Goal: Task Accomplishment & Management: Use online tool/utility

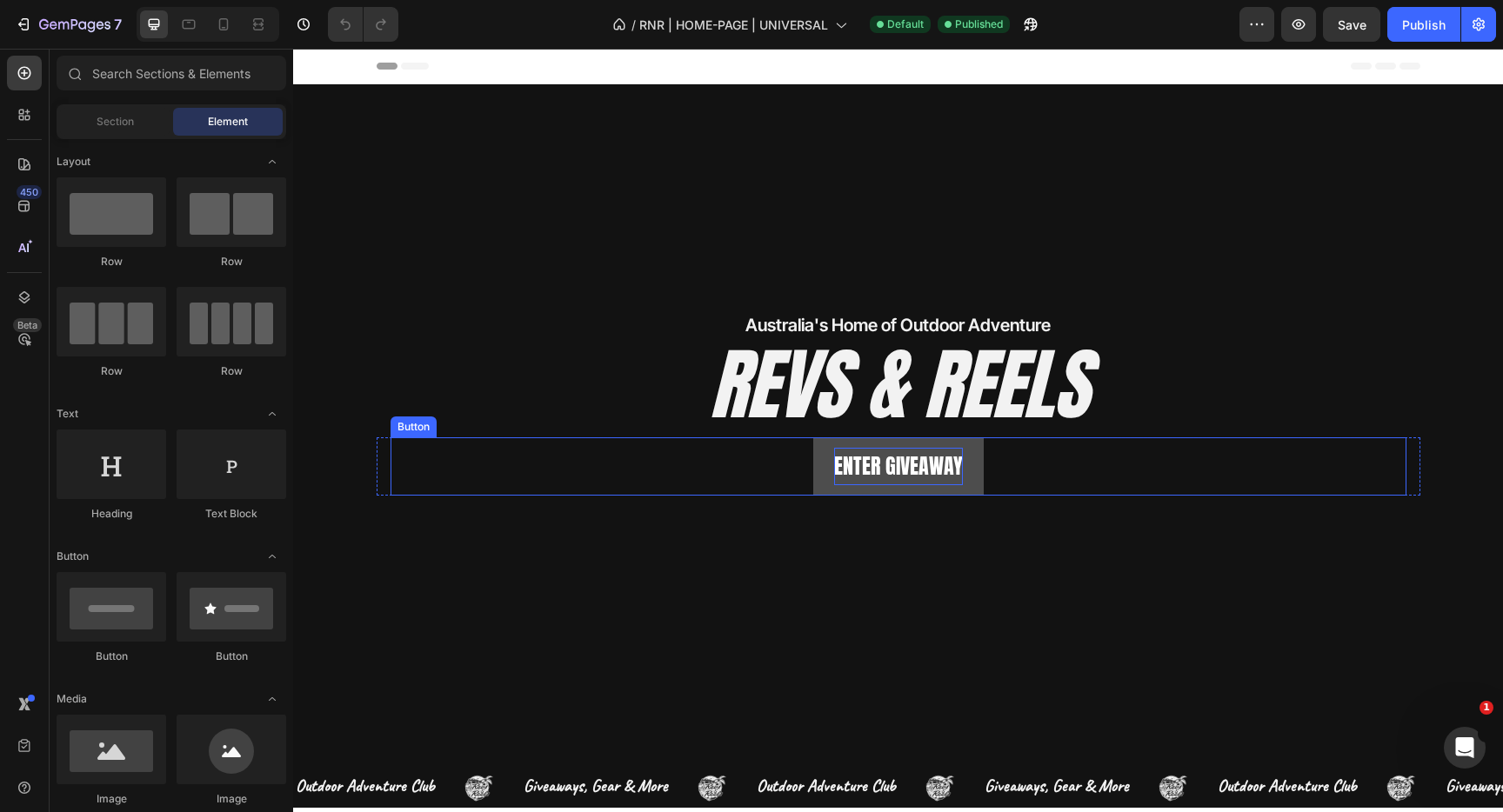
click at [929, 470] on p "ENTER GIVEAWAY" at bounding box center [898, 466] width 129 height 37
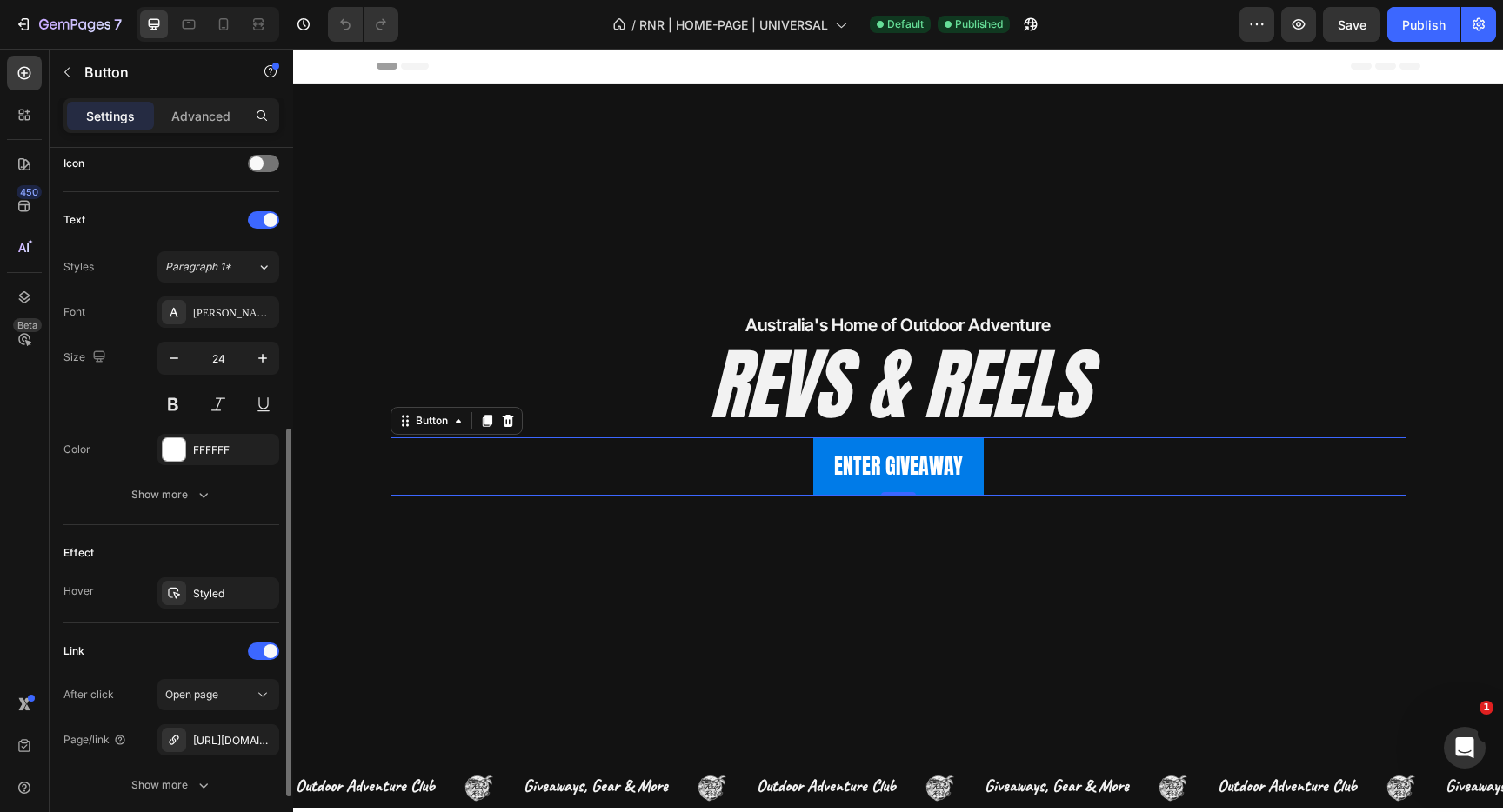
scroll to position [539, 0]
click at [205, 306] on div "[PERSON_NAME]" at bounding box center [234, 310] width 81 height 16
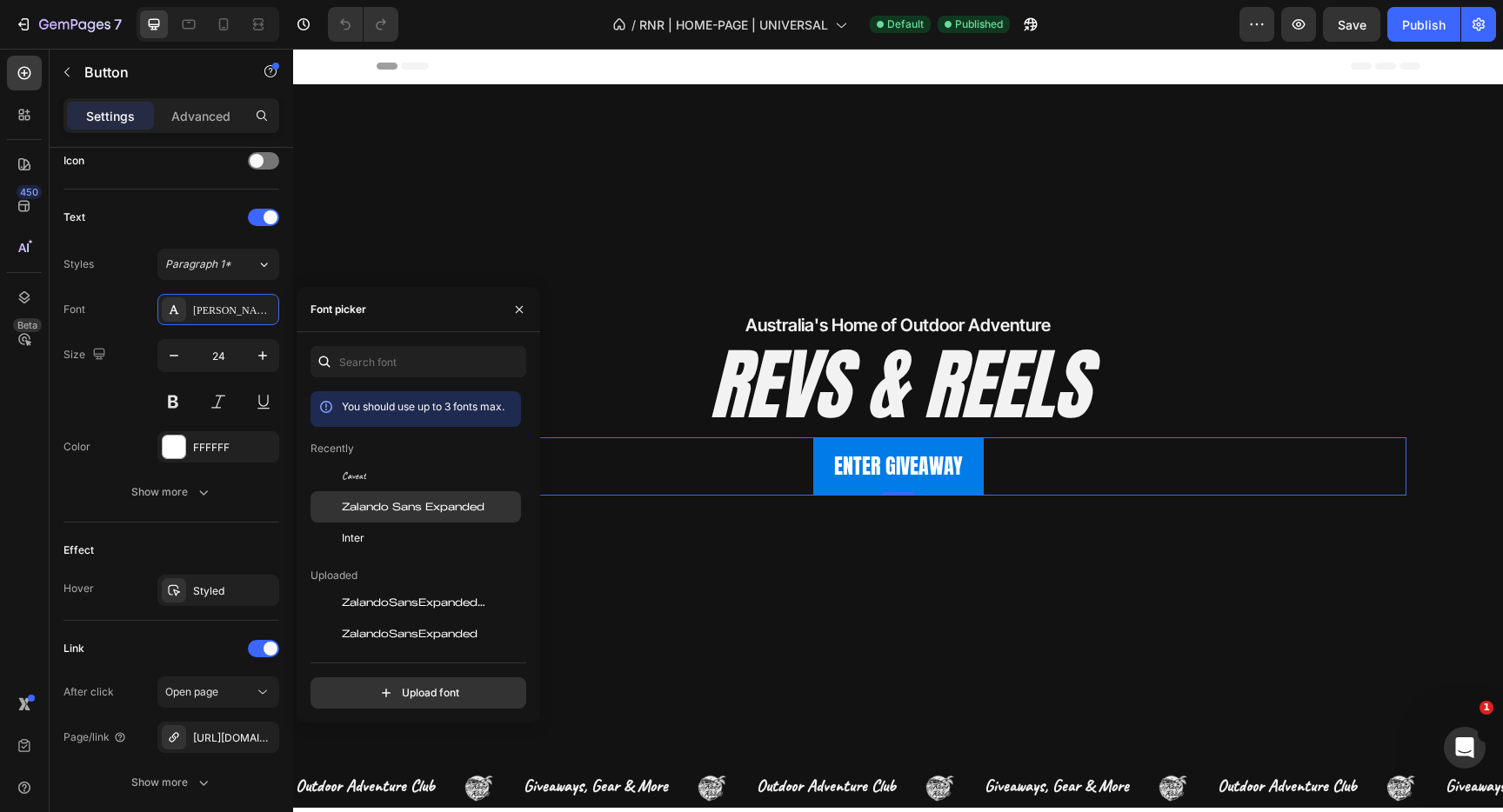
click at [382, 499] on span "Zalando Sans Expanded" at bounding box center [413, 507] width 143 height 16
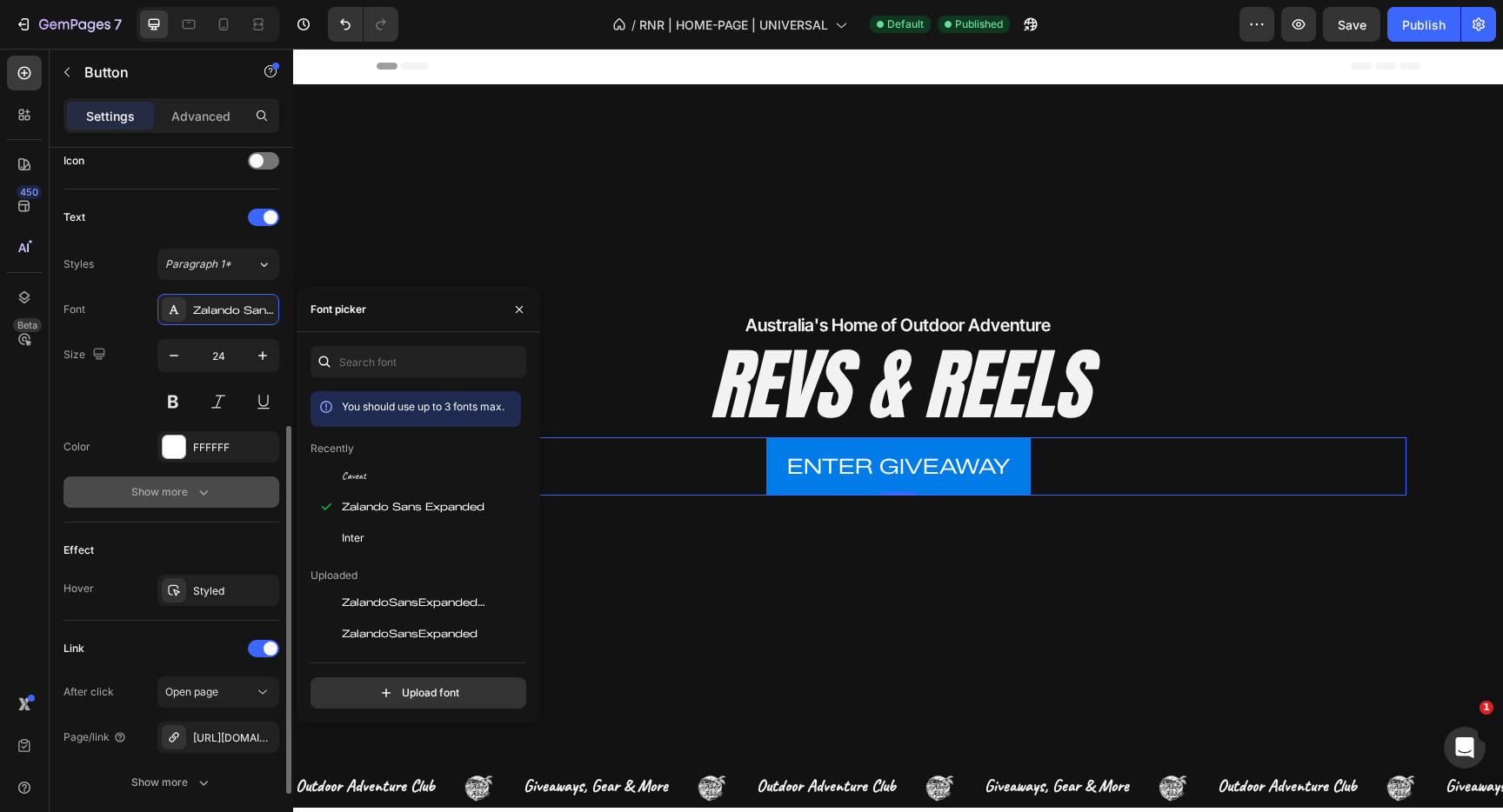
click at [205, 492] on icon "button" at bounding box center [204, 492] width 17 height 17
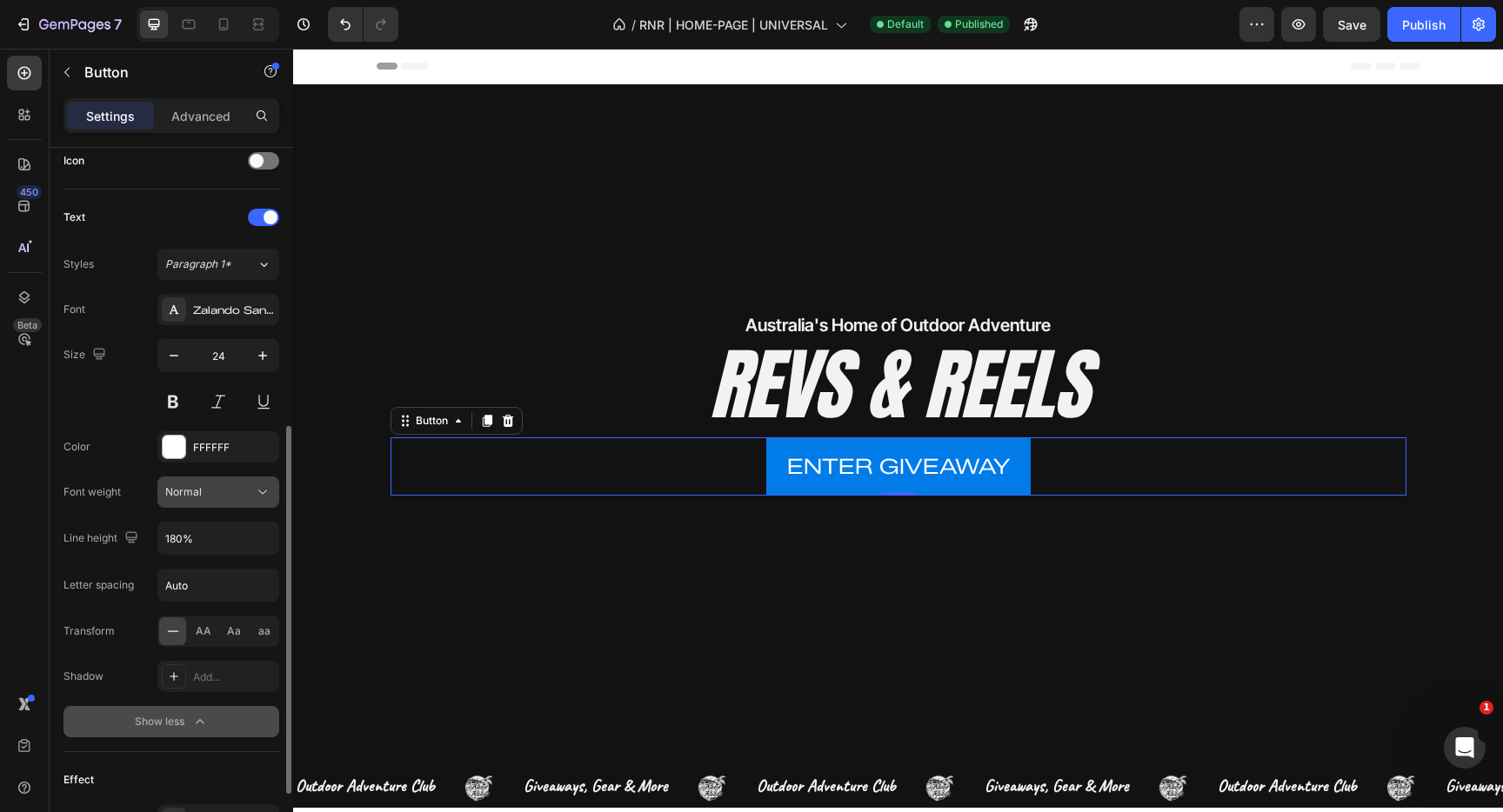
click at [235, 491] on div "Normal" at bounding box center [209, 492] width 89 height 16
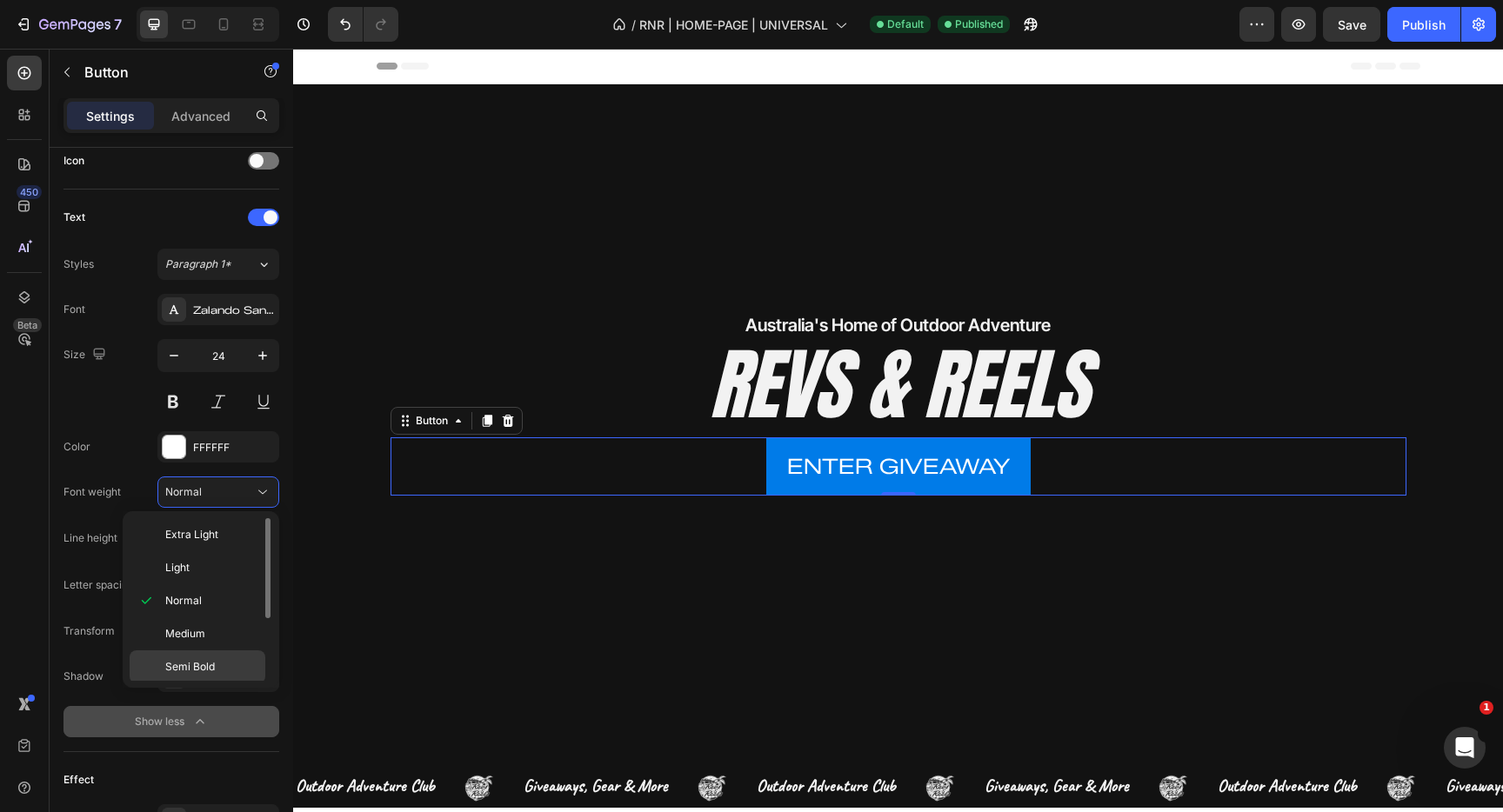
scroll to position [101, 0]
click at [187, 665] on span "Black" at bounding box center [178, 664] width 27 height 16
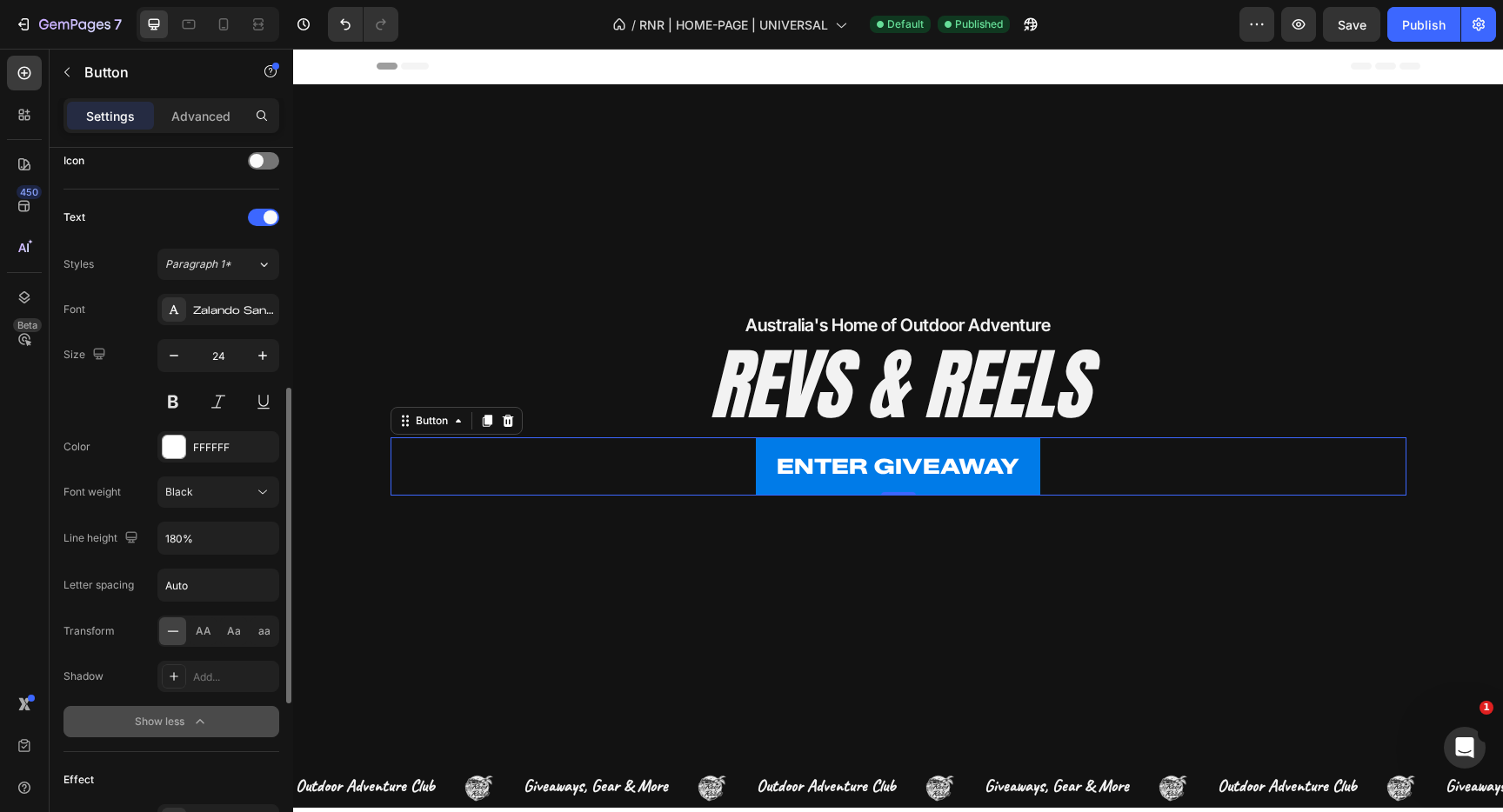
scroll to position [898, 0]
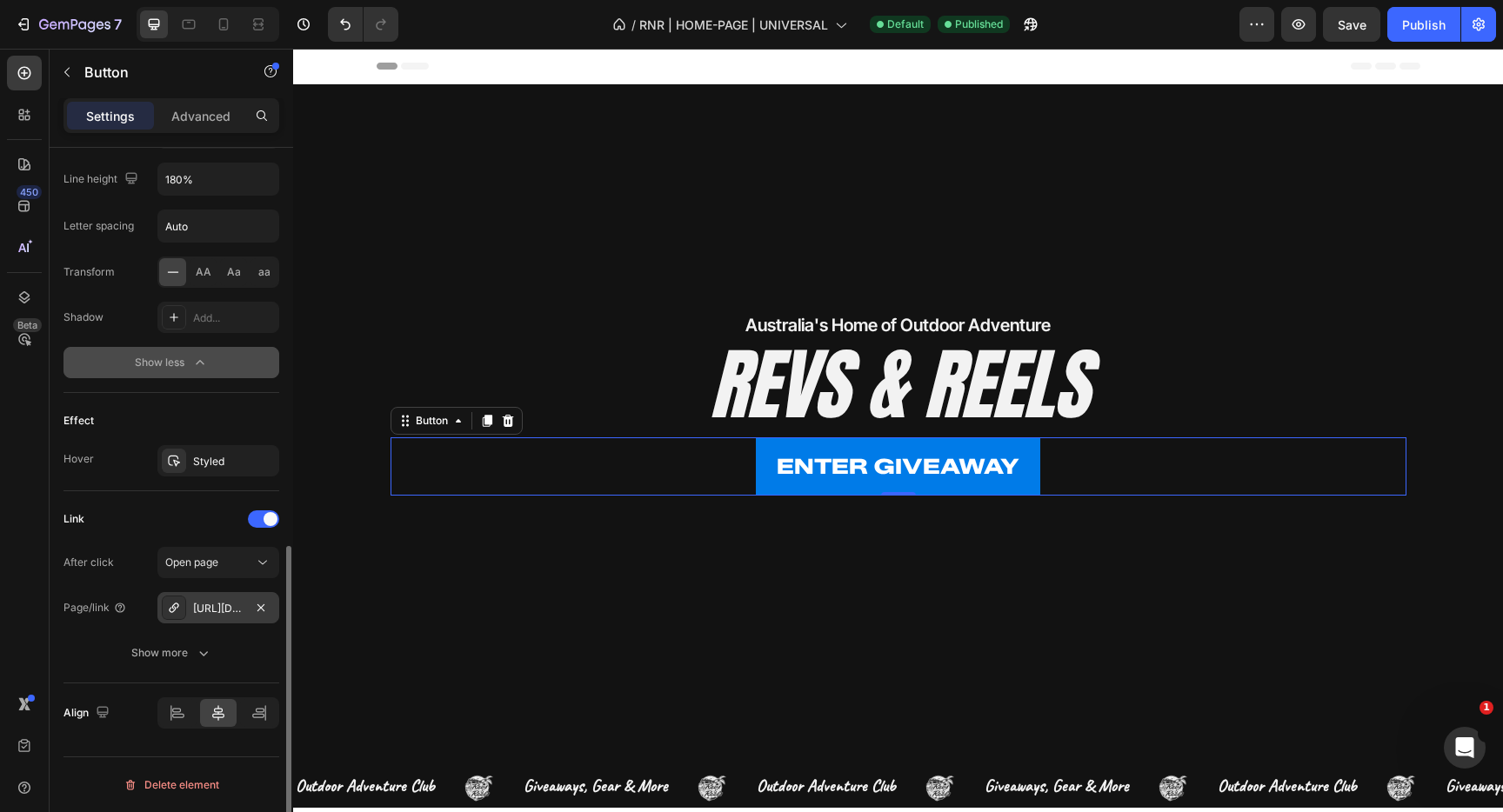
click at [228, 607] on div "https://www.revsandreels.com.au/10k-fishing-giveaway?_ab=0&key=1756564034946" at bounding box center [218, 608] width 50 height 16
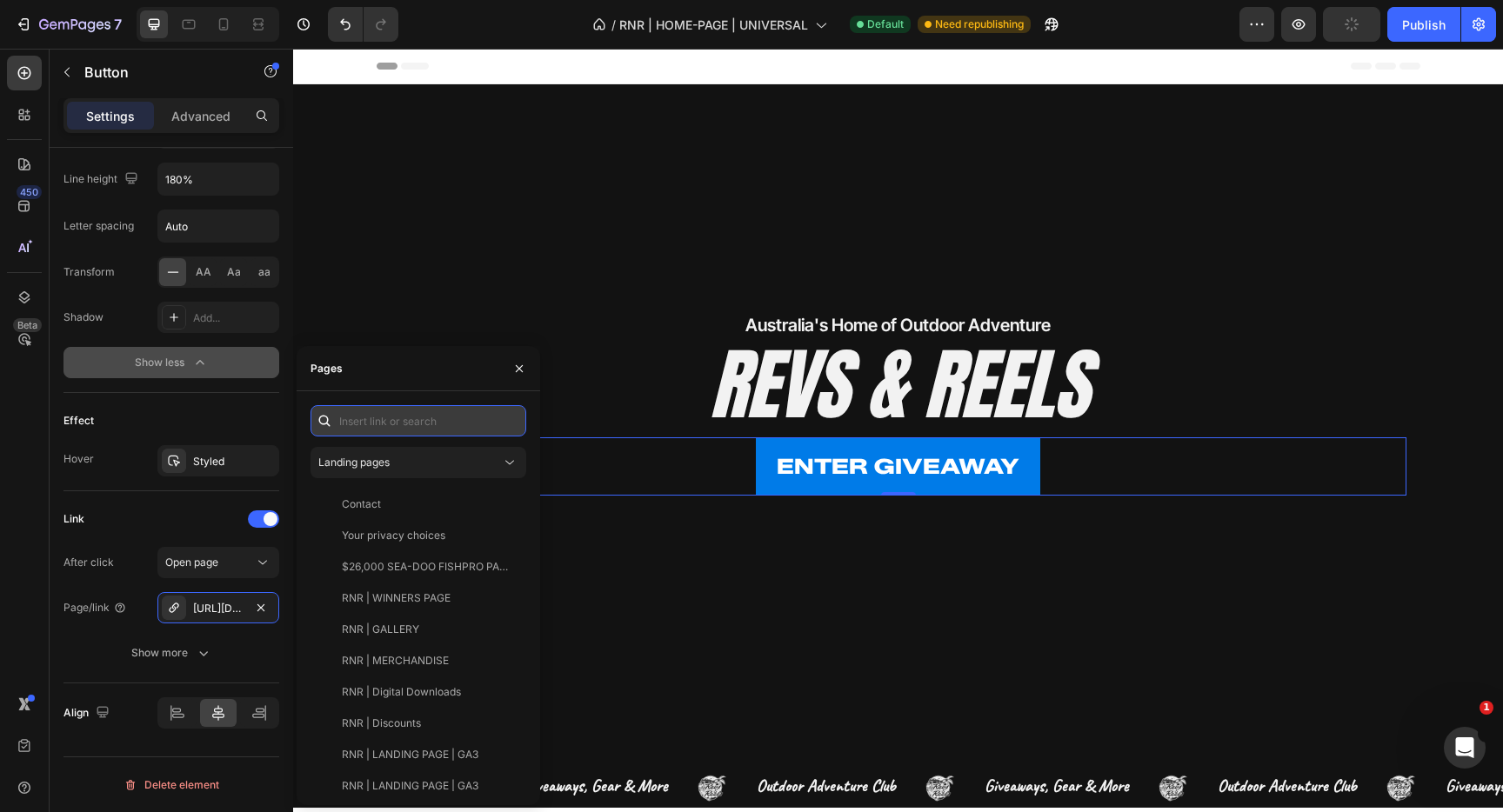
click at [401, 429] on input "text" at bounding box center [419, 421] width 216 height 31
paste input "https://www.revsandreels.com.au/pages/giveaway"
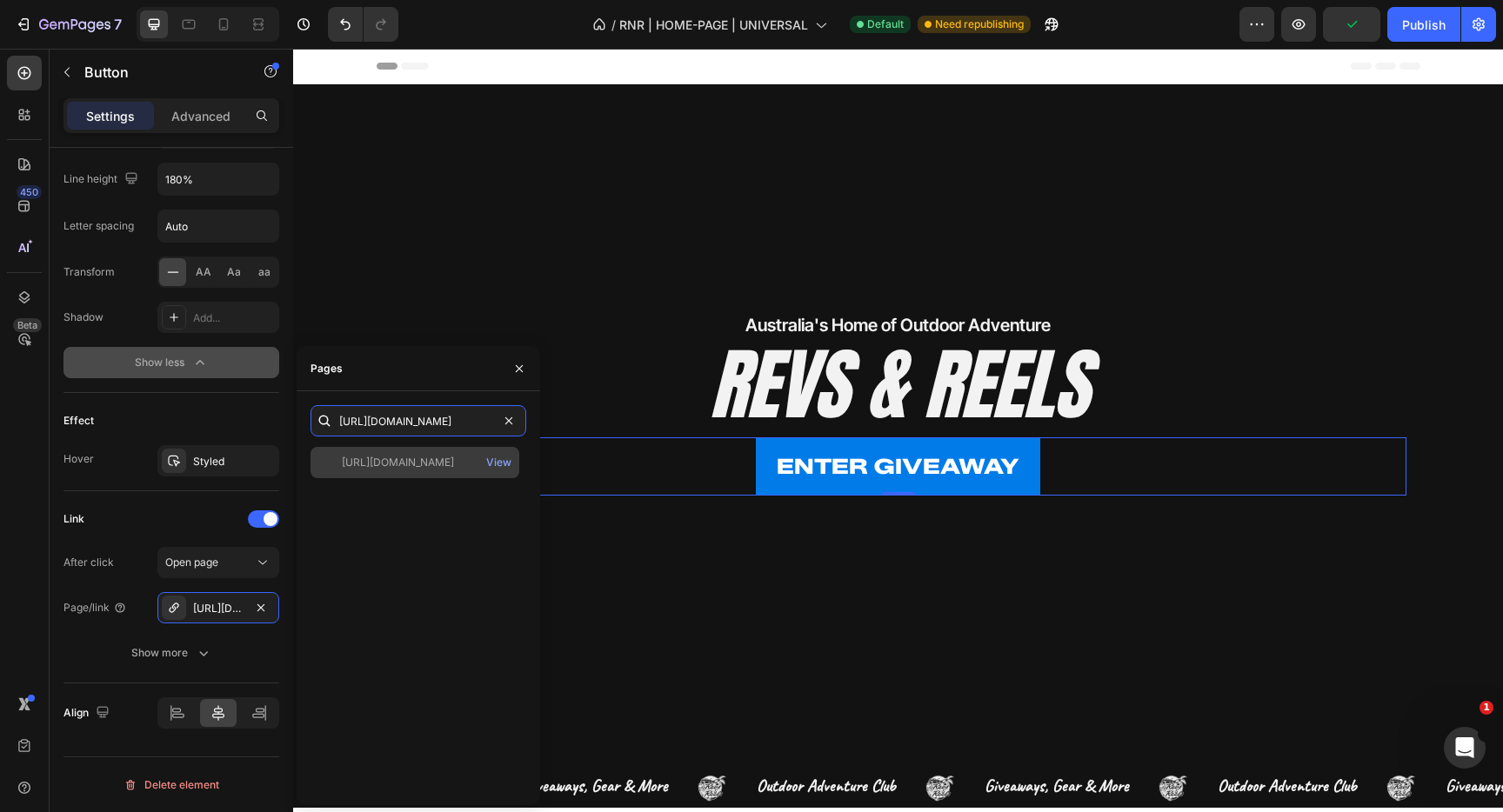
type input "https://www.revsandreels.com.au/pages/giveaway"
click at [429, 461] on div "https://www.revsandreels.com.au/pages/giveaway" at bounding box center [398, 462] width 112 height 16
click at [451, 408] on input "https://www.revsandreels.com.au/pages/giveaway" at bounding box center [419, 421] width 216 height 31
click at [417, 460] on div "https://www.revsandreels.com.au/pages/giveaway" at bounding box center [398, 462] width 112 height 16
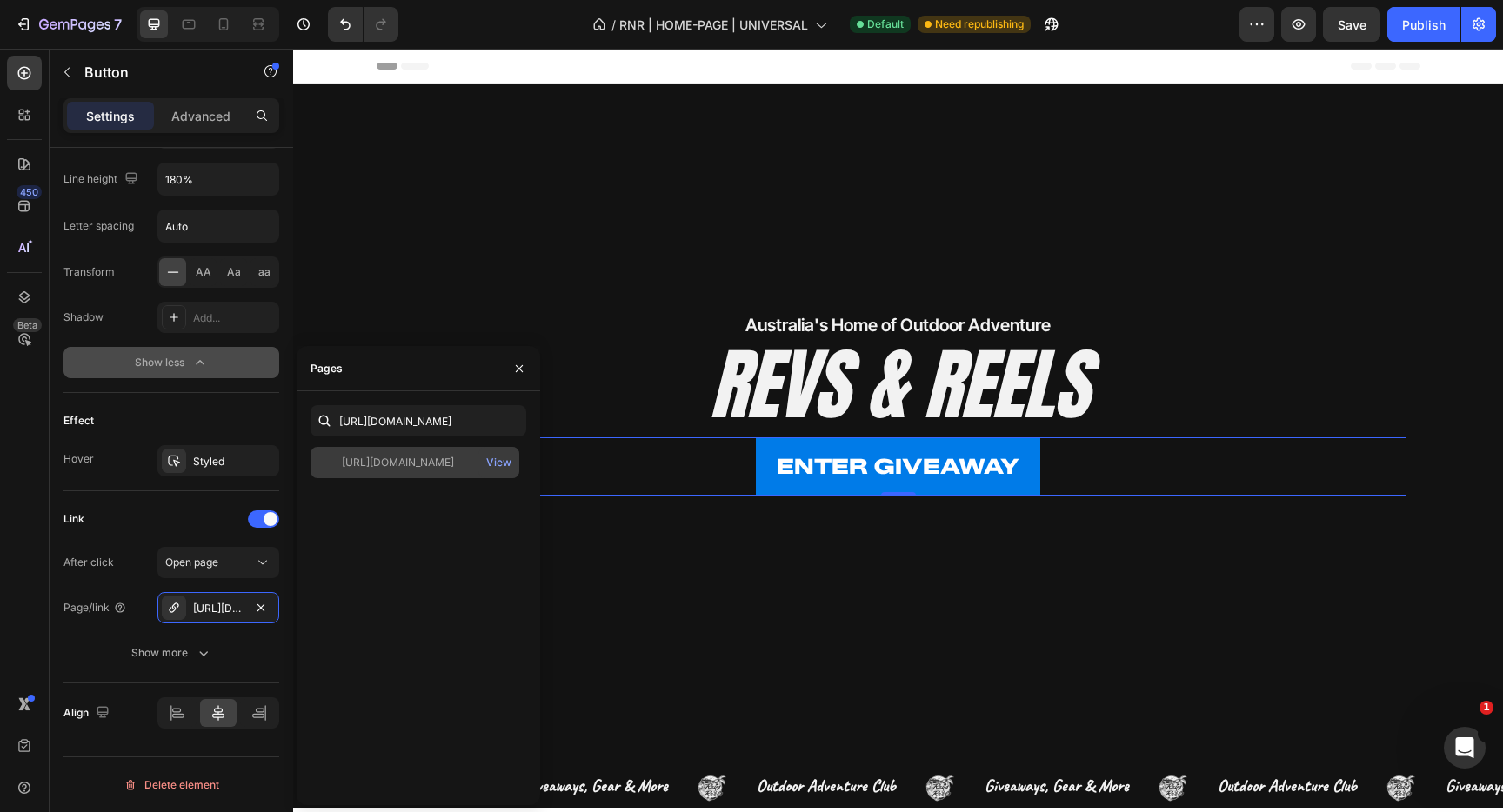
click at [417, 460] on div "https://www.revsandreels.com.au/pages/giveaway" at bounding box center [398, 462] width 112 height 16
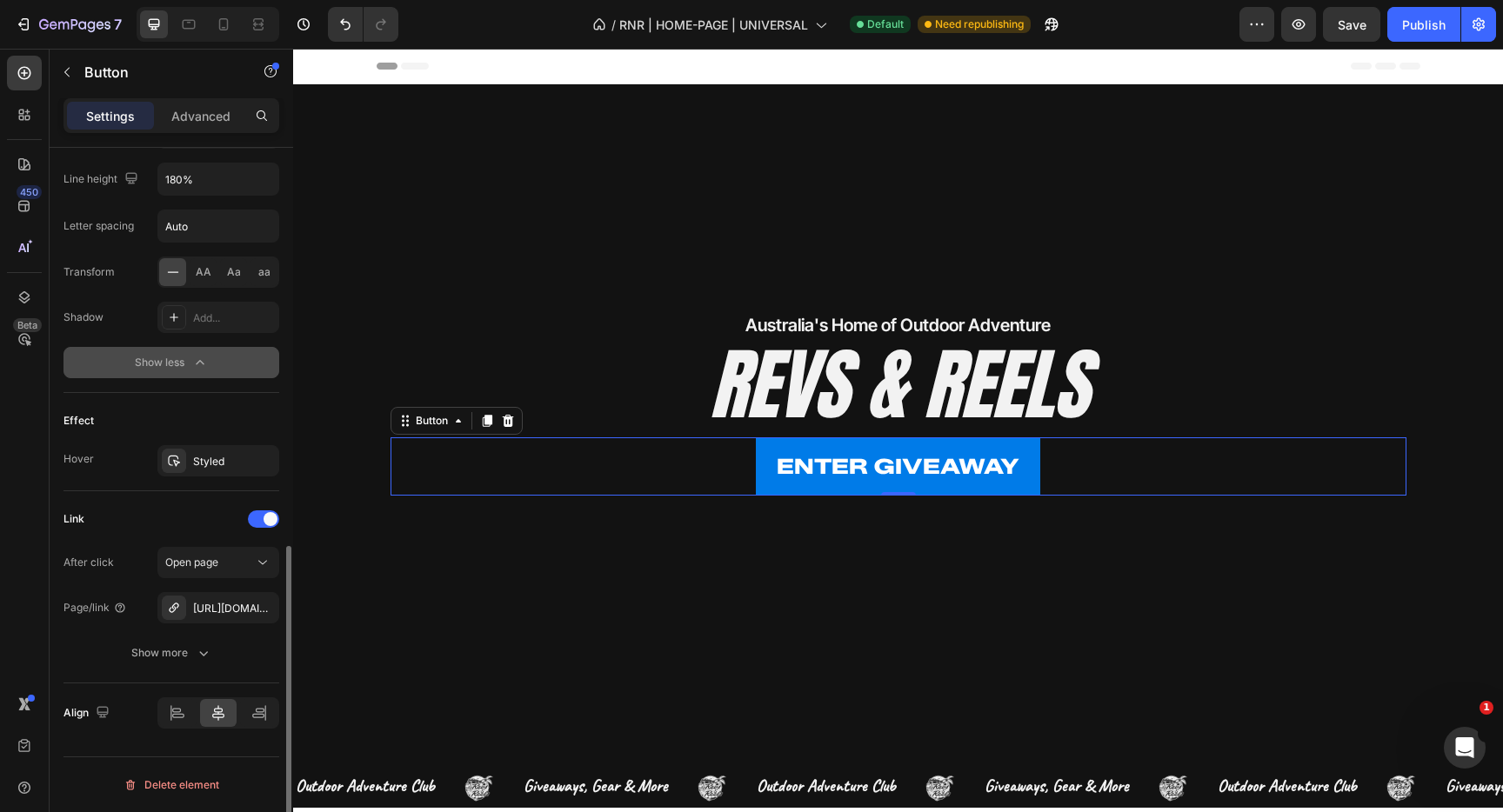
click at [148, 420] on div "Effect" at bounding box center [172, 421] width 216 height 27
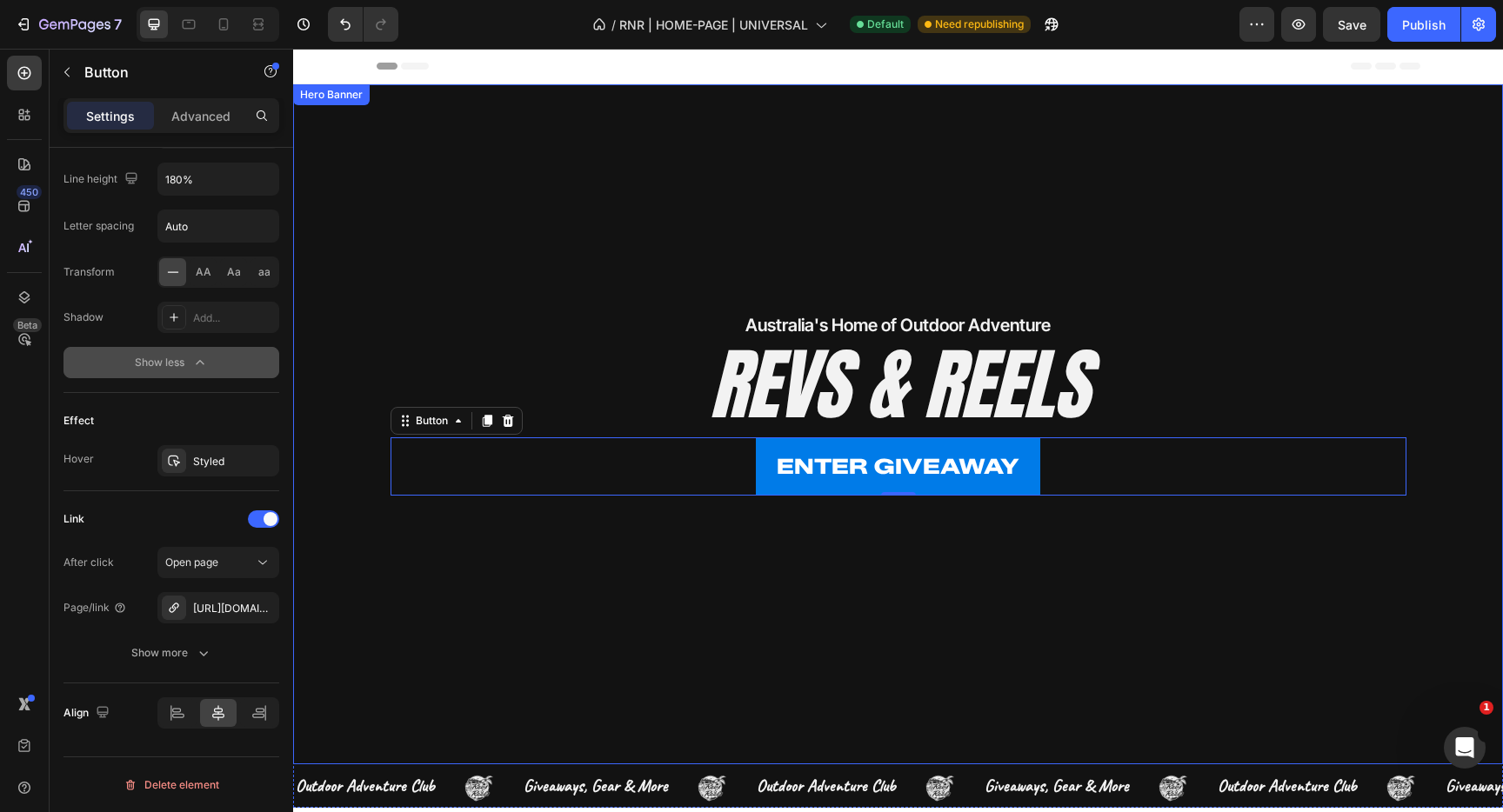
click at [691, 578] on div "Overlay" at bounding box center [897, 424] width 1210 height 680
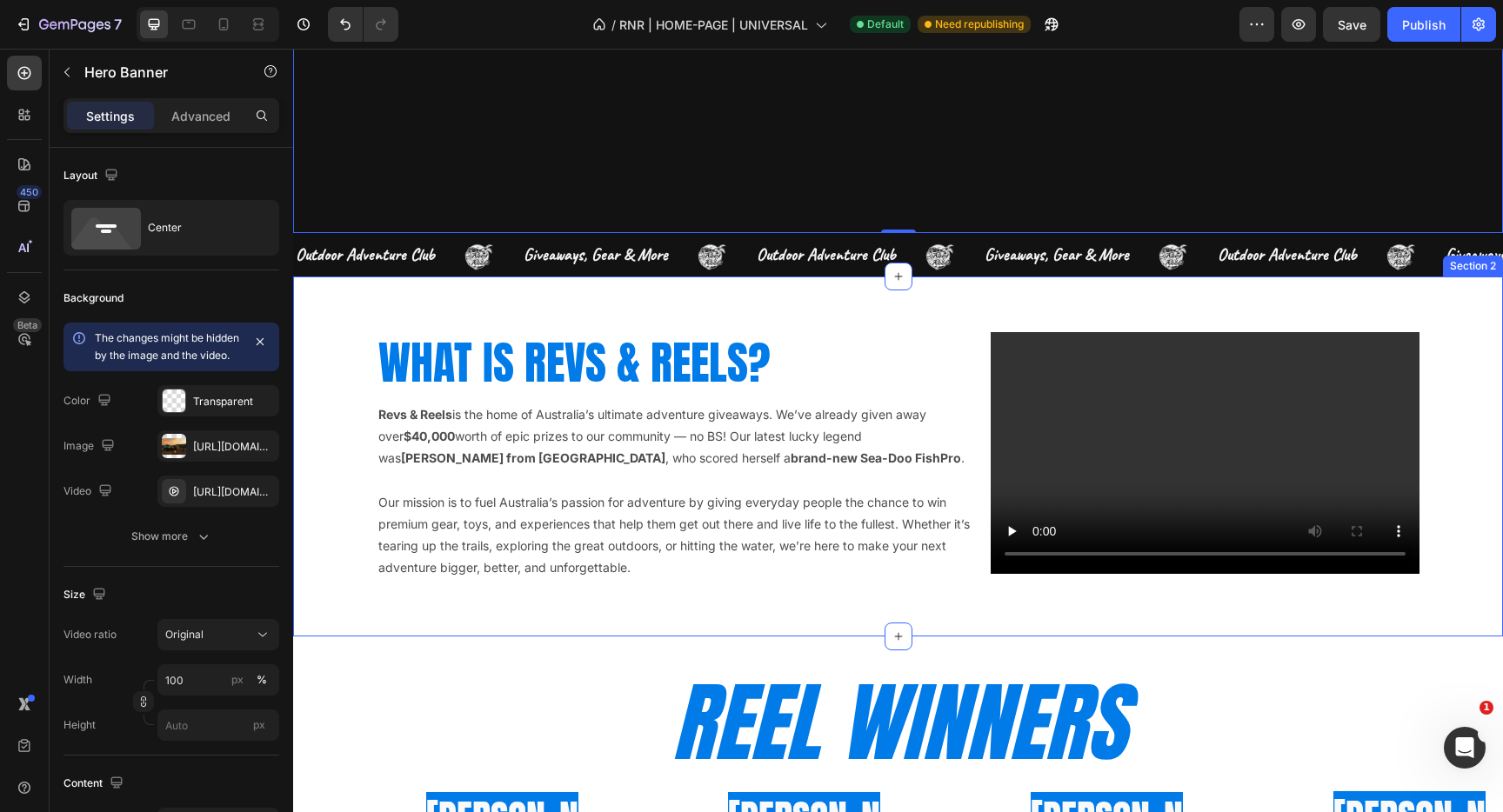
scroll to position [557, 0]
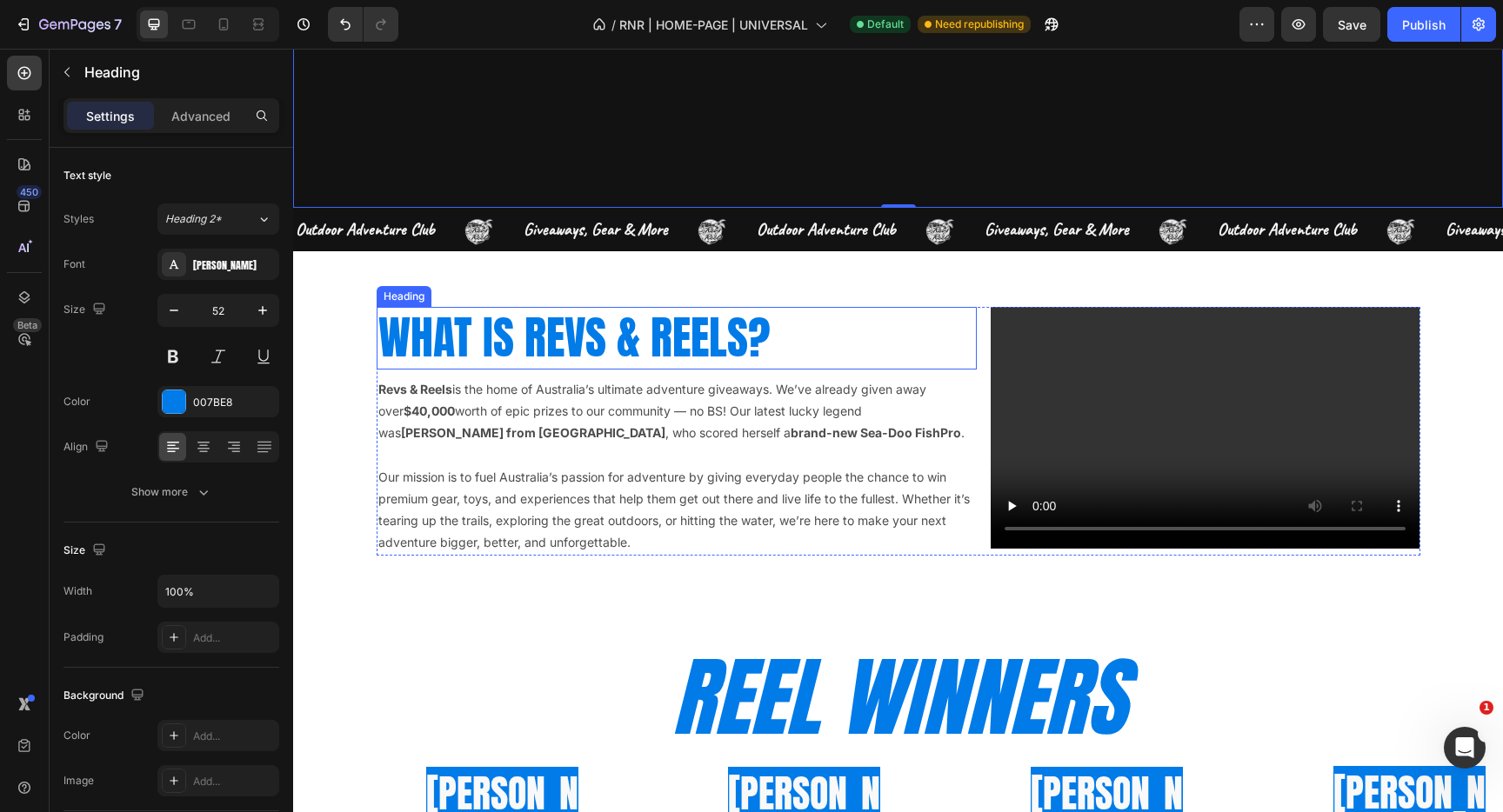
click at [586, 324] on h2 "WHAT IS REVS & REELS?" at bounding box center [678, 338] width 601 height 63
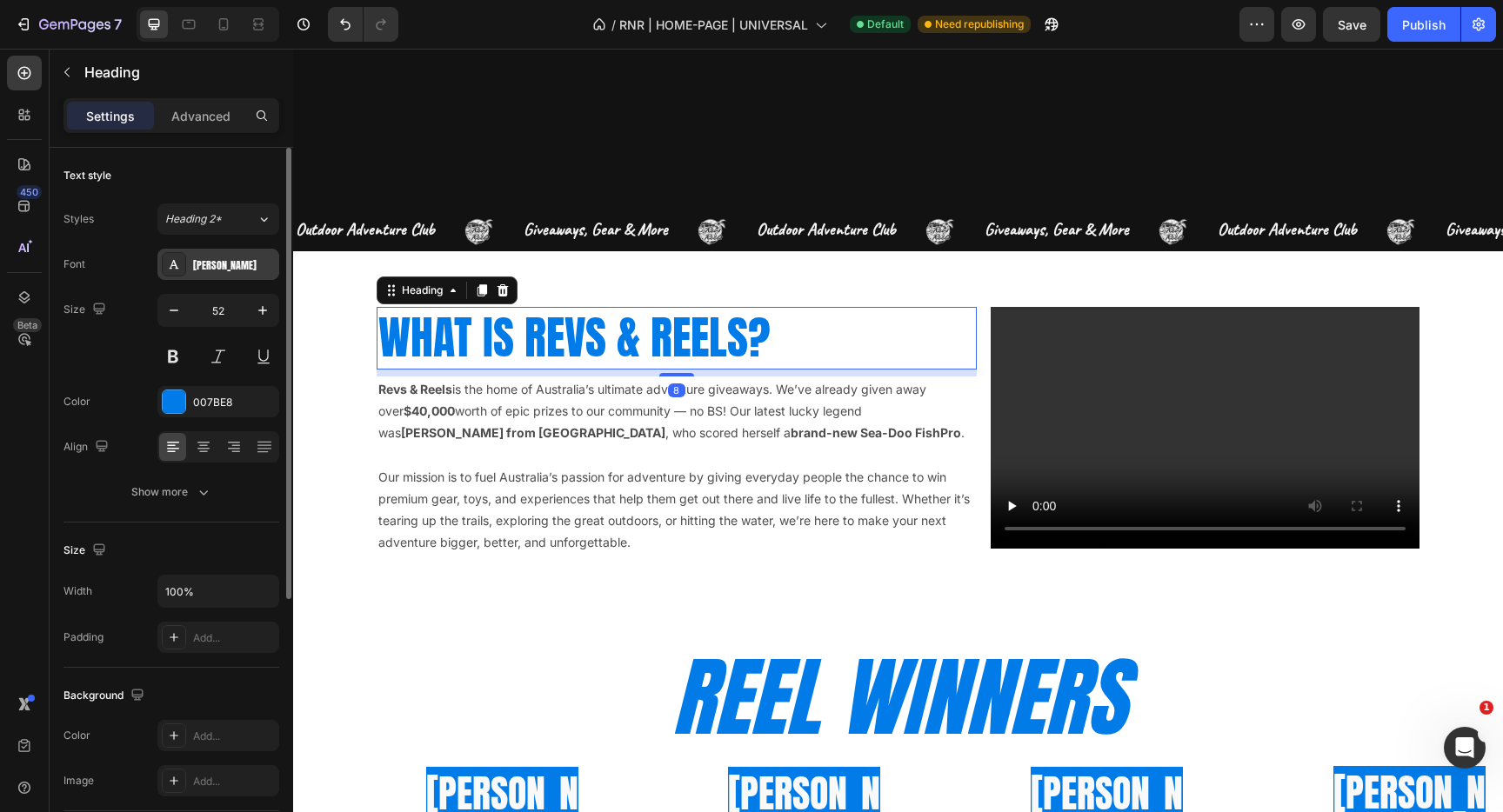
click at [207, 273] on div "Anton" at bounding box center [218, 264] width 122 height 31
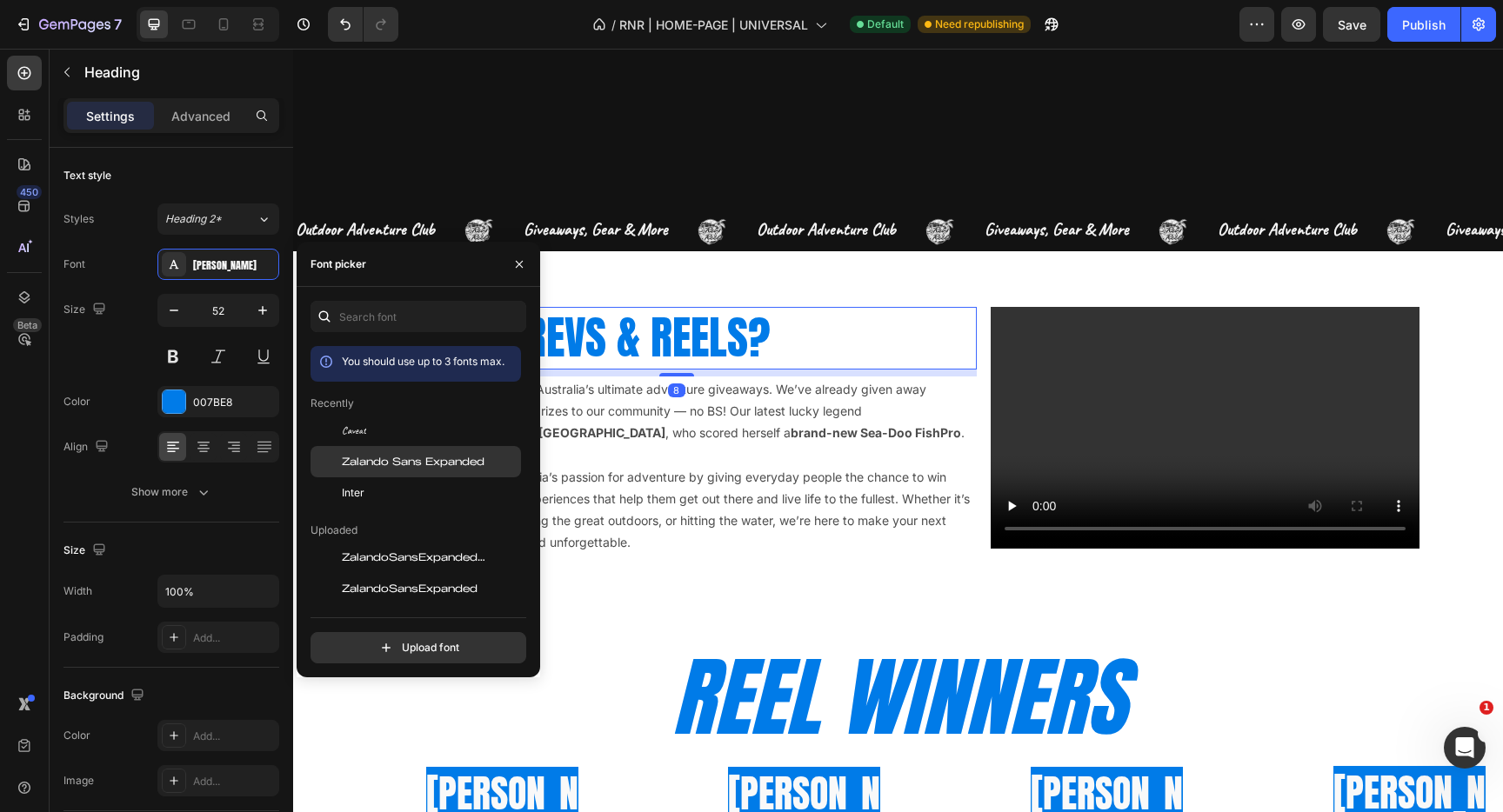
click at [400, 450] on div "Zalando Sans Expanded" at bounding box center [416, 461] width 210 height 31
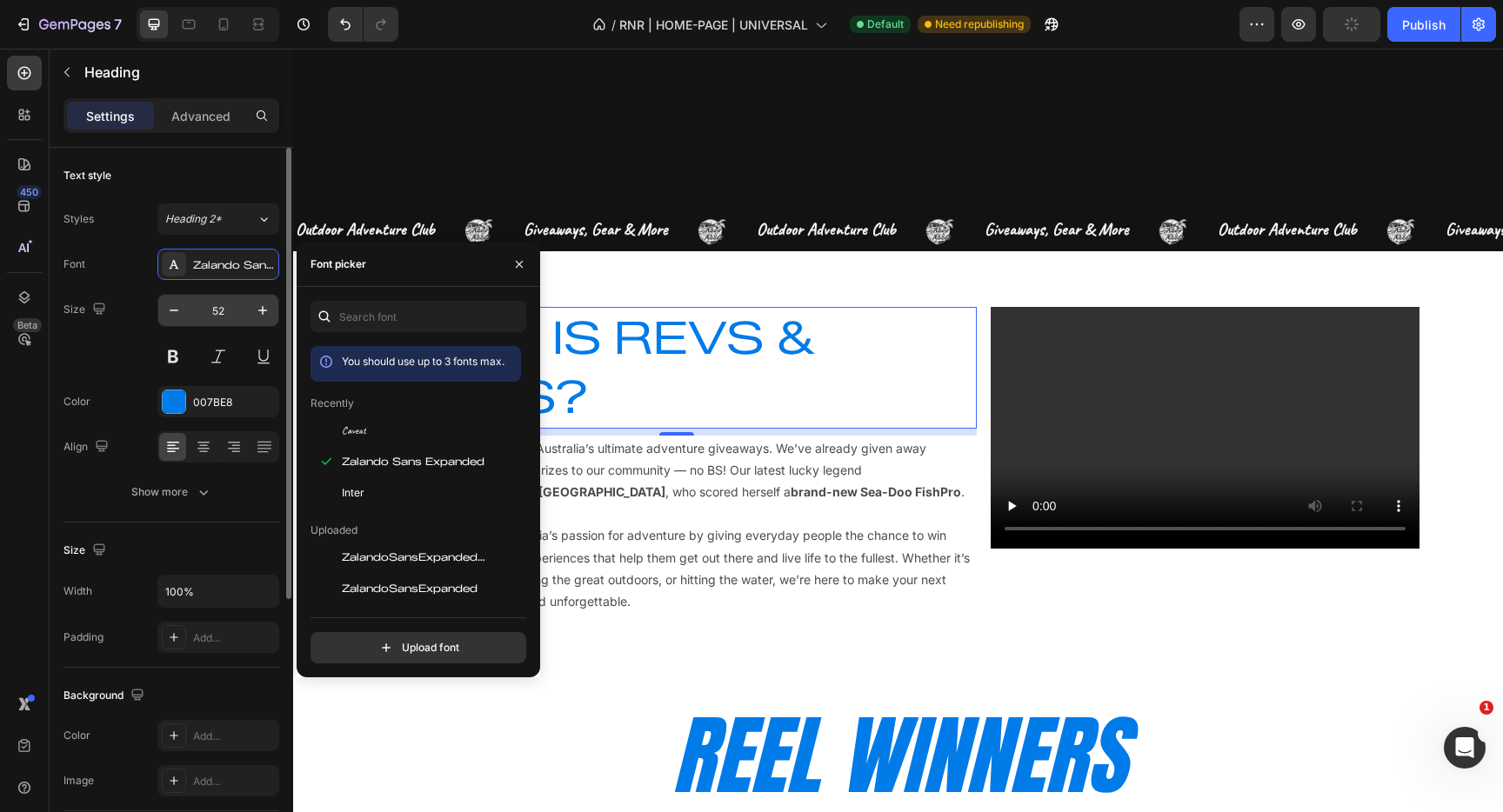
click at [220, 313] on input "52" at bounding box center [218, 310] width 58 height 31
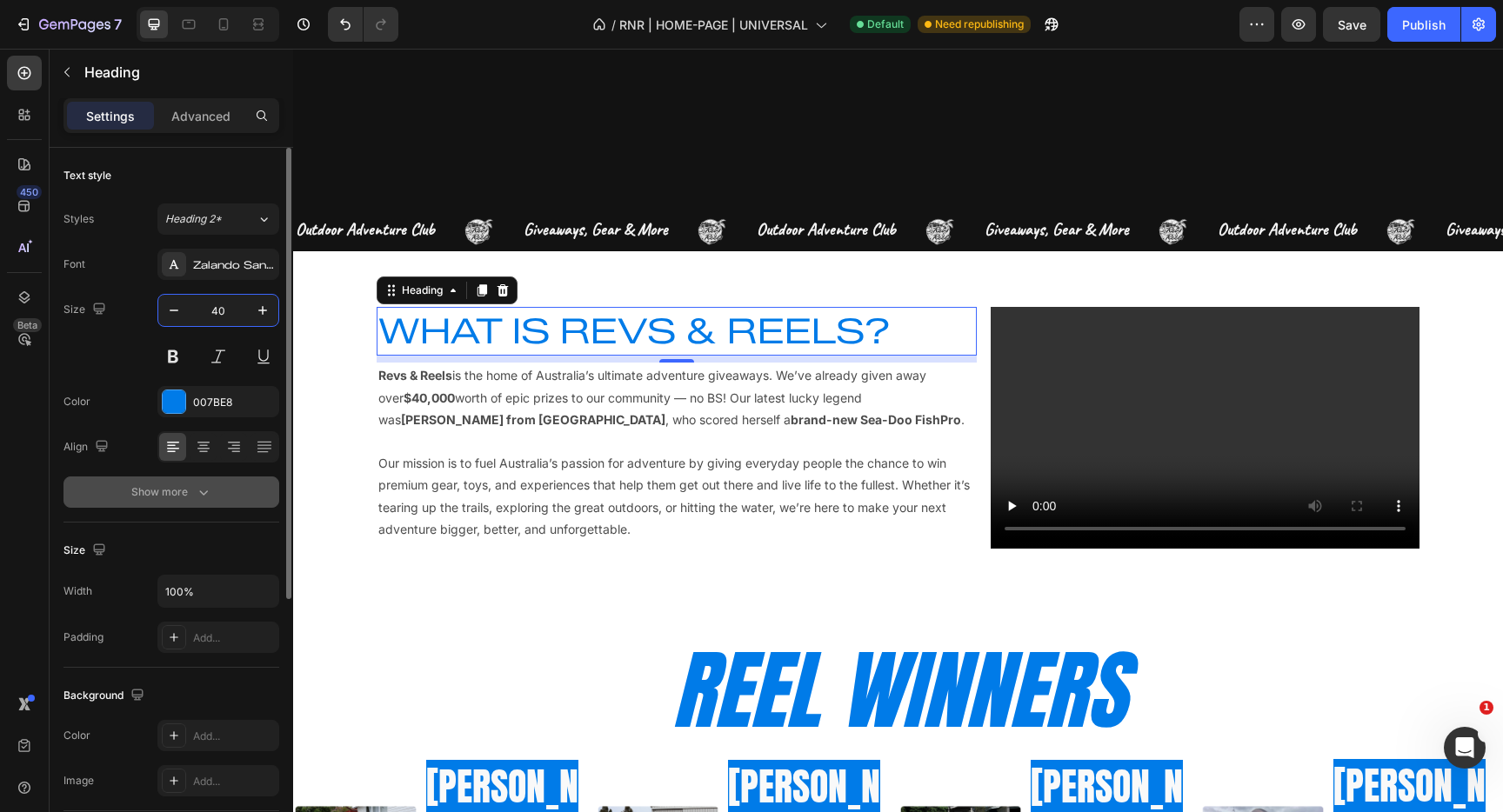
type input "40"
click at [198, 497] on icon "button" at bounding box center [204, 492] width 17 height 17
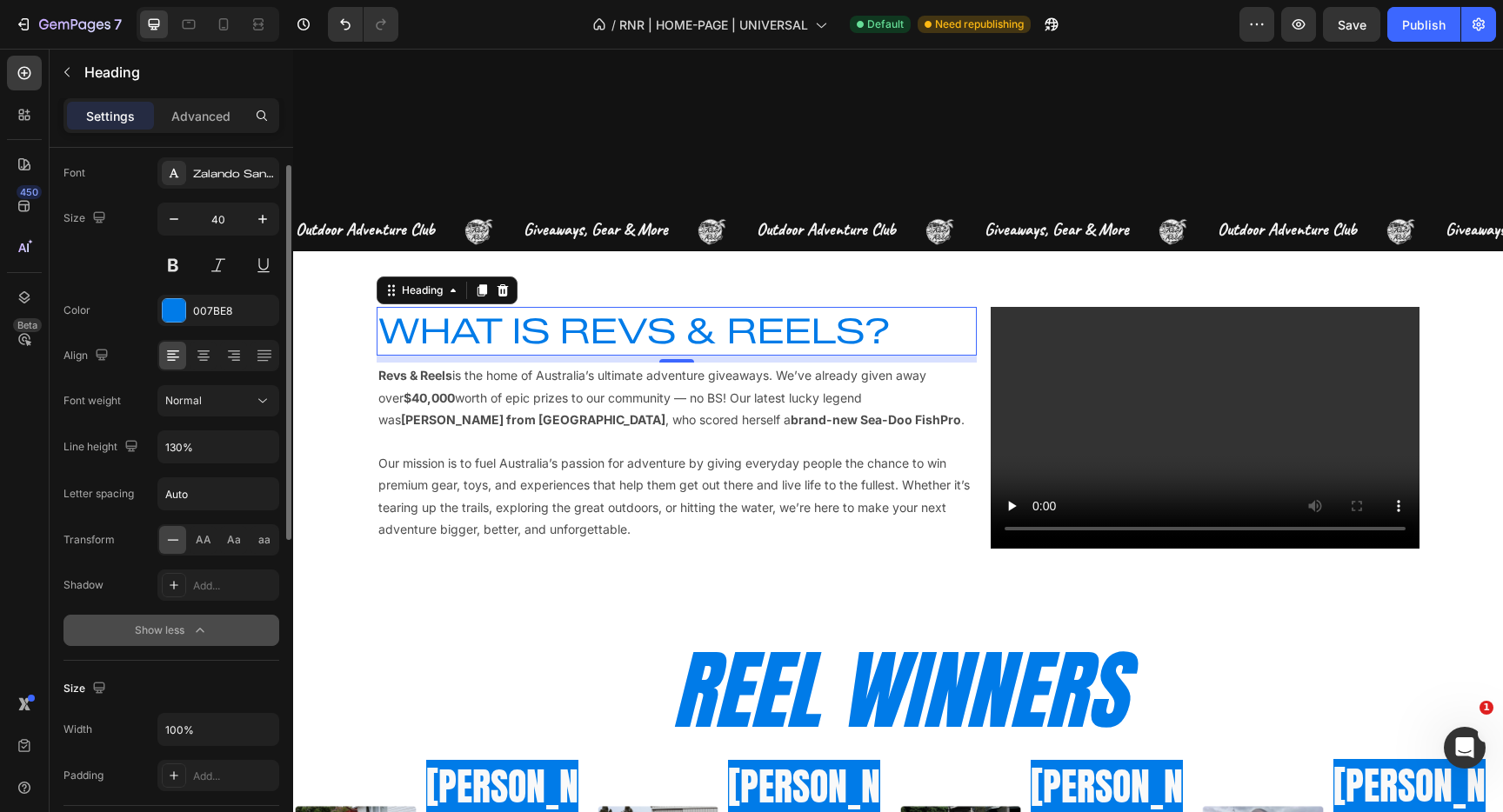
scroll to position [99, 0]
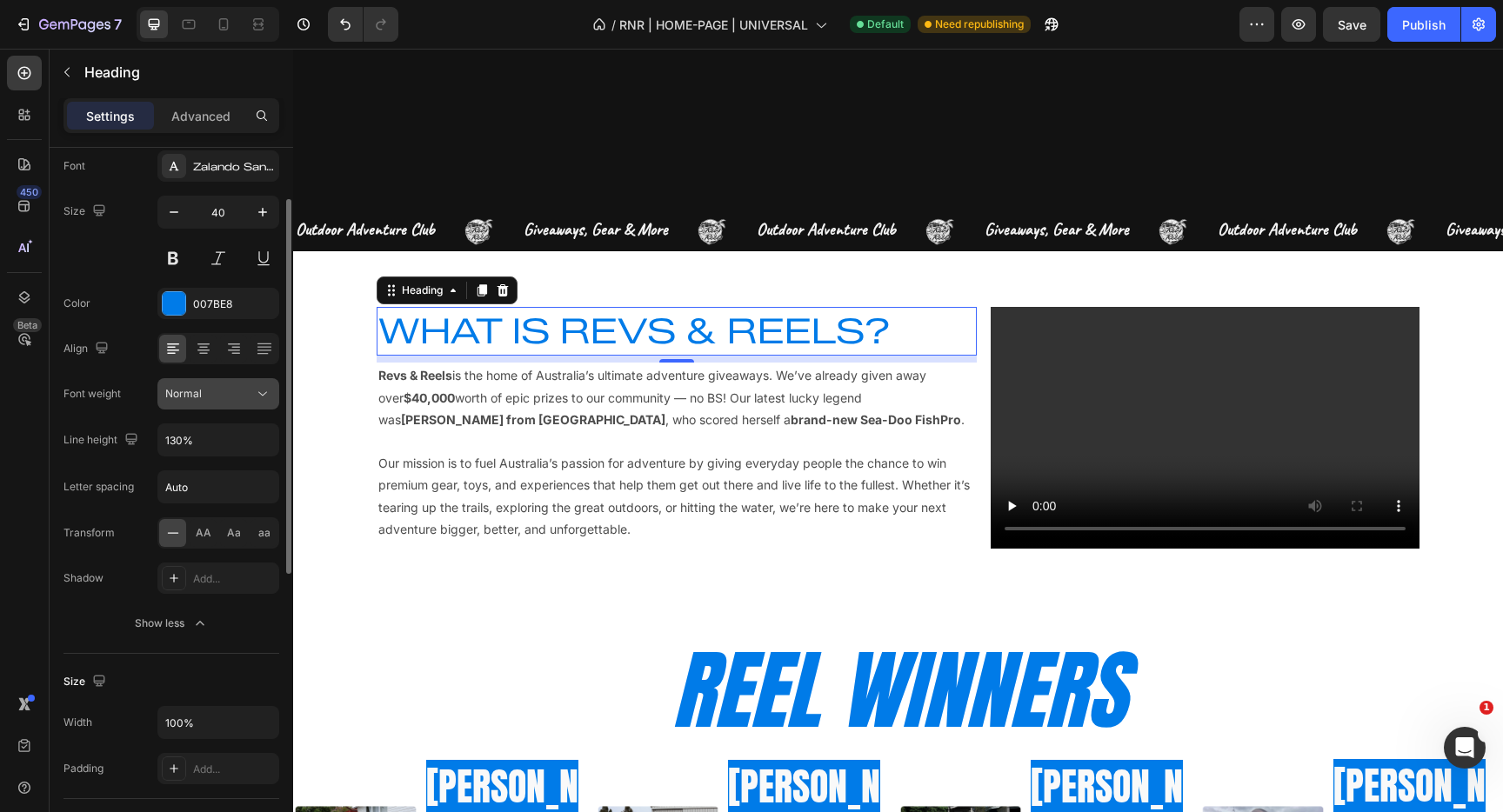
click at [262, 388] on icon at bounding box center [263, 394] width 17 height 17
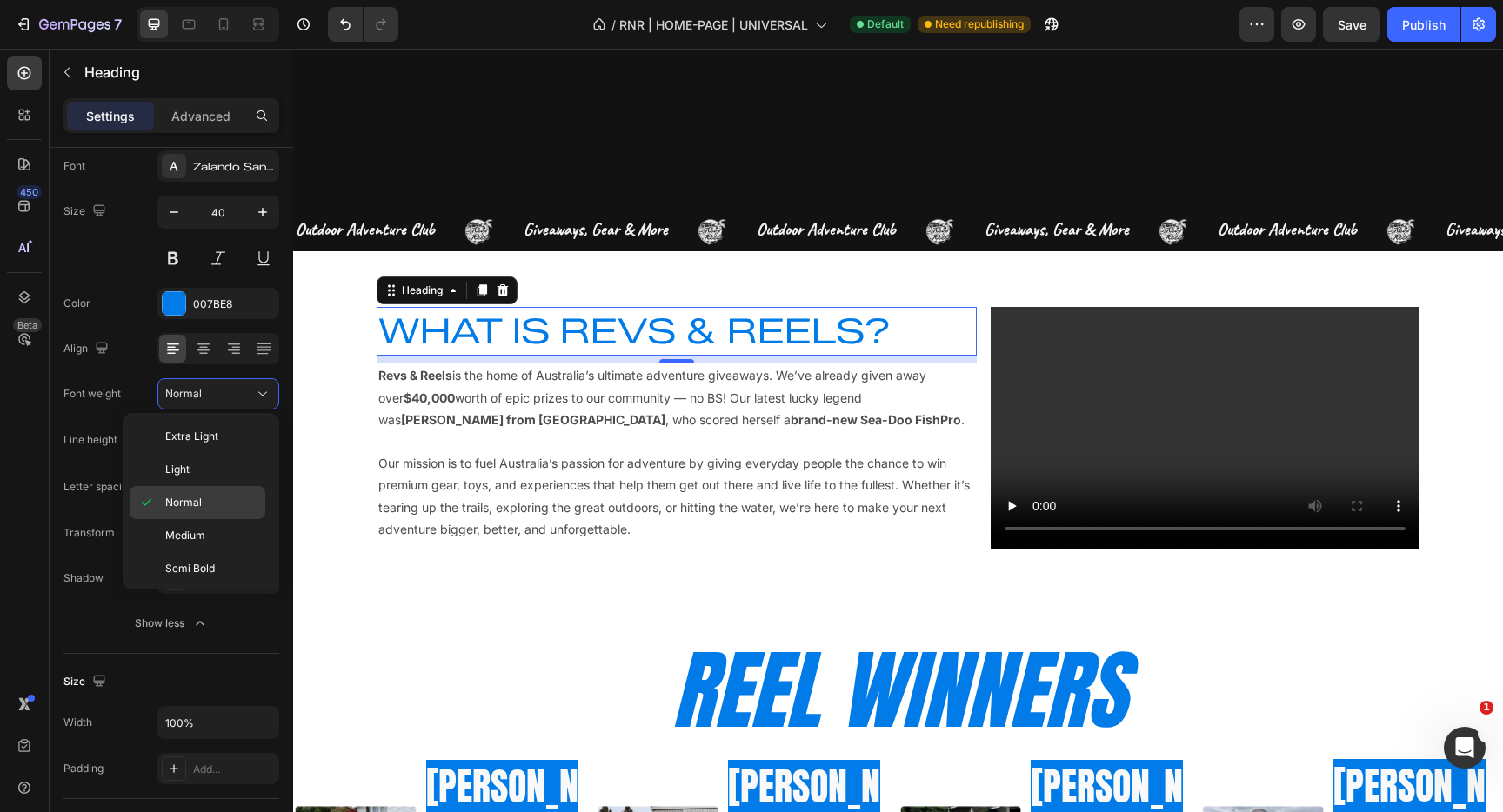
scroll to position [101, 0]
click at [197, 562] on p "Black" at bounding box center [210, 566] width 92 height 16
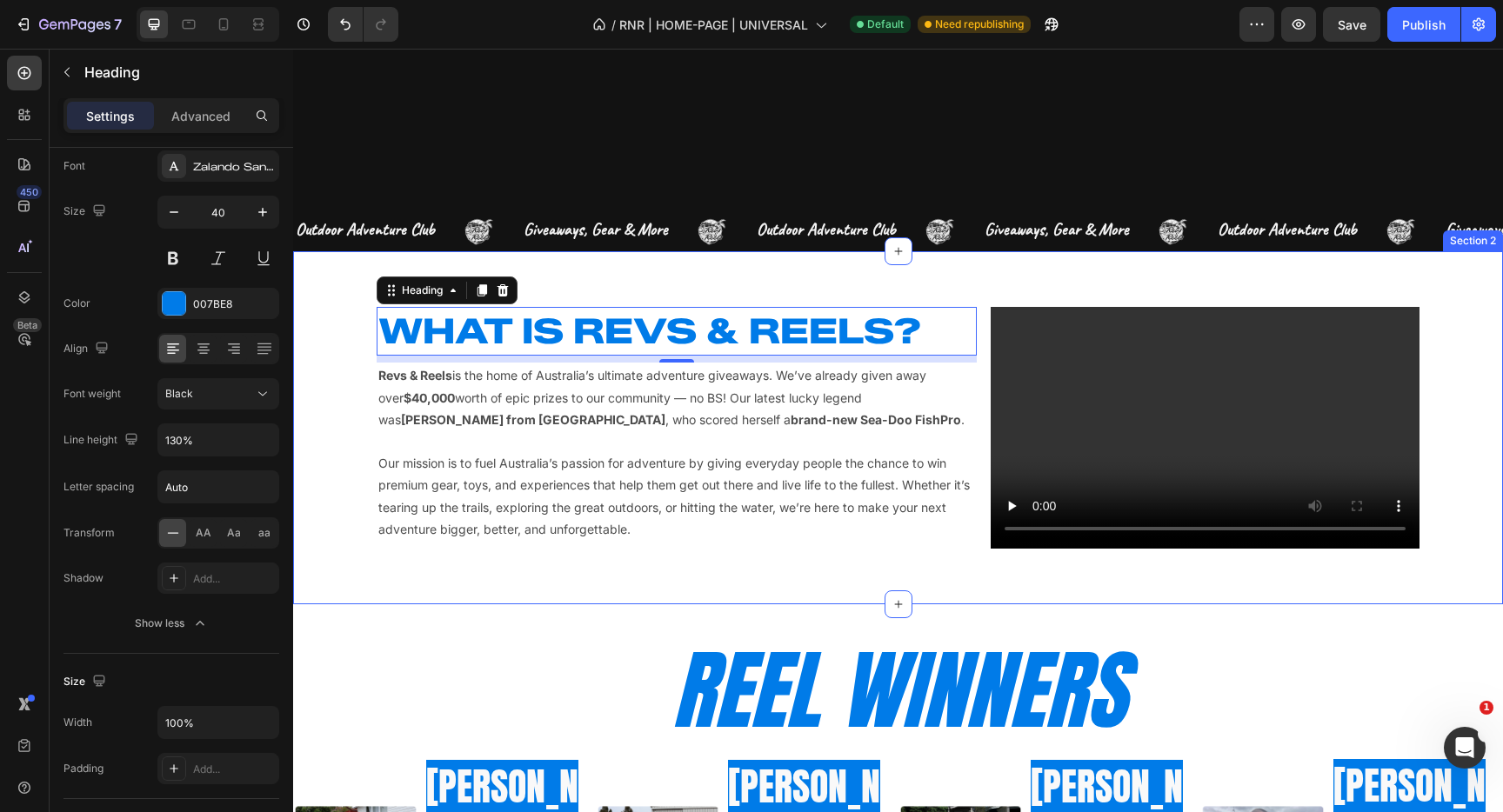
click at [344, 406] on div "WHAT IS REVS & REELS? Heading 8 Revs & Reels is the home of Australia’s ultimat…" at bounding box center [897, 427] width 1210 height 241
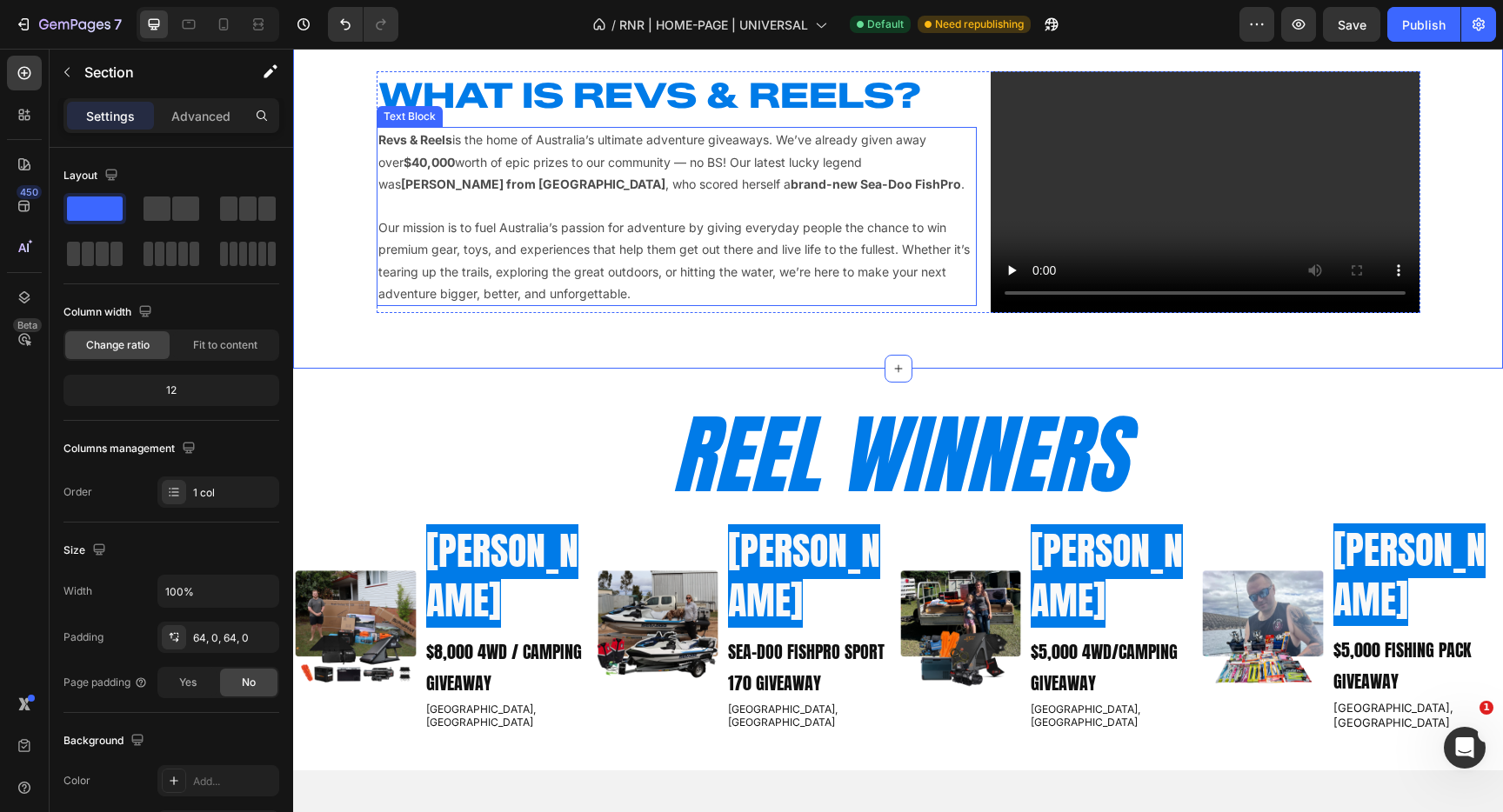
scroll to position [802, 0]
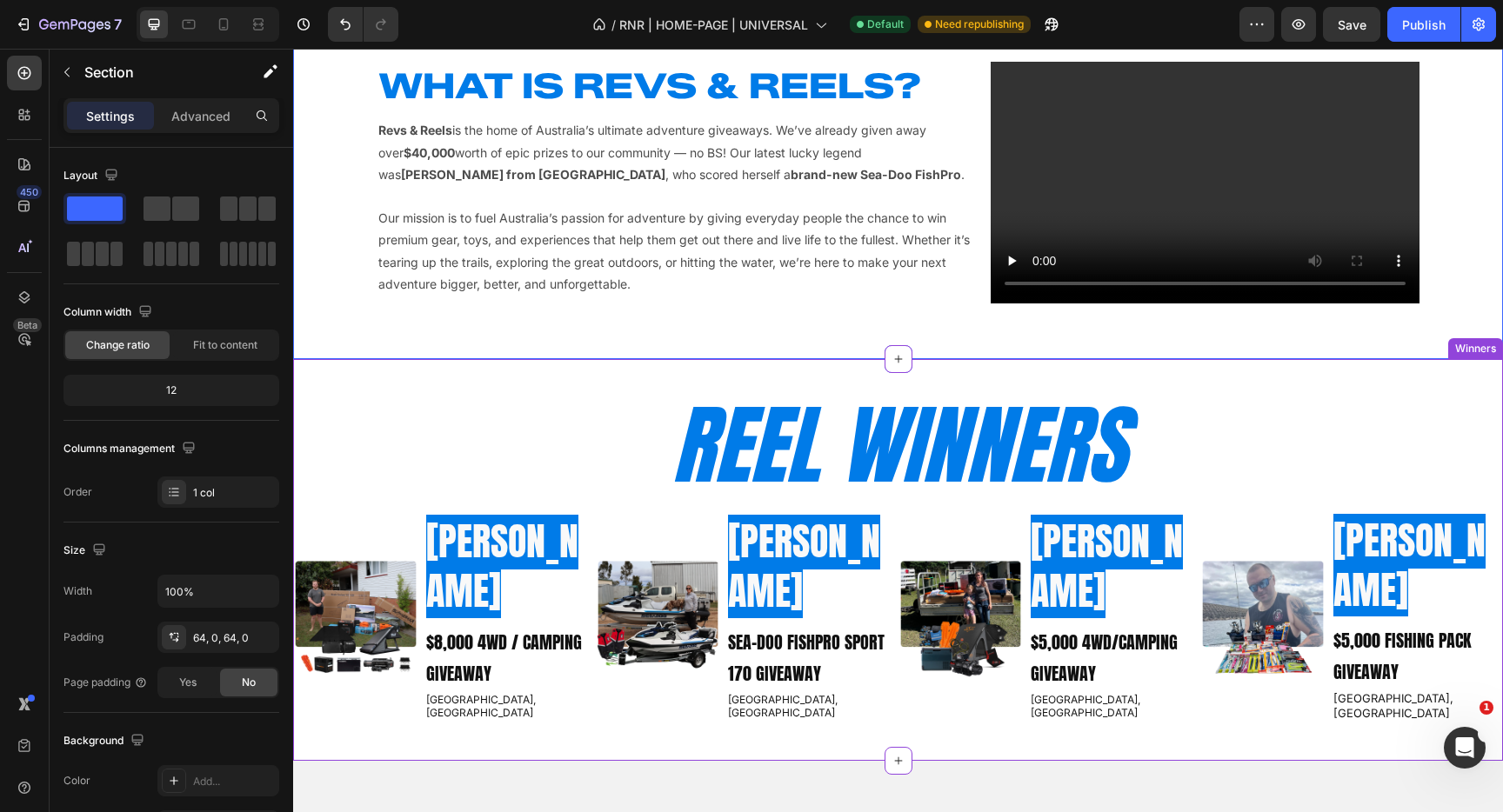
click at [774, 424] on h2 "REEL WINNERS" at bounding box center [899, 445] width 1044 height 117
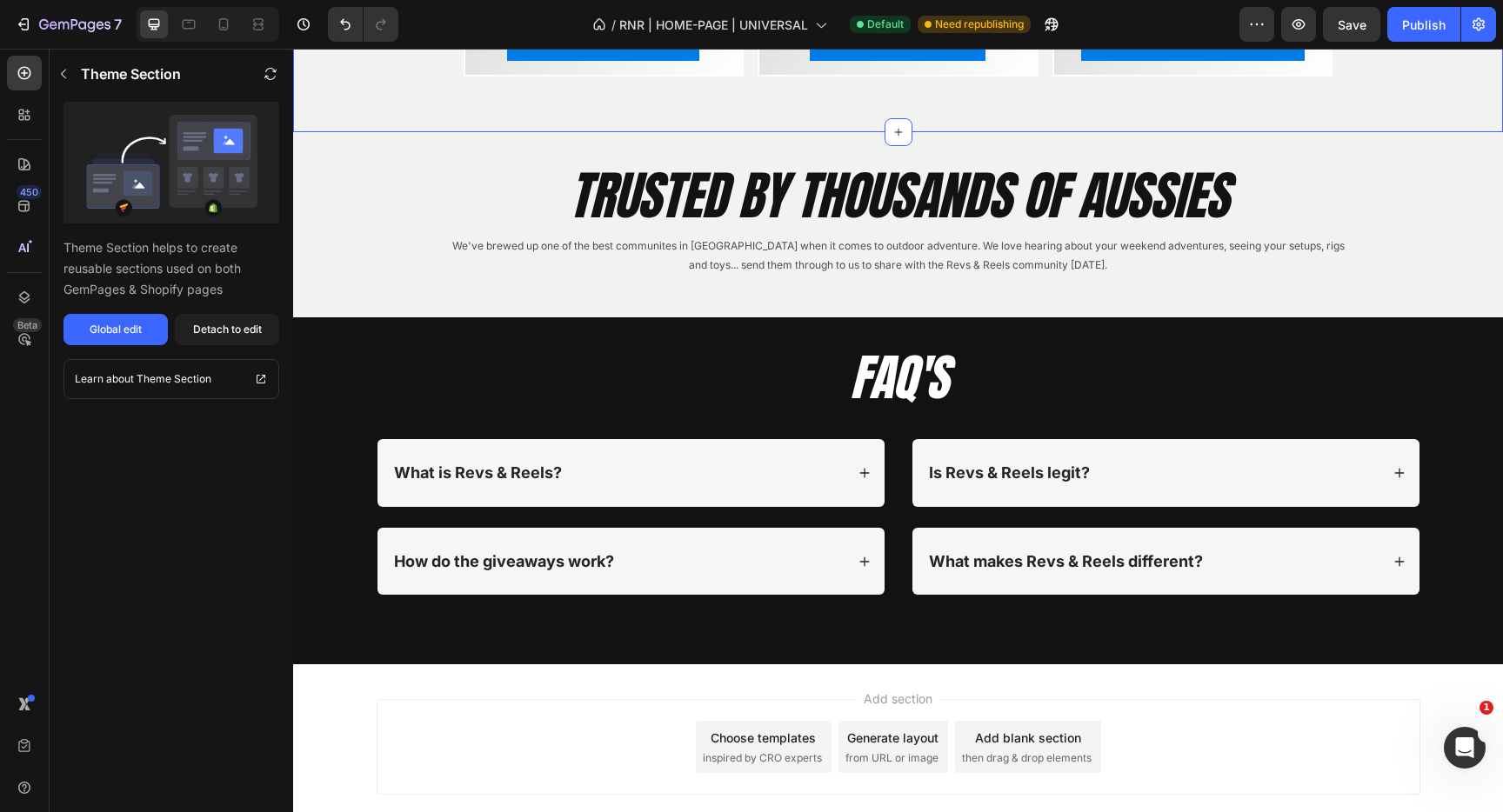
scroll to position [2108, 0]
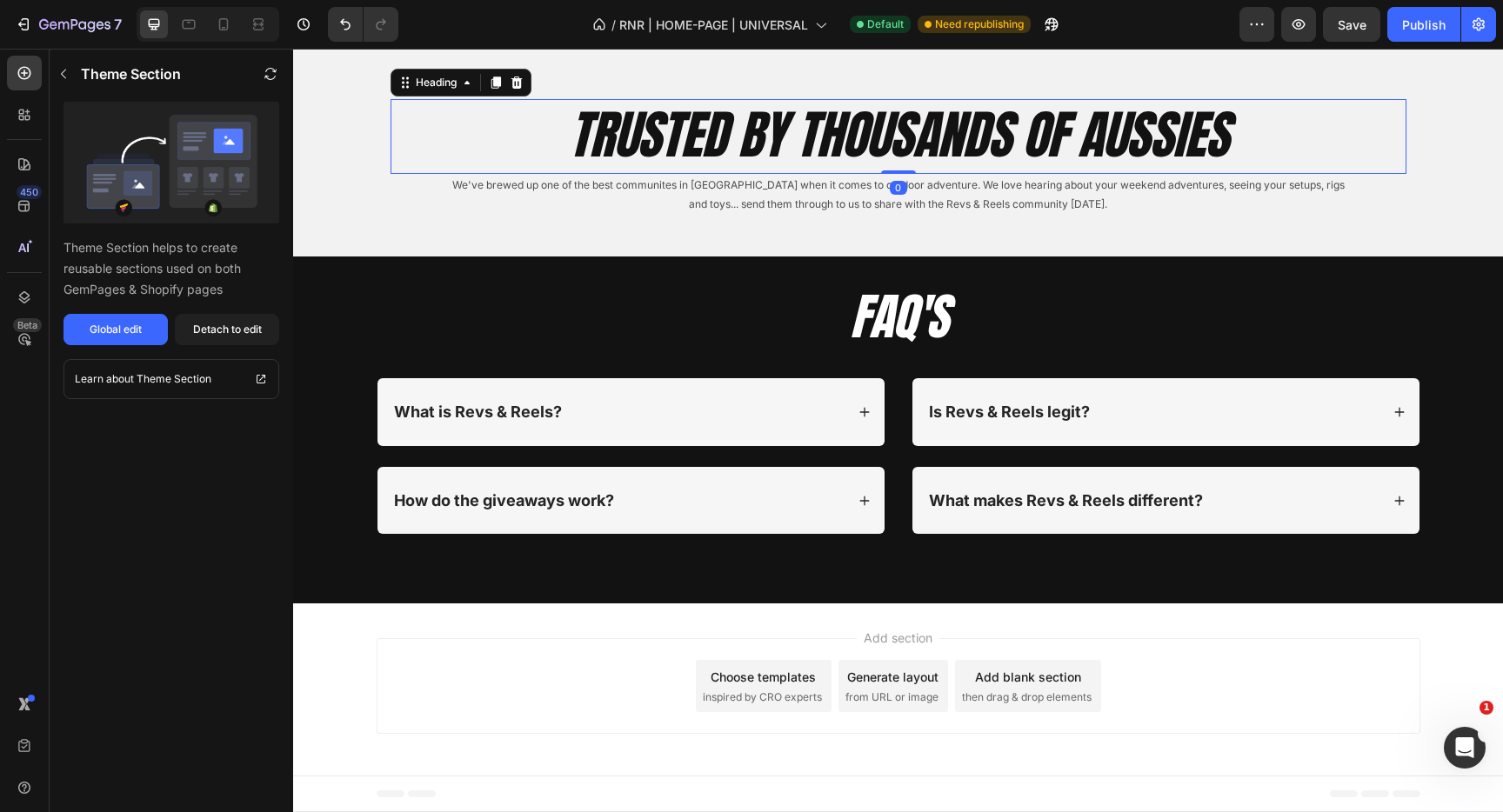
click at [729, 171] on h2 "Trusted by THOUSANDS OF Aussies" at bounding box center [898, 135] width 1016 height 71
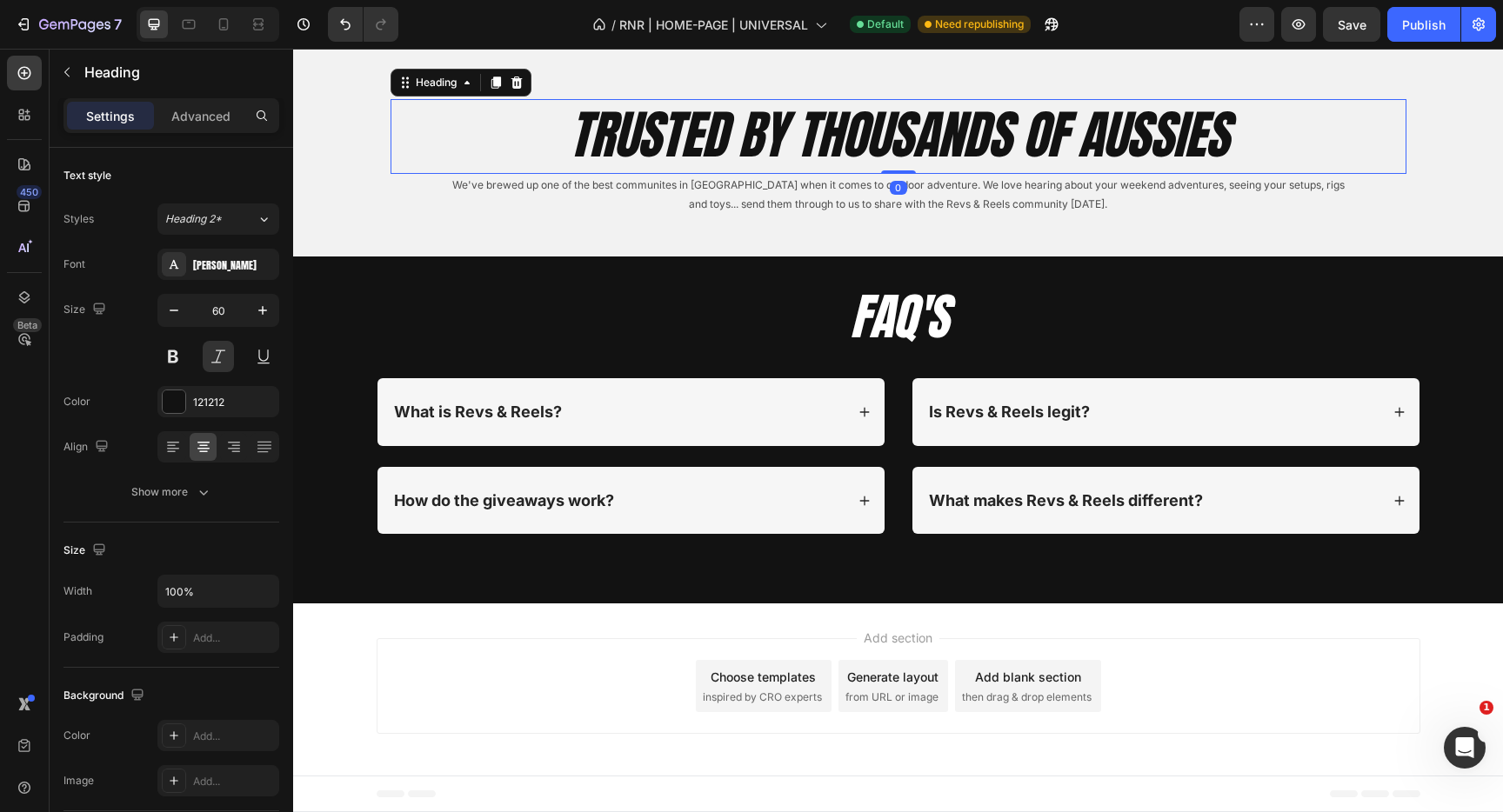
click at [729, 171] on h2 "Trusted by THOUSANDS OF Aussies" at bounding box center [898, 135] width 1016 height 71
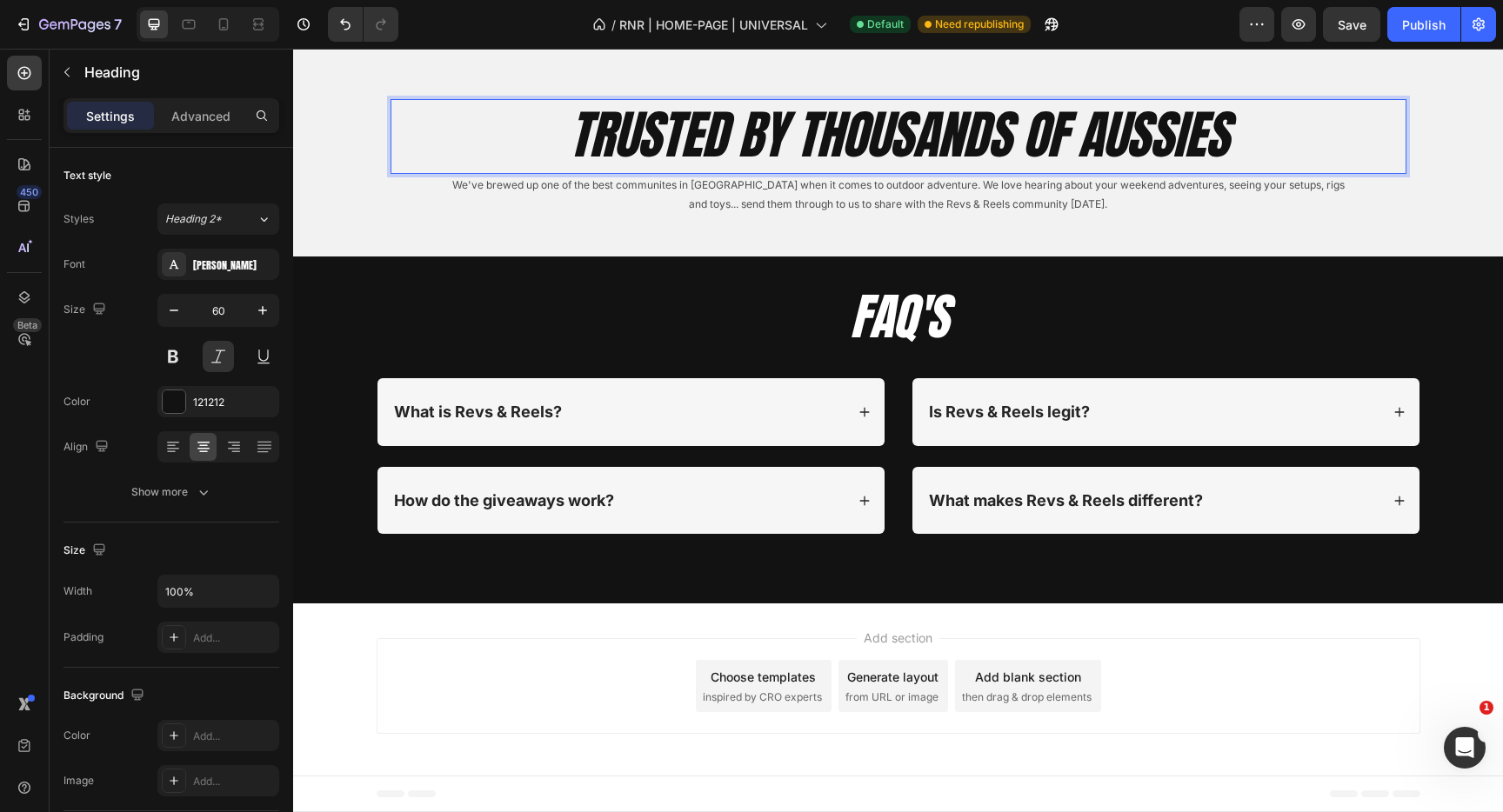
scroll to position [2115, 0]
click at [729, 169] on p "Trusted by THOUSANDS OF Aussies" at bounding box center [898, 135] width 1013 height 68
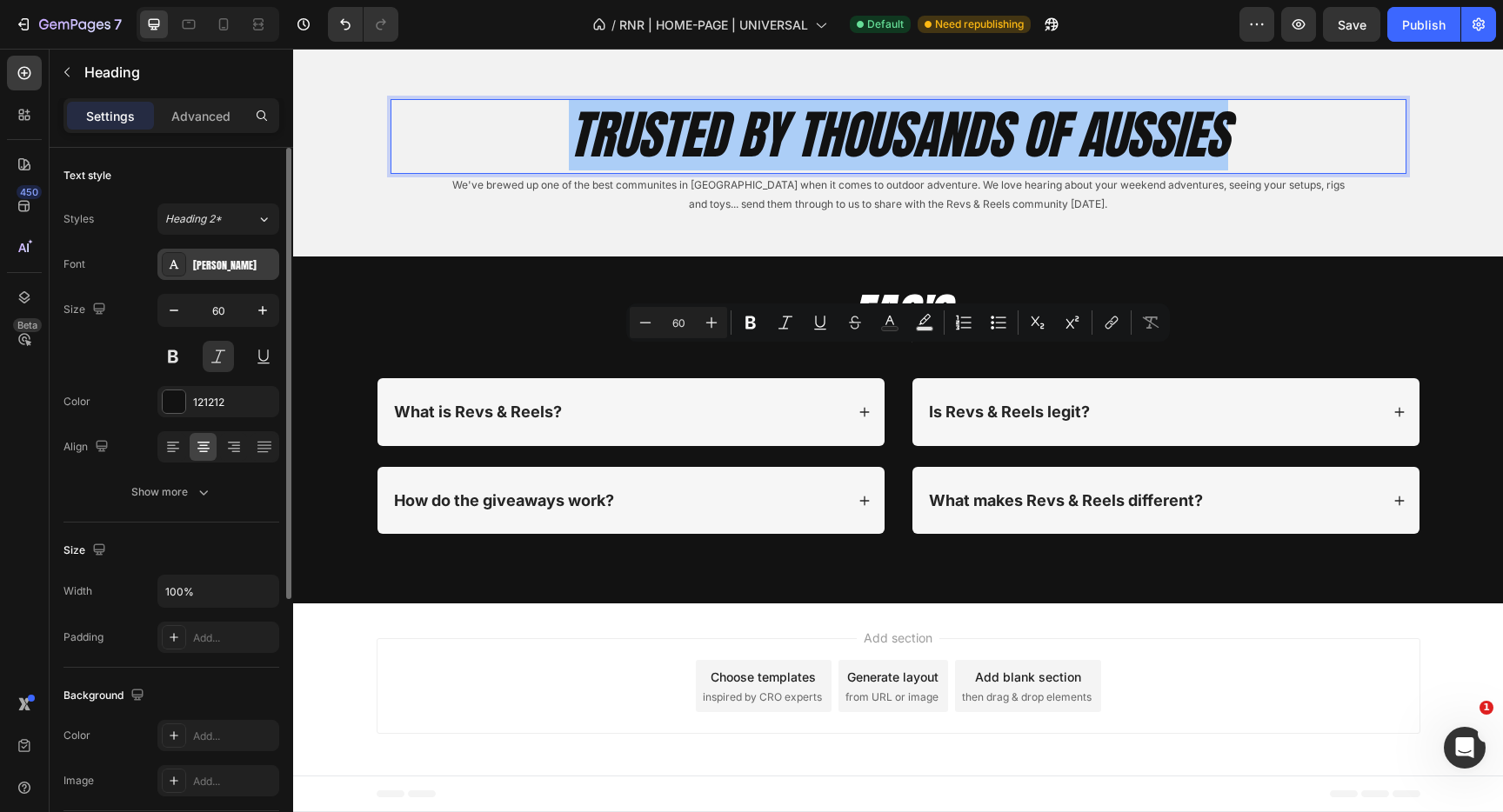
click at [225, 269] on div "[PERSON_NAME]" at bounding box center [234, 265] width 81 height 16
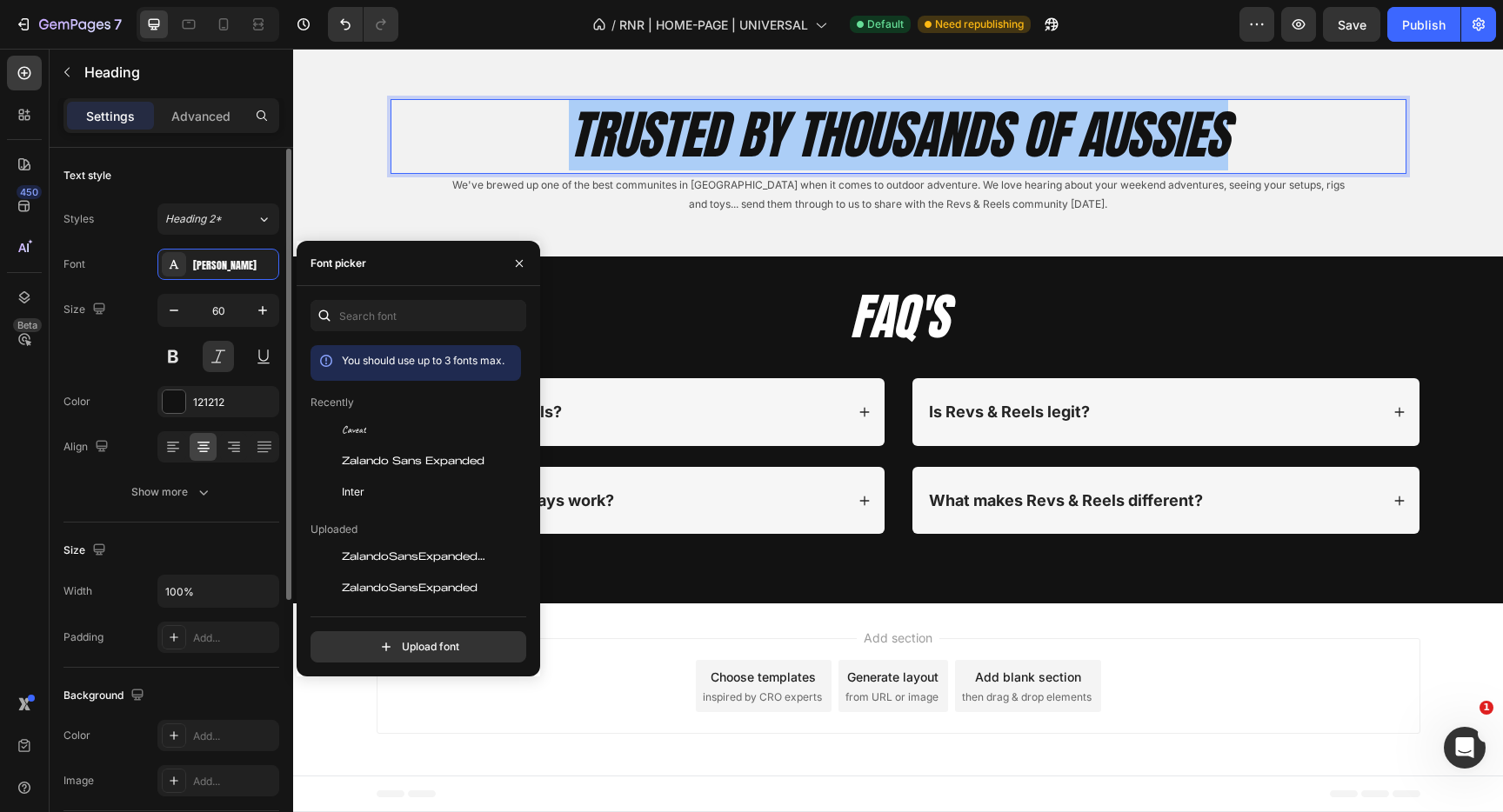
scroll to position [8, 0]
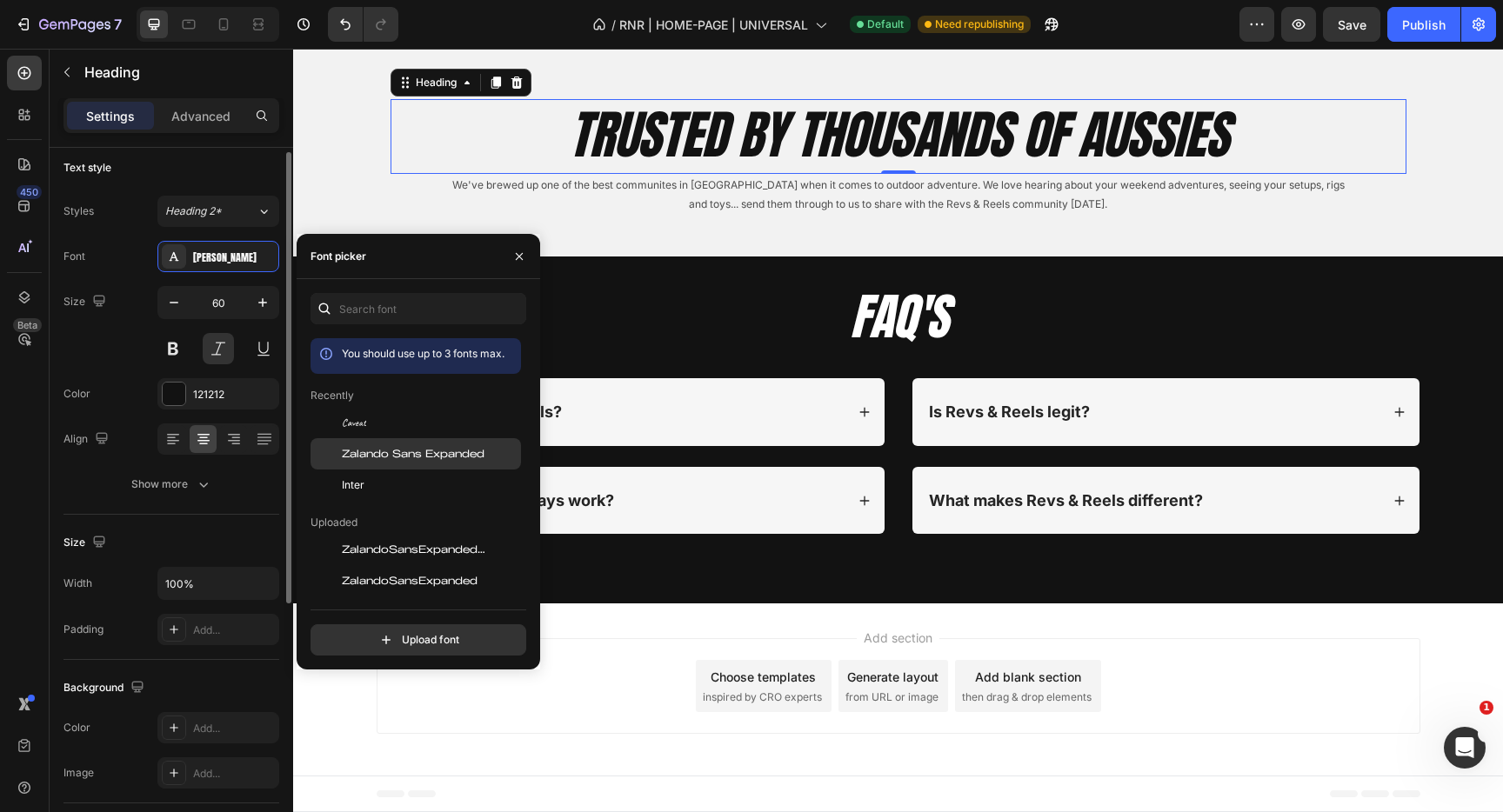
click at [405, 454] on span "Zalando Sans Expanded" at bounding box center [413, 454] width 143 height 16
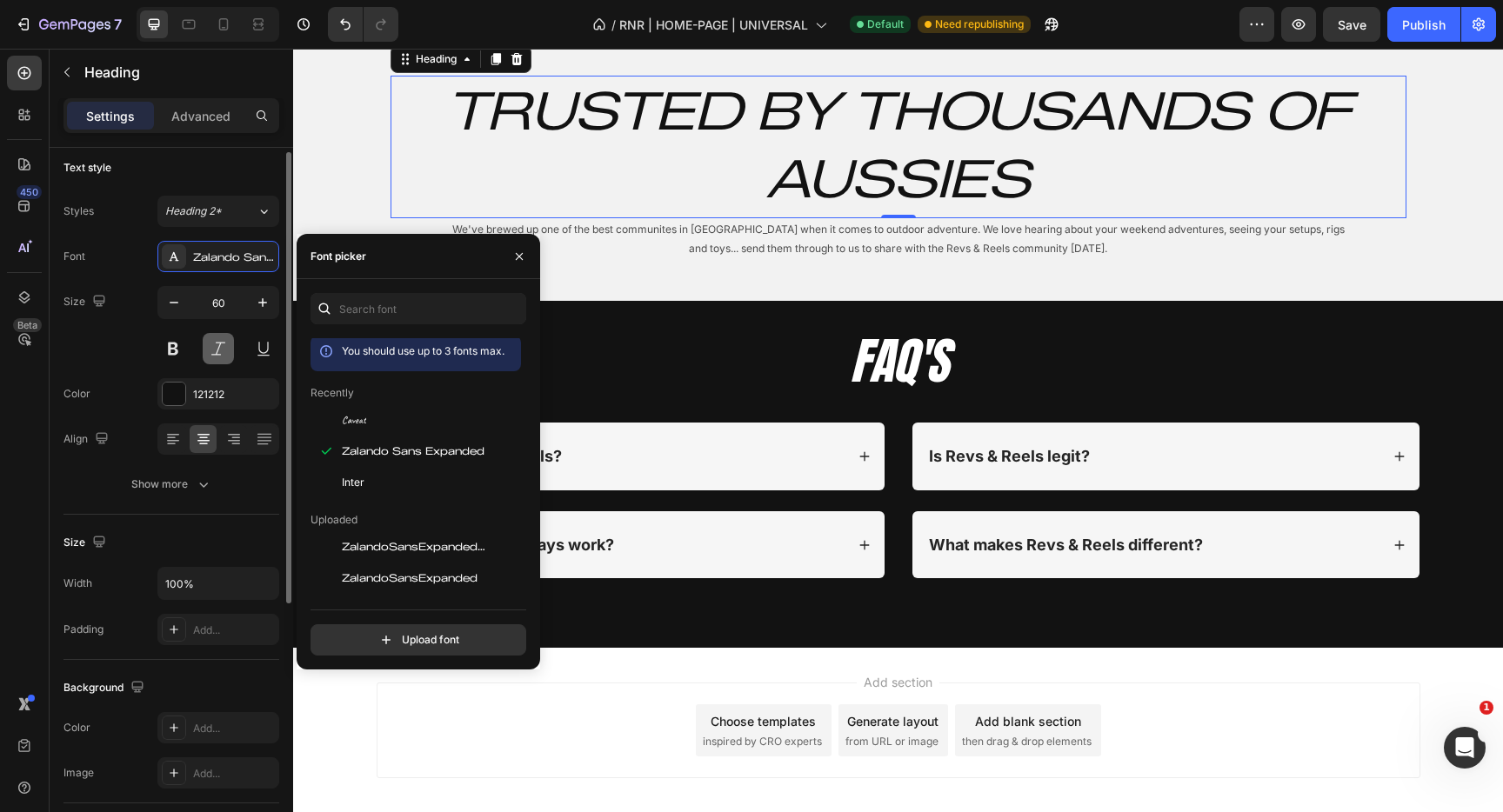
click at [220, 355] on button at bounding box center [218, 349] width 31 height 31
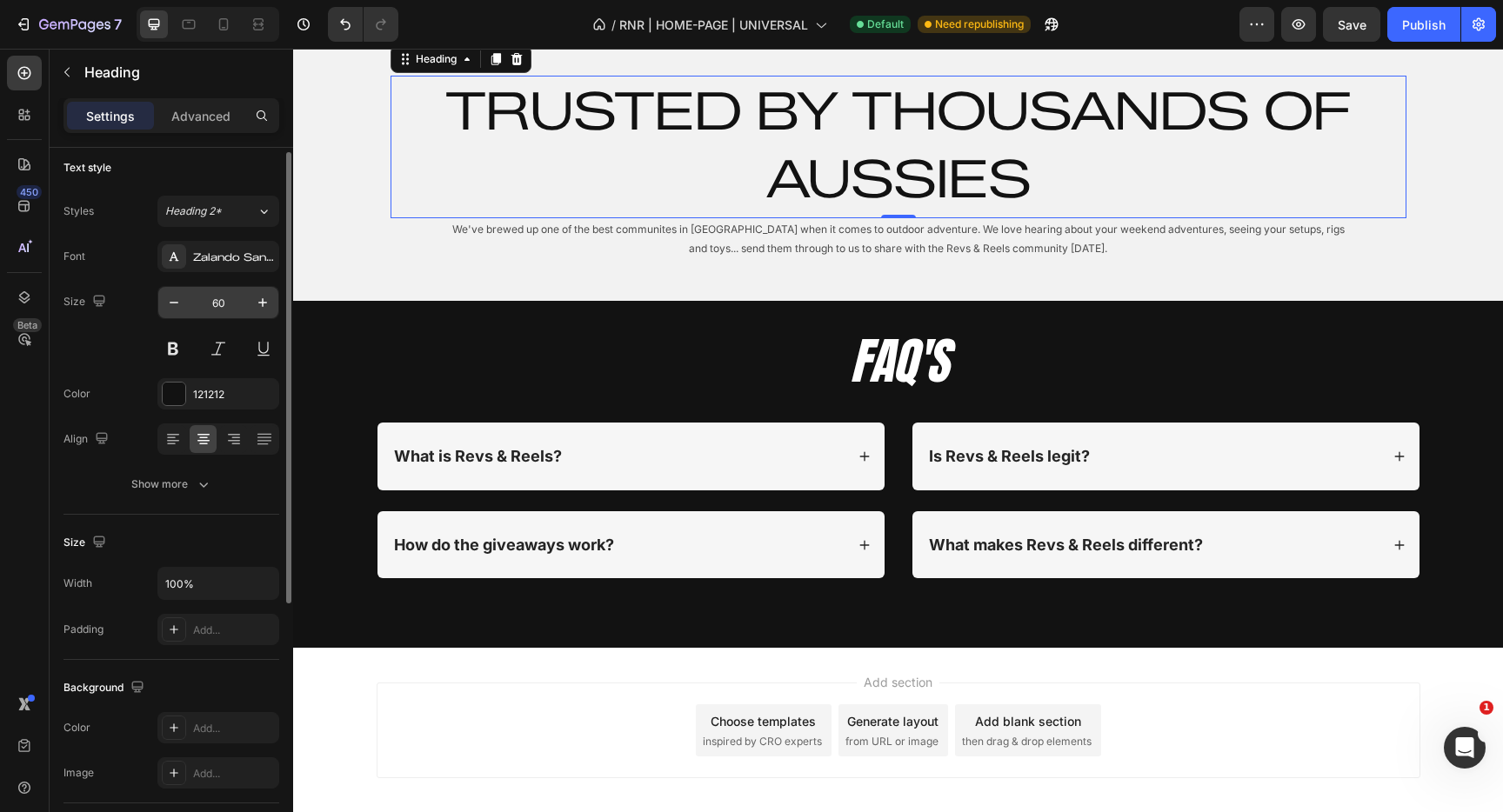
click at [207, 290] on input "60" at bounding box center [218, 302] width 58 height 31
click at [211, 296] on input "60" at bounding box center [218, 302] width 58 height 31
click at [218, 301] on input "60" at bounding box center [218, 302] width 58 height 31
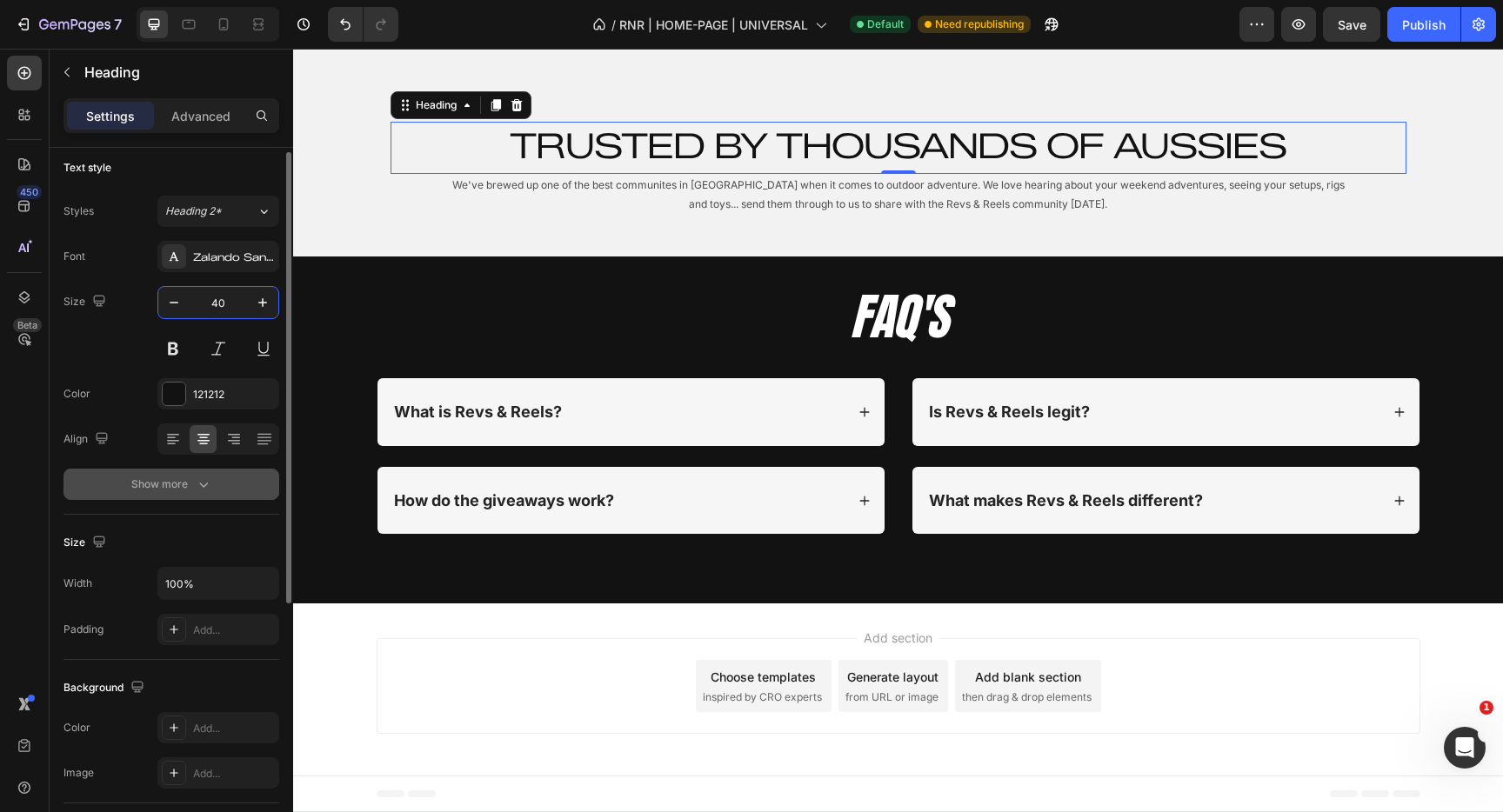
type input "40"
click at [196, 478] on icon "button" at bounding box center [204, 484] width 17 height 17
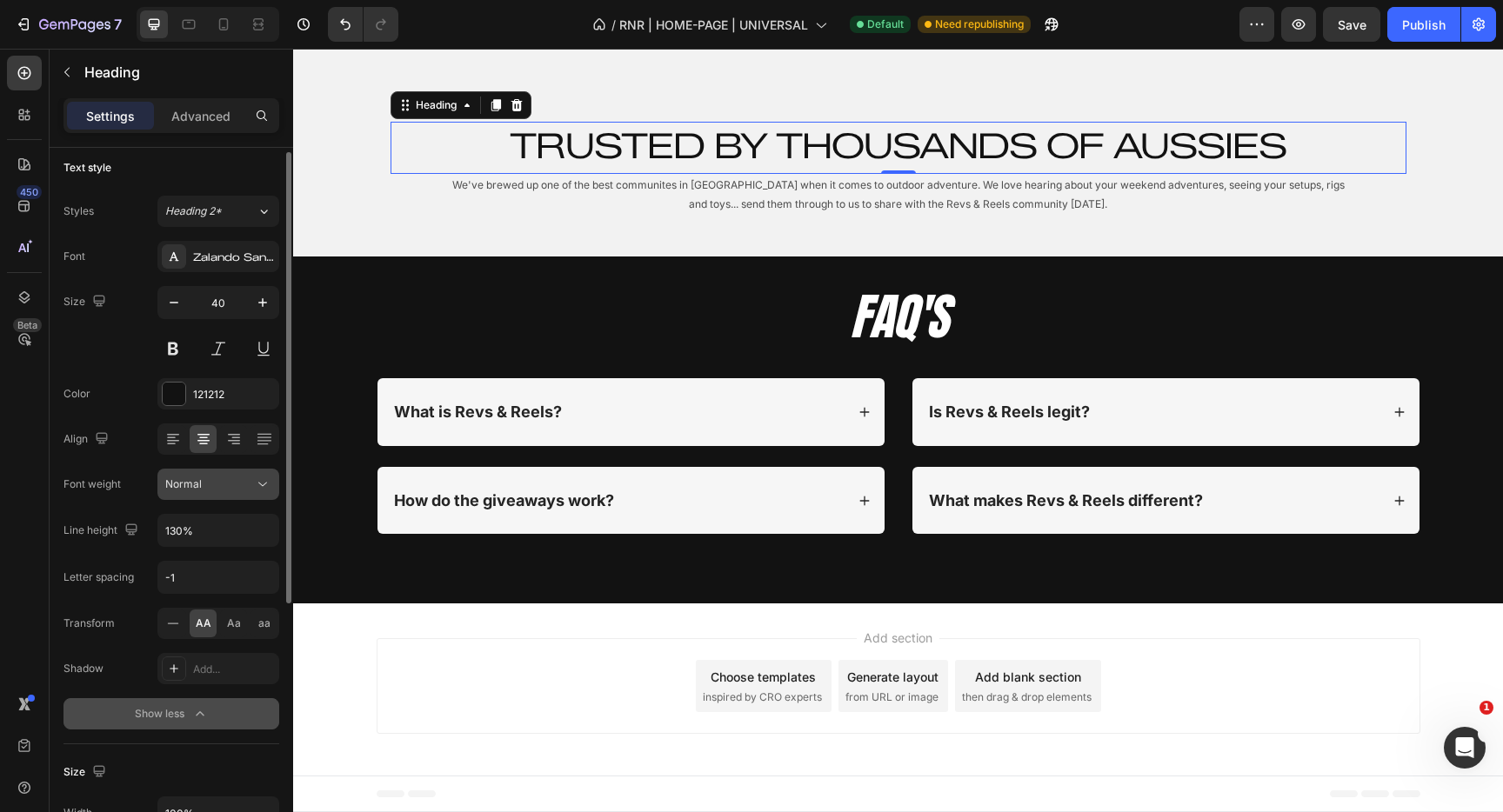
click at [234, 484] on div "Normal" at bounding box center [209, 484] width 89 height 16
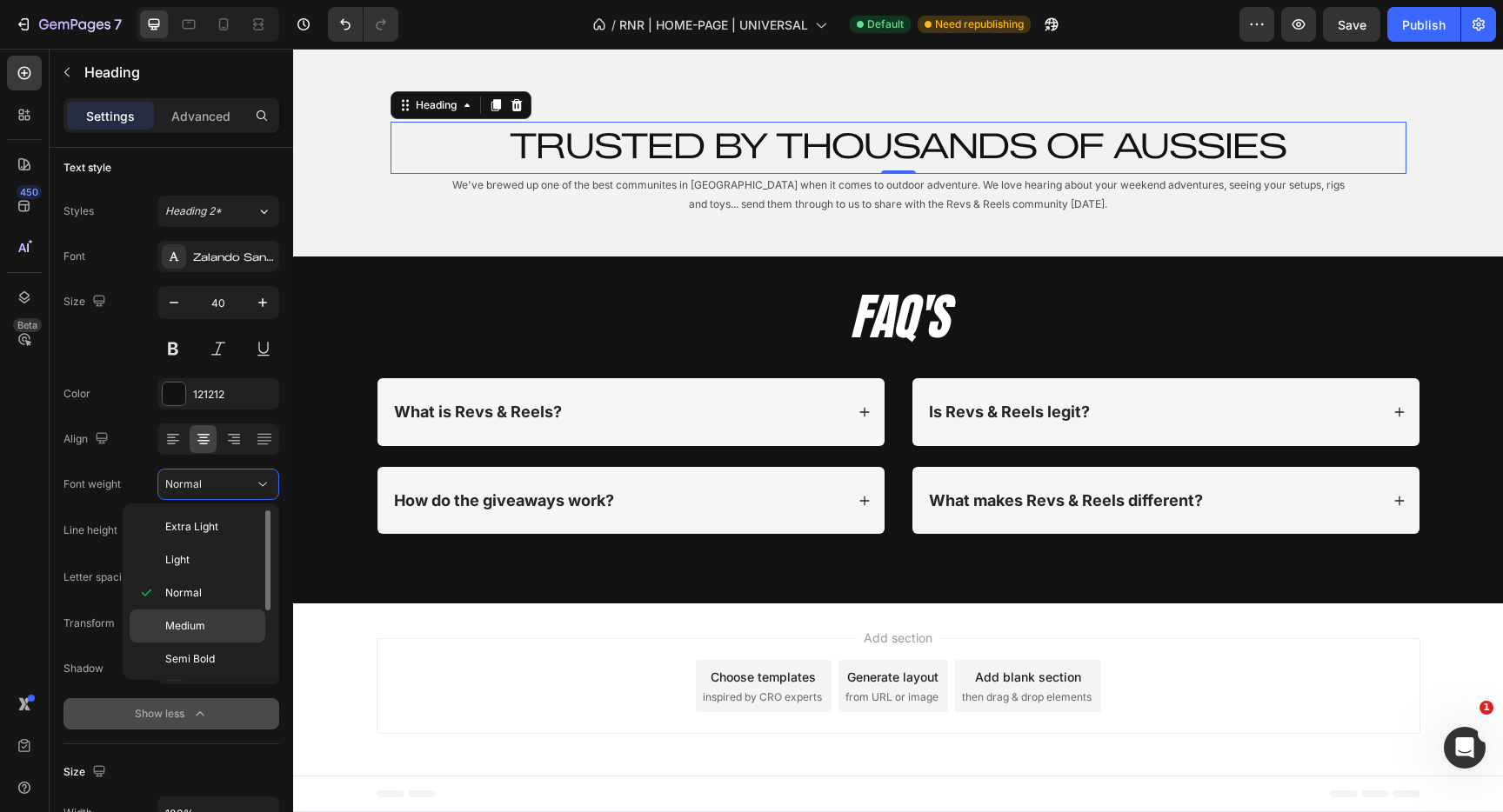
scroll to position [101, 0]
click at [202, 653] on p "Black" at bounding box center [210, 657] width 92 height 16
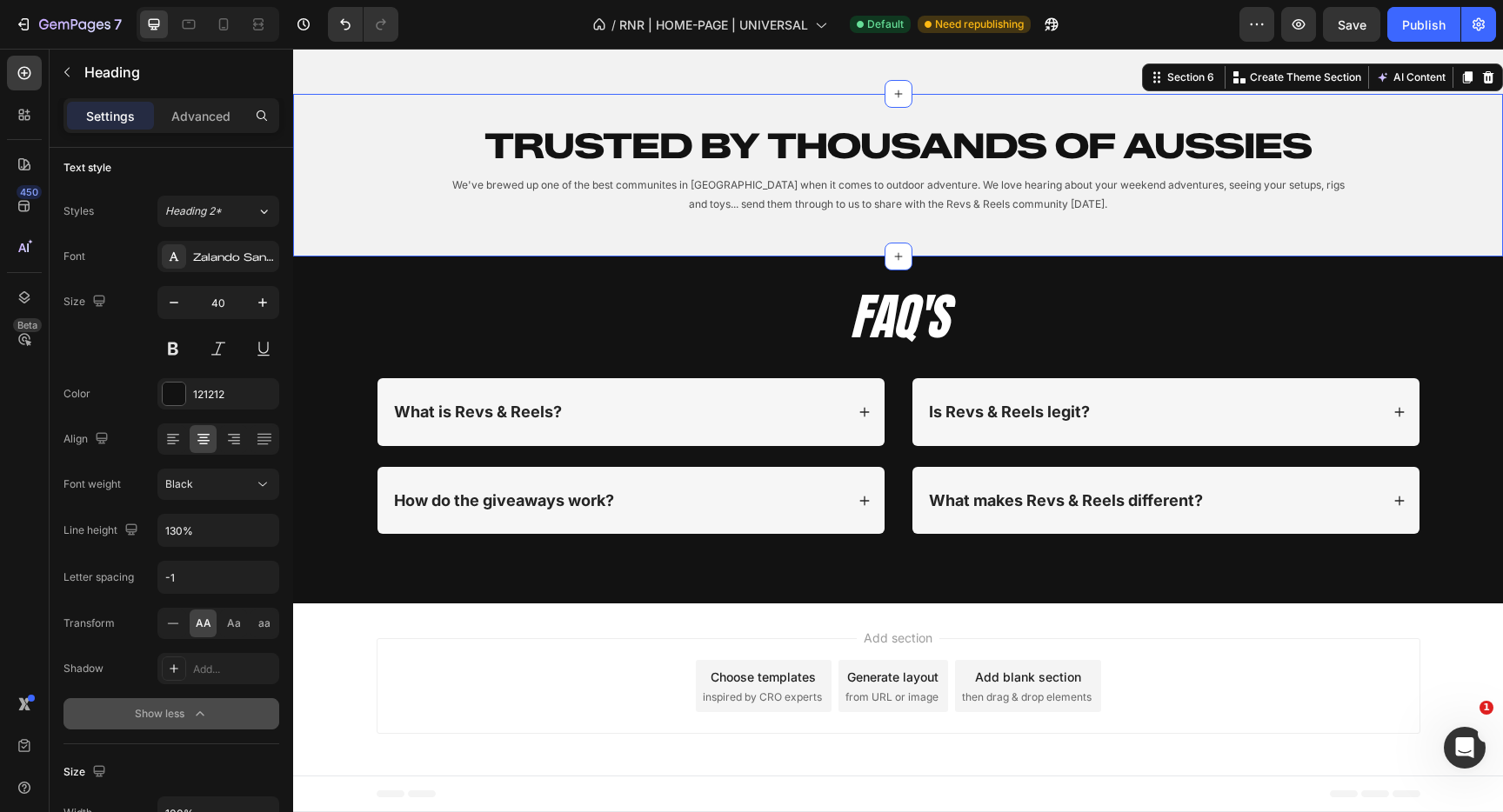
click at [315, 243] on div "Trusted by THOUSANDS OF Aussies Heading We've brewed up one of the best communi…" at bounding box center [897, 175] width 1210 height 135
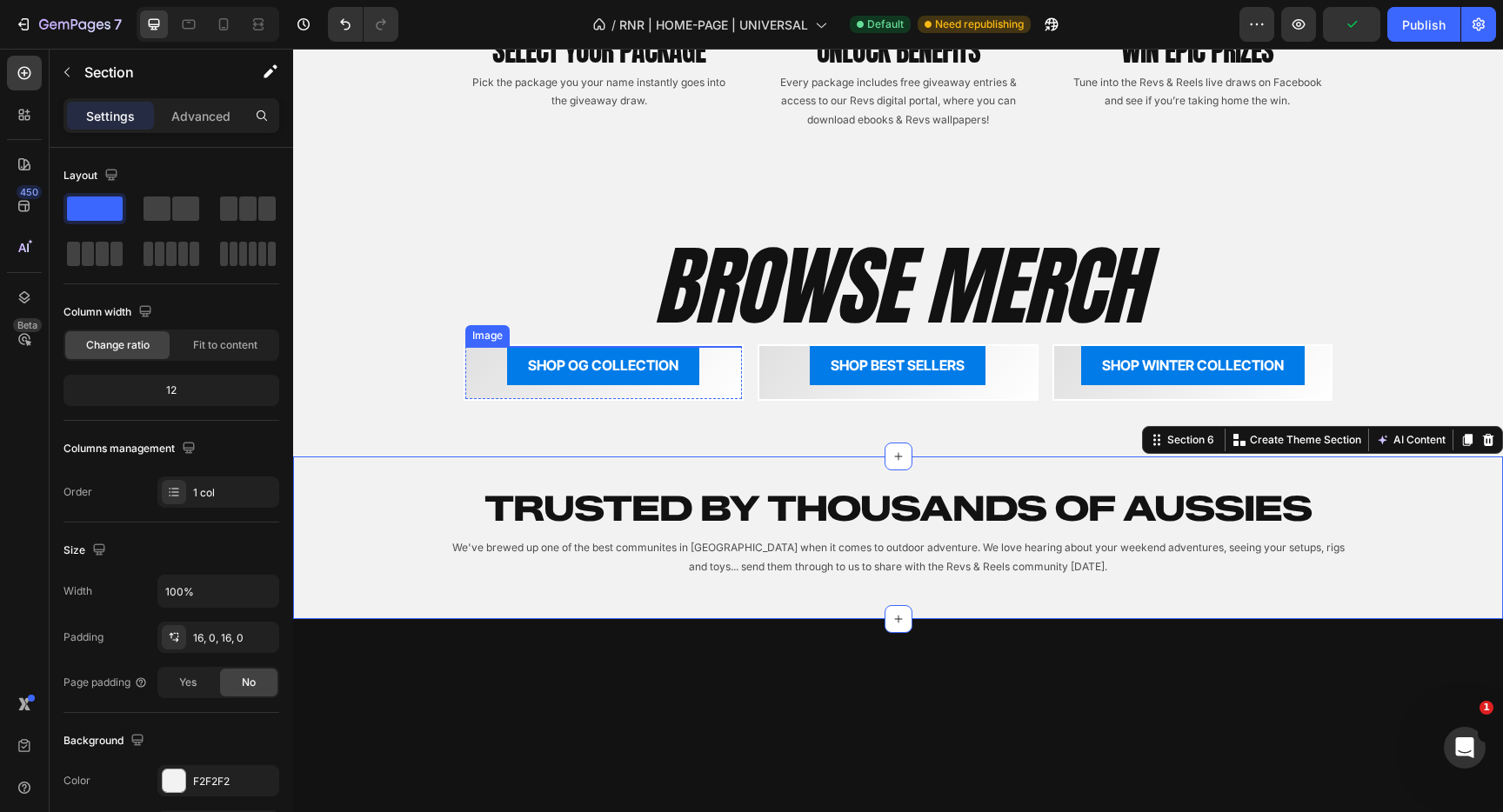
scroll to position [1704, 0]
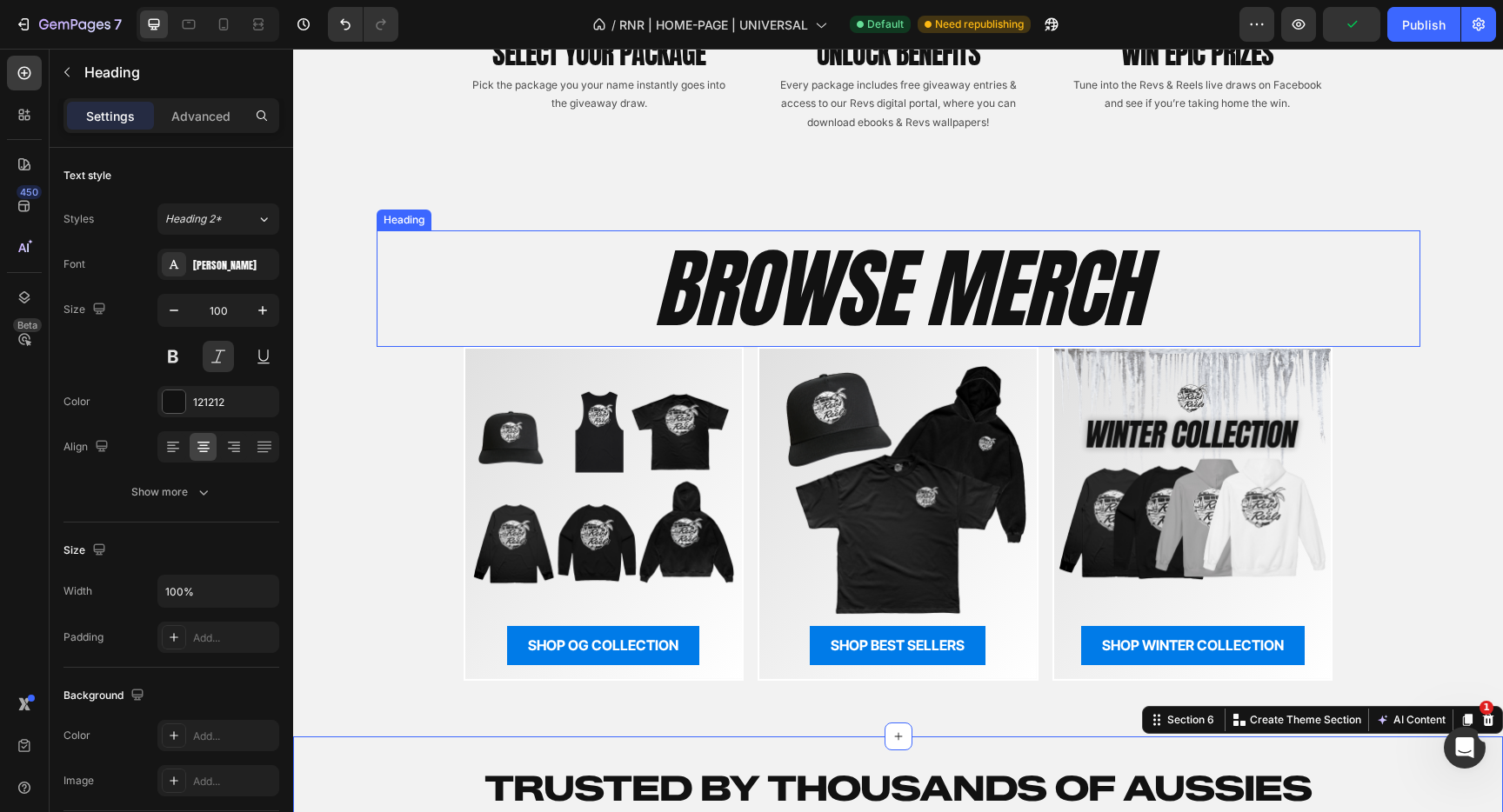
click at [838, 281] on h2 "BROWSE MERCH" at bounding box center [899, 288] width 1044 height 117
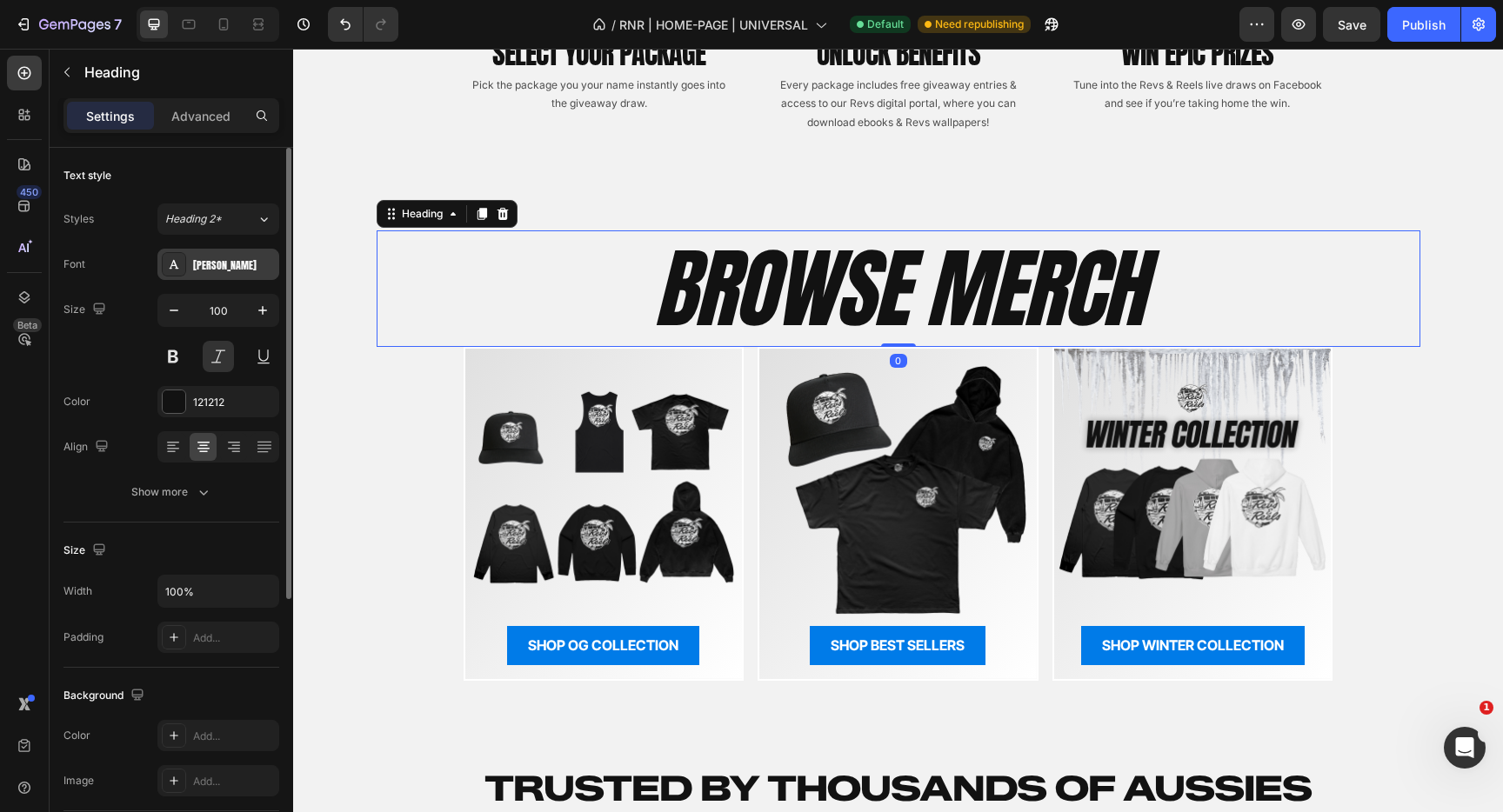
click at [230, 269] on div "[PERSON_NAME]" at bounding box center [234, 265] width 81 height 16
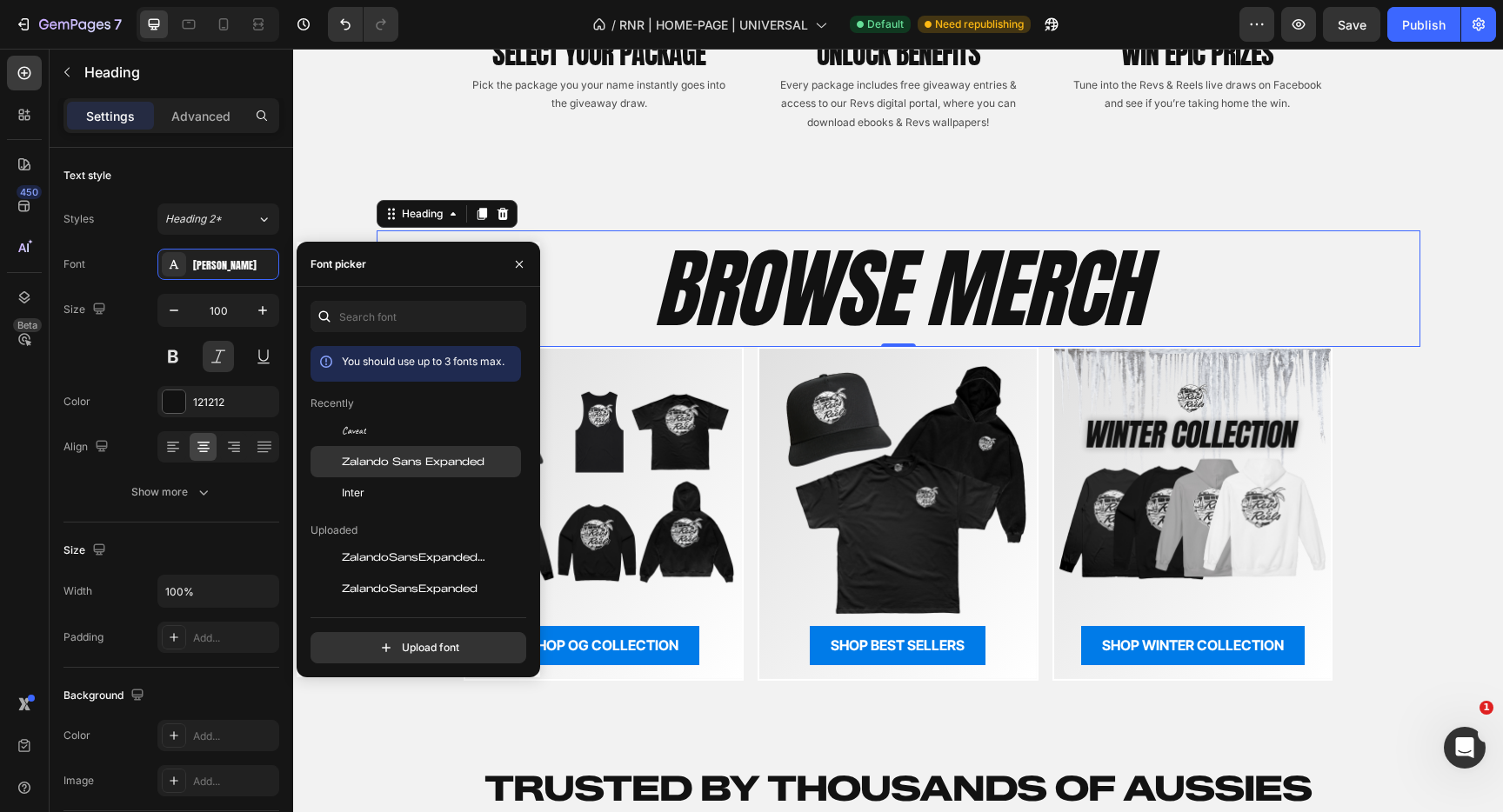
click at [390, 455] on span "Zalando Sans Expanded" at bounding box center [413, 461] width 143 height 16
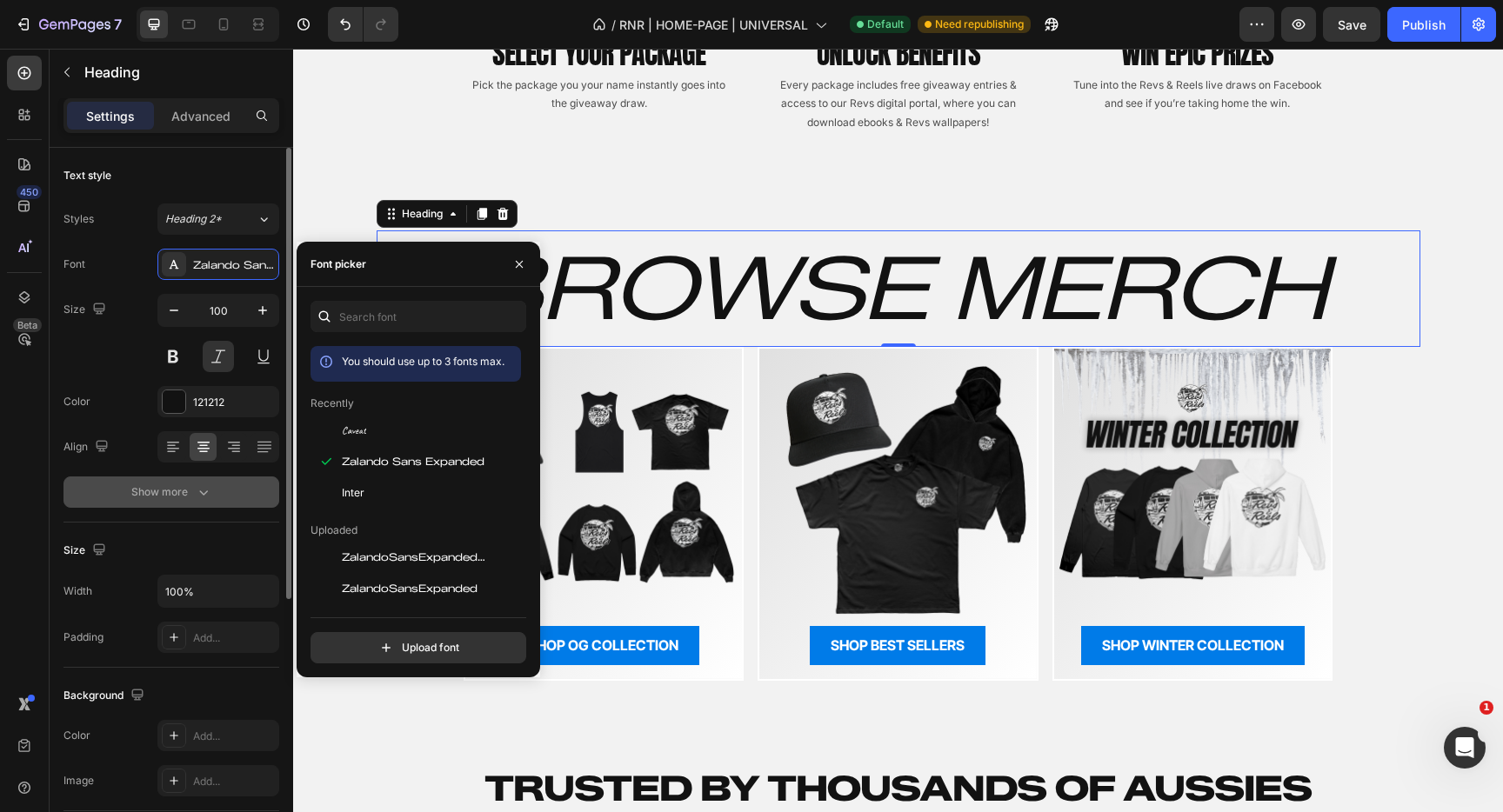
click at [202, 483] on button "Show more" at bounding box center [172, 492] width 216 height 31
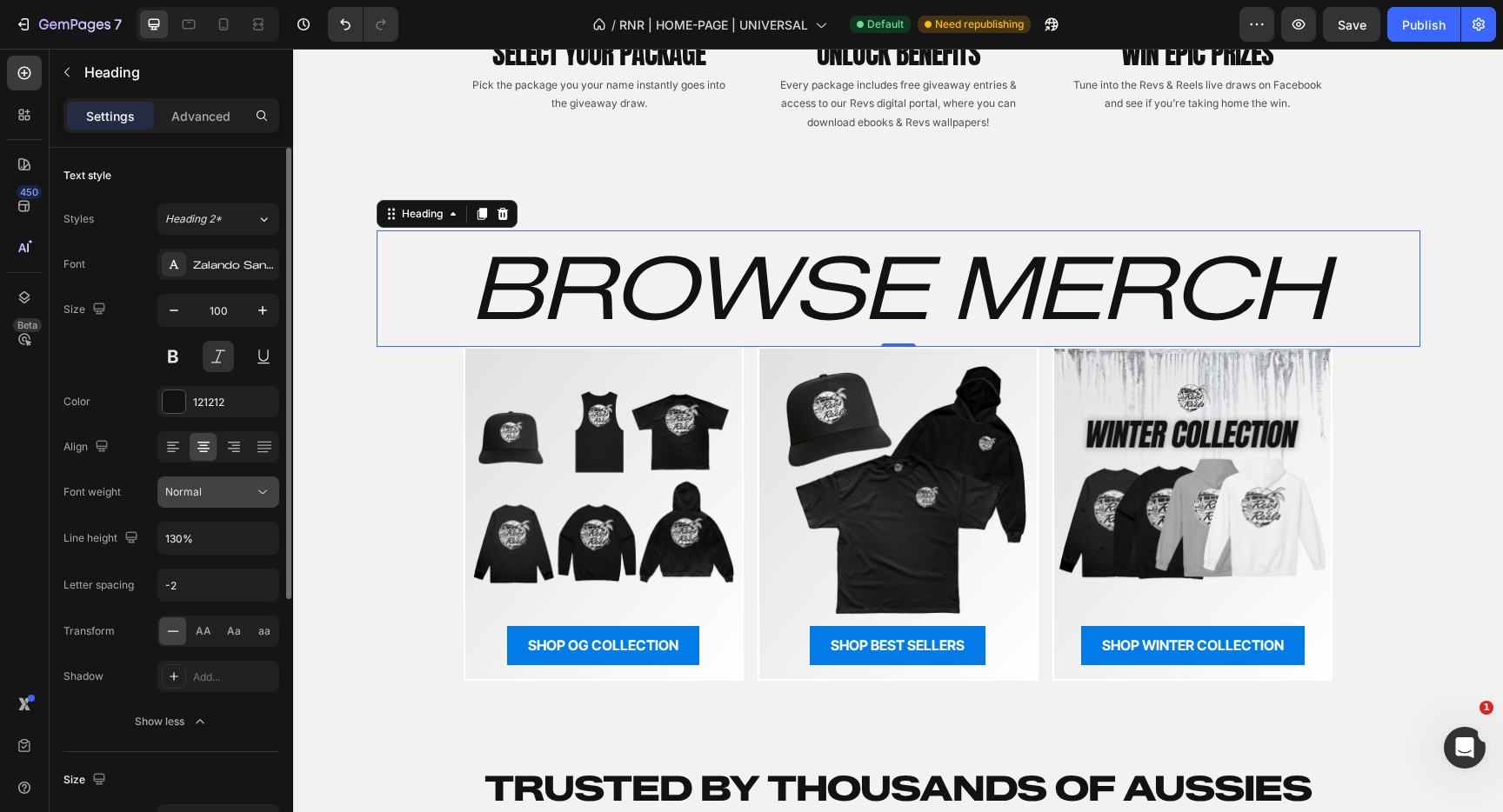
click at [226, 489] on div "Normal" at bounding box center [209, 492] width 89 height 16
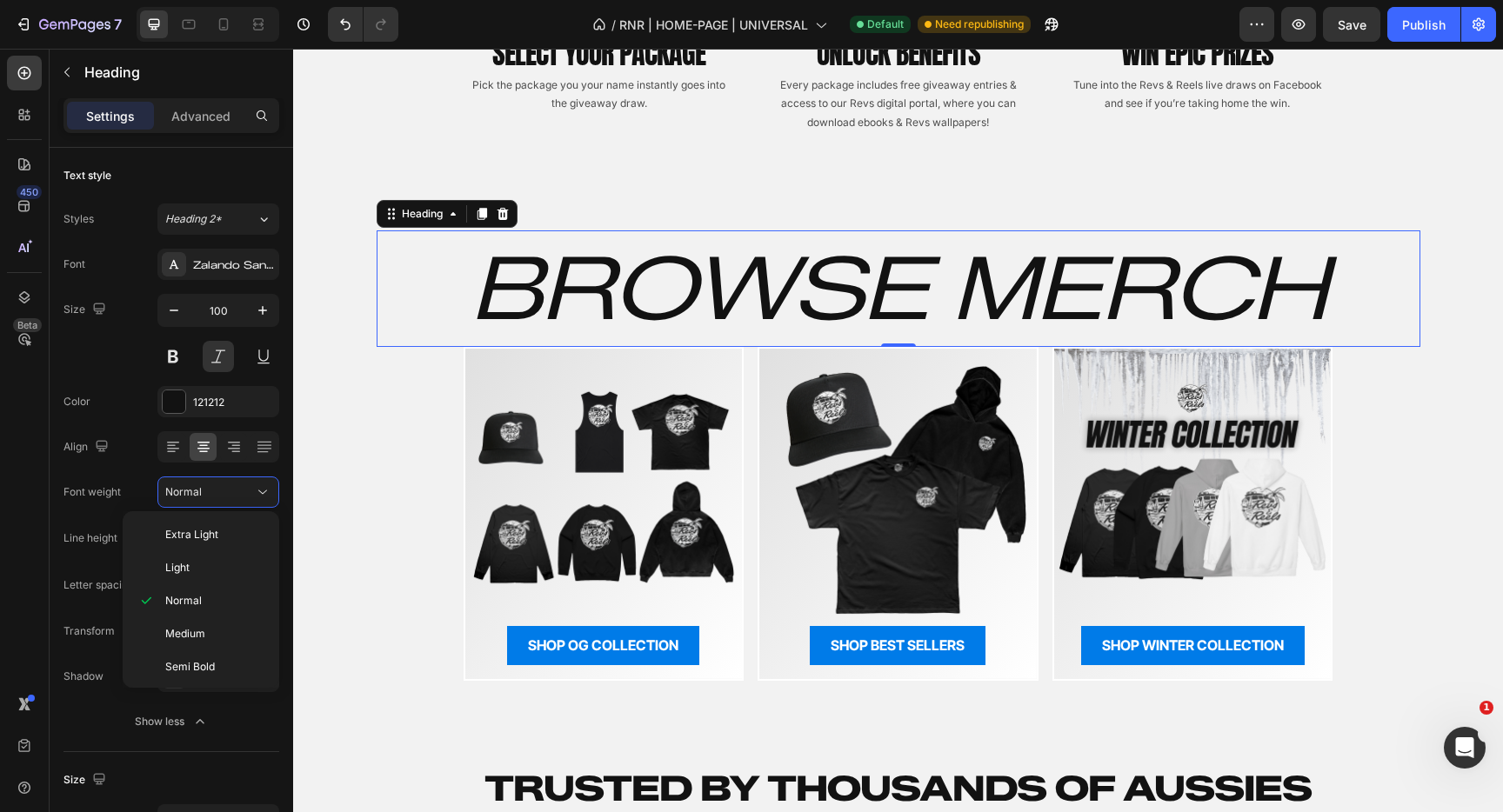
scroll to position [101, 0]
click at [200, 659] on p "Black" at bounding box center [210, 664] width 92 height 16
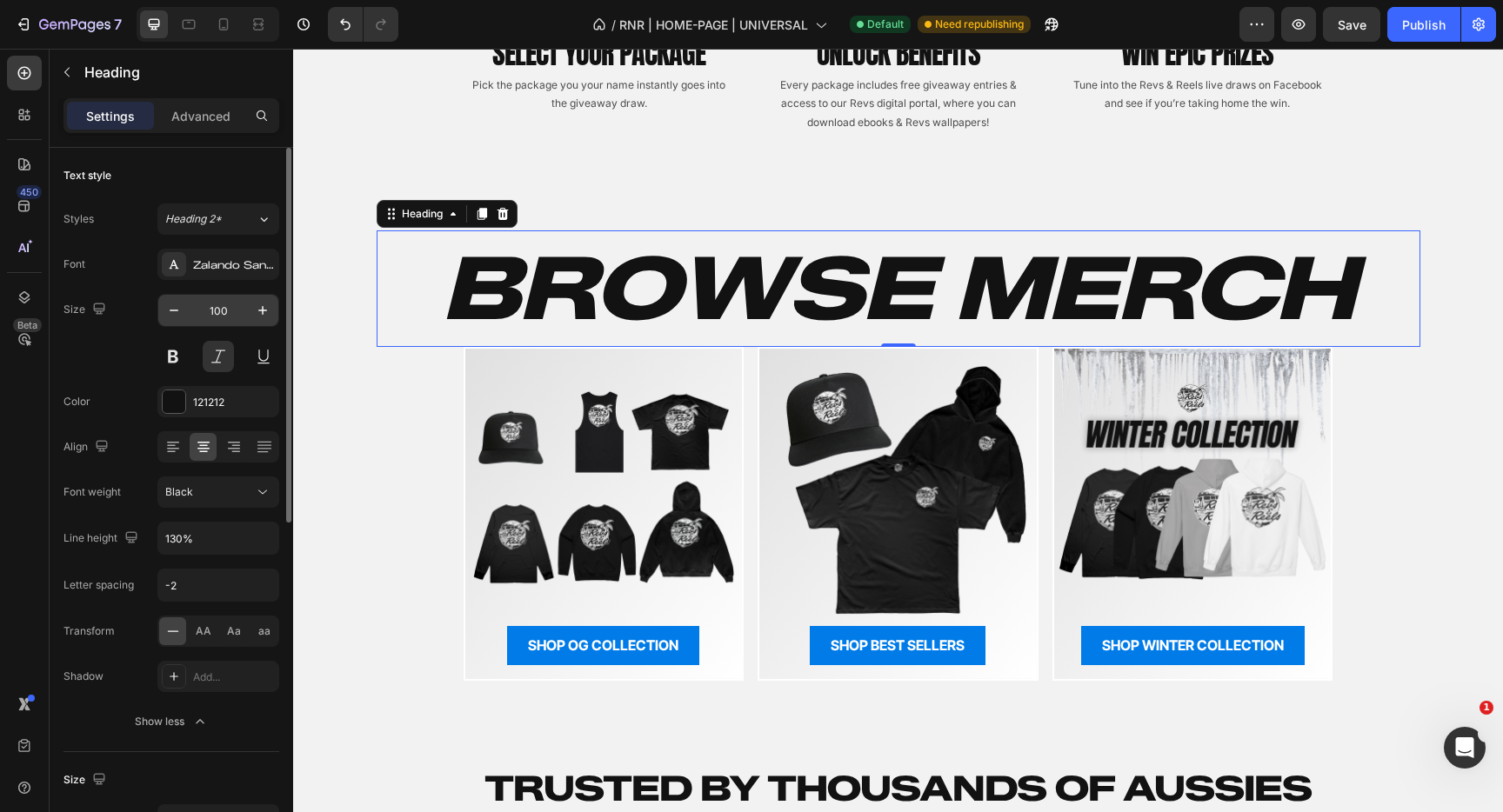
click at [228, 307] on input "100" at bounding box center [218, 310] width 58 height 31
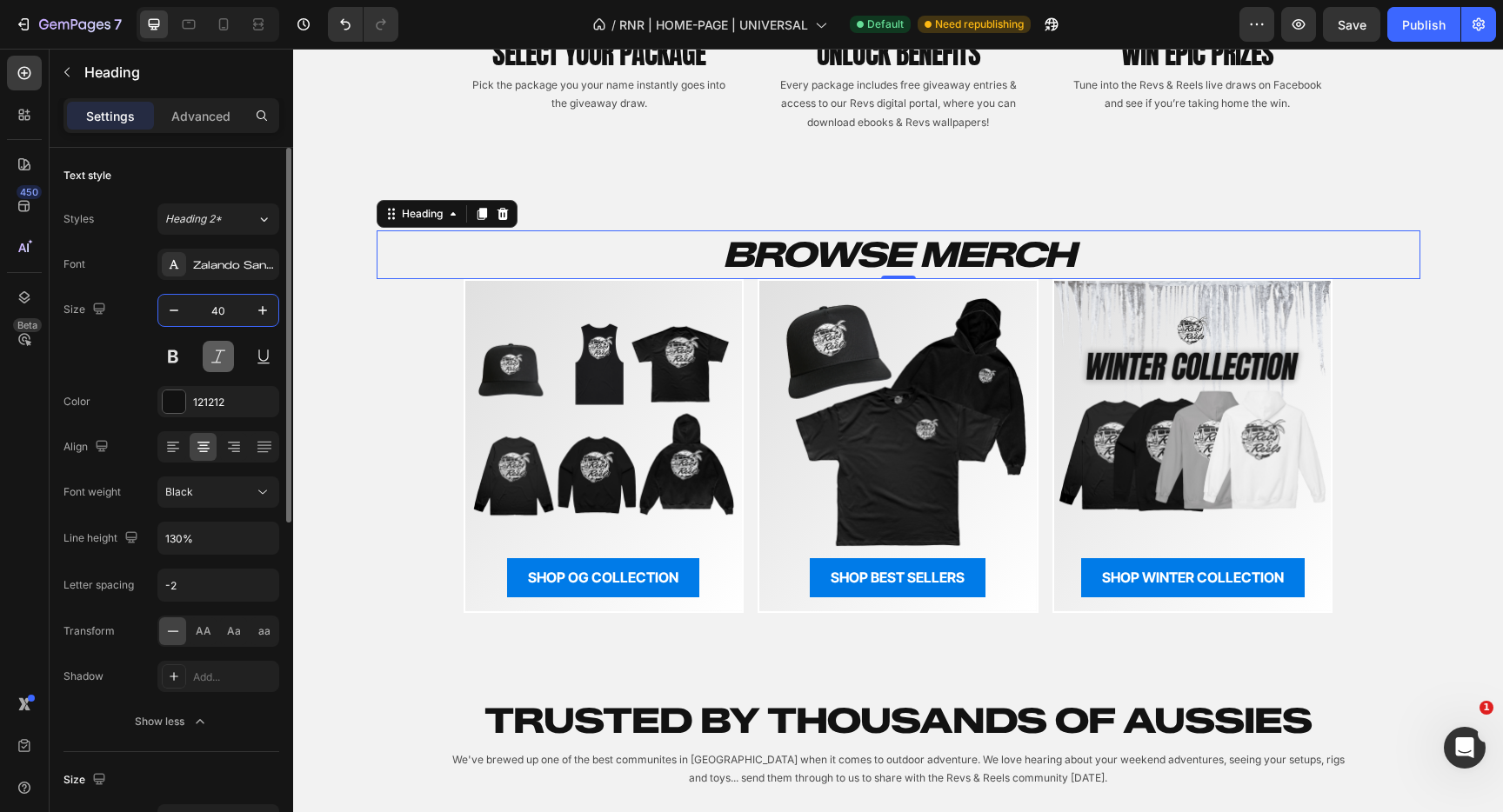
type input "40"
click at [225, 352] on button at bounding box center [218, 356] width 31 height 31
click at [215, 577] on input "-2" at bounding box center [218, 585] width 120 height 31
type input "0"
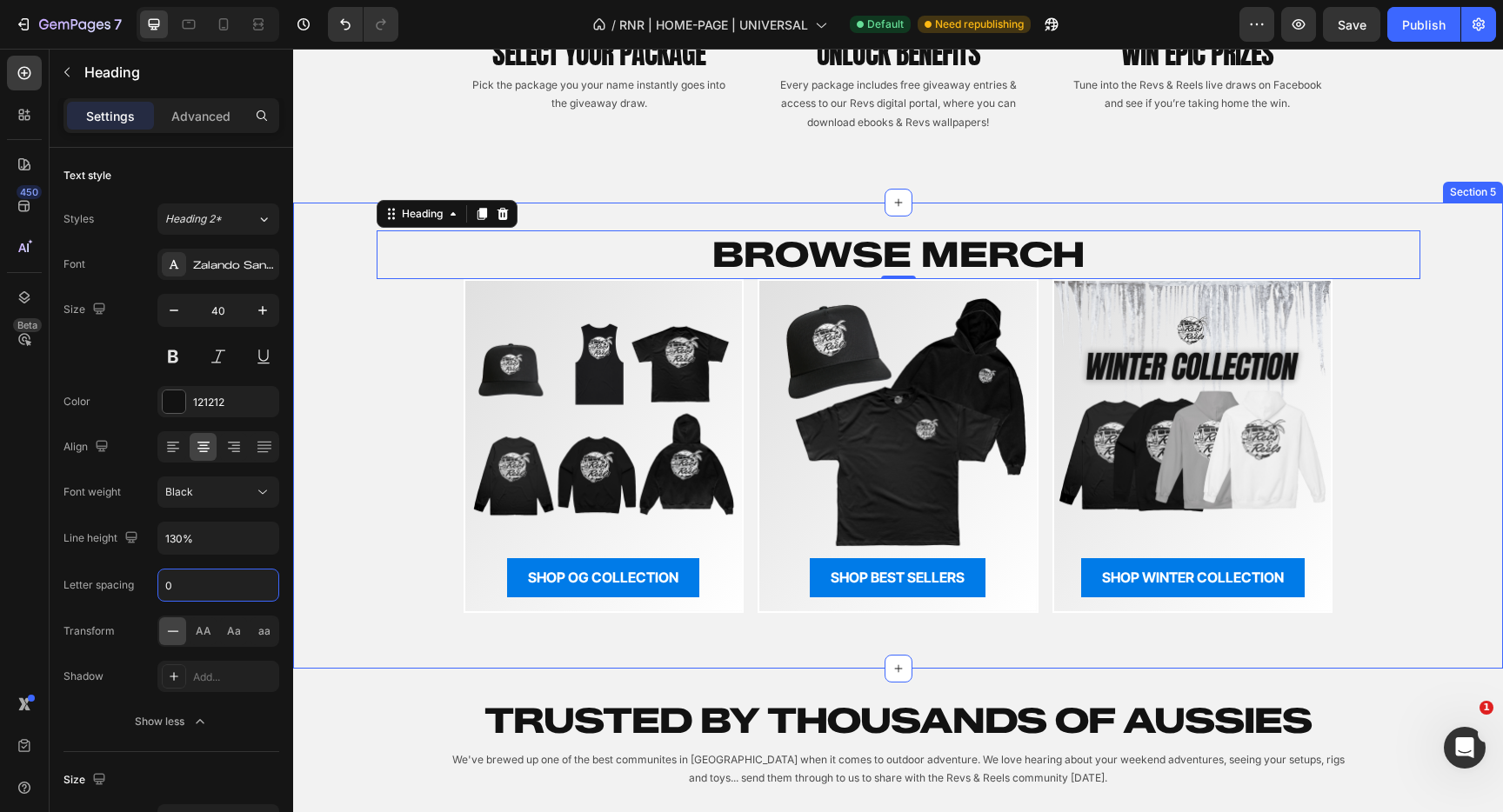
click at [413, 363] on div "BROWSE MERCH Heading 0 Row Image SHOP OG COLLECTION Button Row Image SHOP BEST …" at bounding box center [897, 421] width 1210 height 382
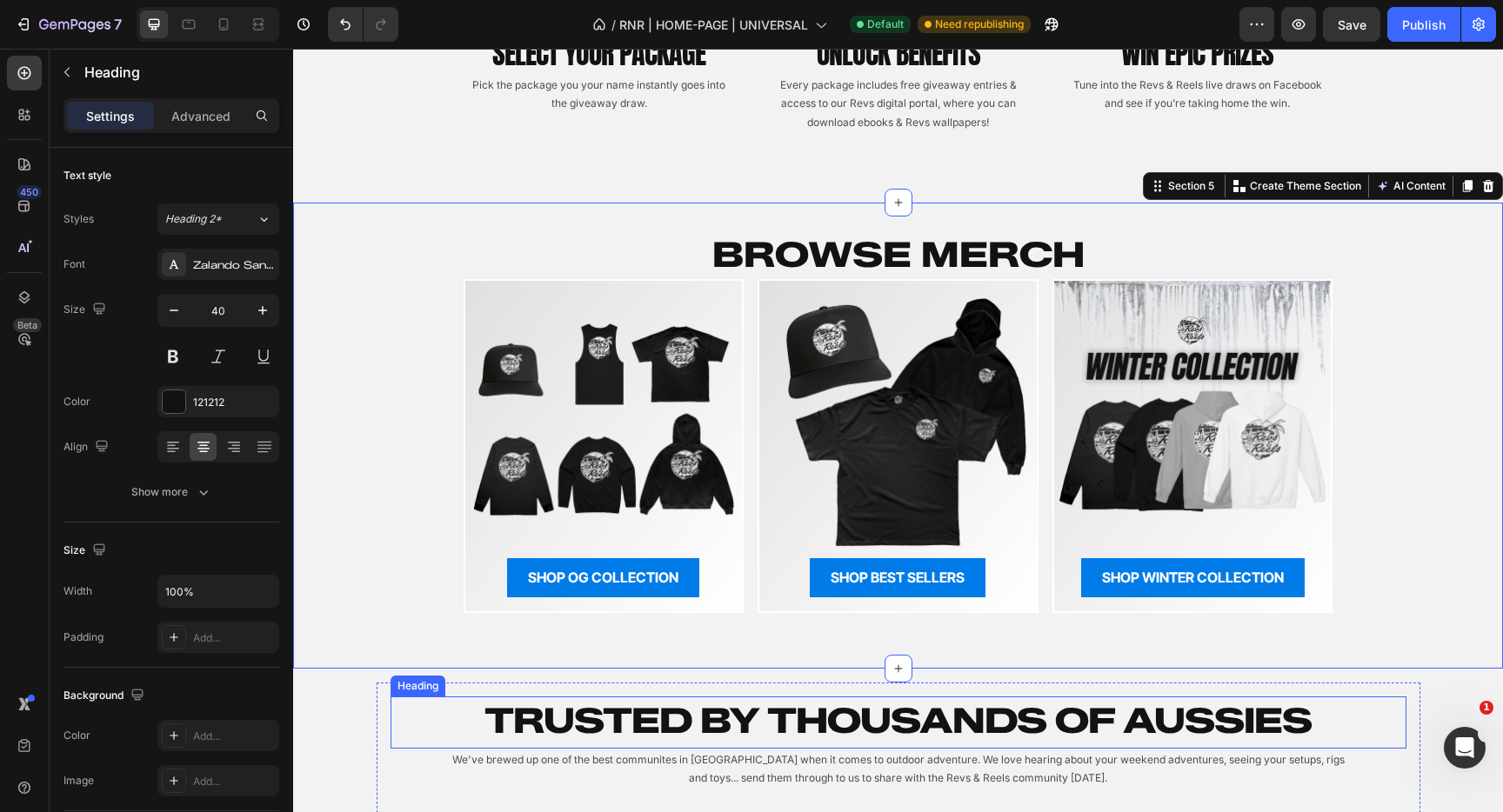
click at [599, 726] on p "Trusted by THOUSANDS OF Aussies" at bounding box center [898, 721] width 1013 height 45
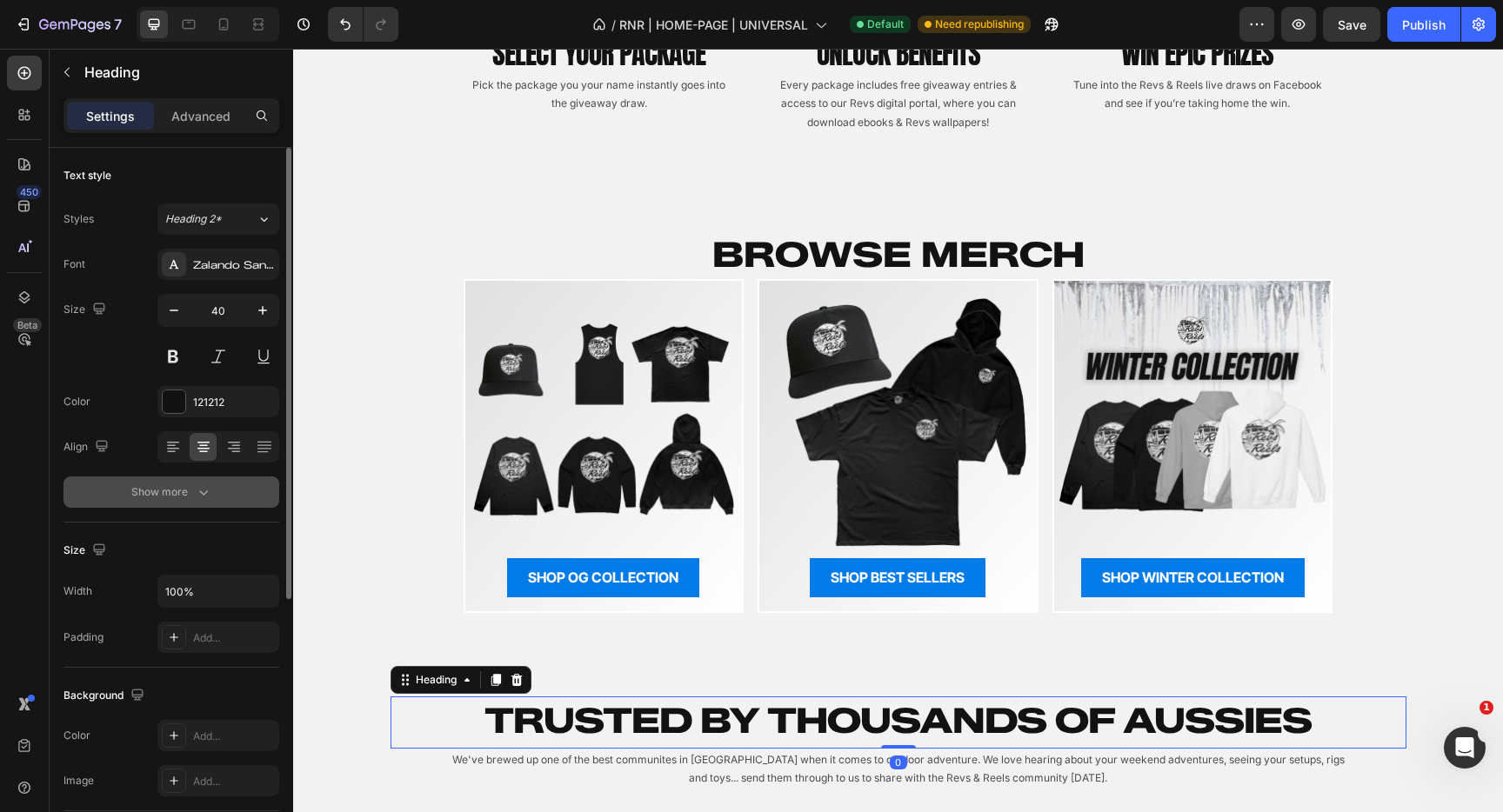
click at [212, 477] on button "Show more" at bounding box center [172, 492] width 216 height 31
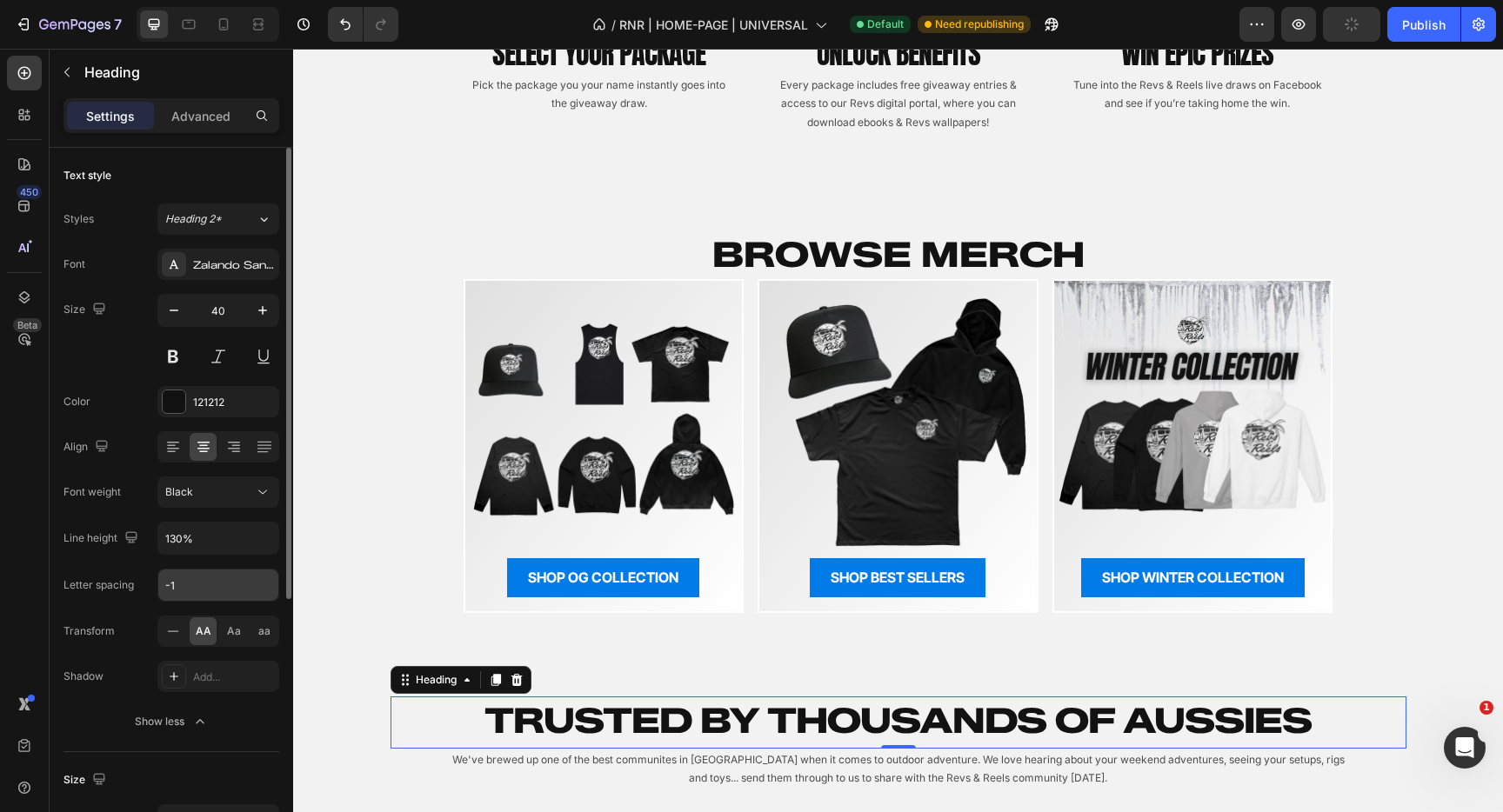
click at [190, 601] on div "-1" at bounding box center [218, 585] width 122 height 33
click at [196, 589] on input "-1" at bounding box center [218, 585] width 120 height 31
type input "0"
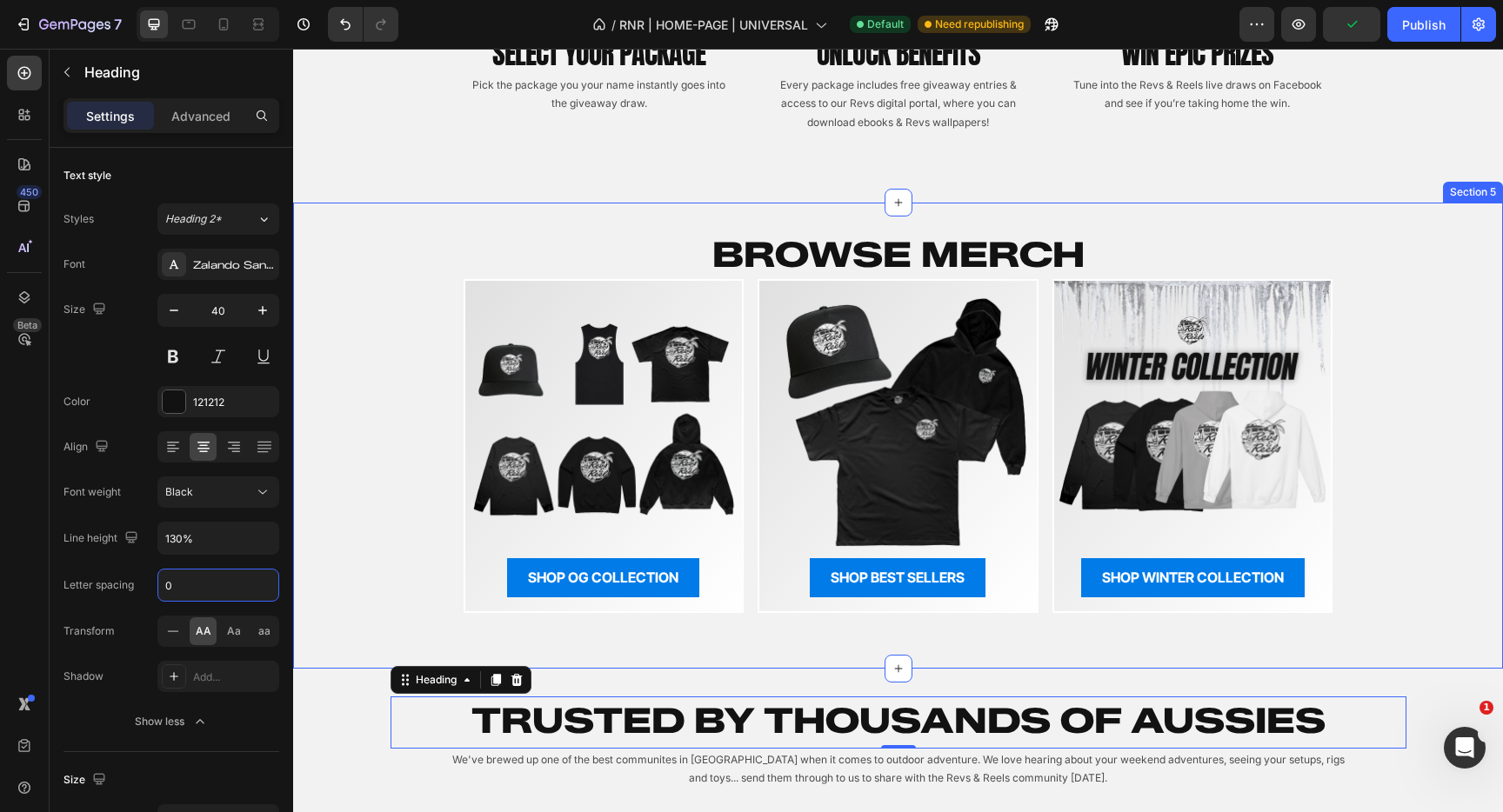
click at [364, 468] on div "BROWSE MERCH Heading Row Image SHOP OG COLLECTION Button Row Image SHOP BEST SE…" at bounding box center [897, 421] width 1210 height 382
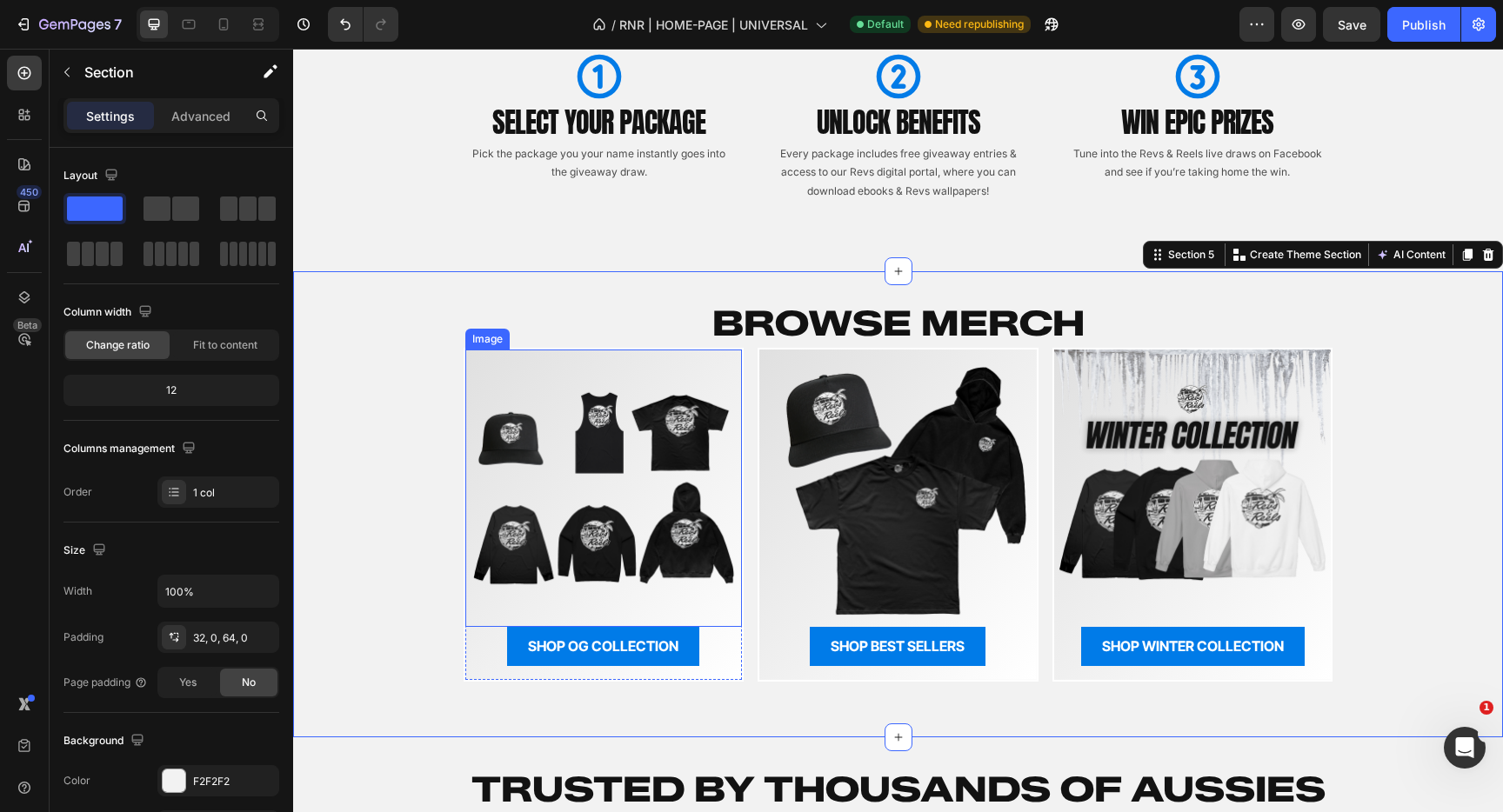
scroll to position [1632, 0]
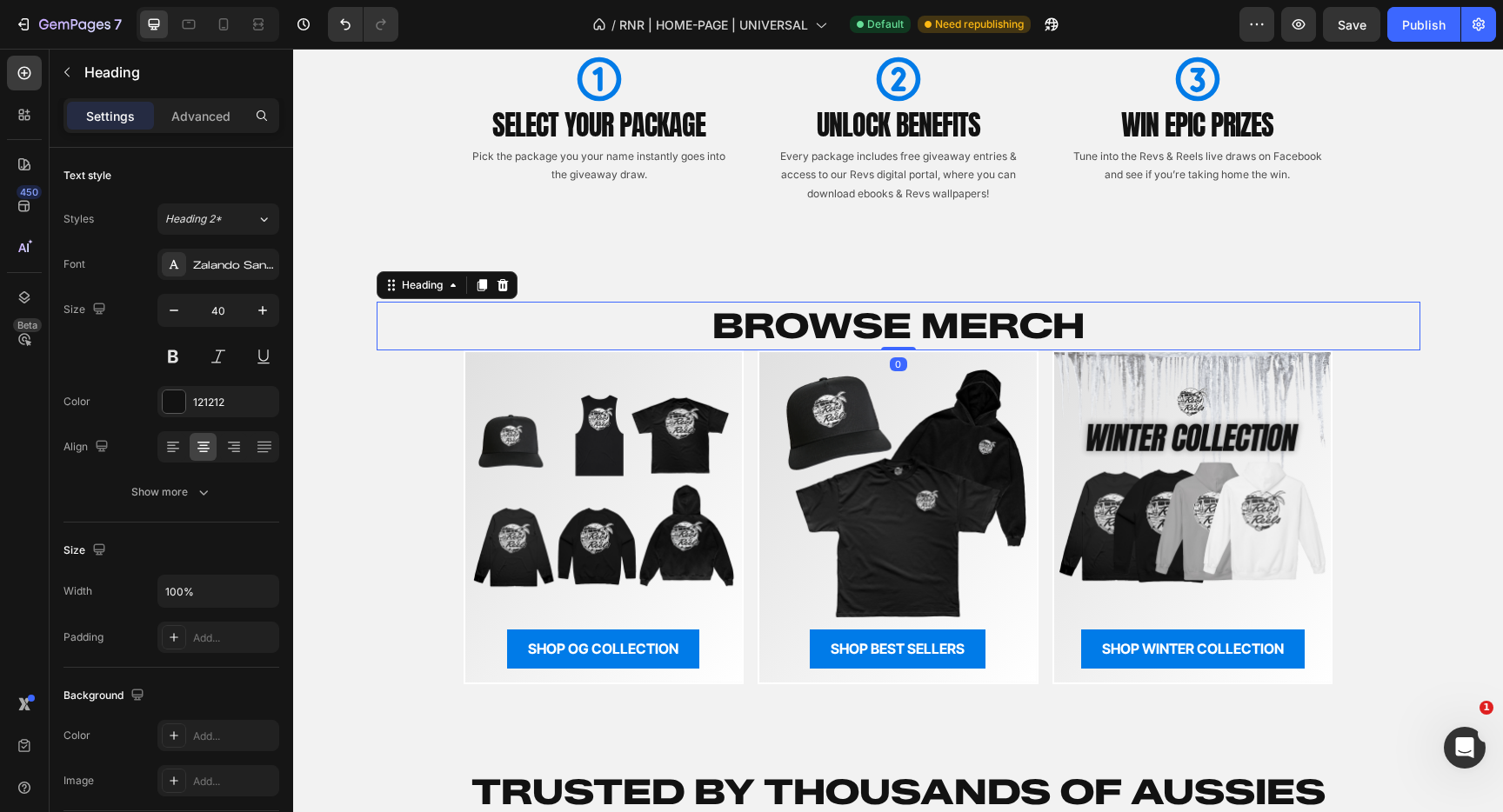
click at [821, 331] on h2 "BROWSE MERCH" at bounding box center [899, 326] width 1044 height 48
click at [162, 502] on button "Show more" at bounding box center [172, 492] width 216 height 31
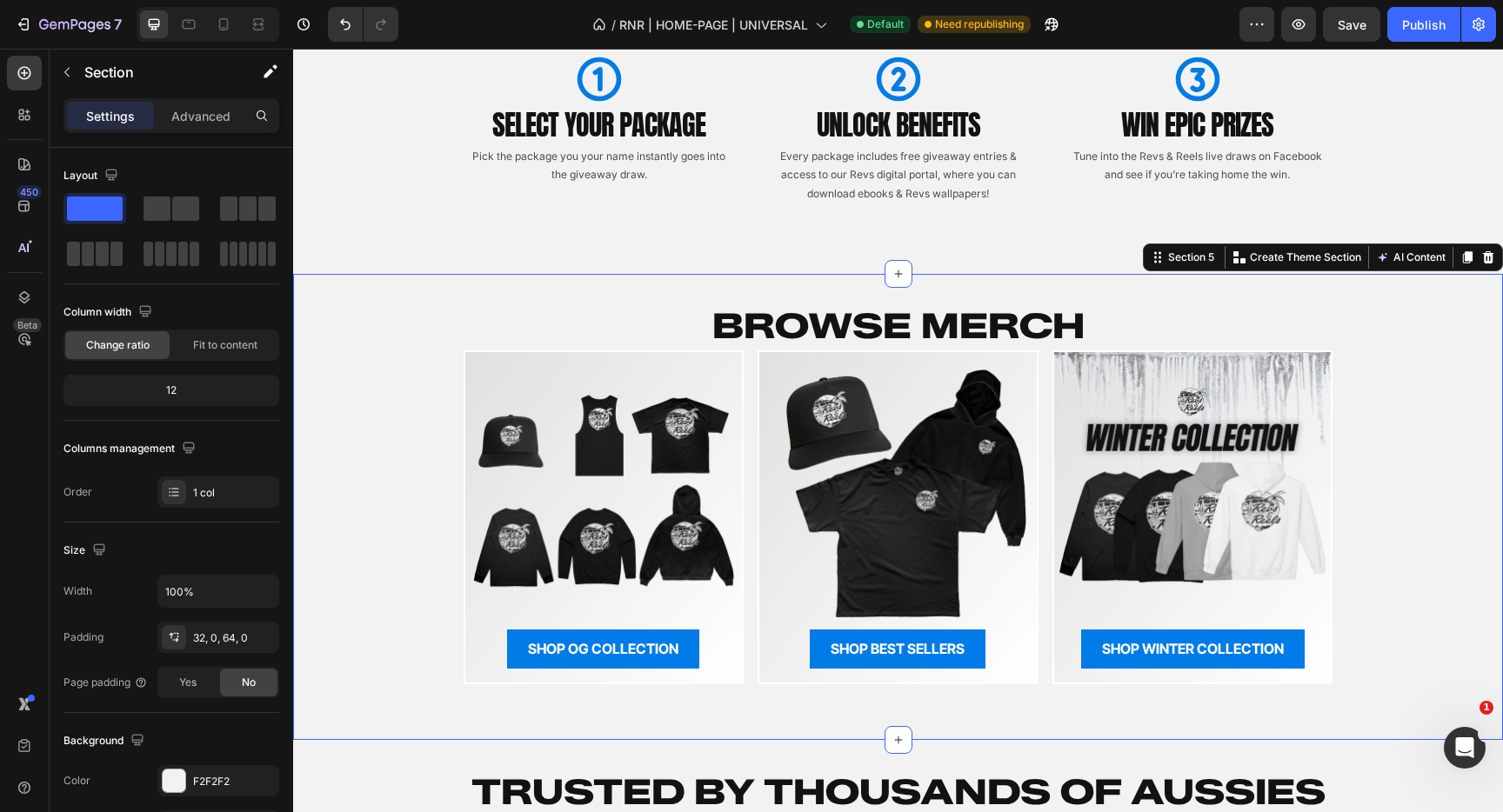
click at [367, 430] on div "BROWSE MERCH Heading Row Image SHOP OG COLLECTION Button Row Image SHOP BEST SE…" at bounding box center [897, 493] width 1210 height 382
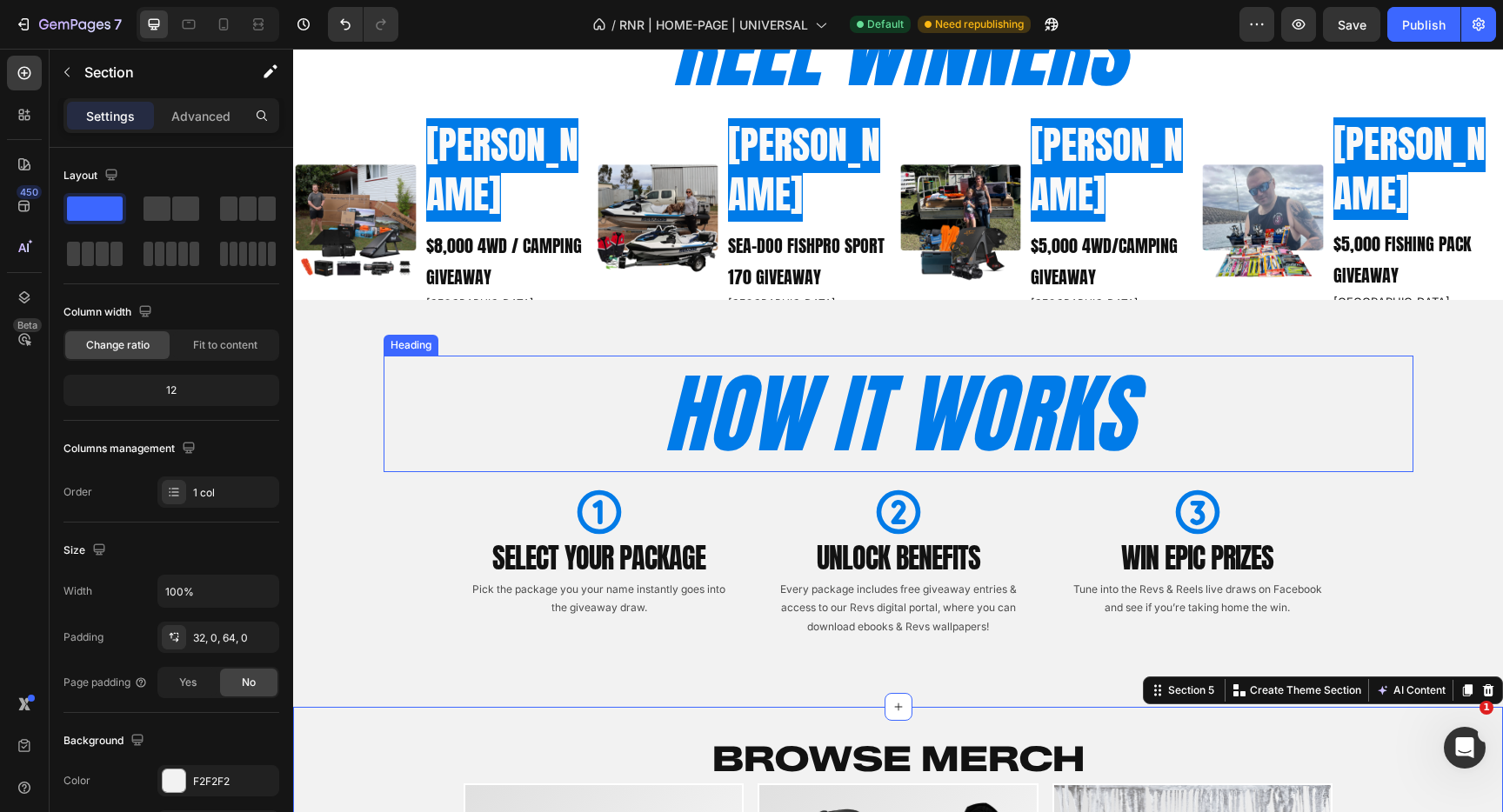
scroll to position [1198, 0]
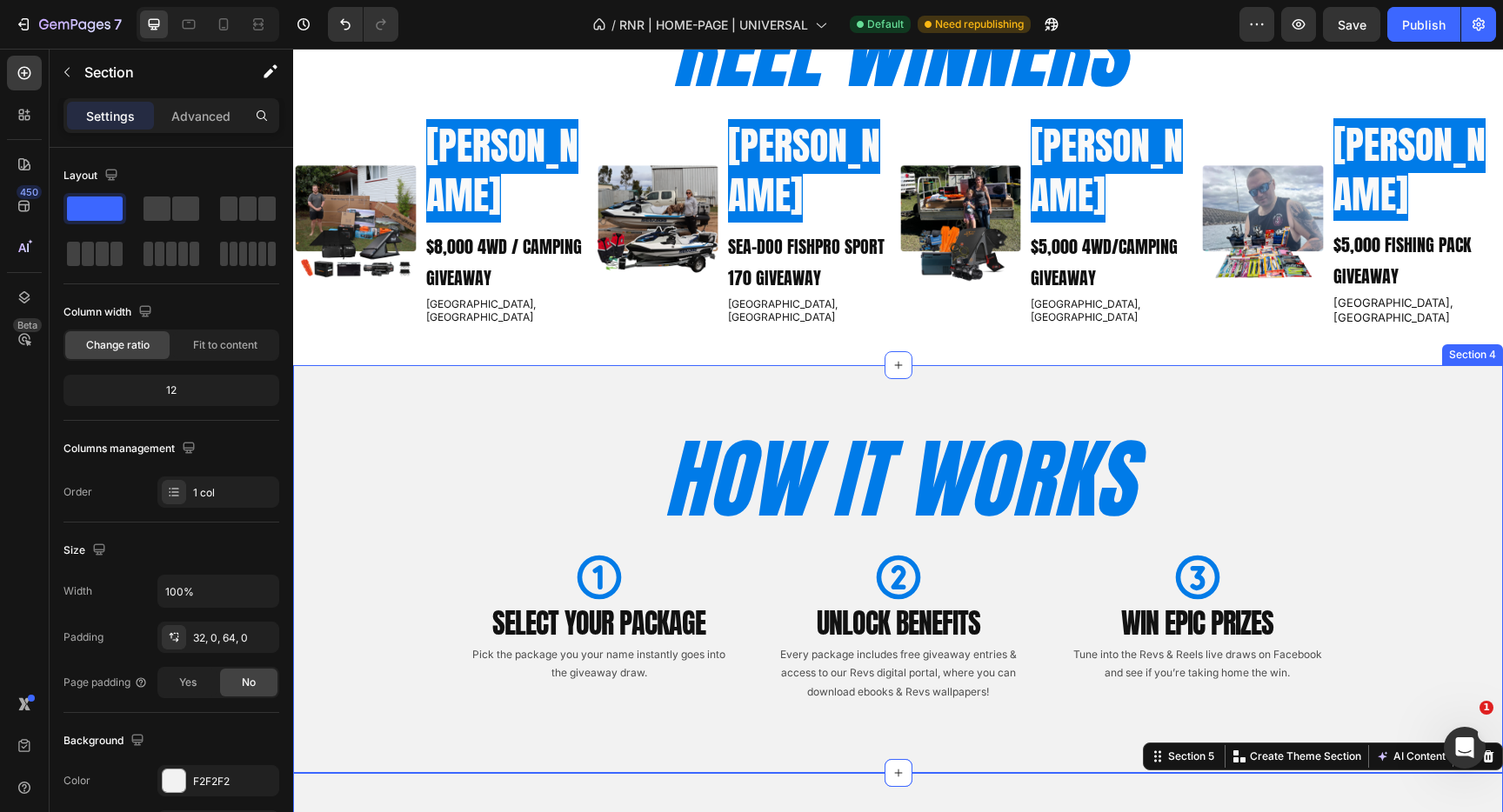
click at [666, 366] on div "HOW IT WORKS Heading Row Icon SELECT YOUR PACKAGE Heading Pick the package you …" at bounding box center [897, 569] width 1210 height 407
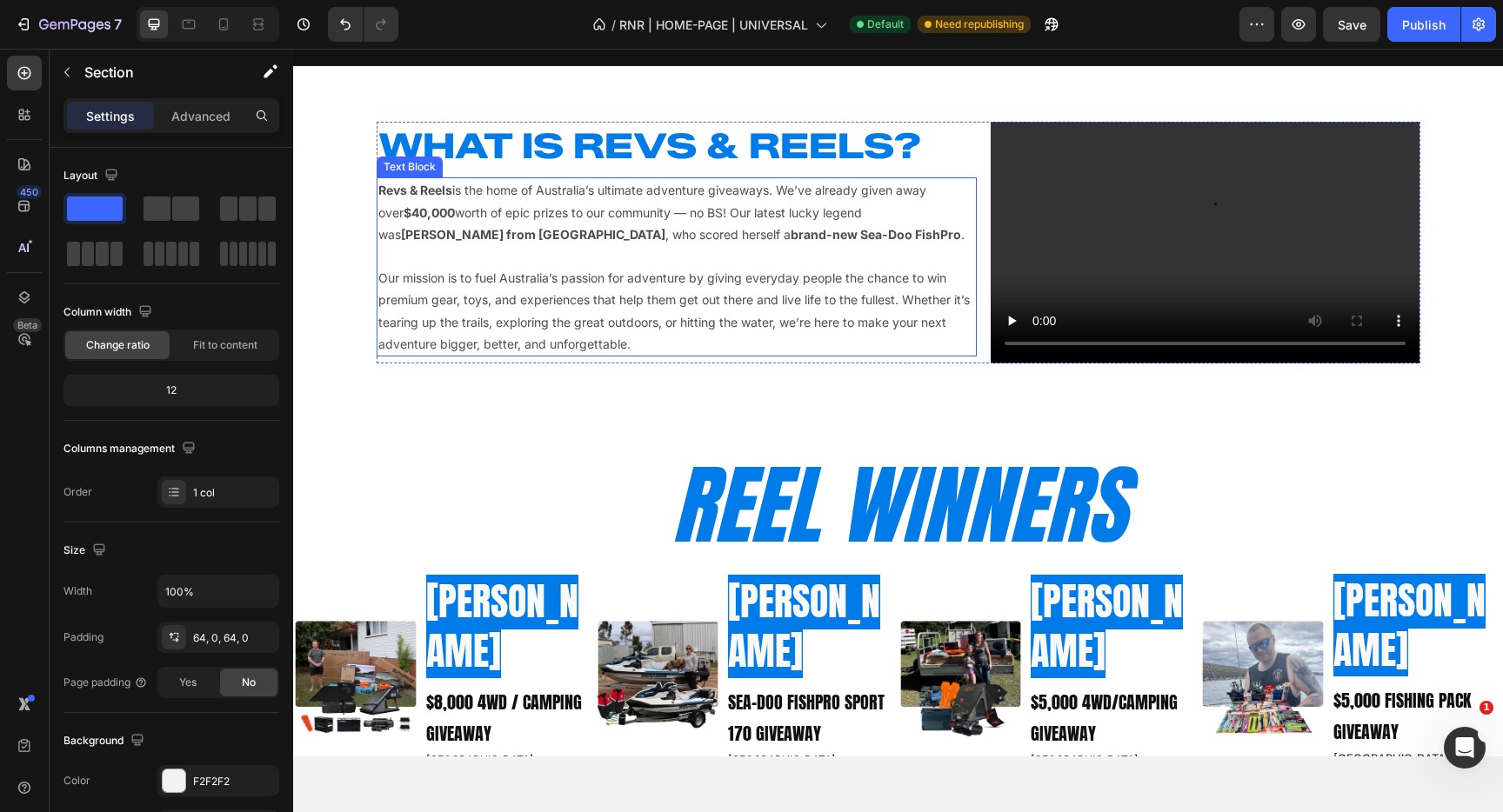
scroll to position [772, 0]
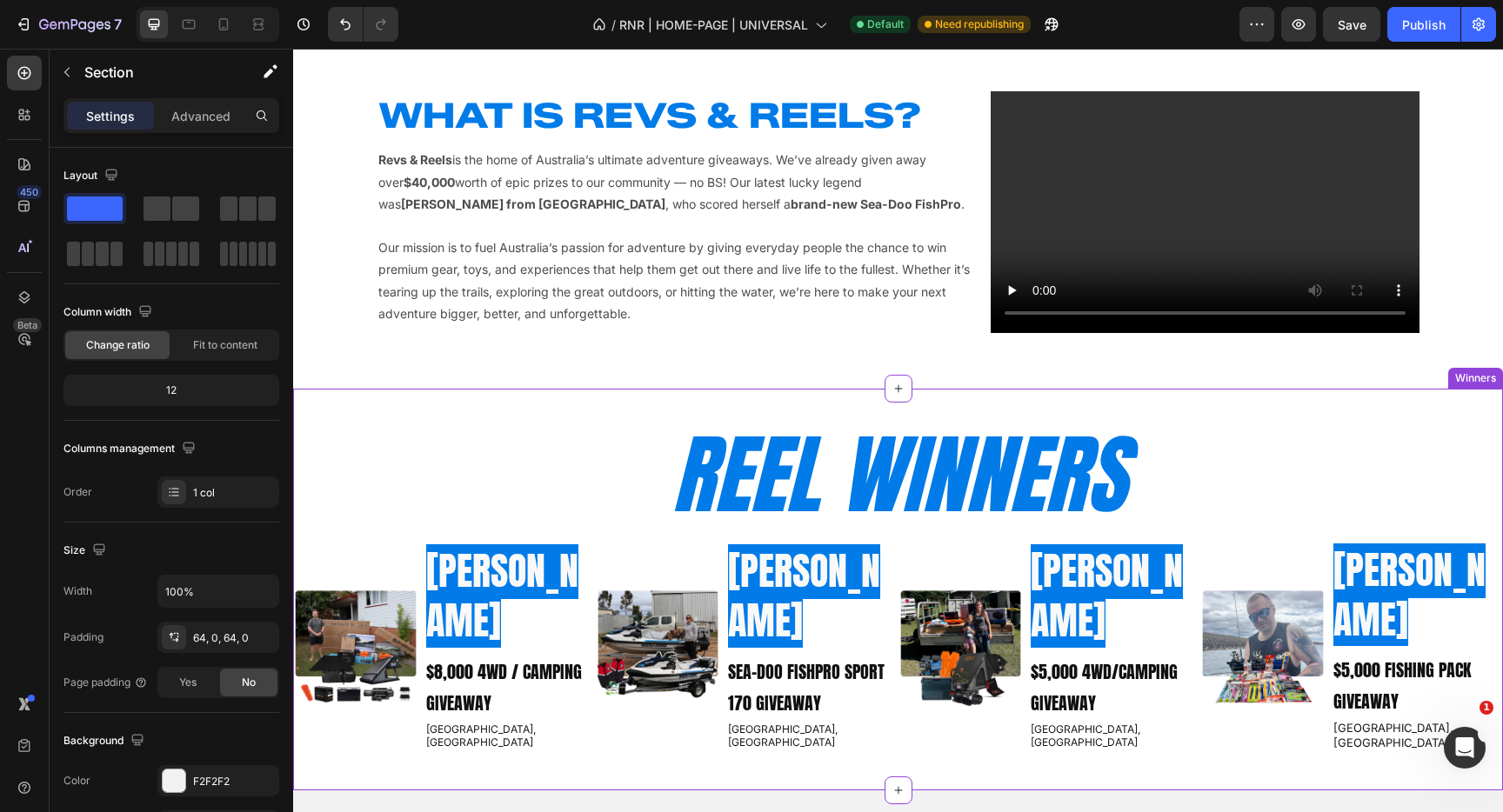
click at [1243, 440] on h2 "REEL WINNERS" at bounding box center [899, 475] width 1044 height 117
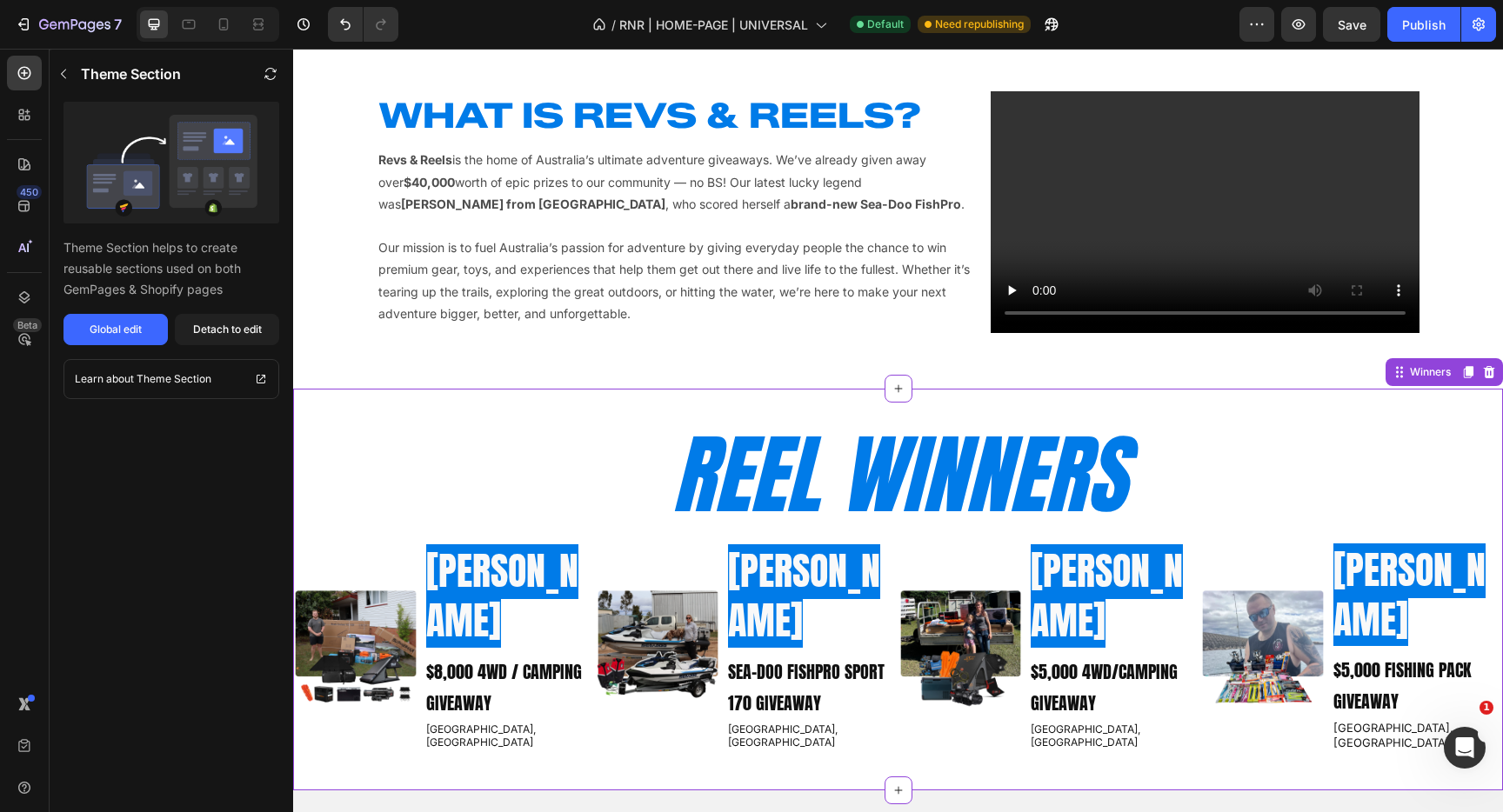
click at [1490, 371] on icon at bounding box center [1490, 372] width 11 height 12
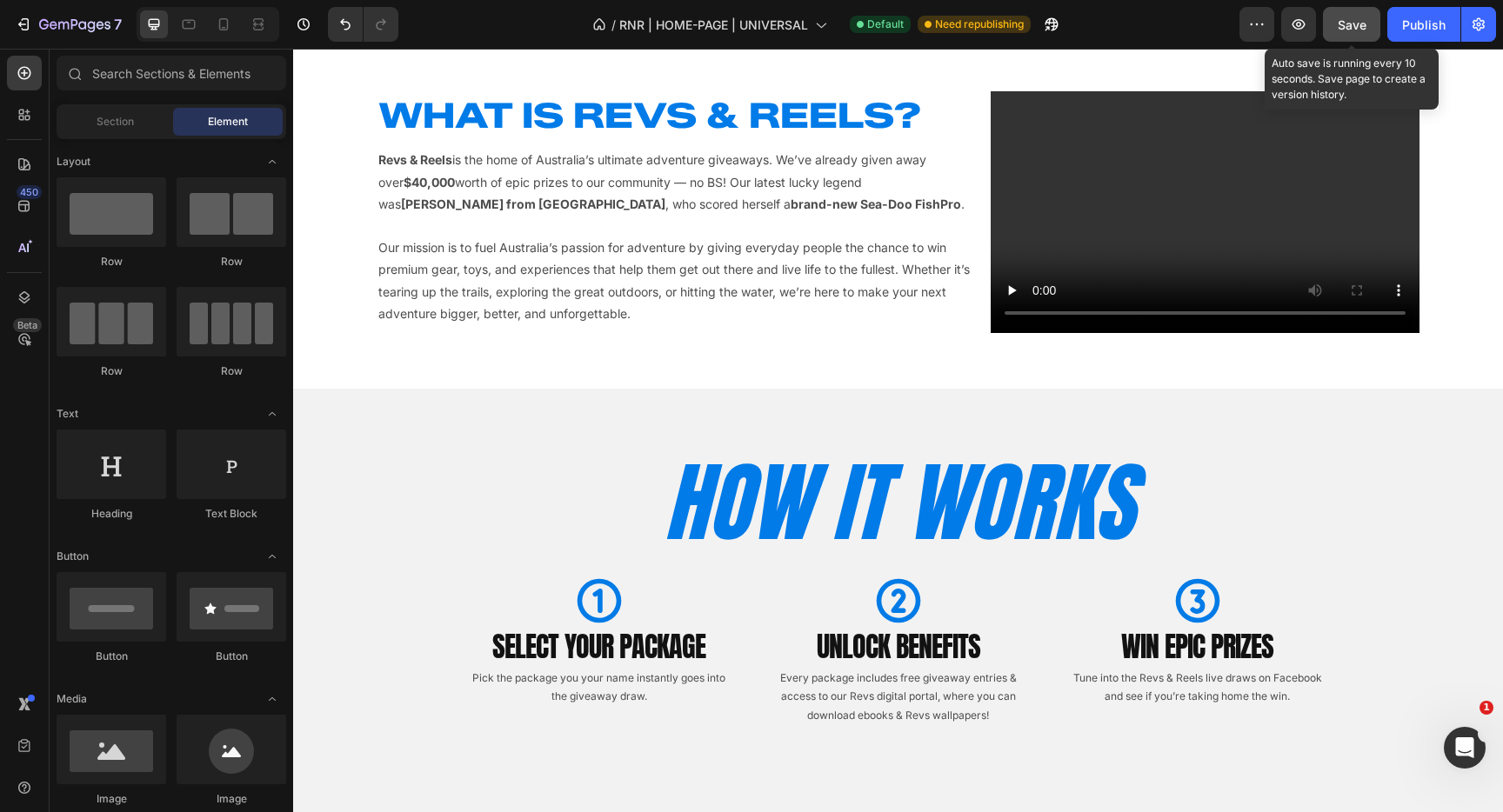
click at [1377, 24] on button "Save" at bounding box center [1351, 24] width 58 height 35
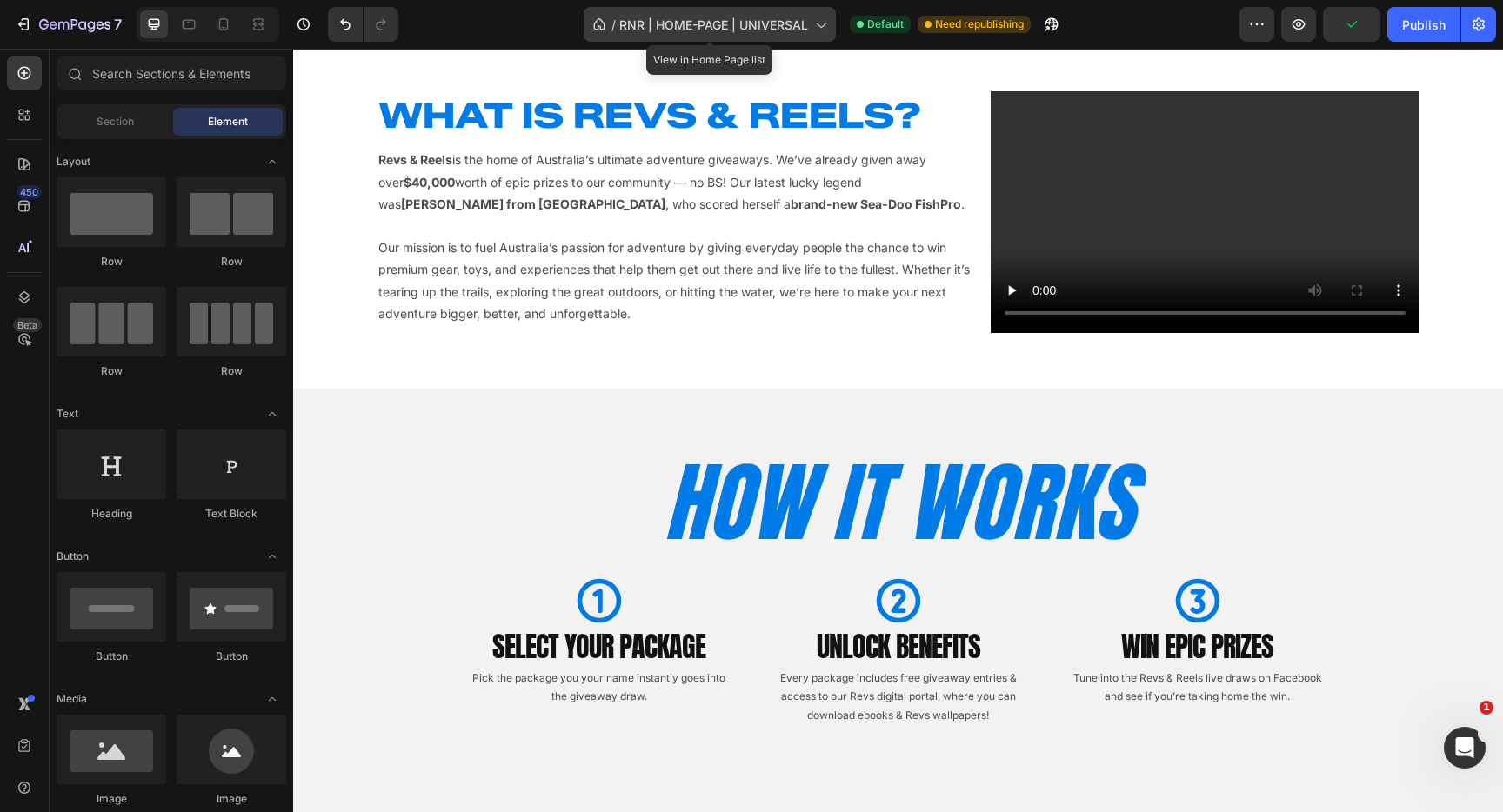
click at [808, 32] on div "/ RNR | HOME-PAGE | UNIVERSAL" at bounding box center [710, 24] width 252 height 35
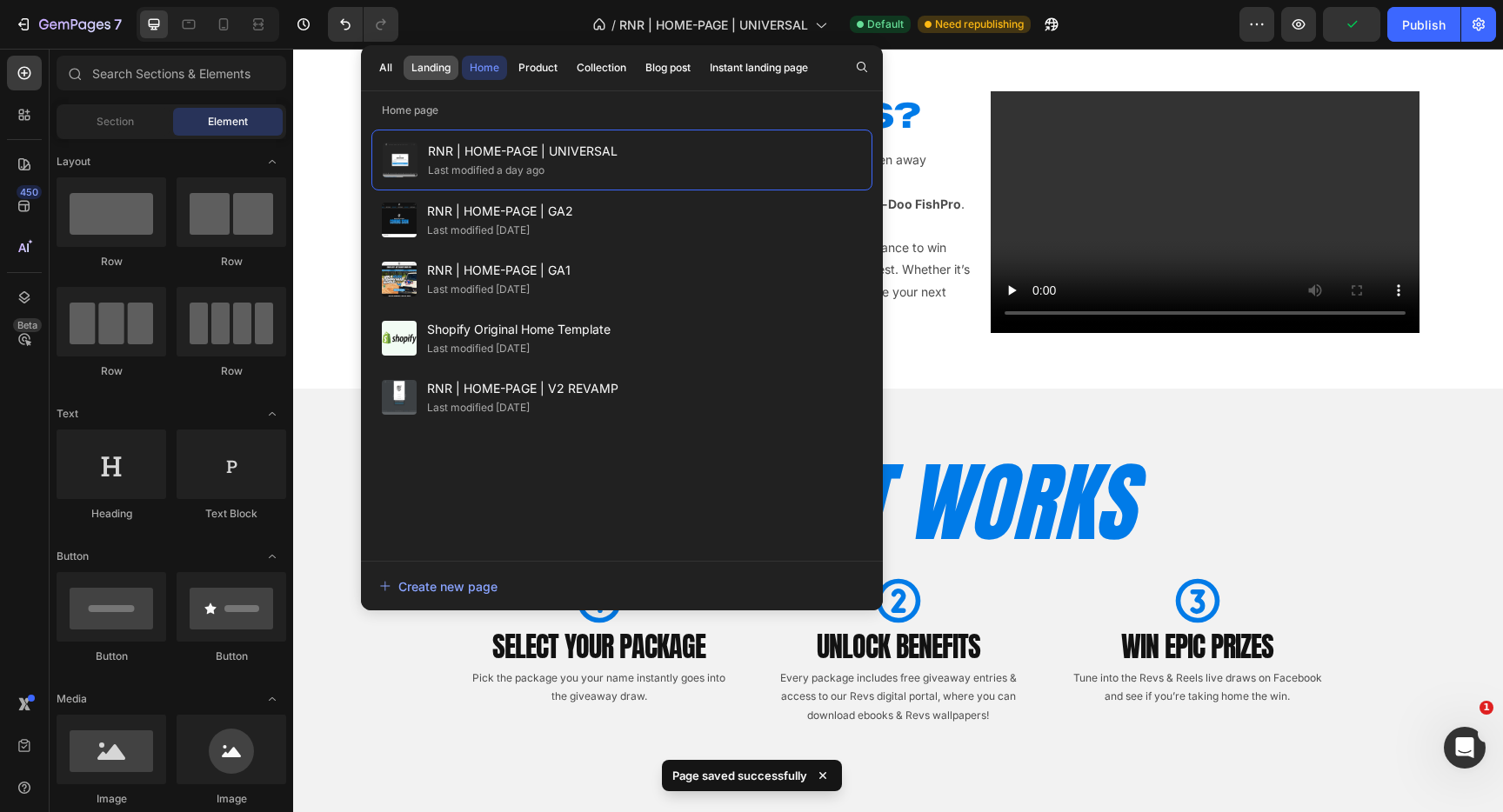
click at [430, 73] on div "Landing" at bounding box center [430, 67] width 39 height 16
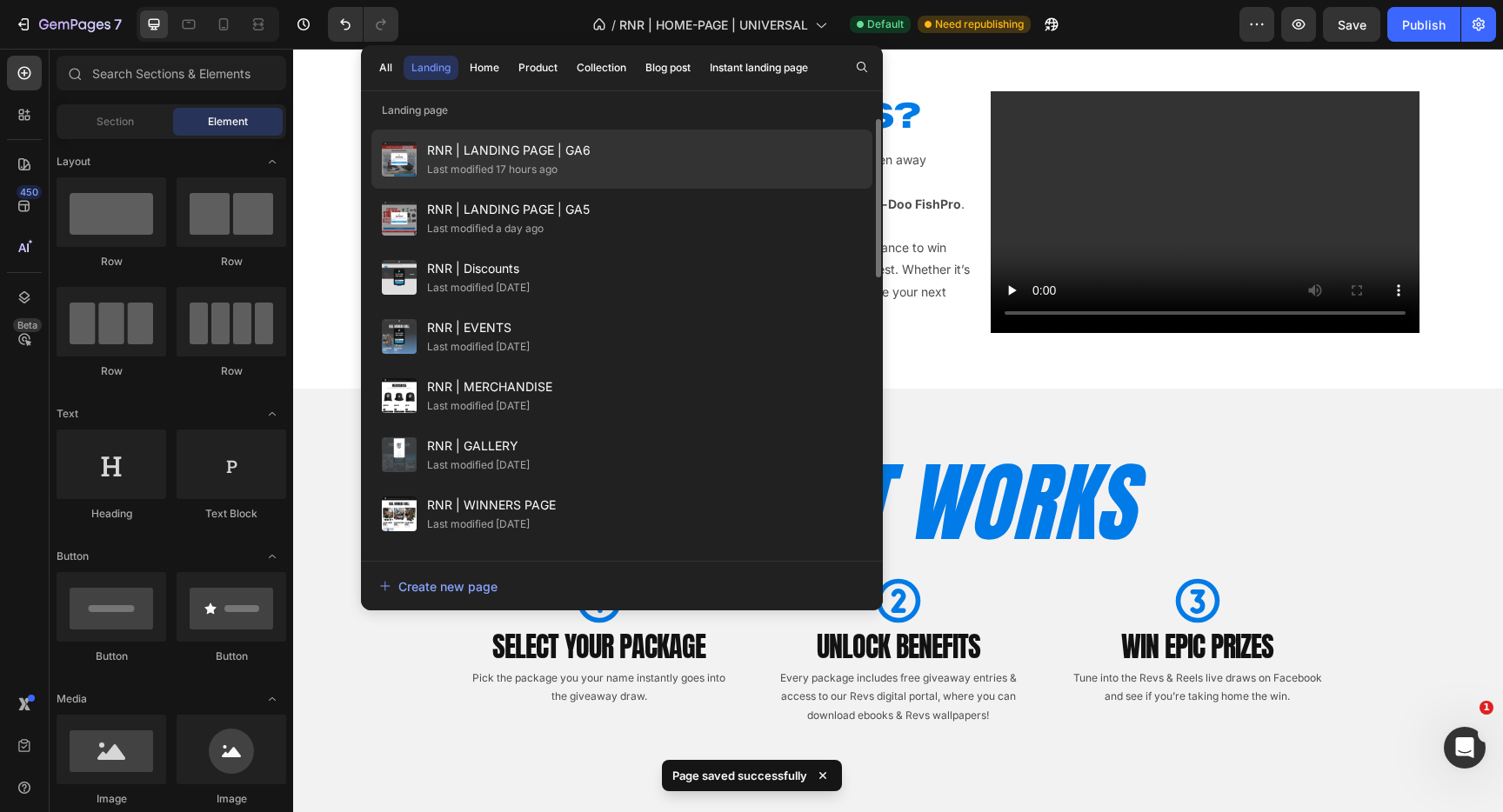
click at [589, 149] on div "RNR | LANDING PAGE | GA6 Last modified 17 hours ago" at bounding box center [622, 159] width 501 height 59
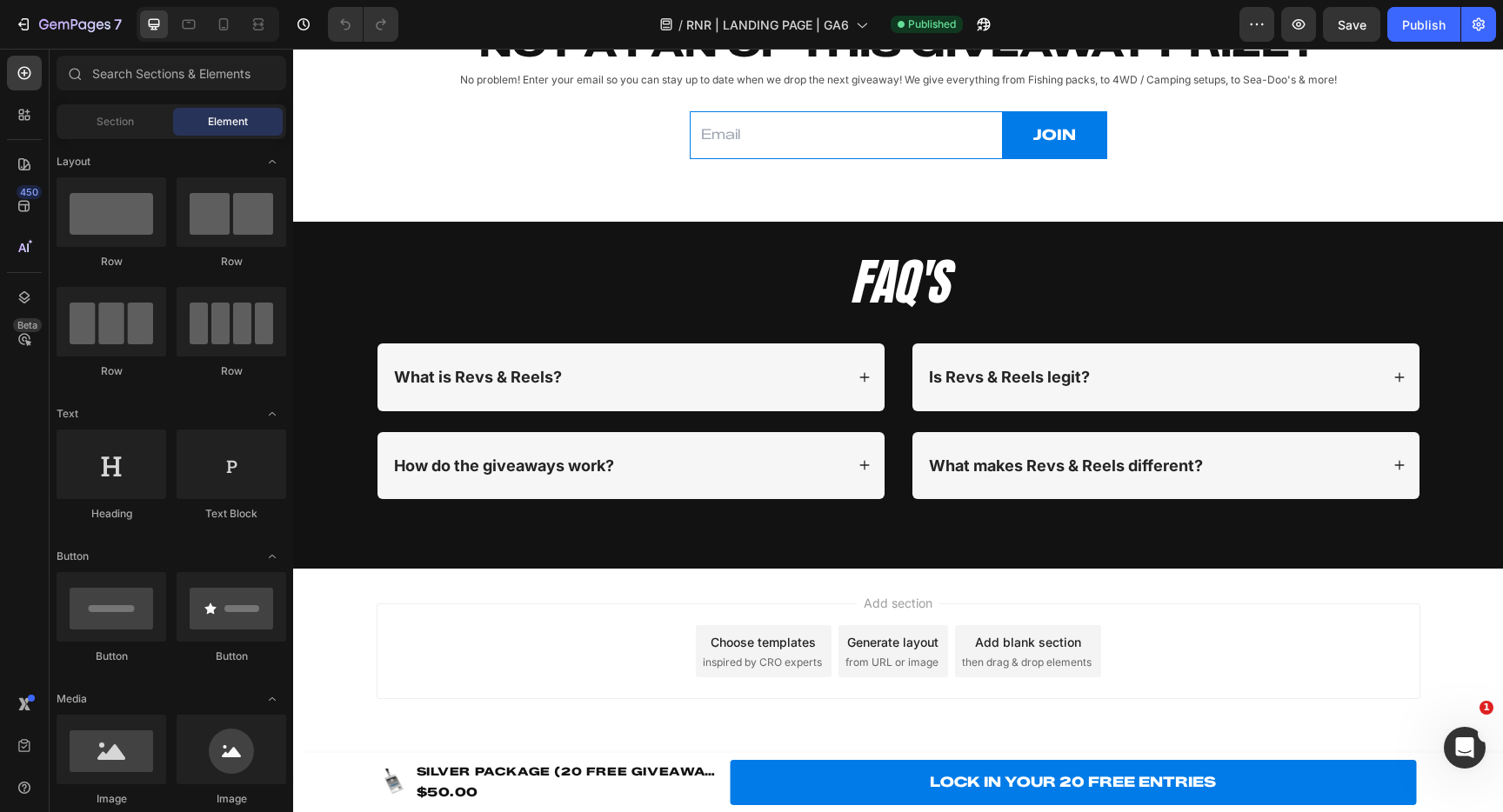
scroll to position [5779, 0]
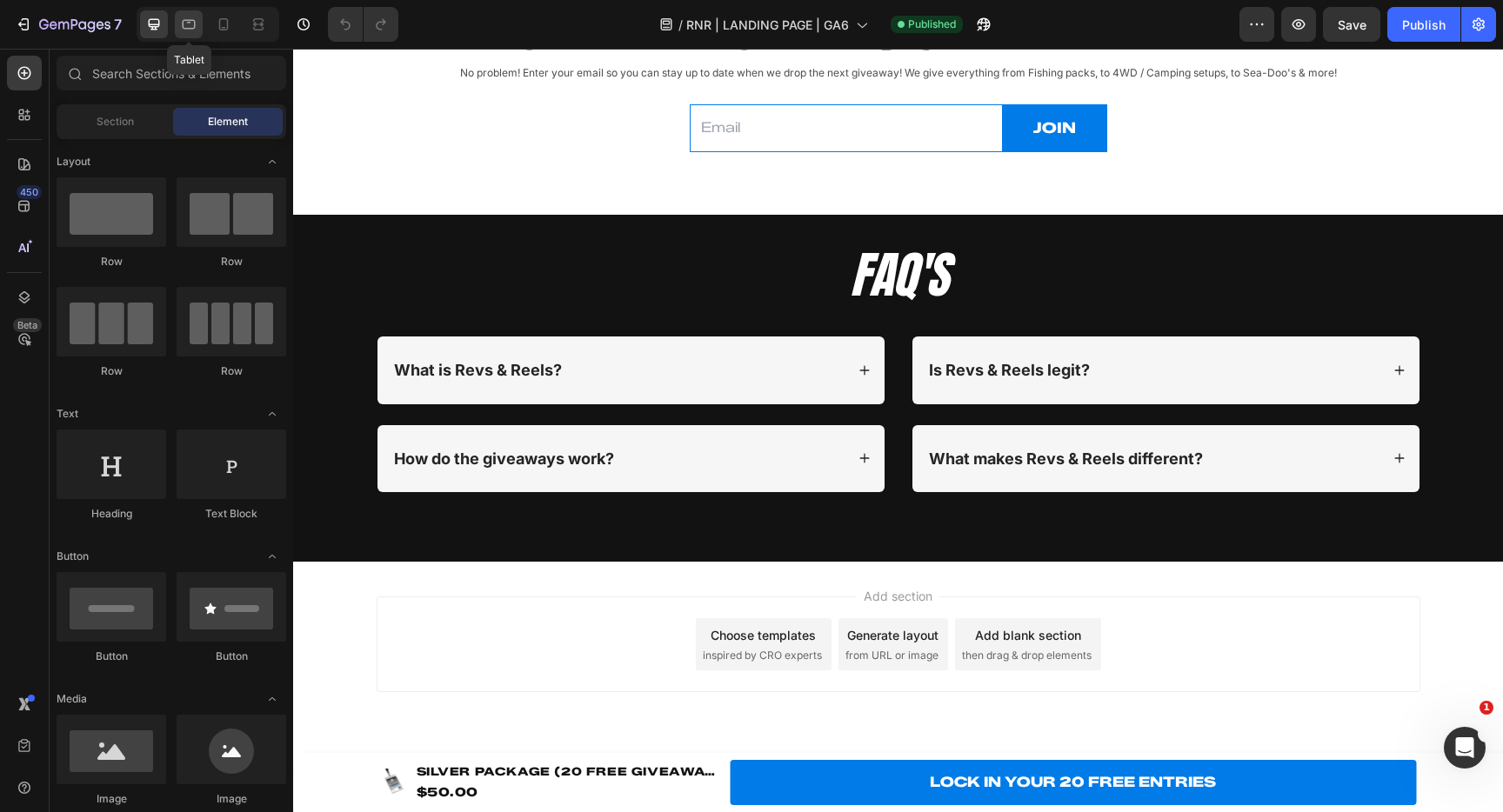
click at [186, 27] on icon at bounding box center [189, 25] width 17 height 17
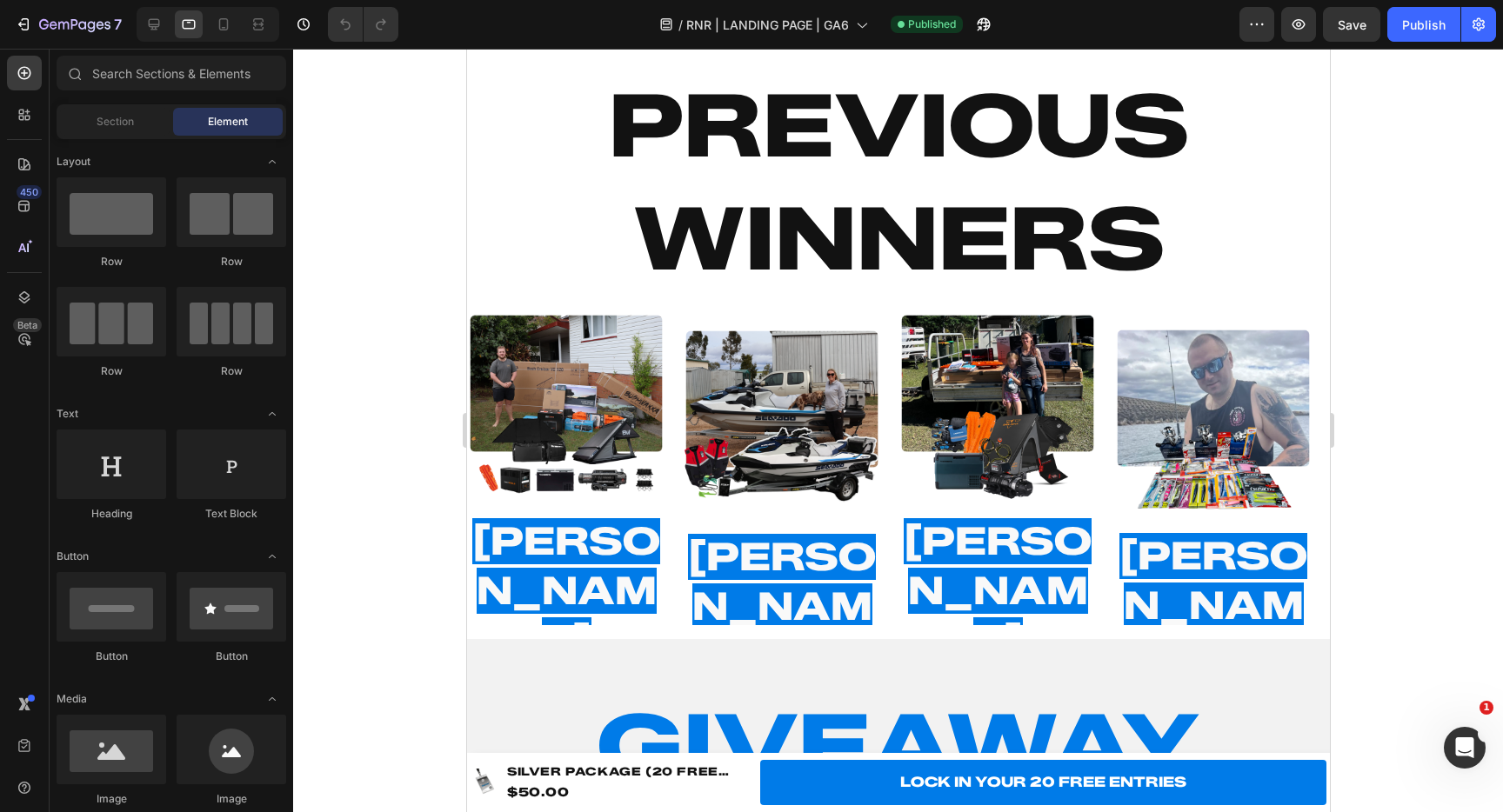
scroll to position [4392, 0]
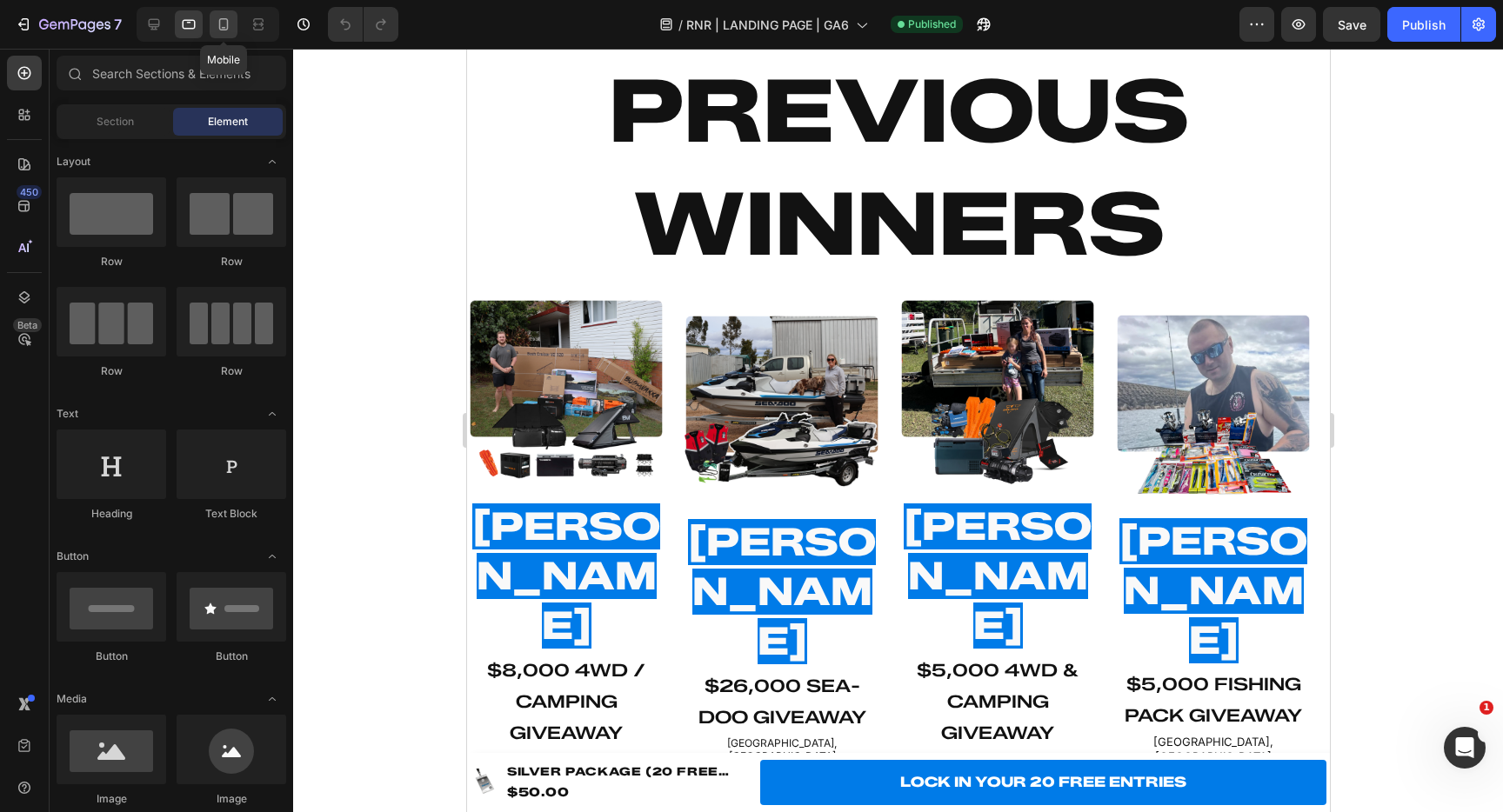
click at [226, 23] on icon at bounding box center [224, 25] width 17 height 17
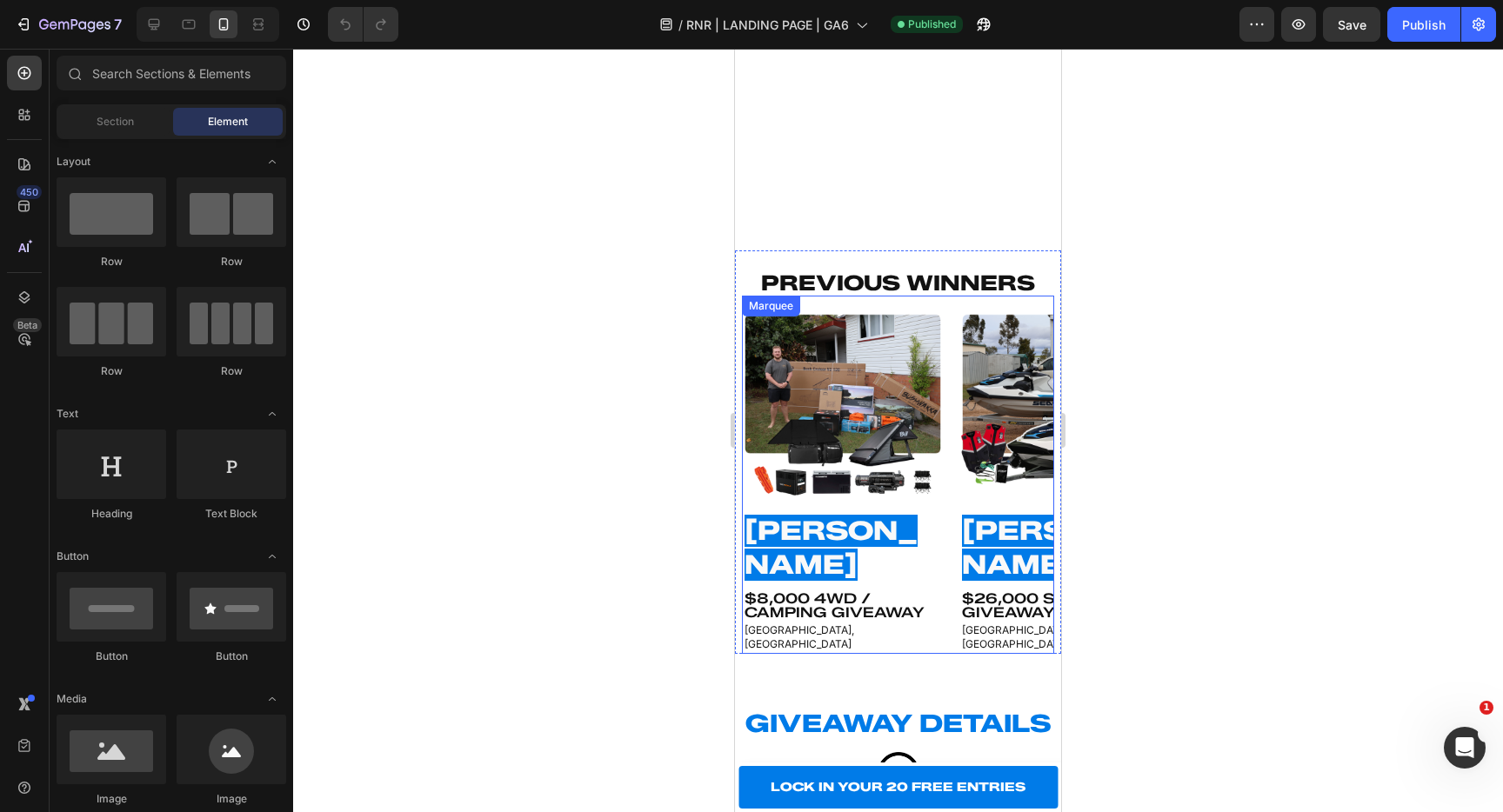
scroll to position [4173, 0]
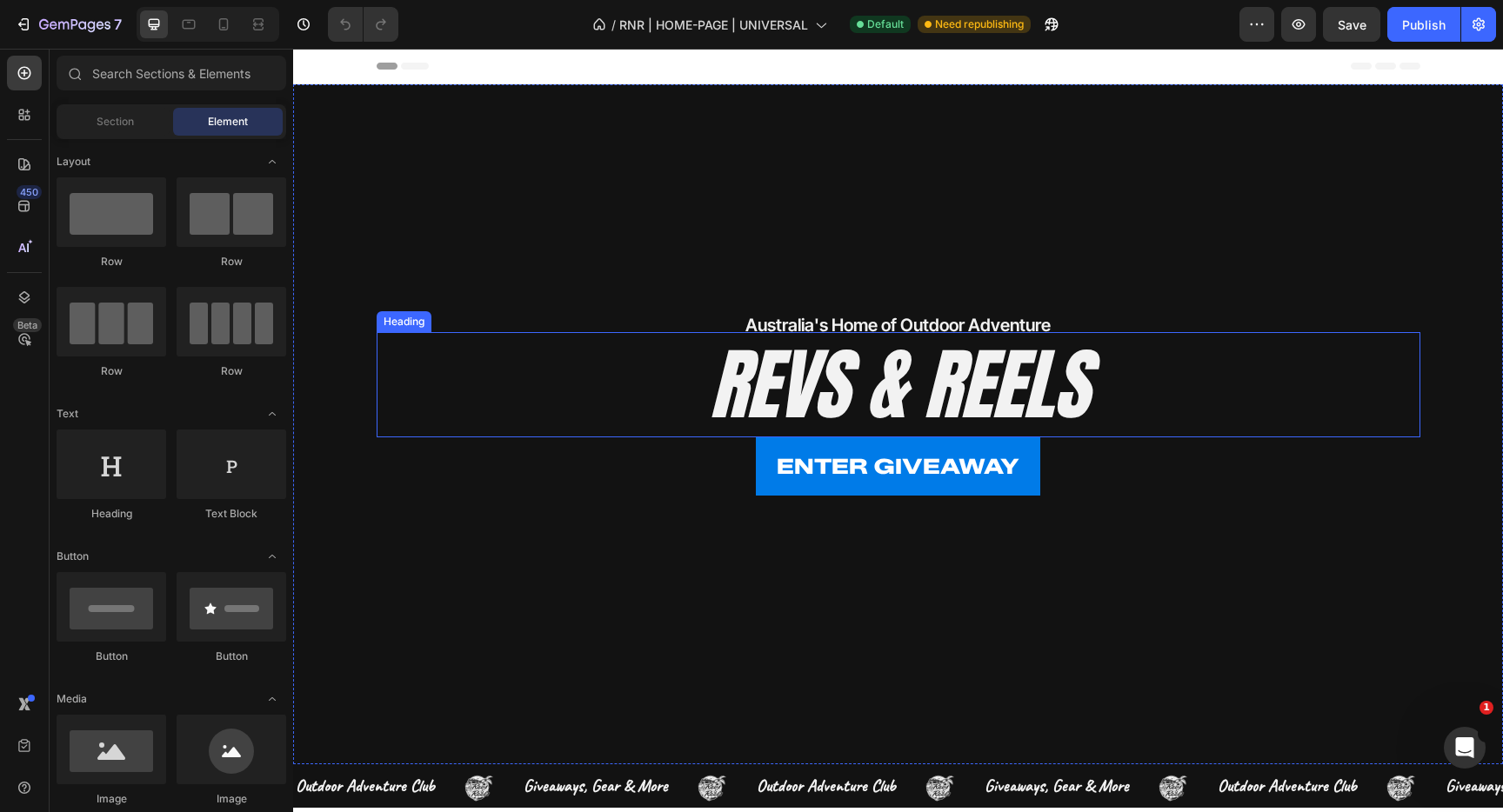
click at [967, 377] on h2 "REVS & REELS" at bounding box center [899, 385] width 1044 height 105
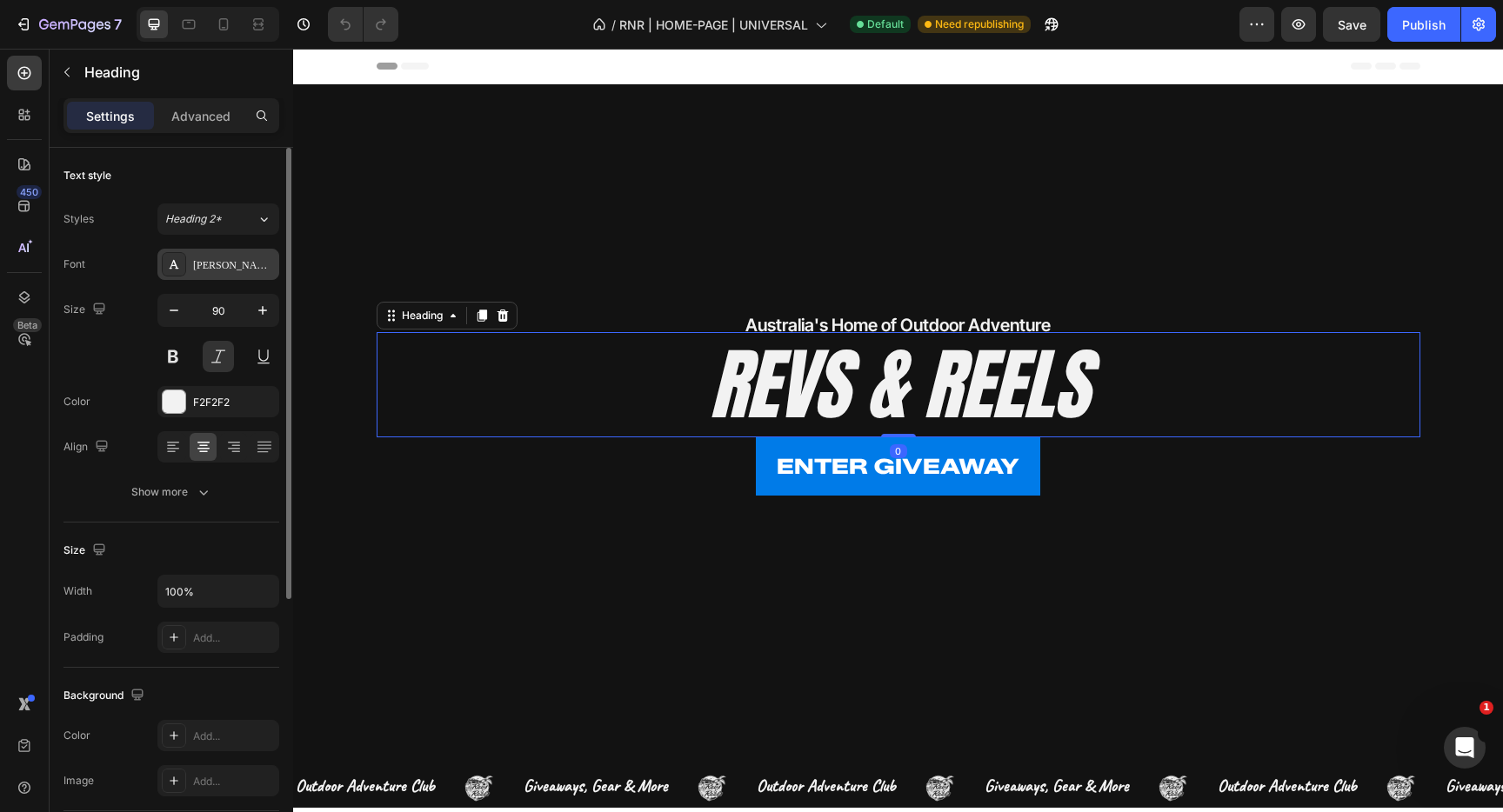
click at [197, 261] on div "[PERSON_NAME]" at bounding box center [234, 265] width 81 height 16
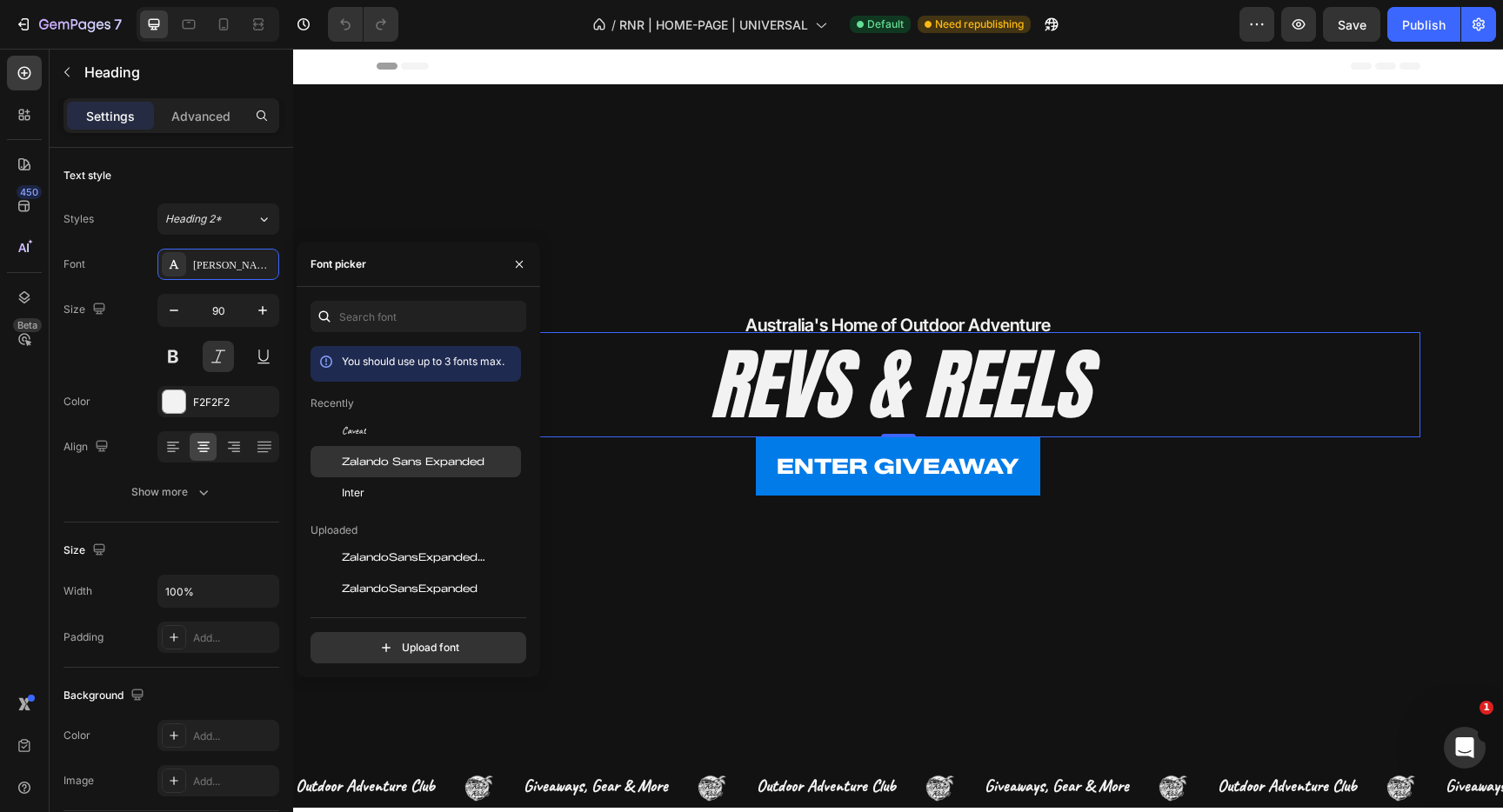
click at [423, 465] on span "Zalando Sans Expanded" at bounding box center [413, 461] width 143 height 16
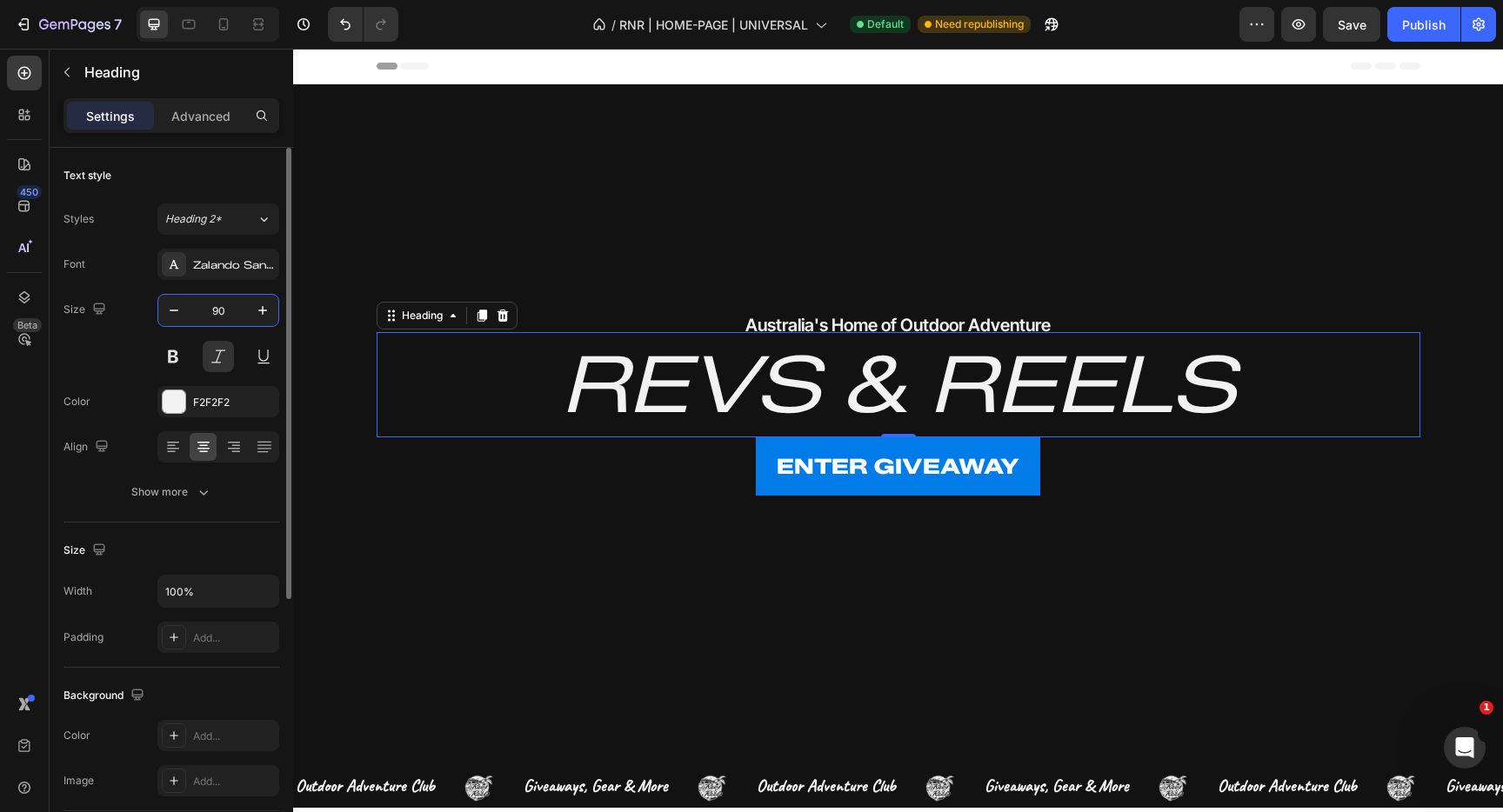
click at [231, 316] on input "90" at bounding box center [218, 310] width 58 height 31
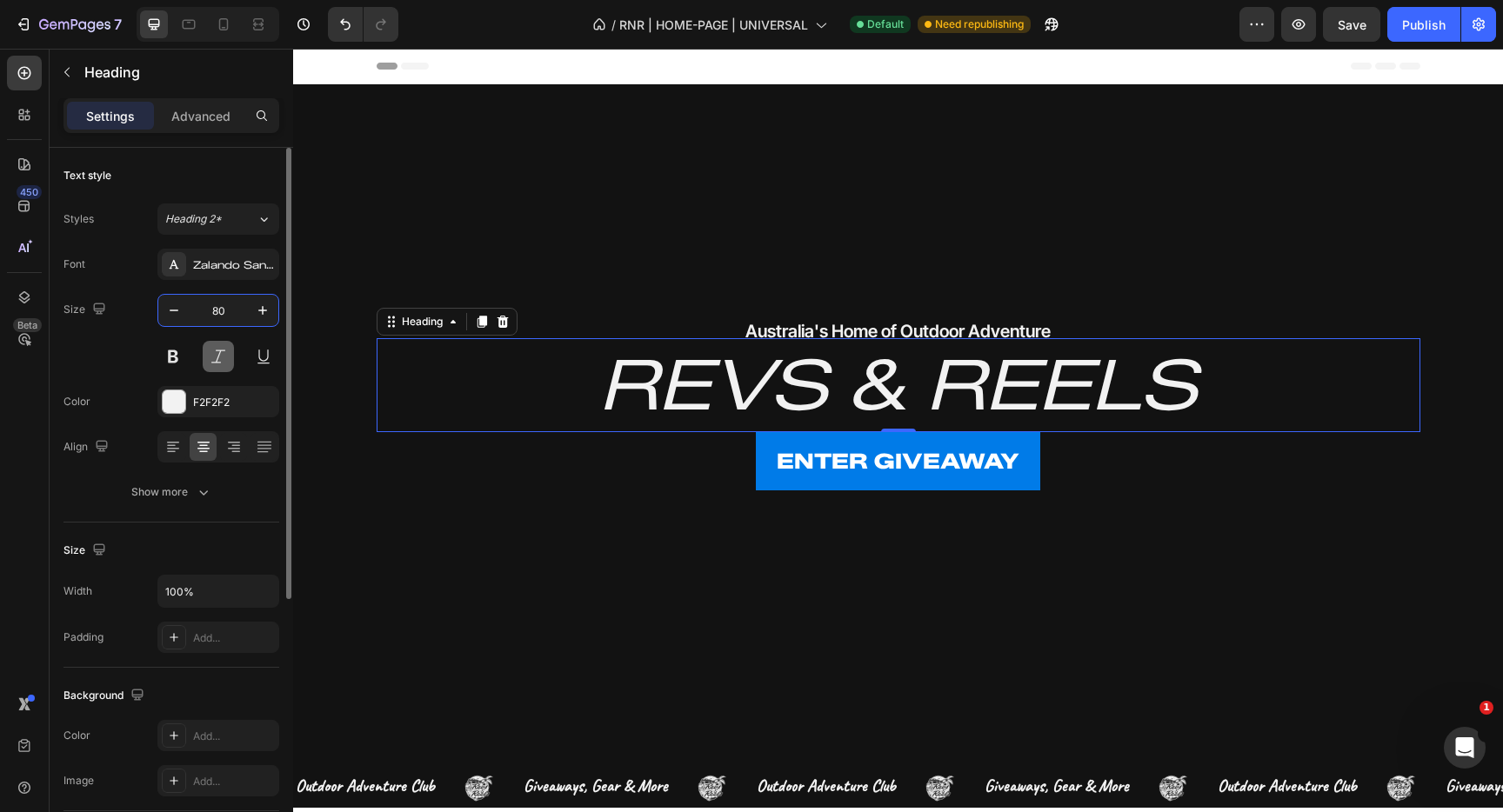
type input "80"
click at [218, 356] on button at bounding box center [218, 356] width 31 height 31
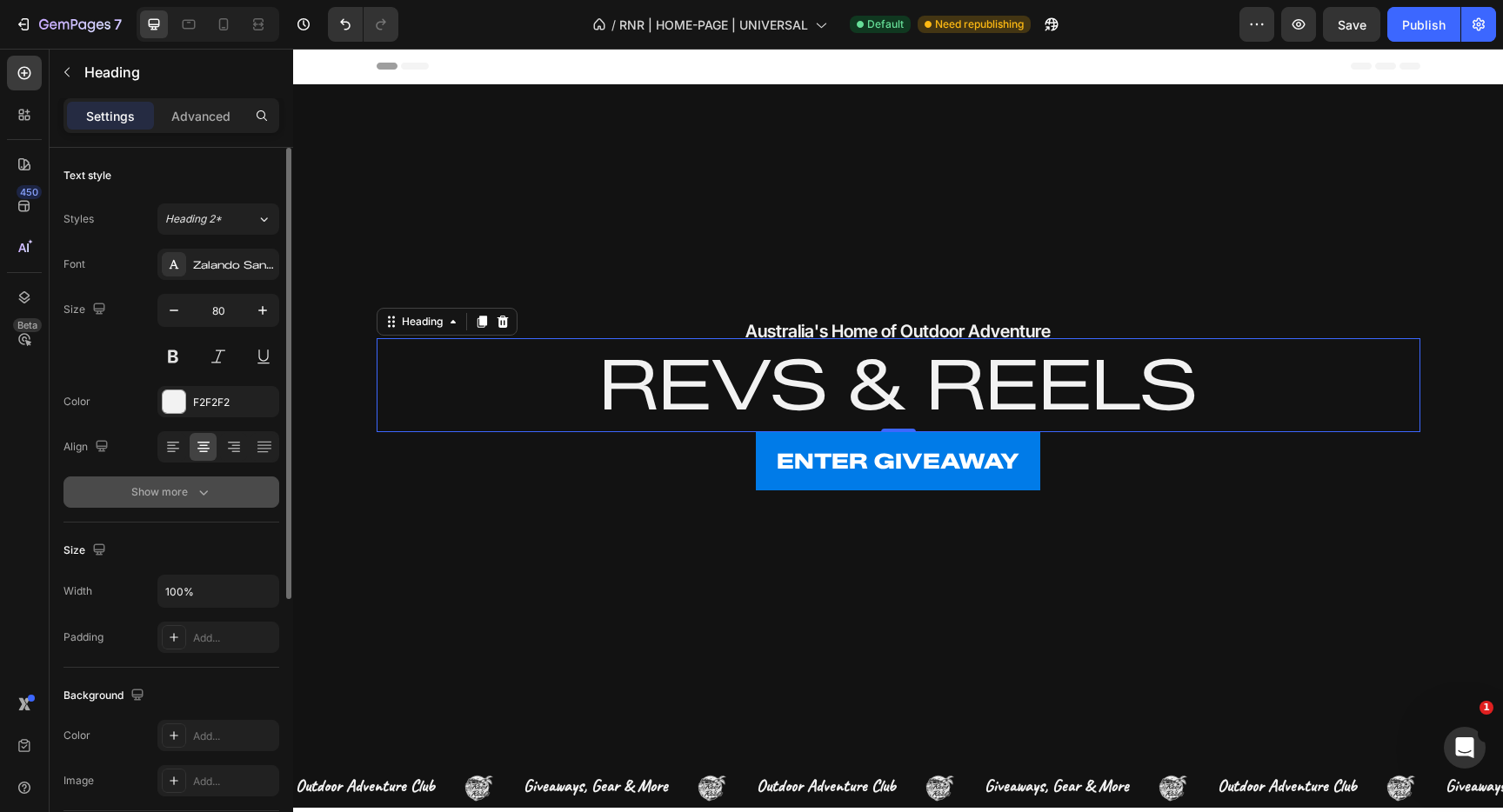
click at [216, 489] on button "Show more" at bounding box center [172, 492] width 216 height 31
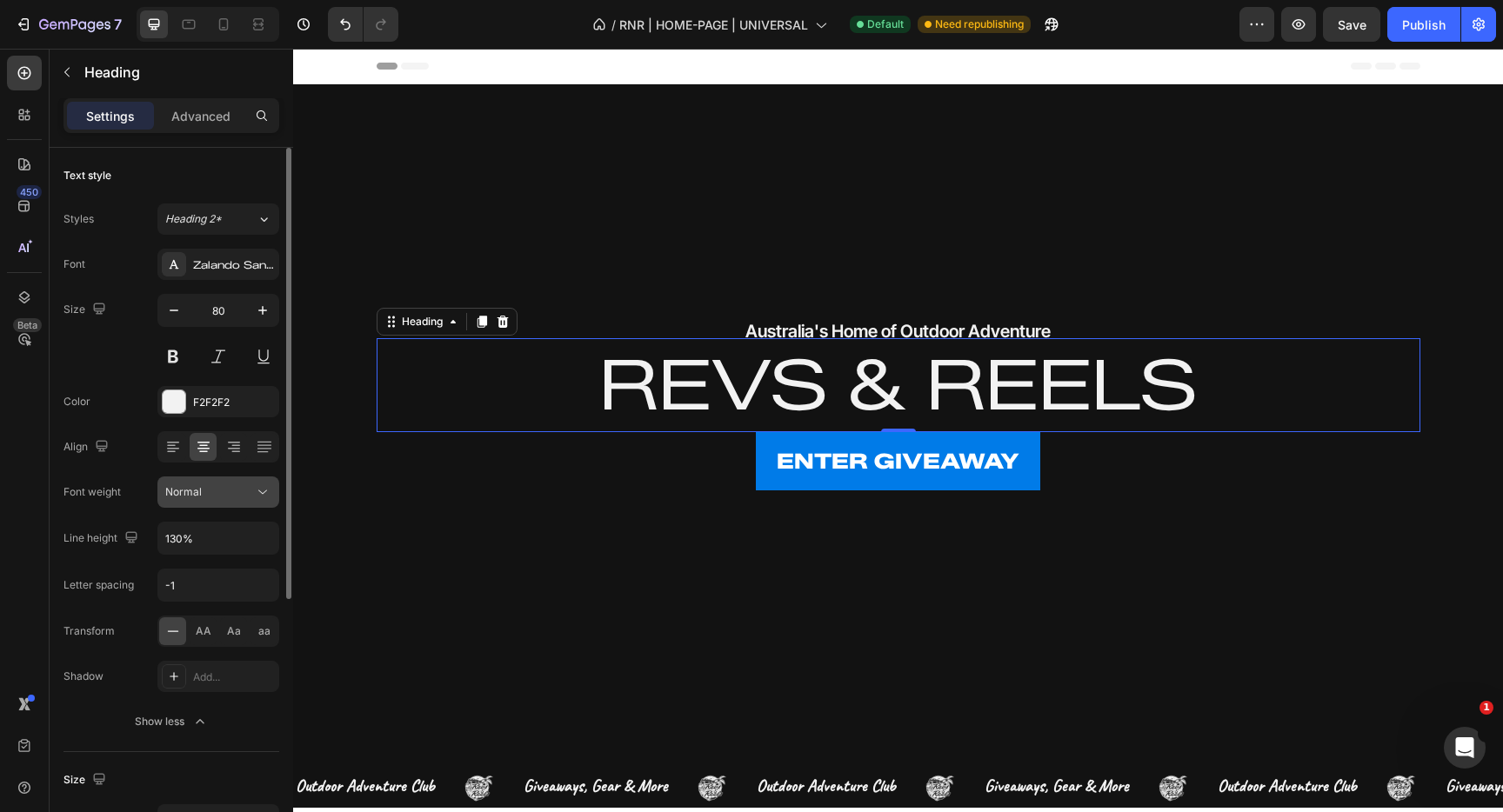
click at [271, 485] on button "Normal" at bounding box center [218, 492] width 122 height 31
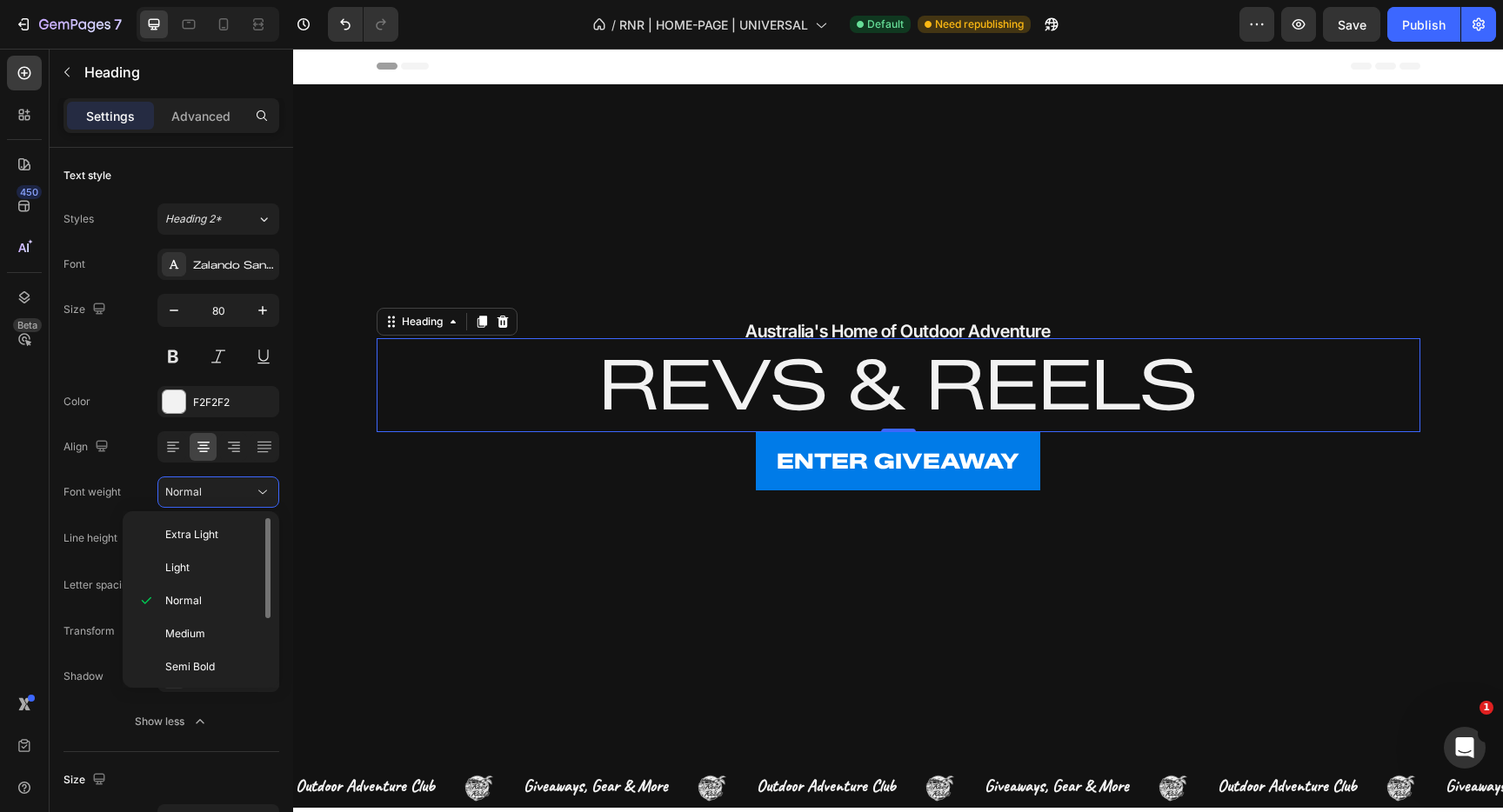
scroll to position [101, 0]
click at [198, 654] on div "Black" at bounding box center [197, 664] width 136 height 33
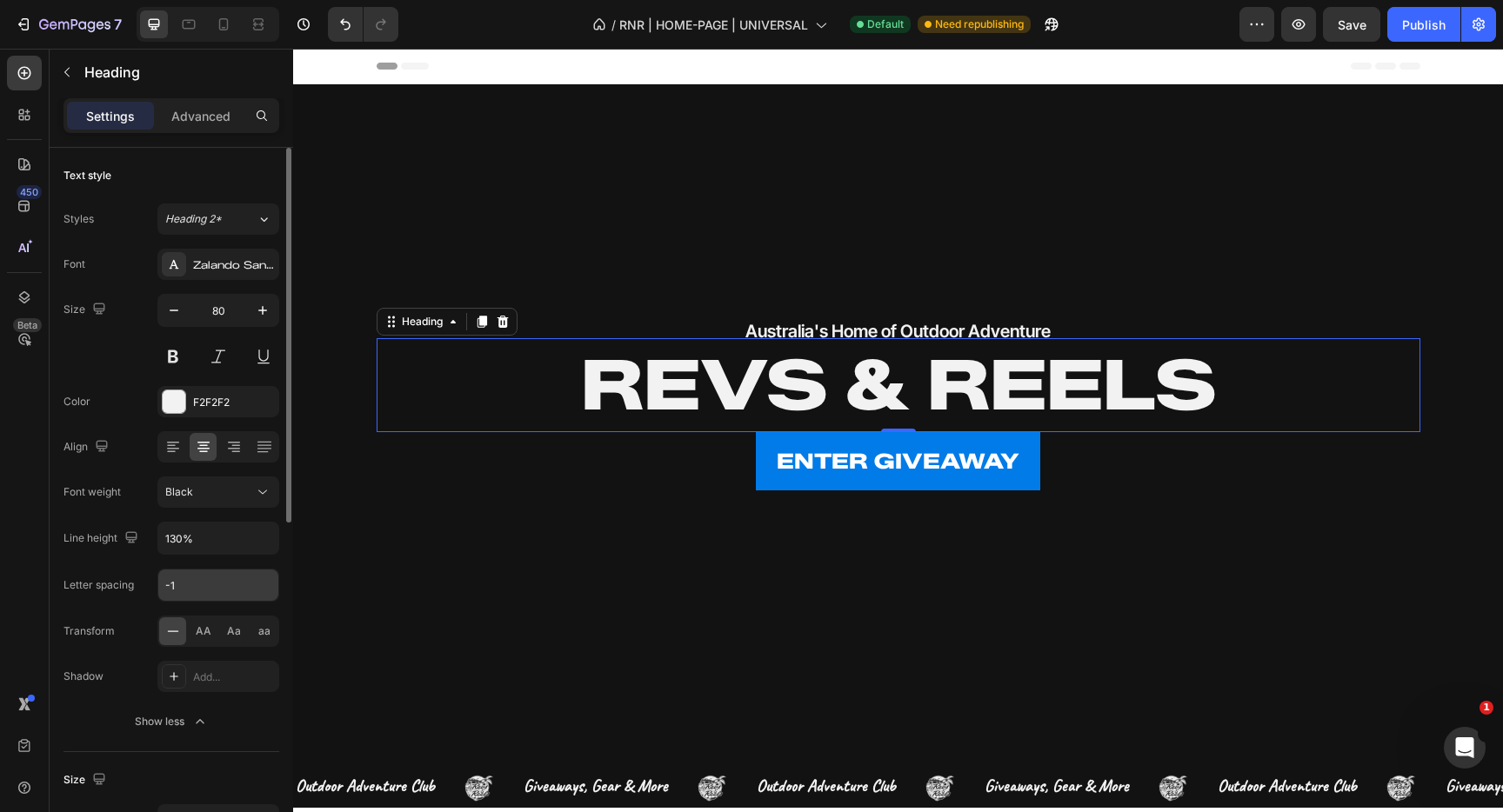
click at [200, 590] on input "-1" at bounding box center [218, 585] width 120 height 31
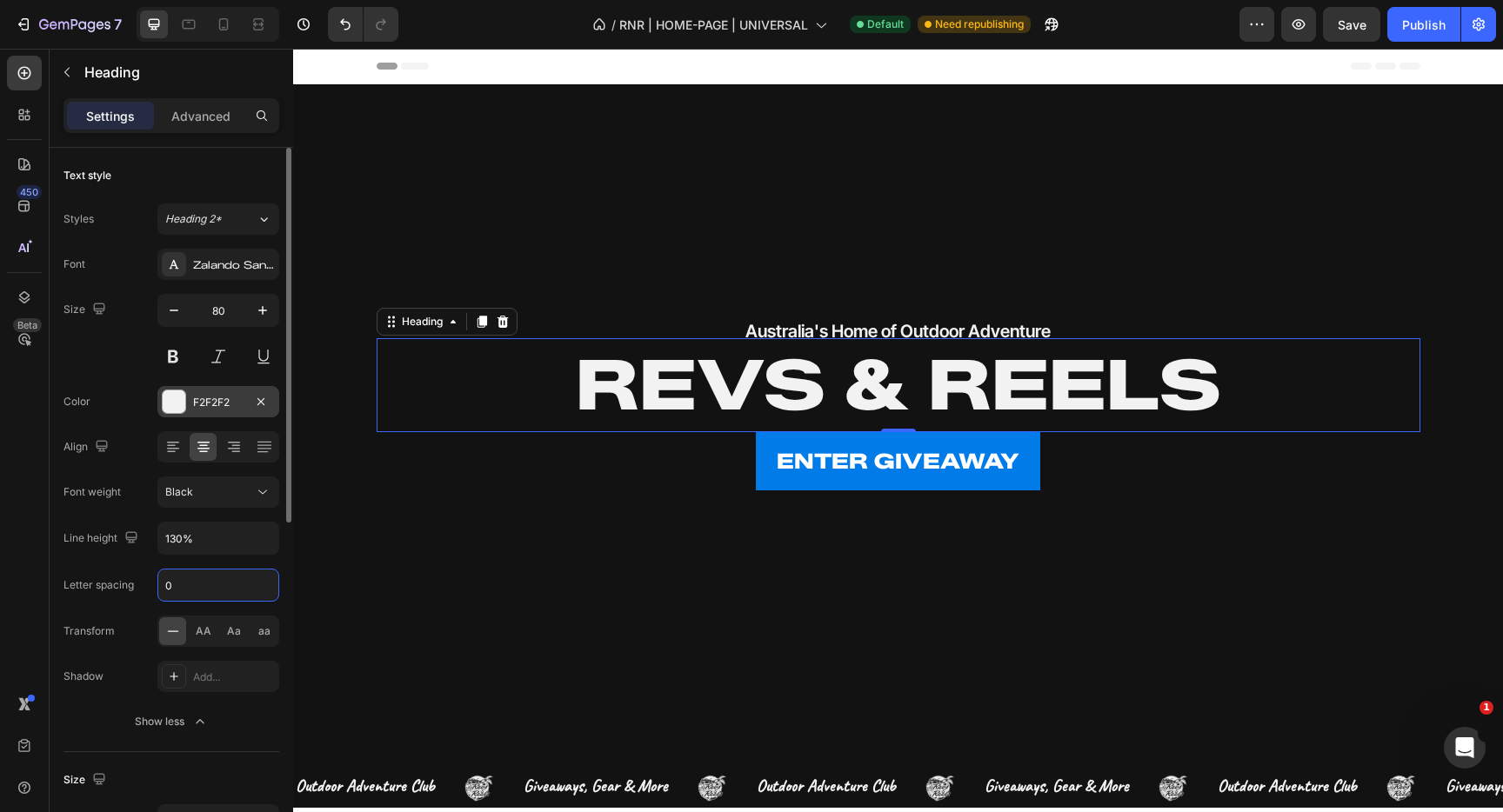
type input "0"
click at [232, 402] on div "F2F2F2" at bounding box center [218, 403] width 50 height 16
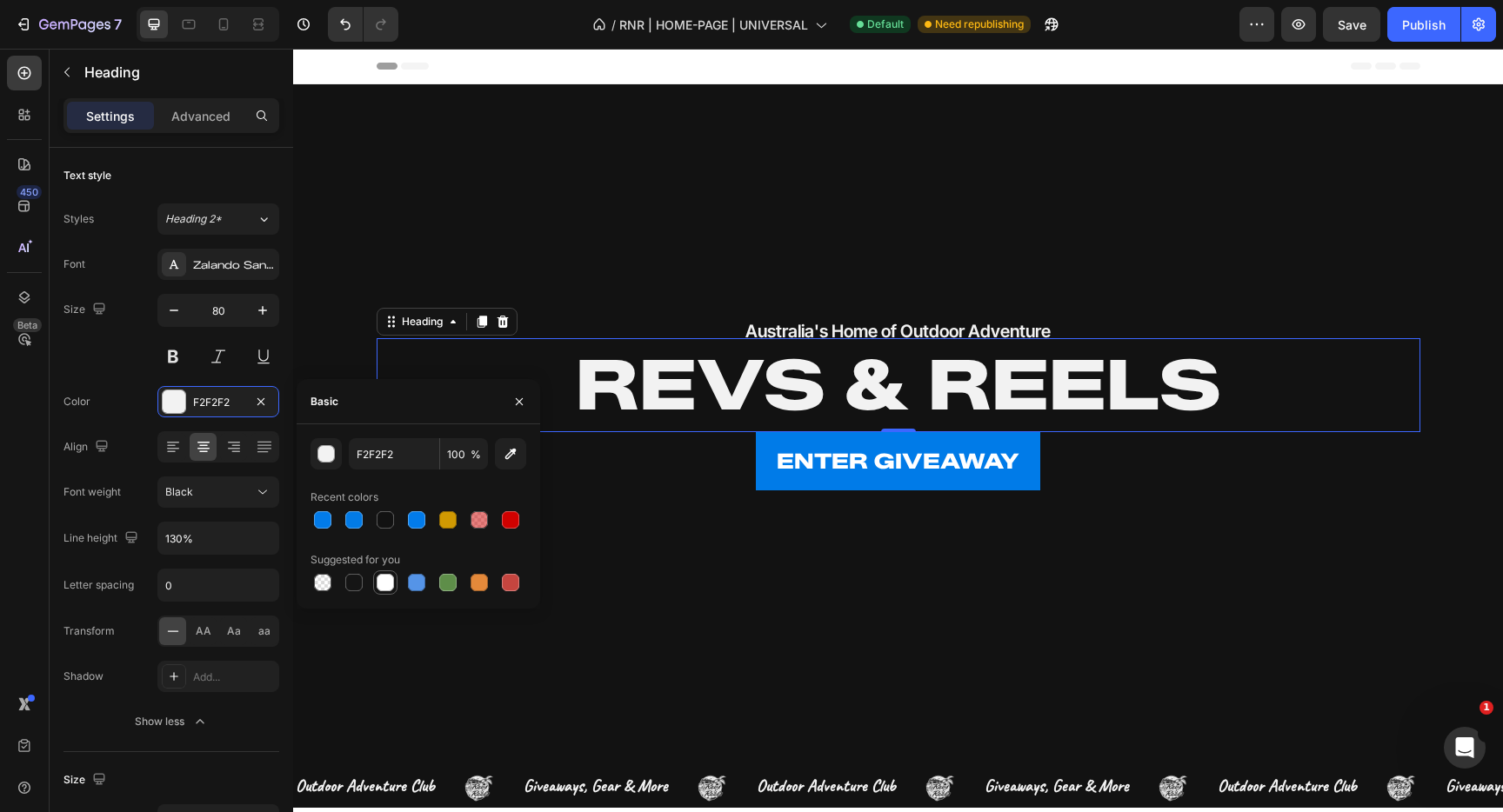
click at [388, 587] on div at bounding box center [386, 583] width 17 height 17
type input "FFFFFF"
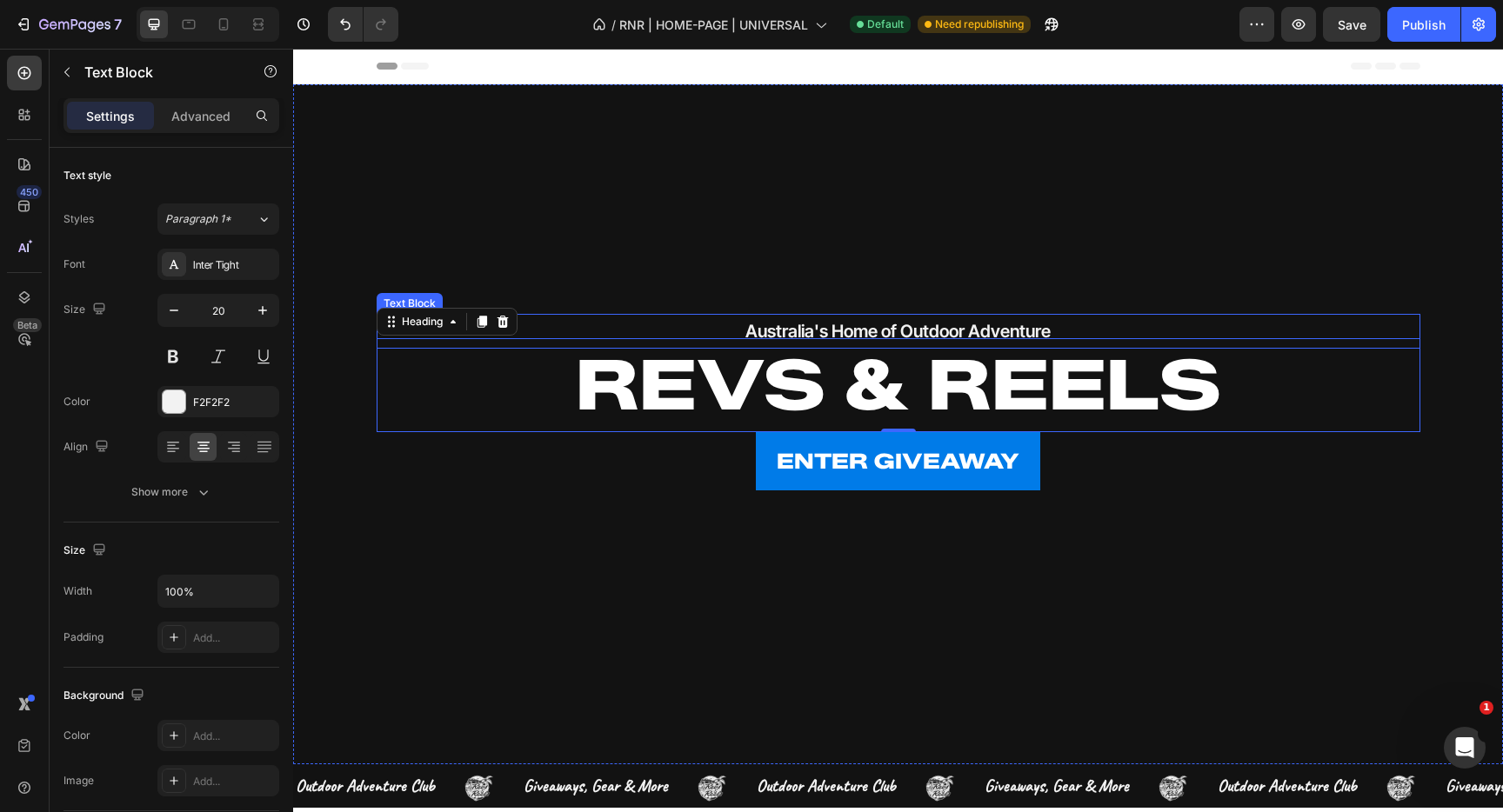
click at [899, 319] on p "Australia's Home of Outdoor Adventure" at bounding box center [898, 331] width 1041 height 31
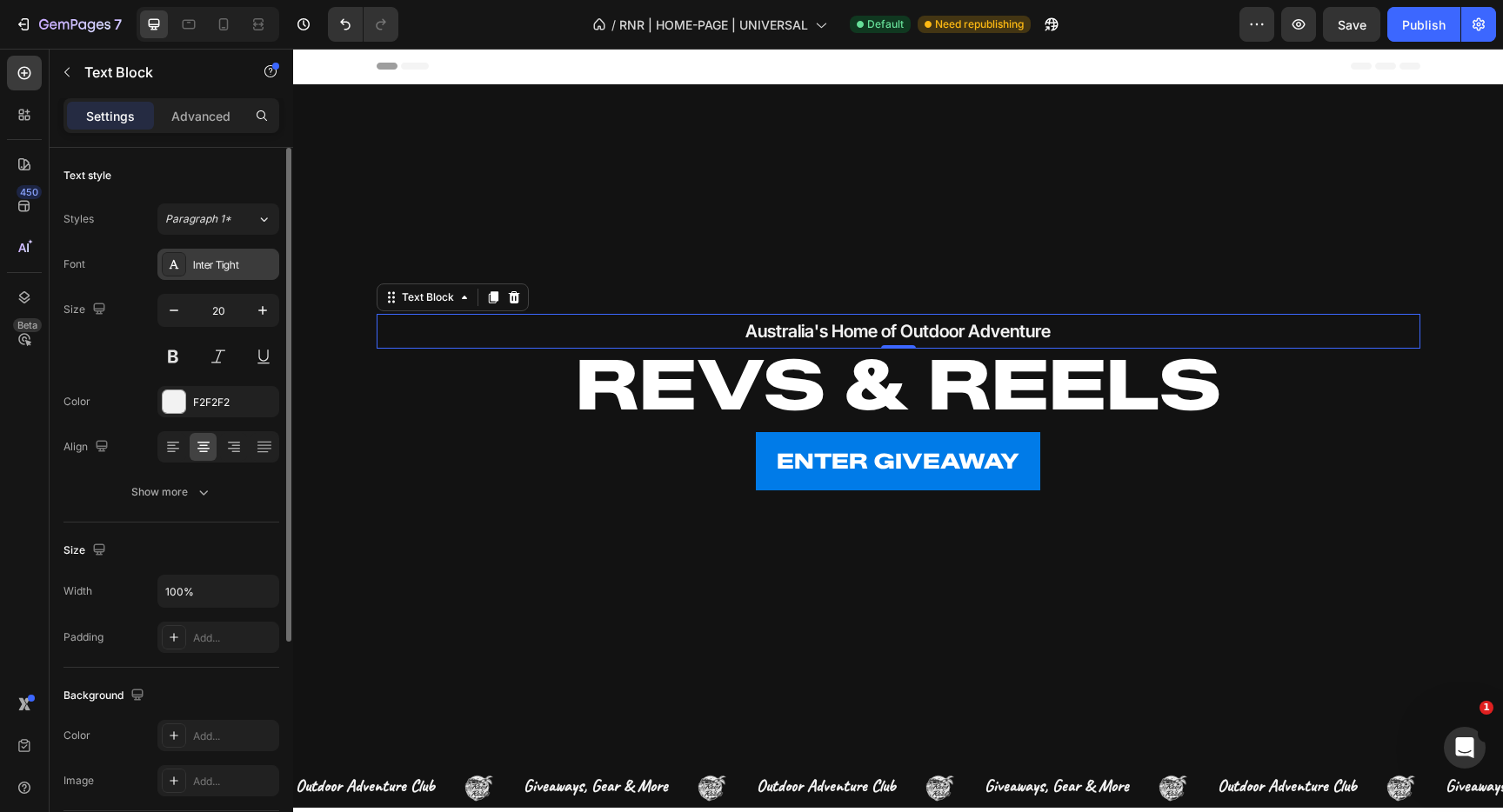
click at [241, 267] on div "Inter Tight" at bounding box center [234, 265] width 81 height 16
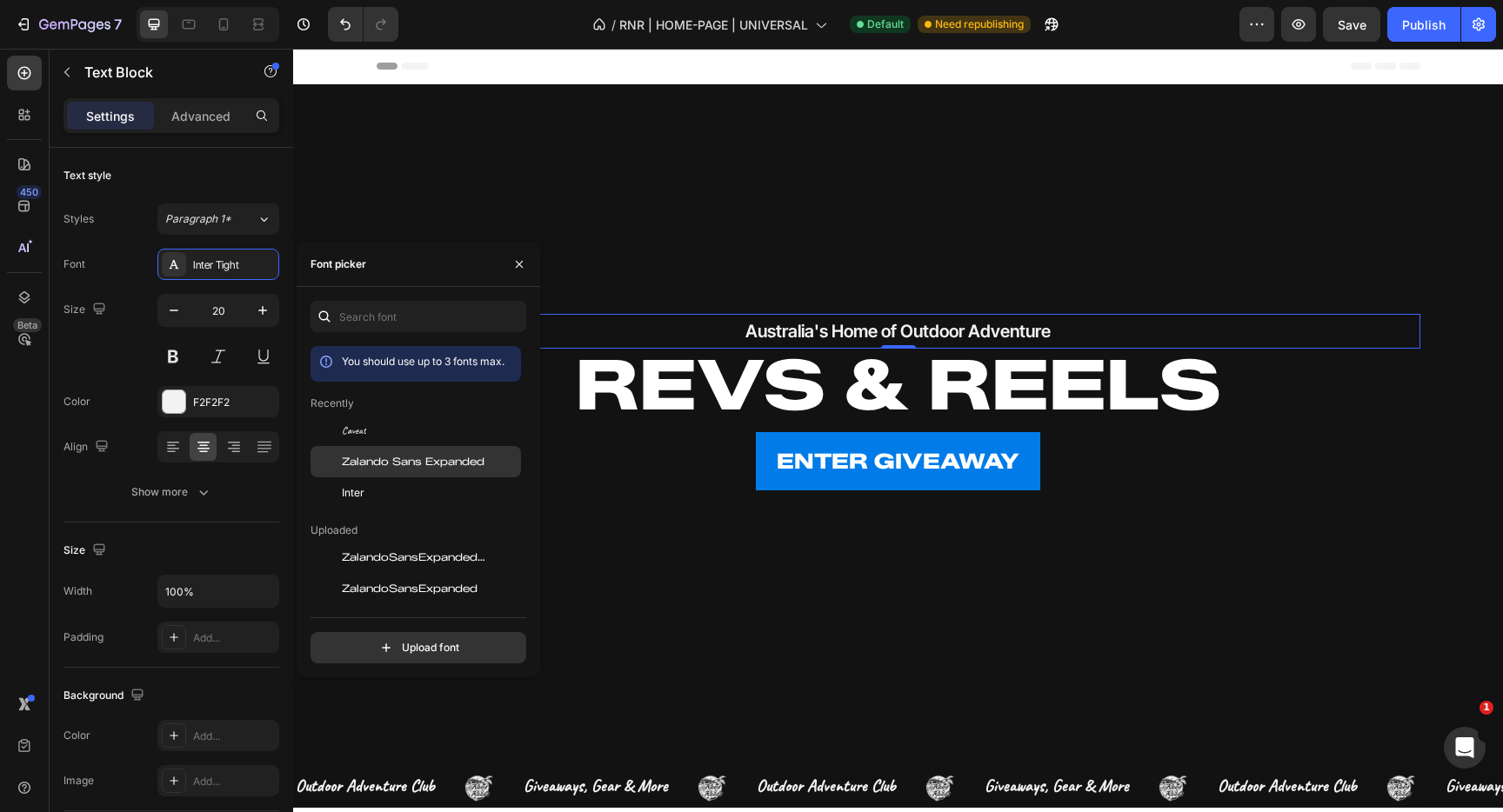
click at [418, 463] on span "Zalando Sans Expanded" at bounding box center [413, 461] width 143 height 16
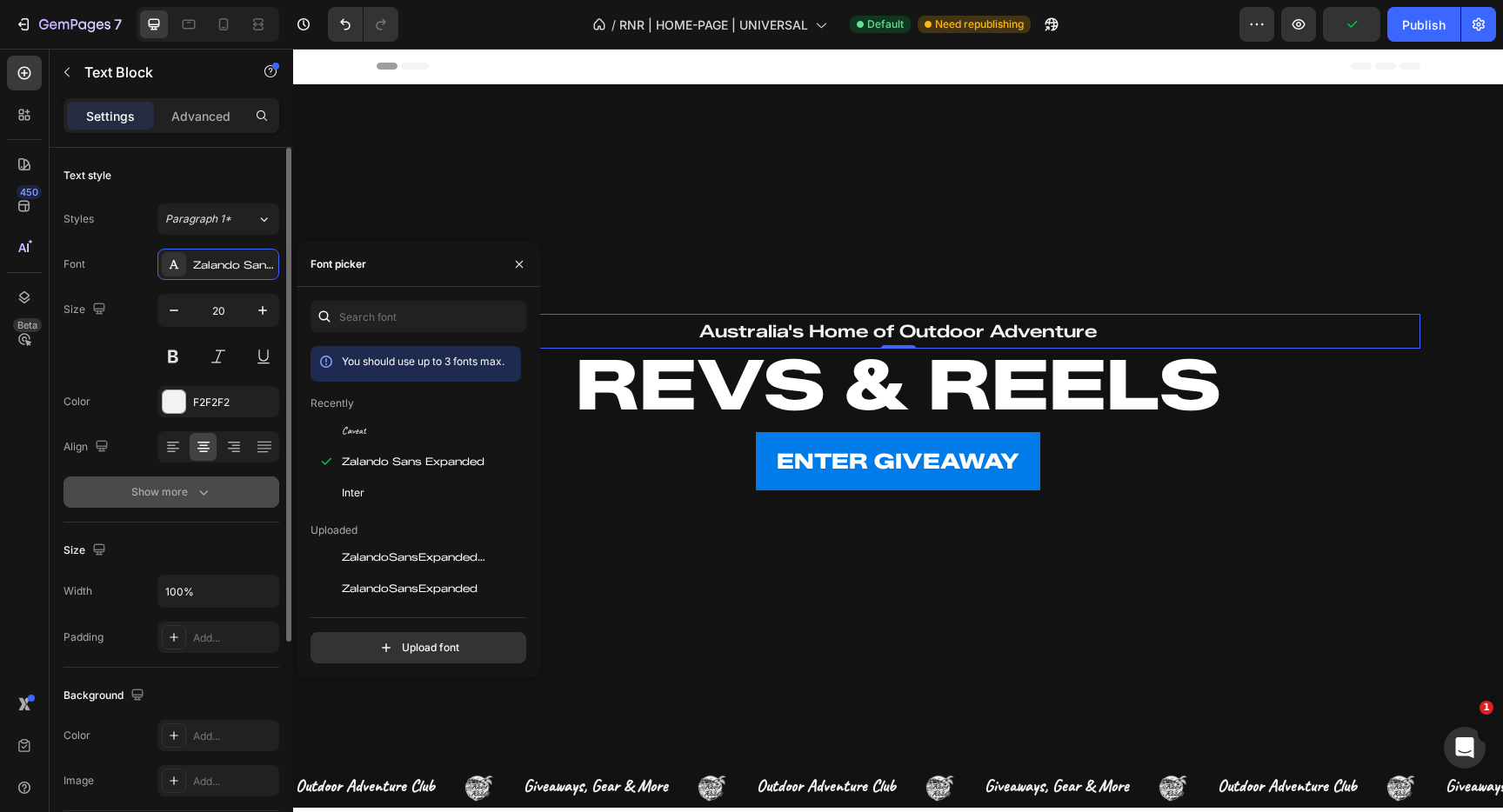
click at [139, 489] on div "Show more" at bounding box center [172, 492] width 81 height 17
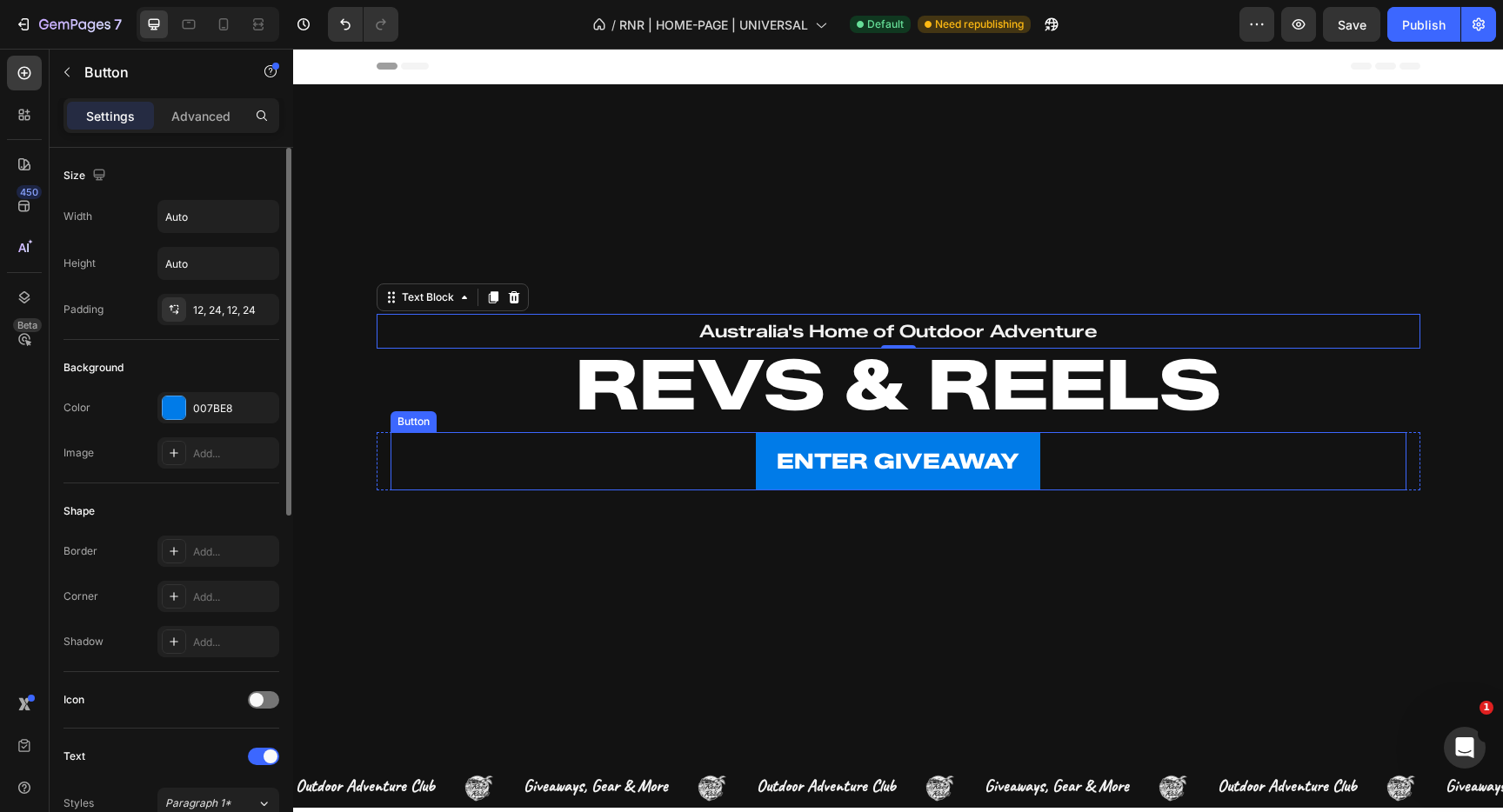
click at [450, 466] on div "ENTER GIVEAWAY Button" at bounding box center [898, 461] width 1016 height 59
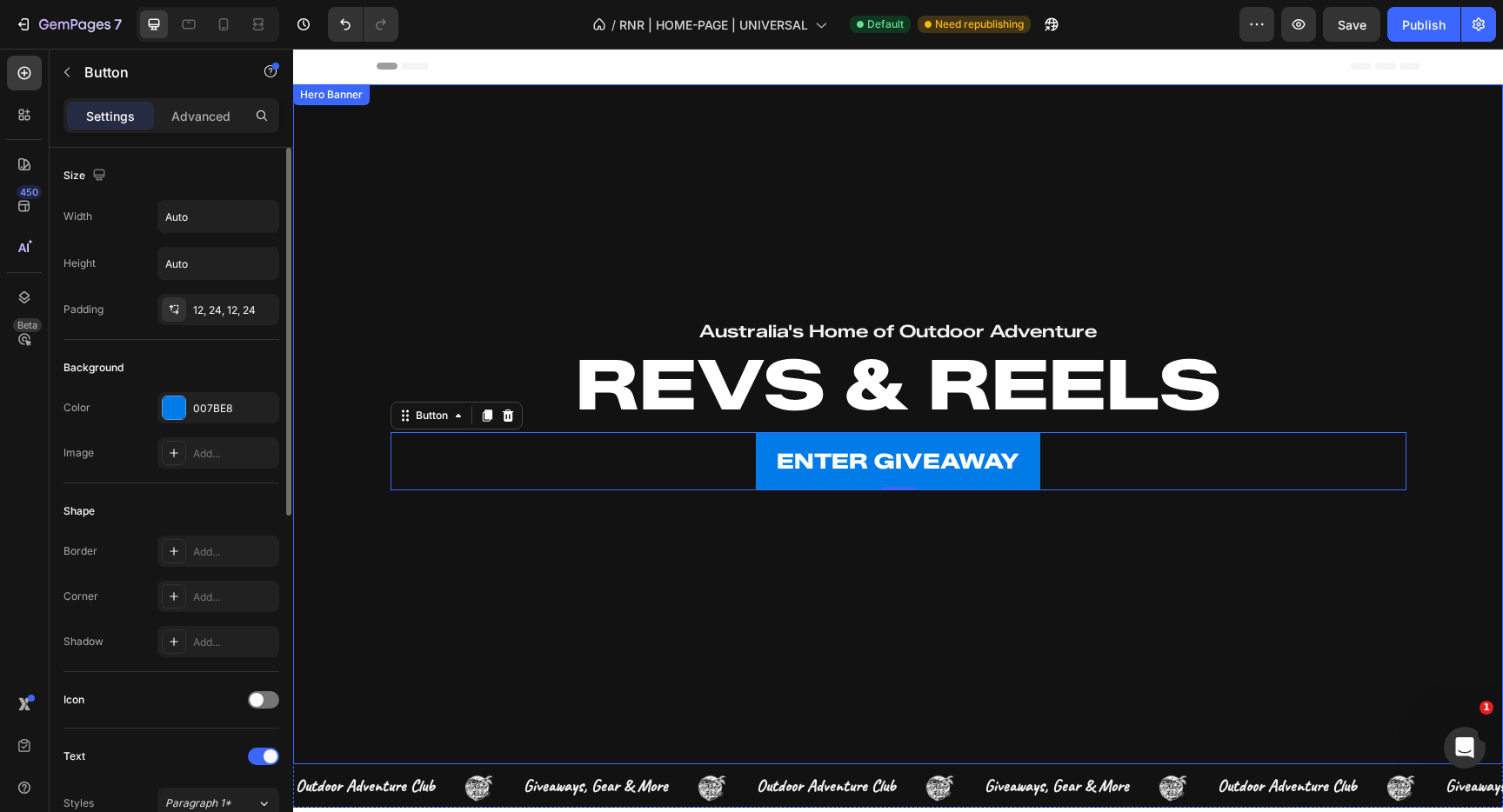
click at [527, 640] on div "Overlay" at bounding box center [897, 424] width 1210 height 680
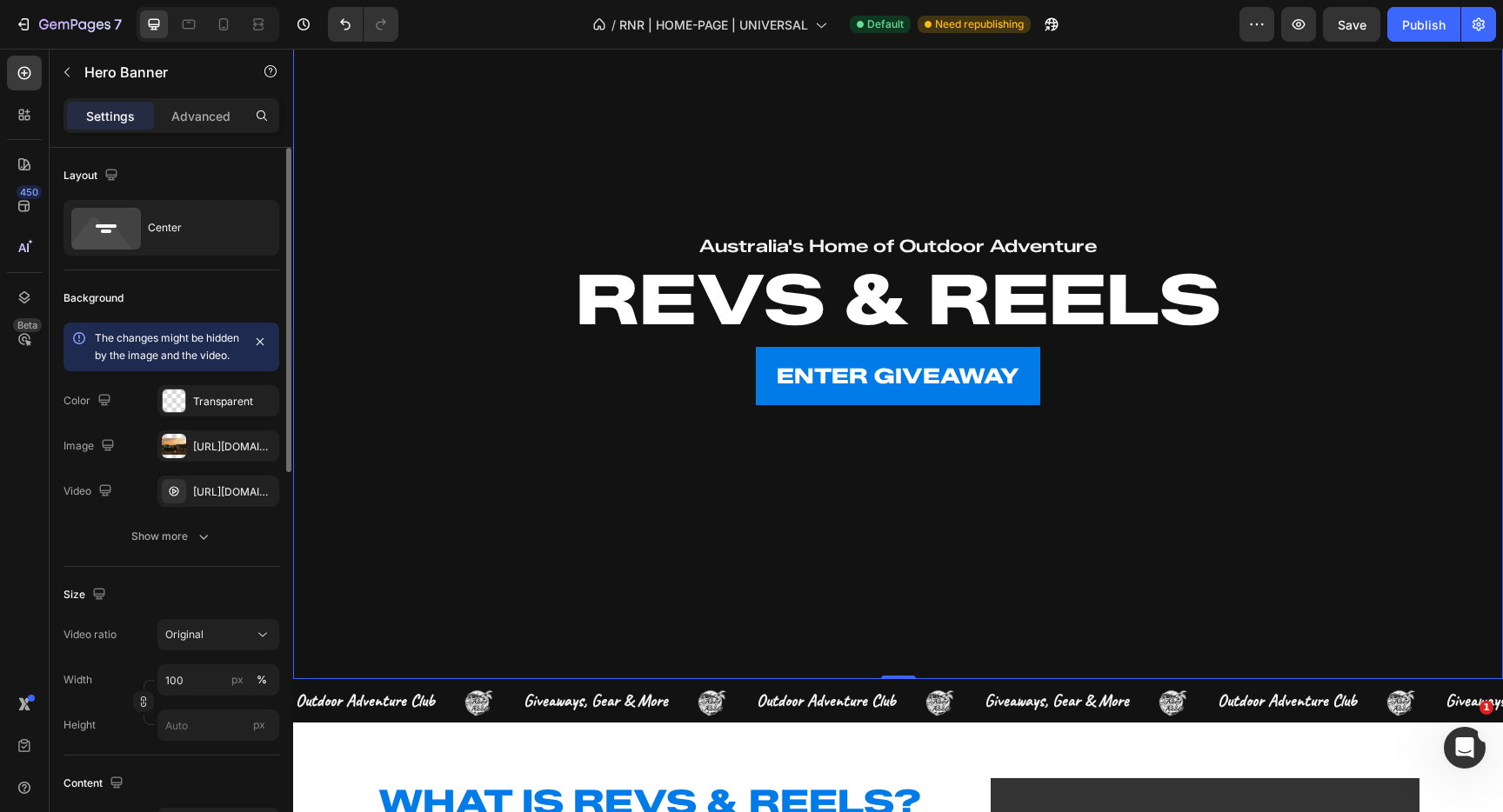
scroll to position [161, 0]
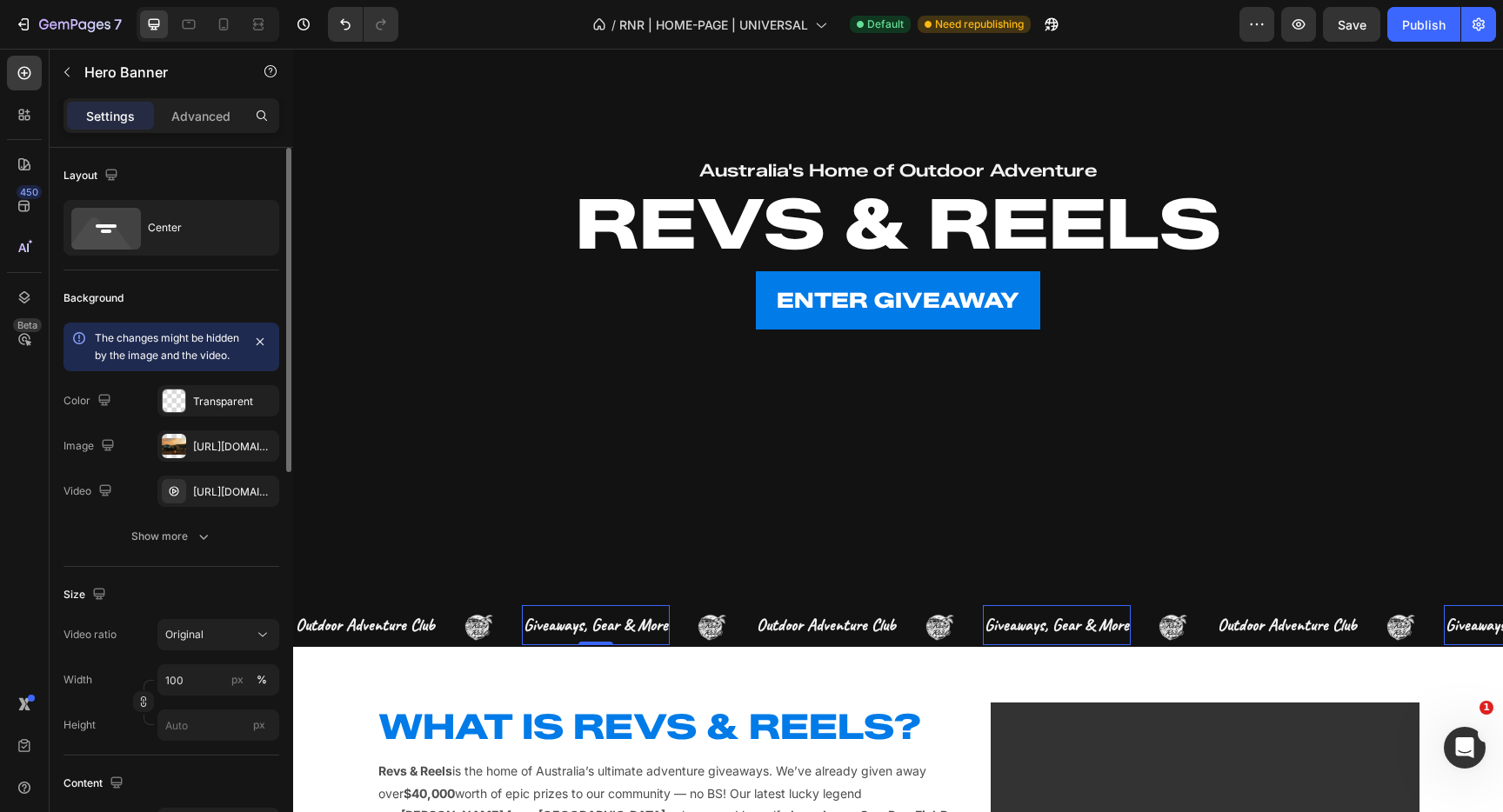
click at [600, 626] on span "giveaways, gear & more" at bounding box center [596, 624] width 144 height 22
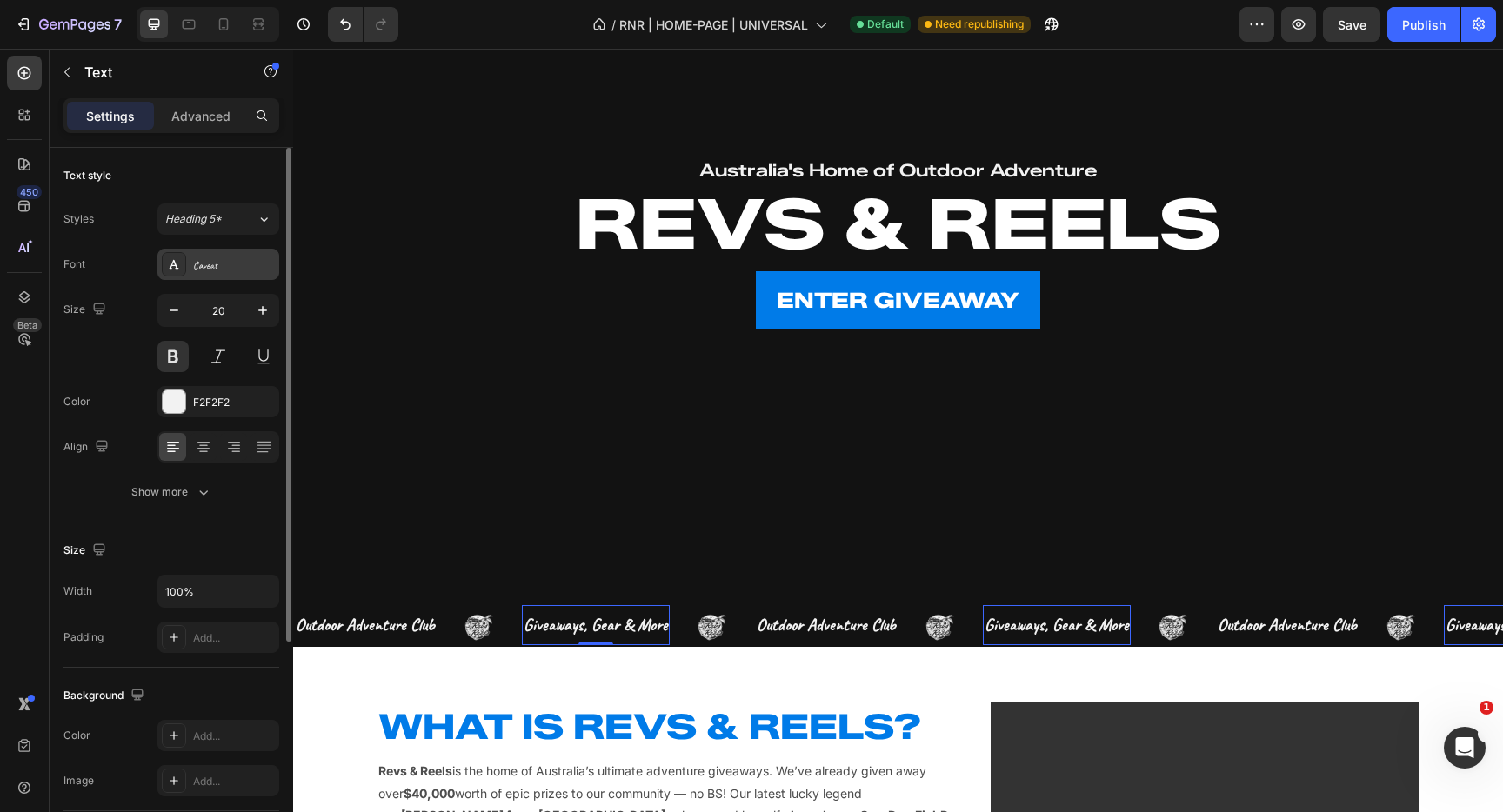
click at [214, 265] on div "Caveat" at bounding box center [234, 265] width 81 height 16
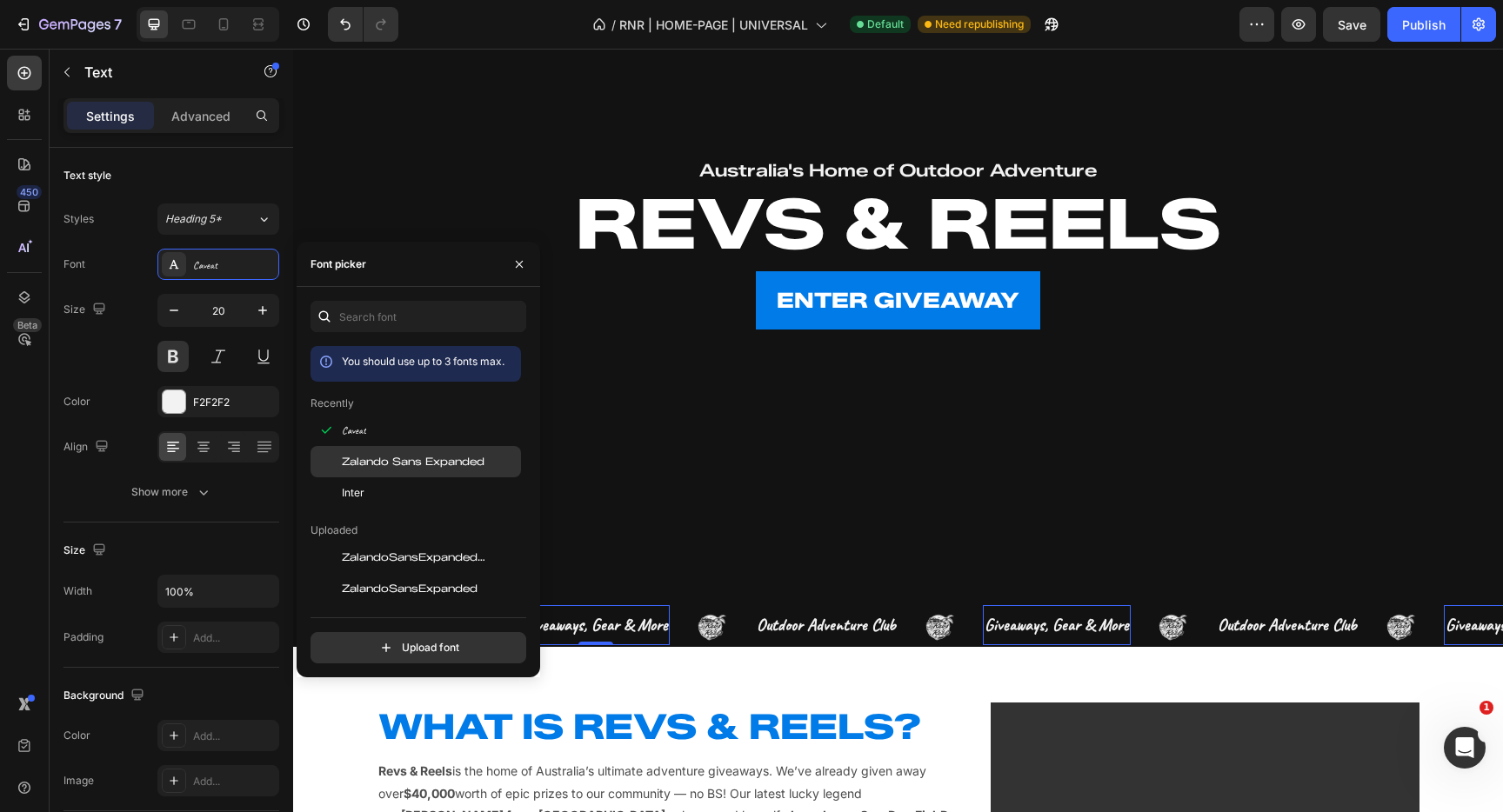
click at [405, 458] on span "Zalando Sans Expanded" at bounding box center [413, 461] width 143 height 16
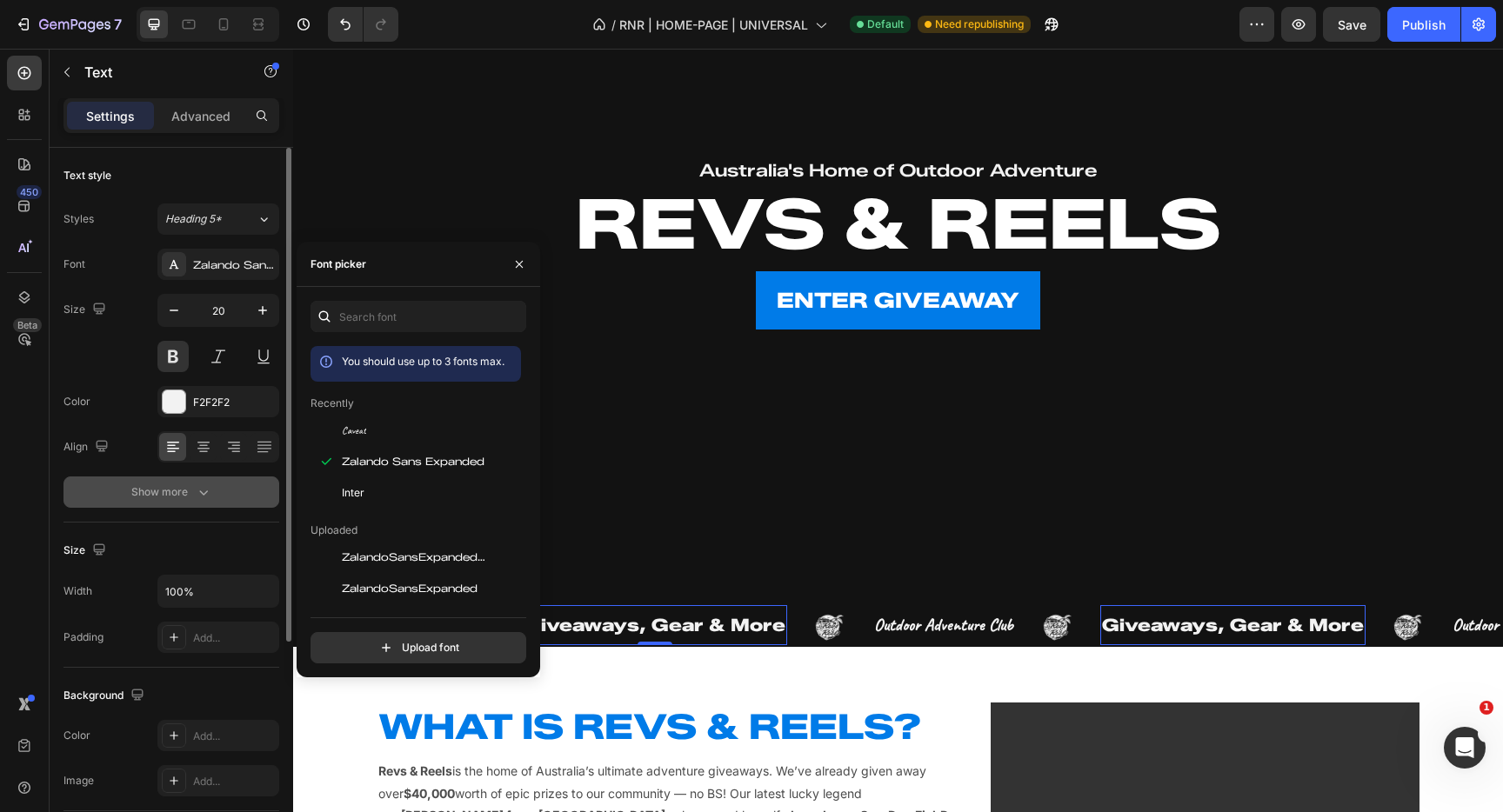
click at [208, 488] on icon "button" at bounding box center [204, 492] width 17 height 17
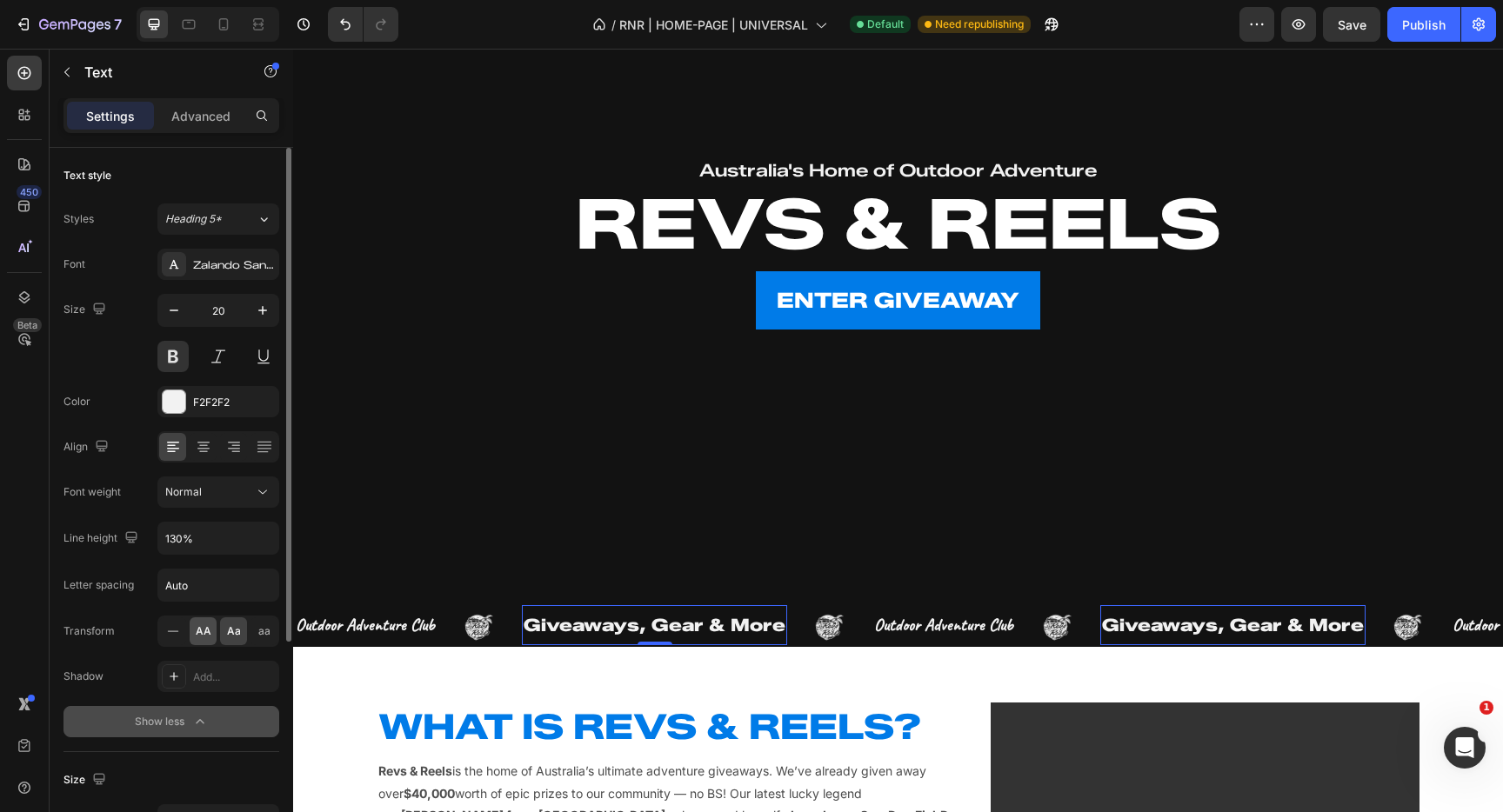
click at [205, 625] on span "AA" at bounding box center [204, 631] width 16 height 16
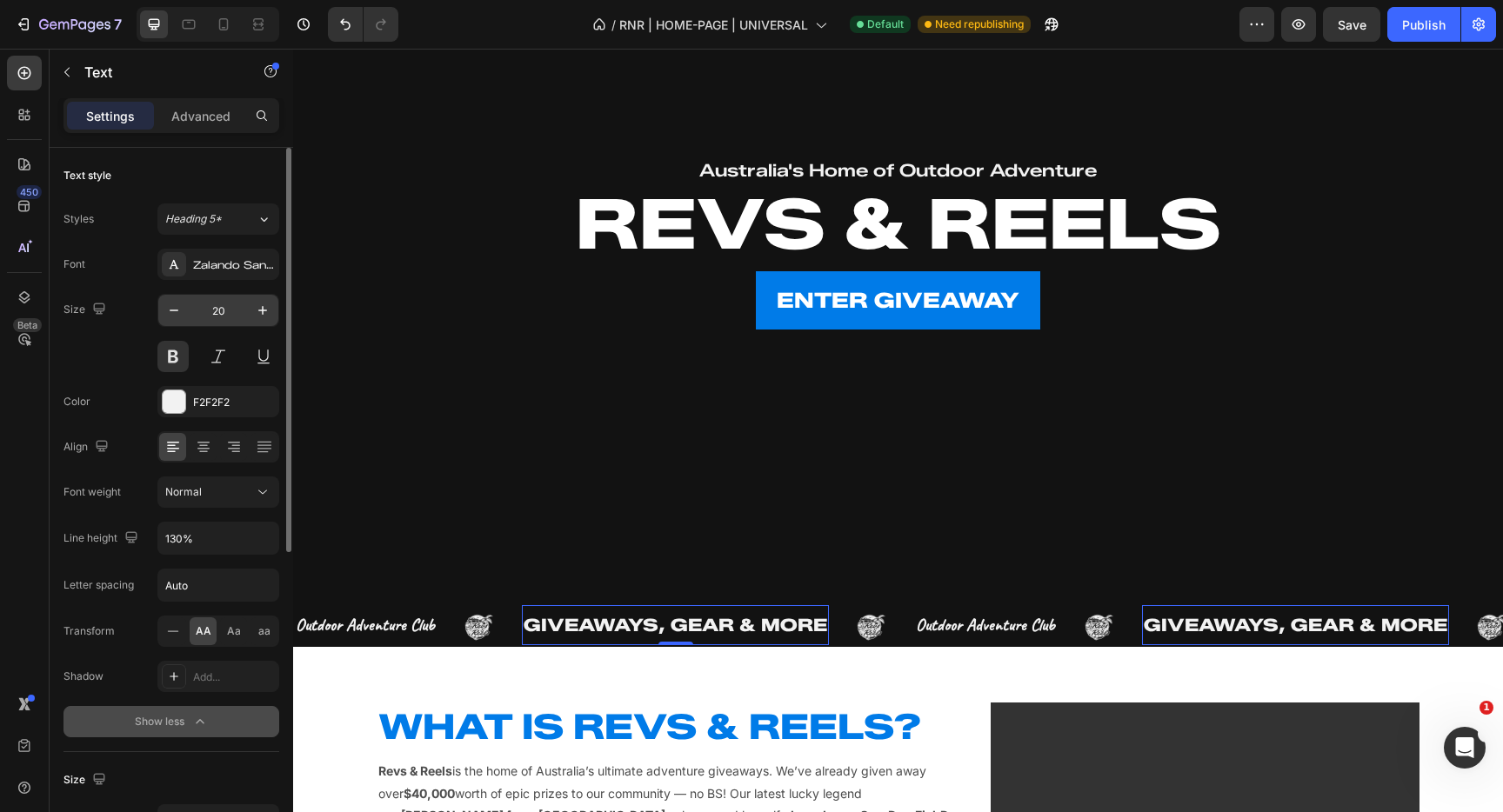
click at [228, 309] on input "20" at bounding box center [218, 310] width 58 height 31
type input "16"
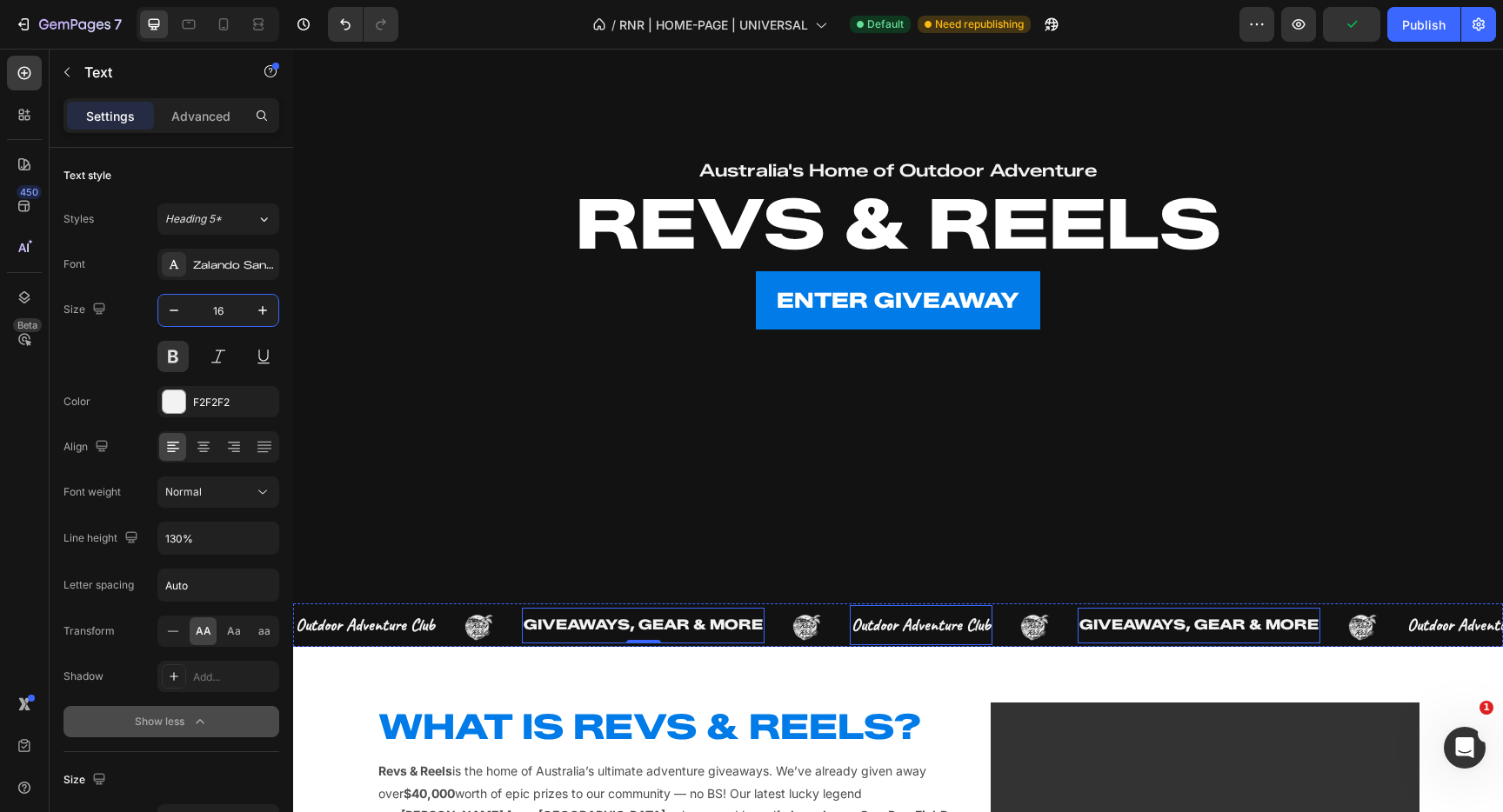
click at [900, 628] on span "outdoor adventure club" at bounding box center [921, 624] width 139 height 22
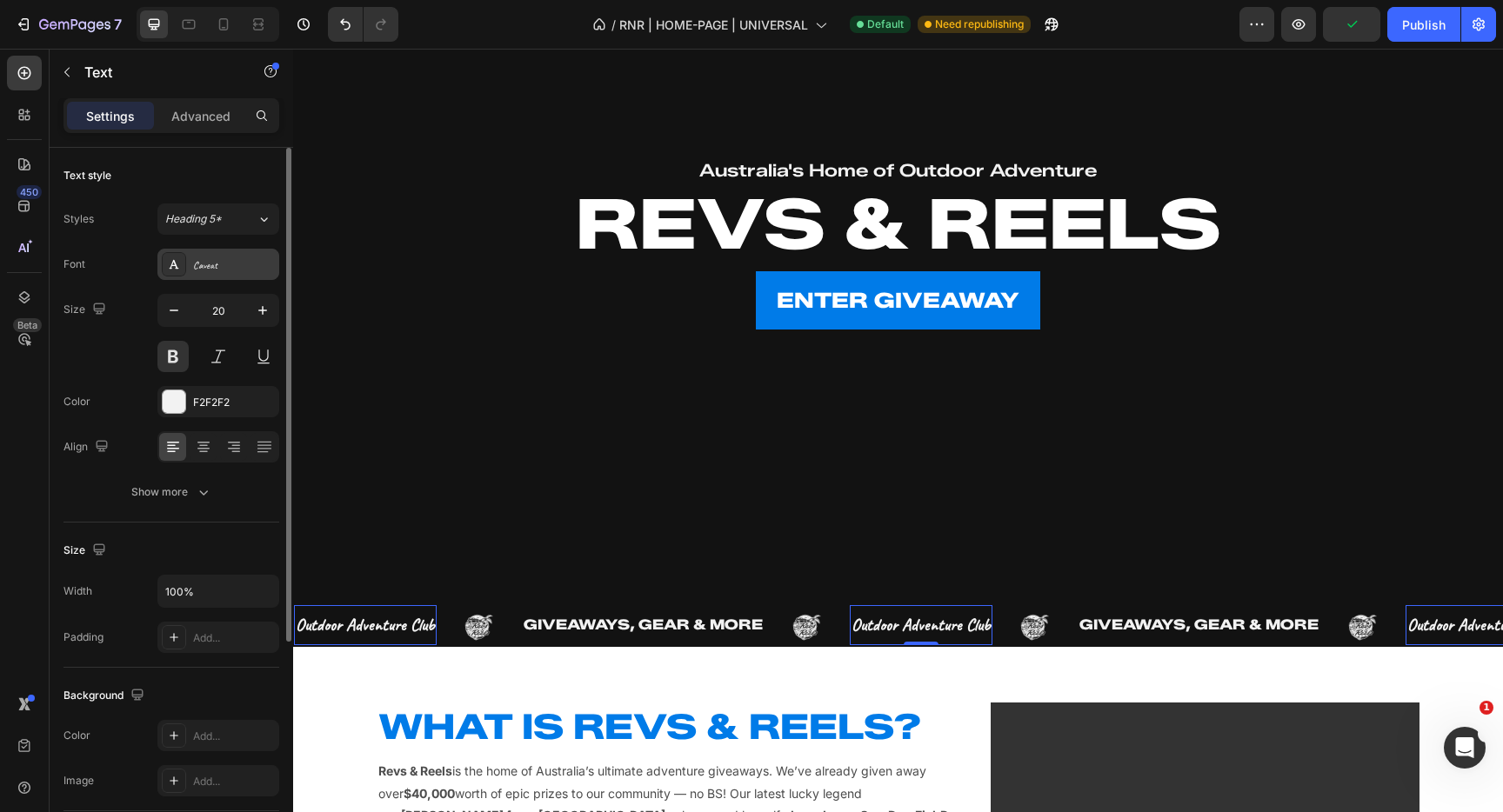
click at [212, 267] on div "Caveat" at bounding box center [234, 265] width 81 height 16
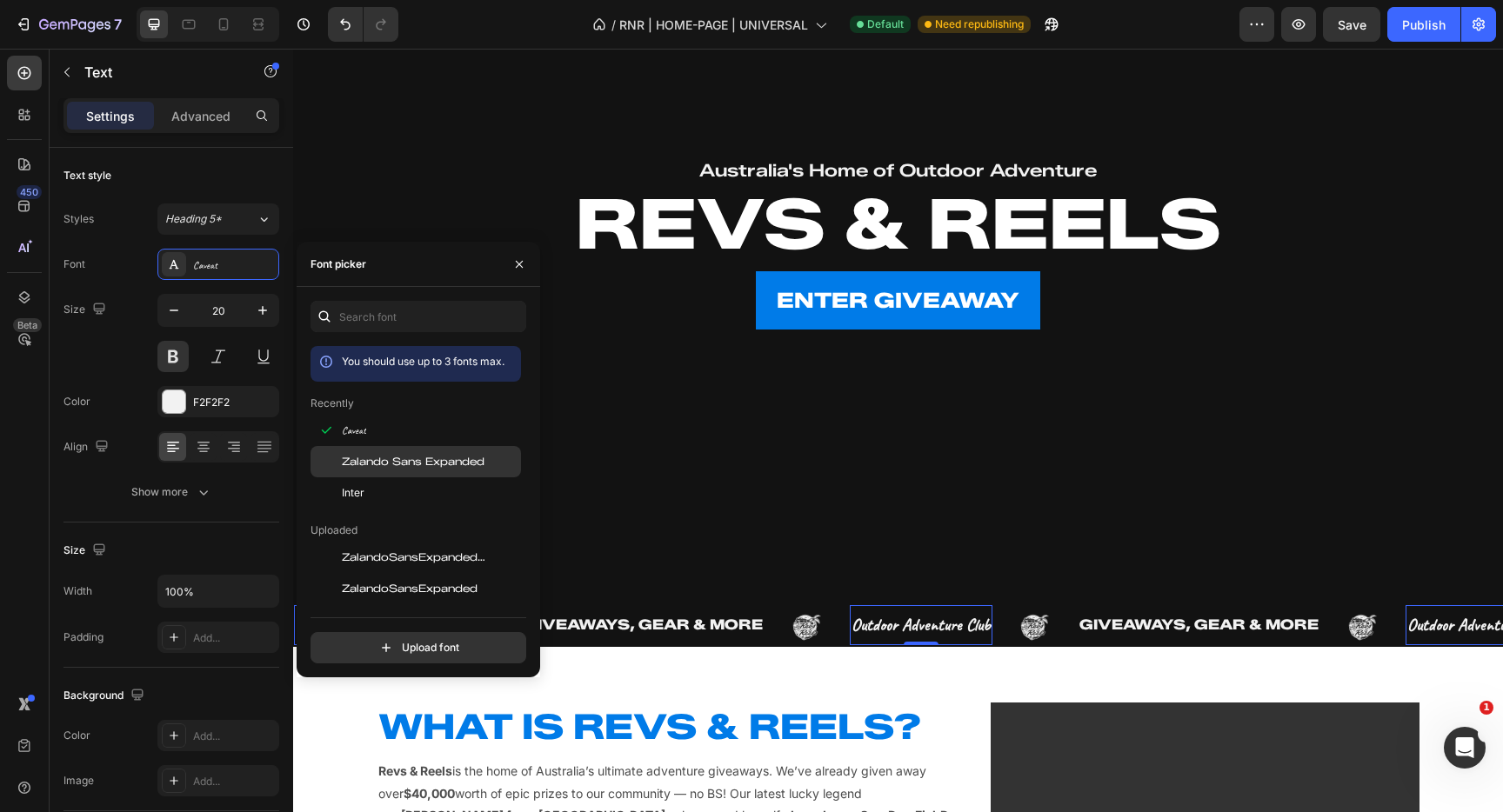
click at [421, 463] on span "Zalando Sans Expanded" at bounding box center [413, 461] width 143 height 16
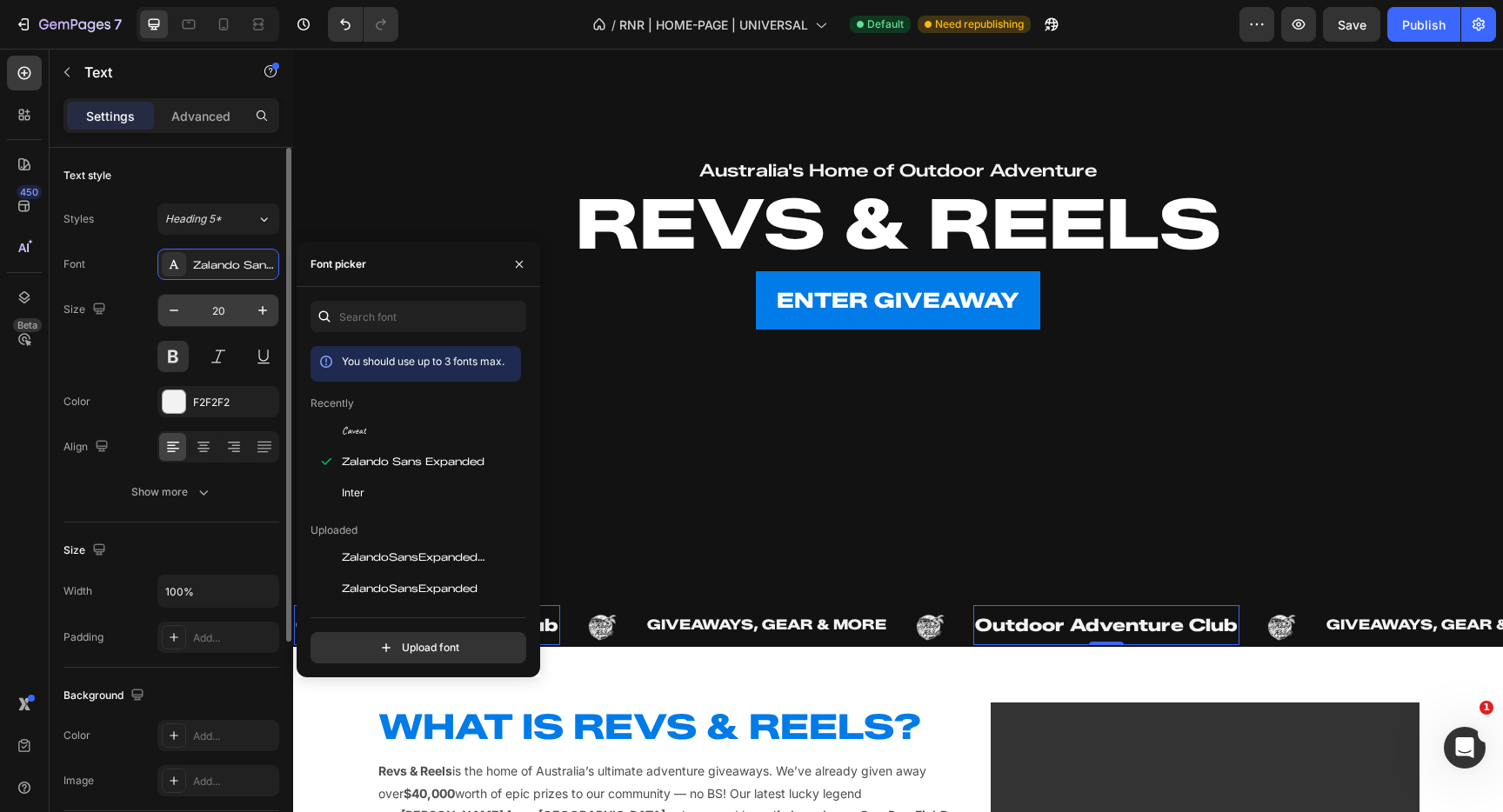
click at [232, 302] on input "20" at bounding box center [218, 310] width 58 height 31
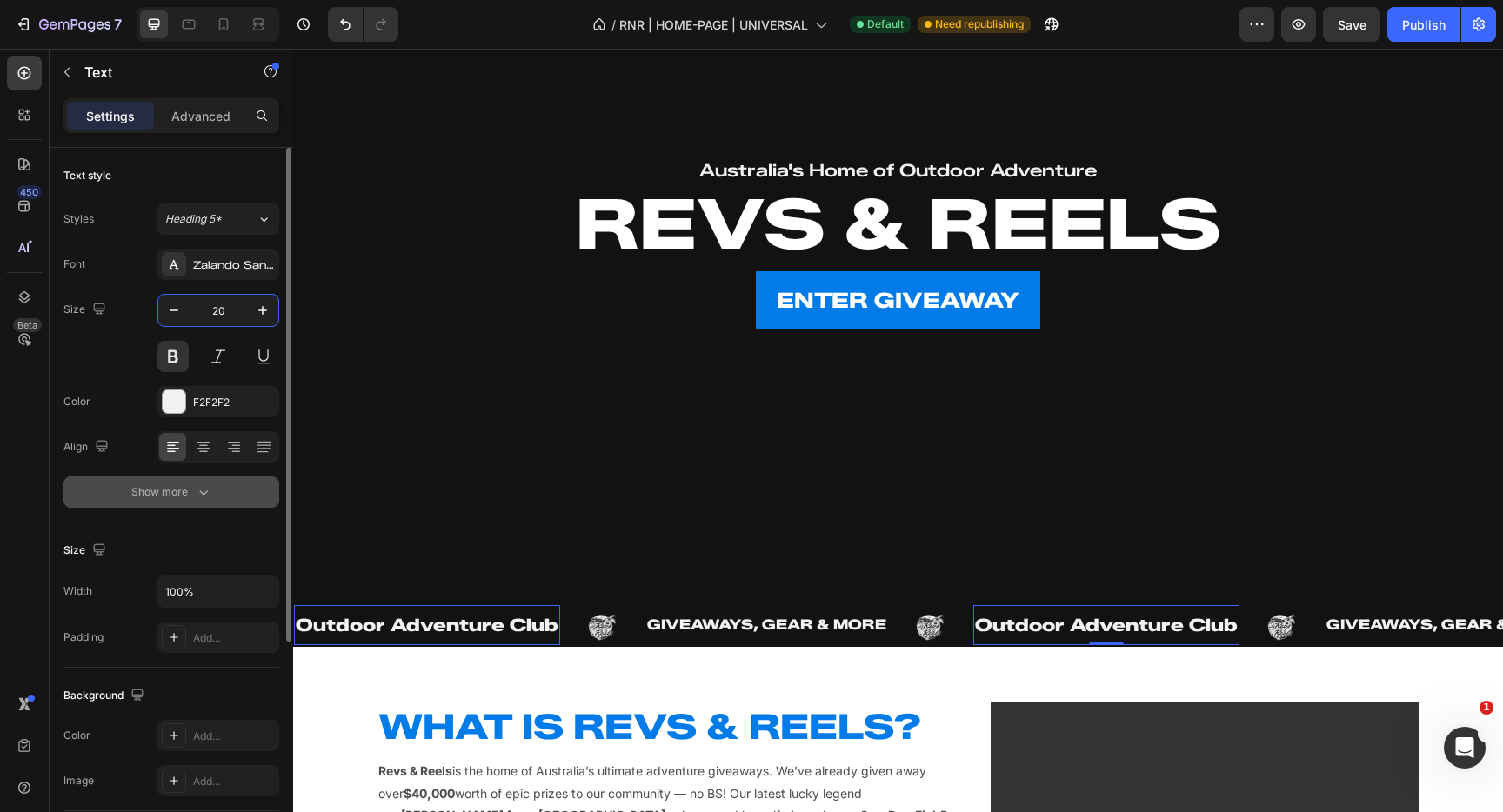
click at [184, 489] on div "Show more" at bounding box center [172, 492] width 81 height 17
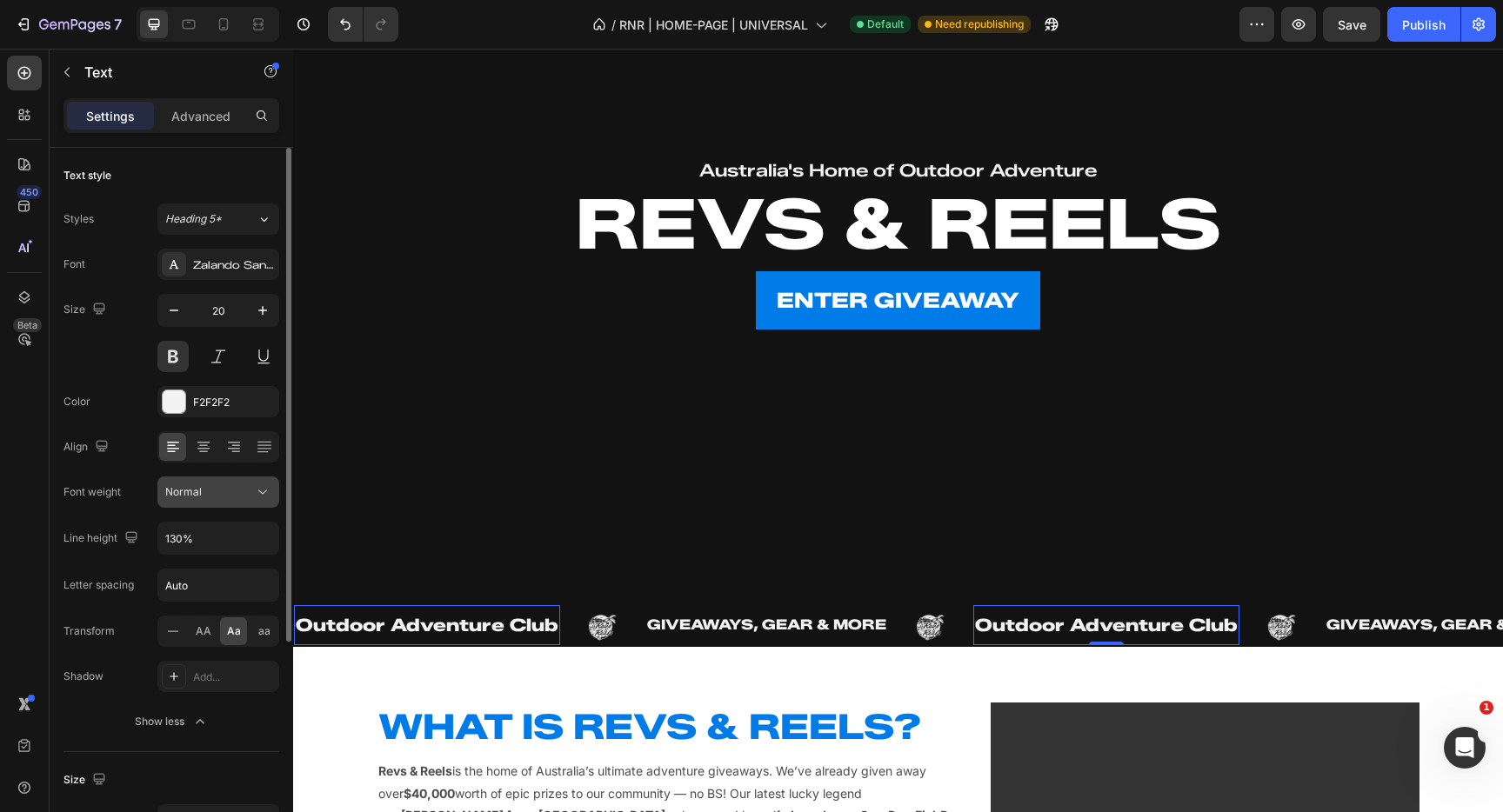
click at [199, 492] on span "Normal" at bounding box center [183, 492] width 37 height 13
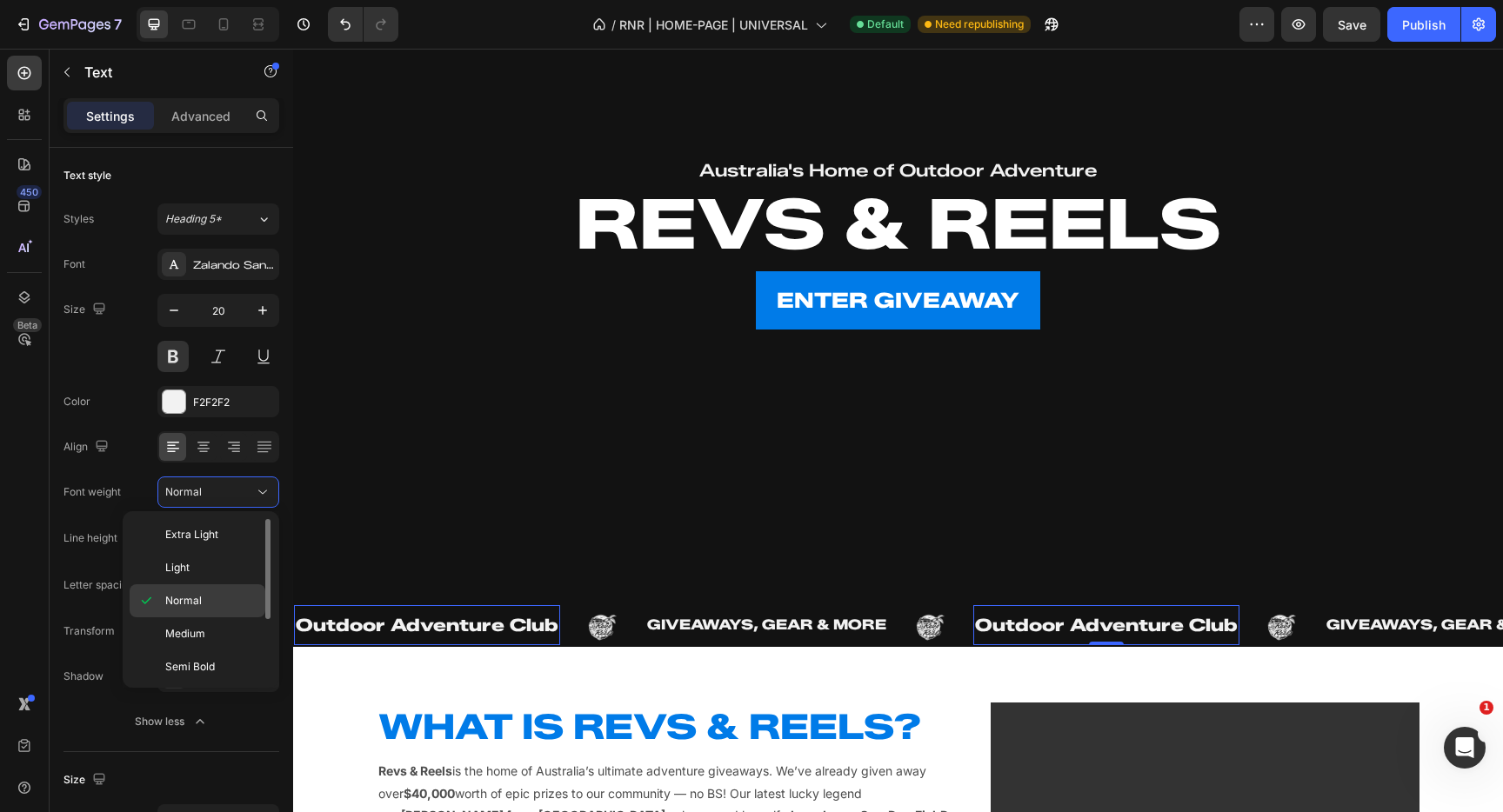
scroll to position [101, 0]
click at [211, 653] on div "Black" at bounding box center [197, 664] width 136 height 33
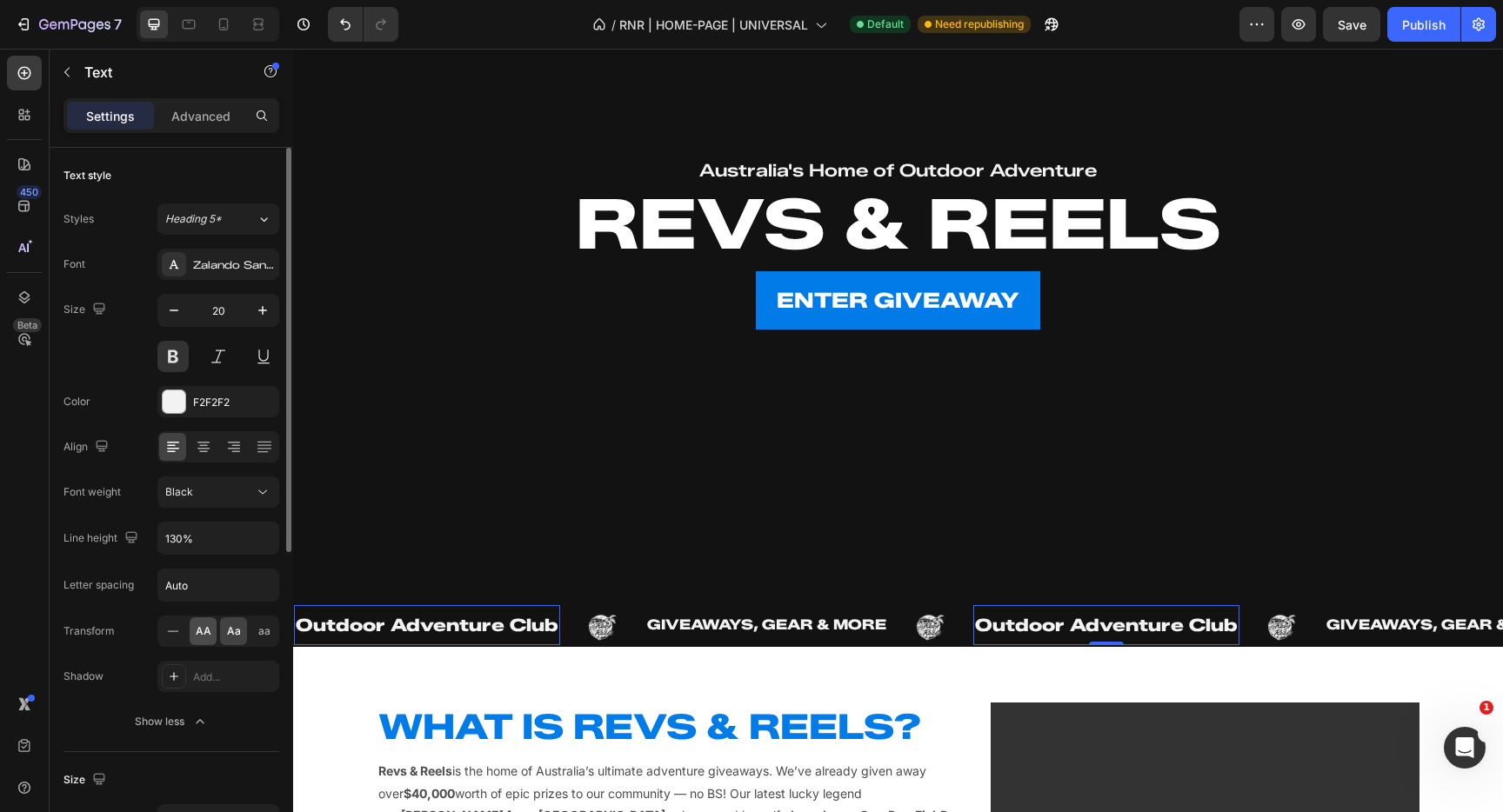
click at [201, 639] on span "AA" at bounding box center [204, 631] width 16 height 16
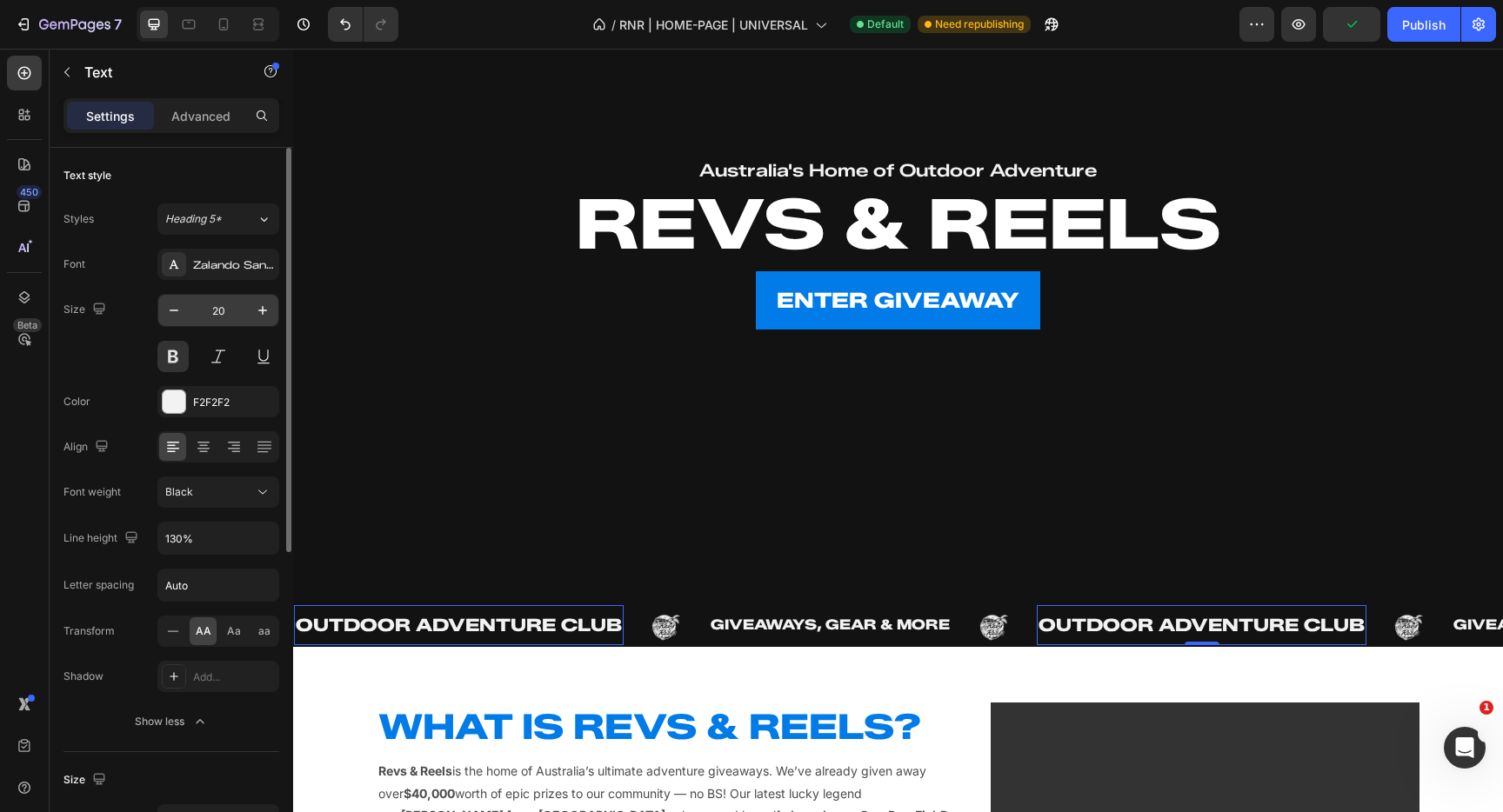
click at [236, 319] on input "20" at bounding box center [218, 310] width 58 height 31
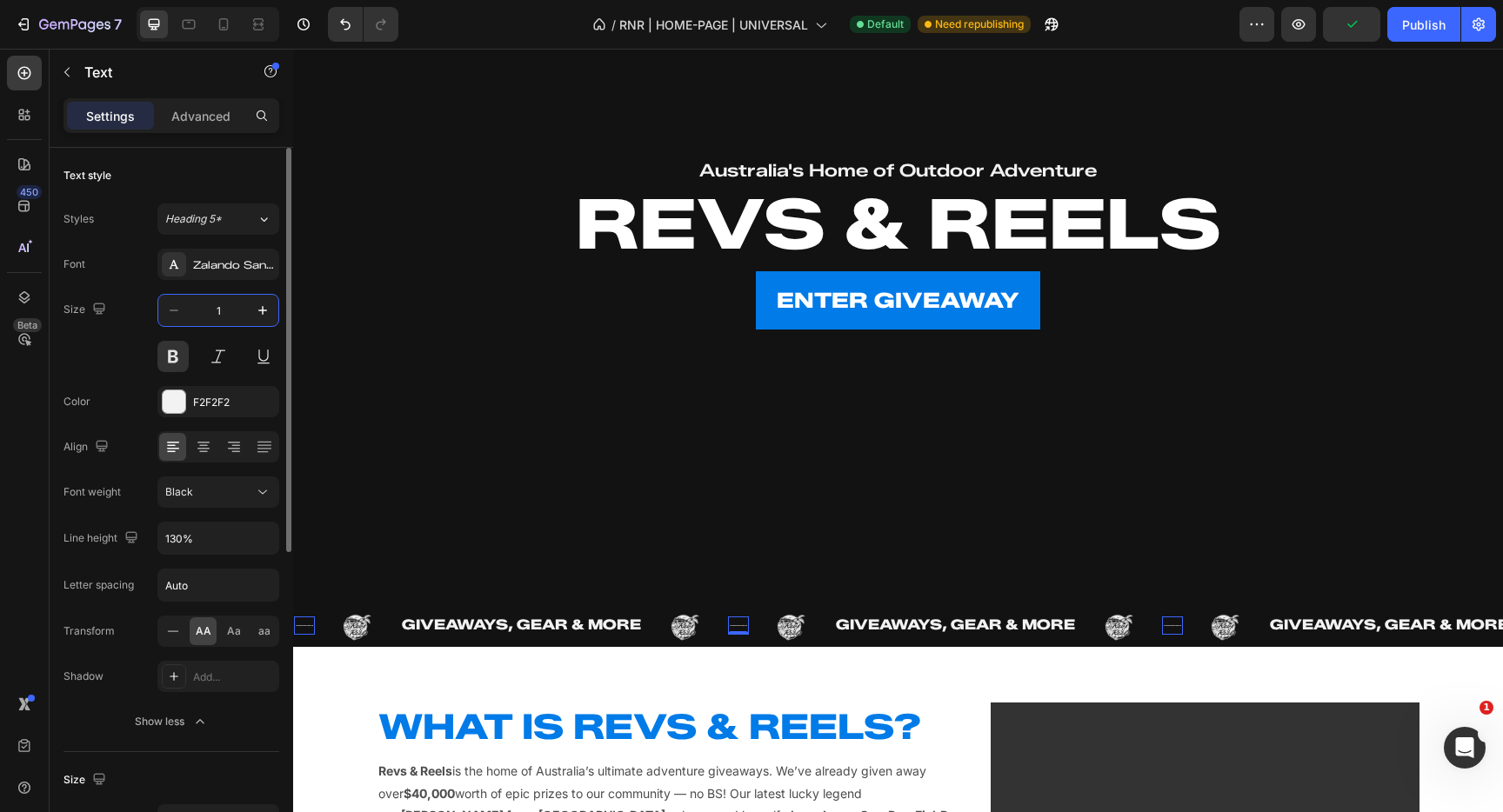
type input "16"
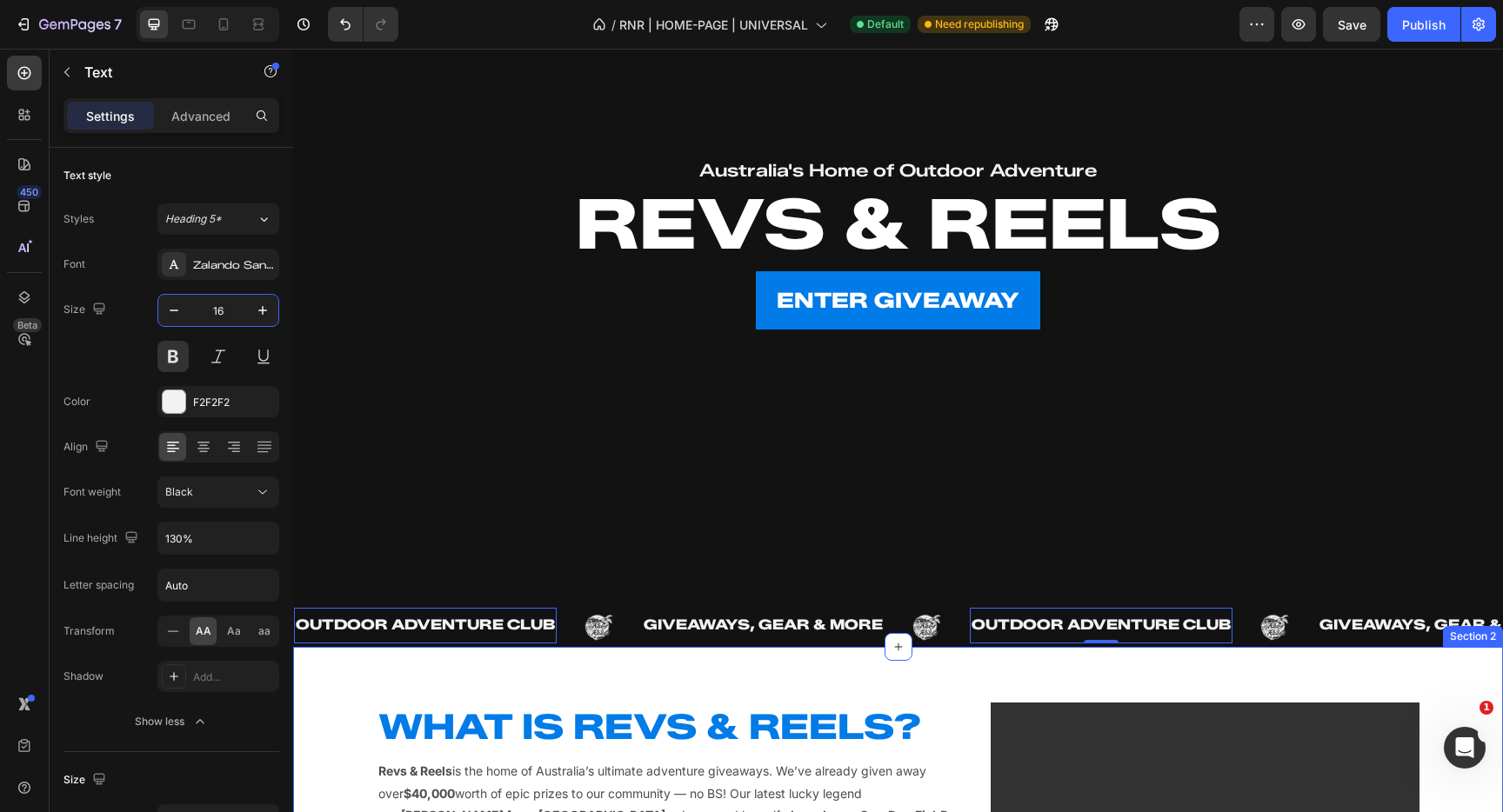
click at [795, 670] on div "WHAT IS REVS & REELS? Heading Revs & Reels is the home of Australia’s ultimate …" at bounding box center [897, 823] width 1210 height 352
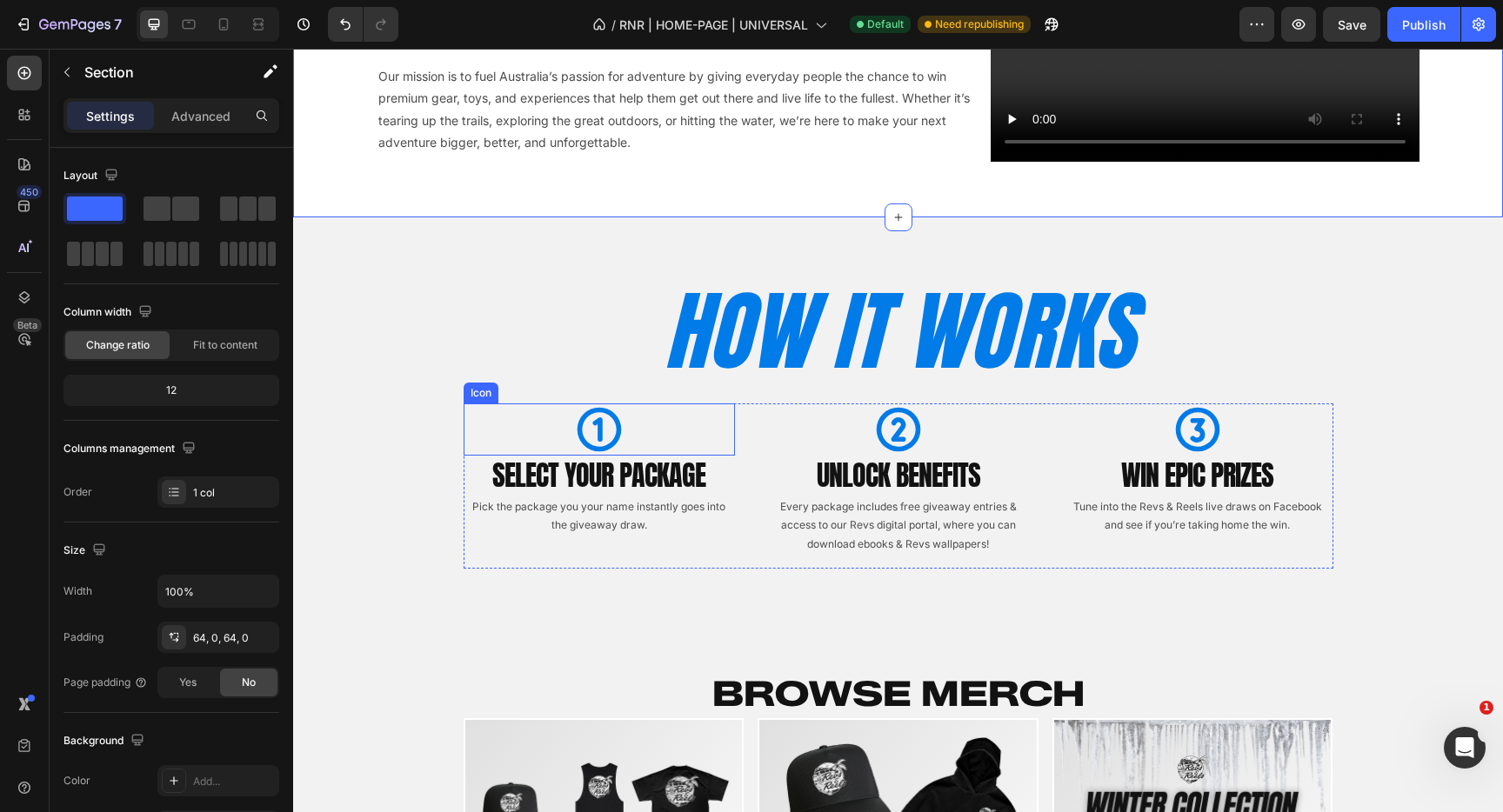
scroll to position [953, 0]
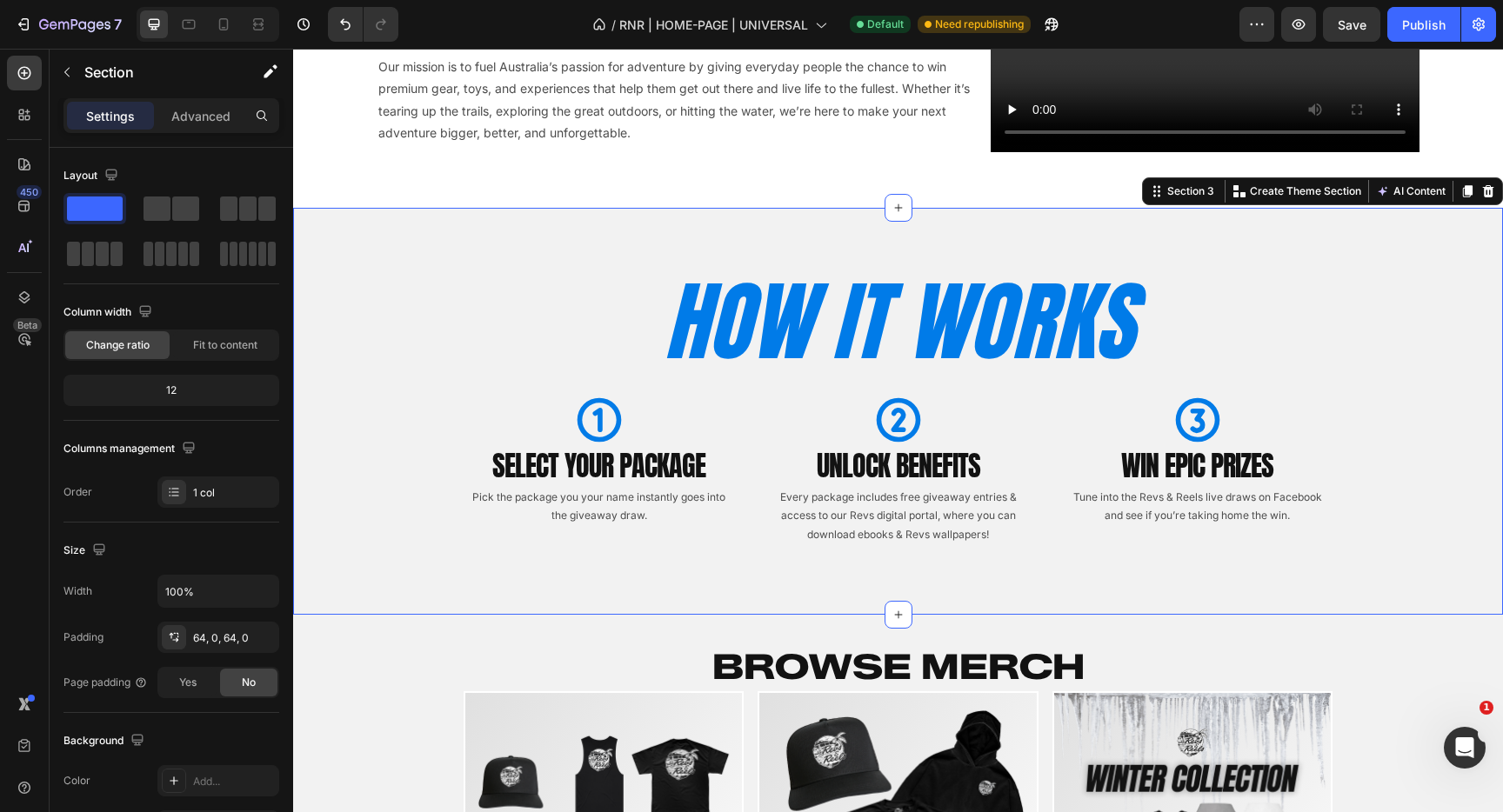
click at [516, 227] on div "HOW IT WORKS Heading Row Icon SELECT YOUR PACKAGE Heading Pick the package you …" at bounding box center [897, 411] width 1210 height 407
click at [1489, 194] on icon at bounding box center [1489, 191] width 11 height 12
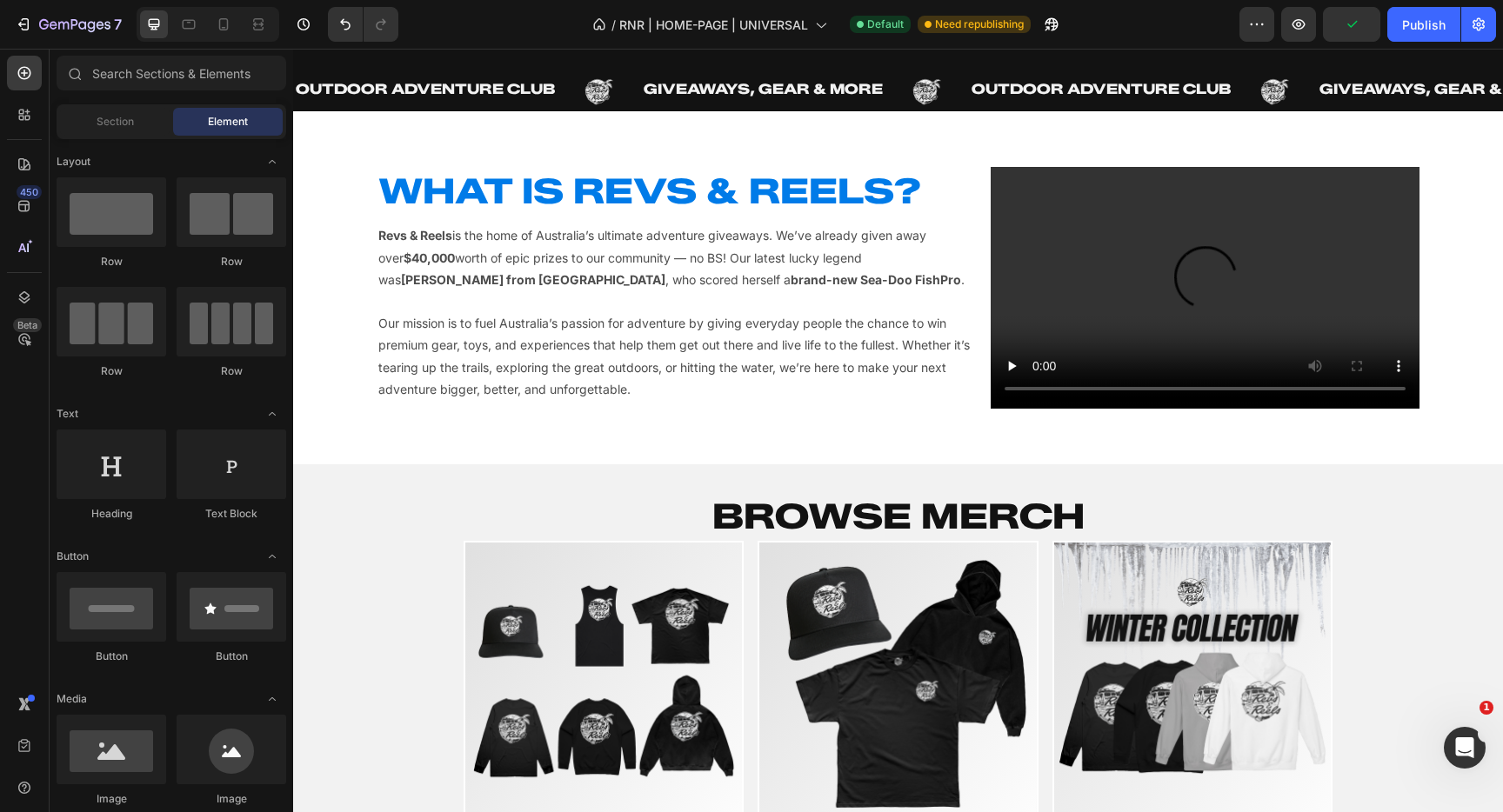
scroll to position [705, 0]
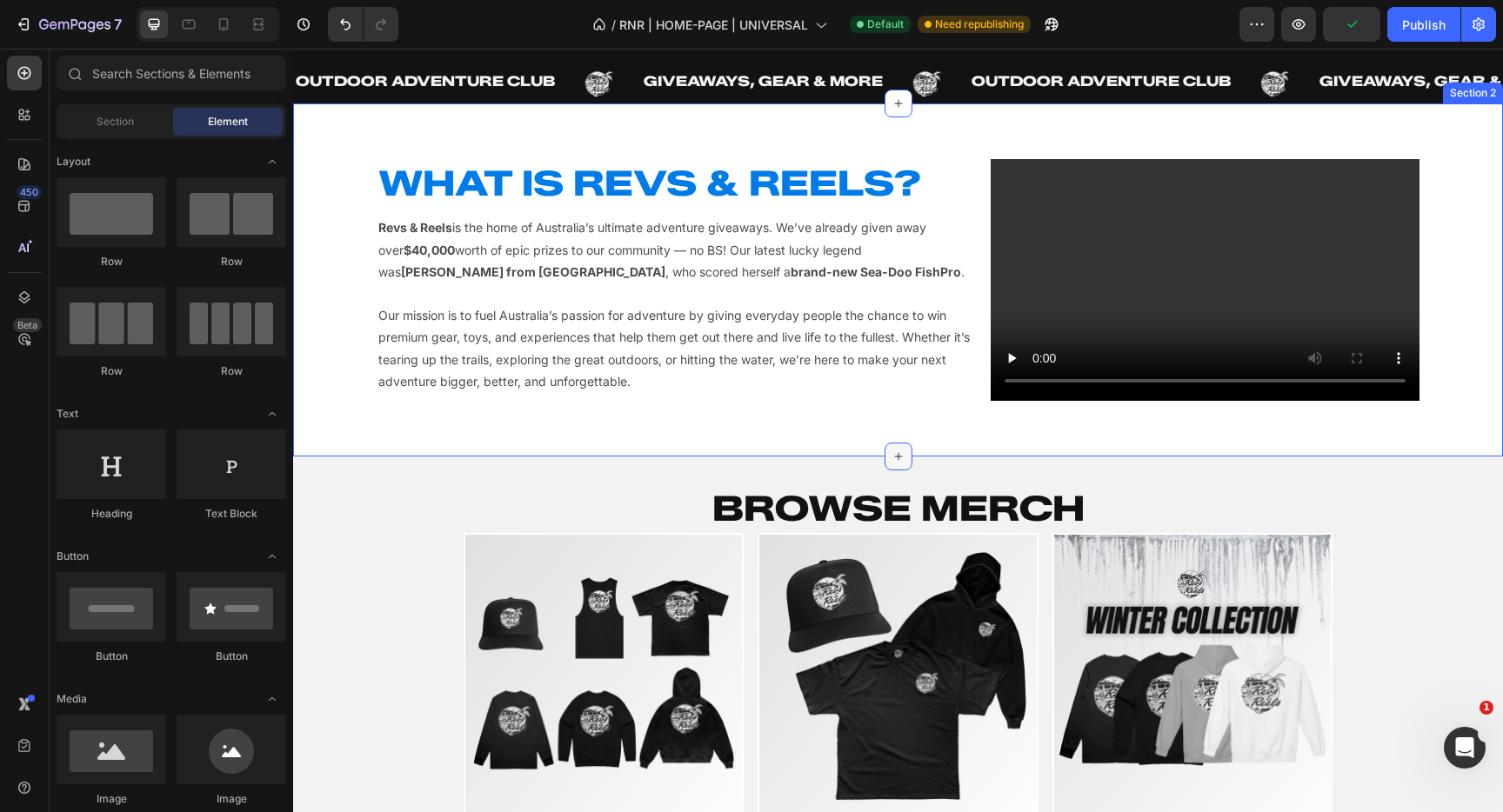
click at [892, 455] on icon at bounding box center [898, 457] width 14 height 14
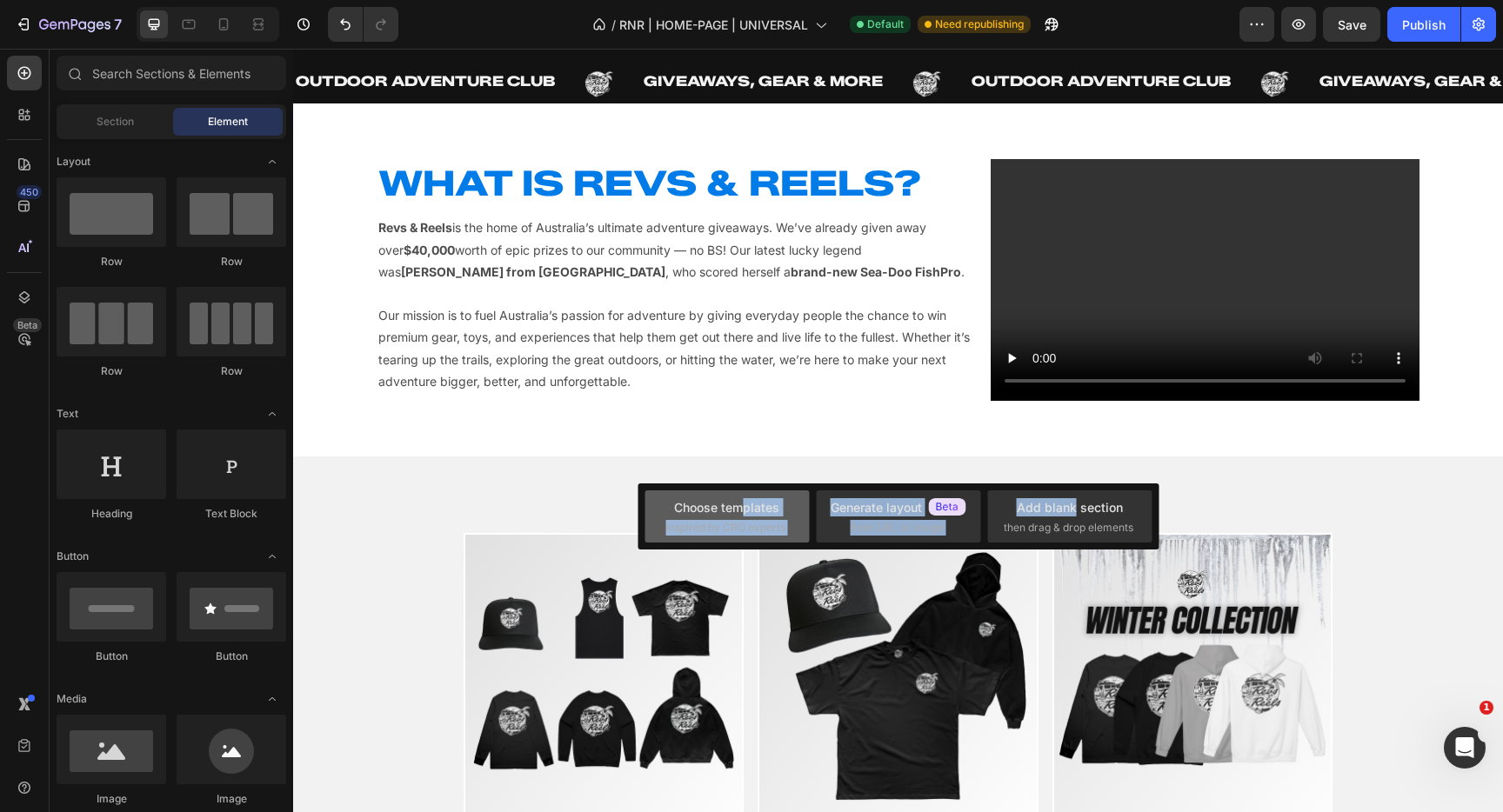
drag, startPoint x: 1077, startPoint y: 514, endPoint x: 742, endPoint y: 513, distance: 335.0
click at [744, 513] on div "Choose templates inspired by CRO experts Generate layout from URL or image Add …" at bounding box center [898, 516] width 521 height 66
click at [710, 513] on div "Choose templates" at bounding box center [727, 507] width 105 height 18
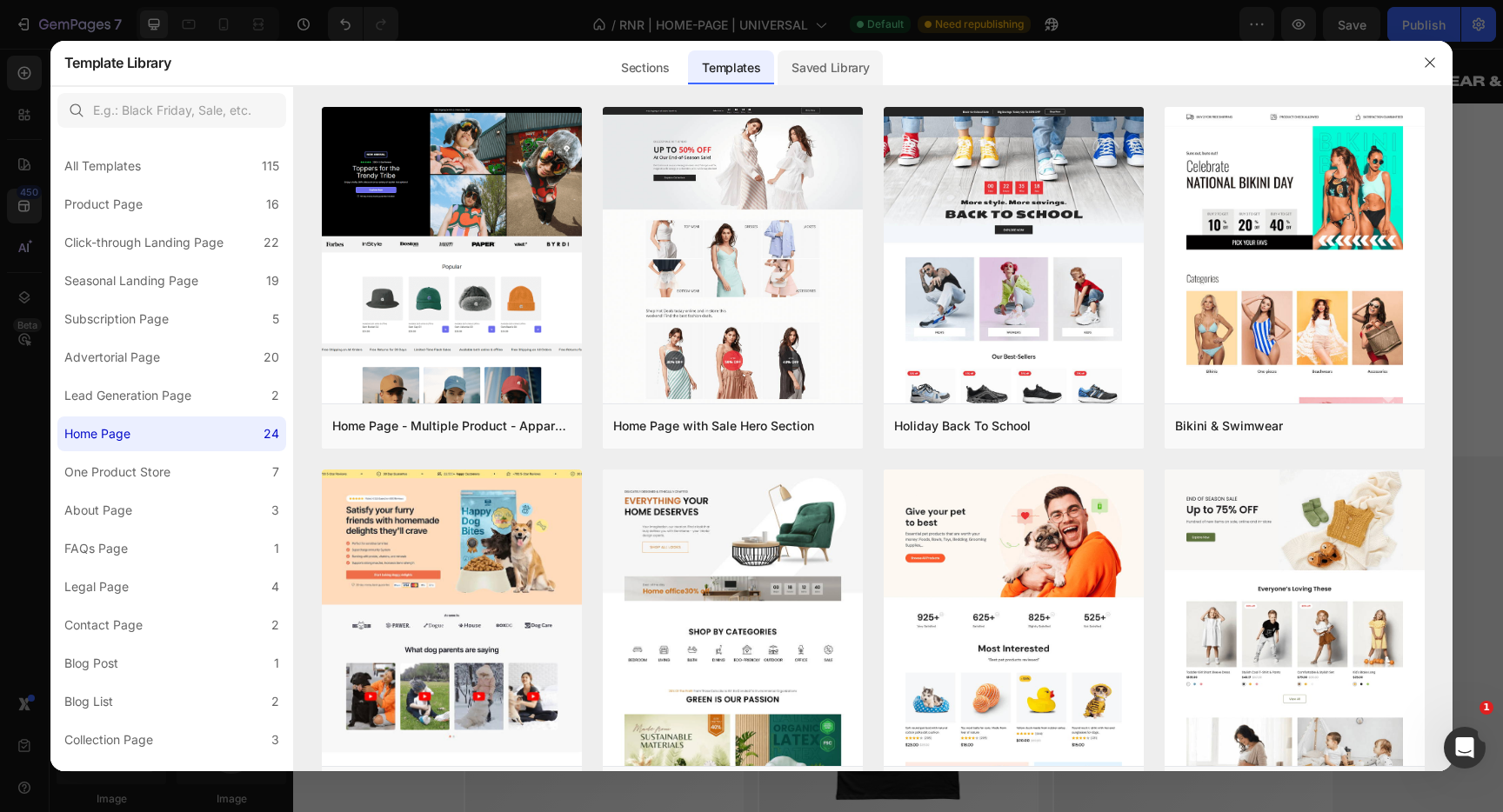
click at [834, 63] on div "Saved Library" at bounding box center [830, 67] width 105 height 35
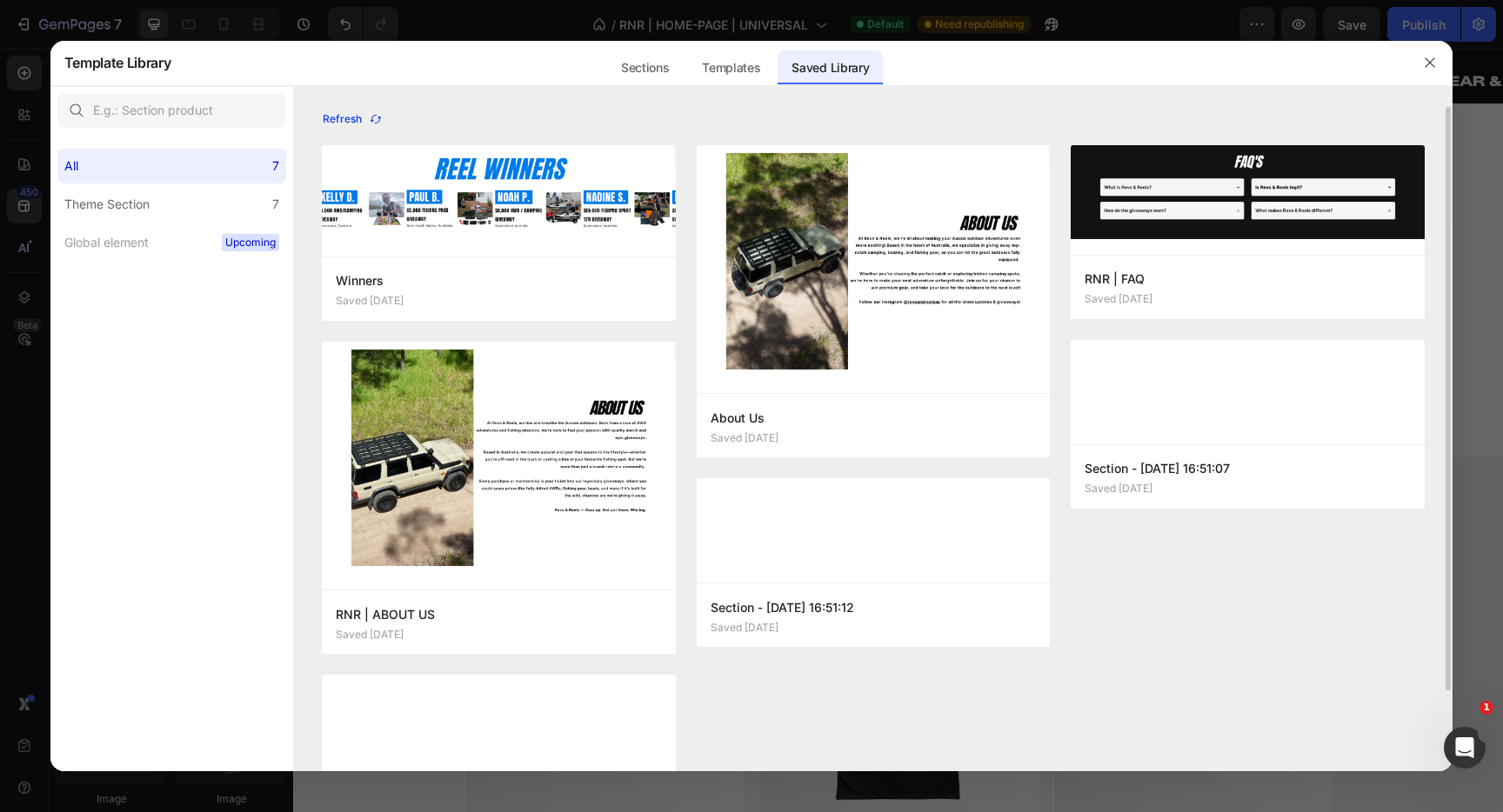
click at [364, 122] on div "Refresh" at bounding box center [353, 119] width 60 height 16
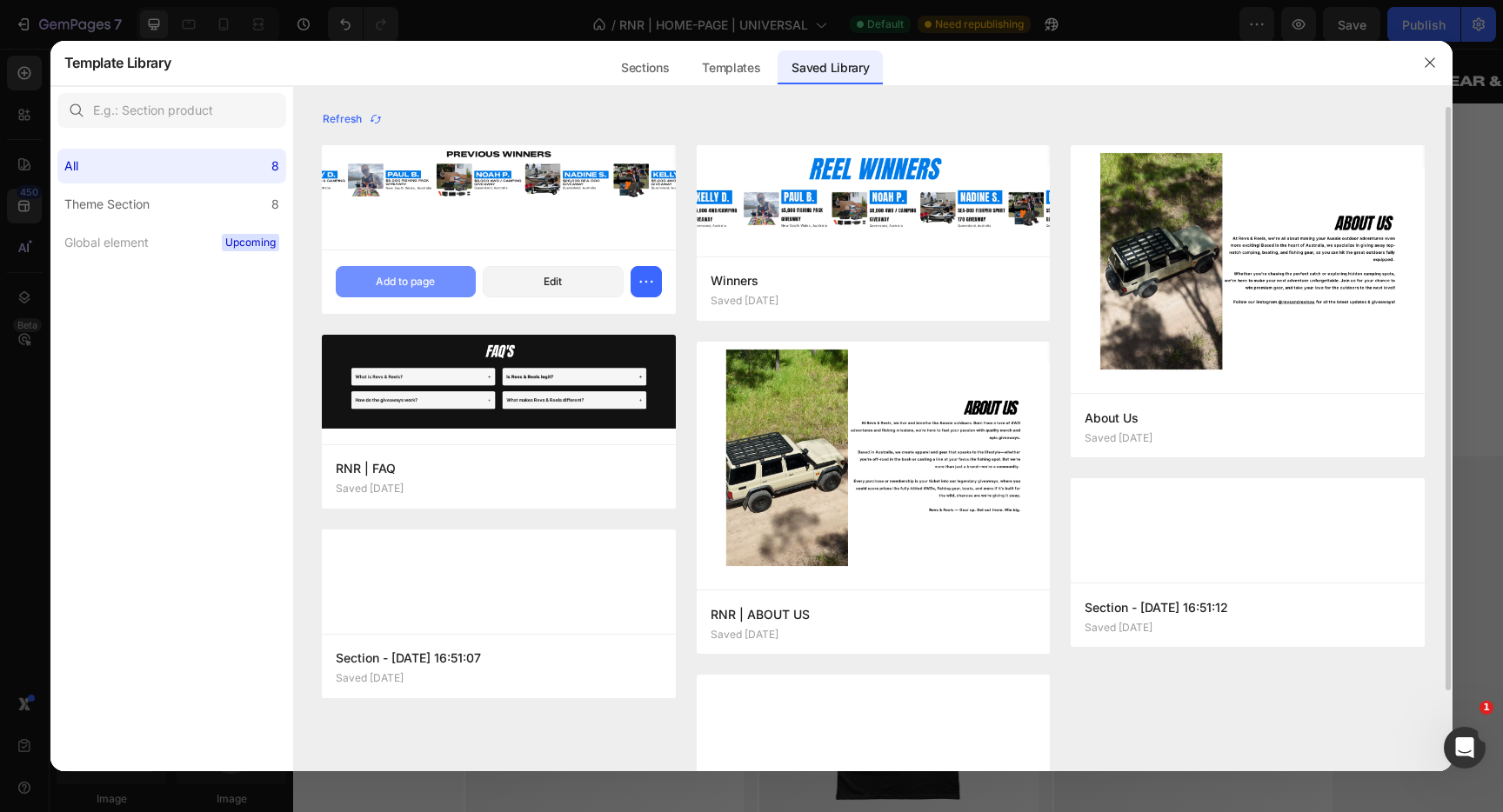
click at [416, 282] on div "Add to page" at bounding box center [406, 281] width 59 height 16
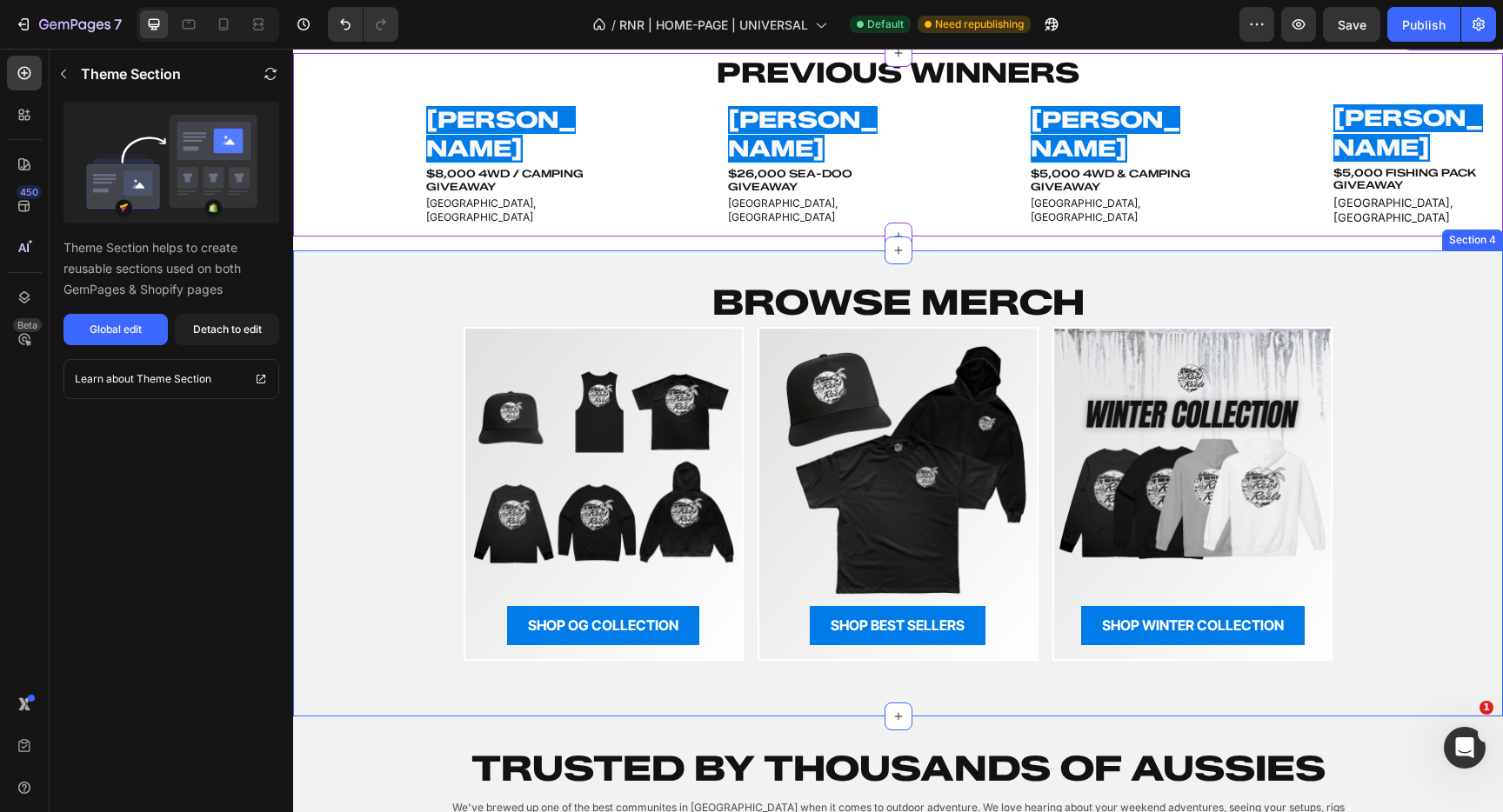
scroll to position [1127, 0]
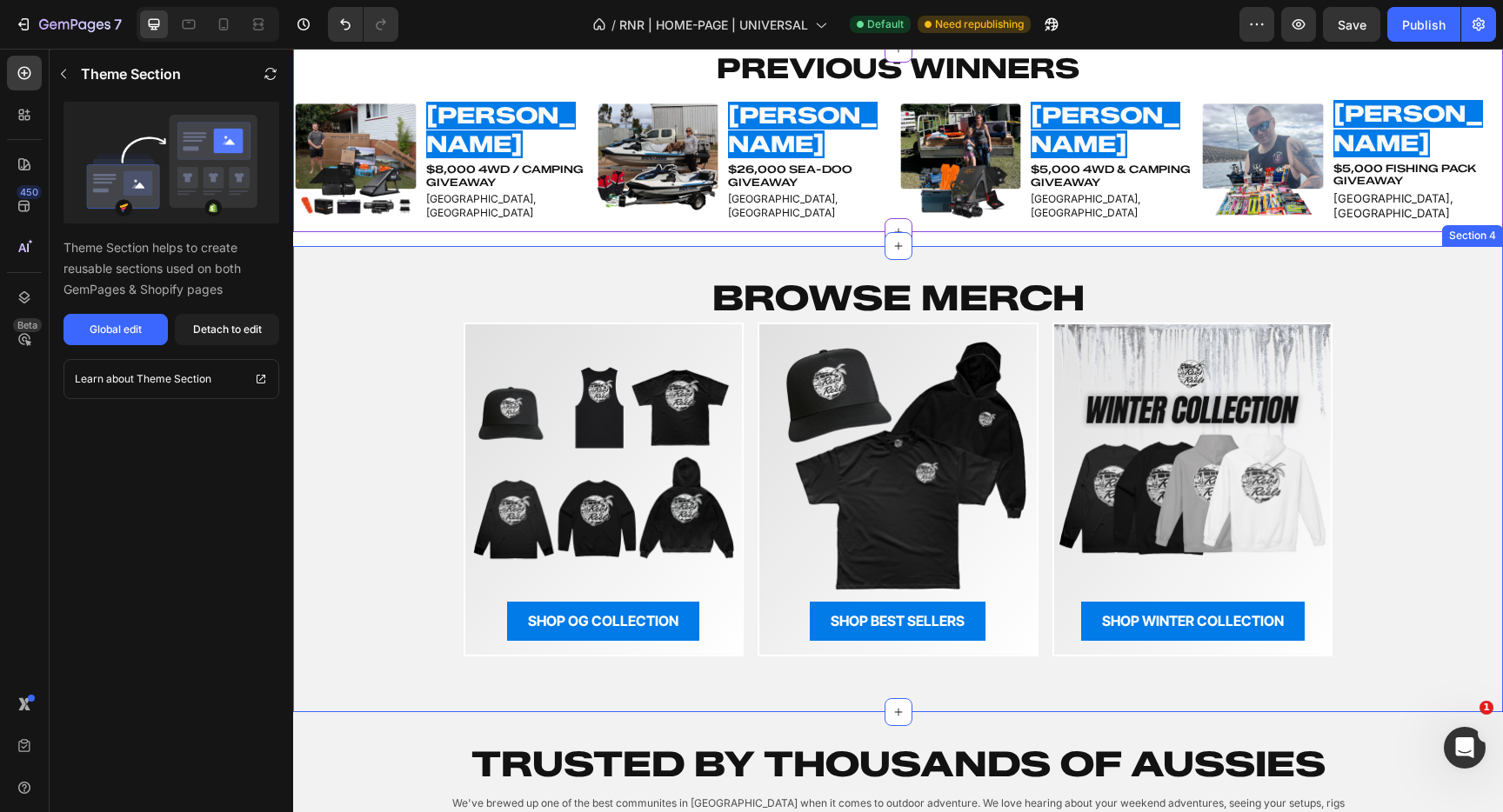
click at [336, 316] on div "BROWSE MERCH Heading Row Image SHOP OG COLLECTION Button Row Image SHOP BEST SE…" at bounding box center [897, 464] width 1210 height 382
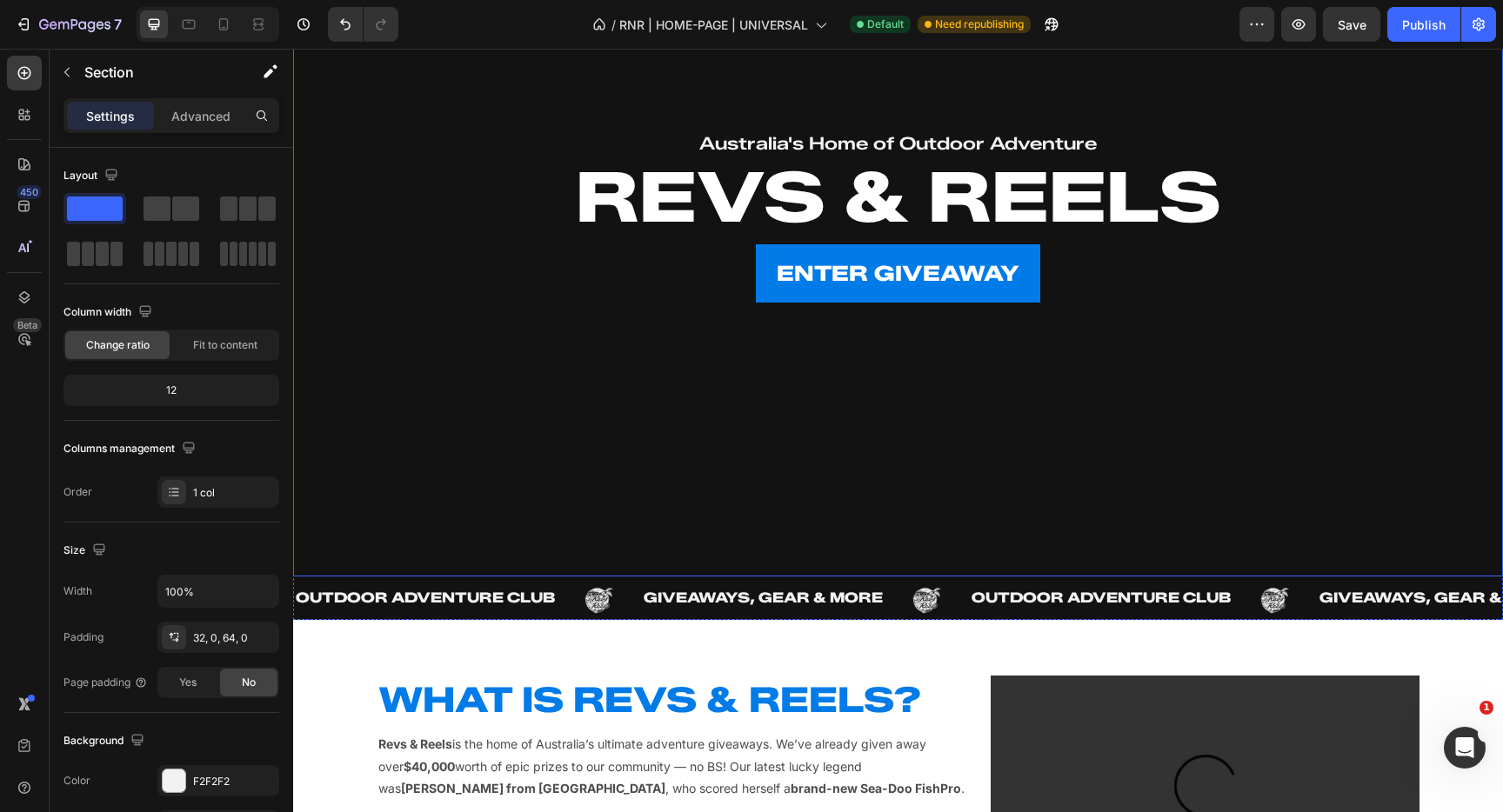
scroll to position [0, 0]
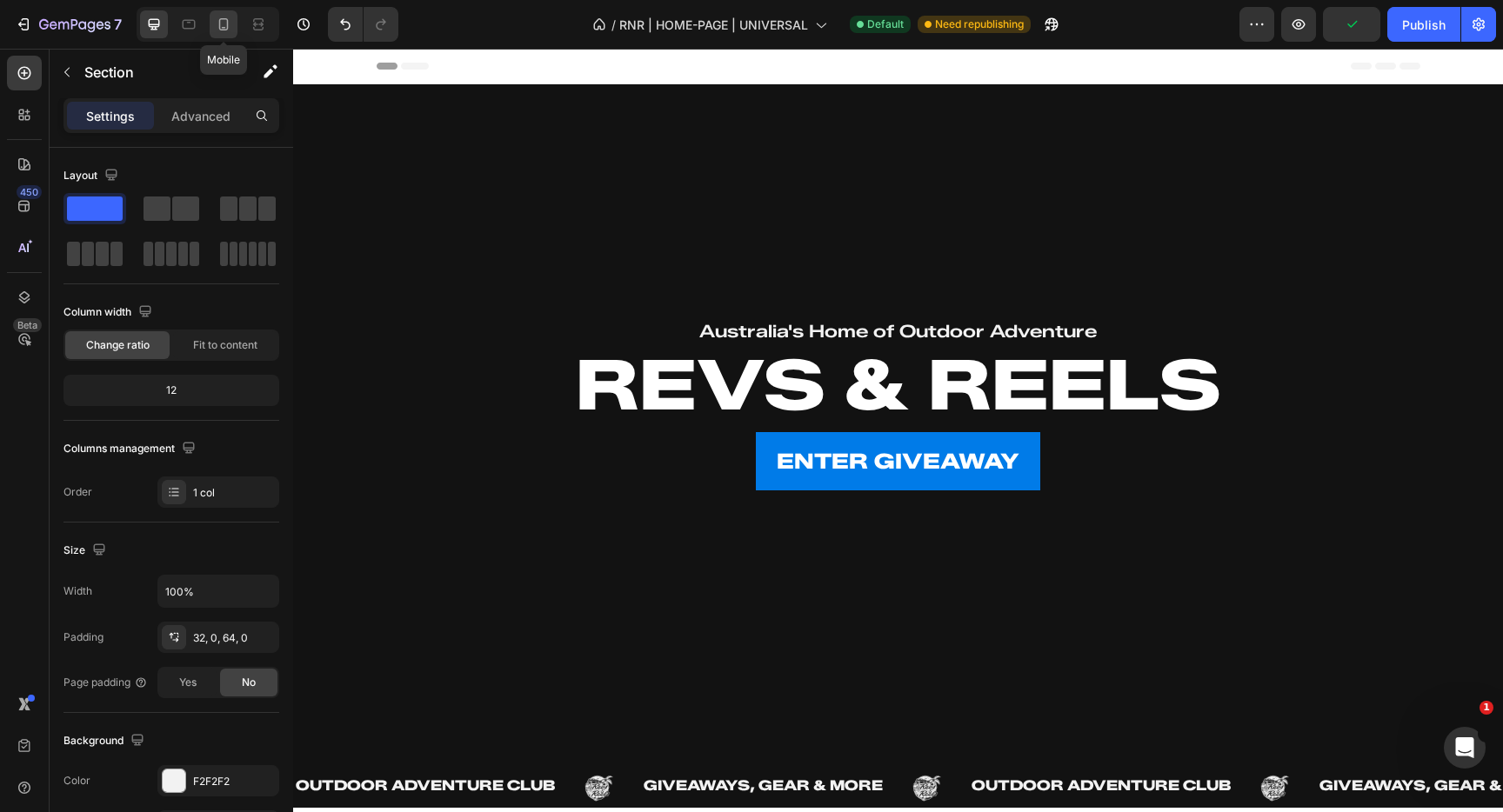
click at [237, 34] on div at bounding box center [223, 24] width 27 height 27
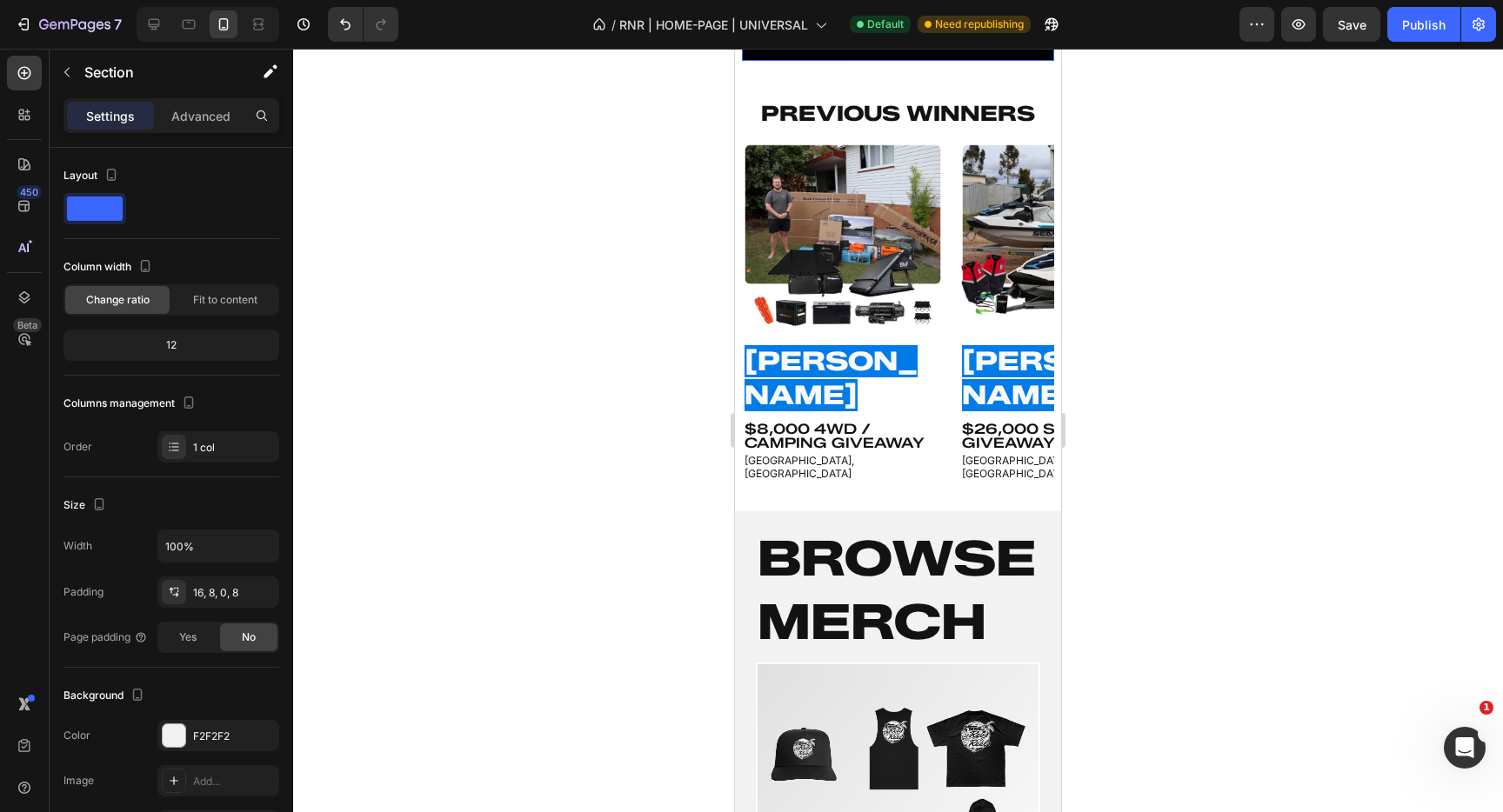
scroll to position [1304, 0]
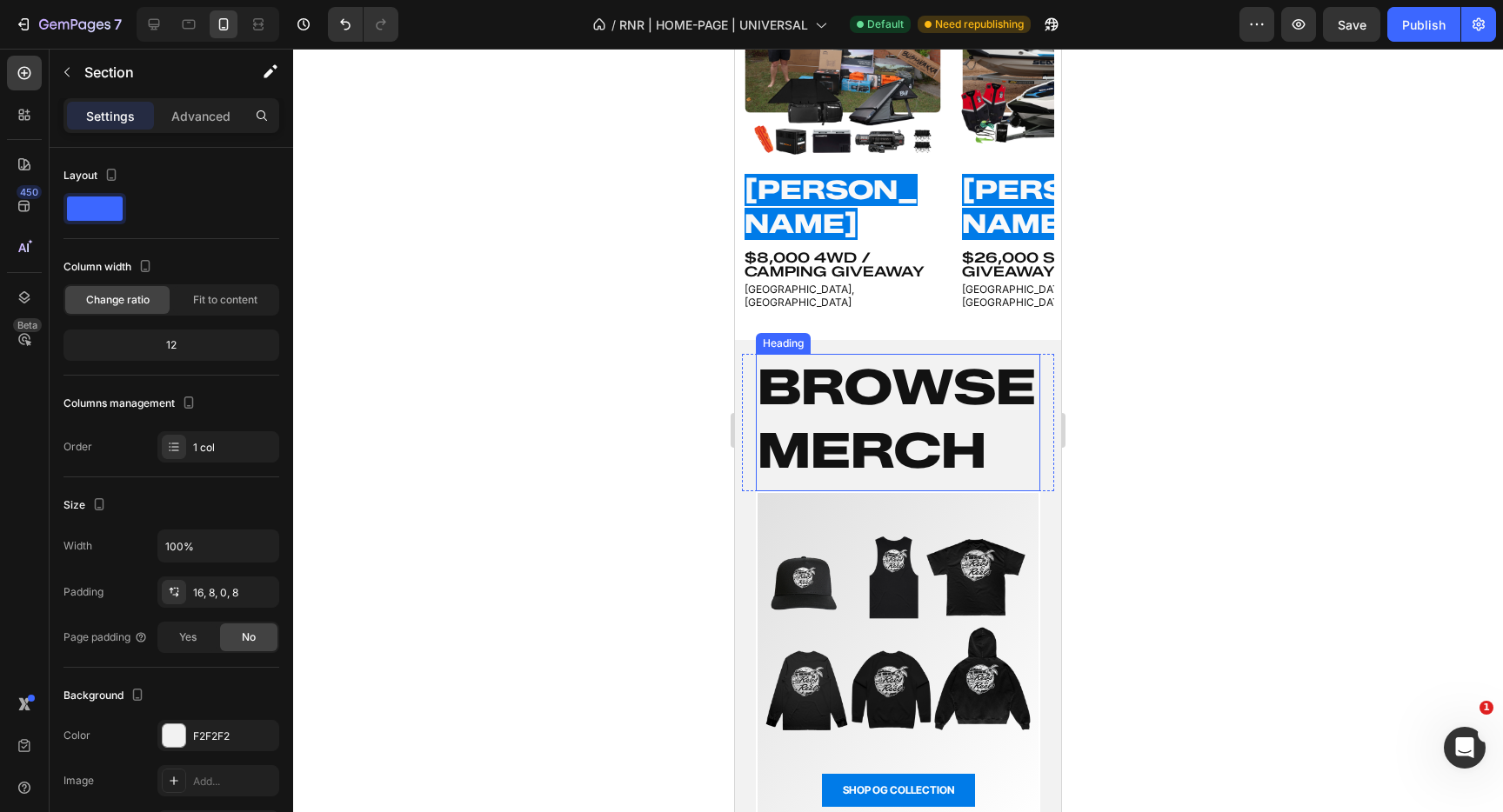
click at [882, 379] on h2 "BROWSE MERCH" at bounding box center [898, 420] width 284 height 131
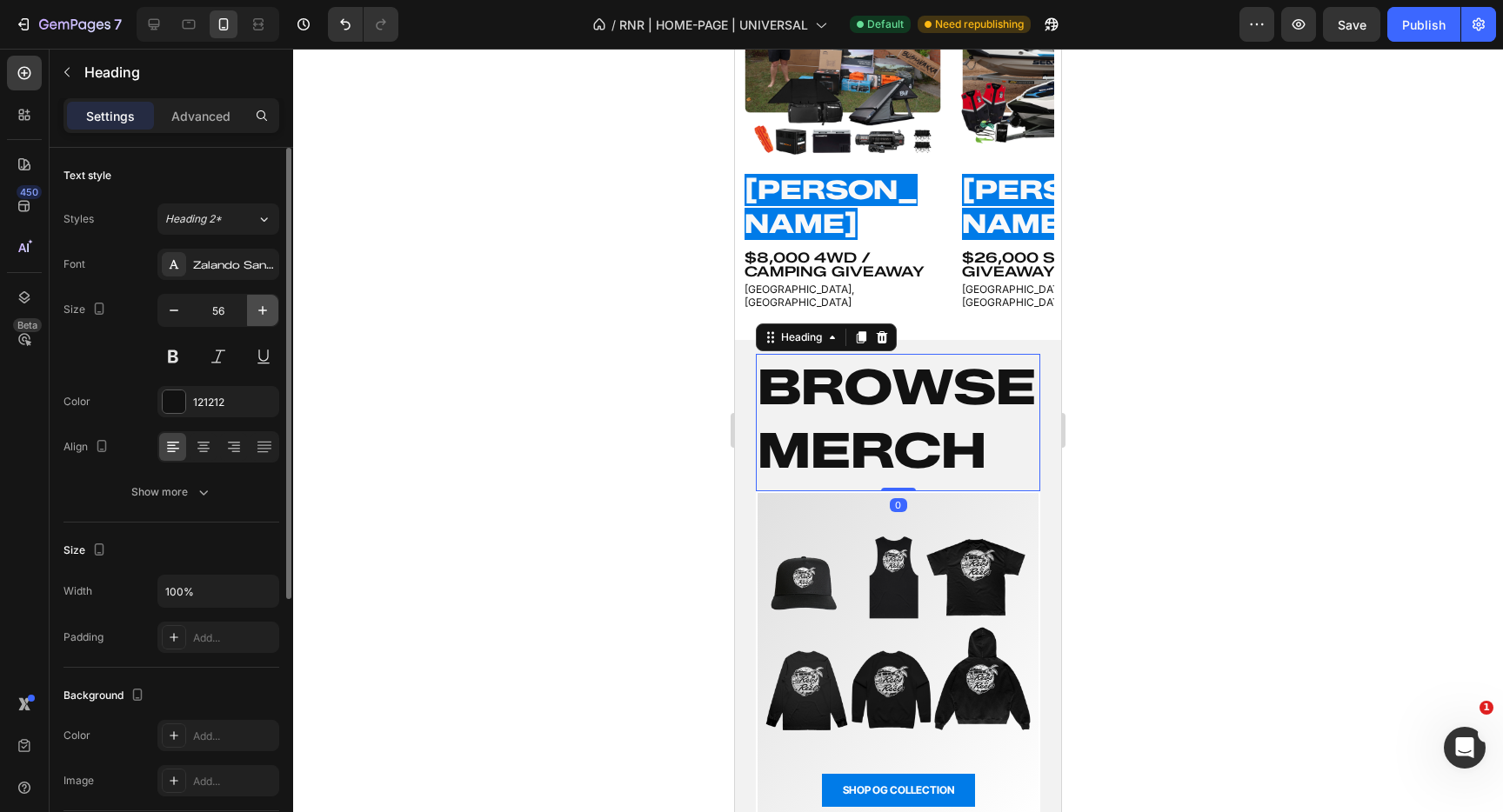
click at [252, 315] on button "button" at bounding box center [263, 310] width 31 height 31
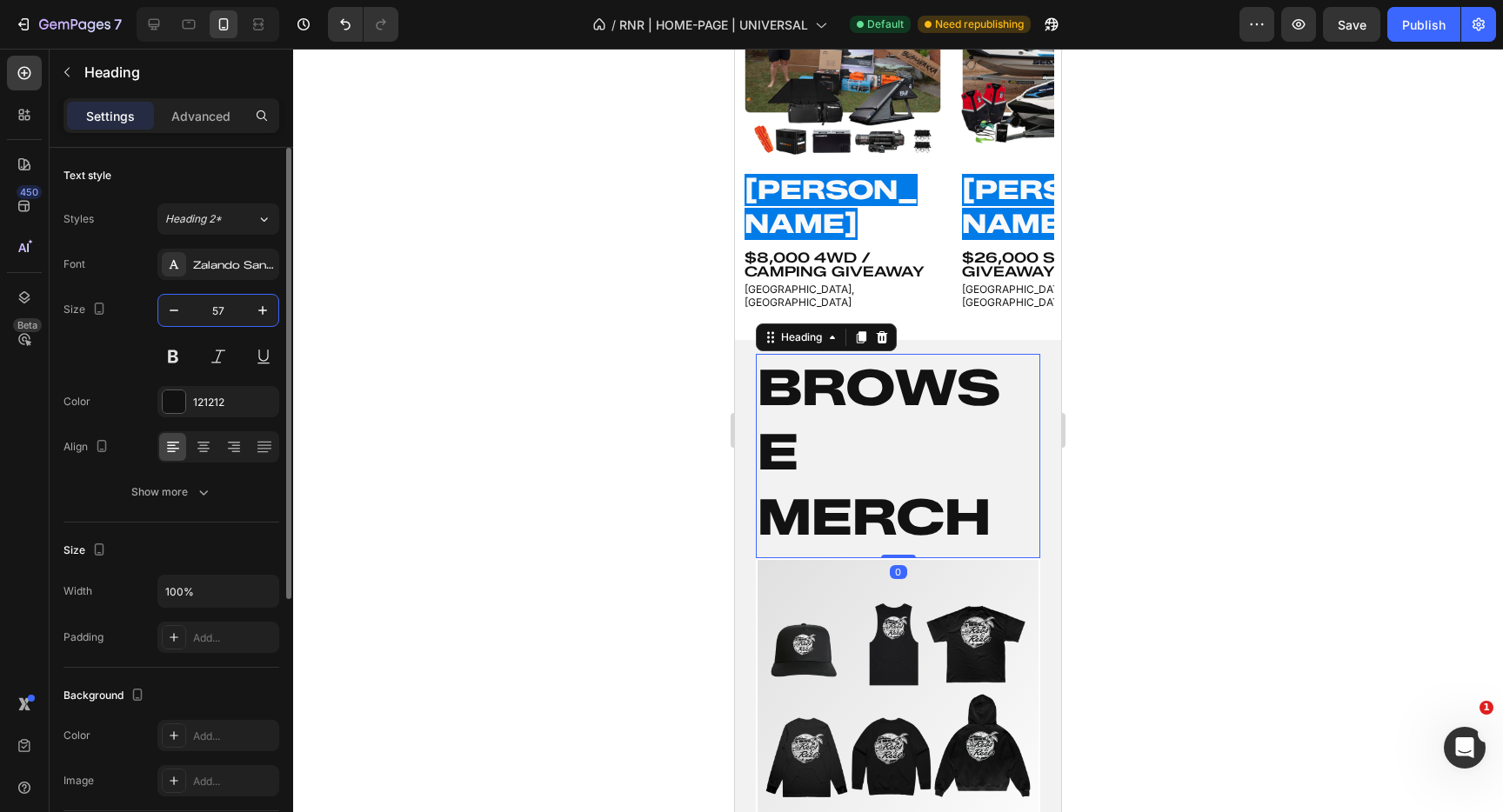
click at [222, 313] on input "57" at bounding box center [218, 310] width 58 height 31
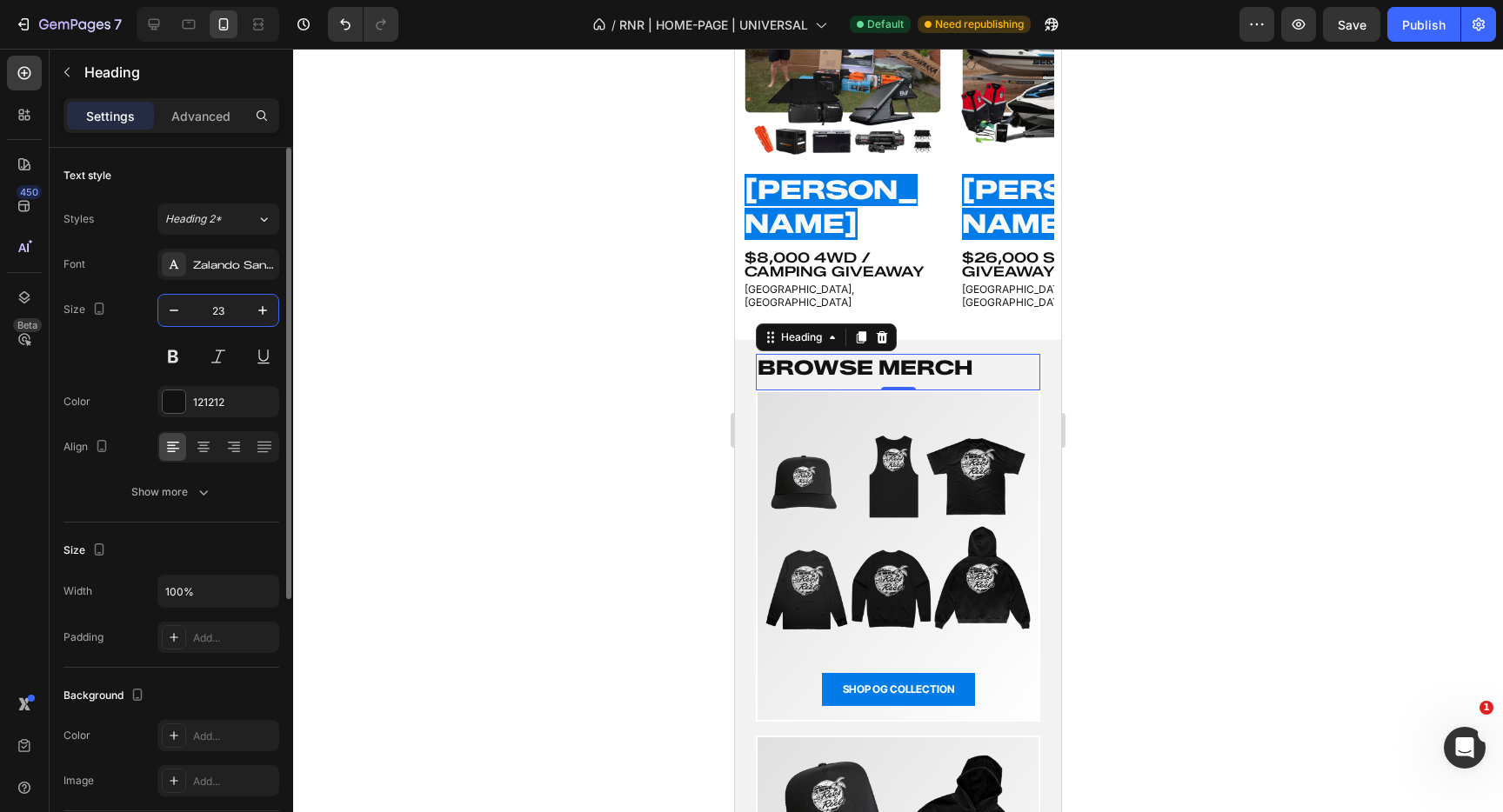
type input "2"
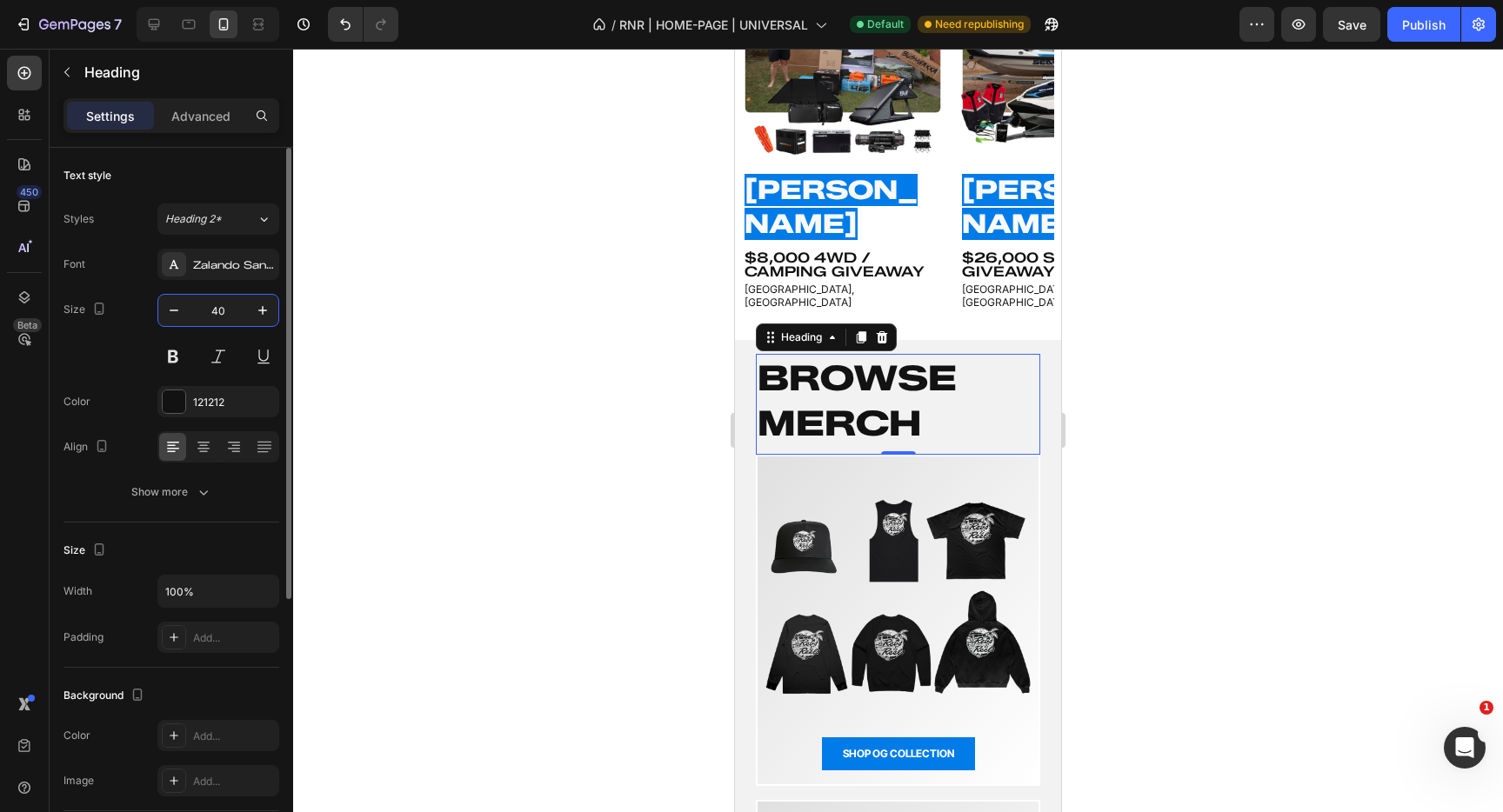
type input "4"
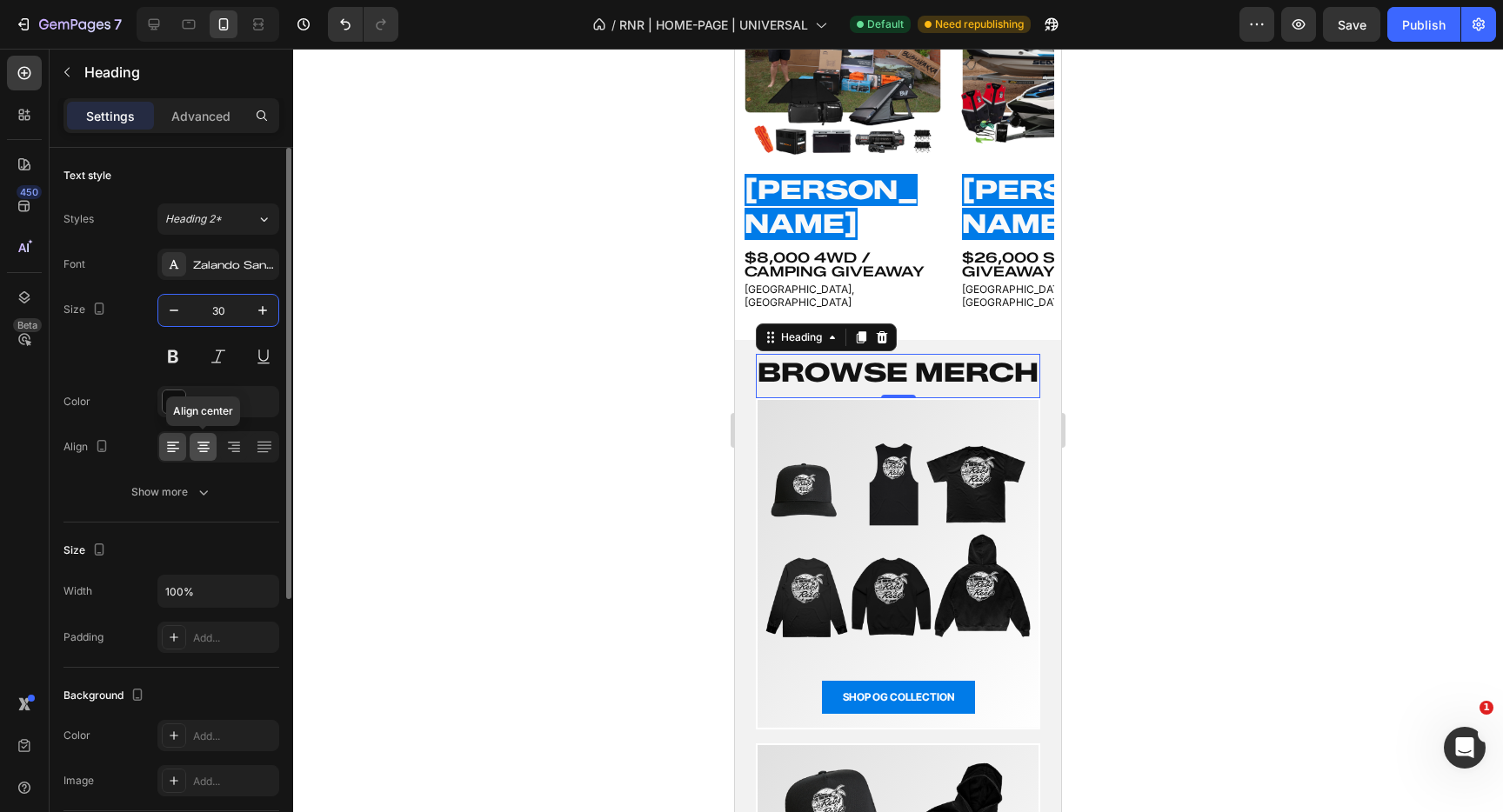
type input "30"
click at [208, 444] on icon at bounding box center [204, 447] width 17 height 17
click at [663, 394] on div at bounding box center [897, 430] width 1210 height 764
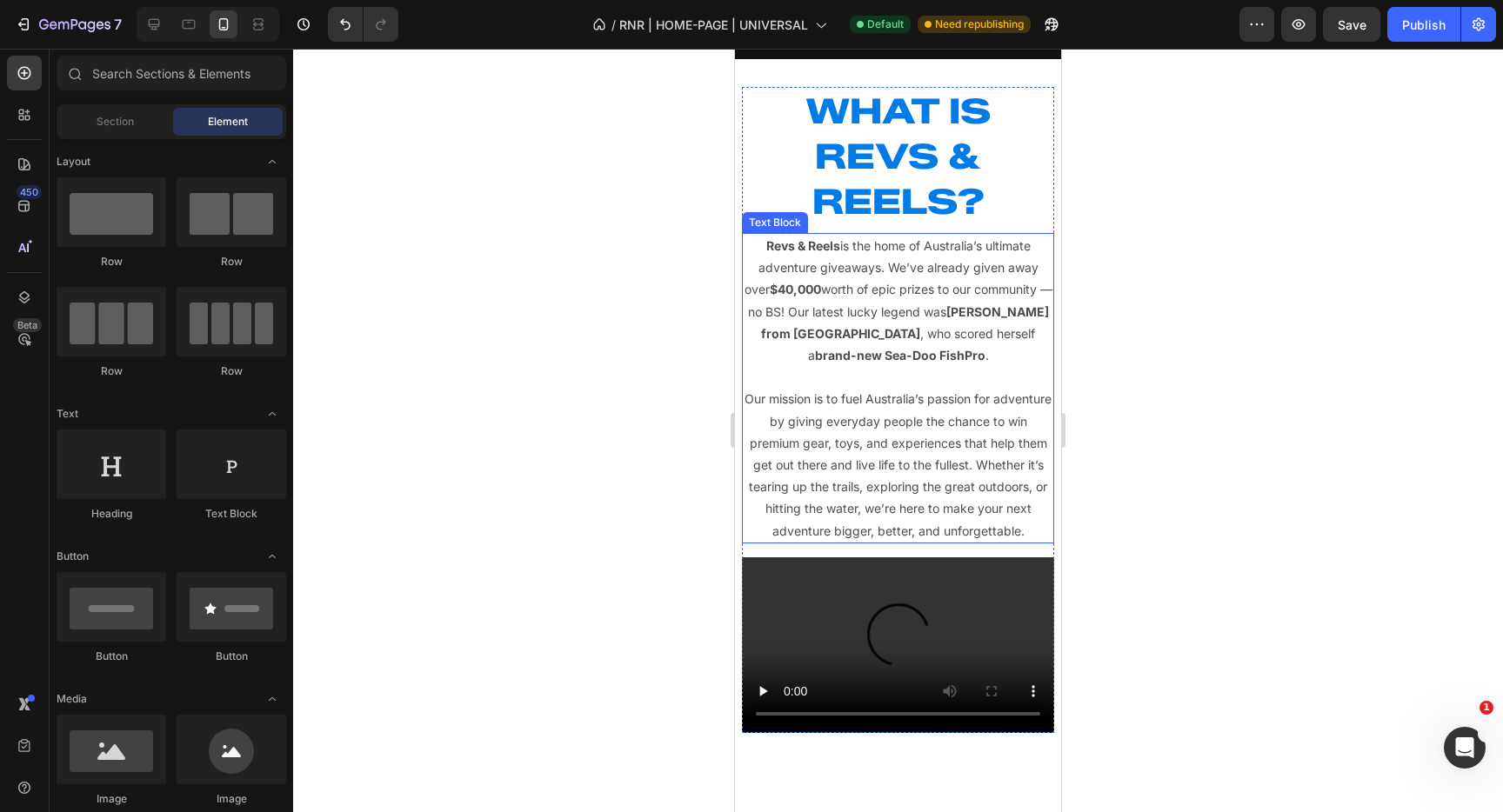
scroll to position [307, 0]
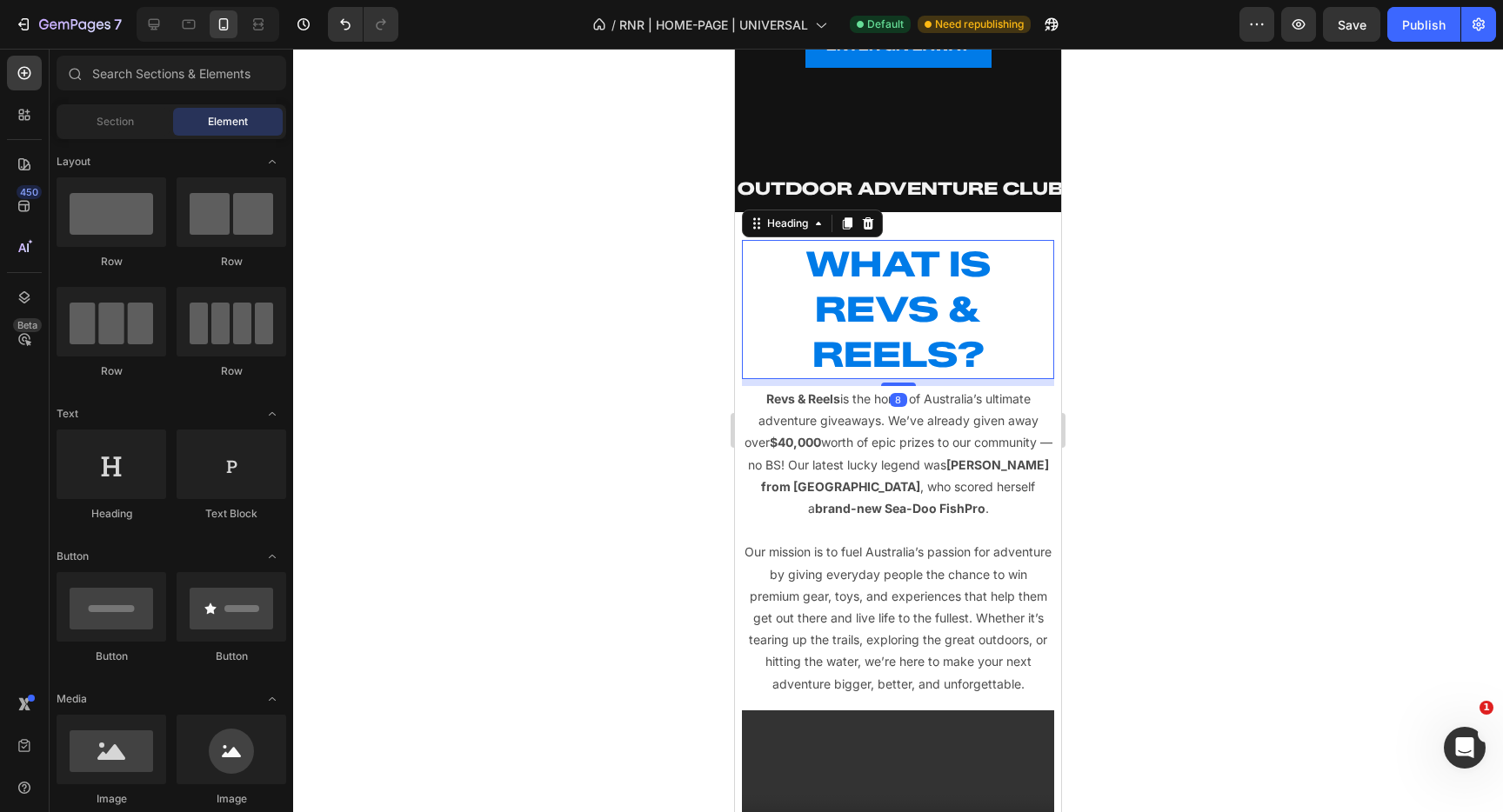
click at [895, 316] on h2 "WHAT IS REVS & REELS?" at bounding box center [898, 309] width 313 height 139
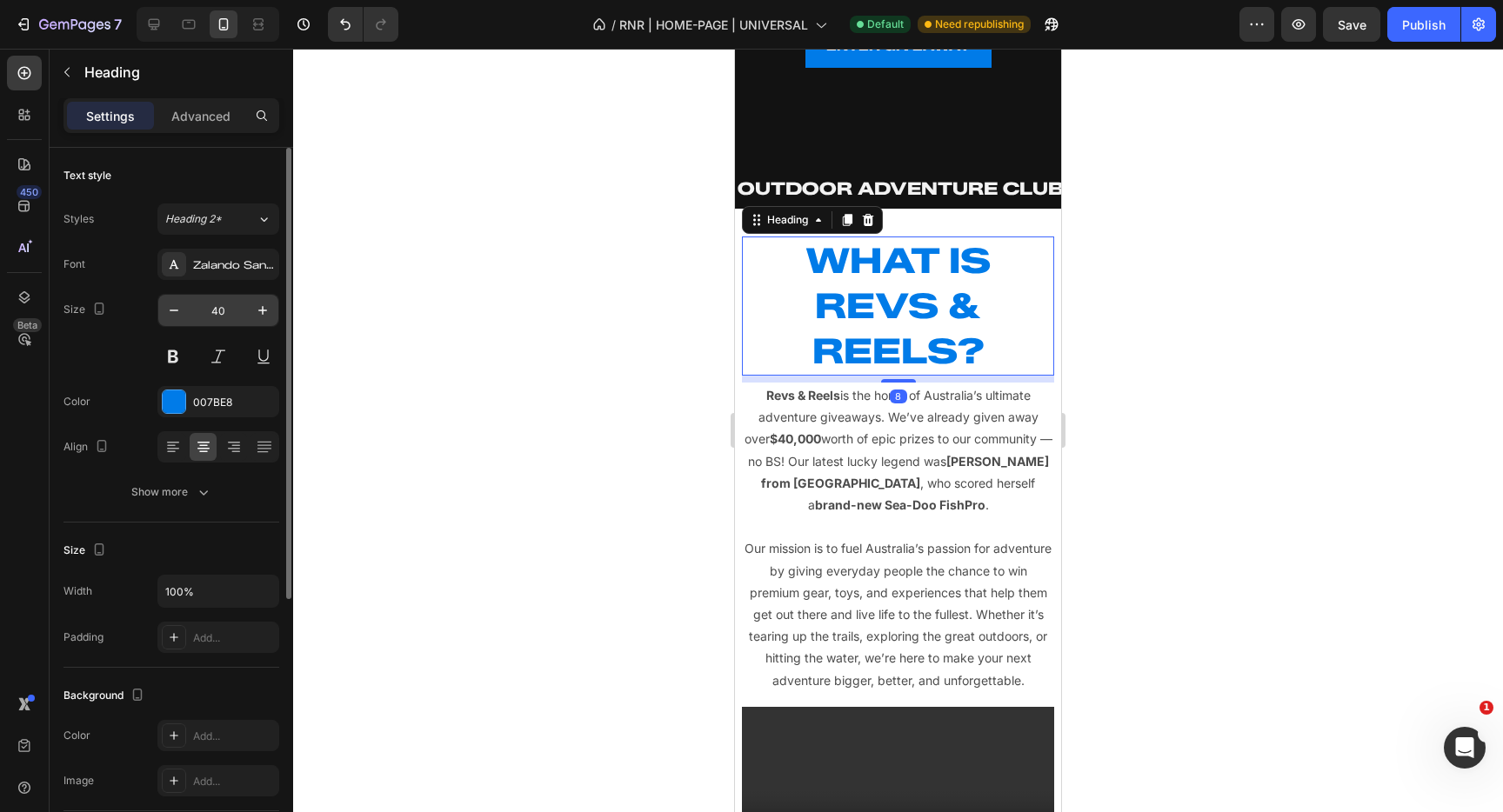
click at [233, 314] on input "40" at bounding box center [218, 310] width 58 height 31
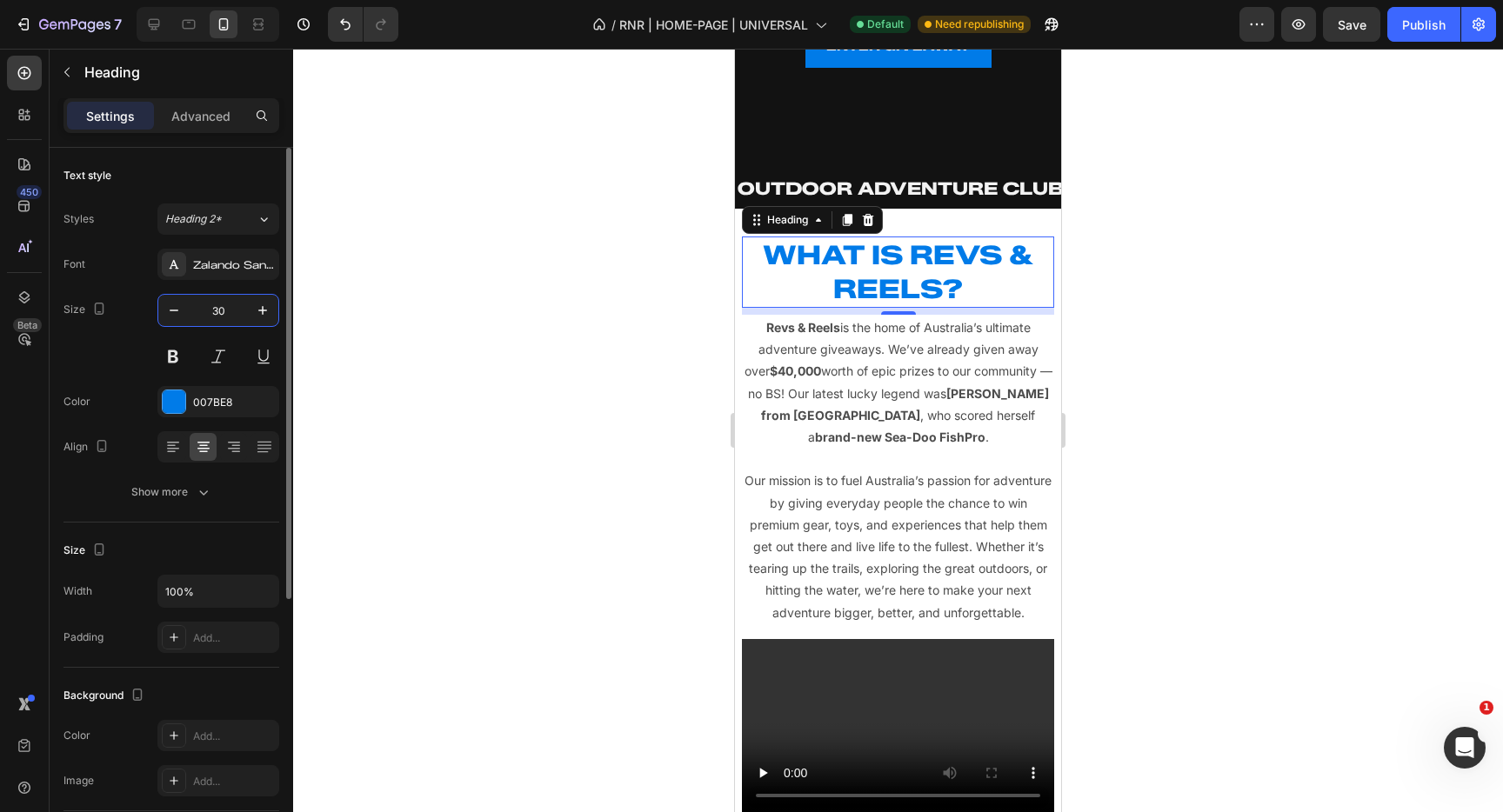
type input "3"
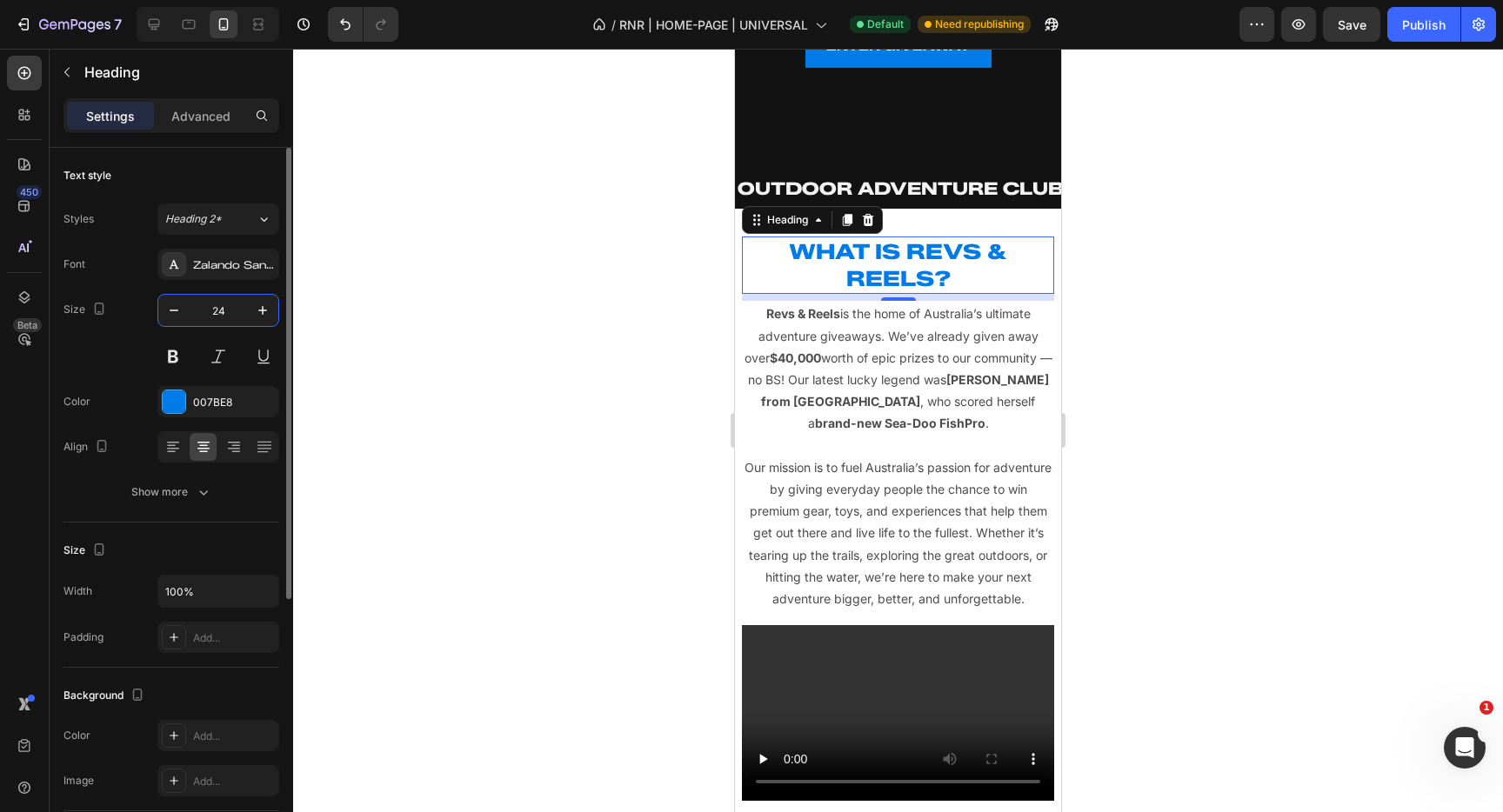
type input "2"
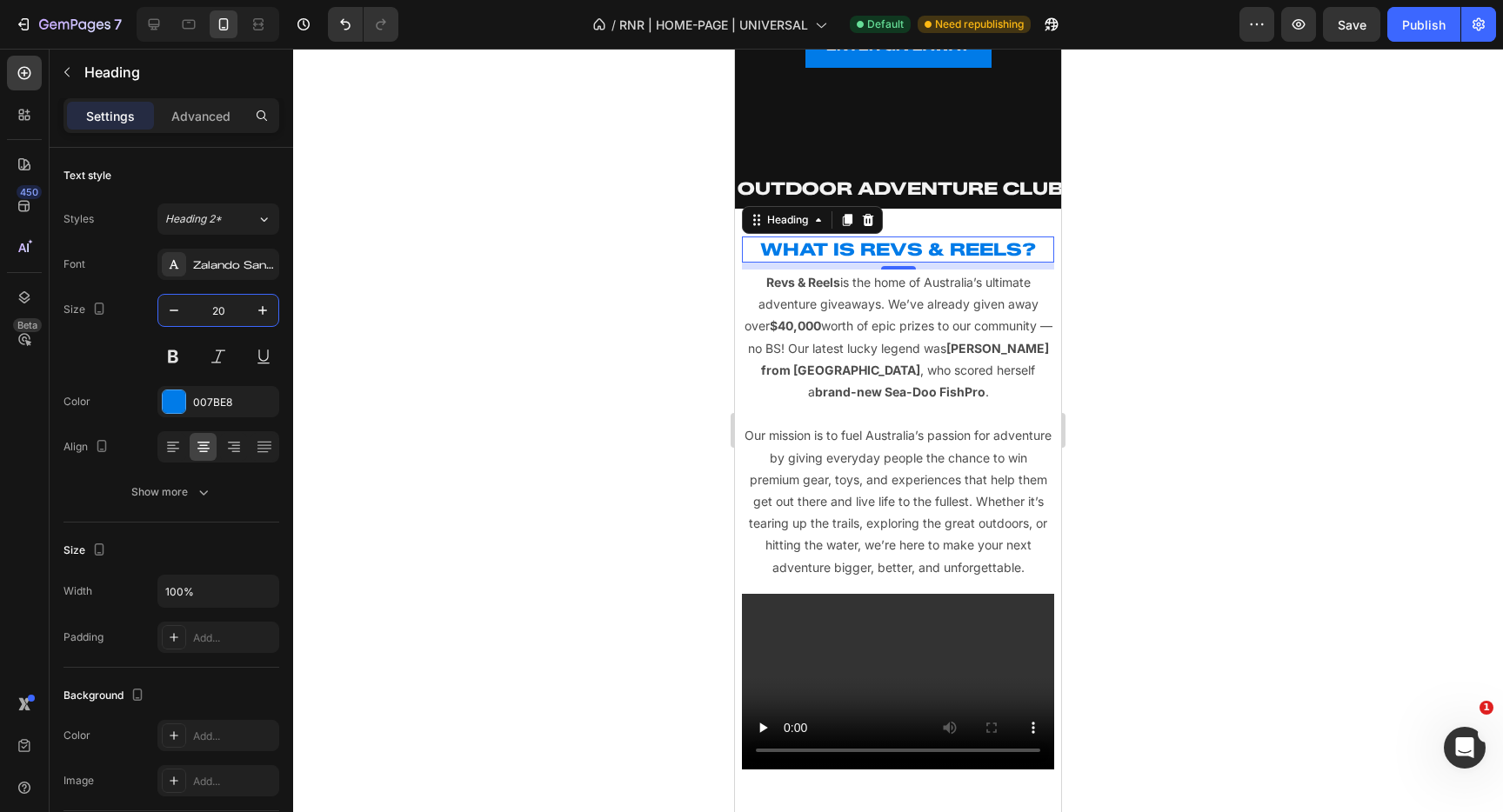
type input "2"
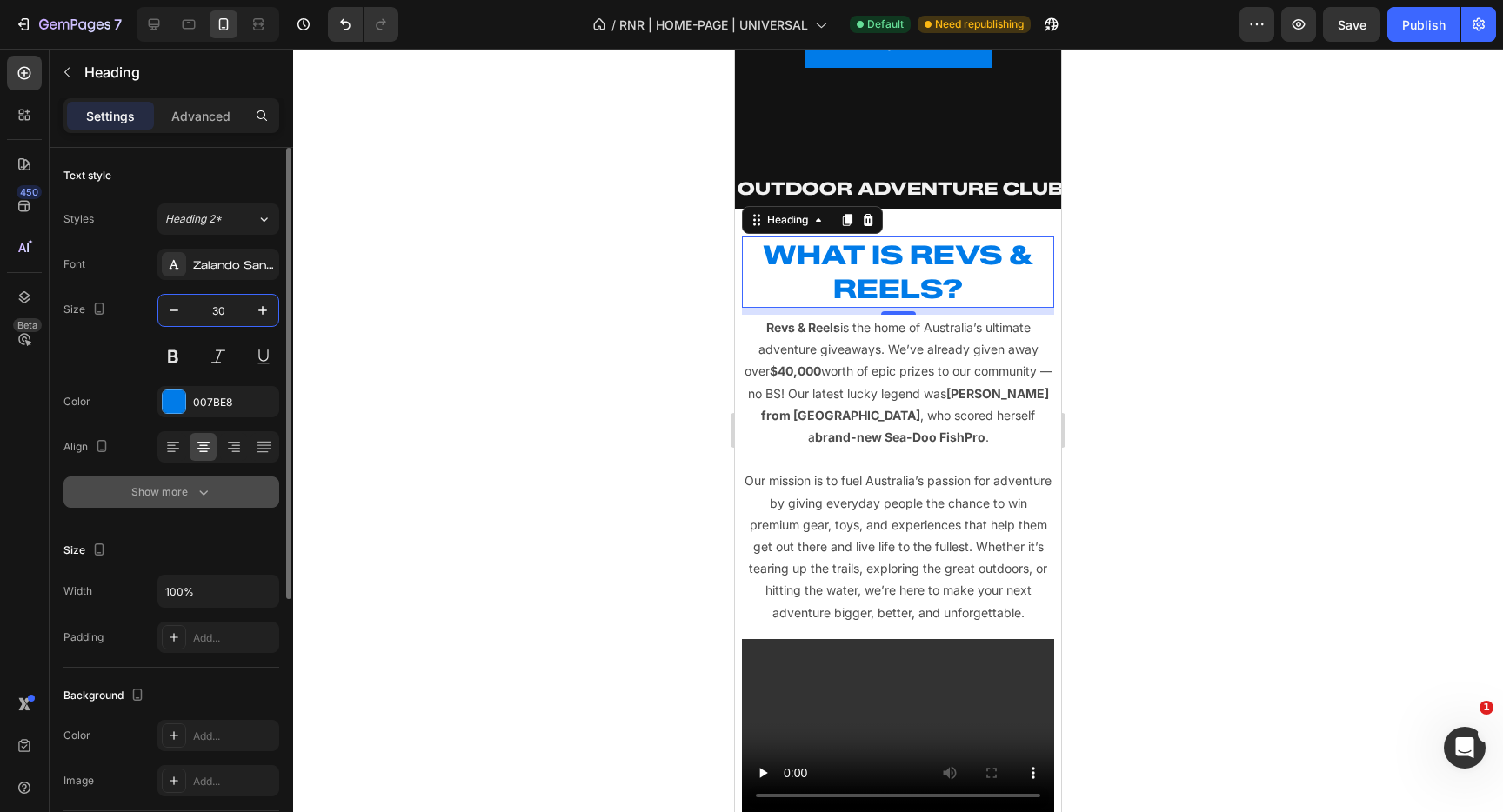
type input "30"
click at [186, 500] on div "Show more" at bounding box center [172, 492] width 81 height 17
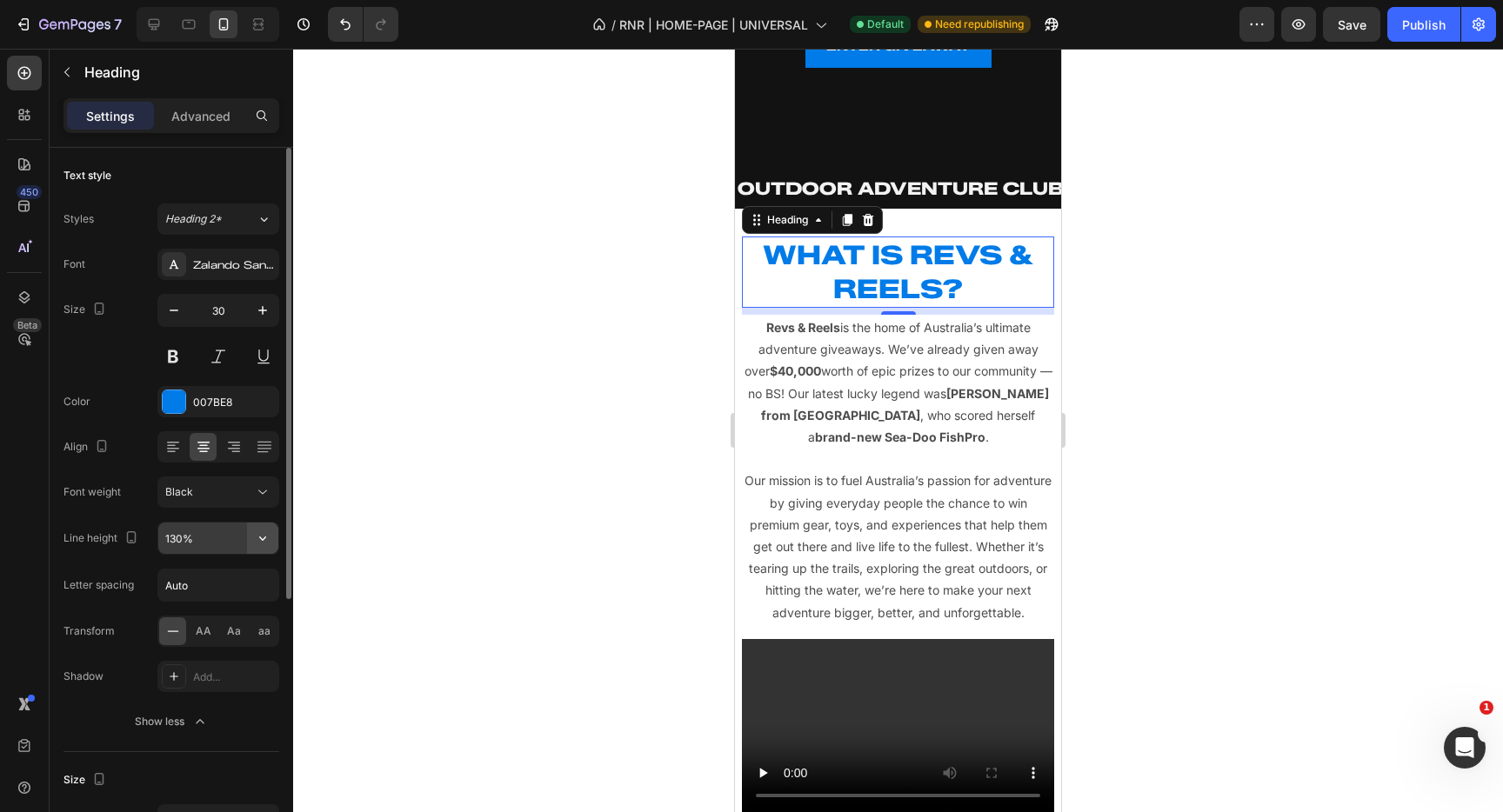
click at [263, 539] on icon "button" at bounding box center [263, 538] width 7 height 5
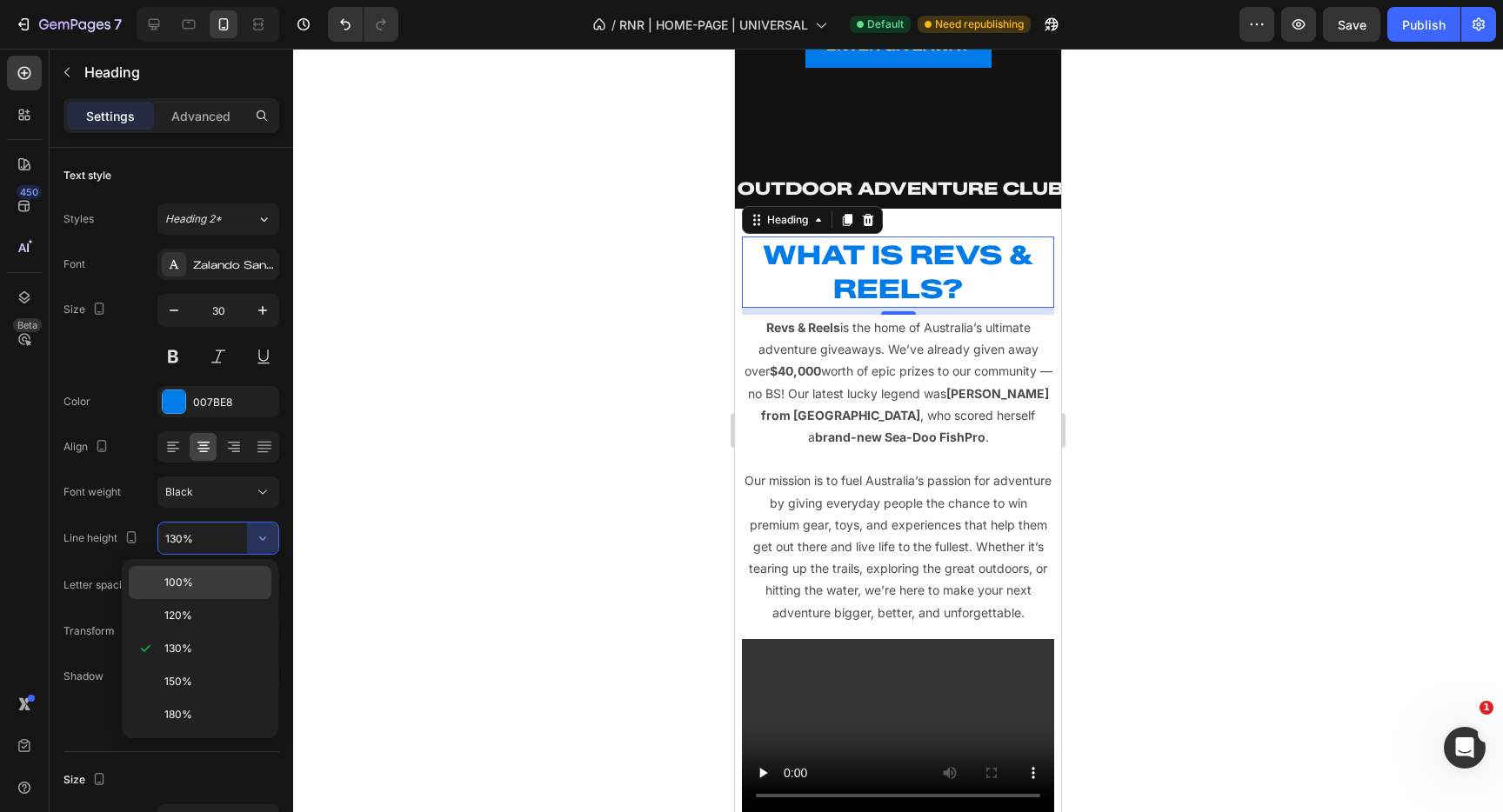
click at [222, 588] on p "100%" at bounding box center [214, 583] width 100 height 16
type input "100%"
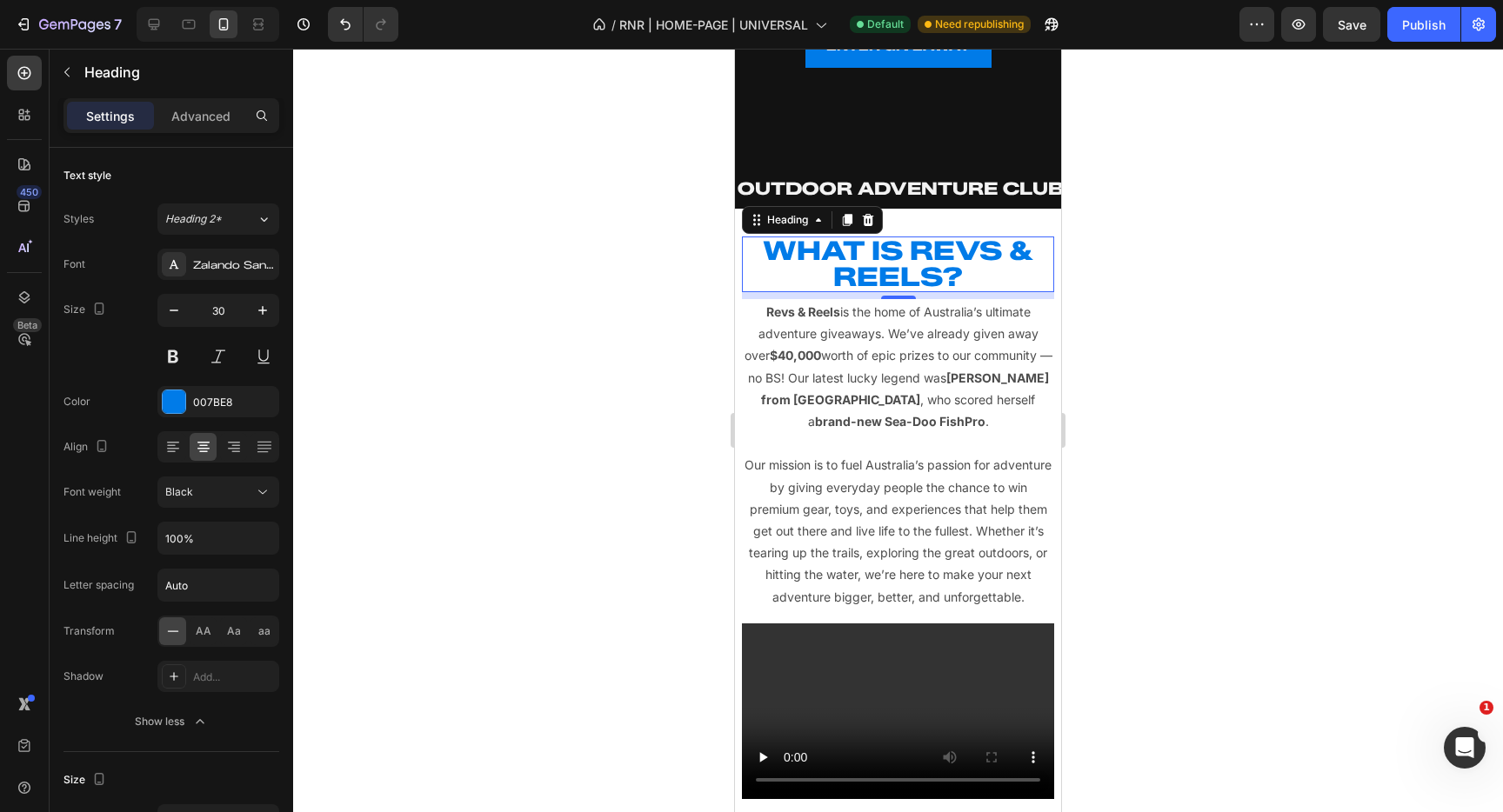
click at [523, 459] on div at bounding box center [897, 430] width 1210 height 764
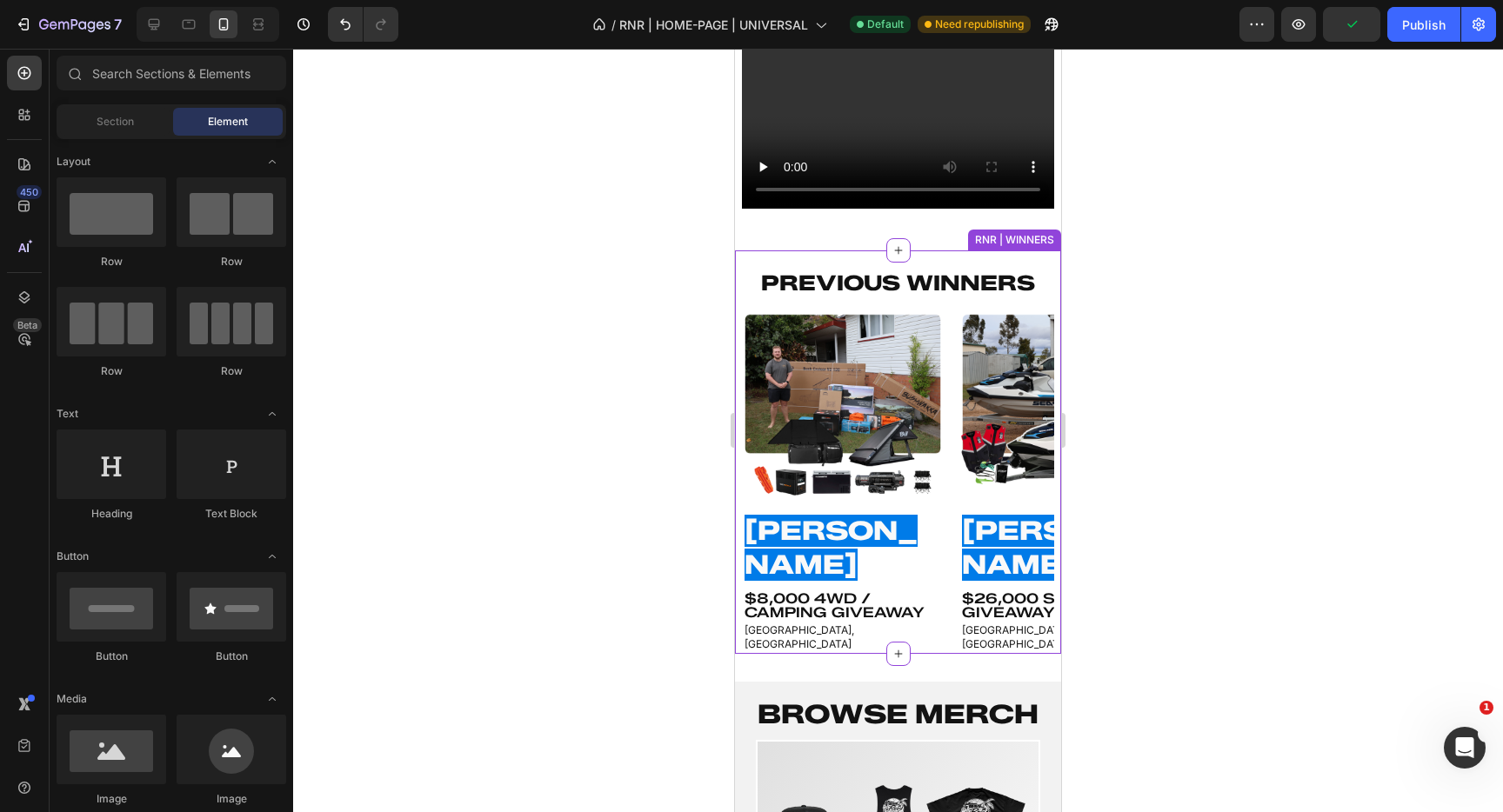
scroll to position [1075, 0]
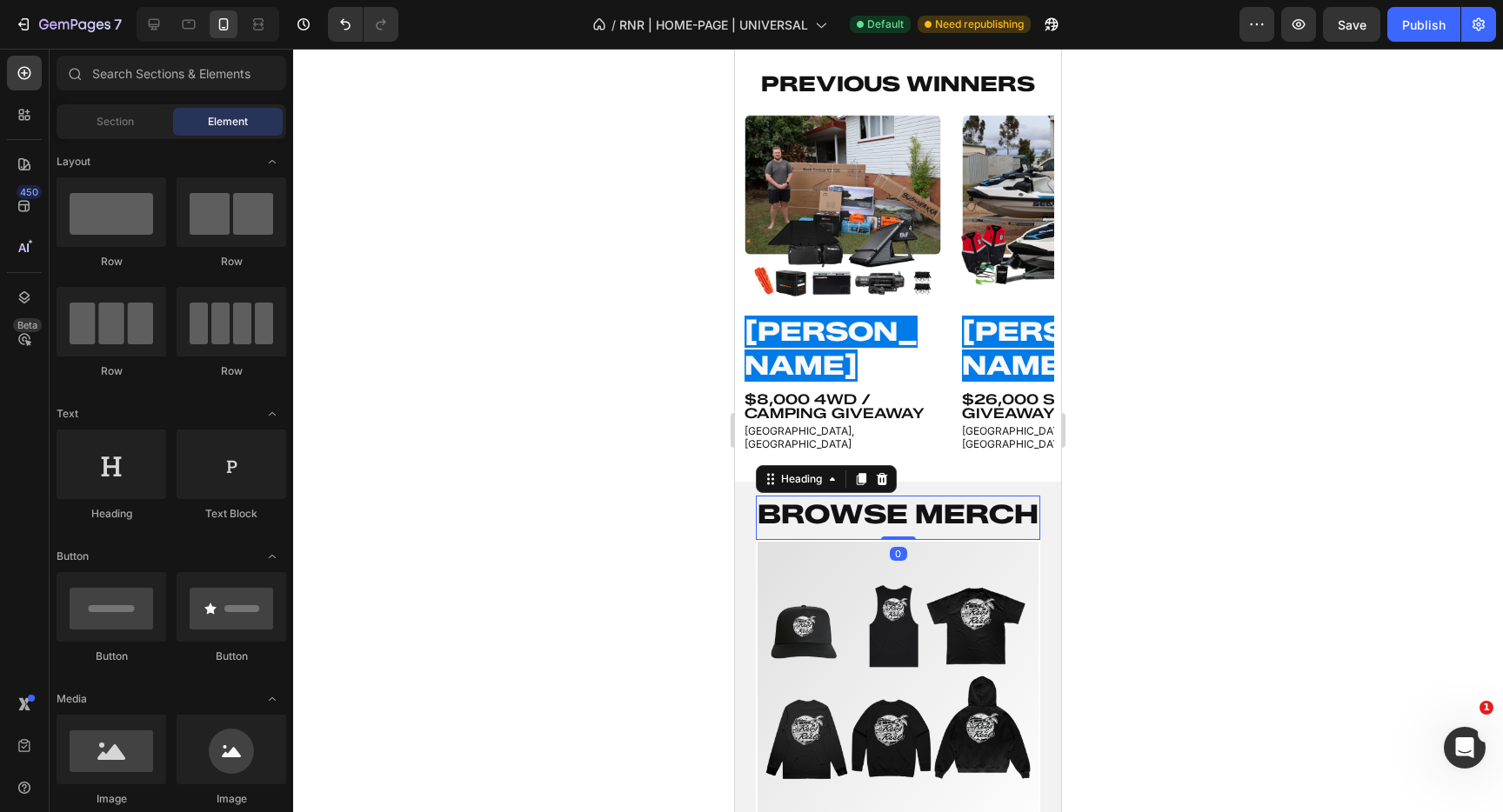
click at [956, 496] on h2 "BROWSE MERCH" at bounding box center [898, 514] width 284 height 37
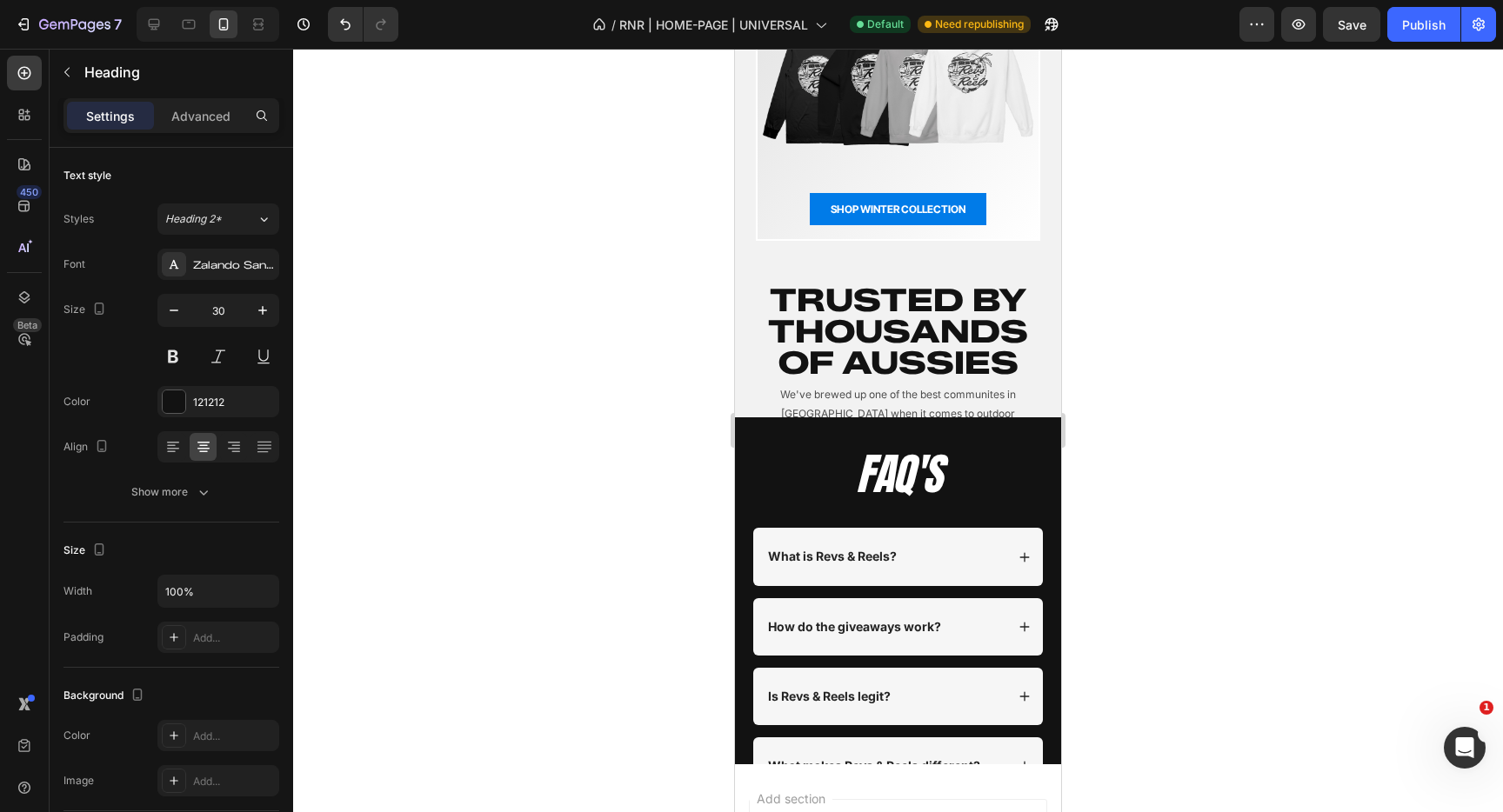
scroll to position [2417, 0]
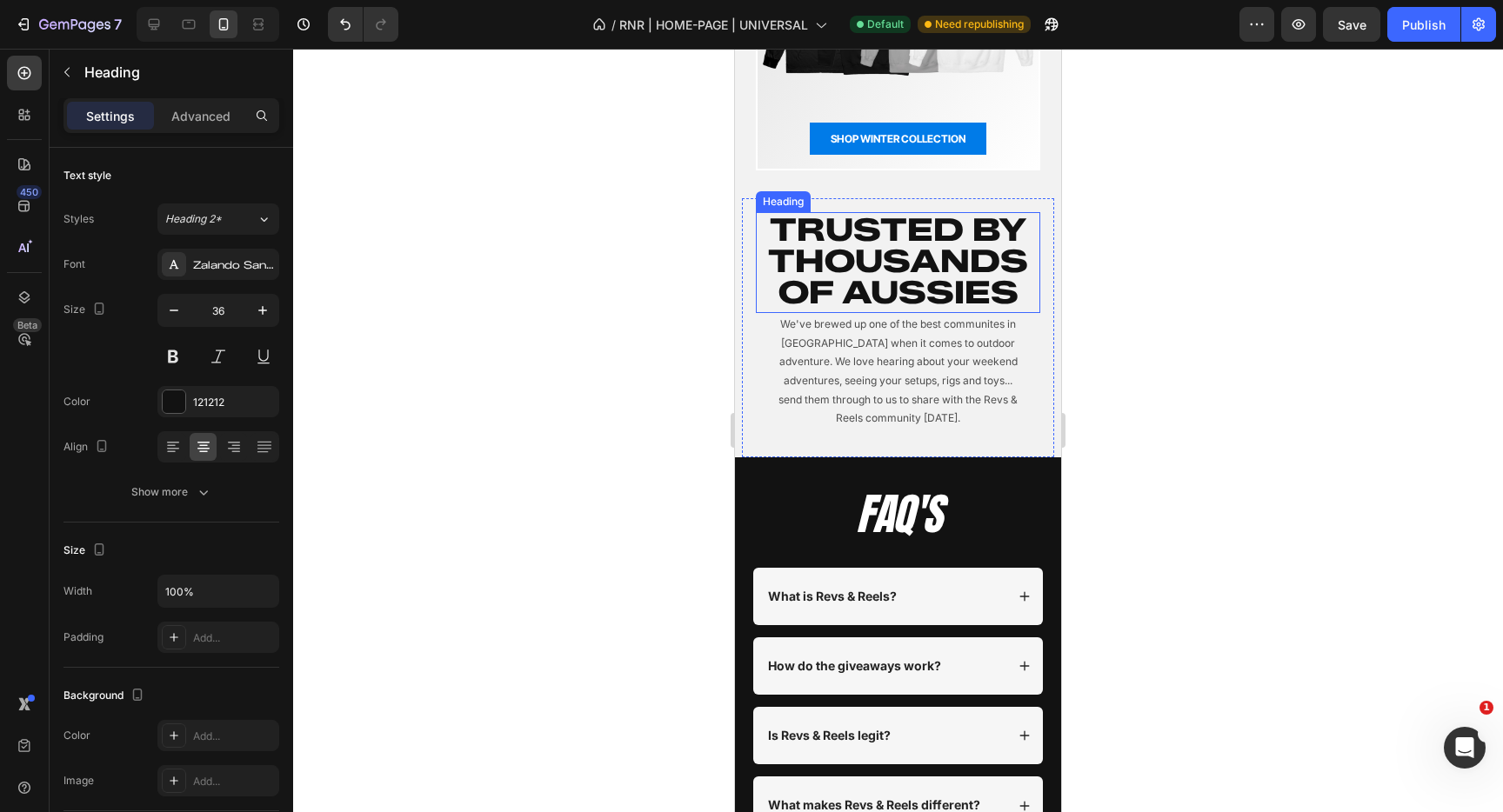
click at [921, 271] on h2 "Trusted by THOUSANDS OF Aussies" at bounding box center [898, 261] width 284 height 98
click at [172, 313] on icon "button" at bounding box center [173, 311] width 17 height 17
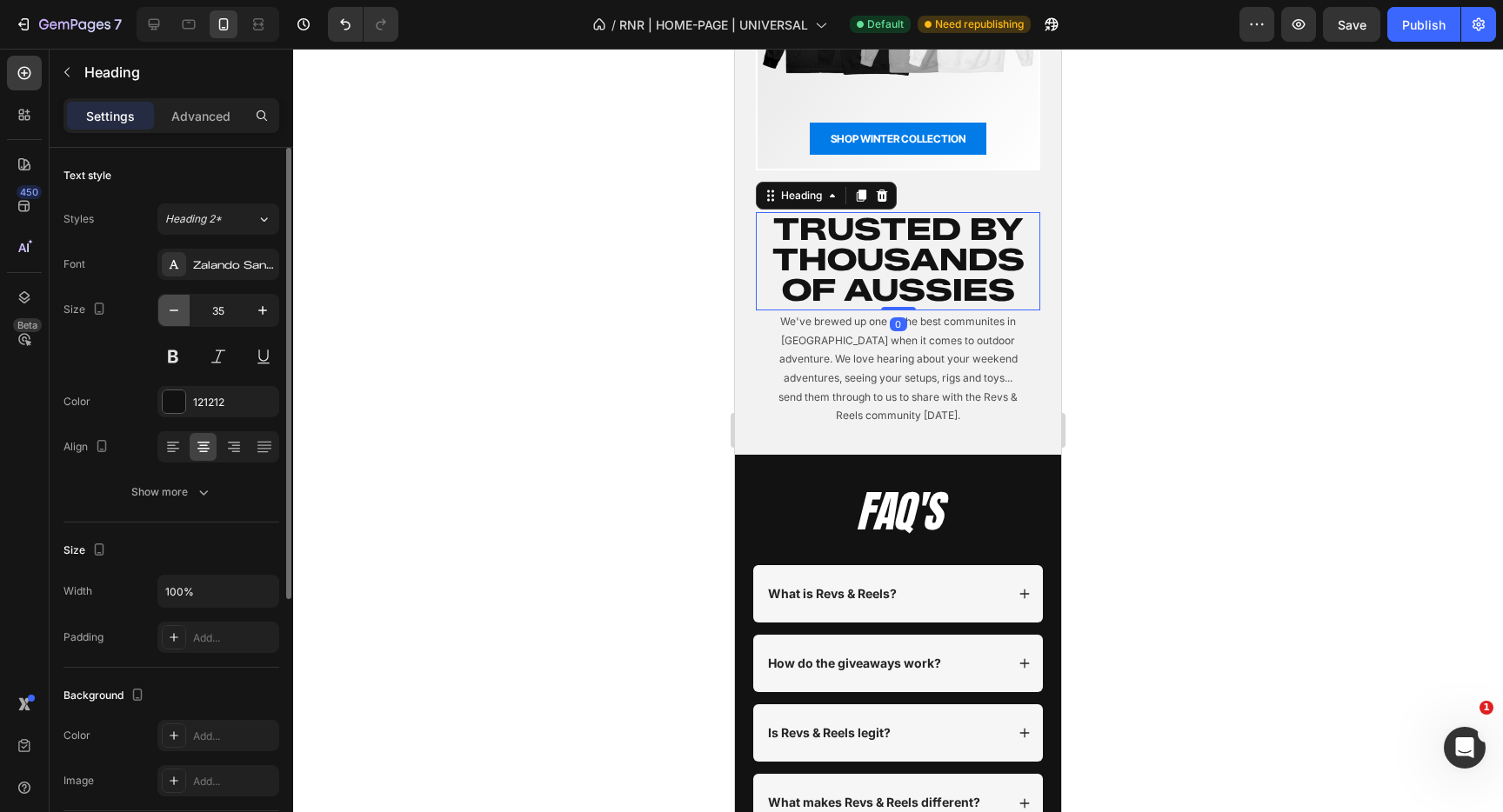
click at [172, 313] on icon "button" at bounding box center [173, 311] width 17 height 17
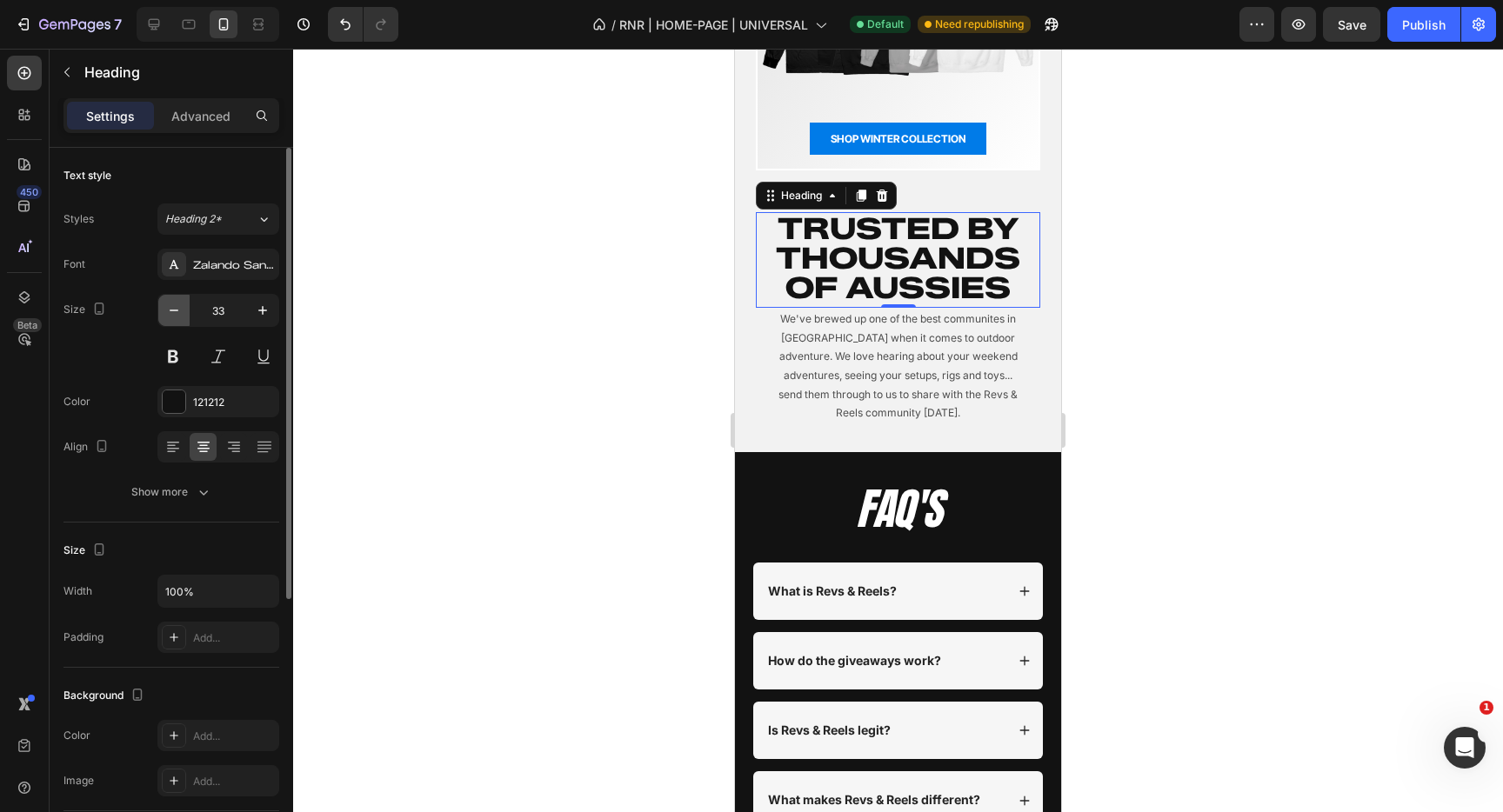
click at [172, 313] on icon "button" at bounding box center [173, 311] width 17 height 17
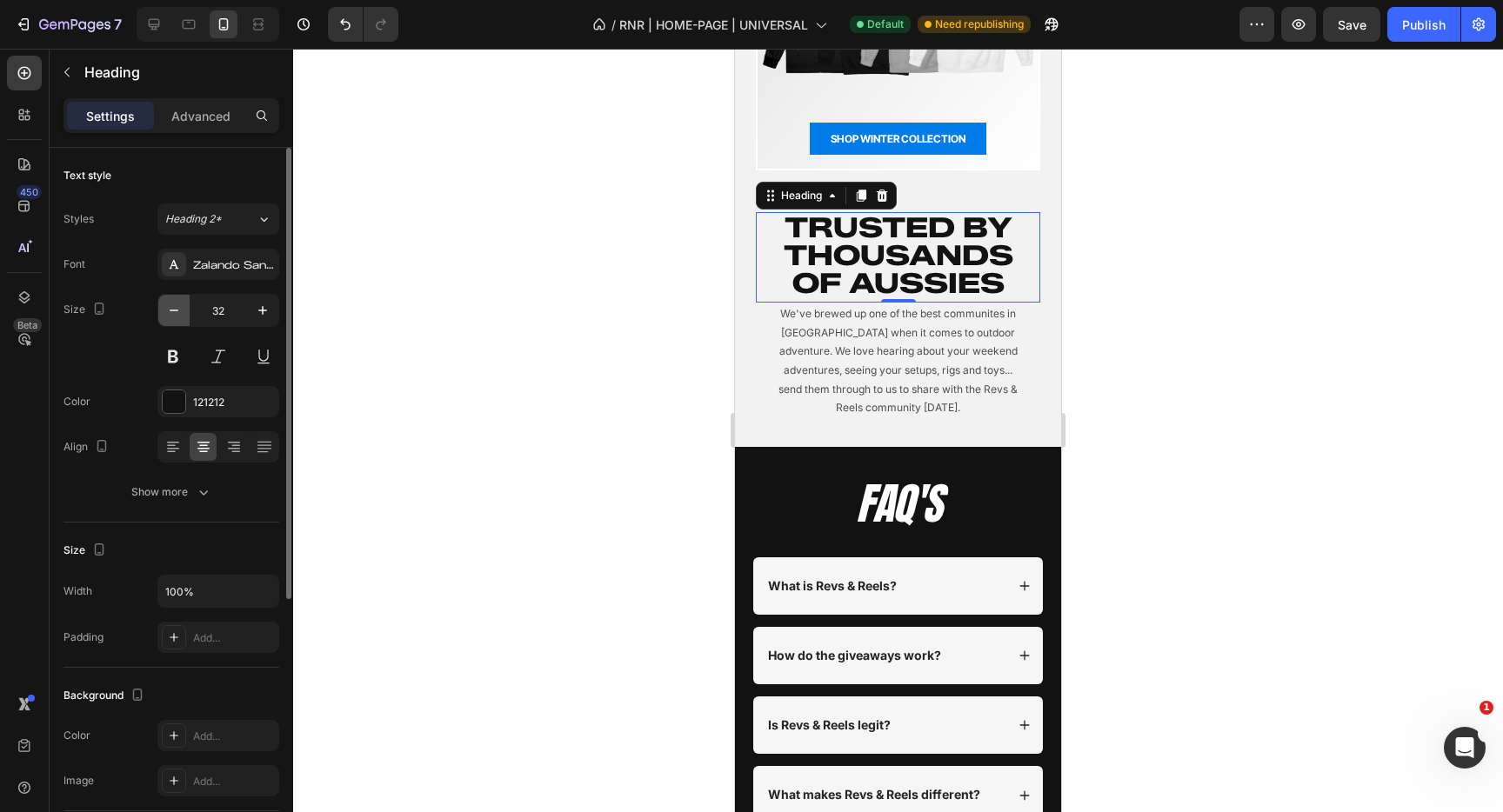
click at [172, 313] on icon "button" at bounding box center [173, 311] width 17 height 17
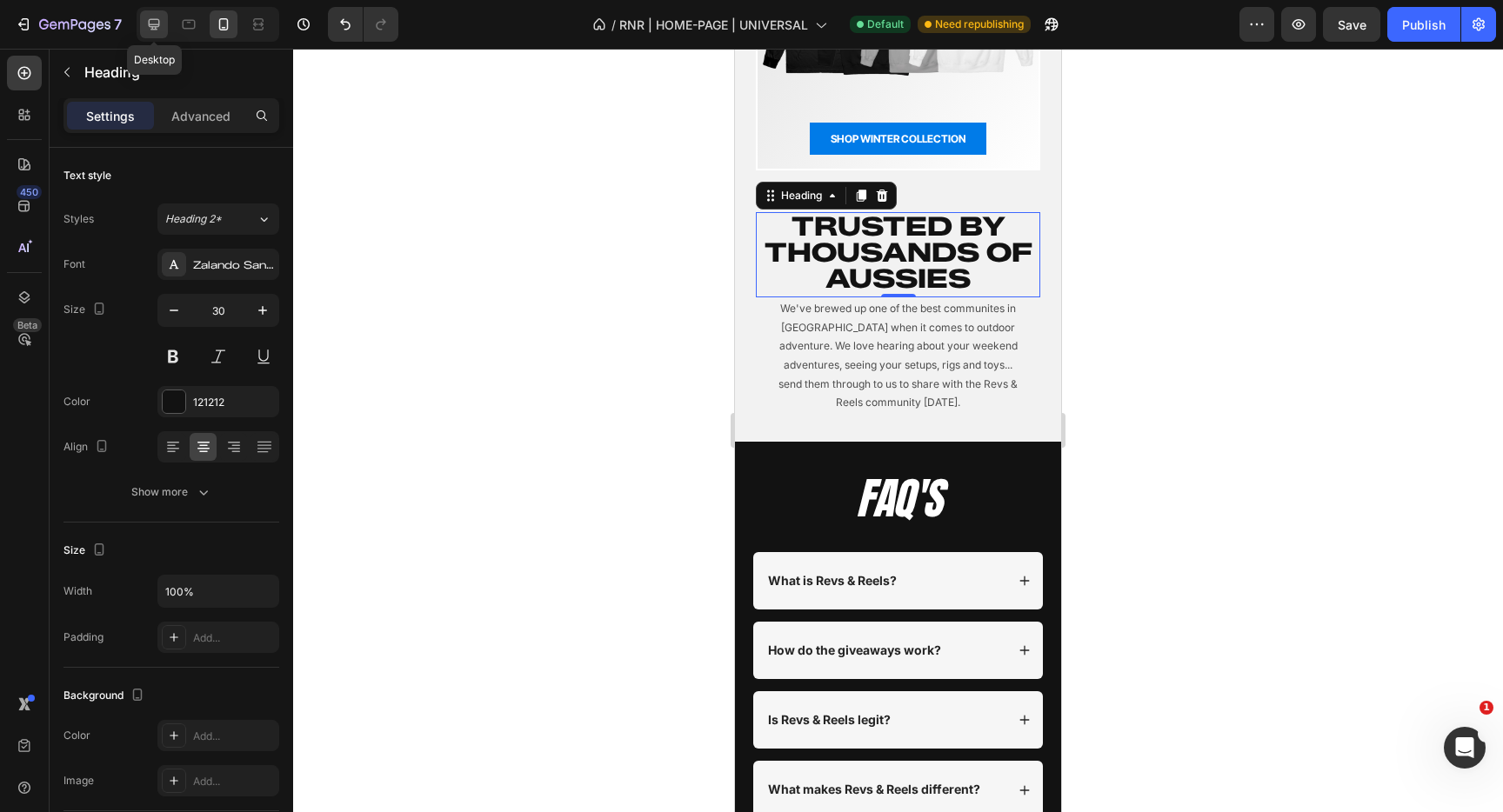
click at [148, 28] on icon at bounding box center [154, 25] width 17 height 17
type input "40"
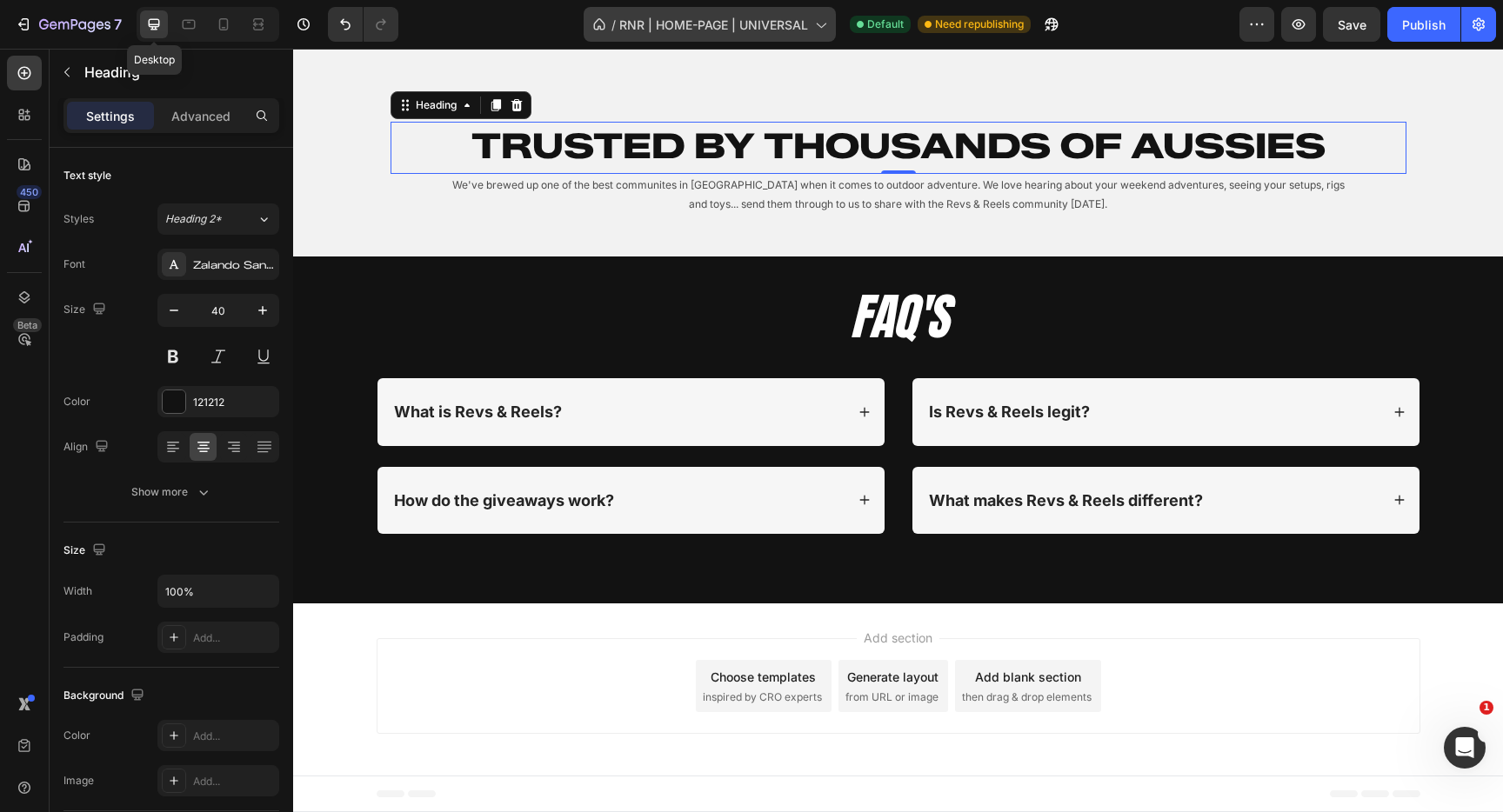
scroll to position [2036, 0]
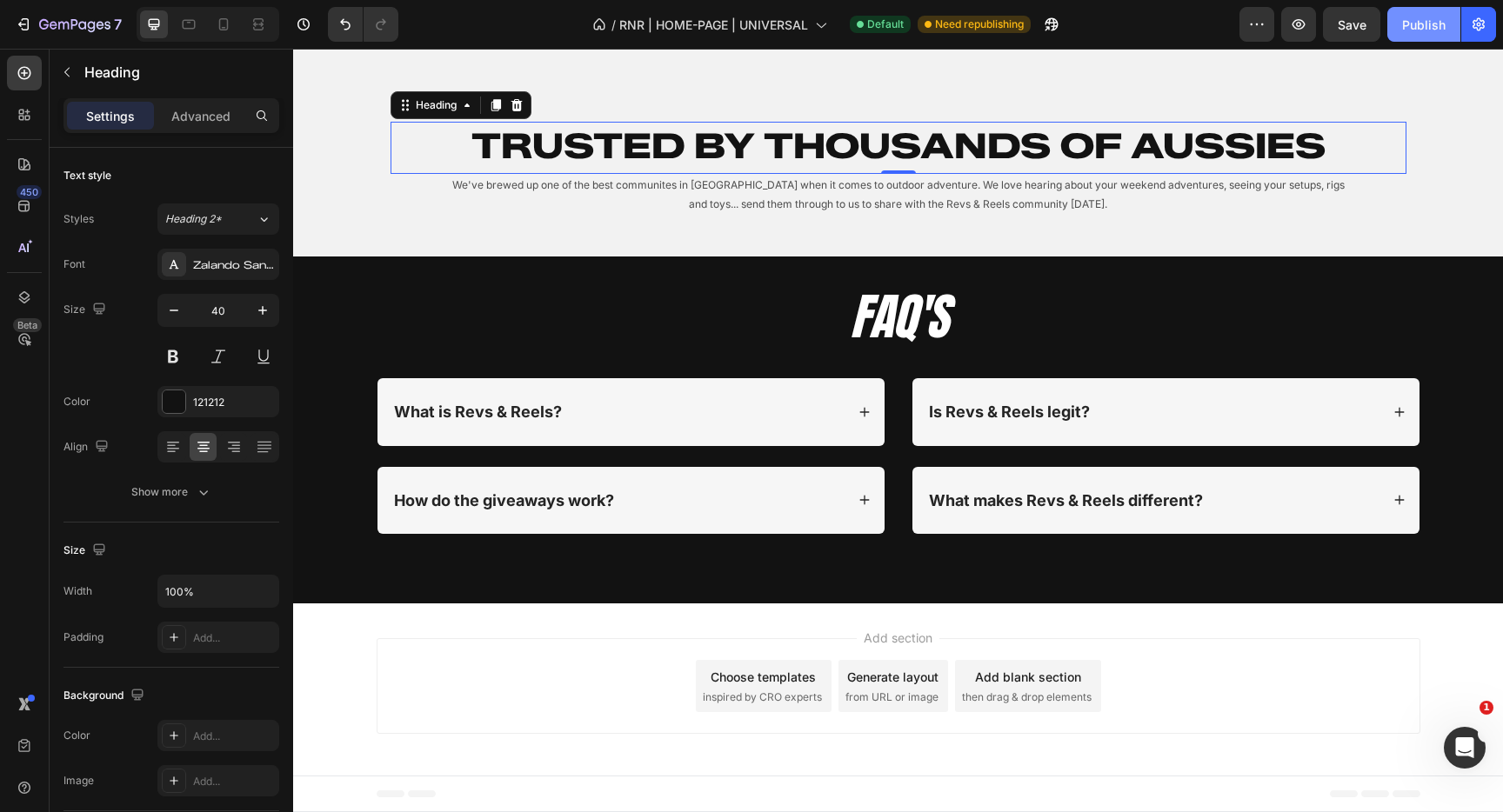
click at [1443, 21] on div "Publish" at bounding box center [1424, 25] width 44 height 18
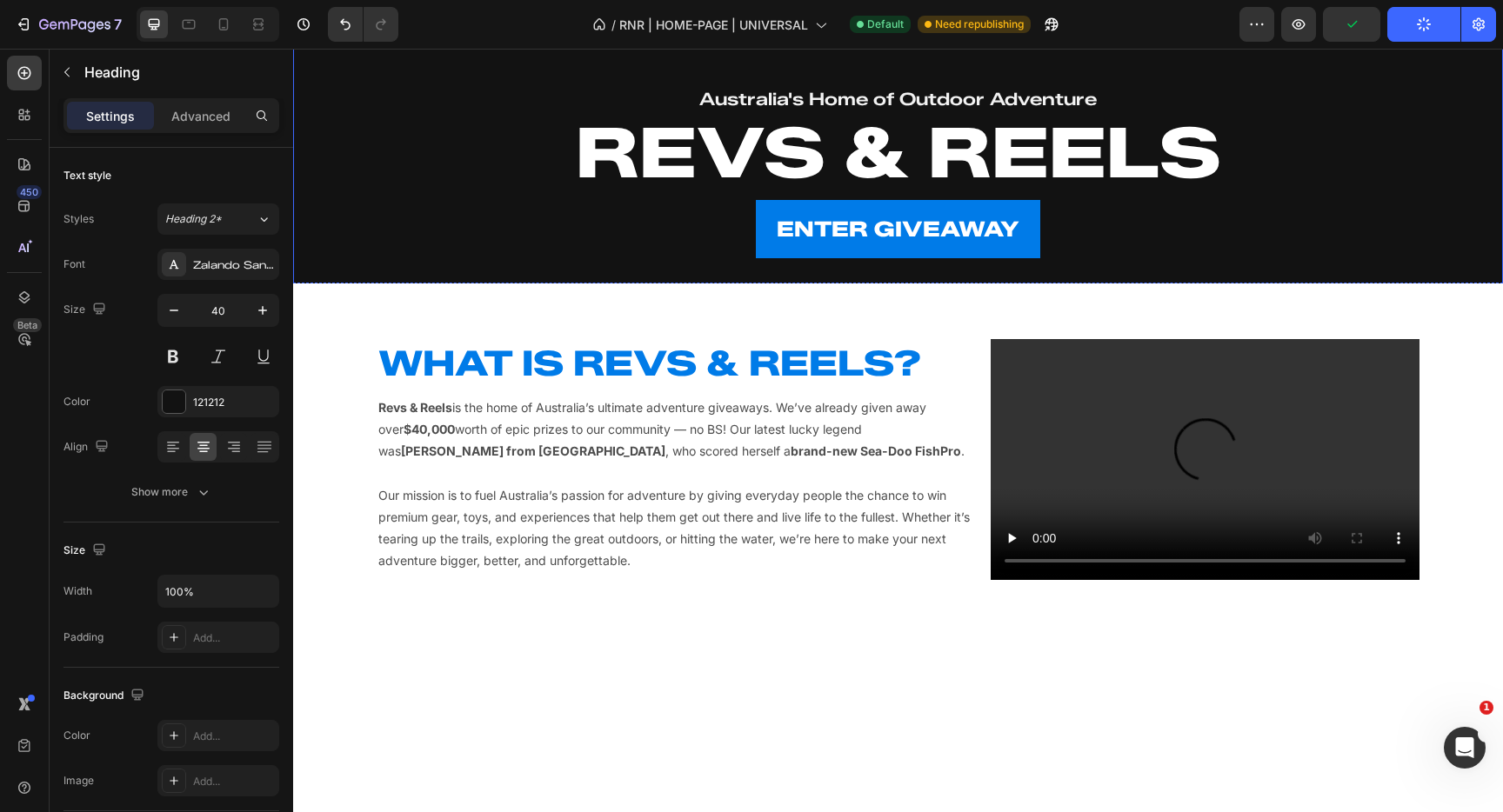
scroll to position [0, 0]
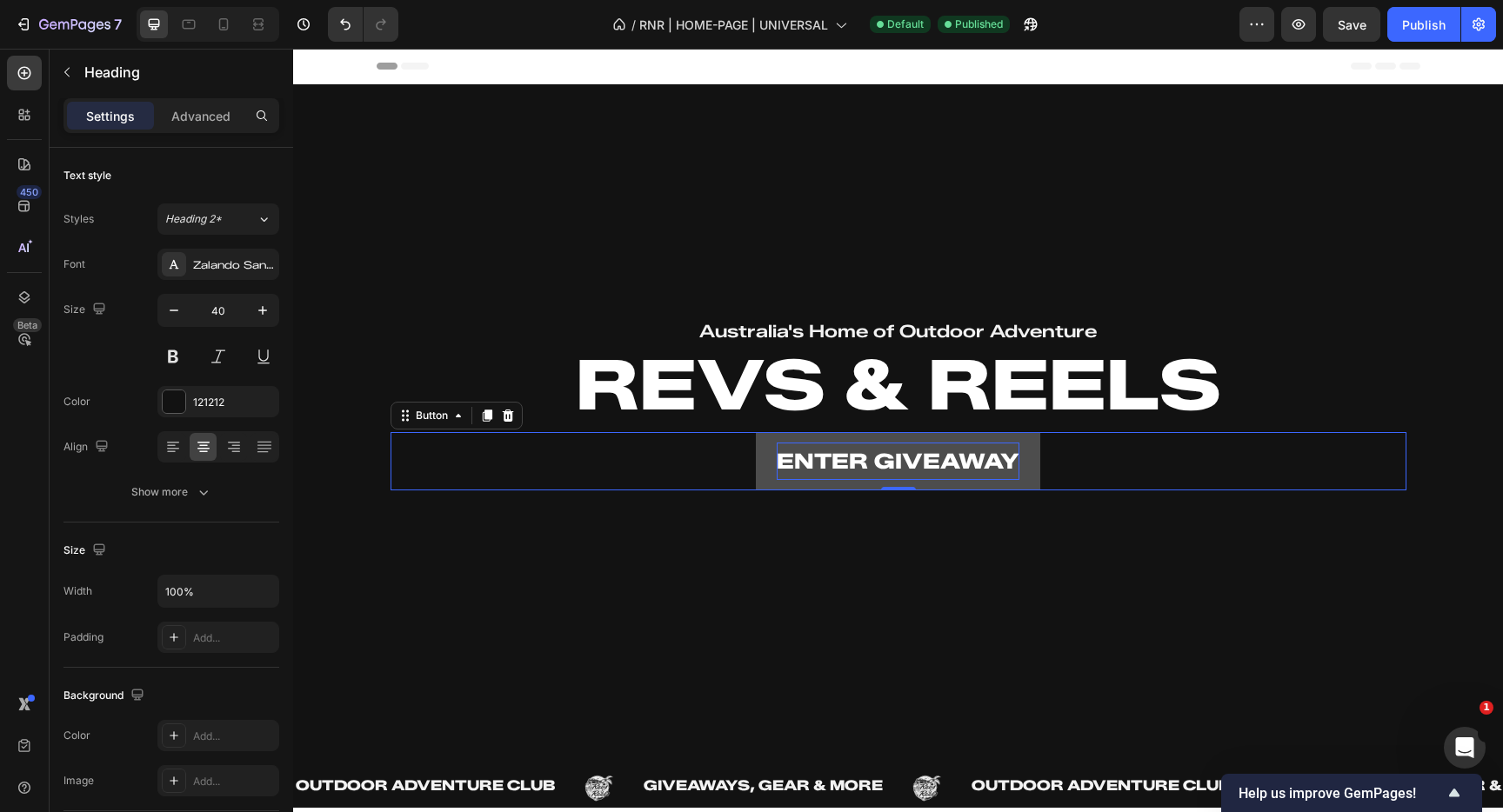
click at [859, 466] on p "ENTER GIVEAWAY" at bounding box center [898, 460] width 243 height 37
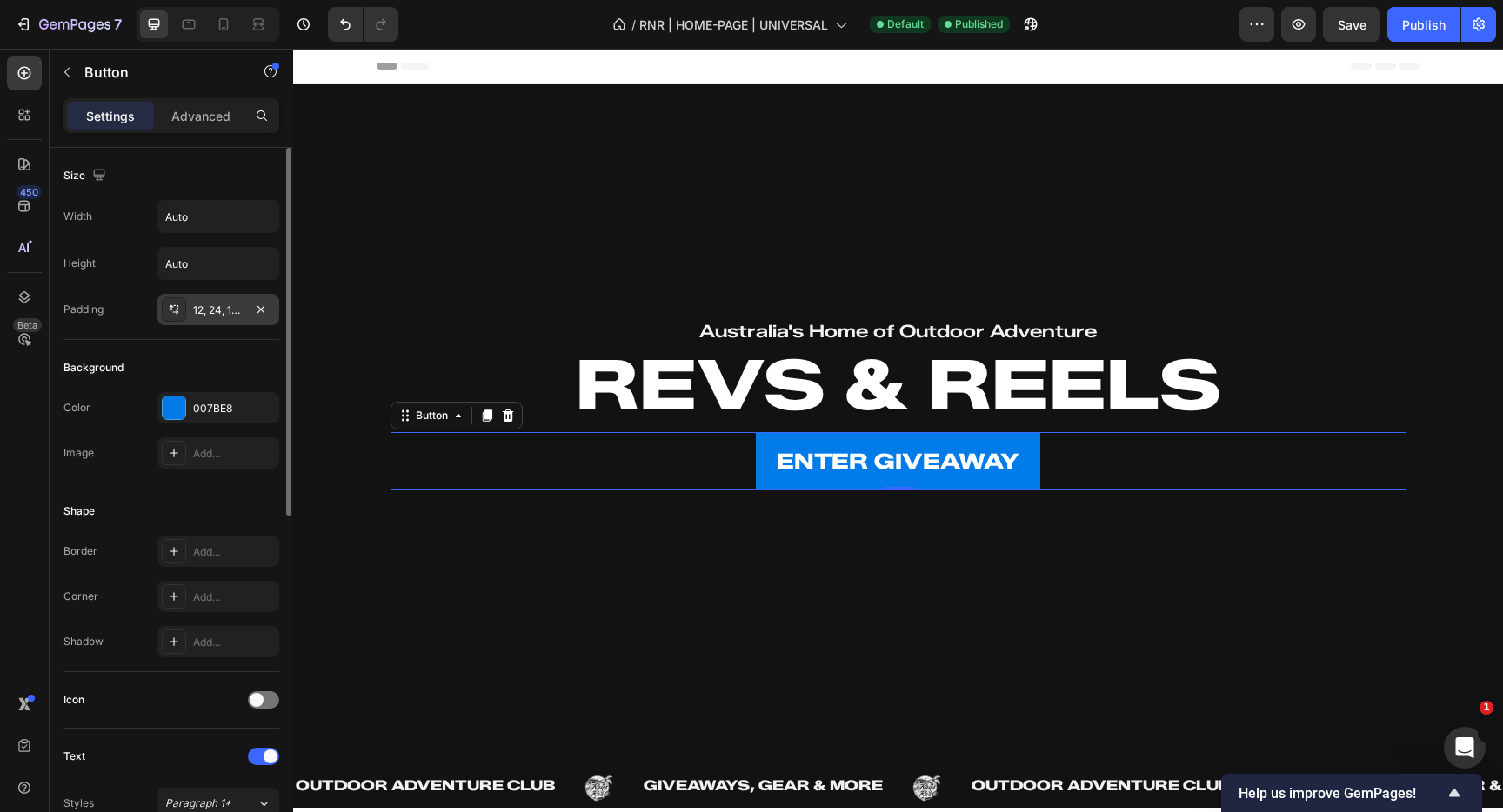
click at [220, 314] on div "12, 24, 12, 24" at bounding box center [218, 310] width 50 height 16
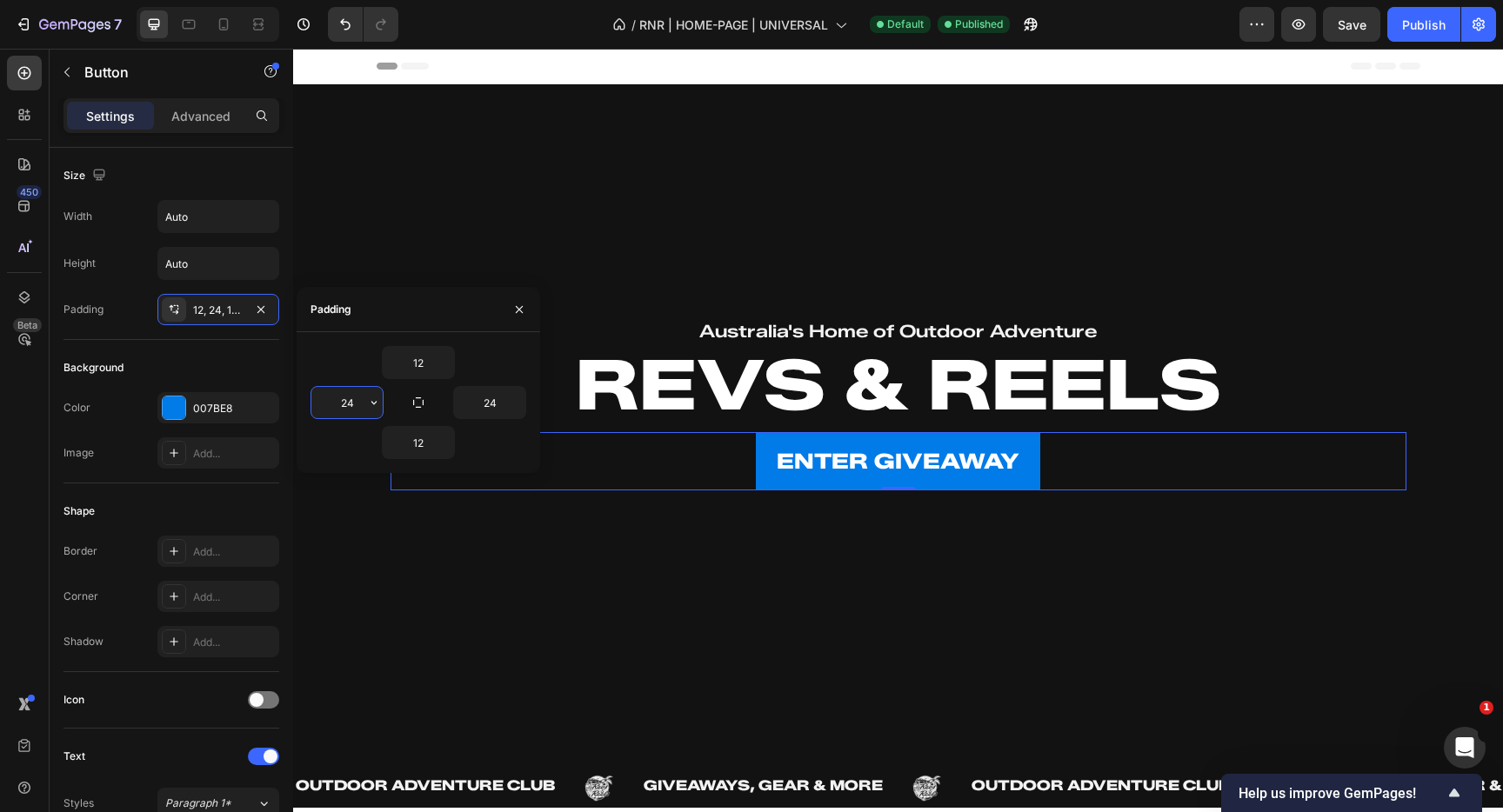
click at [353, 408] on input "24" at bounding box center [347, 403] width 71 height 31
type input "12"
click at [498, 403] on input "24" at bounding box center [489, 403] width 71 height 31
type input "12"
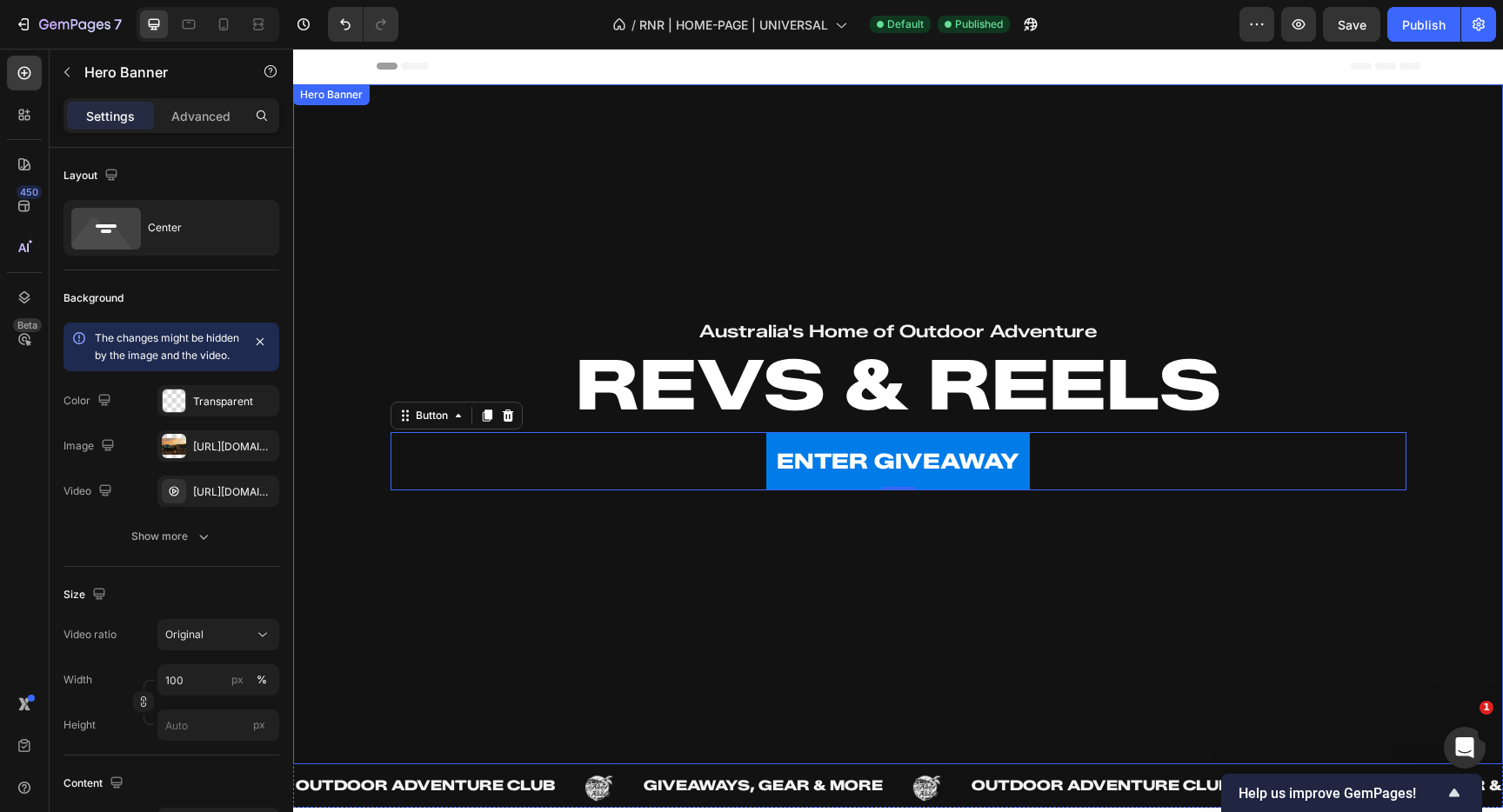
click at [844, 558] on div "Australia's Home of Outdoor Adventure Text Block REVS & REELS Heading ENTER GIV…" at bounding box center [898, 424] width 1070 height 278
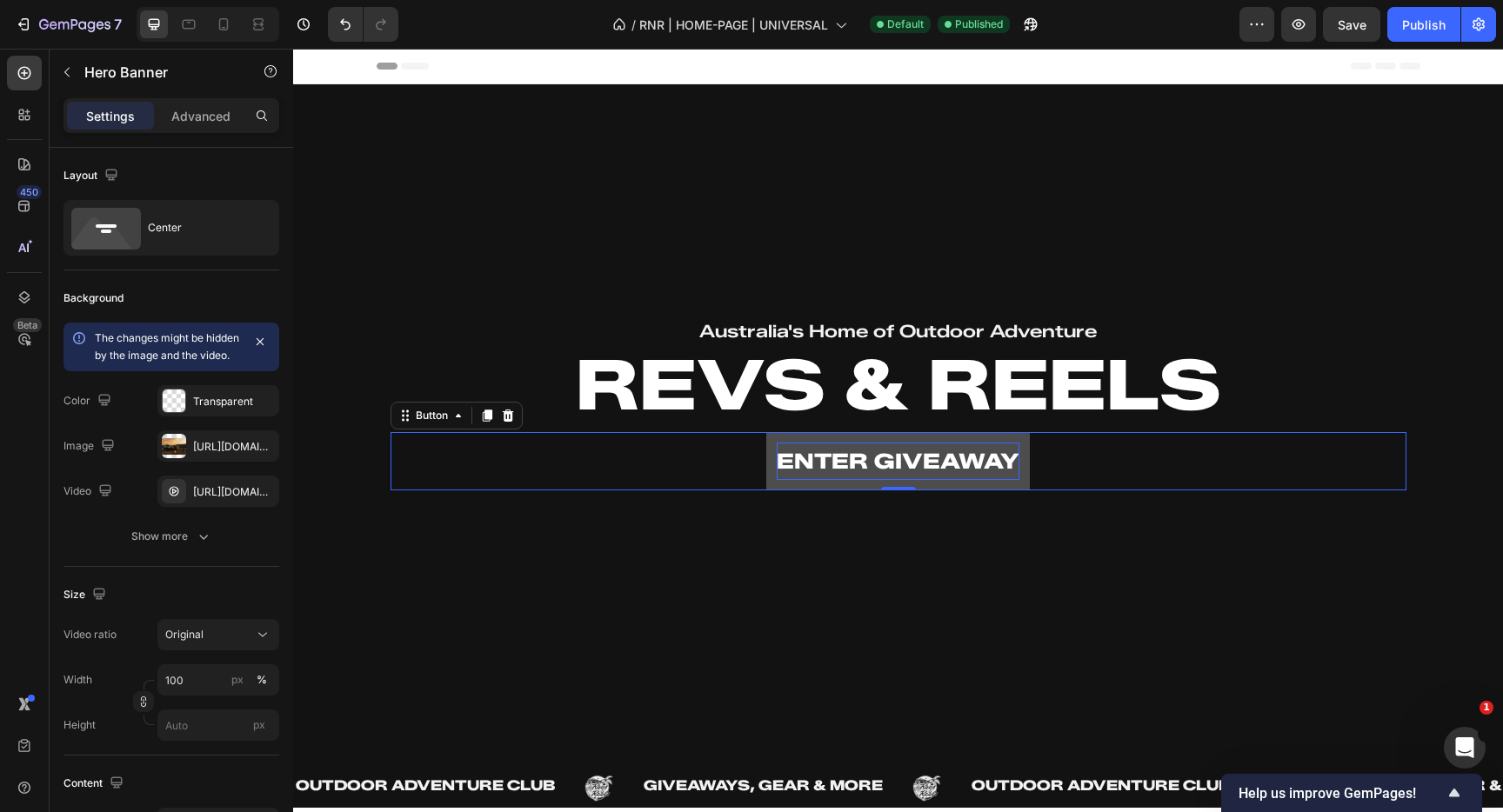
click at [887, 461] on p "ENTER GIVEAWAY" at bounding box center [898, 460] width 243 height 37
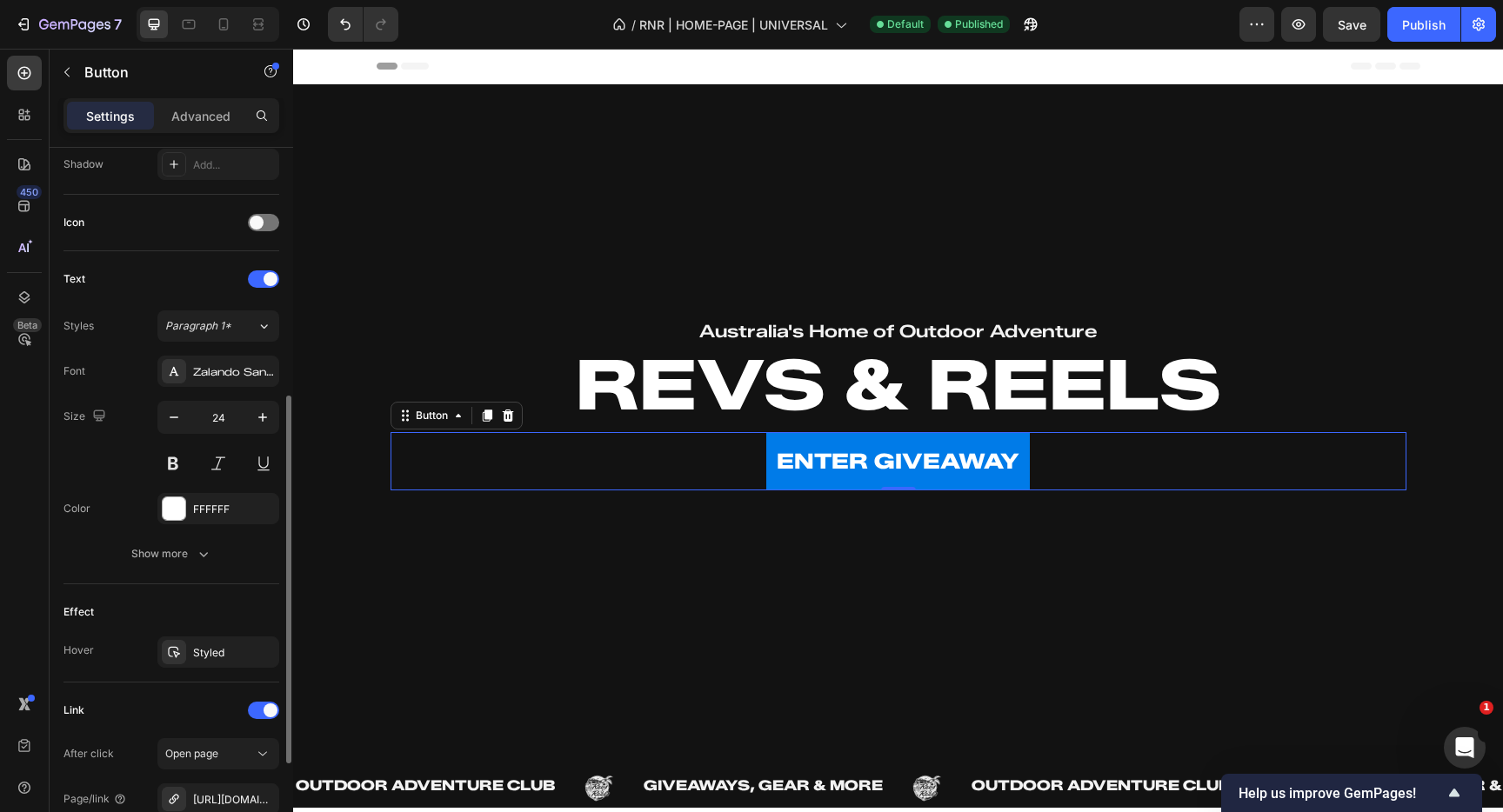
scroll to position [478, 0]
click at [227, 414] on input "24" at bounding box center [218, 416] width 58 height 31
type input "20"
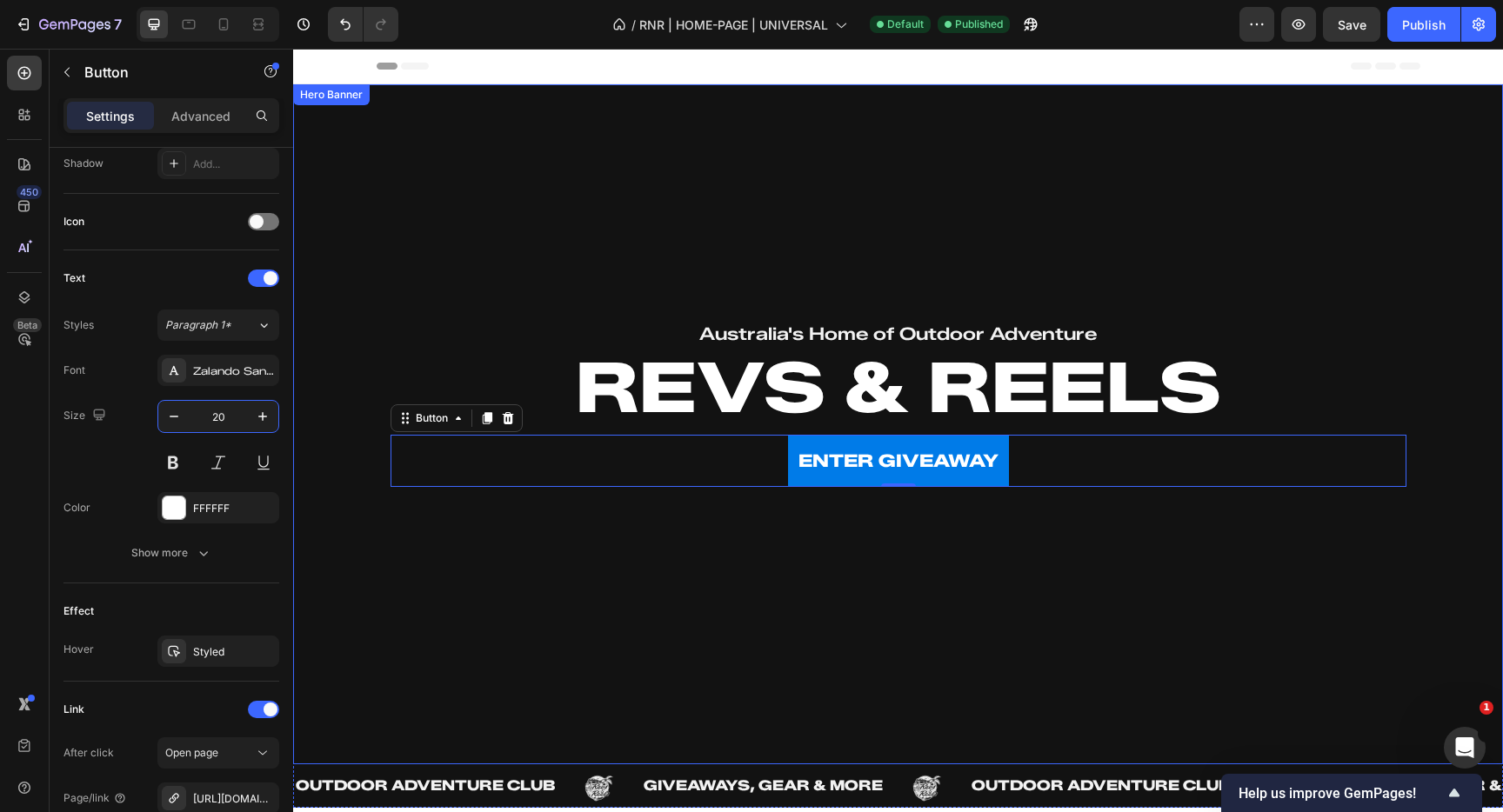
click at [752, 563] on div "Overlay" at bounding box center [897, 424] width 1210 height 680
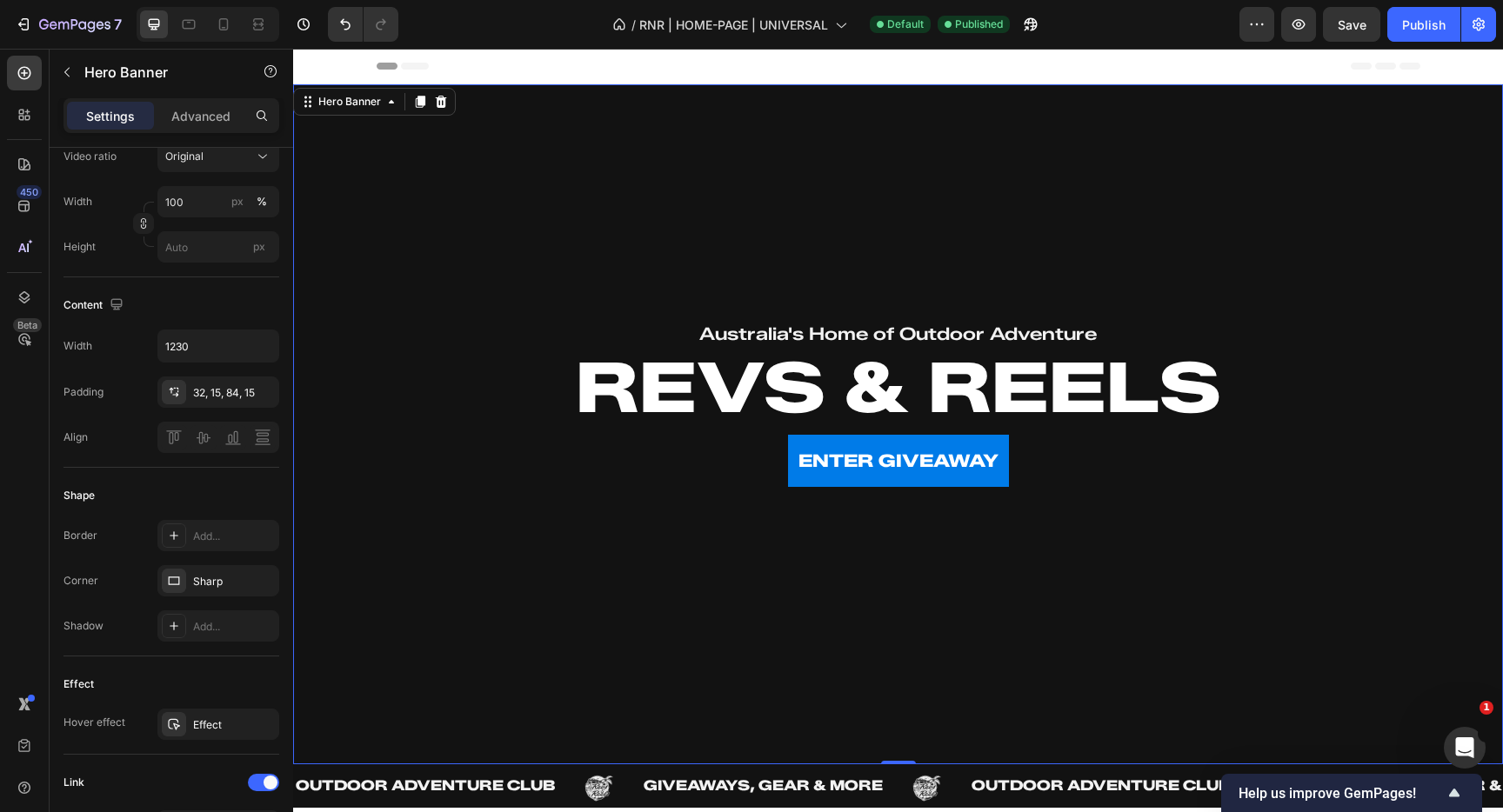
scroll to position [0, 0]
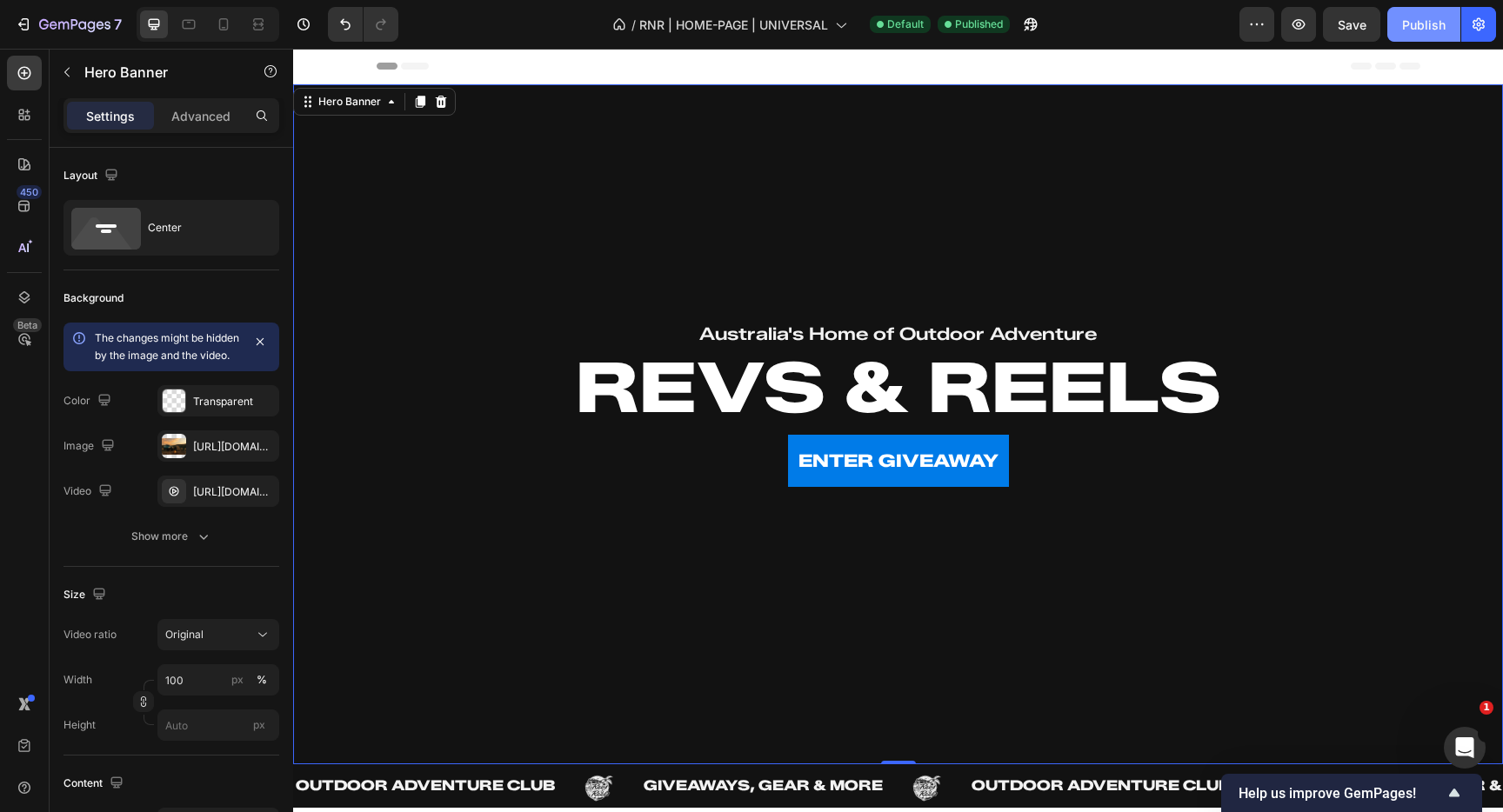
click at [1413, 31] on div "Publish" at bounding box center [1424, 25] width 44 height 18
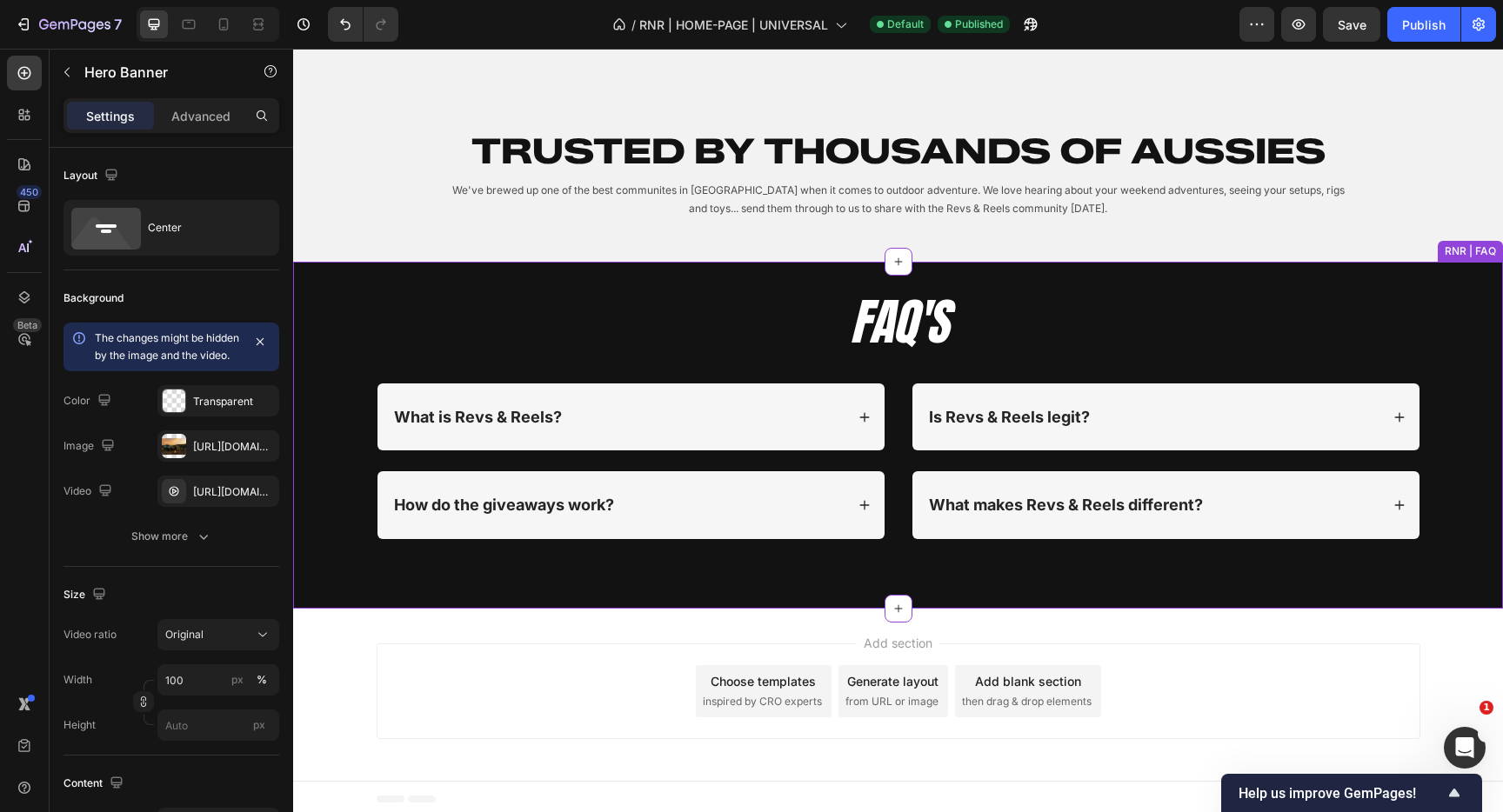
scroll to position [1744, 0]
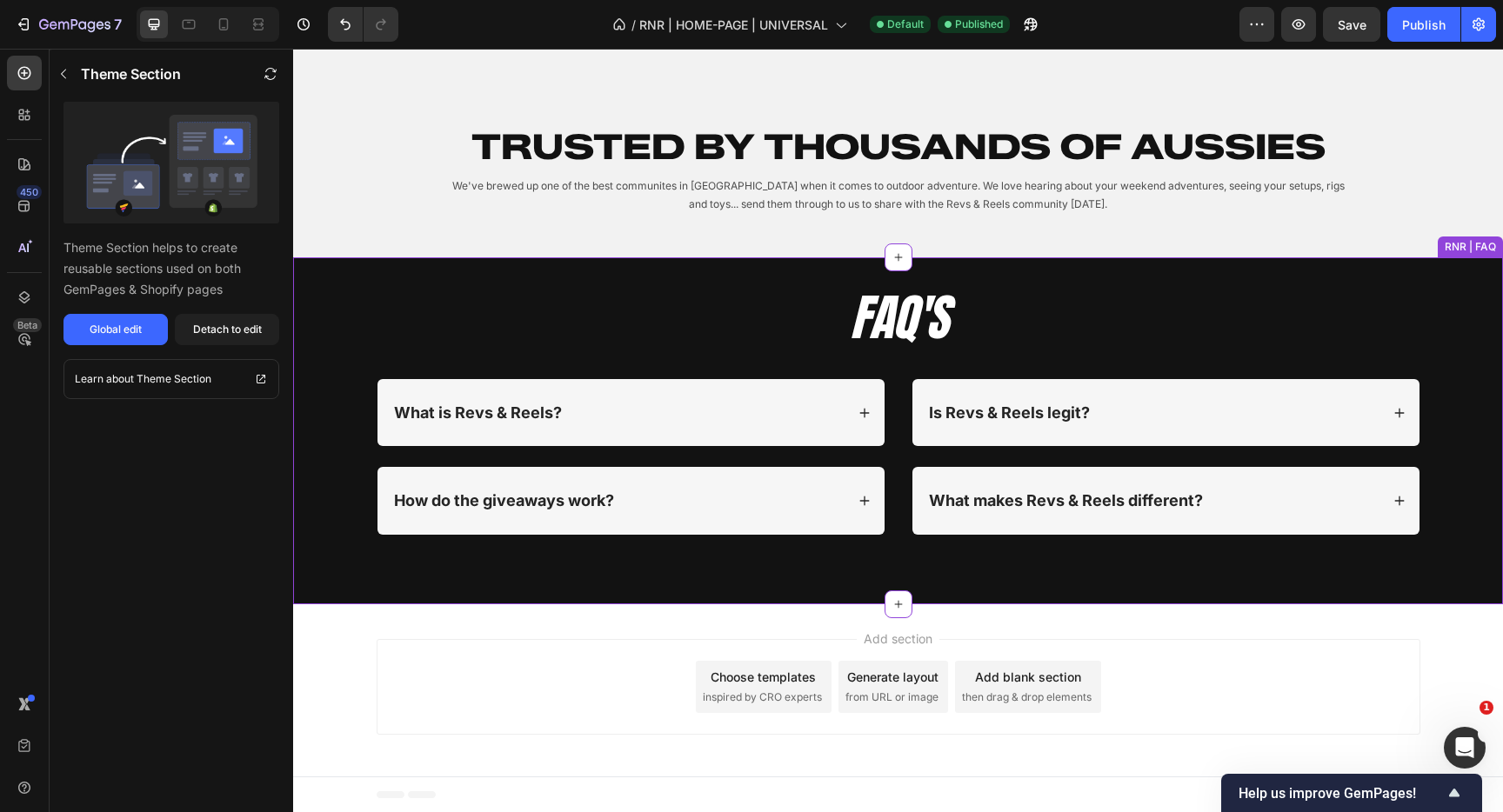
click at [842, 316] on h2 "FAQ'S" at bounding box center [899, 317] width 1044 height 68
click at [134, 335] on div "Global edit" at bounding box center [116, 330] width 52 height 16
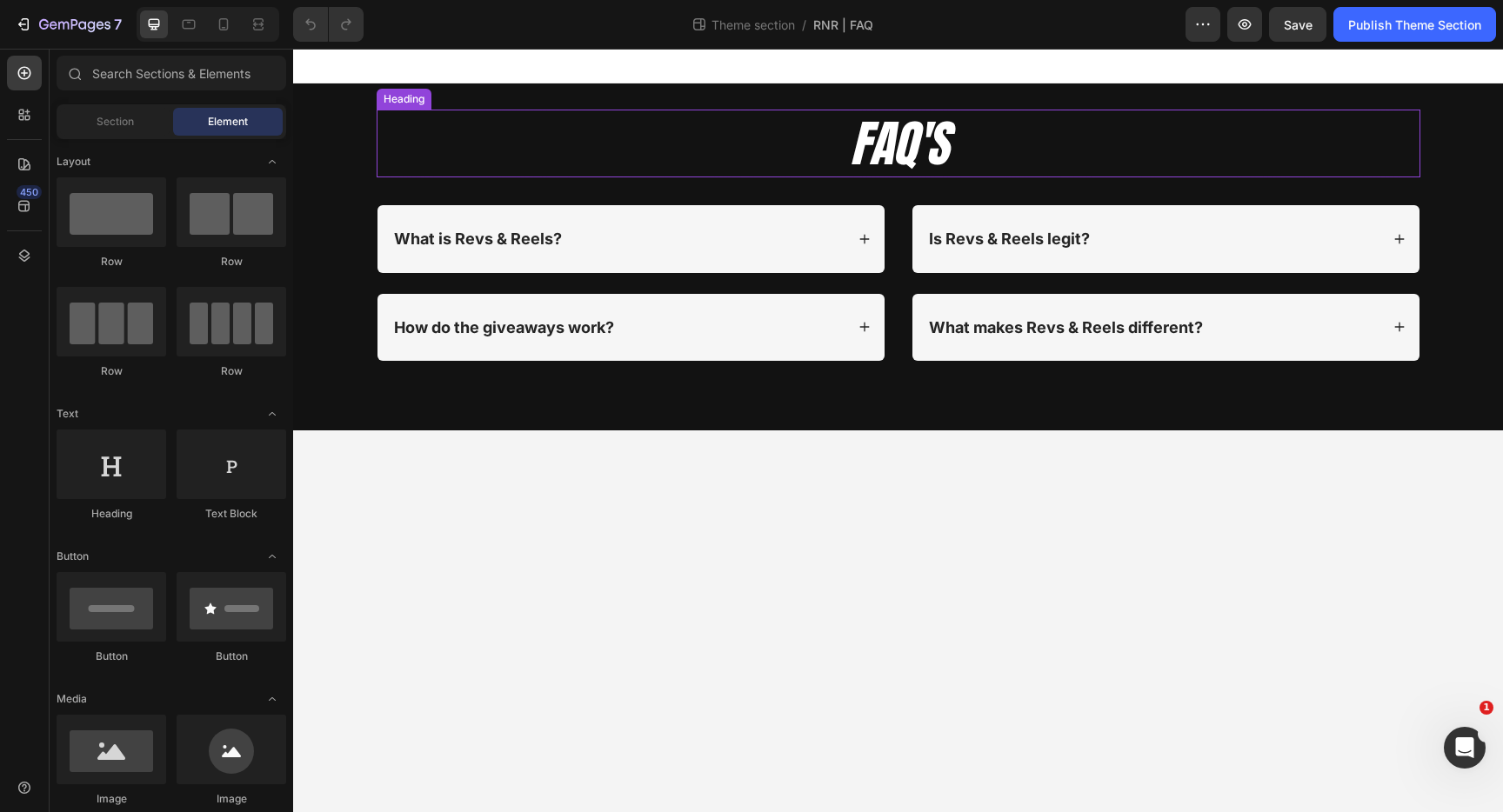
click at [926, 135] on icon "FAQ'S" at bounding box center [898, 143] width 98 height 75
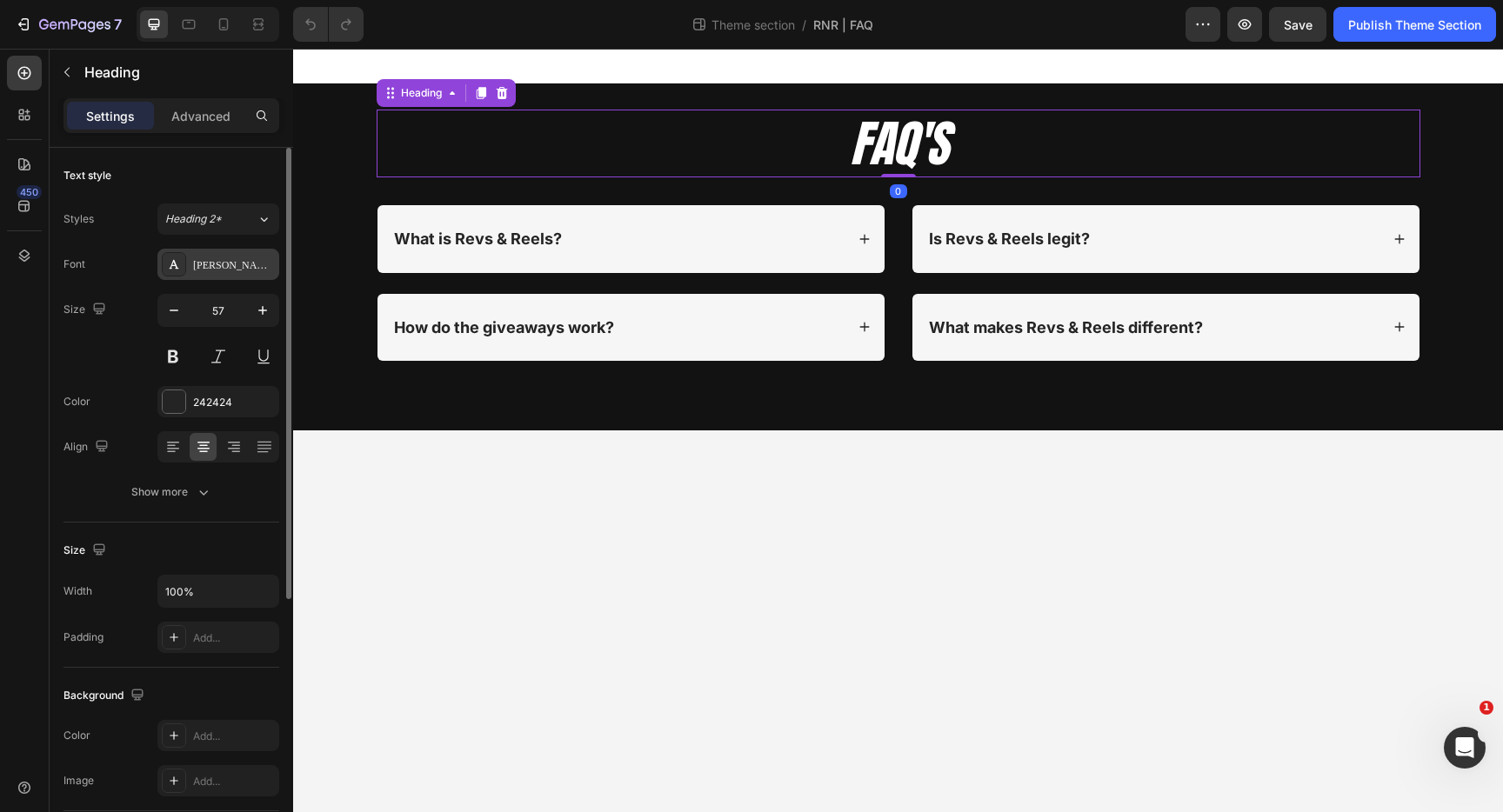
click at [213, 268] on div "[PERSON_NAME]" at bounding box center [234, 265] width 81 height 16
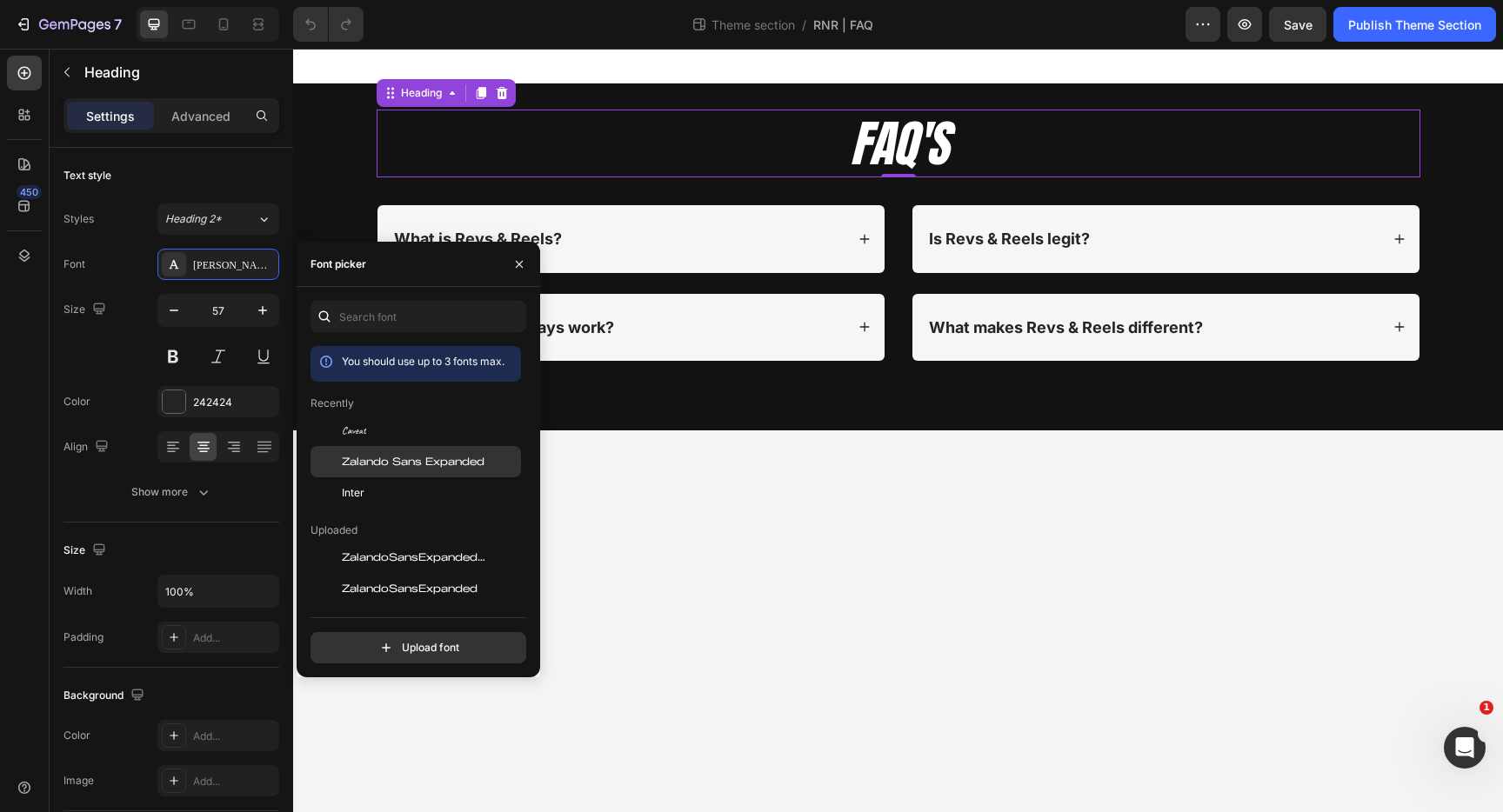
click at [367, 457] on span "Zalando Sans Expanded" at bounding box center [413, 461] width 143 height 16
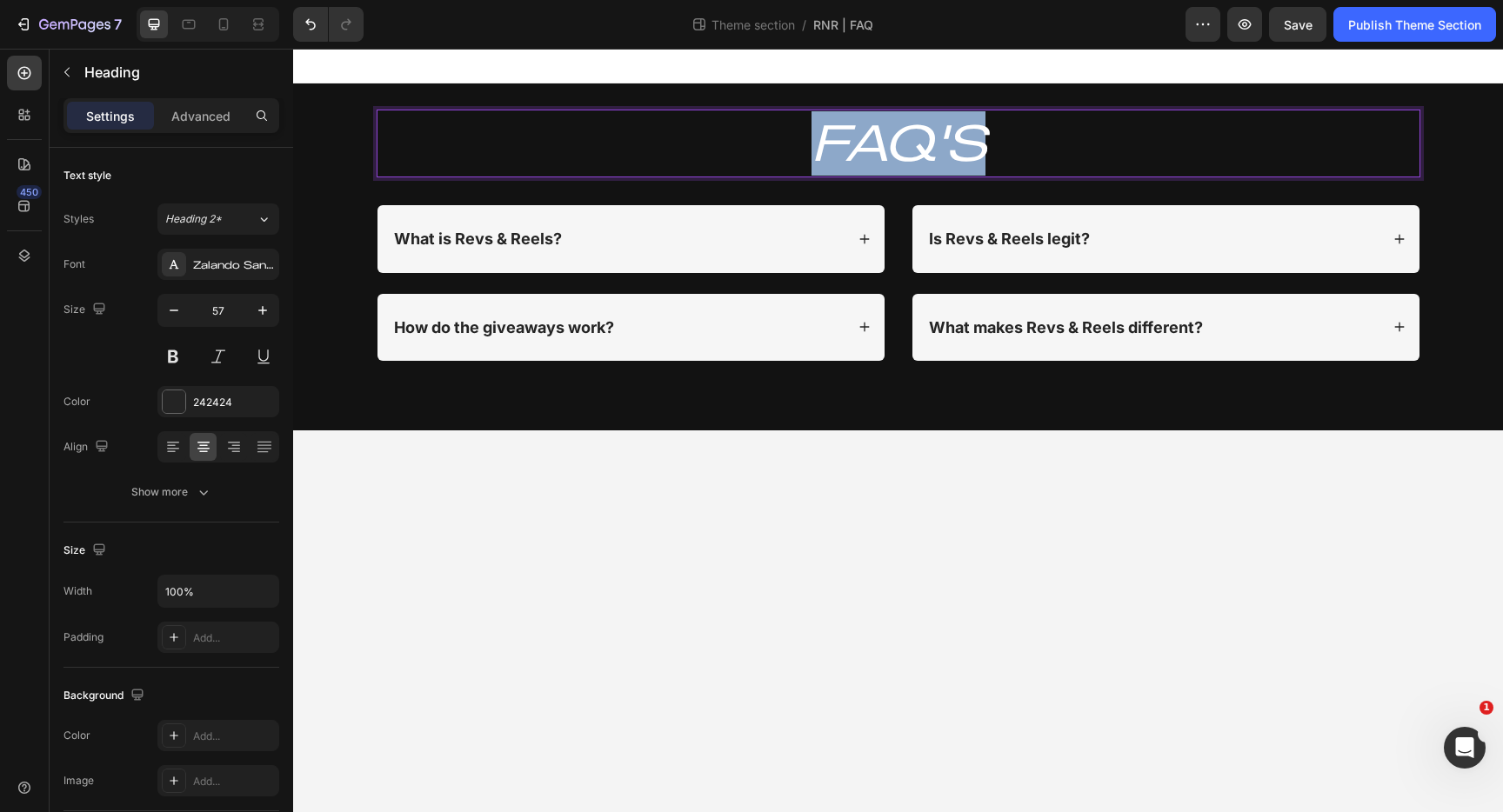
click at [844, 131] on icon "FAQ'S" at bounding box center [899, 142] width 174 height 60
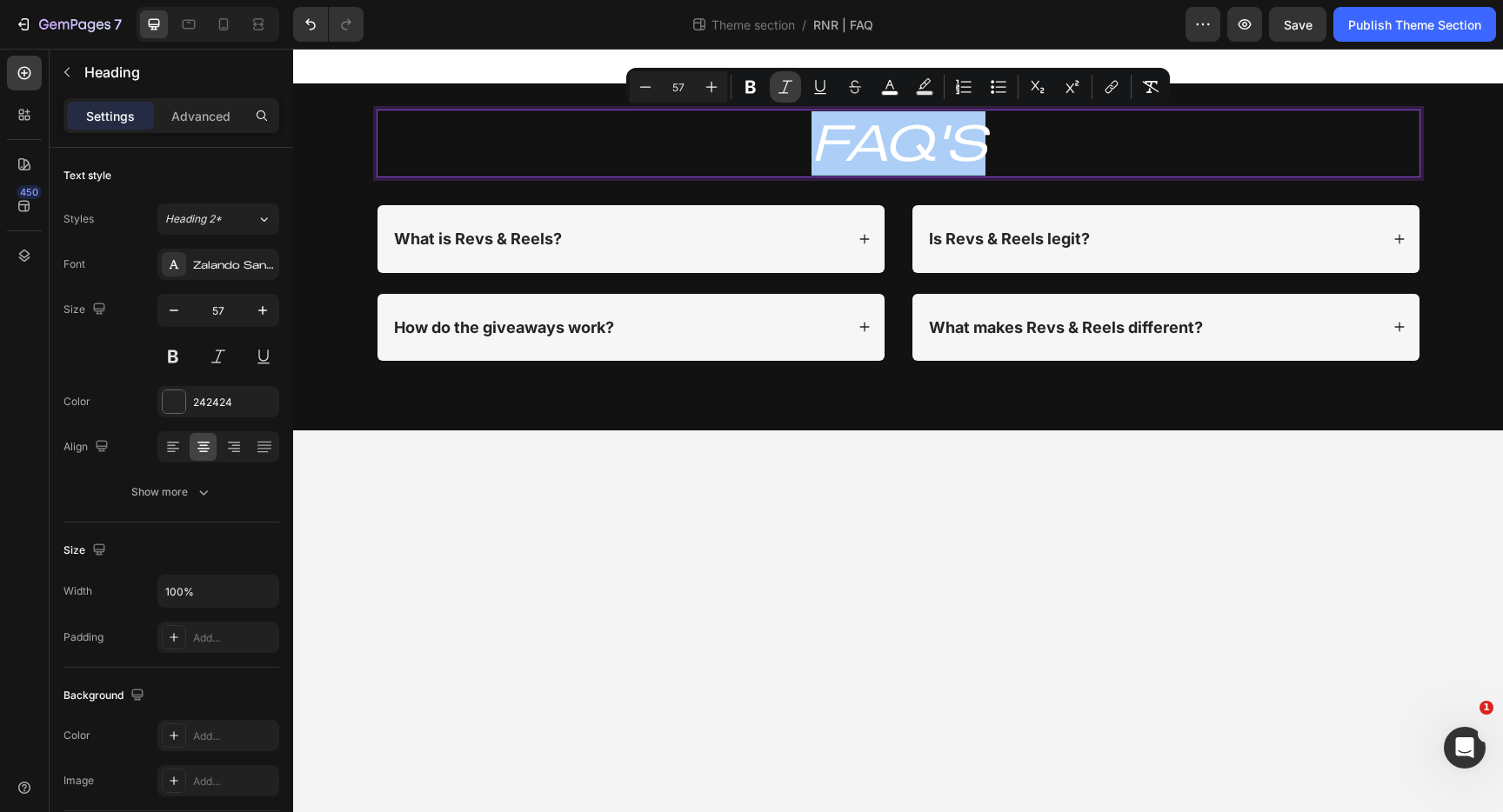
click at [789, 90] on icon "Editor contextual toolbar" at bounding box center [786, 87] width 17 height 17
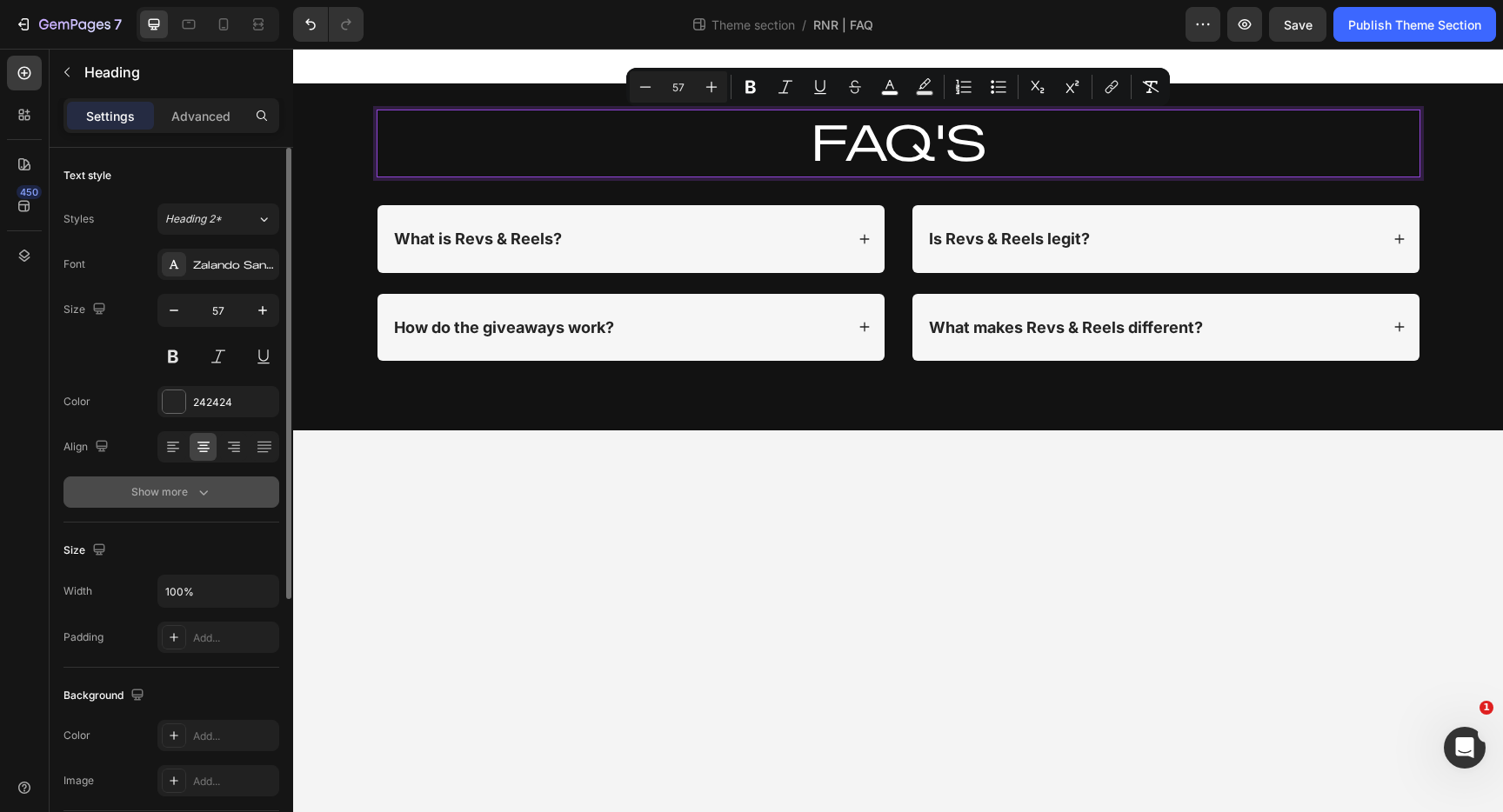
click at [200, 493] on icon "button" at bounding box center [203, 494] width 9 height 6
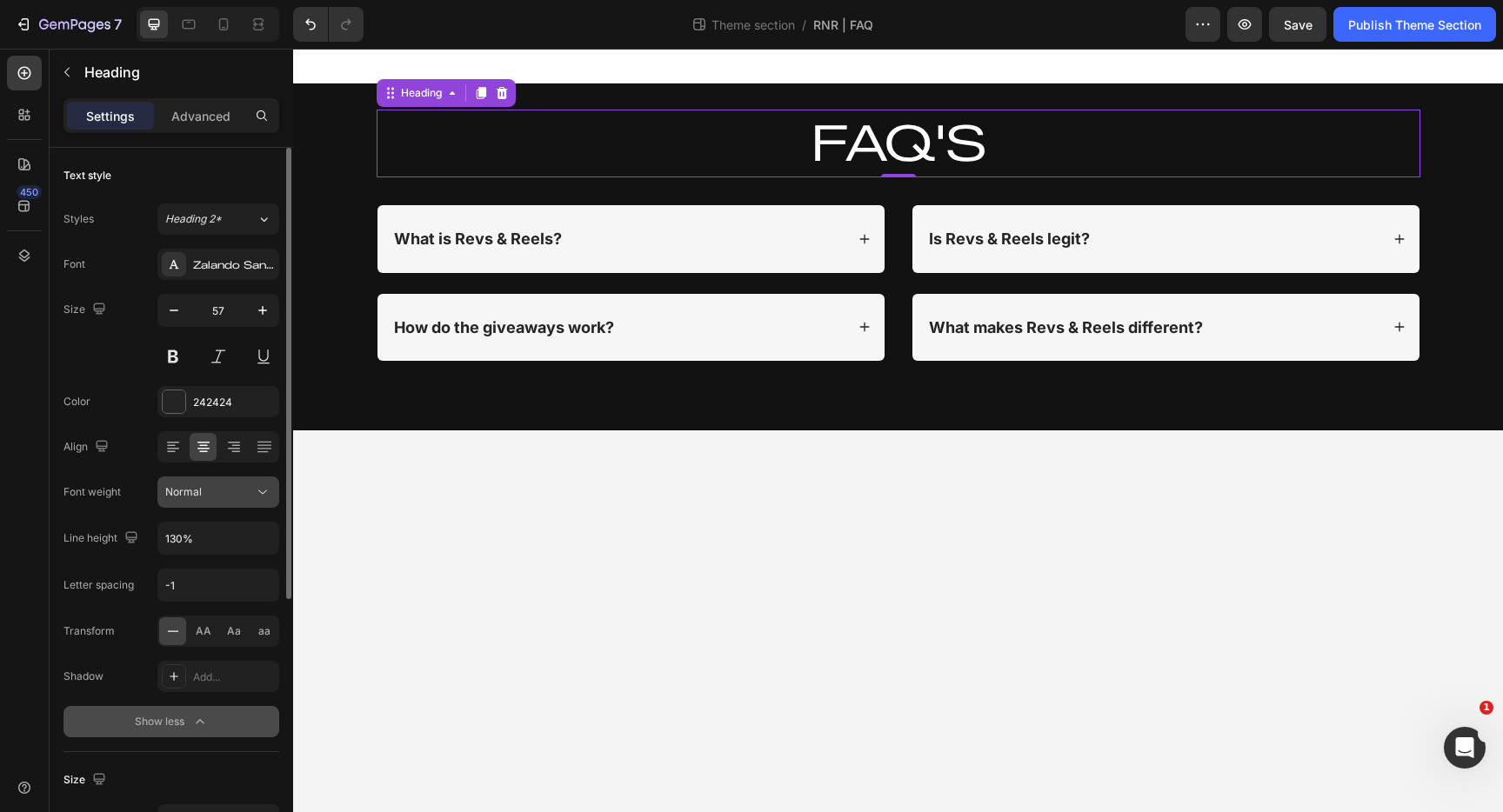
click at [202, 493] on div "Normal" at bounding box center [209, 492] width 89 height 16
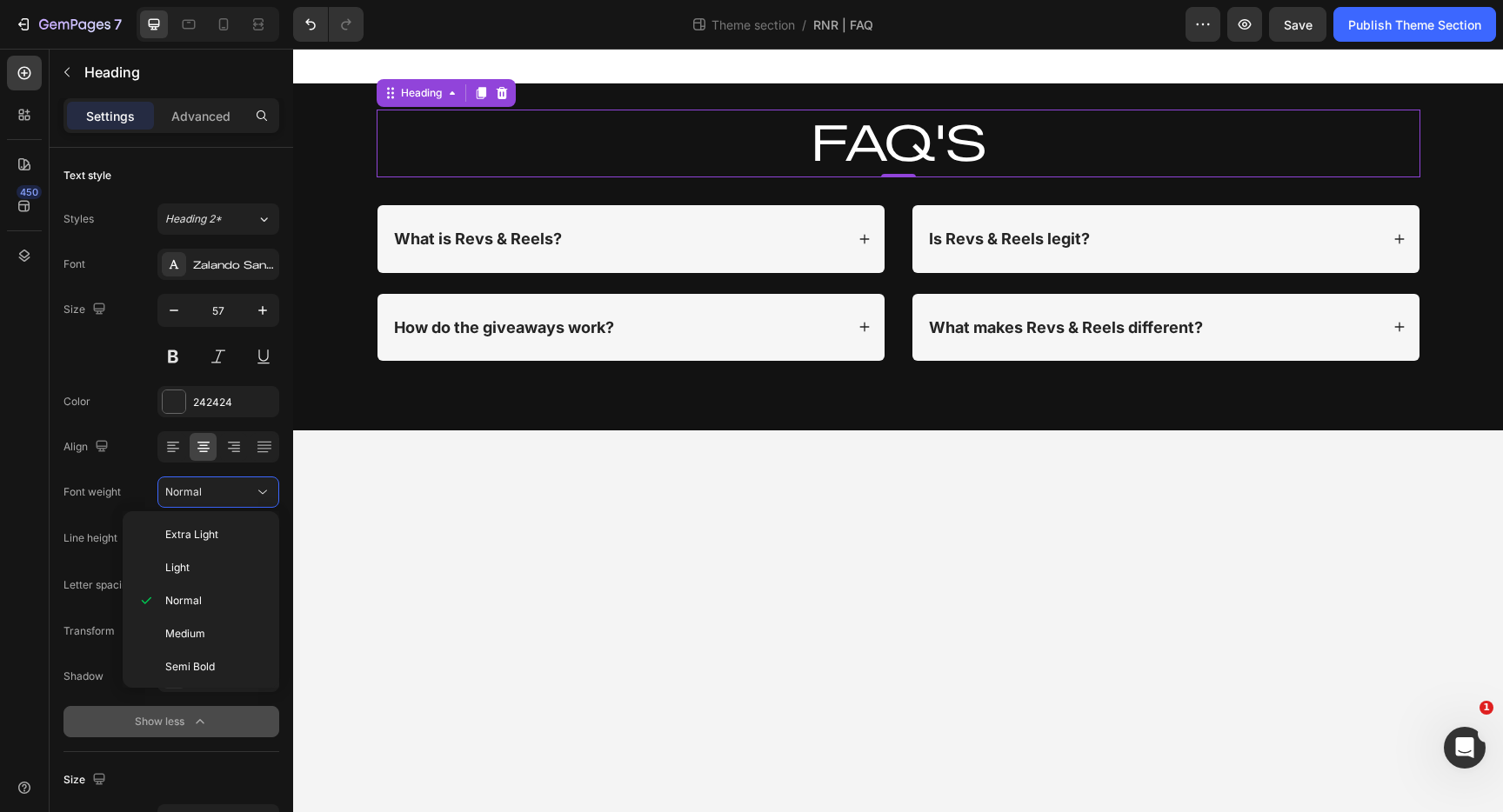
scroll to position [101, 0]
click at [195, 652] on div "Black" at bounding box center [197, 664] width 136 height 33
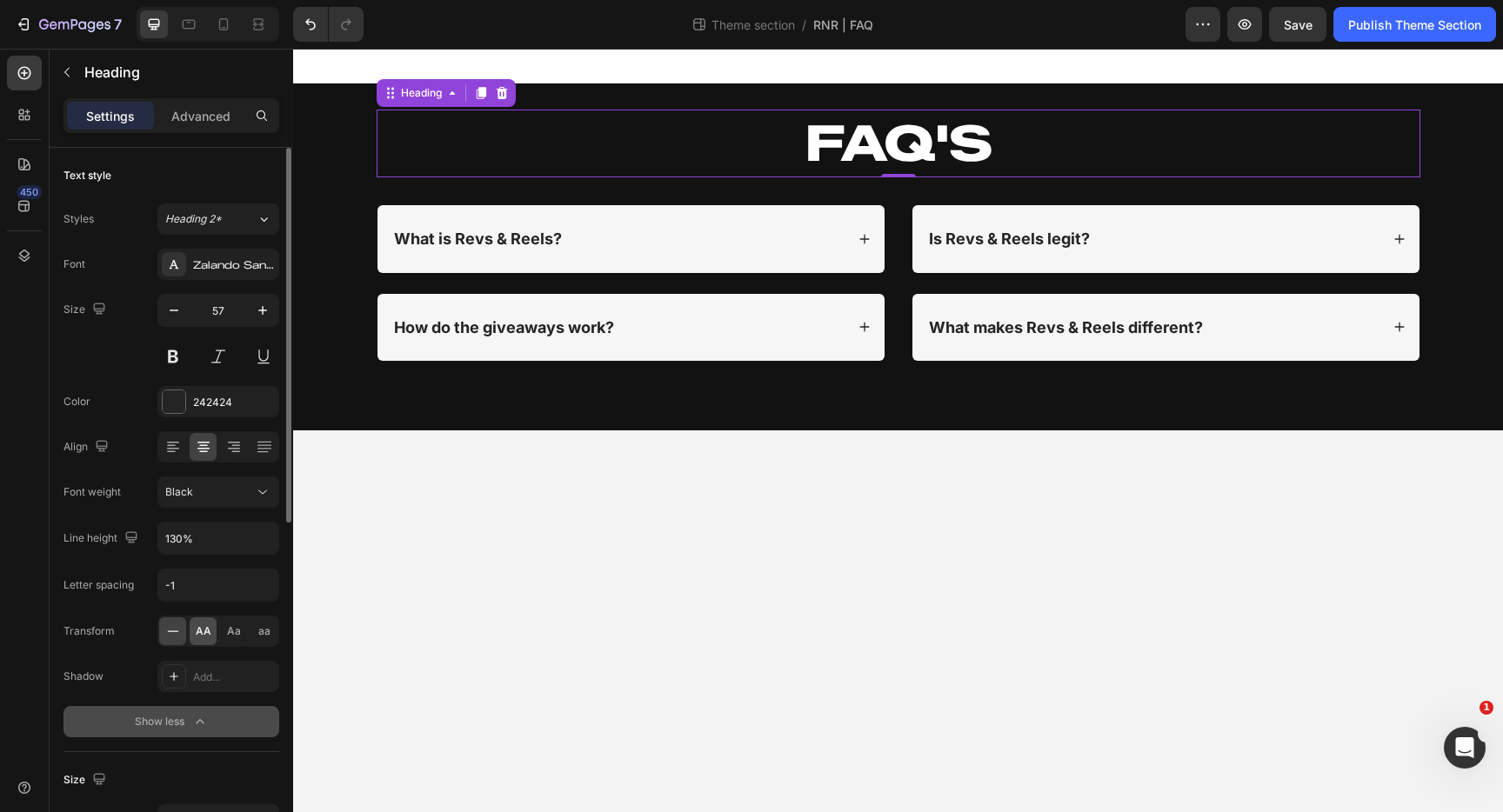
click at [201, 626] on span "AA" at bounding box center [204, 631] width 16 height 16
click at [207, 588] on input "-1" at bounding box center [218, 585] width 120 height 31
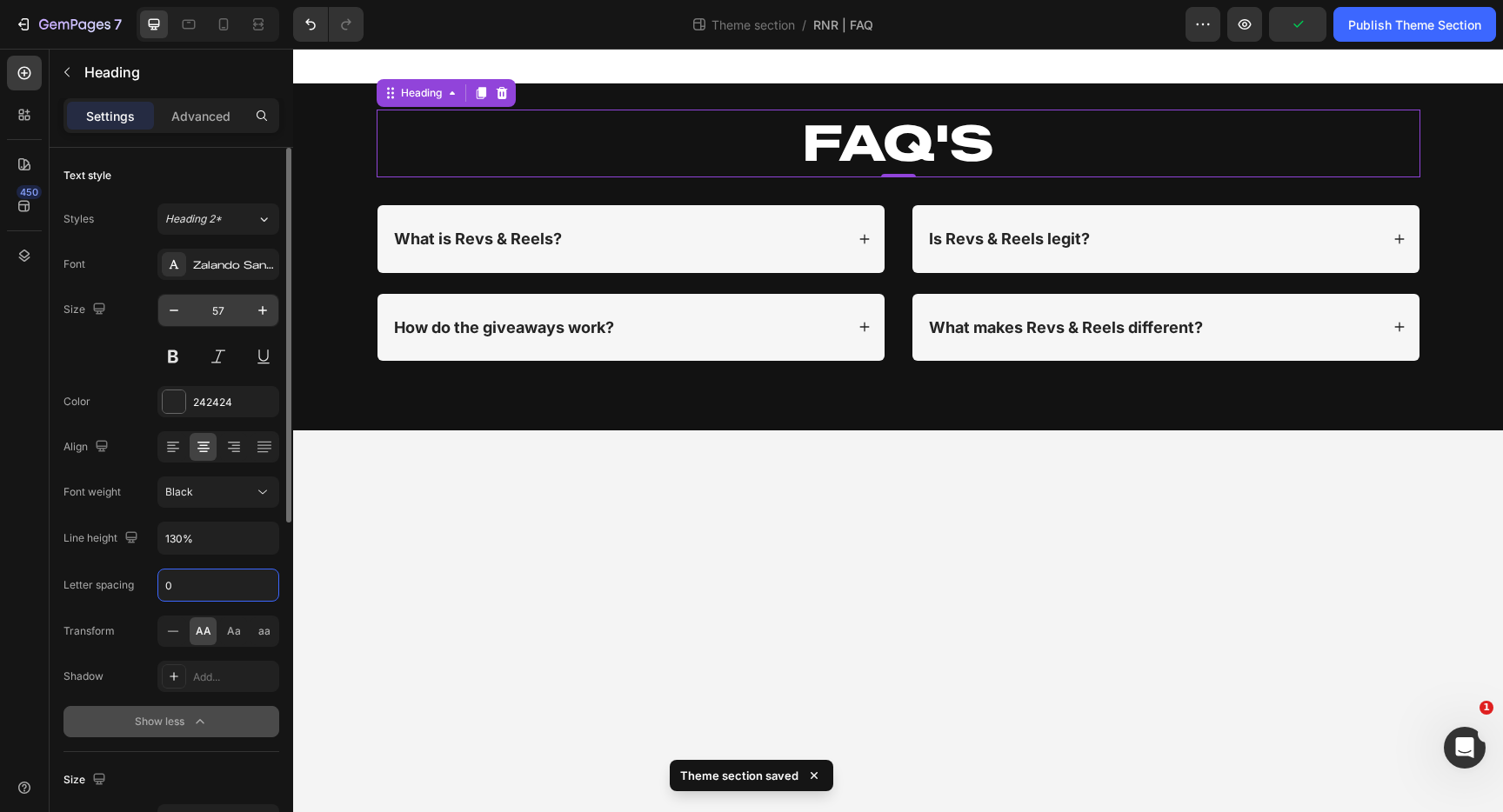
type input "0"
click at [228, 316] on input "57" at bounding box center [218, 310] width 58 height 31
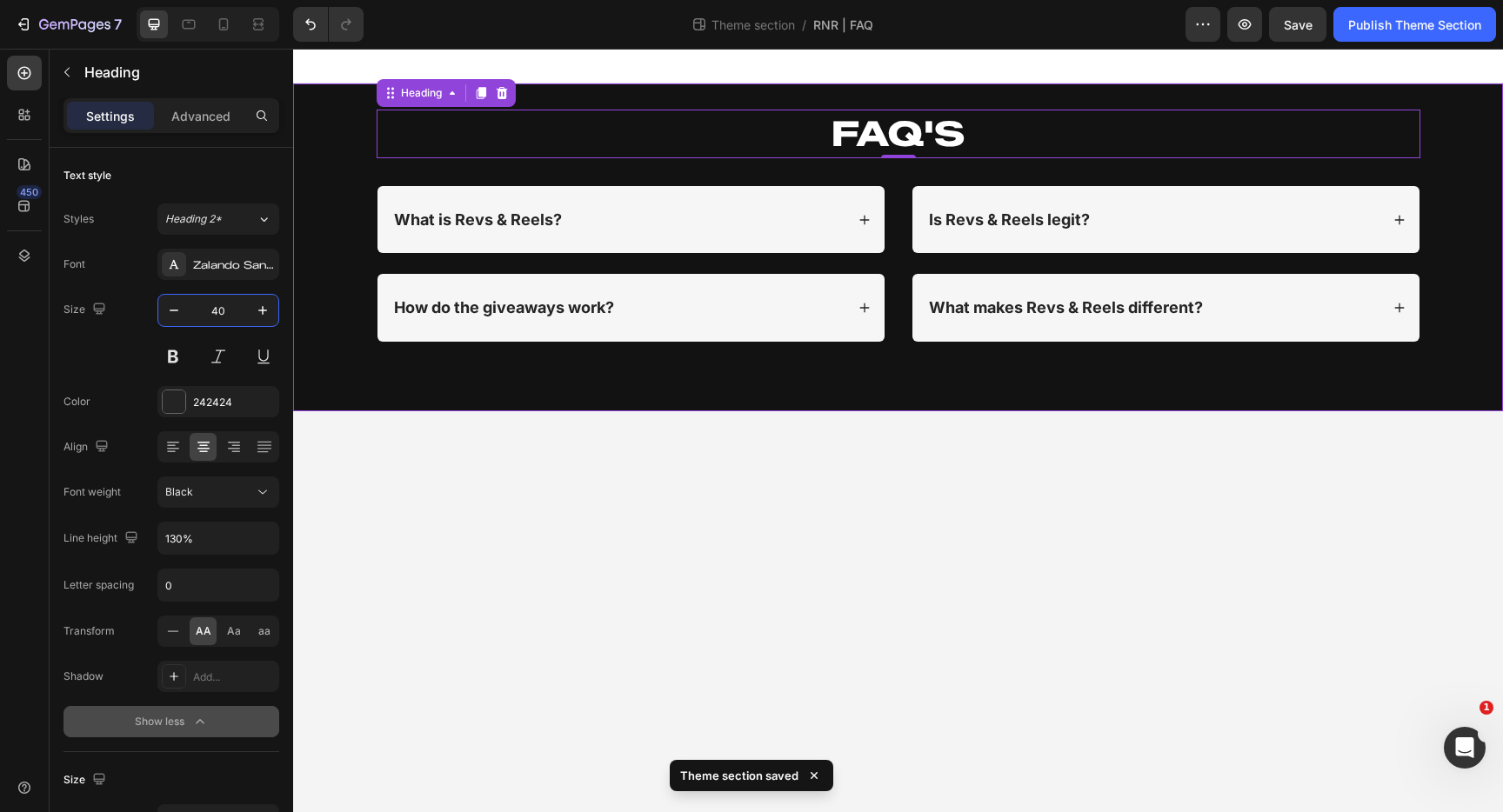
type input "4"
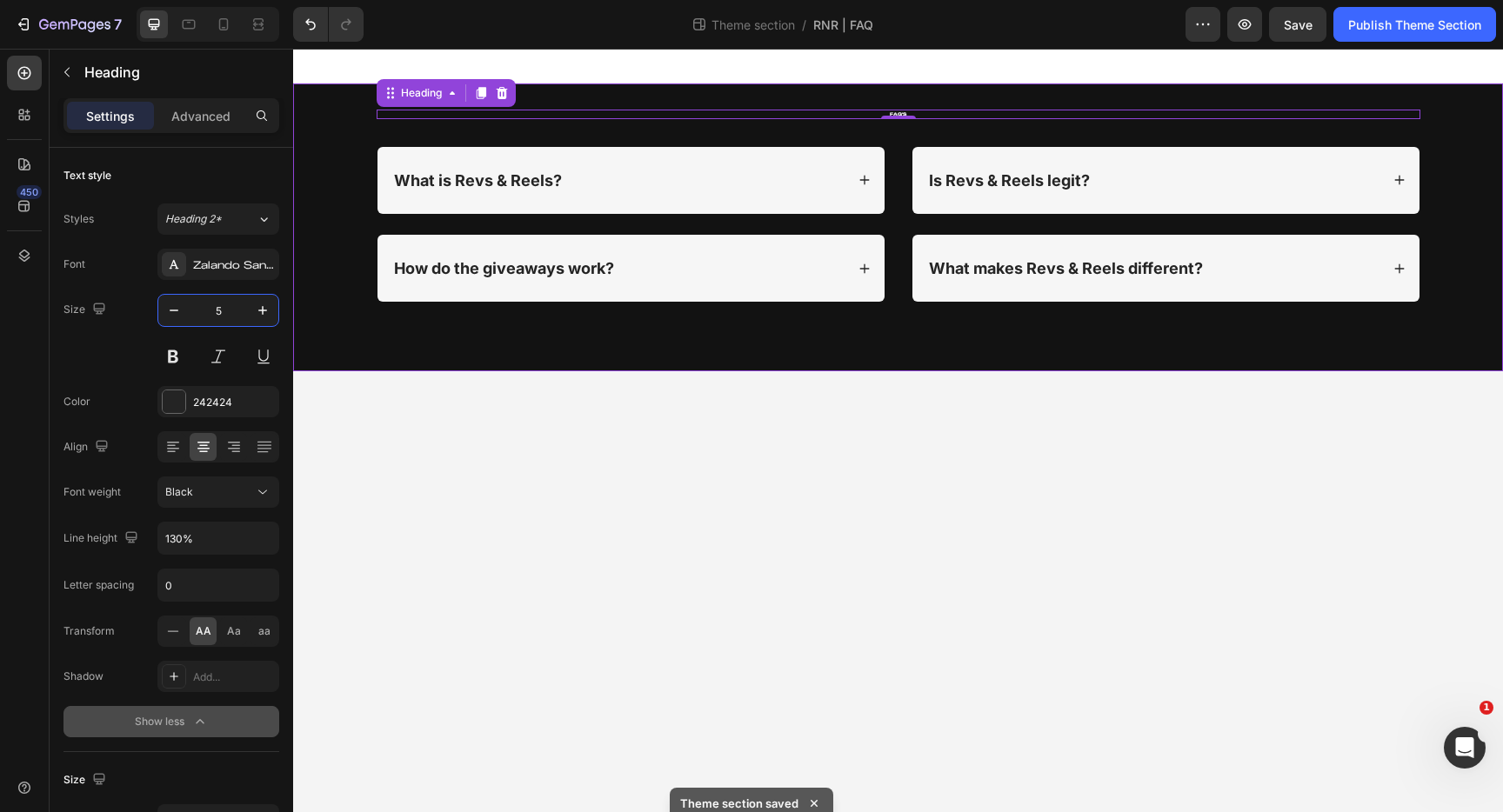
type input "52"
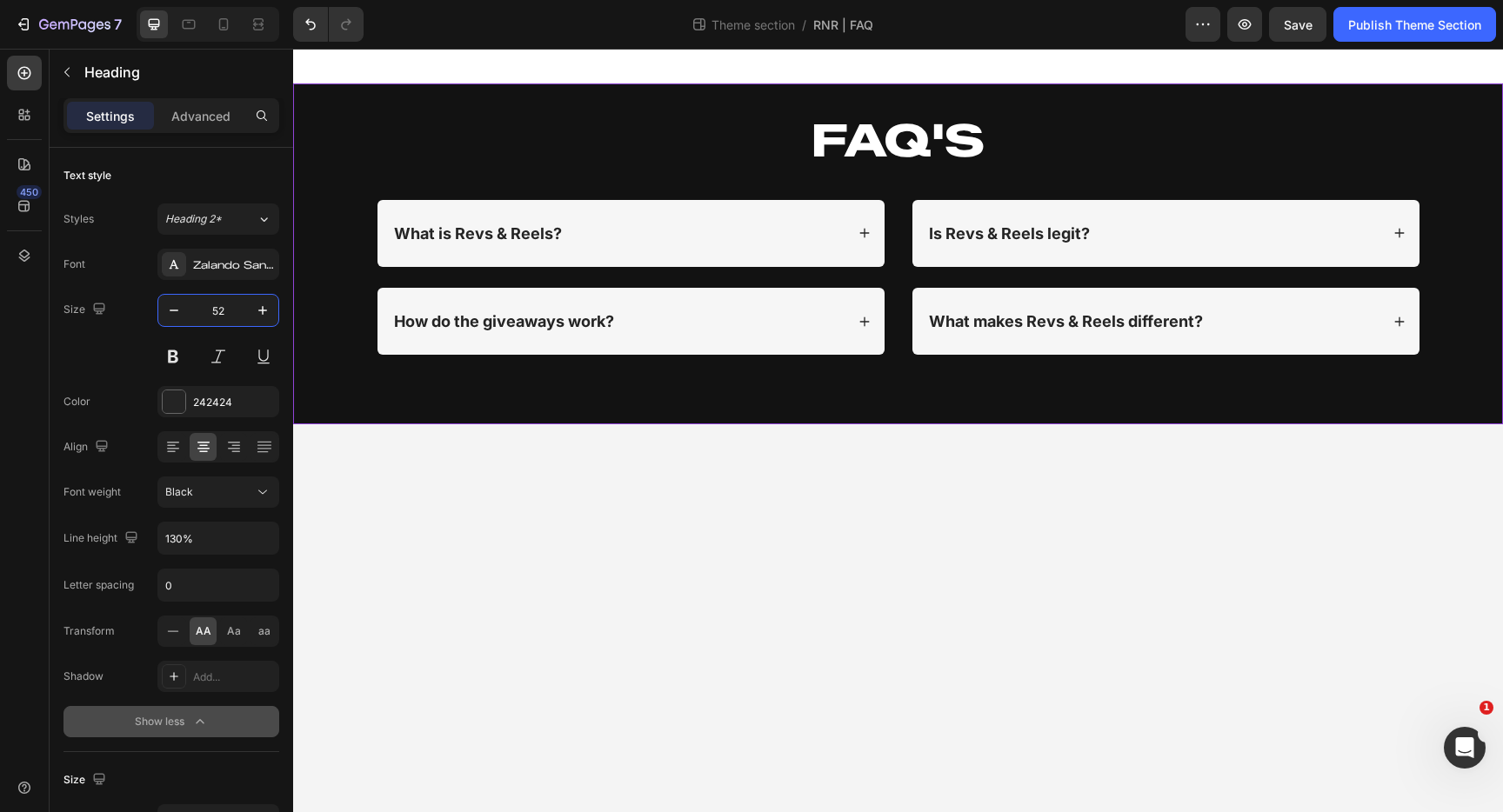
click at [340, 269] on div "⁠⁠⁠⁠⁠⁠⁠ FAQ'S Heading Row What is Revs & Reels? How do the giveaways work? Acco…" at bounding box center [898, 246] width 1175 height 273
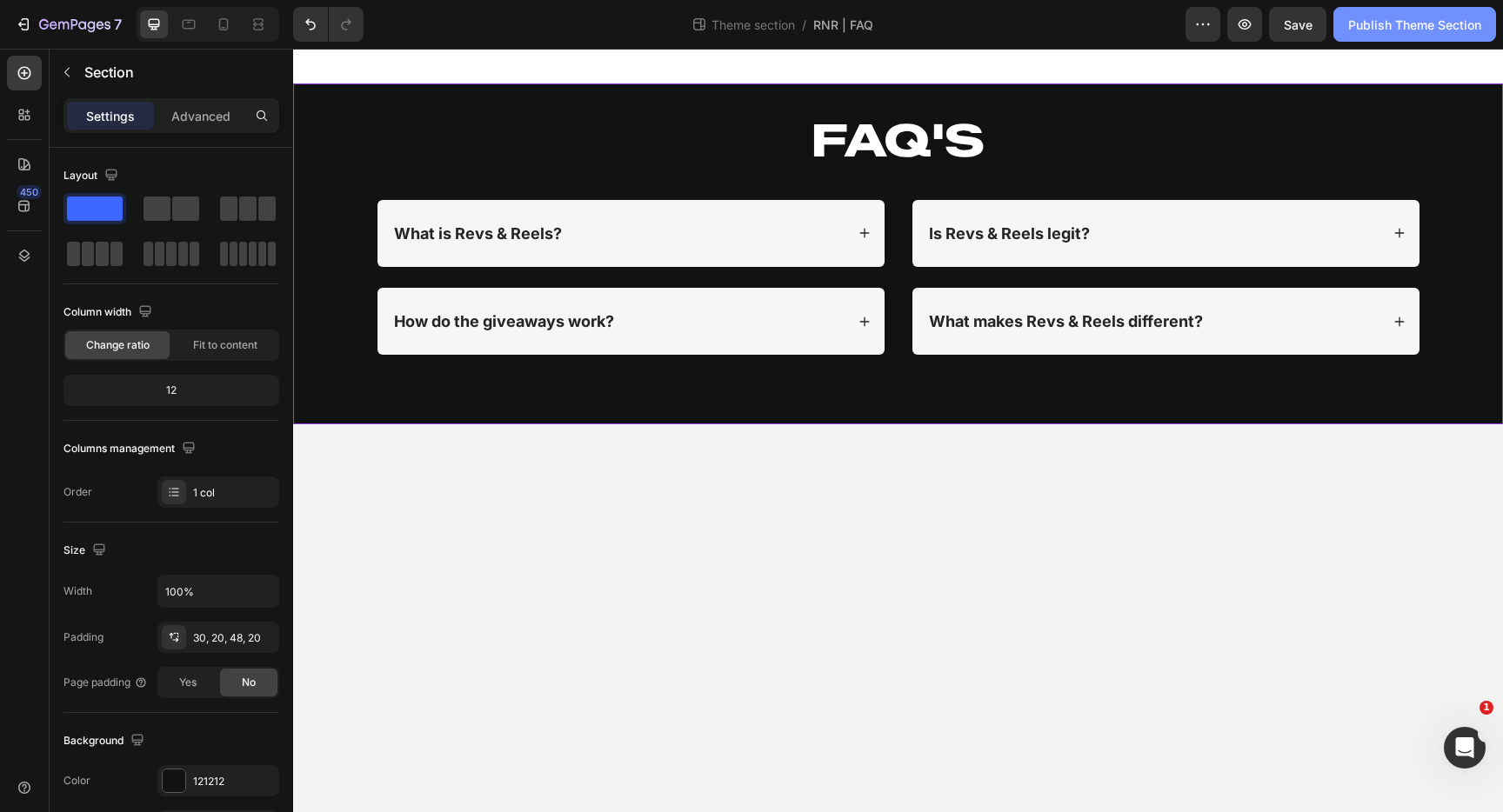
click at [1437, 28] on div "Publish Theme Section" at bounding box center [1415, 25] width 133 height 18
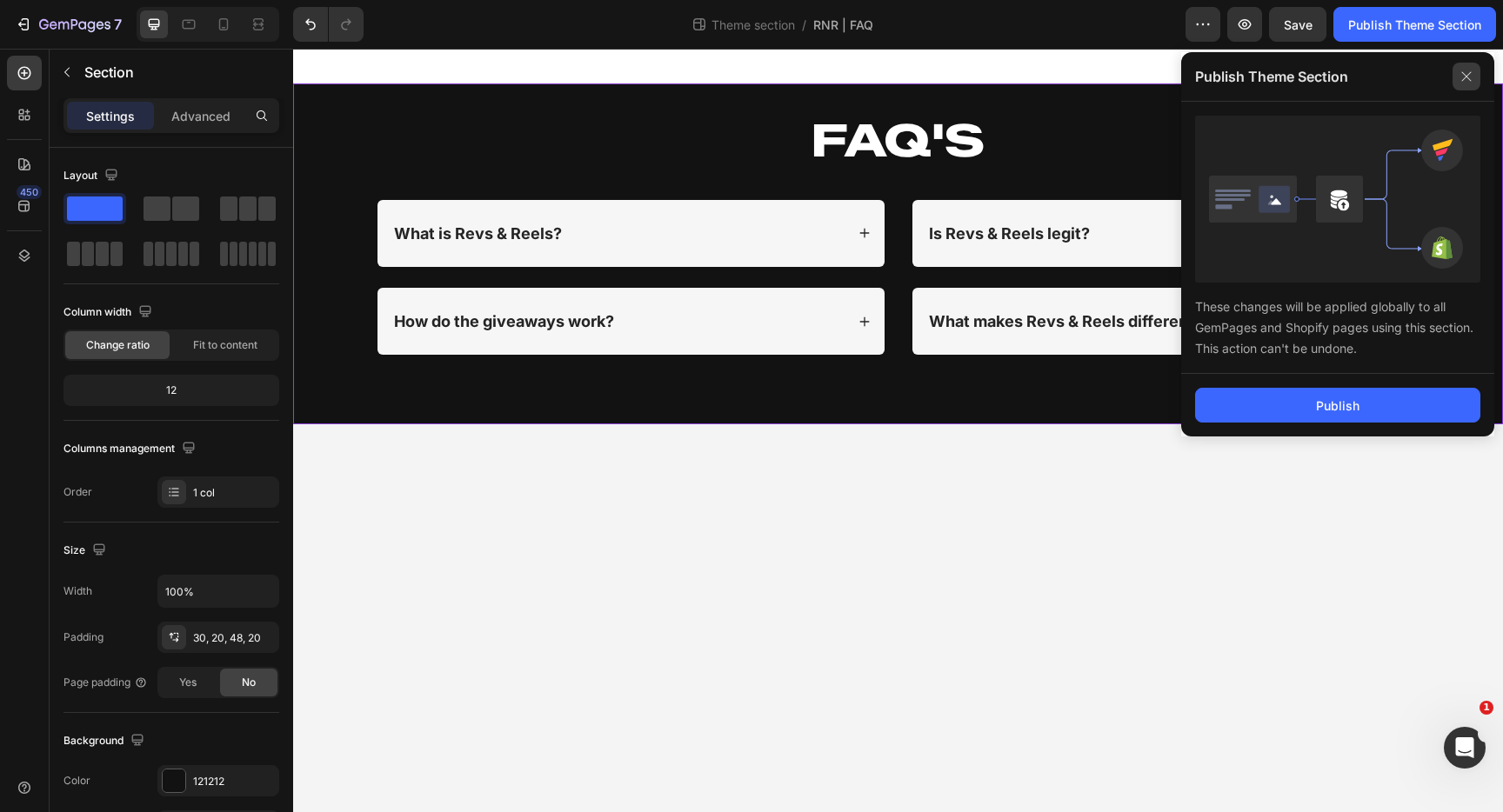
click at [1467, 73] on icon at bounding box center [1466, 76] width 27 height 27
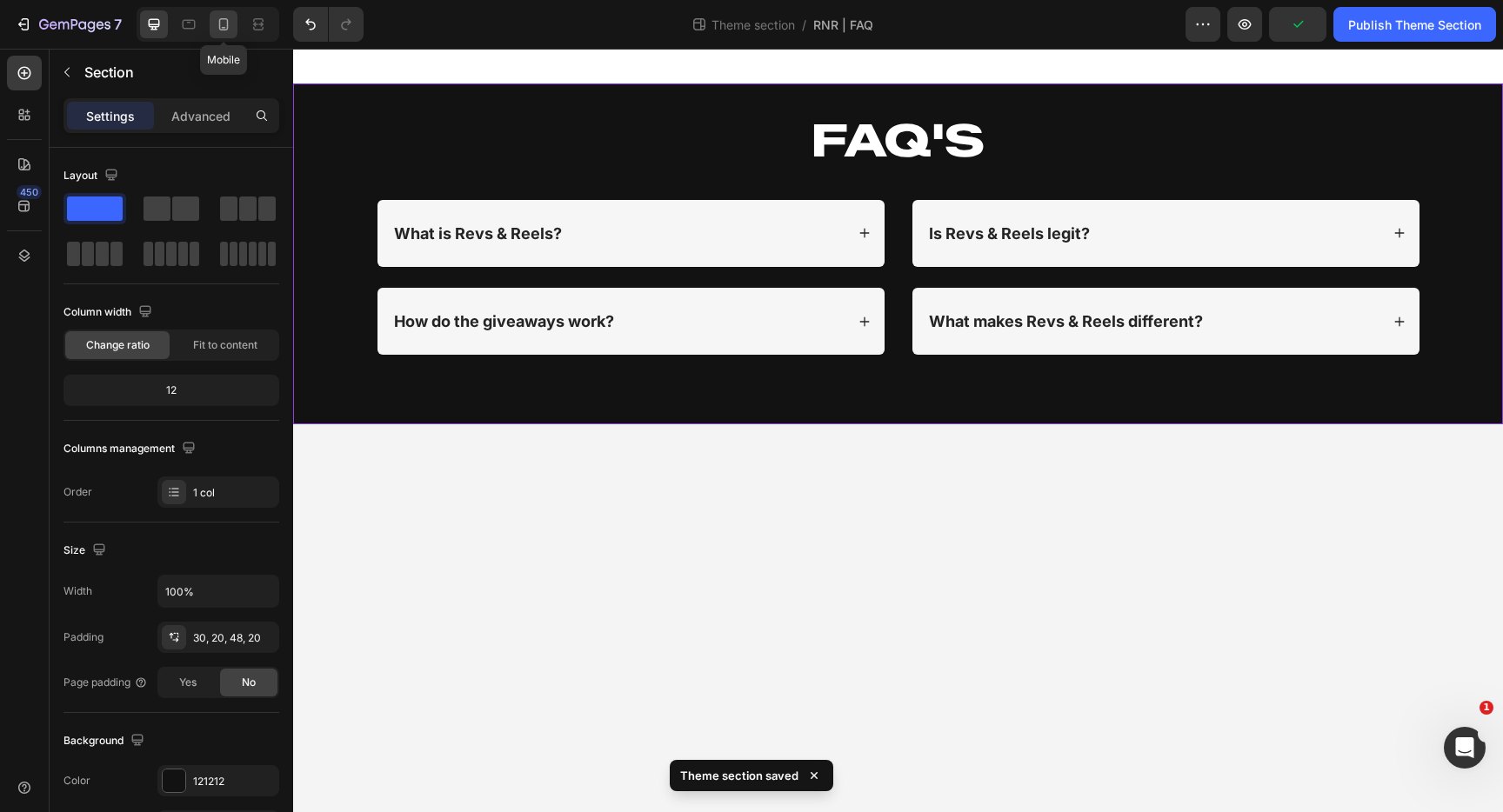
click at [218, 25] on icon at bounding box center [224, 25] width 17 height 17
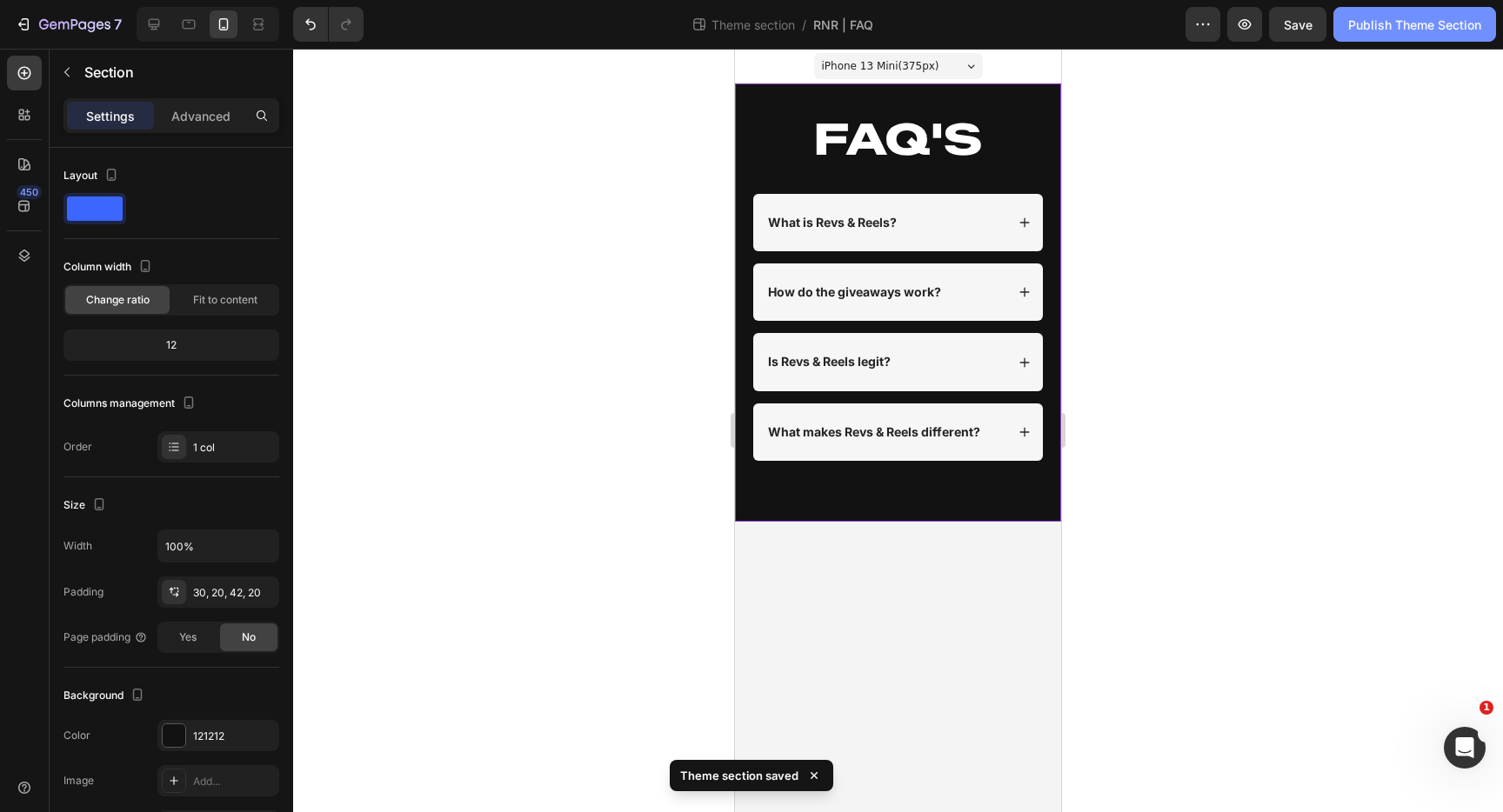
click at [1406, 31] on div "Publish Theme Section" at bounding box center [1415, 25] width 133 height 18
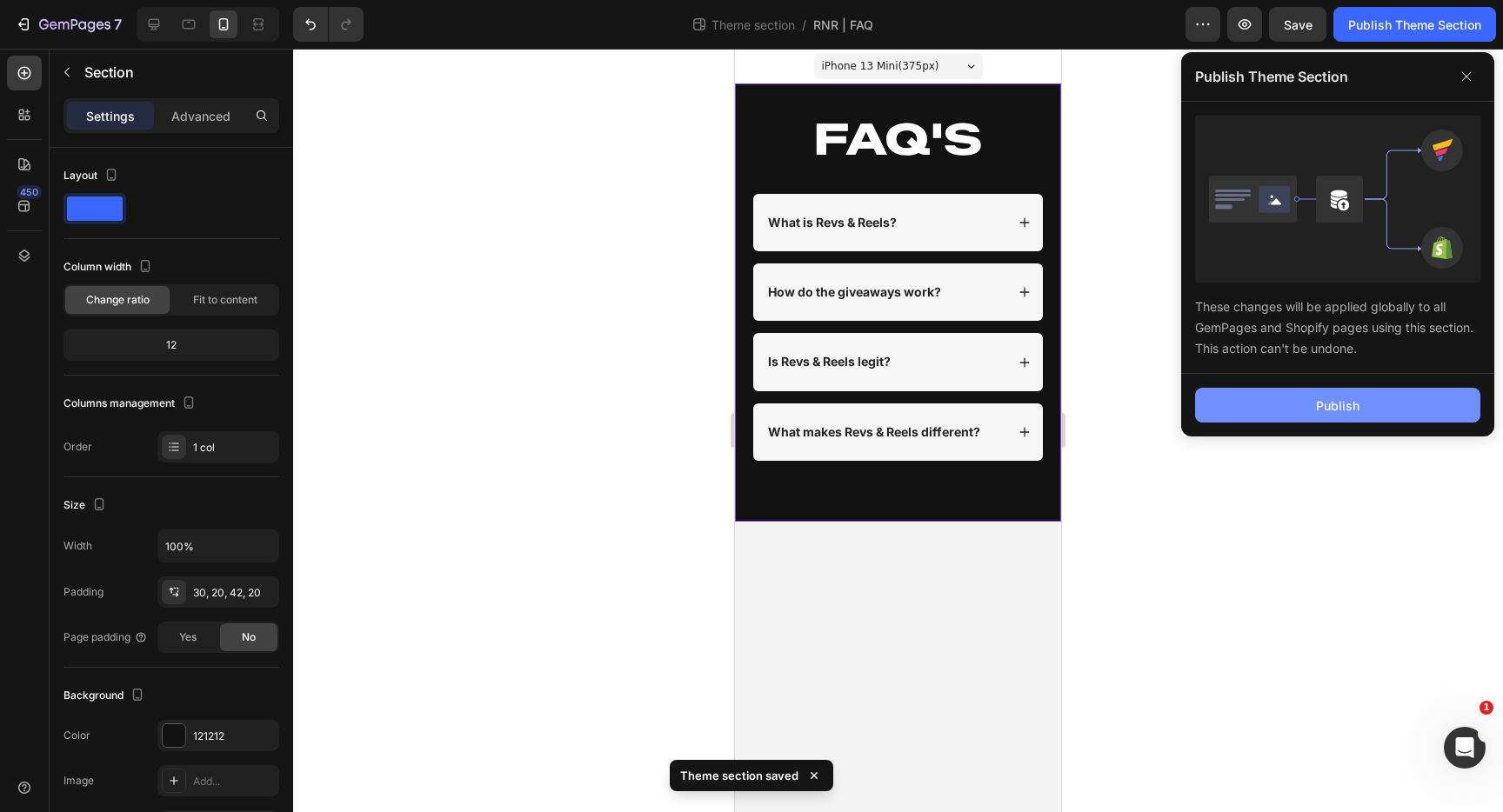
click at [1322, 408] on div "Publish" at bounding box center [1338, 406] width 44 height 18
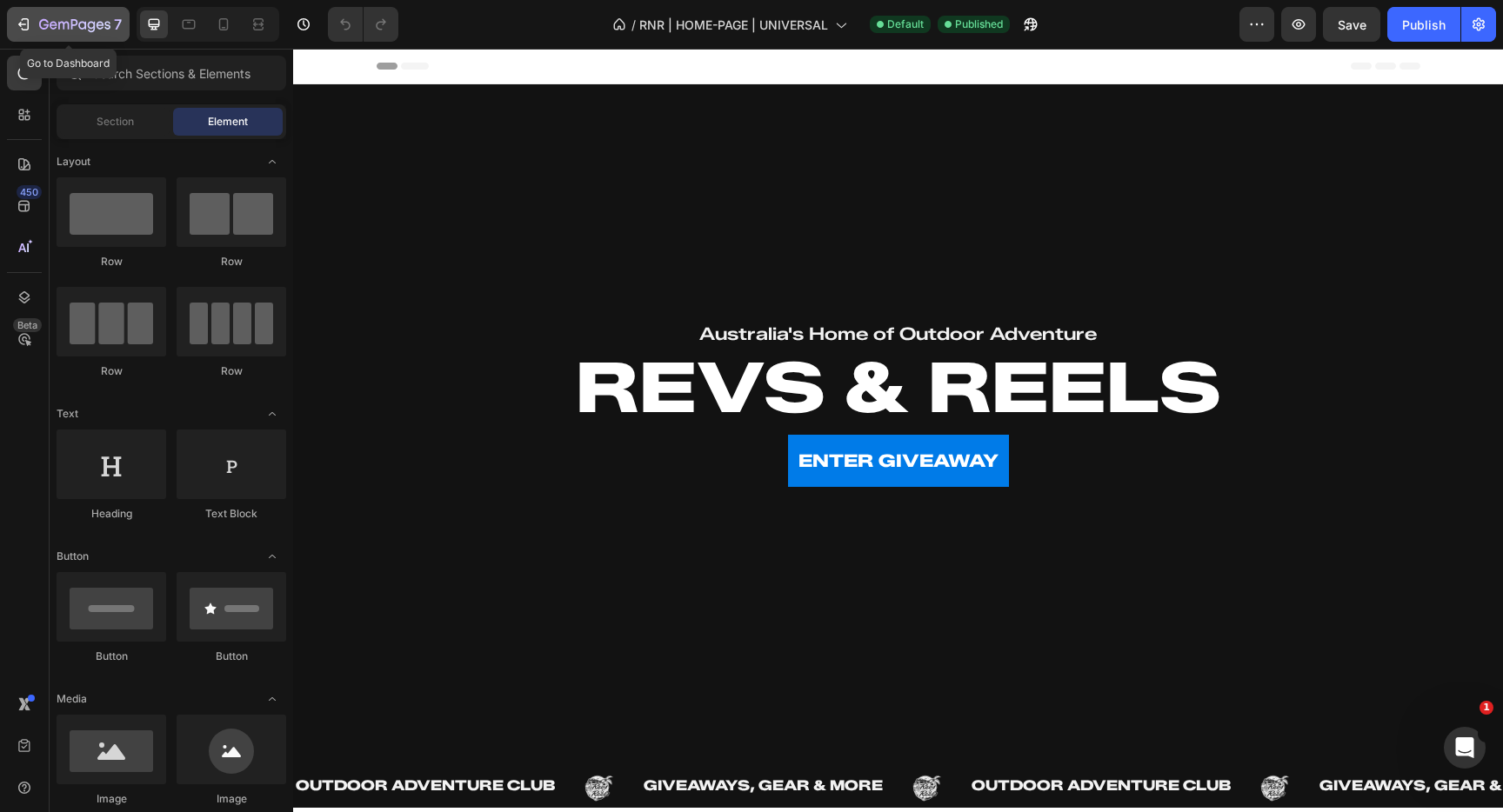
click at [22, 24] on icon "button" at bounding box center [22, 25] width 8 height 6
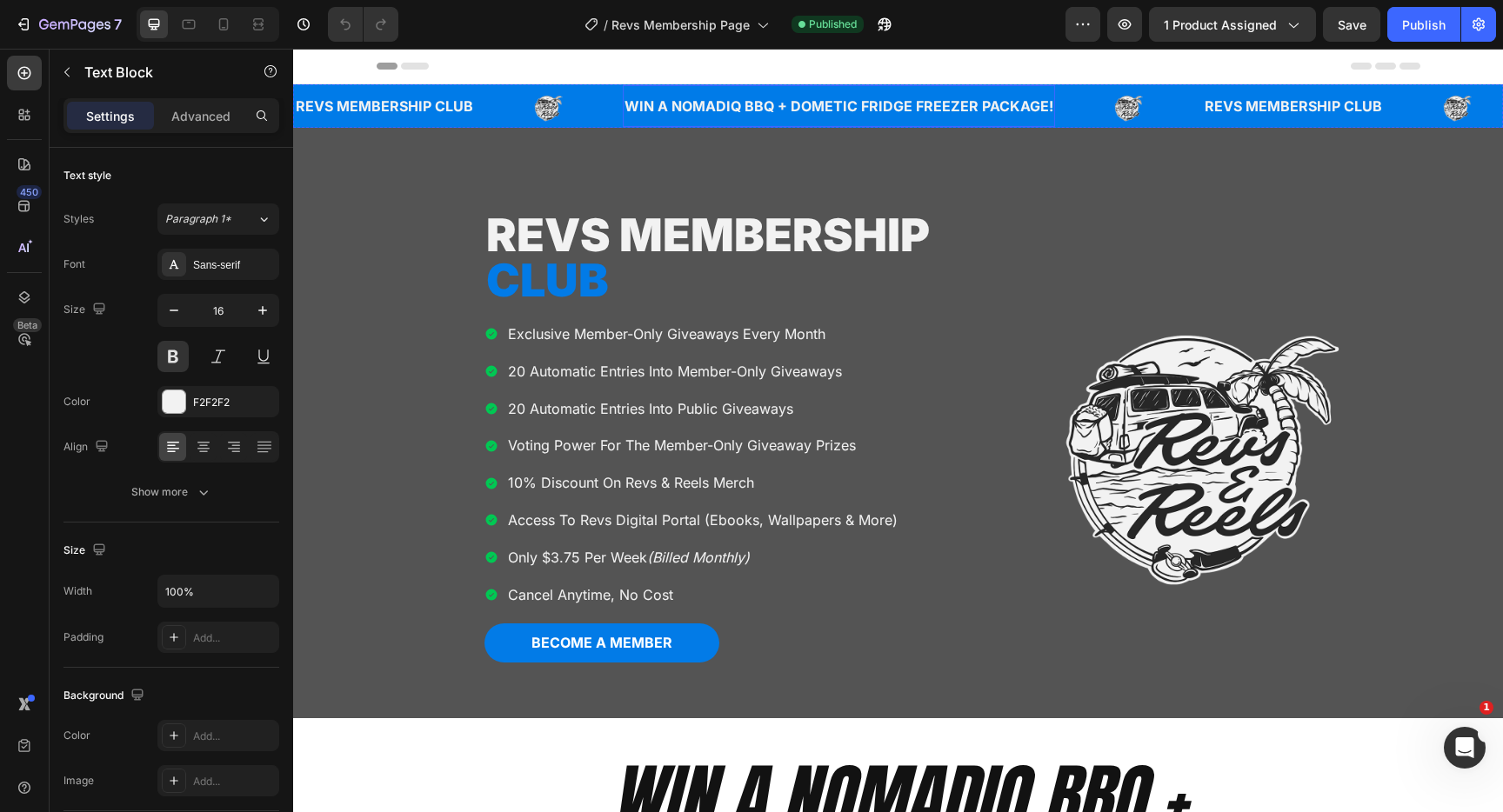
click at [736, 100] on p "WIN A NOMADIQ BBQ + DOMETIC FRIDGE FREEZER PACKAGE!" at bounding box center [839, 106] width 429 height 26
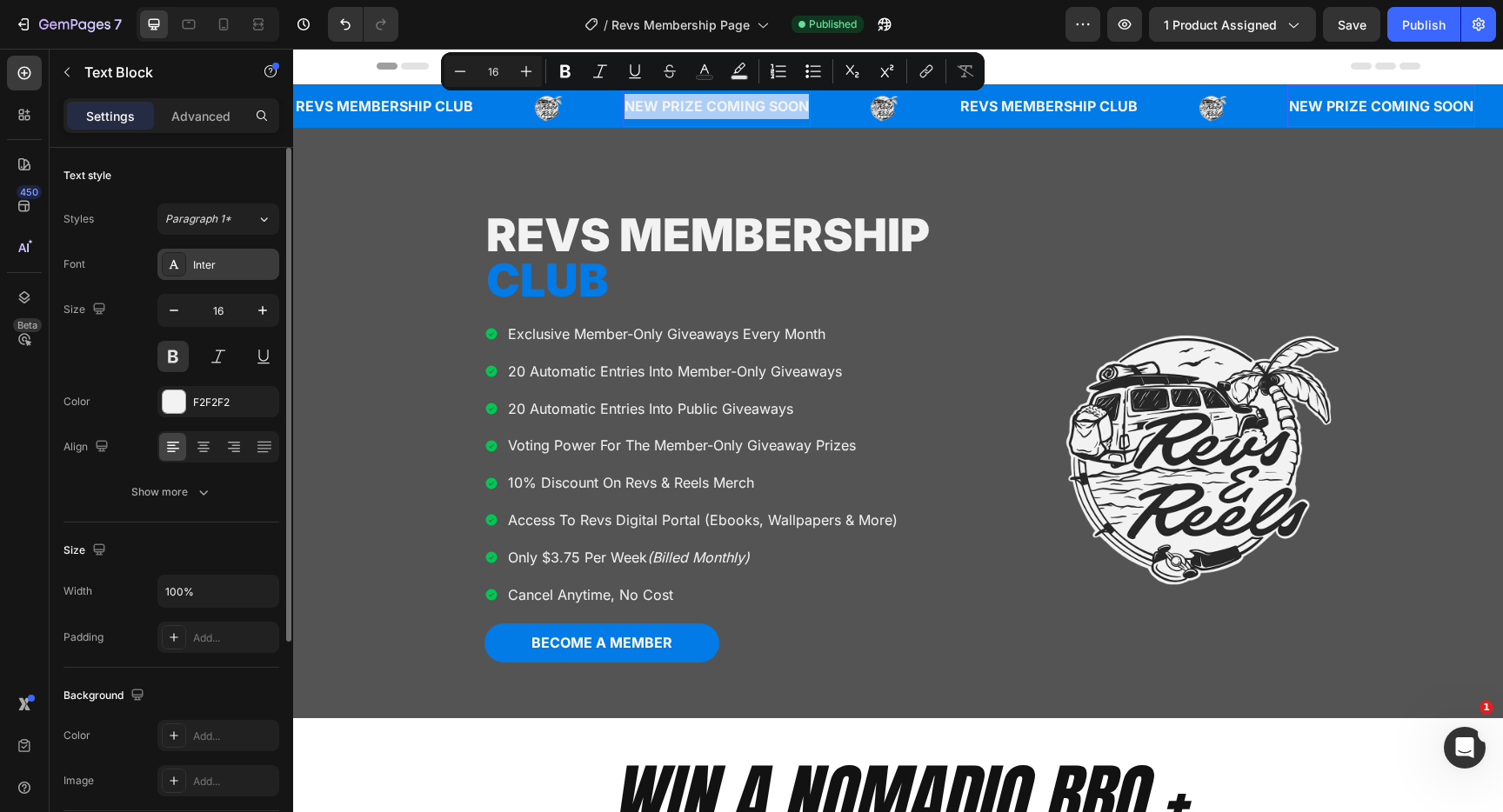
click at [226, 256] on div "Inter" at bounding box center [218, 264] width 122 height 31
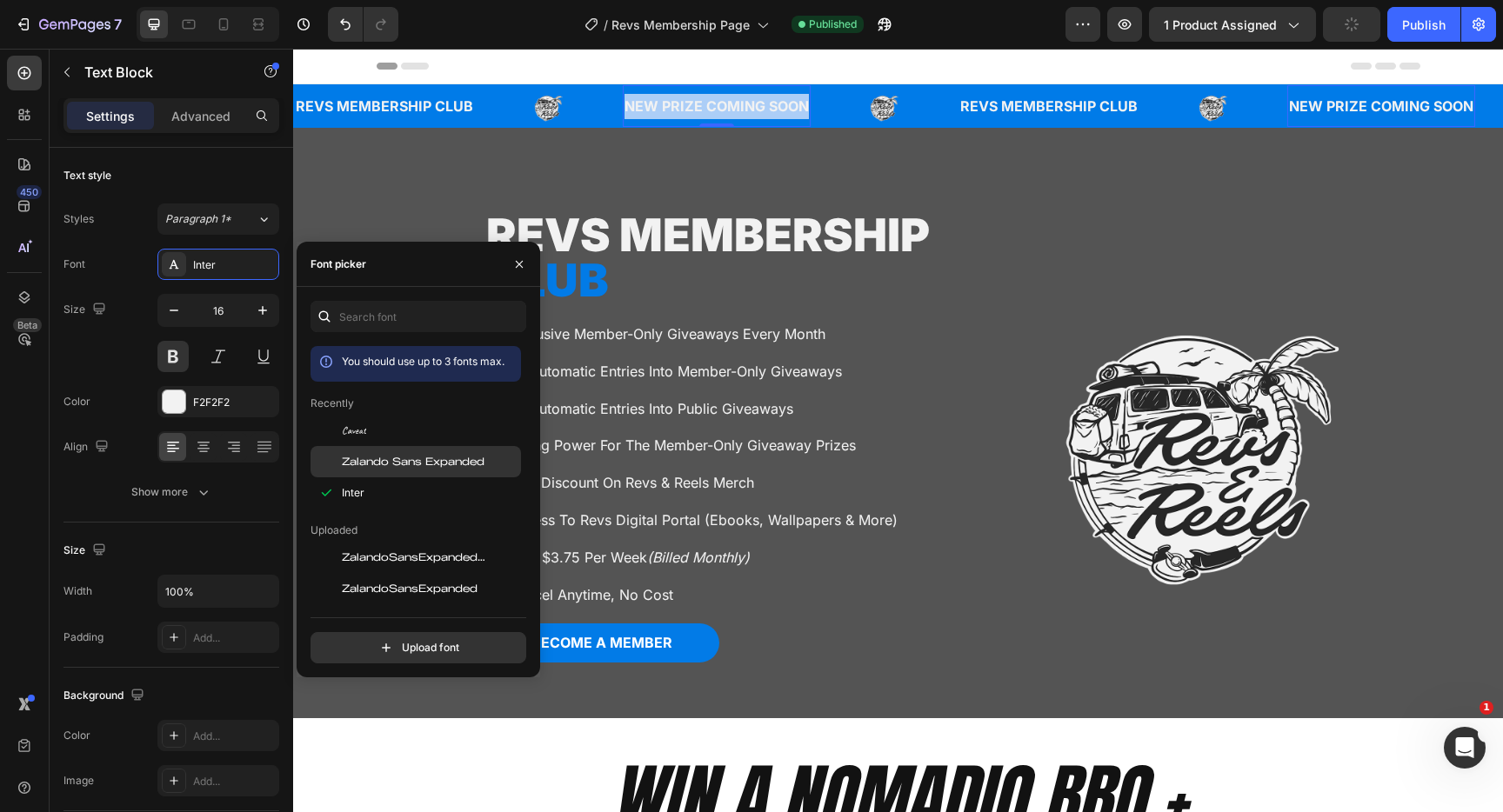
click at [429, 460] on span "Zalando Sans Expanded" at bounding box center [413, 461] width 143 height 16
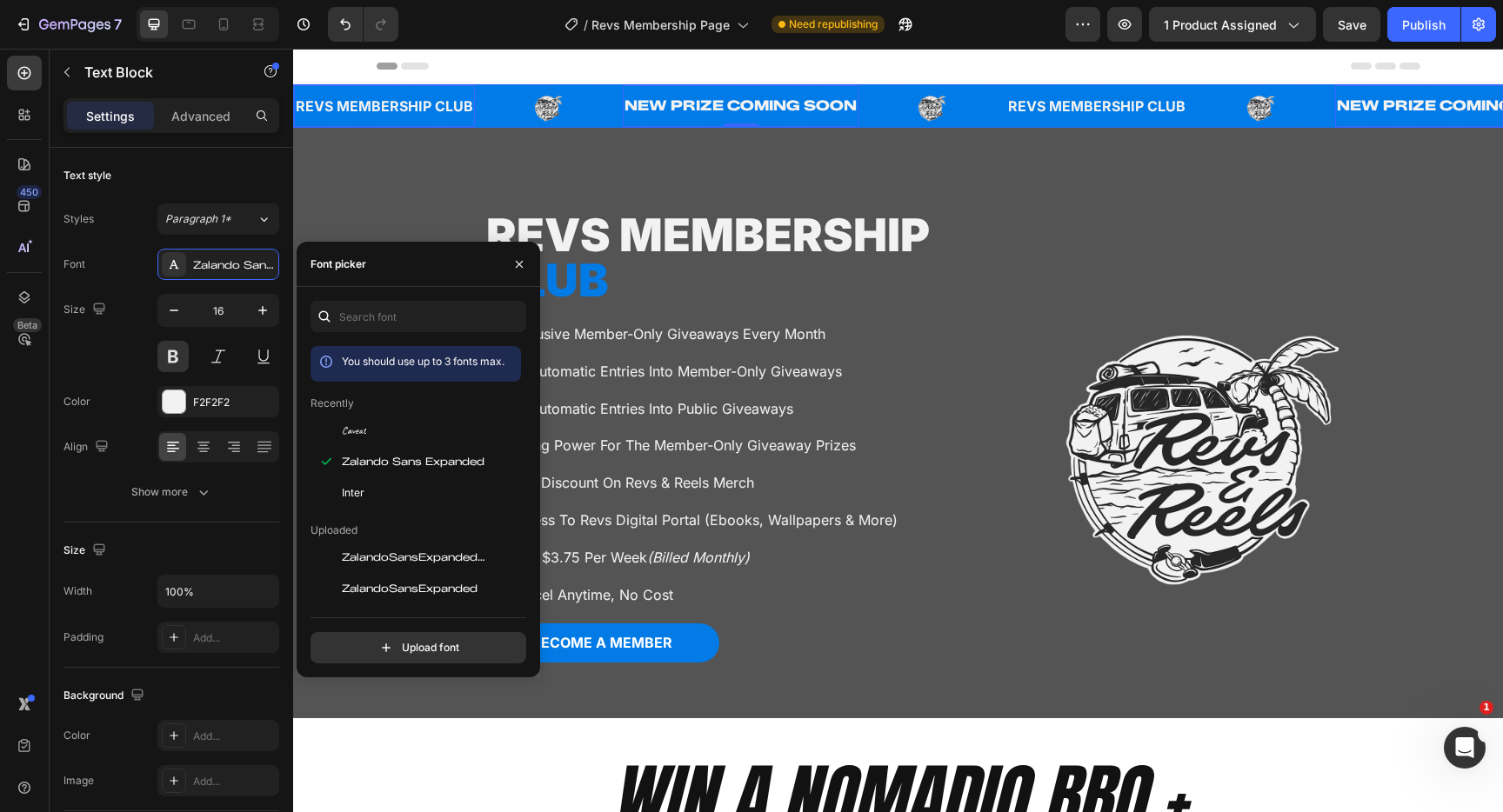
click at [387, 102] on p "REVS MEMBERSHIP CLUB" at bounding box center [384, 106] width 177 height 26
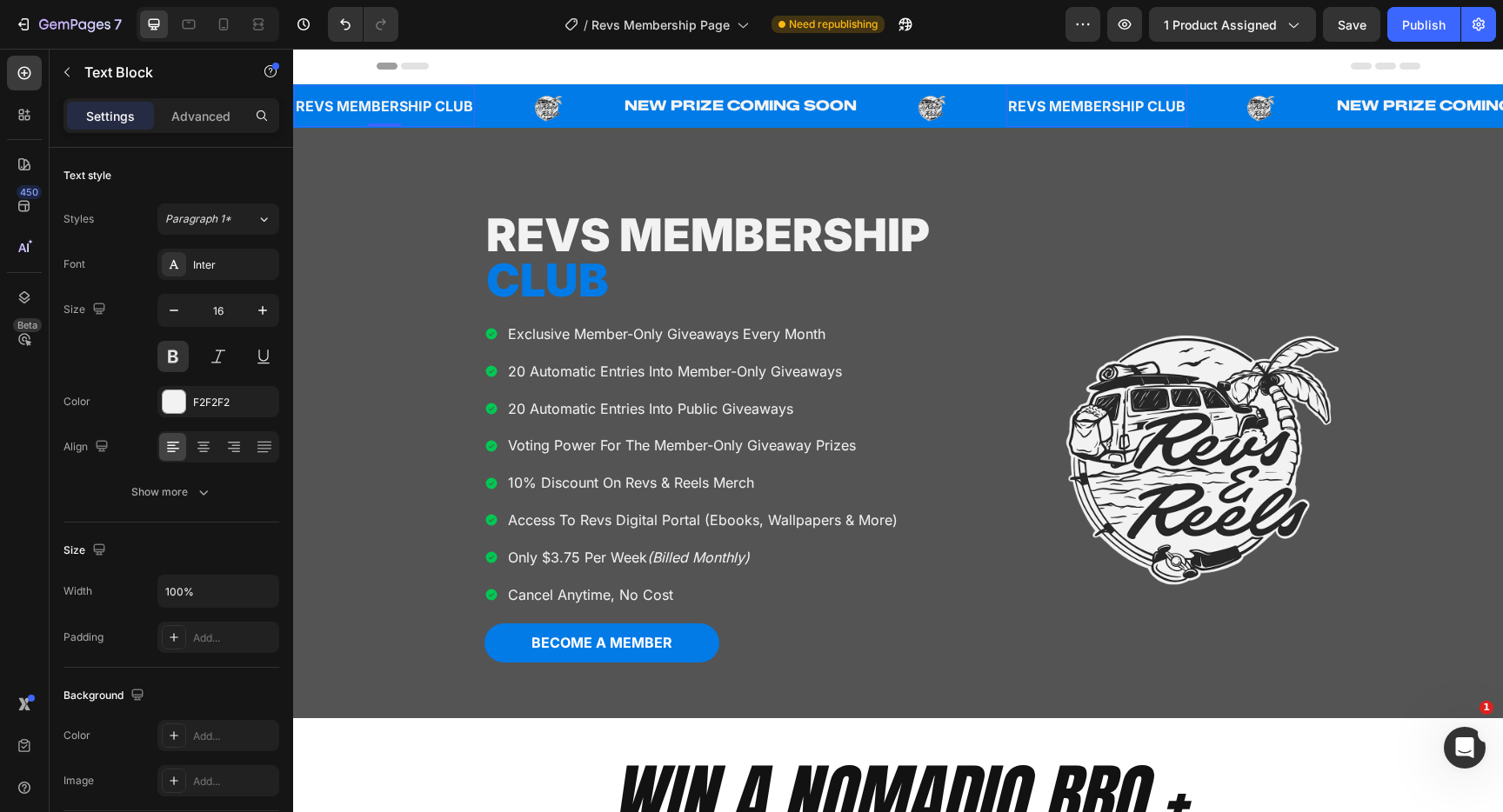
click at [377, 108] on p "REVS MEMBERSHIP CLUB" at bounding box center [384, 106] width 177 height 26
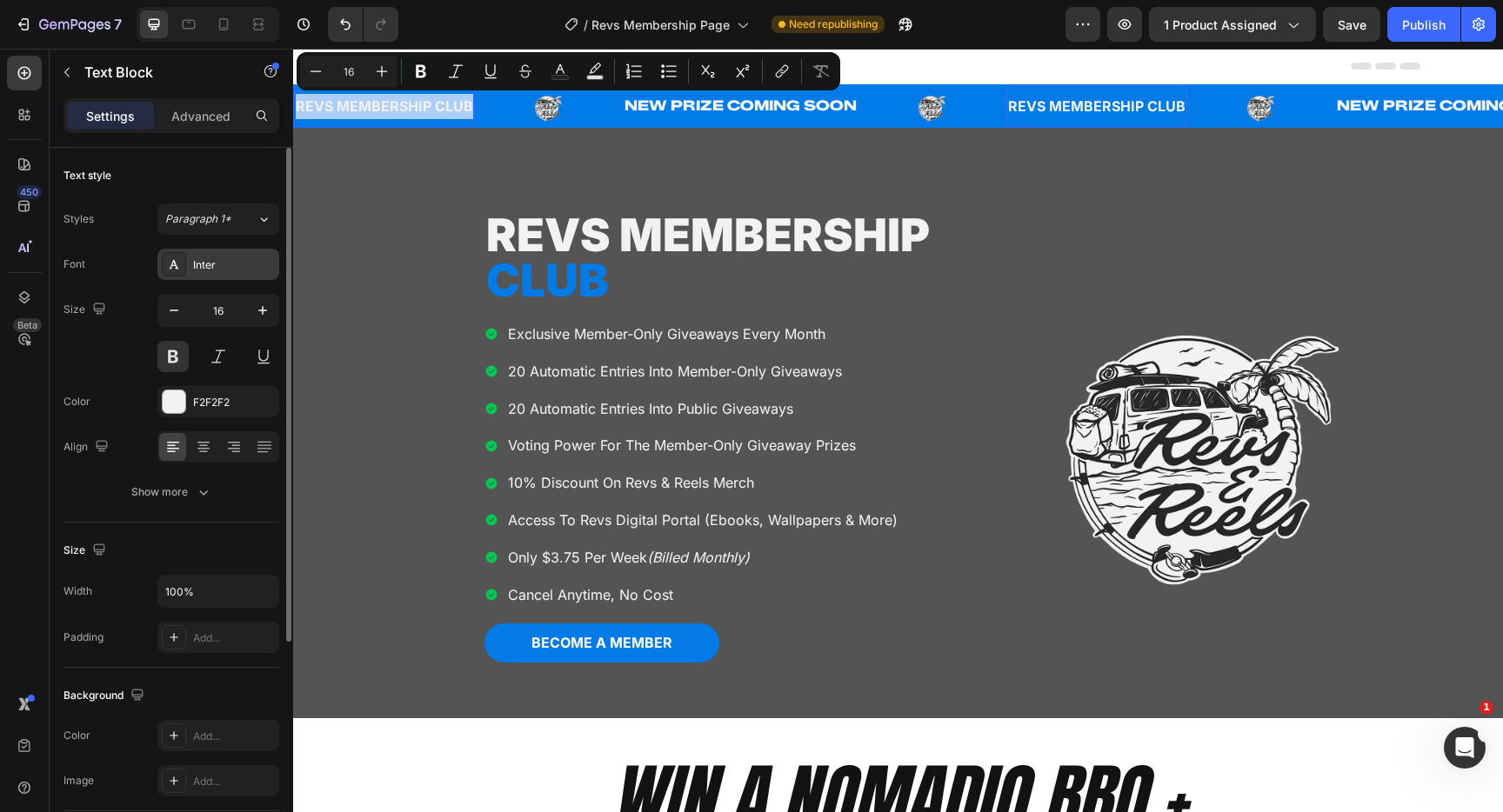
click at [209, 270] on div "Inter" at bounding box center [234, 265] width 81 height 16
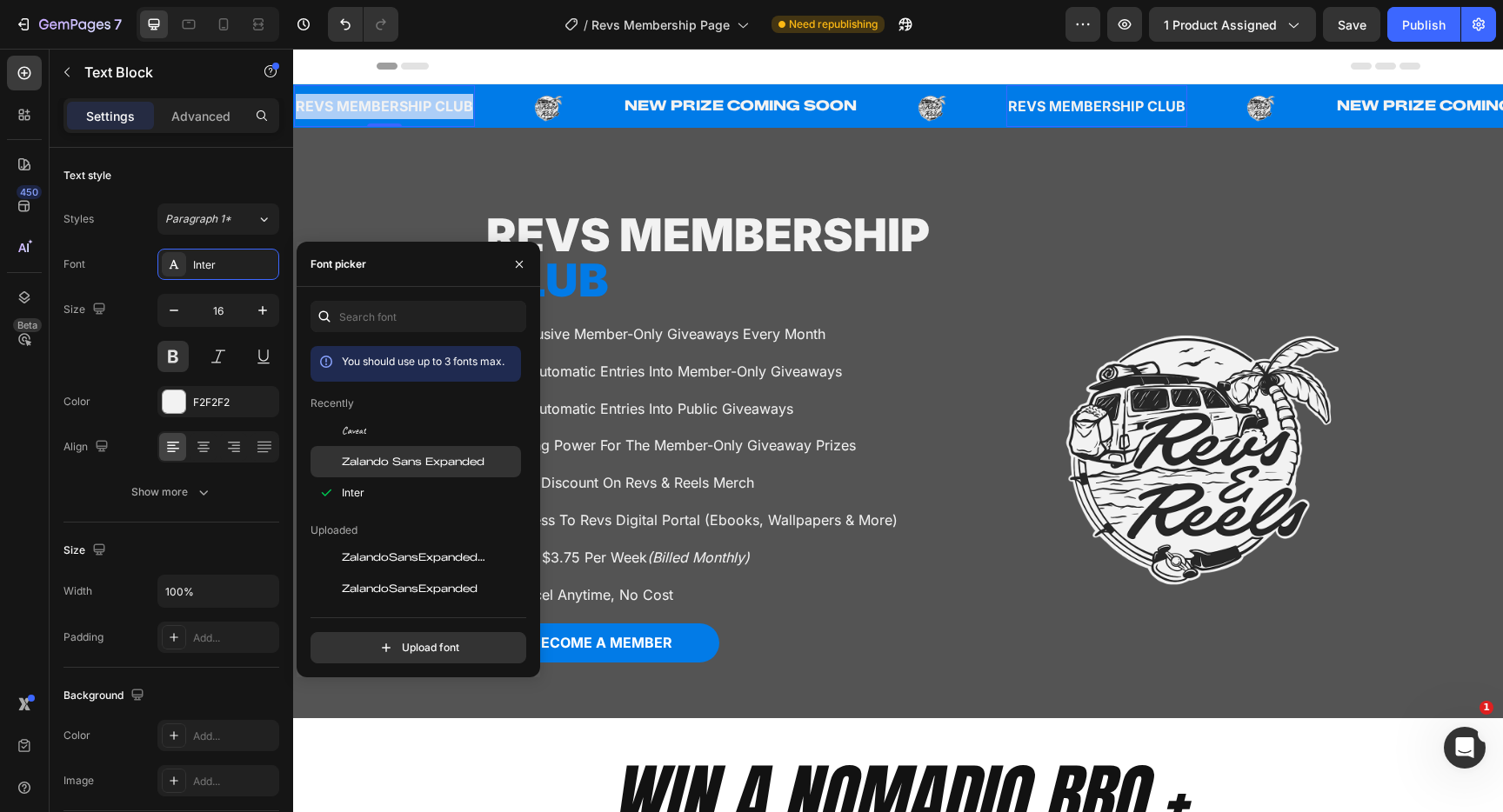
click at [369, 460] on span "Zalando Sans Expanded" at bounding box center [413, 461] width 143 height 16
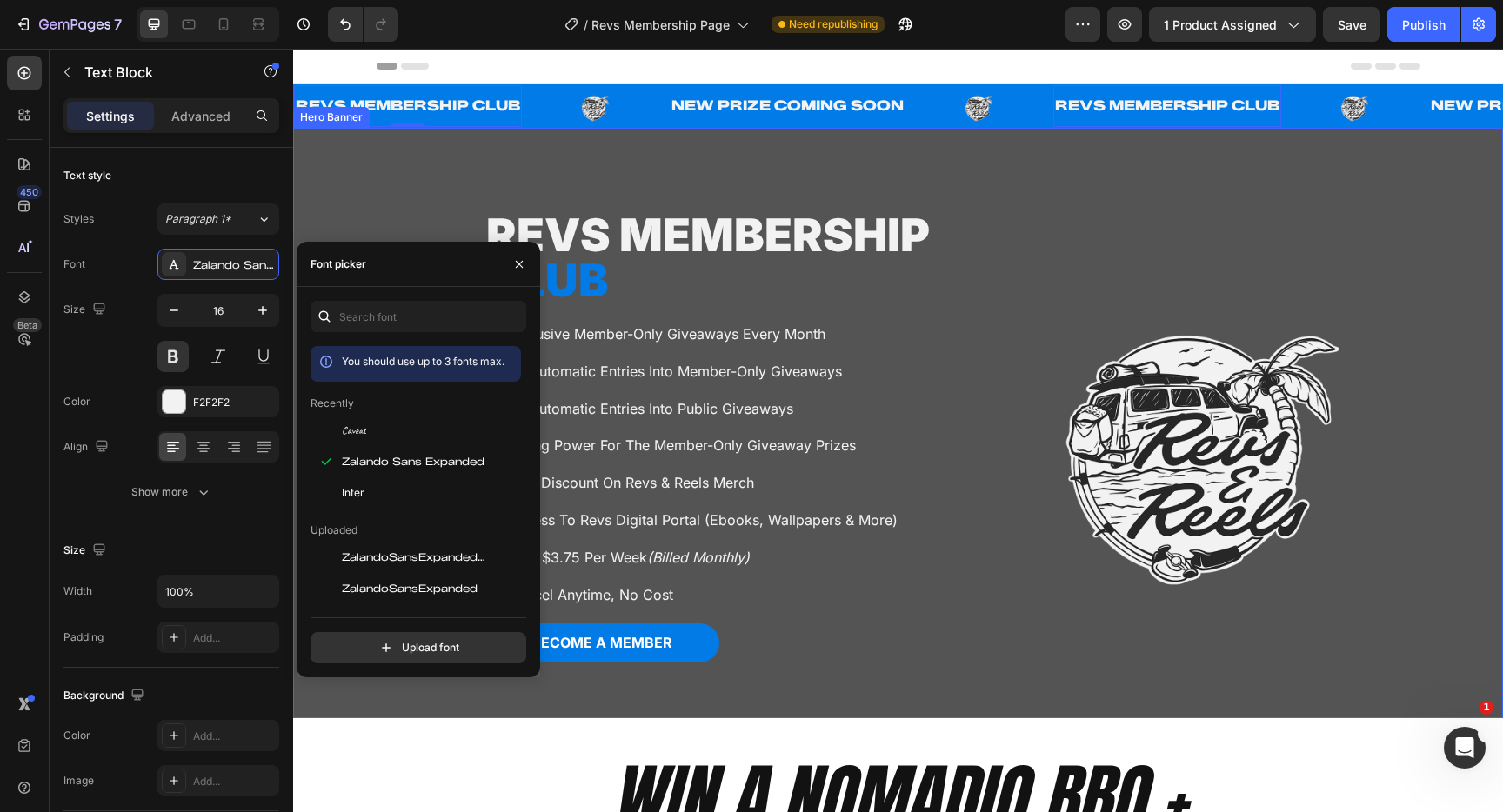
click at [1458, 189] on div "REVS MEMBERSHIP cLUB Heading exclusive member-only giveaways every month 20 aut…" at bounding box center [897, 423] width 1210 height 590
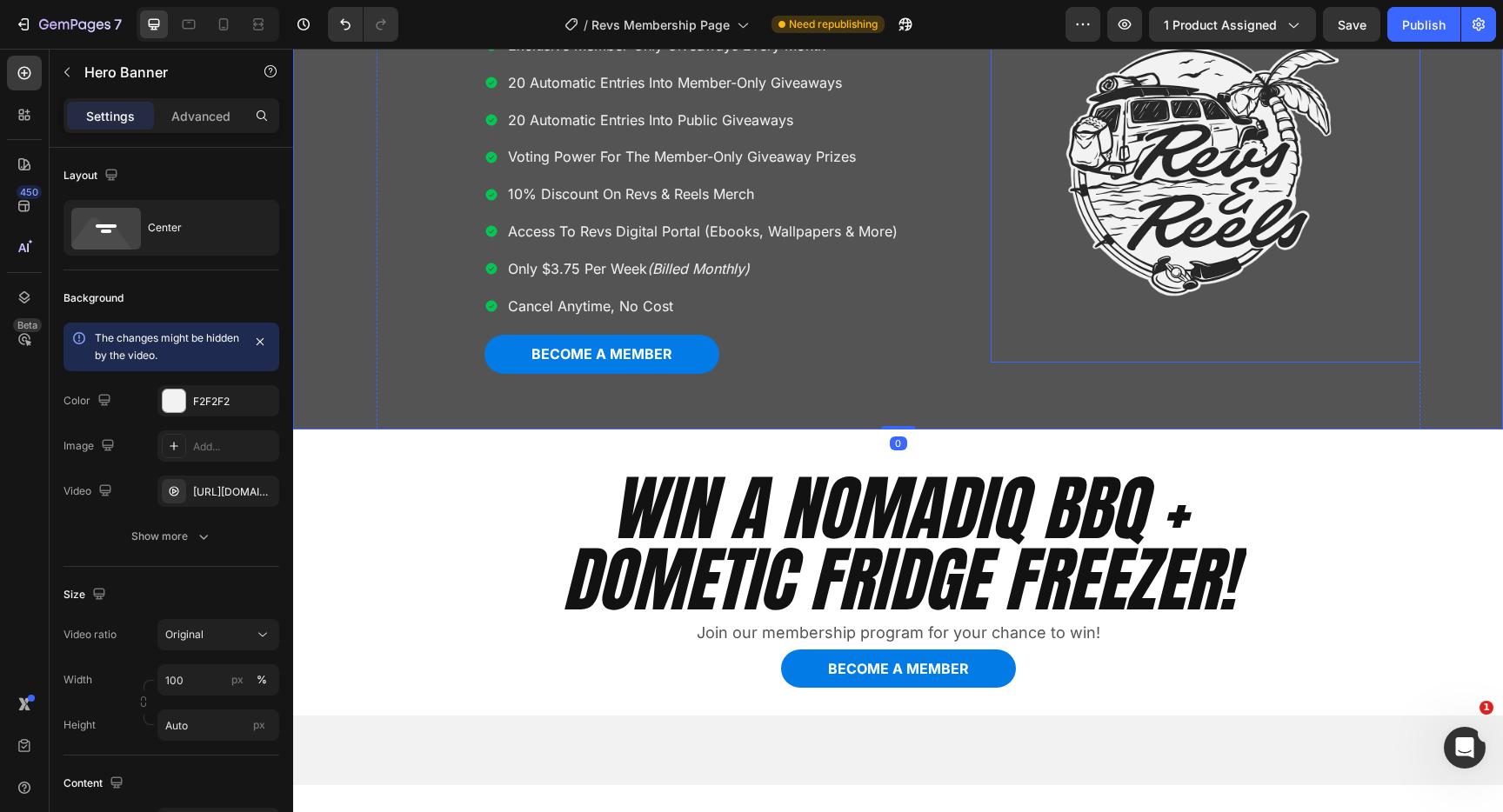
scroll to position [290, 0]
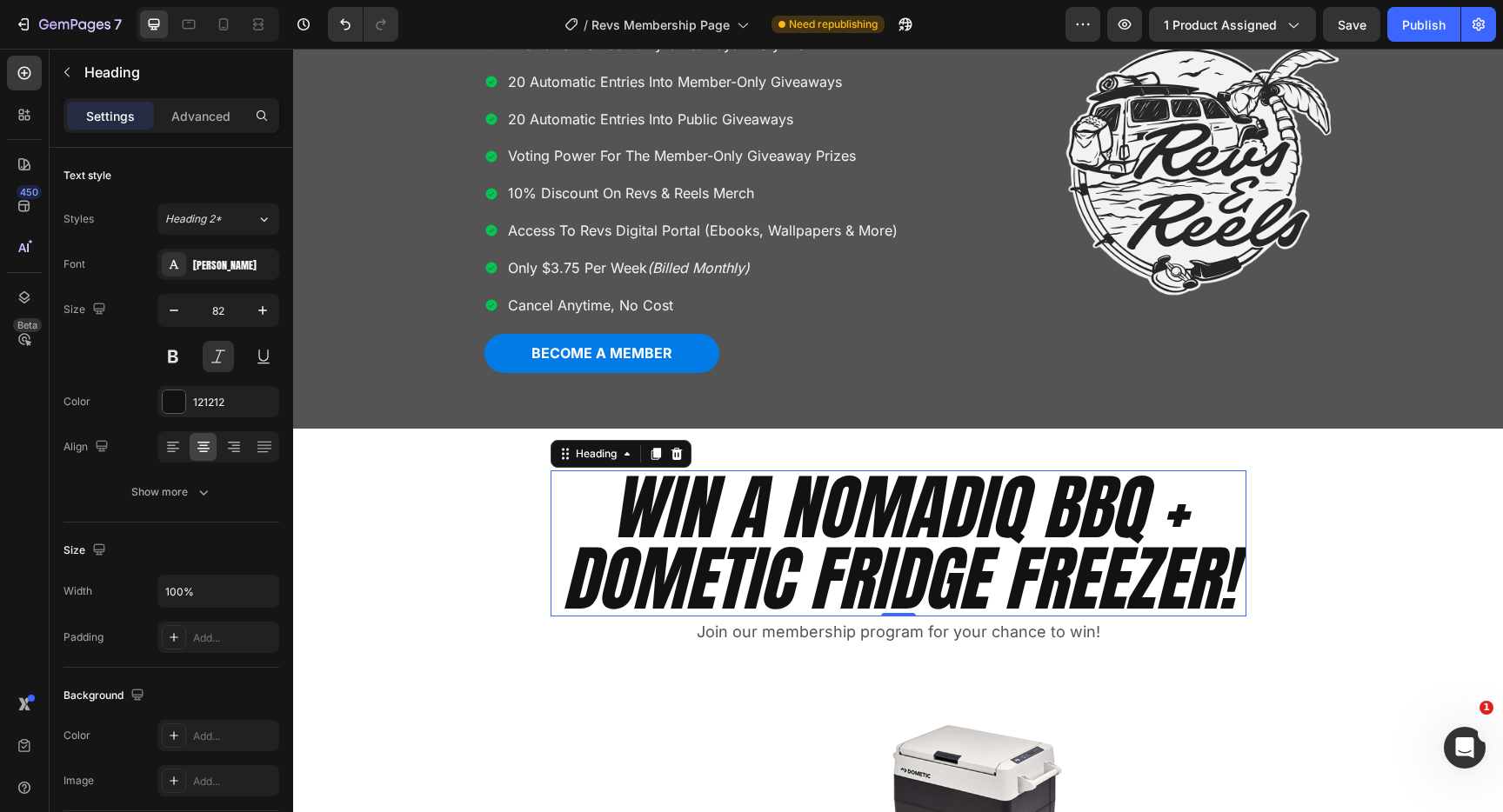
click at [931, 566] on h2 "WIN A NOMADIQ BBQ + DOMETIC FRIDGE FREEZER!" at bounding box center [898, 544] width 696 height 146
click at [226, 359] on button at bounding box center [218, 356] width 31 height 31
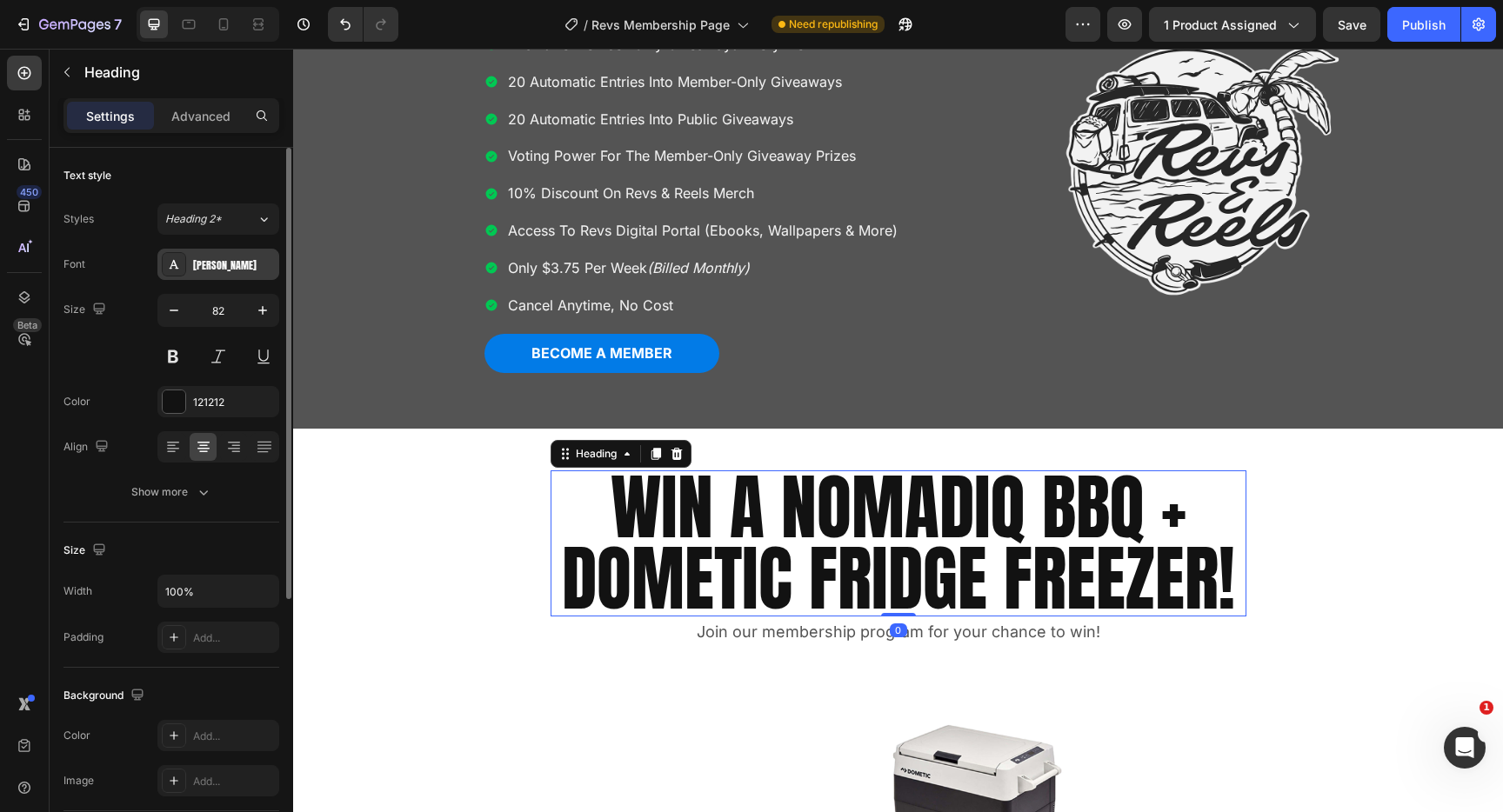
click at [244, 277] on div "[PERSON_NAME]" at bounding box center [218, 264] width 122 height 31
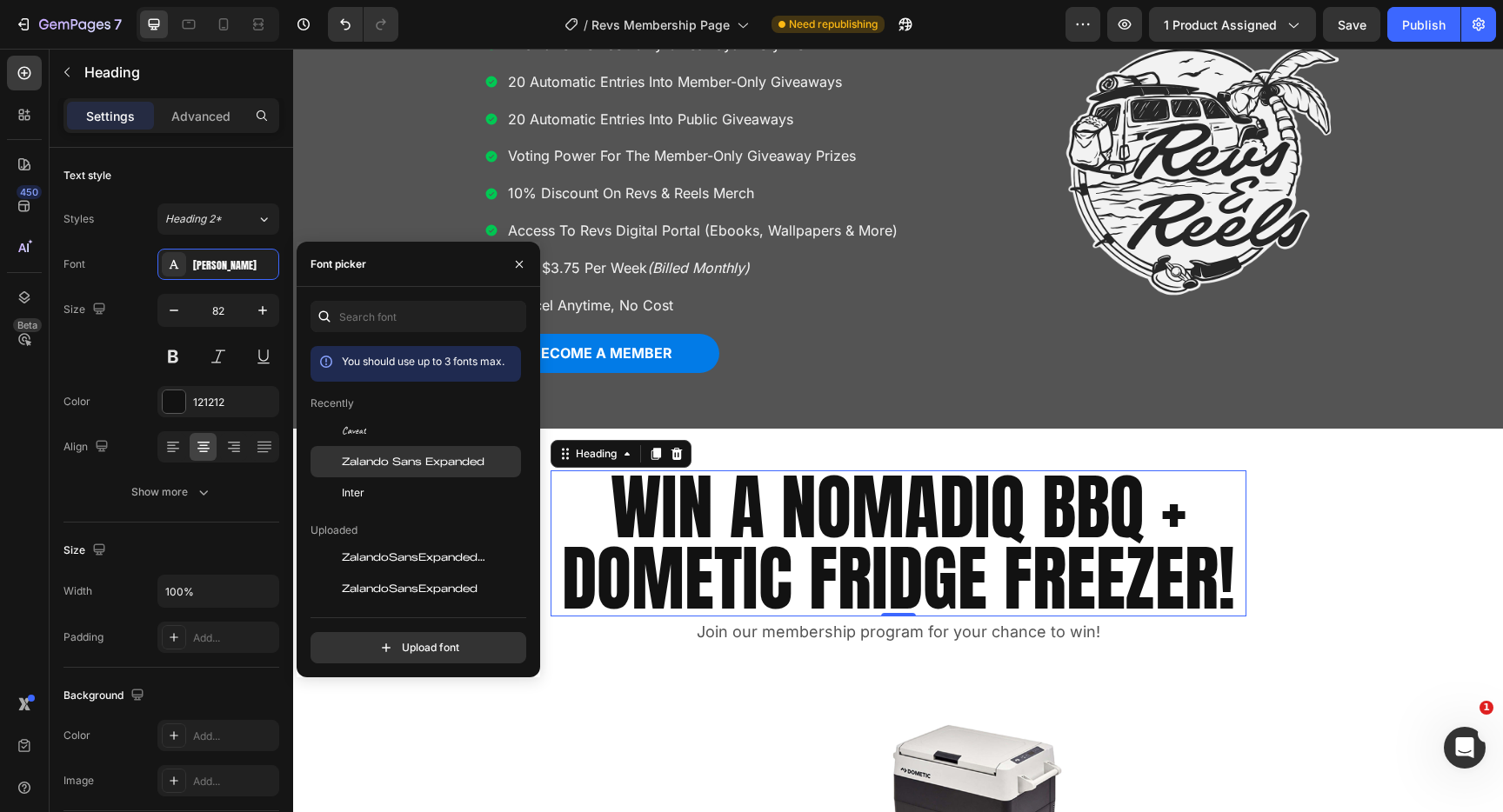
click at [392, 465] on span "Zalando Sans Expanded" at bounding box center [413, 461] width 143 height 16
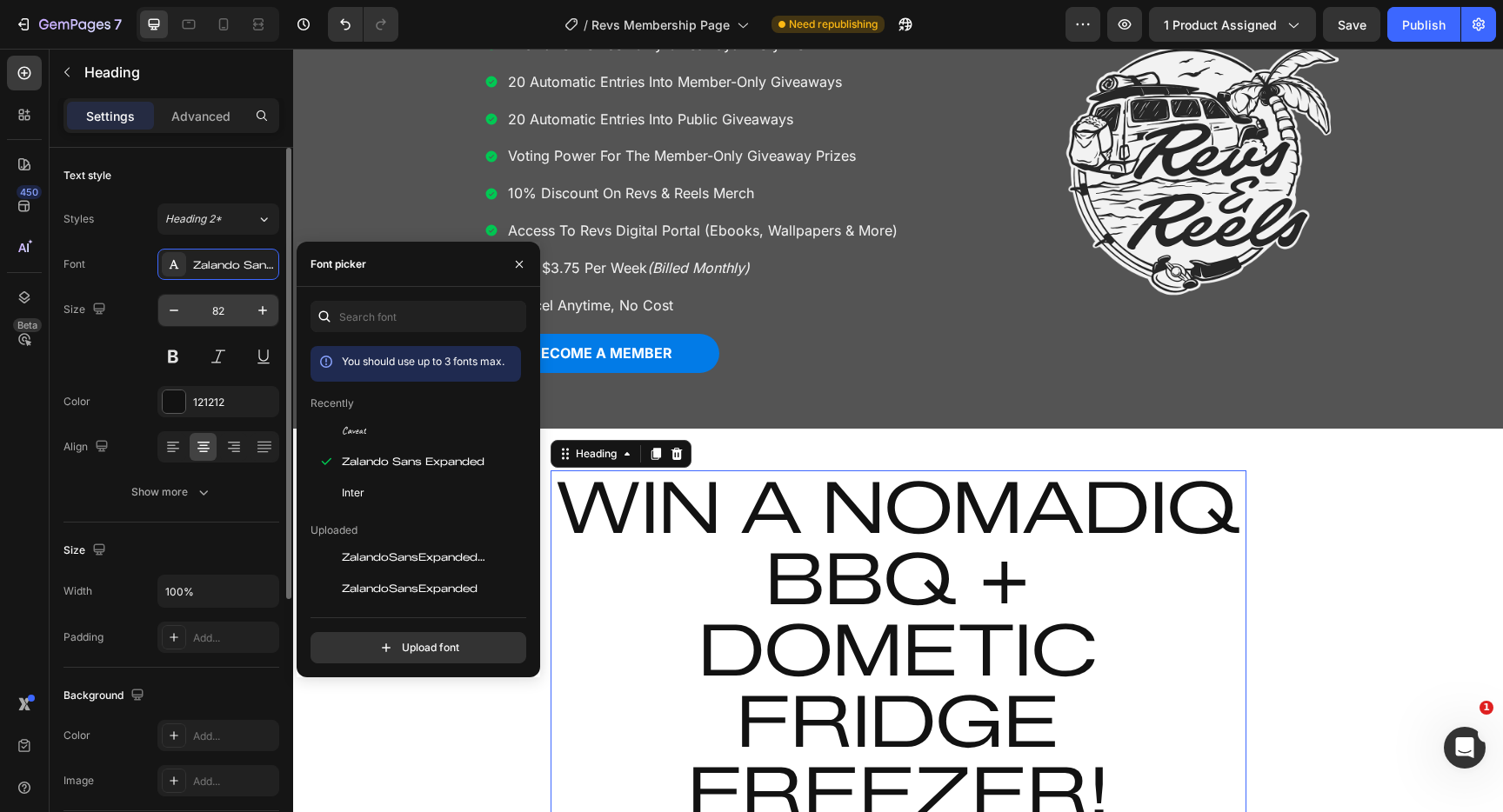
click at [233, 314] on input "82" at bounding box center [218, 310] width 58 height 31
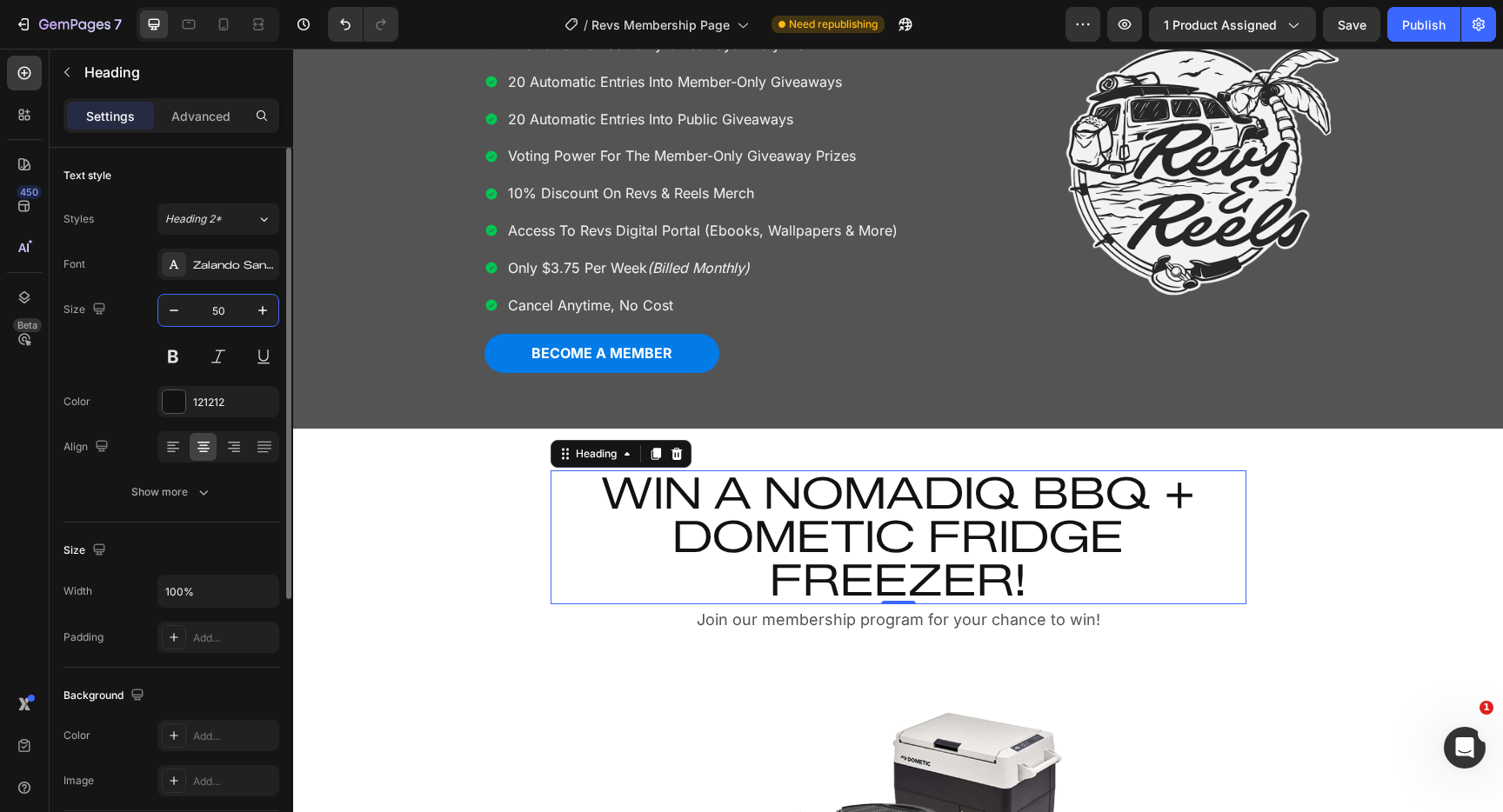
type input "5"
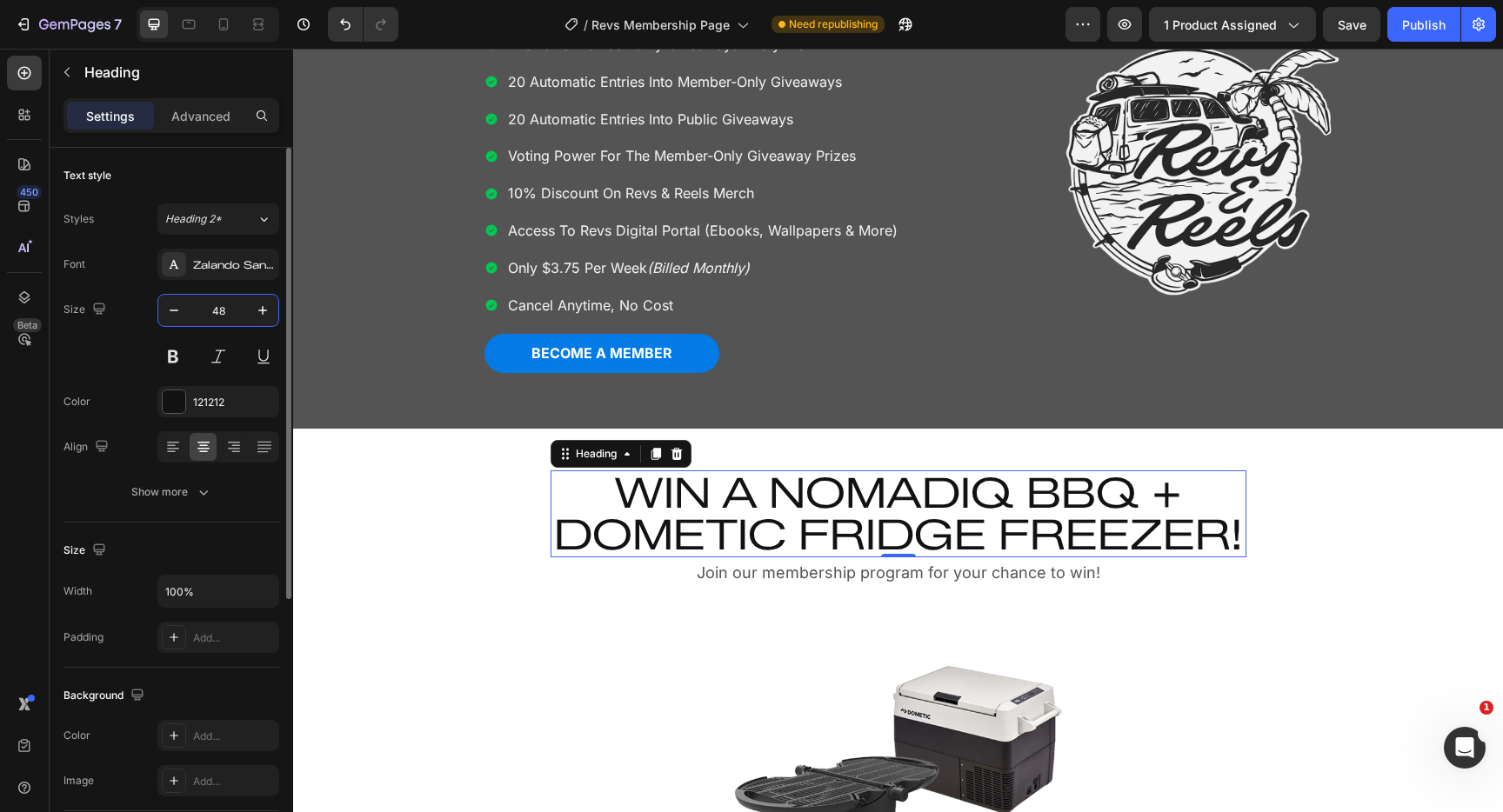
click at [198, 510] on div "Text style Styles Heading 2* Font Zalando Sans Expanded Size 48 Color 121212 Al…" at bounding box center [172, 335] width 216 height 375
click at [212, 489] on button "Show more" at bounding box center [172, 492] width 216 height 31
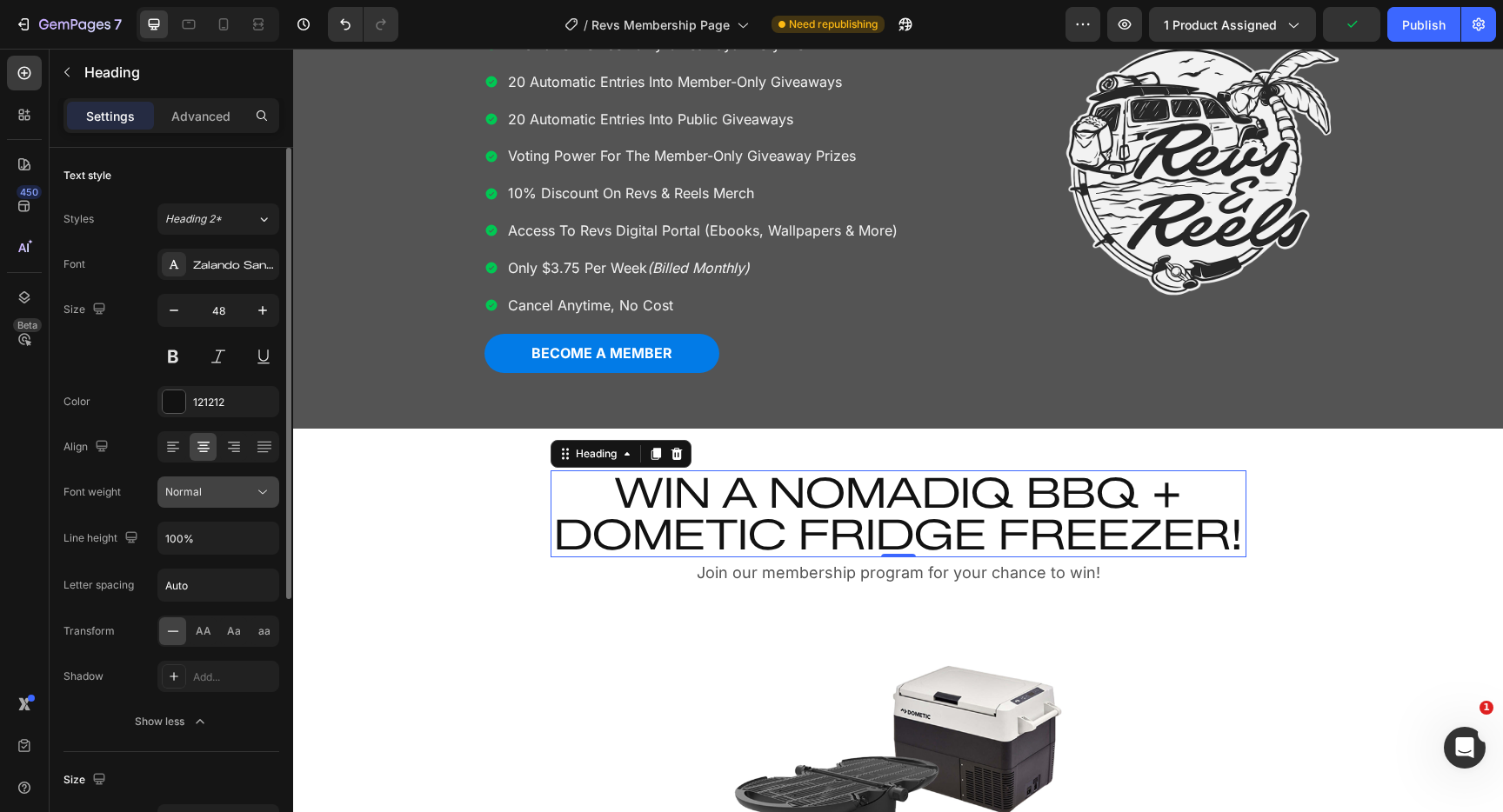
click at [255, 502] on button "Normal" at bounding box center [218, 492] width 122 height 31
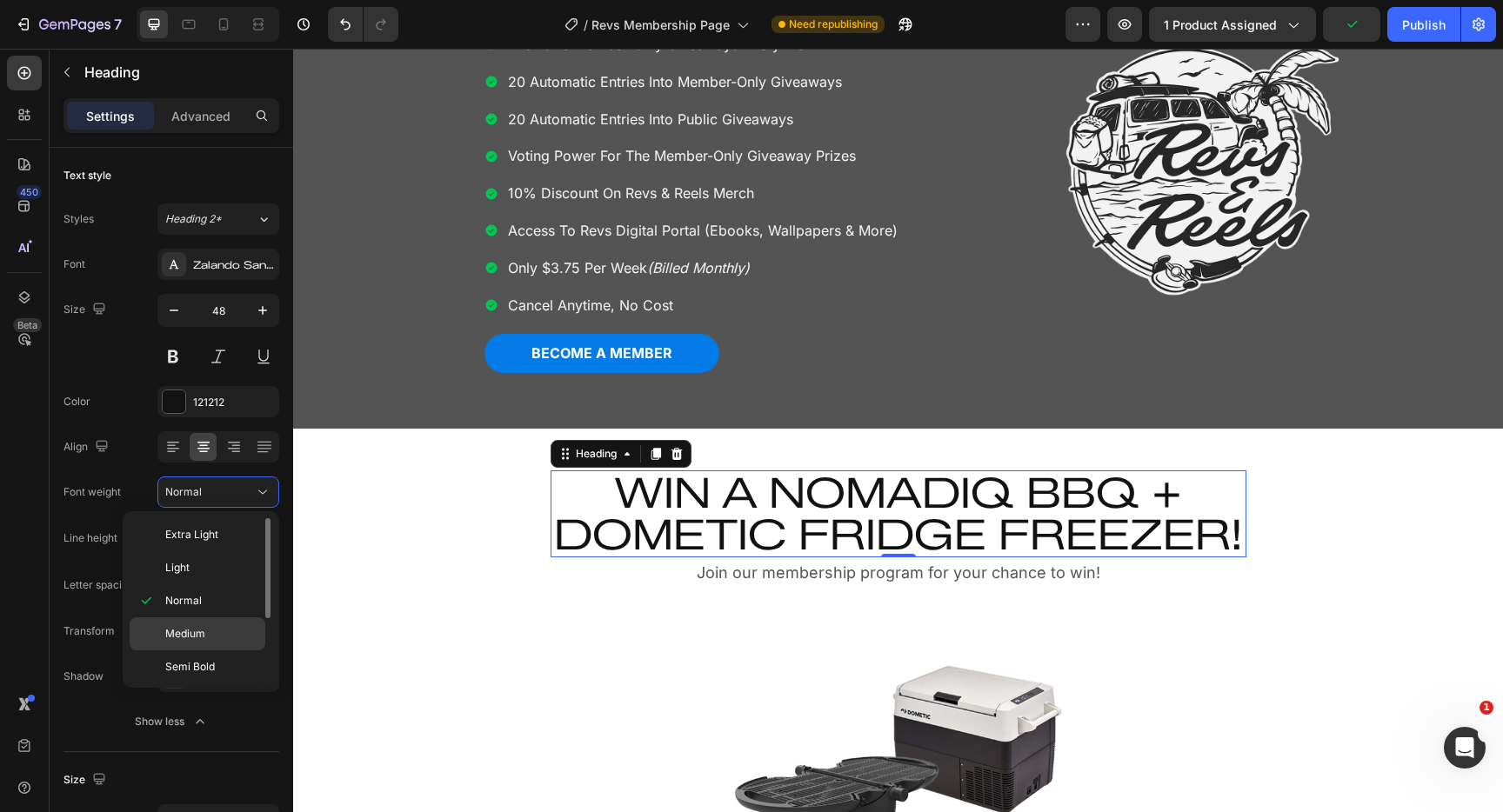
scroll to position [101, 0]
click at [209, 676] on div "Black" at bounding box center [197, 664] width 136 height 33
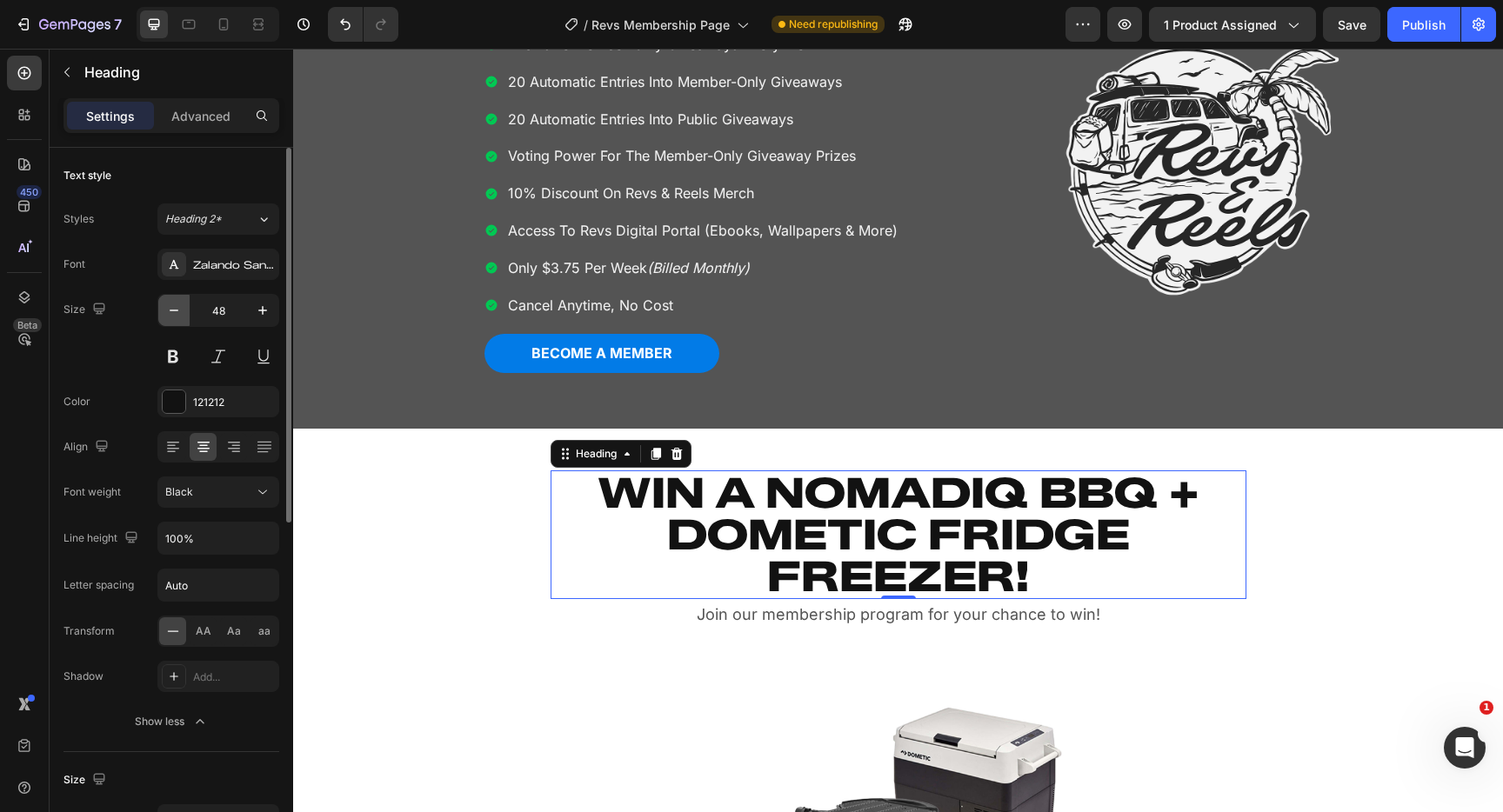
click at [173, 309] on icon "button" at bounding box center [173, 311] width 17 height 17
click at [173, 308] on icon "button" at bounding box center [173, 311] width 17 height 17
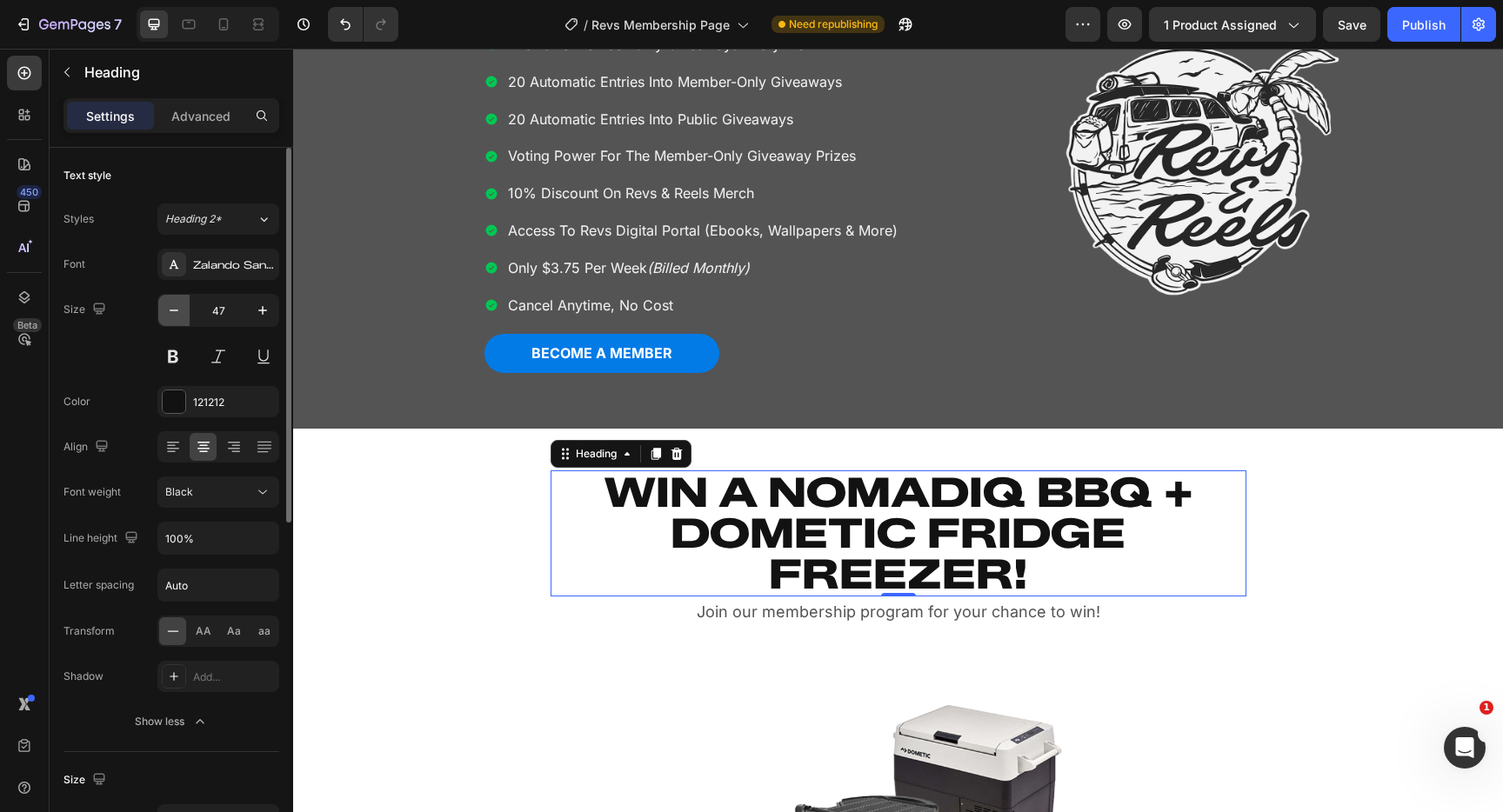
click at [173, 309] on icon "button" at bounding box center [173, 311] width 17 height 17
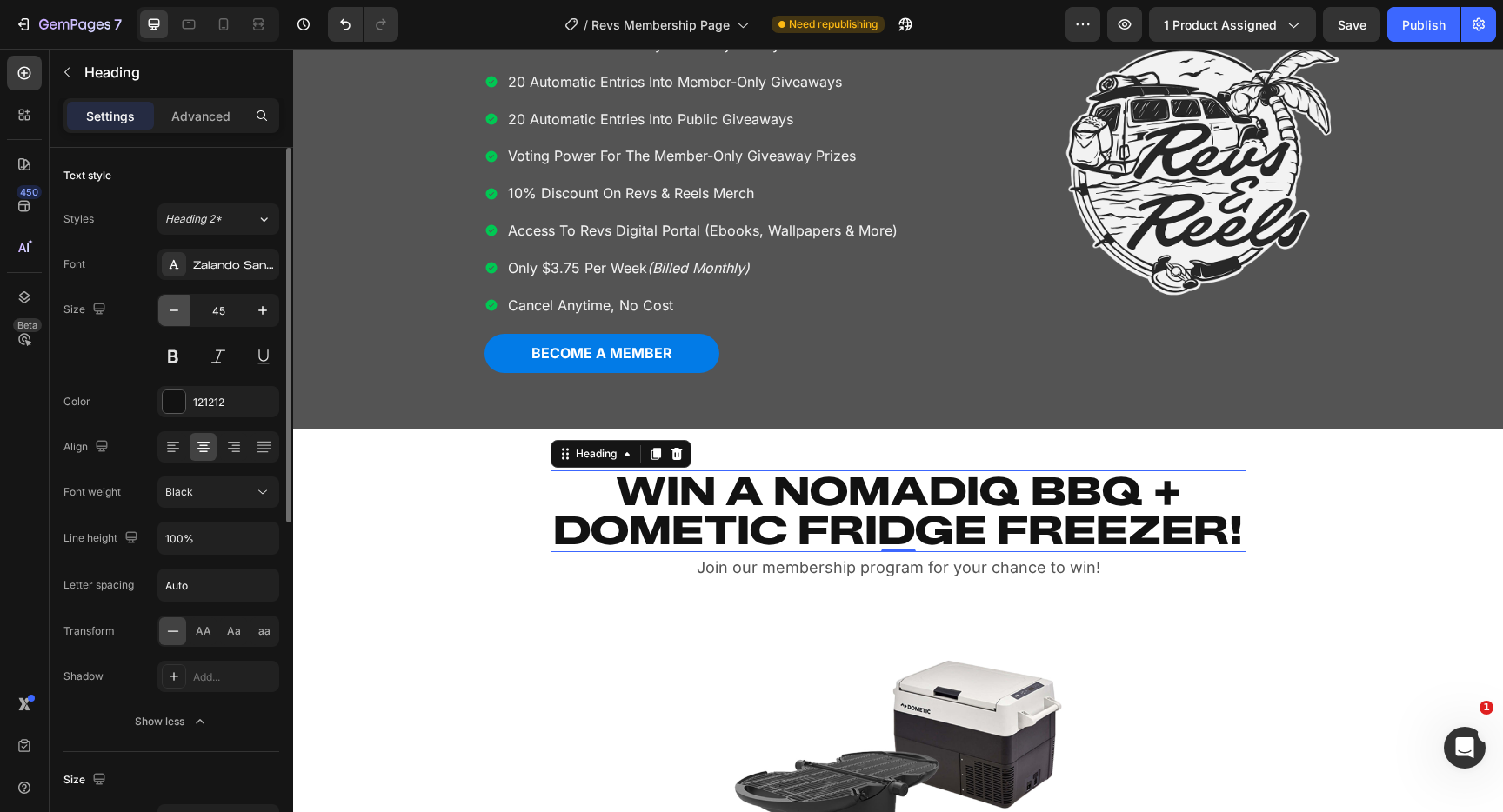
click at [173, 309] on icon "button" at bounding box center [173, 311] width 17 height 17
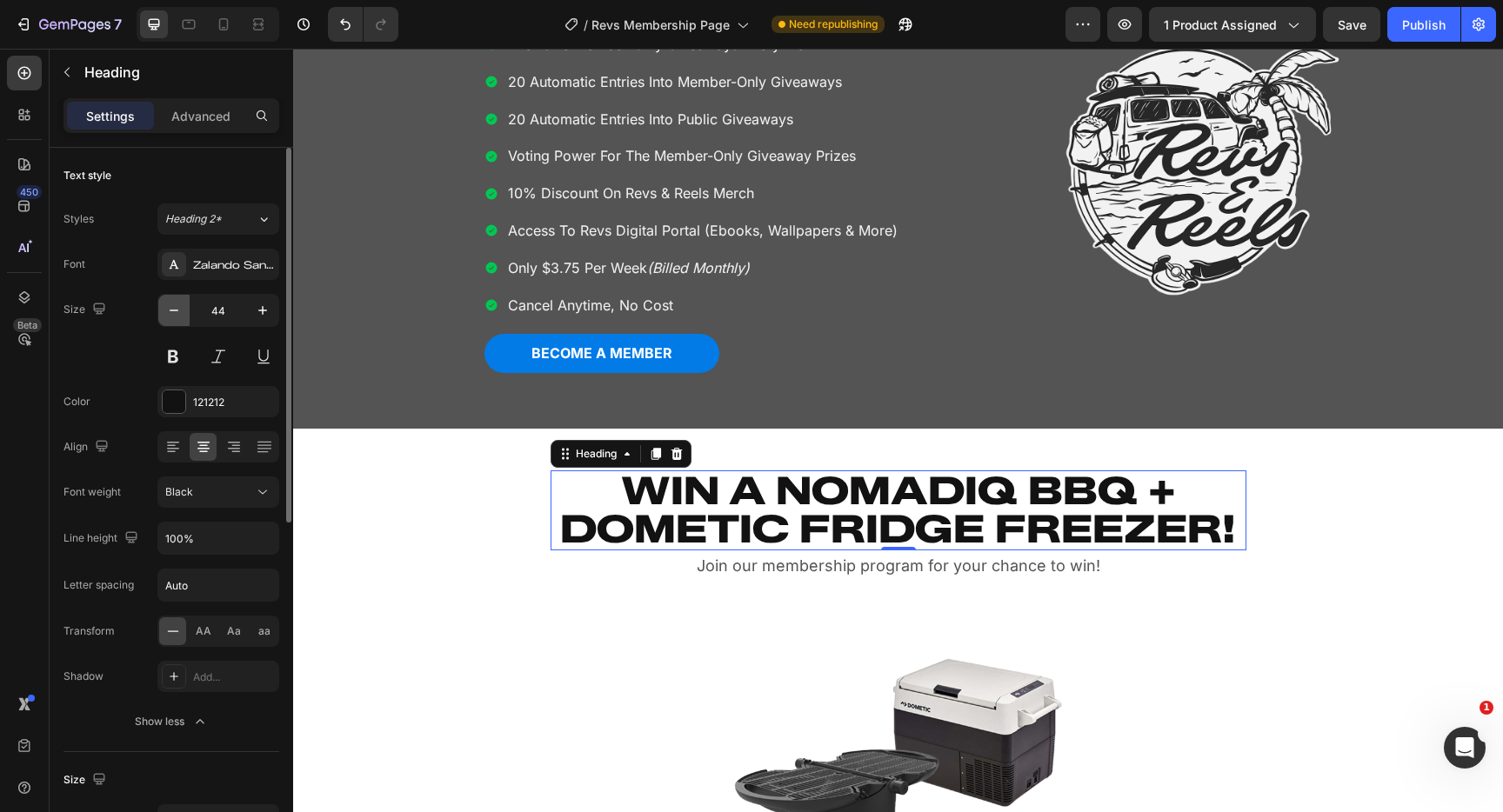
click at [173, 309] on icon "button" at bounding box center [173, 311] width 17 height 17
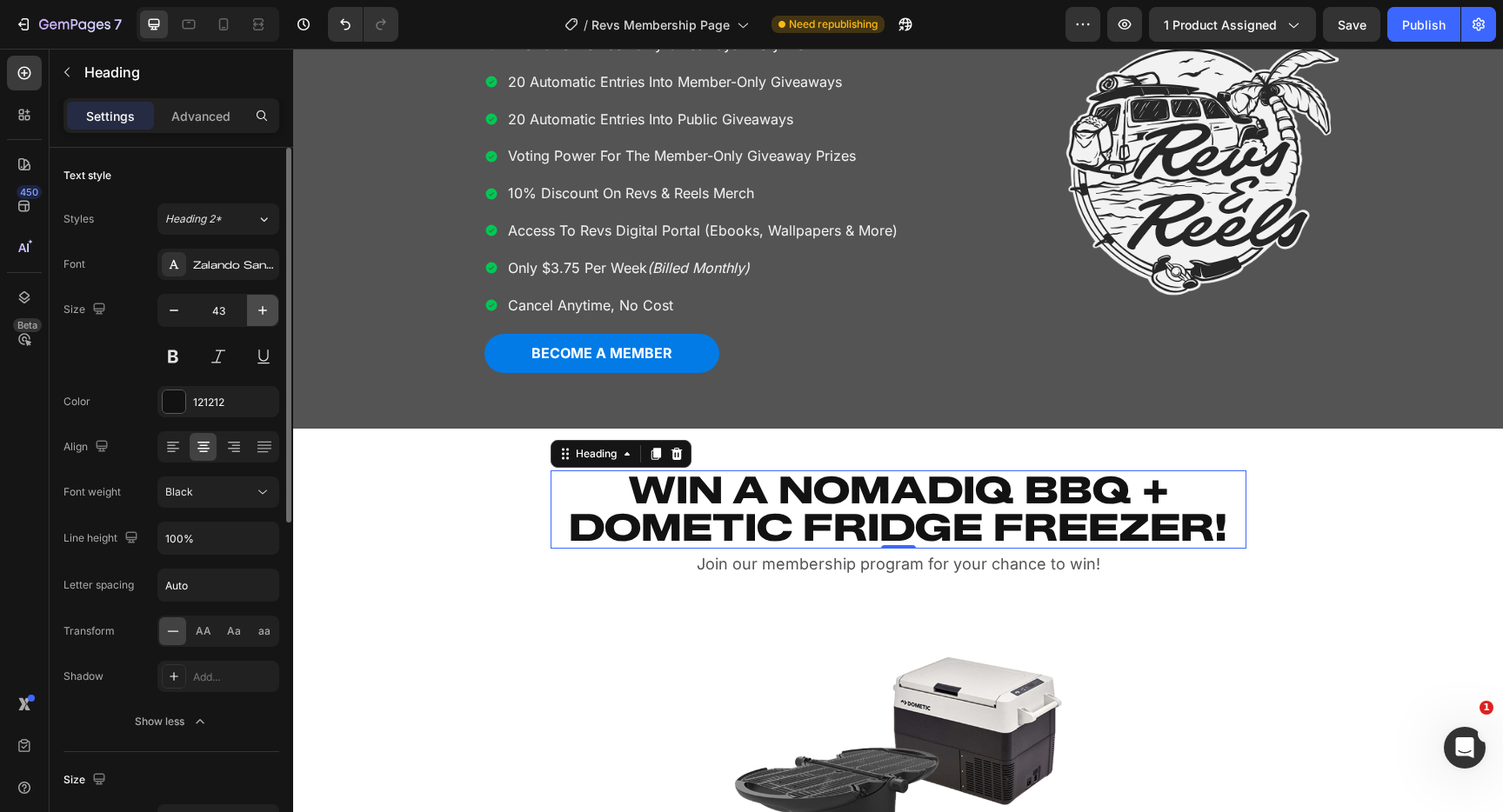
click at [261, 313] on icon "button" at bounding box center [263, 311] width 17 height 17
type input "44"
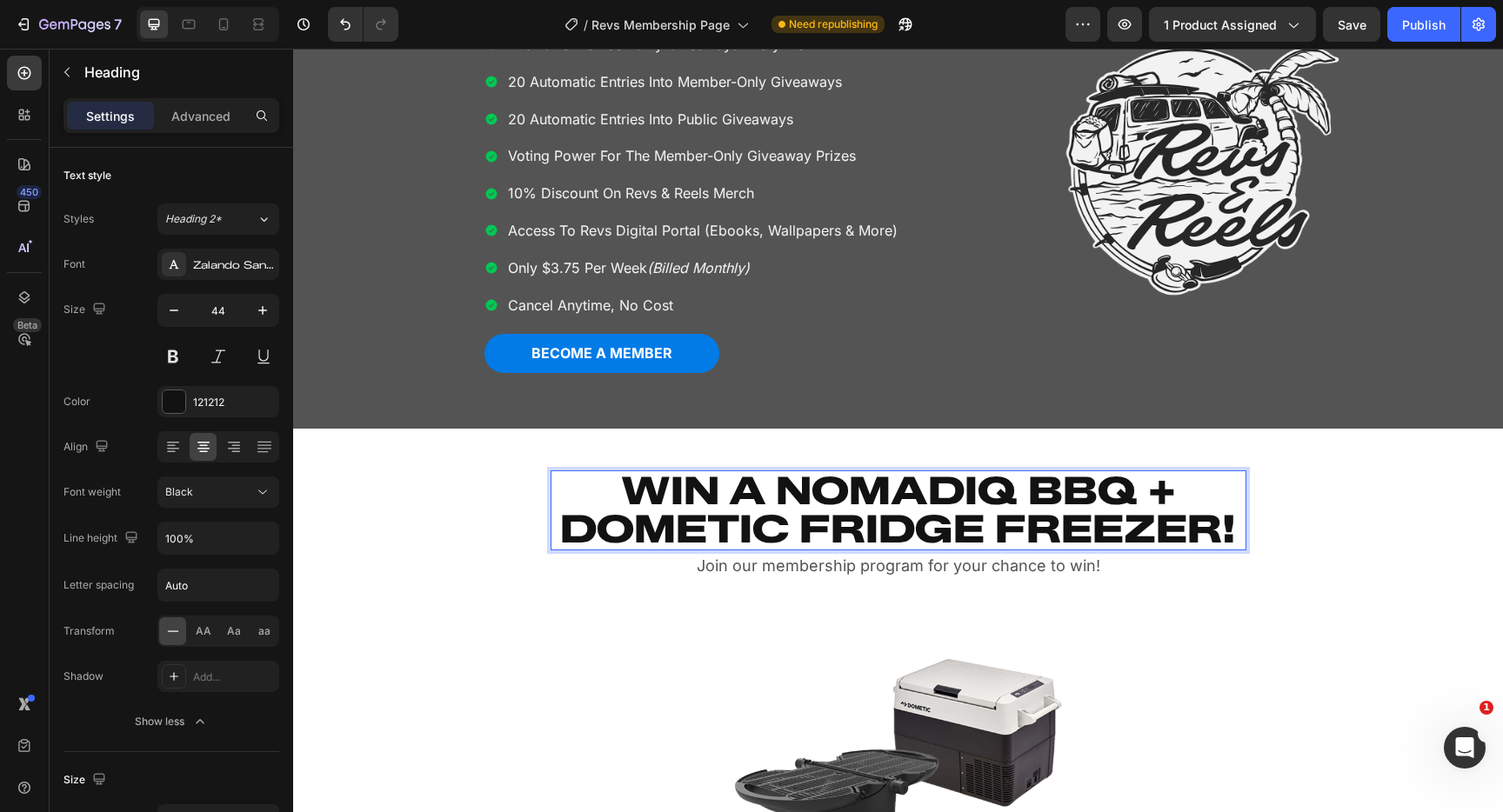
click at [788, 479] on h2 "WIN A NOMADIQ BBQ + DOMETIC FRIDGE FREEZER!" at bounding box center [898, 511] width 696 height 80
click at [786, 516] on p "WIN A NOMADIQ BBQ + DOMETIC FRIDGE FREEZER!" at bounding box center [898, 511] width 693 height 77
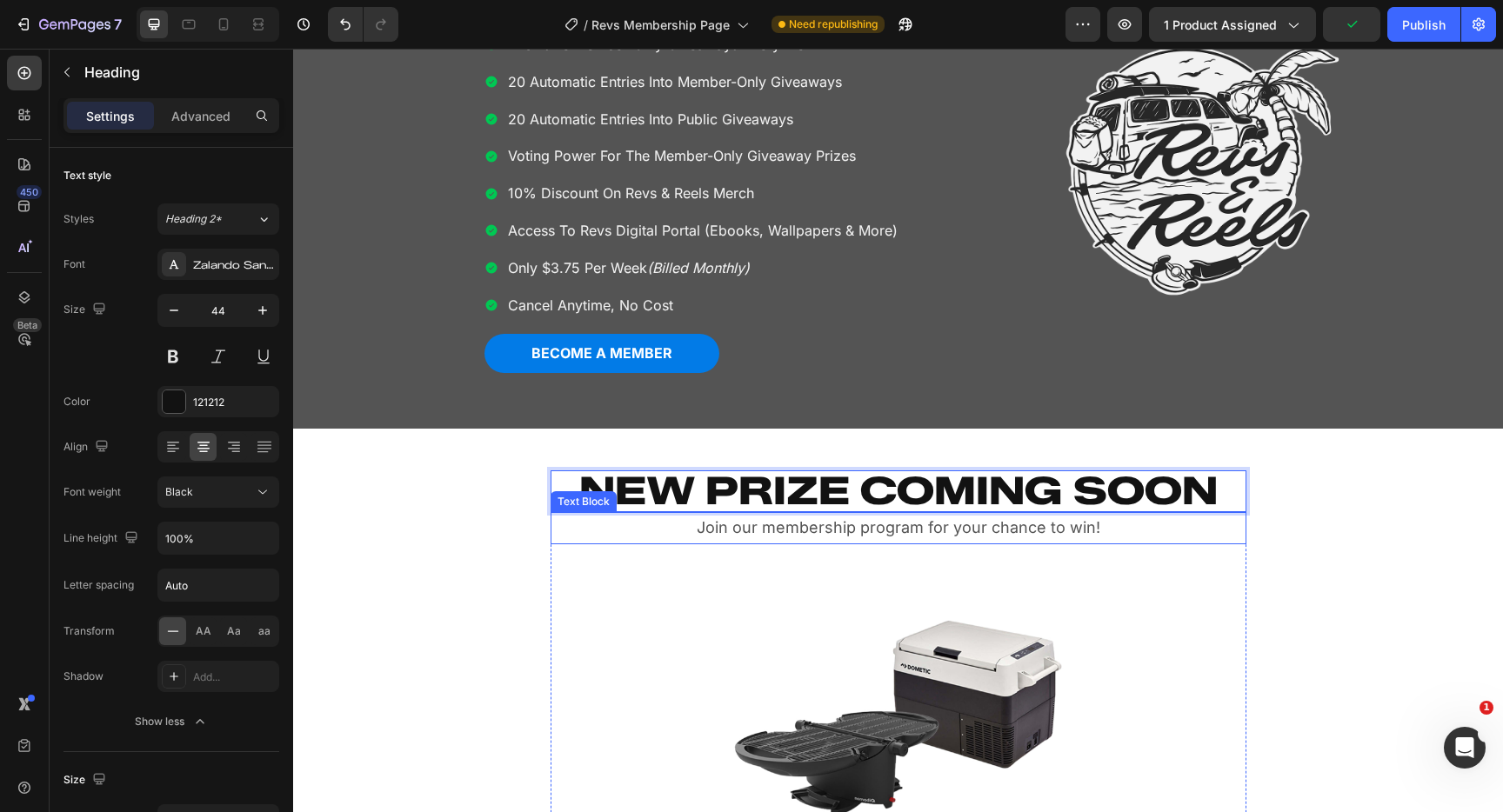
click at [976, 526] on p "Join our membership program for your chance to win!" at bounding box center [898, 528] width 693 height 27
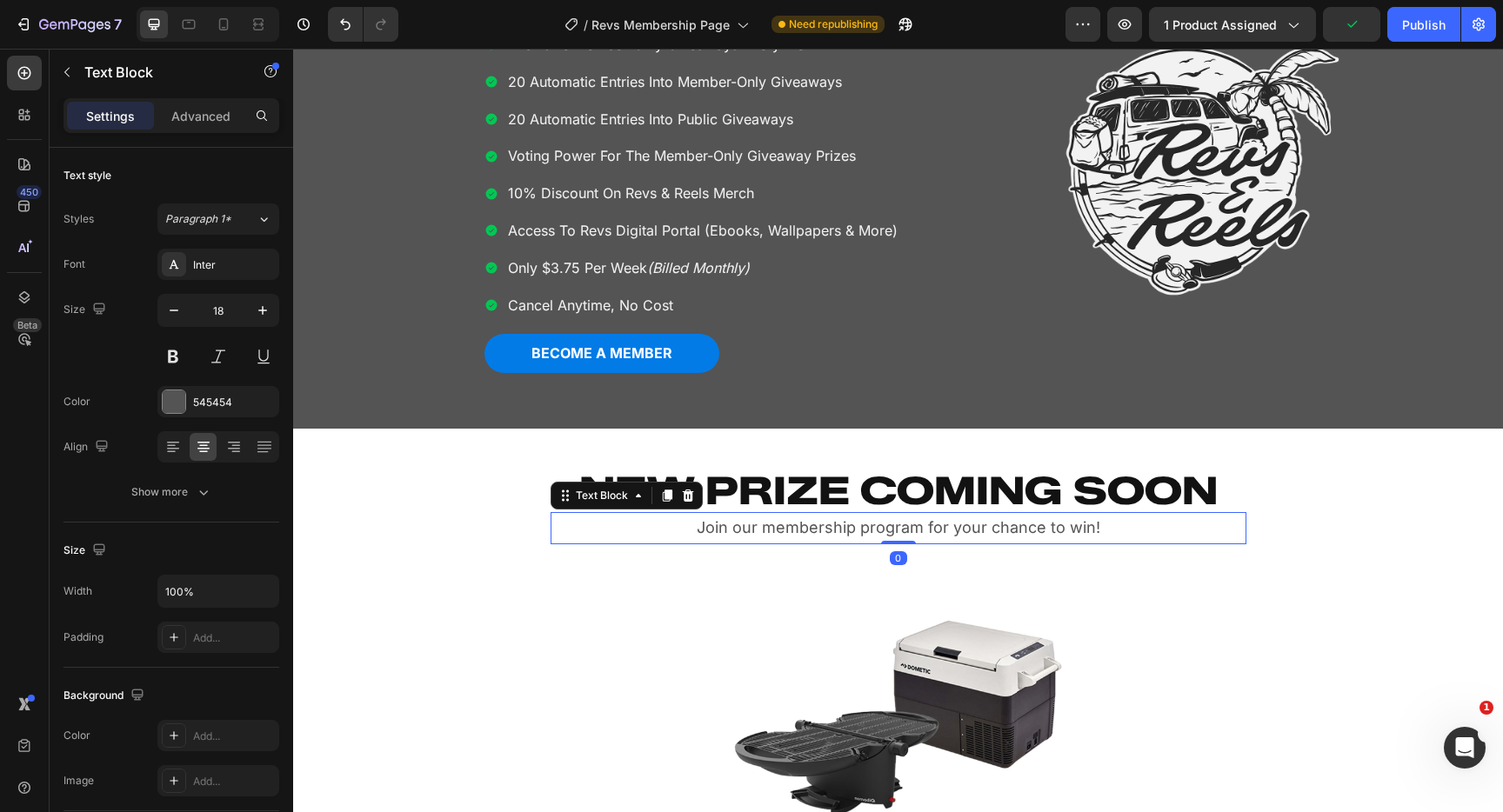
click at [976, 526] on p "Join our membership program for your chance to win!" at bounding box center [898, 528] width 693 height 27
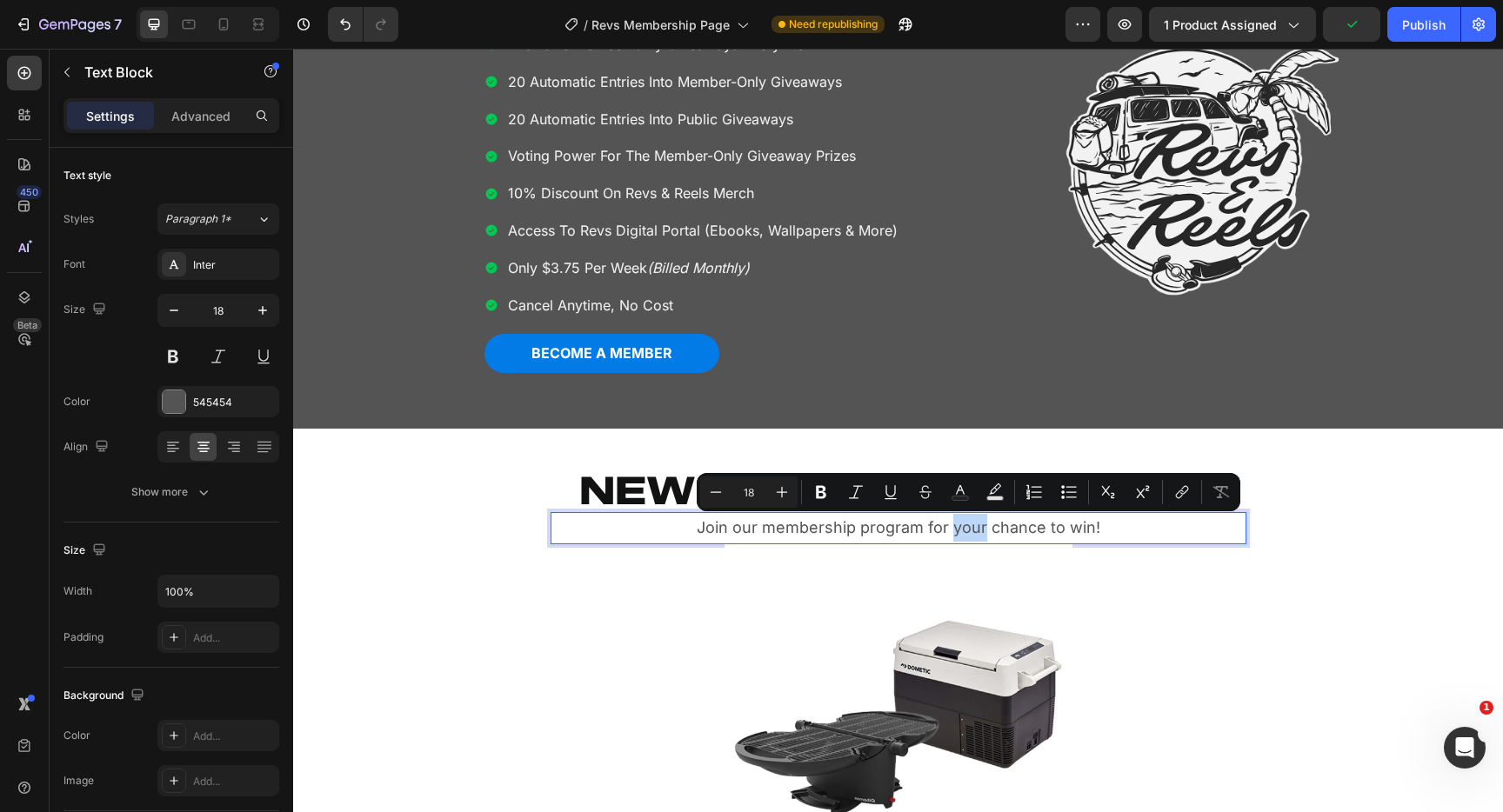
click at [1080, 526] on p "Join our membership program for your chance to win!" at bounding box center [898, 528] width 693 height 27
drag, startPoint x: 1120, startPoint y: 526, endPoint x: 926, endPoint y: 527, distance: 194.0
click at [926, 527] on p "Join our membership program for your chance to win!" at bounding box center [898, 528] width 693 height 27
click at [1048, 531] on p "Join our membership program for your chance to win!" at bounding box center [898, 528] width 693 height 27
drag, startPoint x: 1114, startPoint y: 526, endPoint x: 929, endPoint y: 526, distance: 185.0
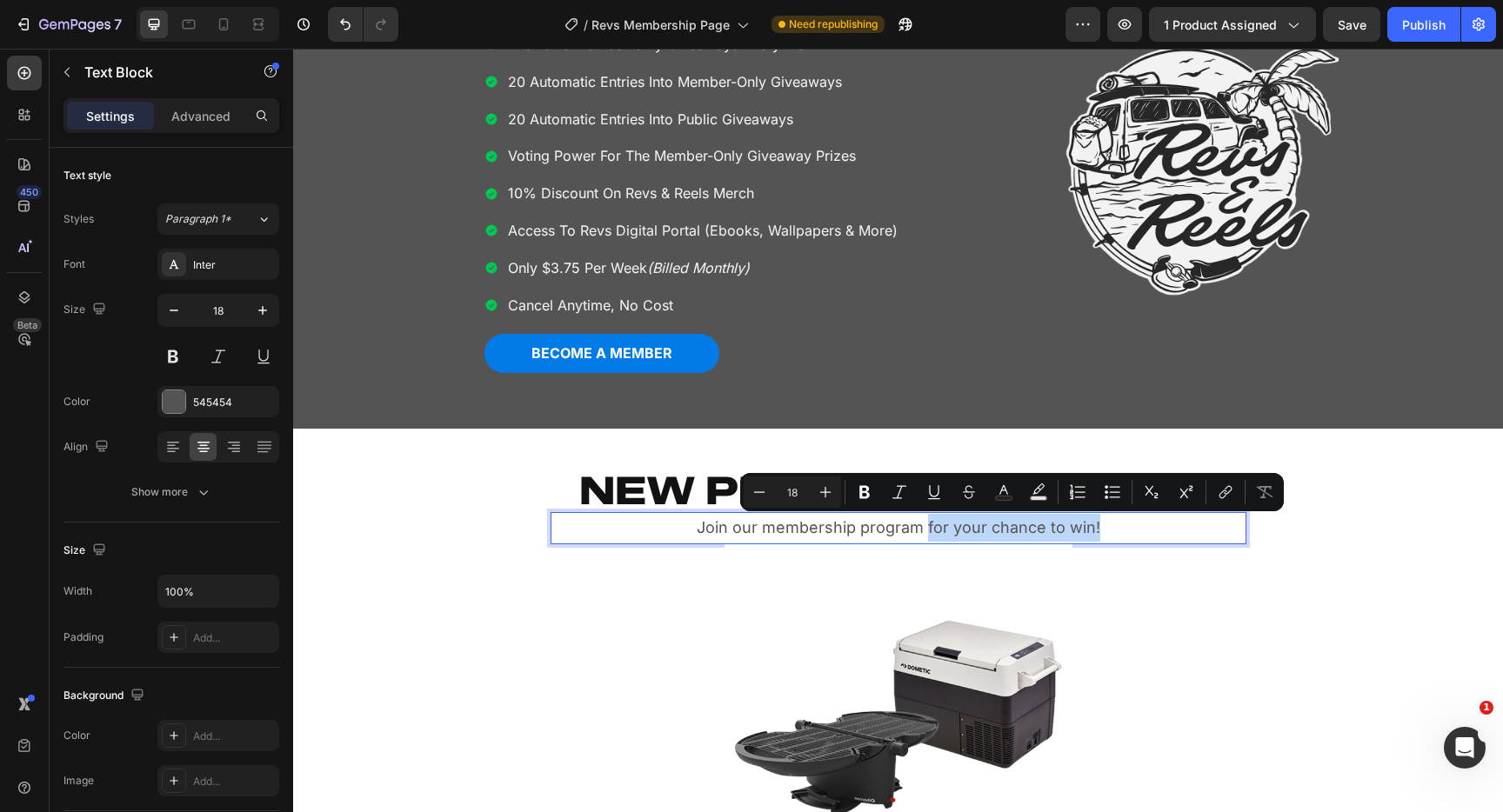
click at [929, 526] on p "Join our membership program for your chance to win!" at bounding box center [898, 528] width 693 height 27
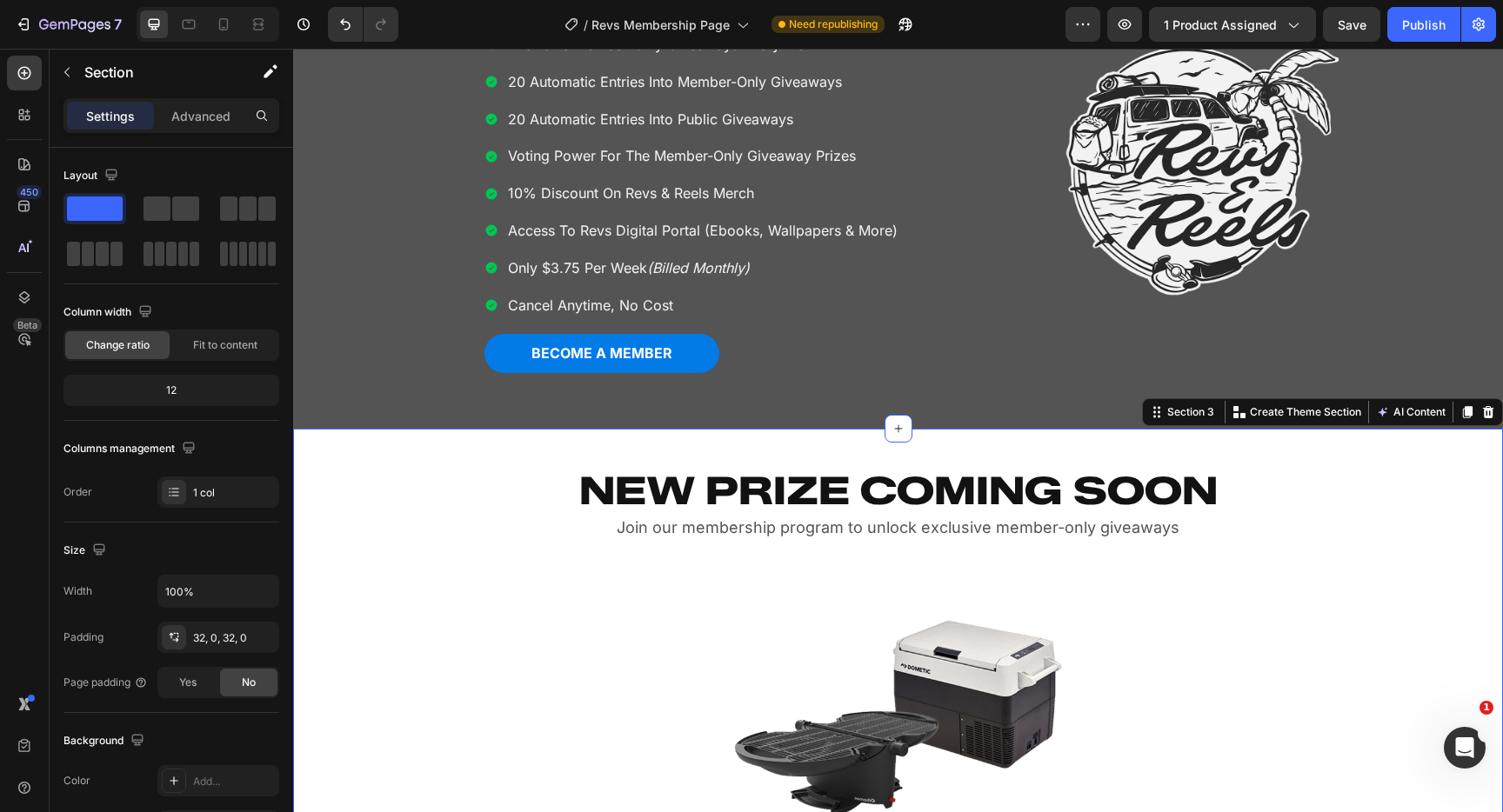
click at [430, 548] on div "NEW PRIZE COMING SOON Heading Join our membership program to unlock exclusive m…" at bounding box center [897, 694] width 1210 height 474
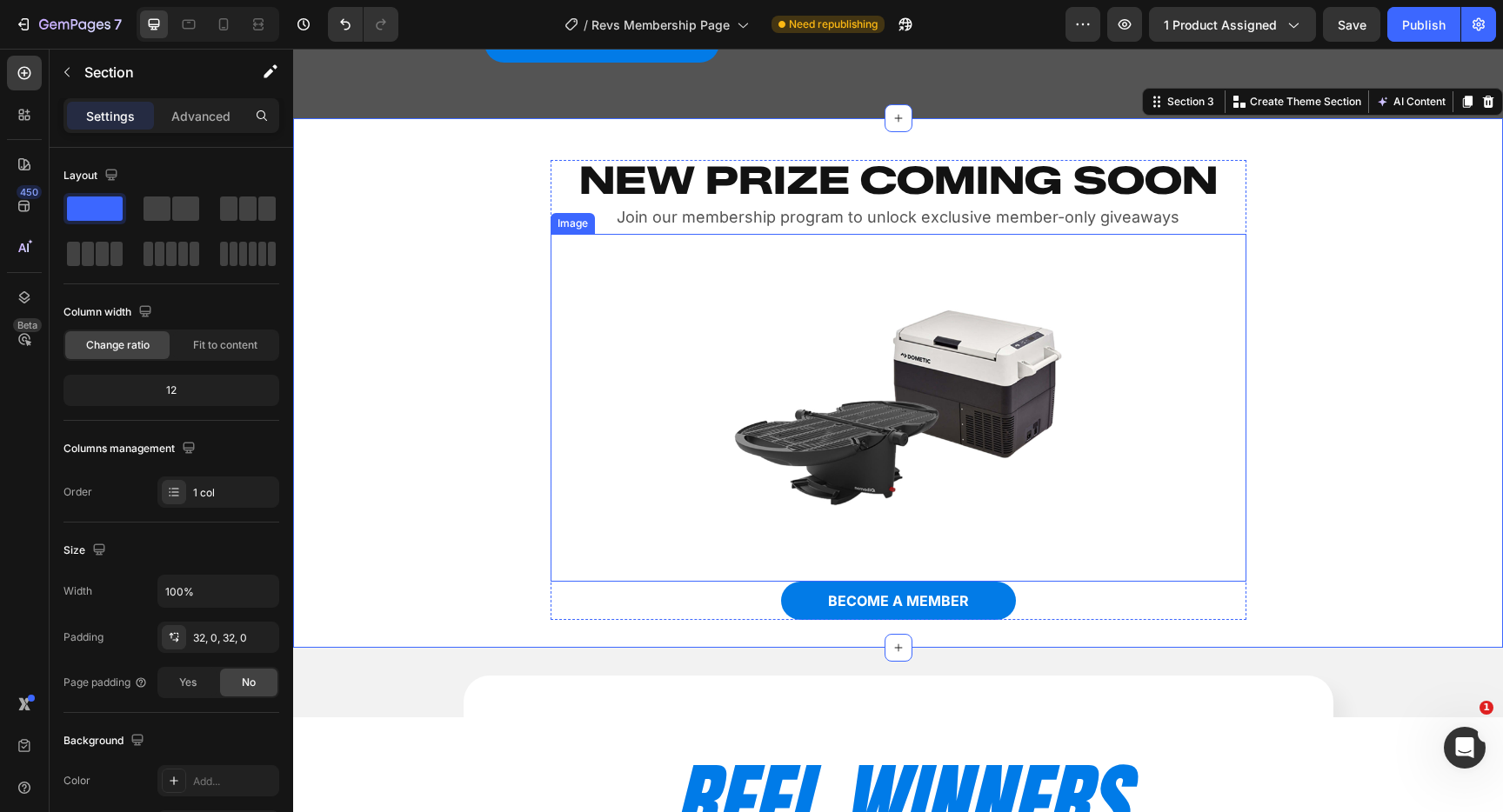
scroll to position [610, 0]
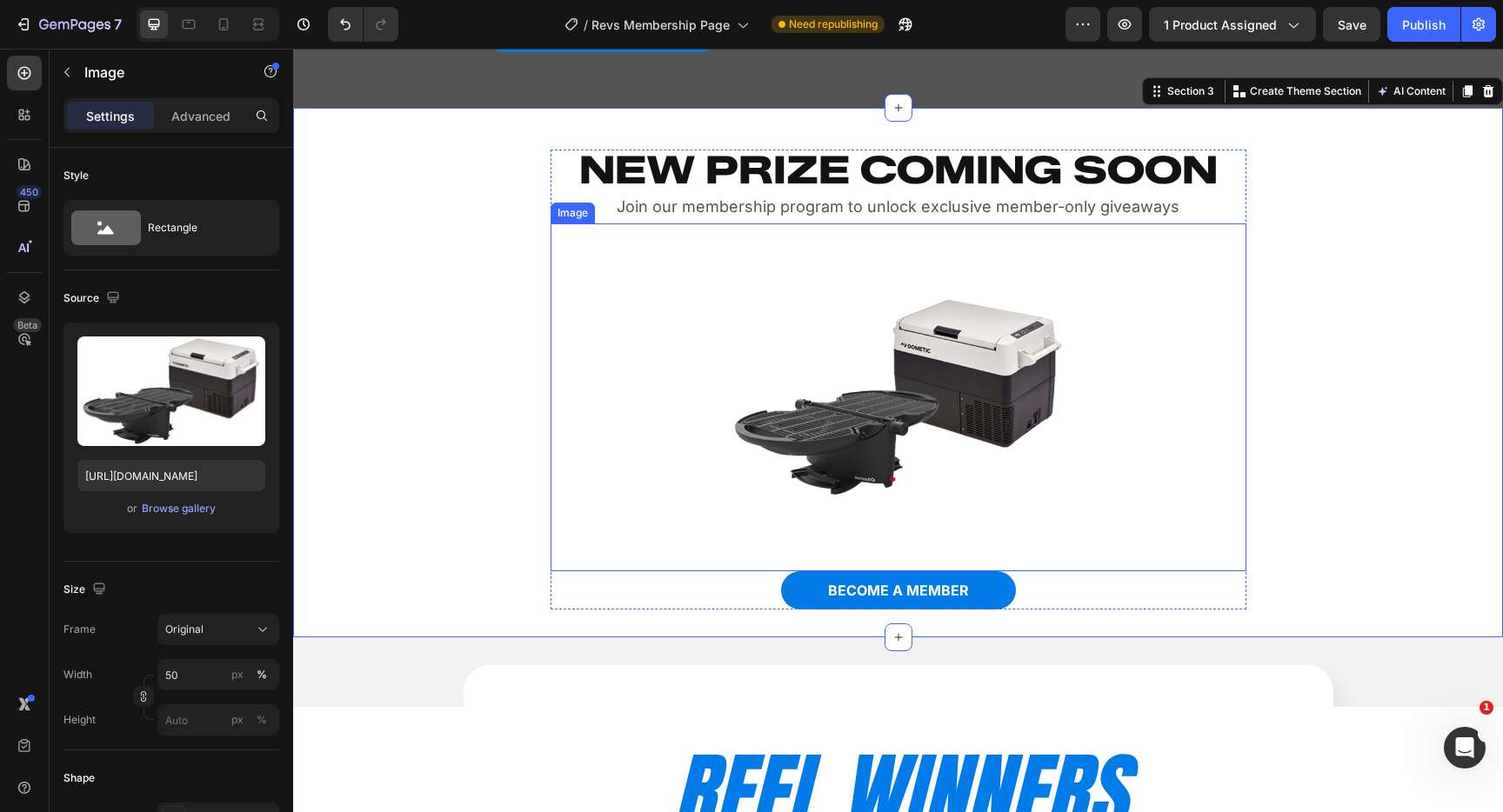
click at [879, 478] on img at bounding box center [898, 397] width 348 height 348
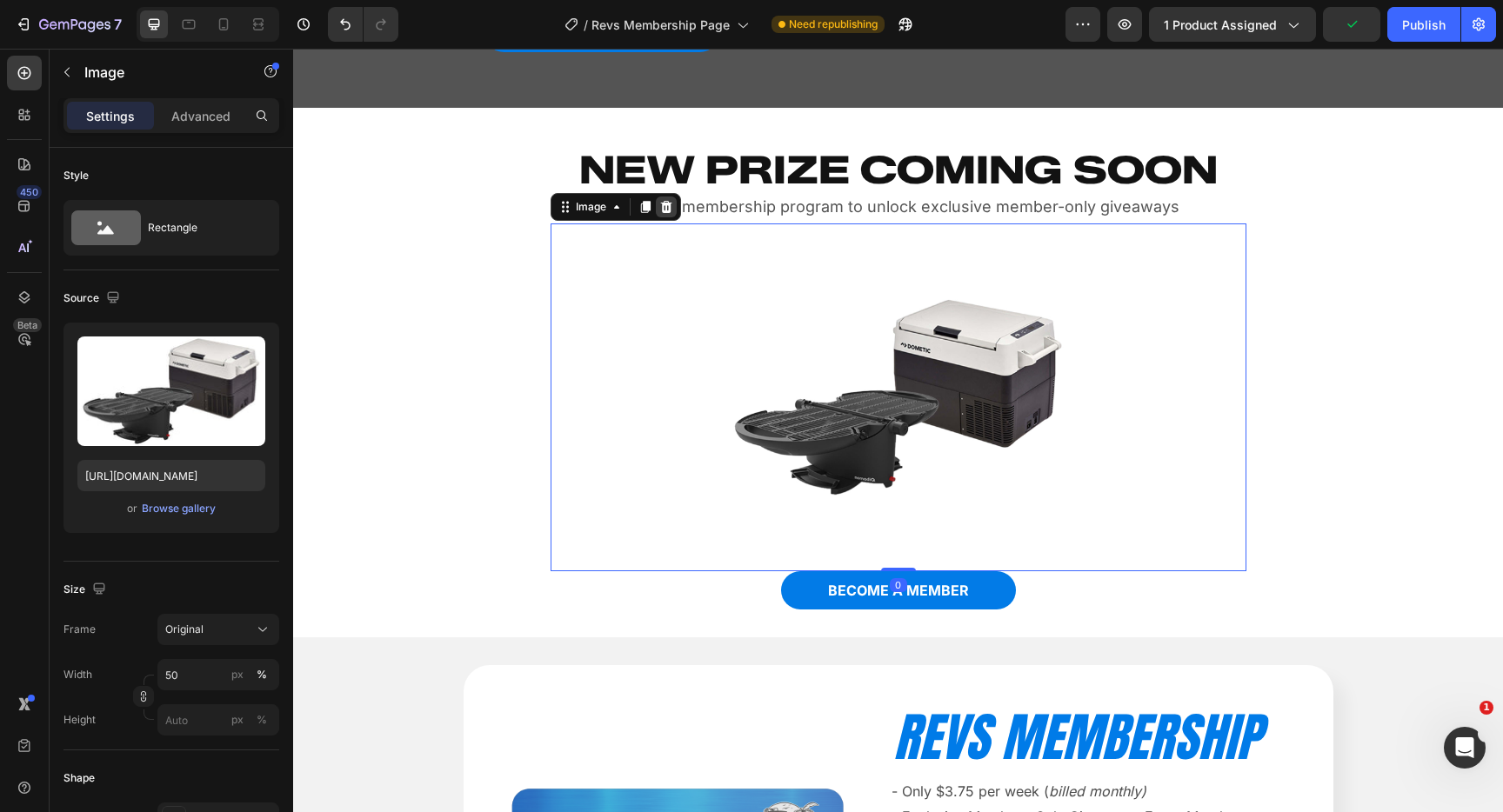
click at [669, 207] on icon at bounding box center [666, 206] width 11 height 12
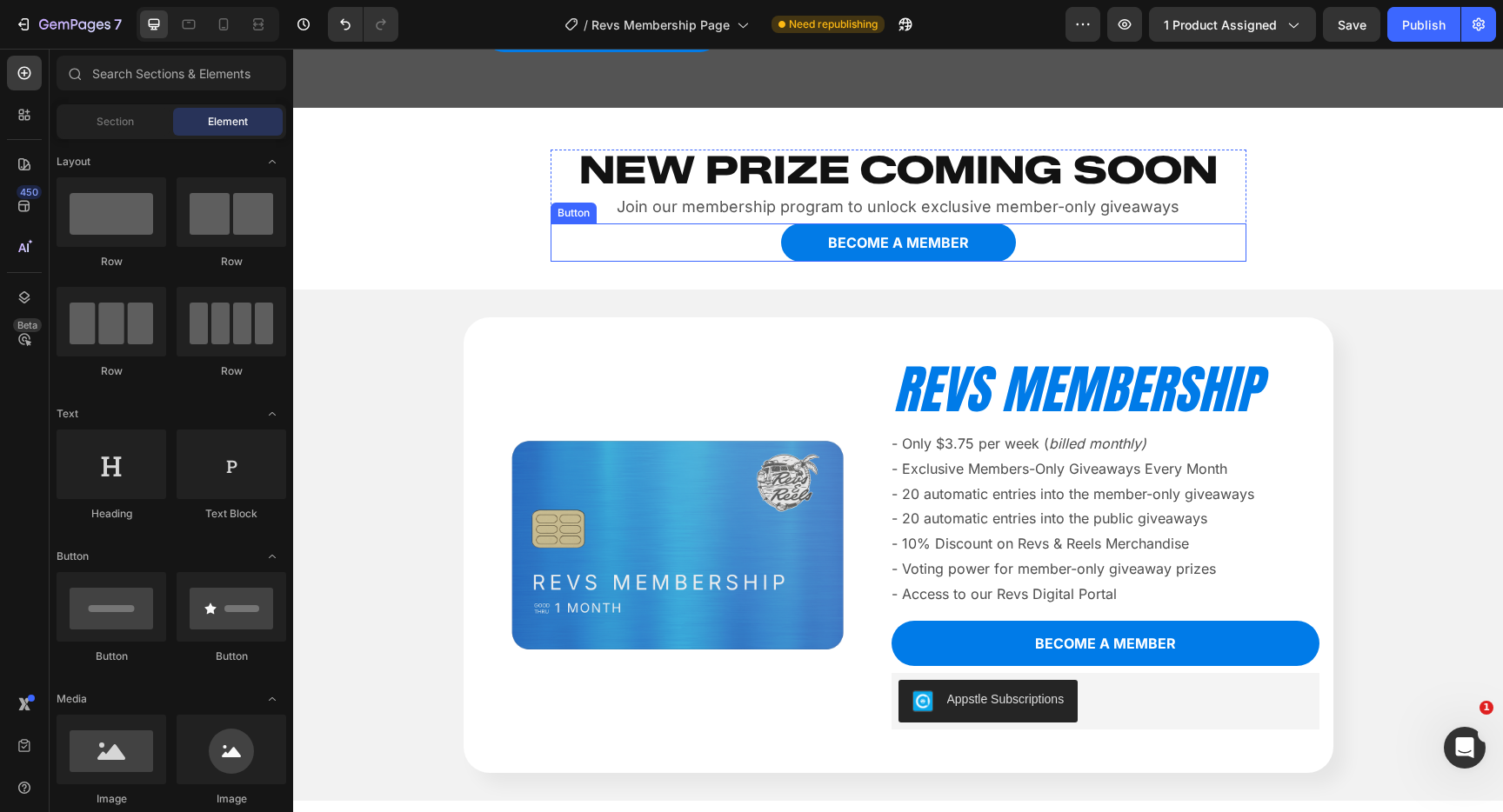
click at [1045, 242] on div "BECOME A MEMBER Button" at bounding box center [898, 243] width 696 height 39
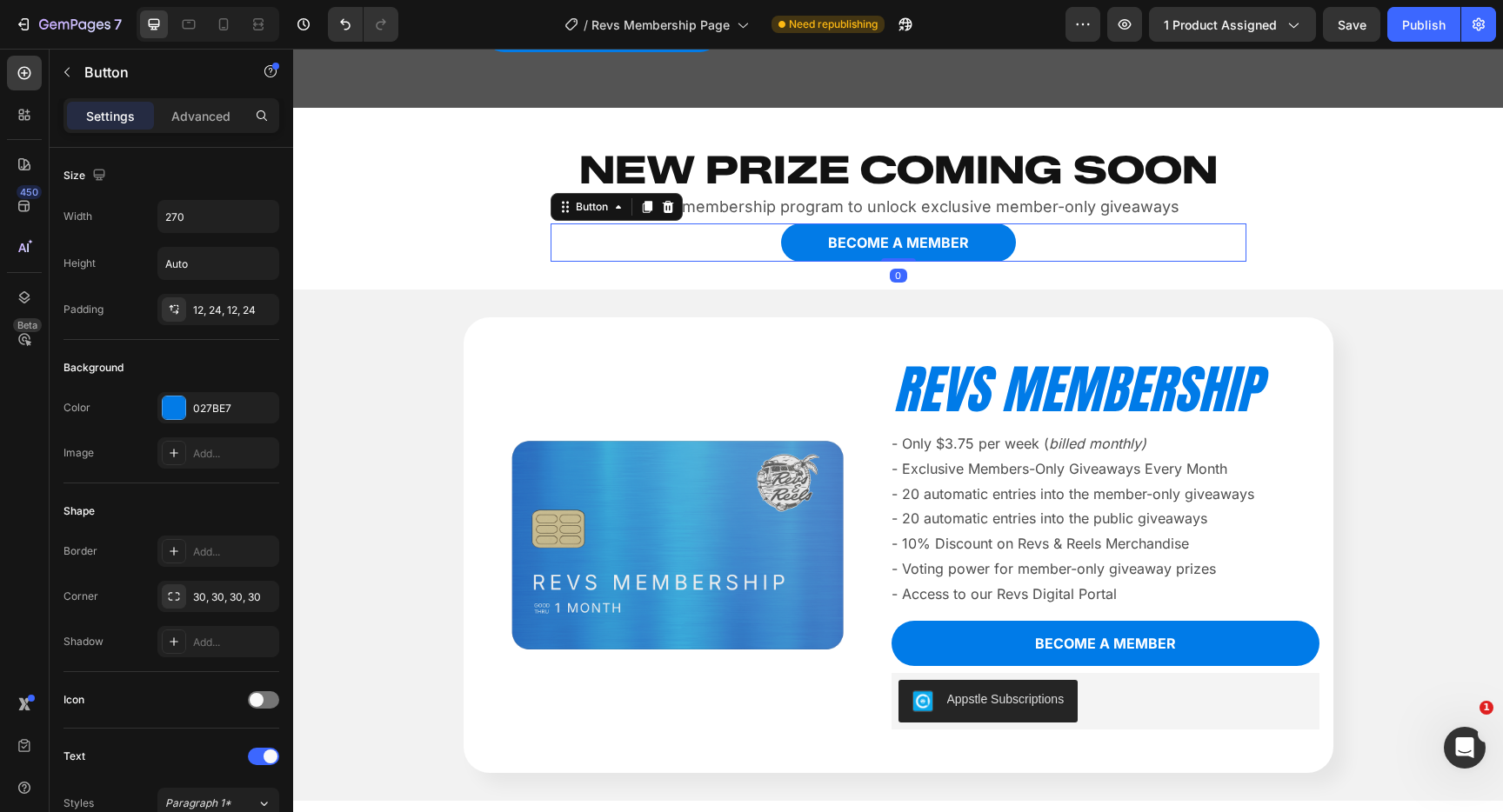
click at [670, 205] on icon at bounding box center [668, 207] width 14 height 14
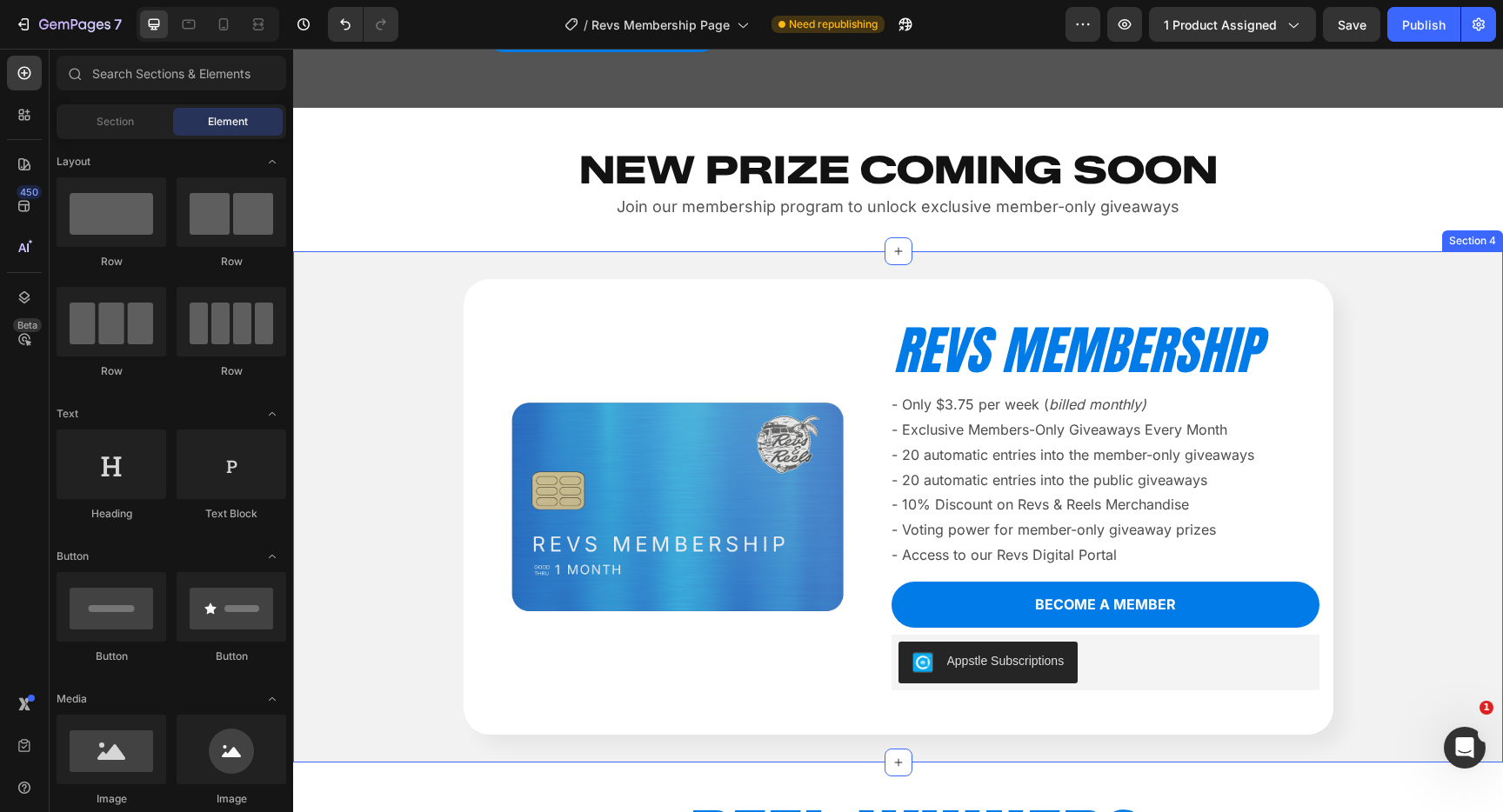
click at [401, 335] on div "Product Images REVS MEMBERSHIP Heading - Only $3.75 per week ( billed monthly) …" at bounding box center [898, 507] width 1183 height 456
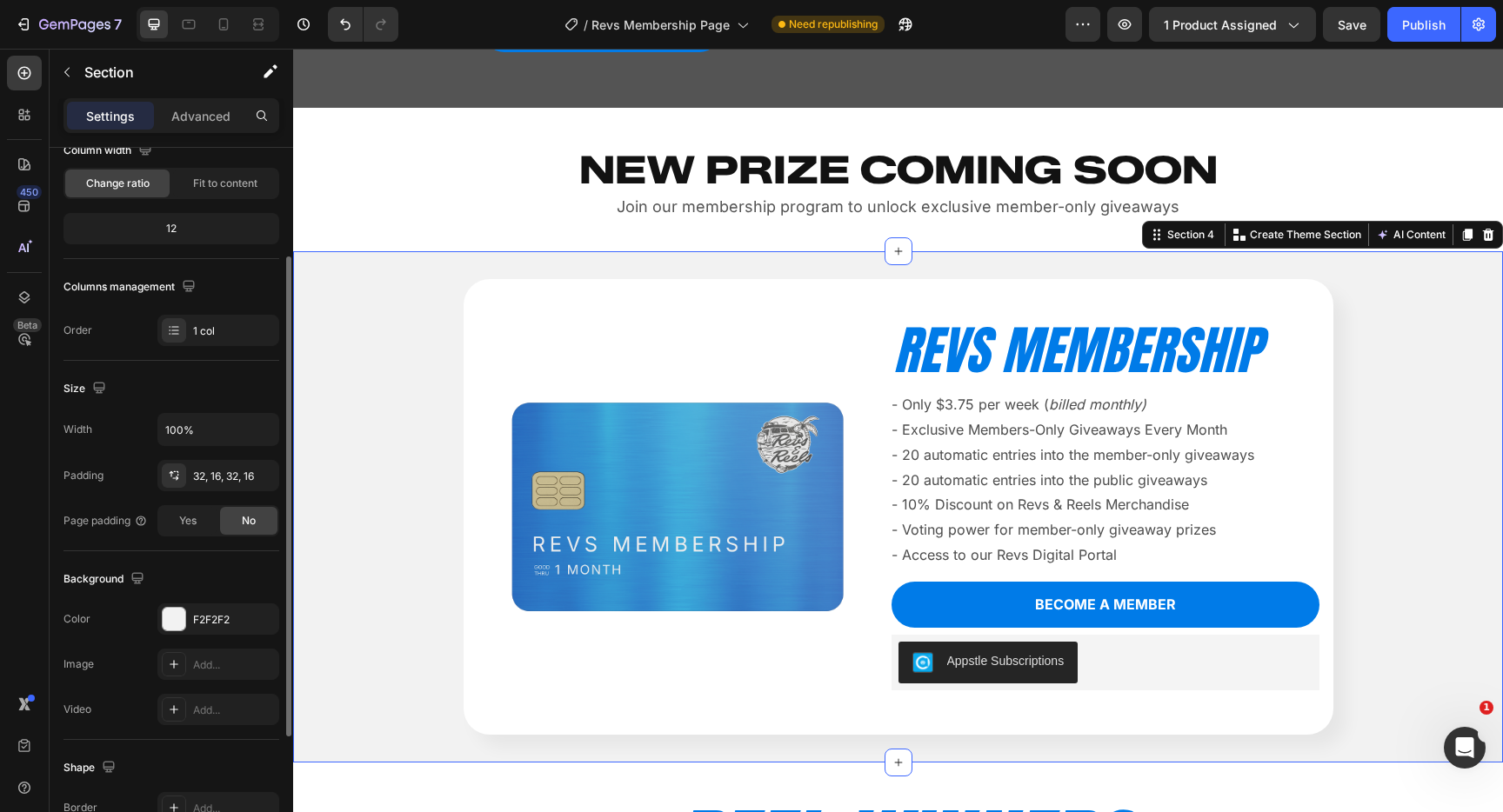
scroll to position [204, 0]
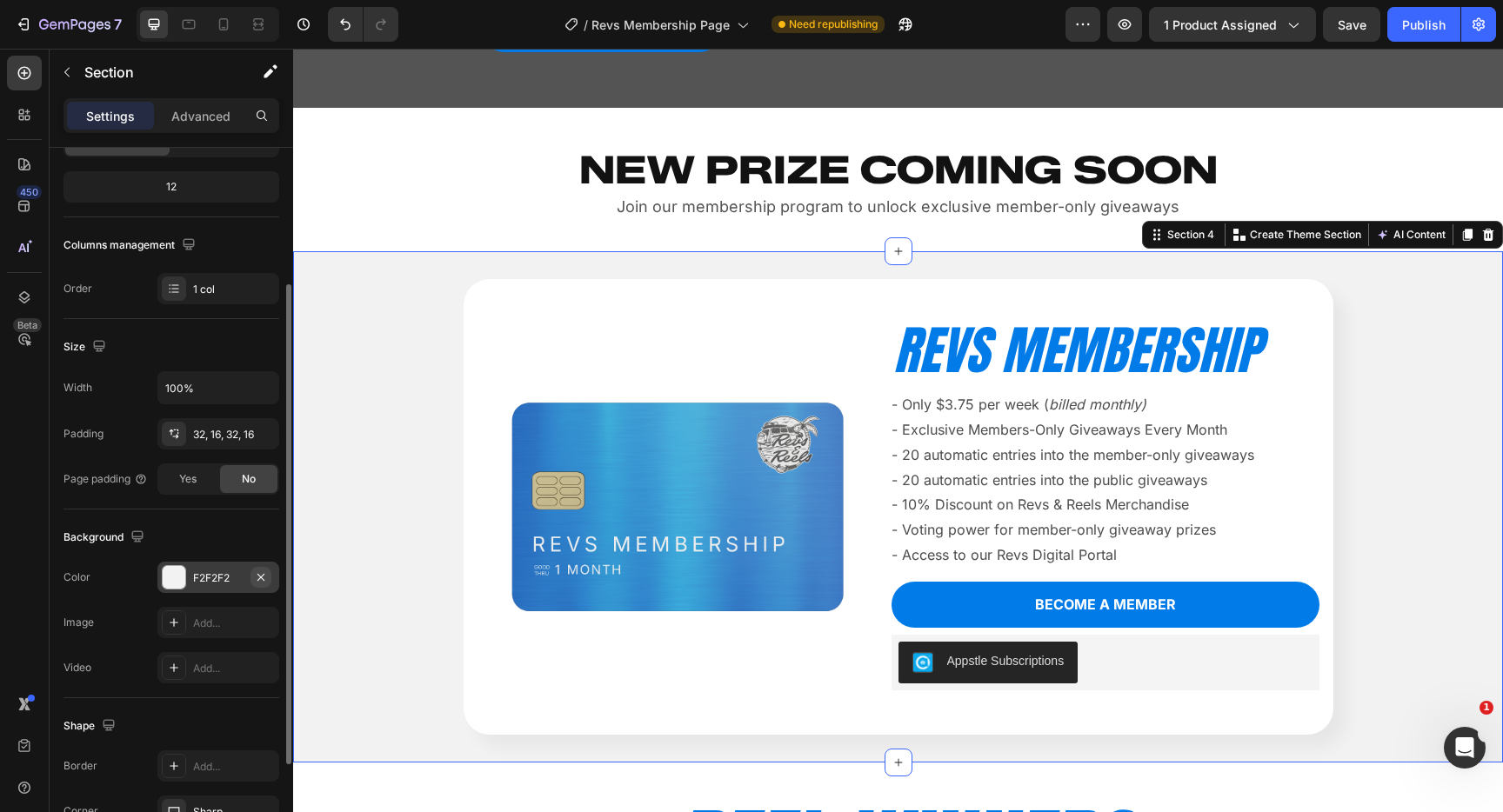
click at [259, 582] on icon "button" at bounding box center [261, 577] width 14 height 14
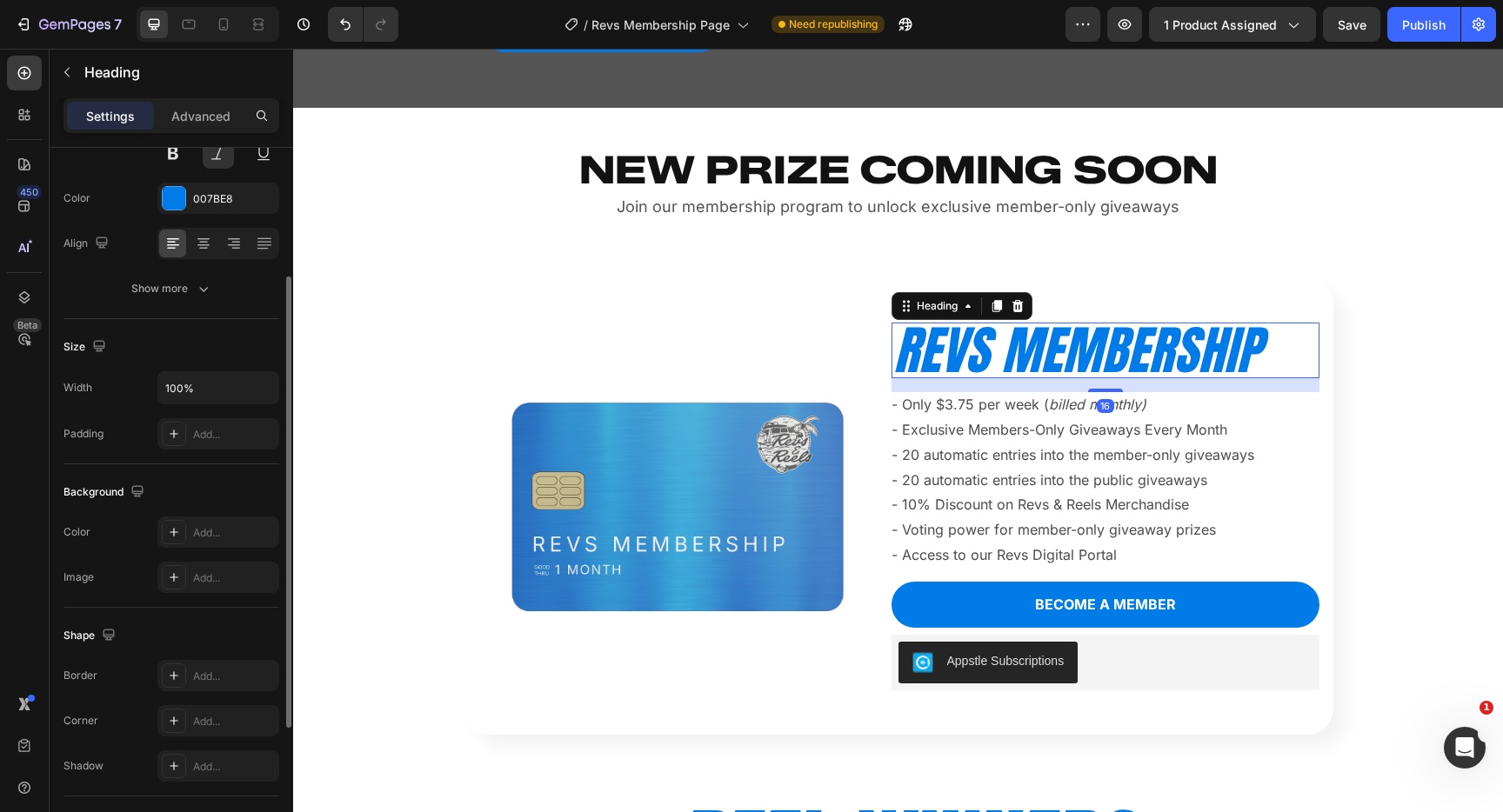
click at [1130, 336] on h2 "REVS MEMBERSHIP" at bounding box center [1106, 351] width 428 height 56
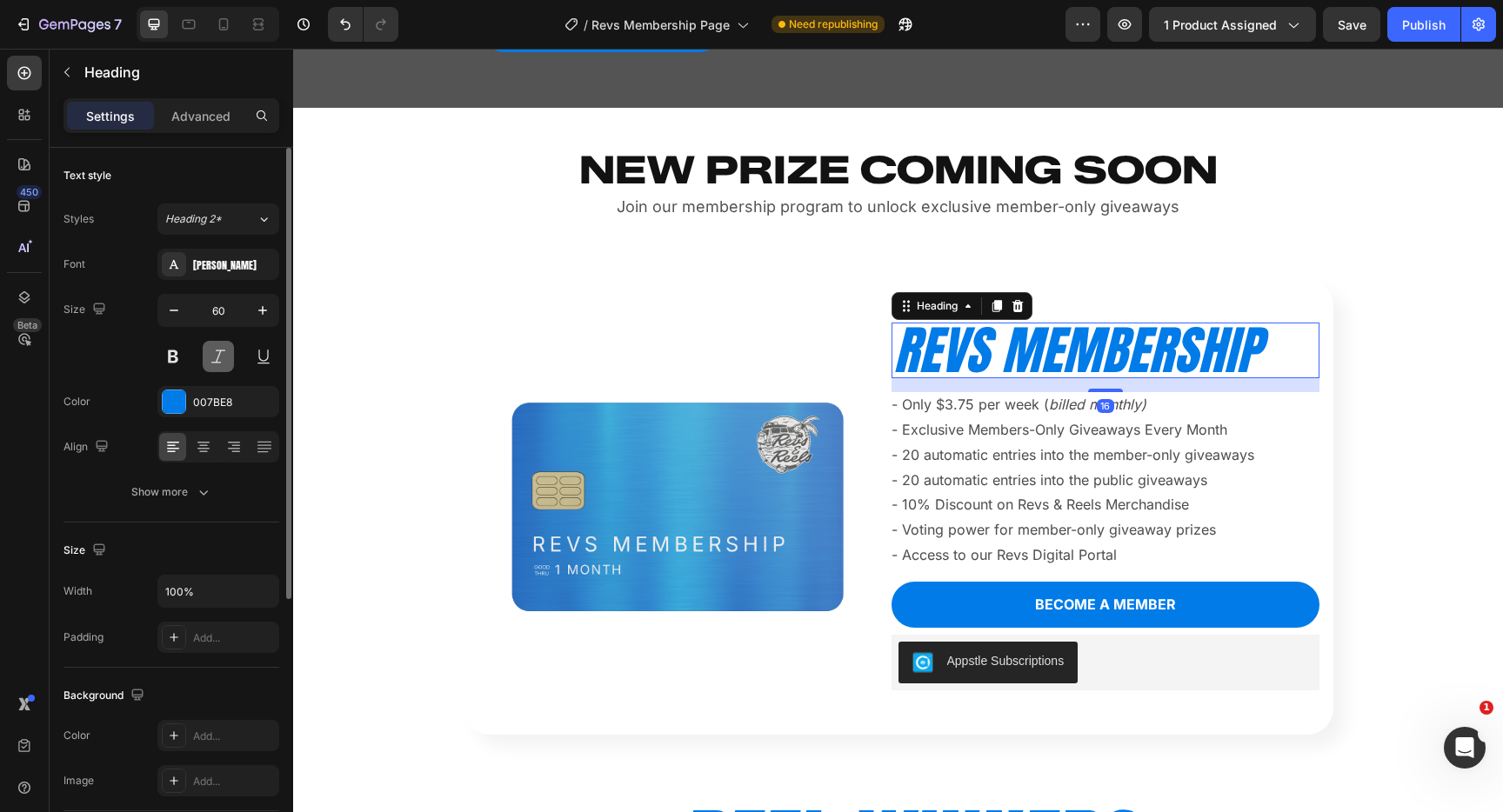
click at [220, 352] on button at bounding box center [218, 356] width 31 height 31
click at [229, 265] on div "[PERSON_NAME]" at bounding box center [234, 265] width 81 height 16
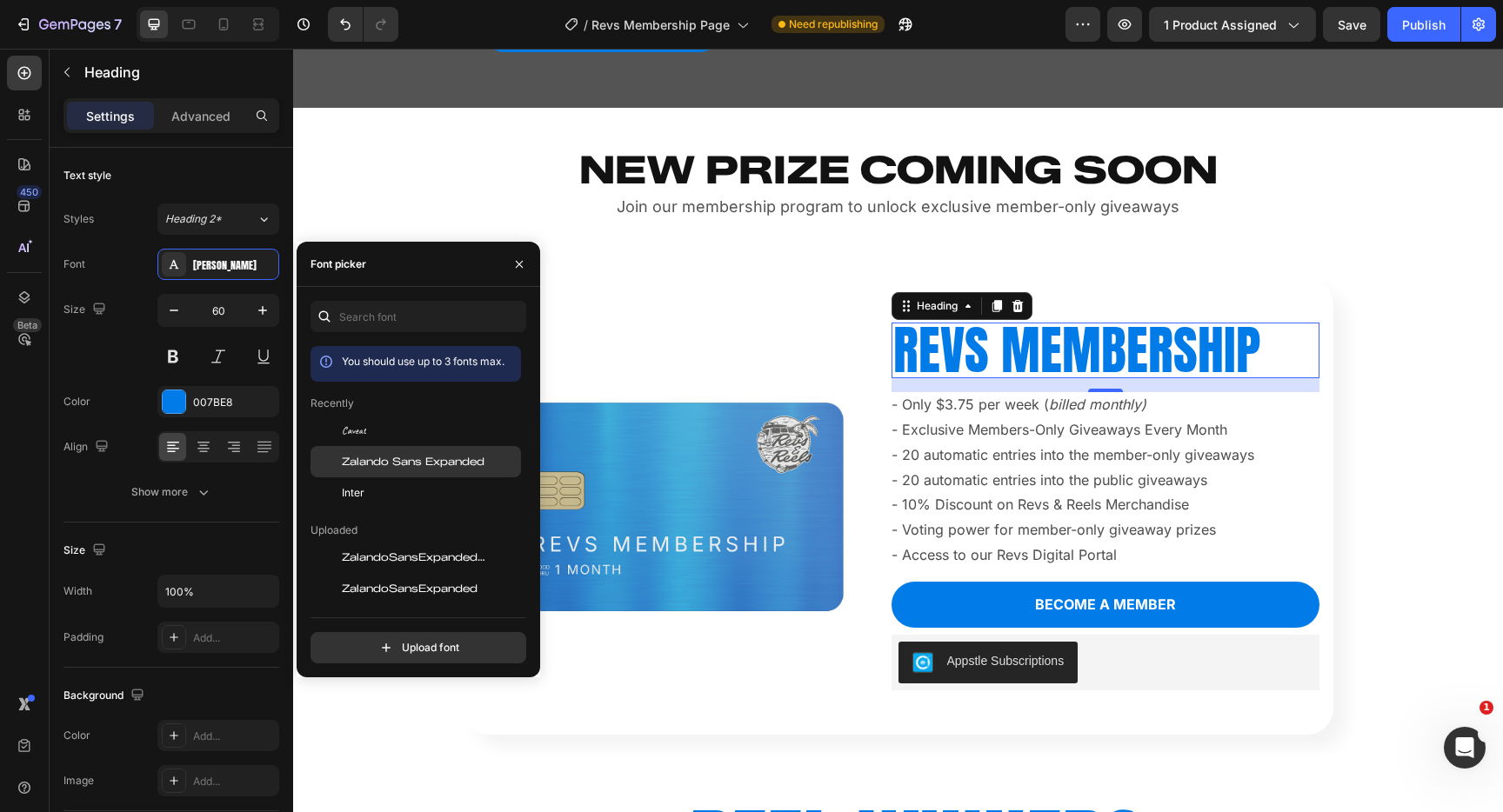
click at [420, 451] on div "Zalando Sans Expanded" at bounding box center [416, 461] width 210 height 31
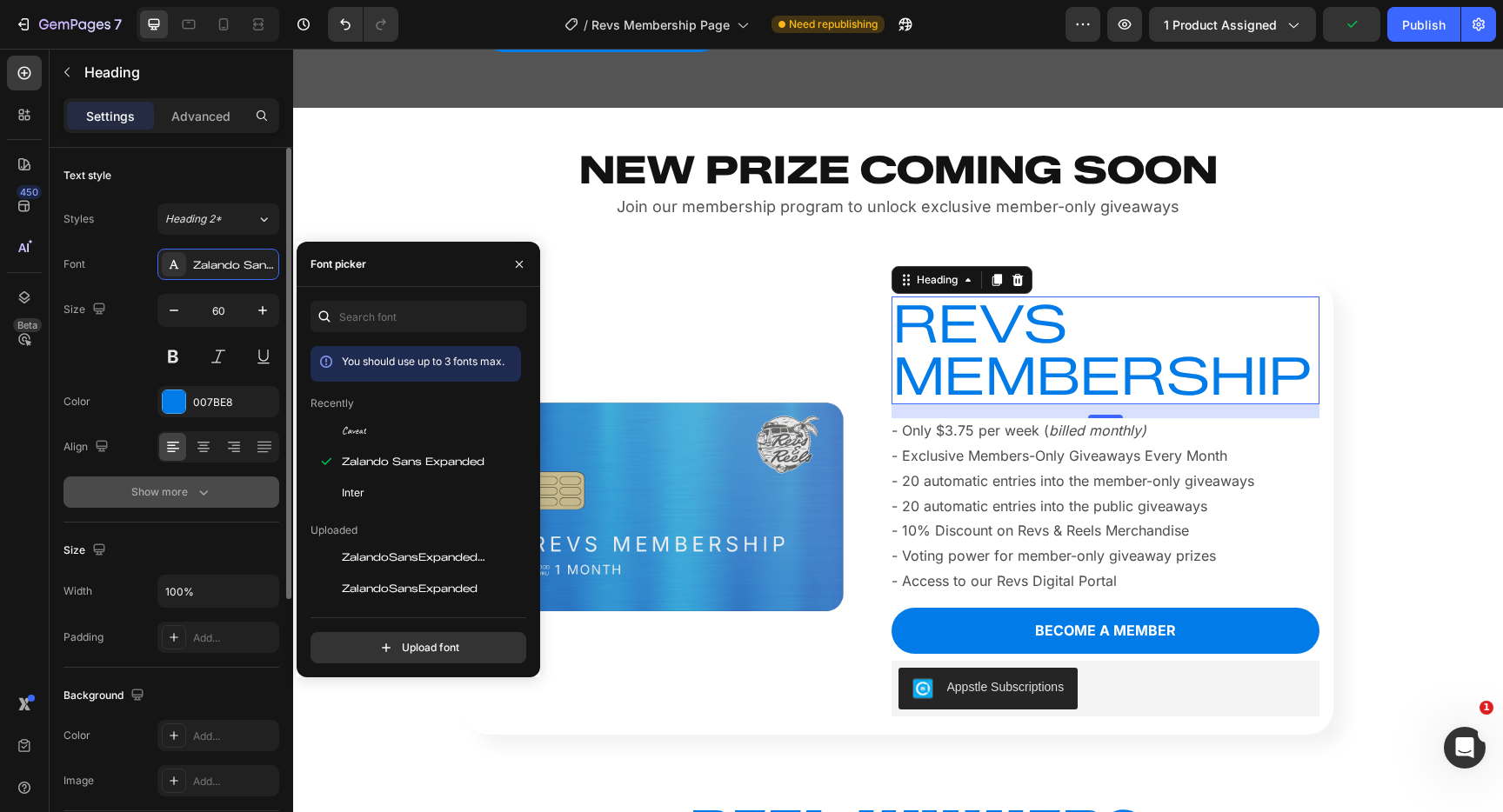
click at [196, 491] on icon "button" at bounding box center [204, 492] width 17 height 17
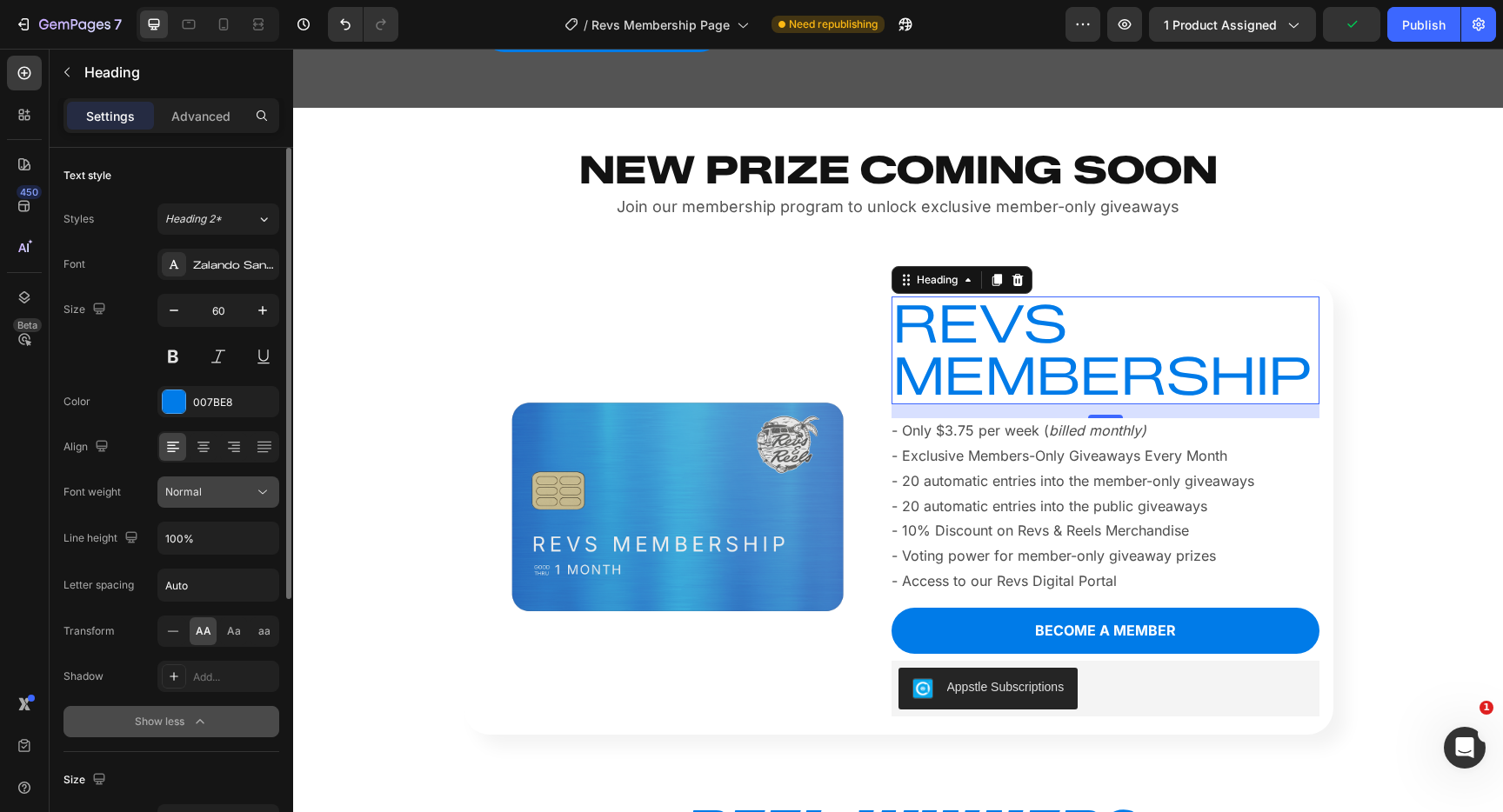
click at [252, 490] on div "Normal" at bounding box center [209, 492] width 89 height 16
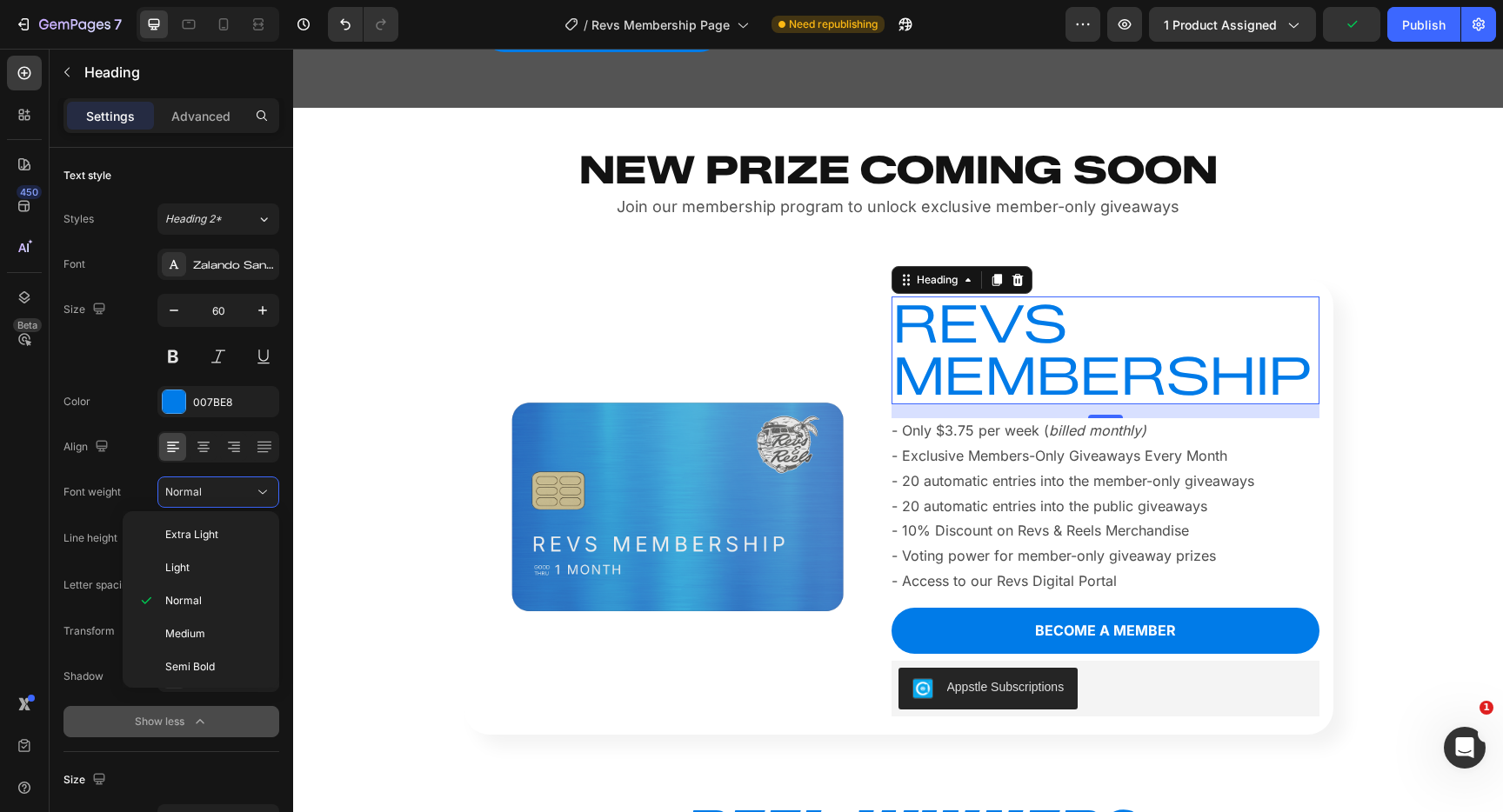
scroll to position [101, 0]
click at [208, 660] on p "Black" at bounding box center [210, 664] width 92 height 16
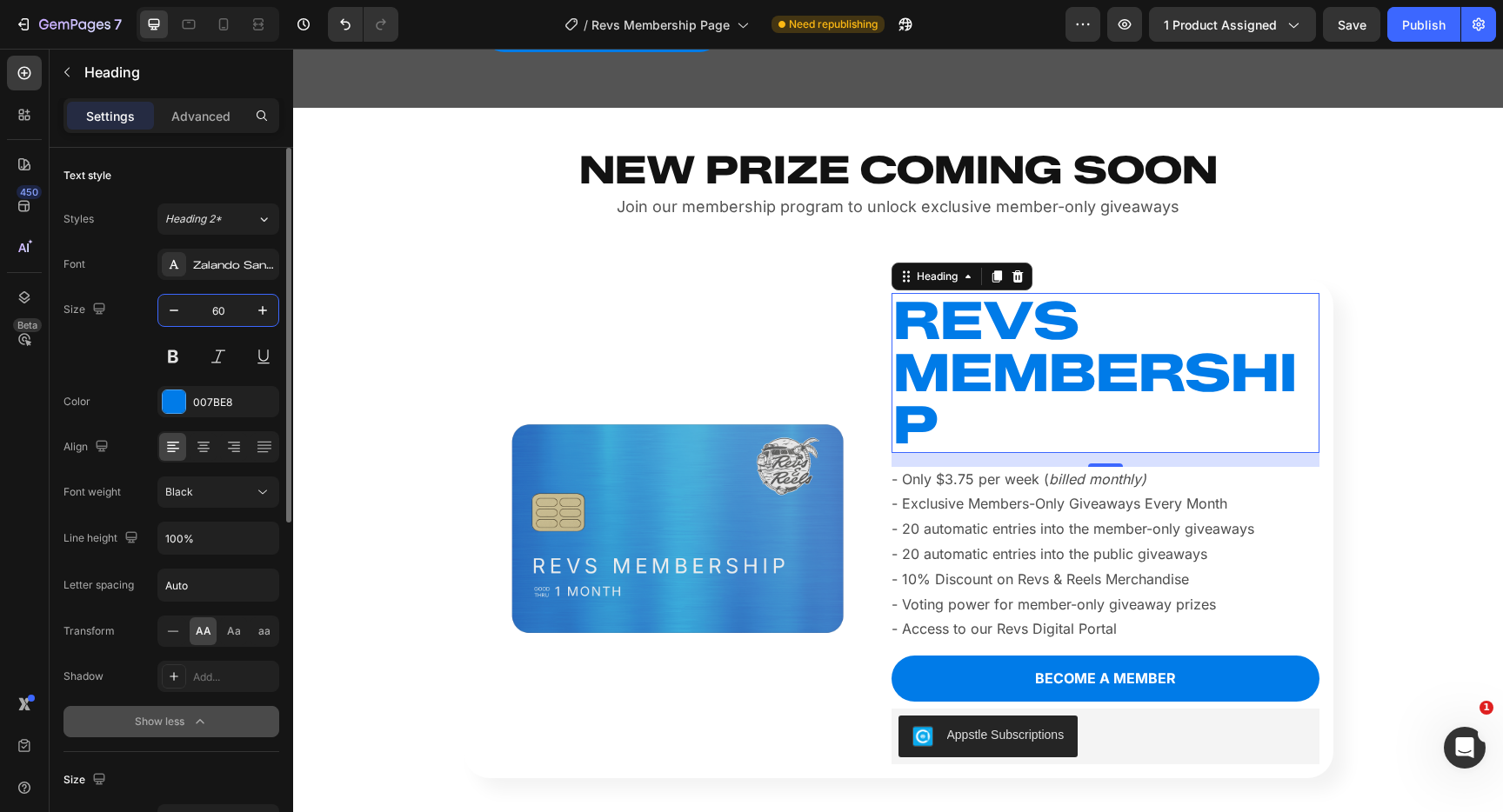
click at [228, 310] on input "60" at bounding box center [218, 310] width 58 height 31
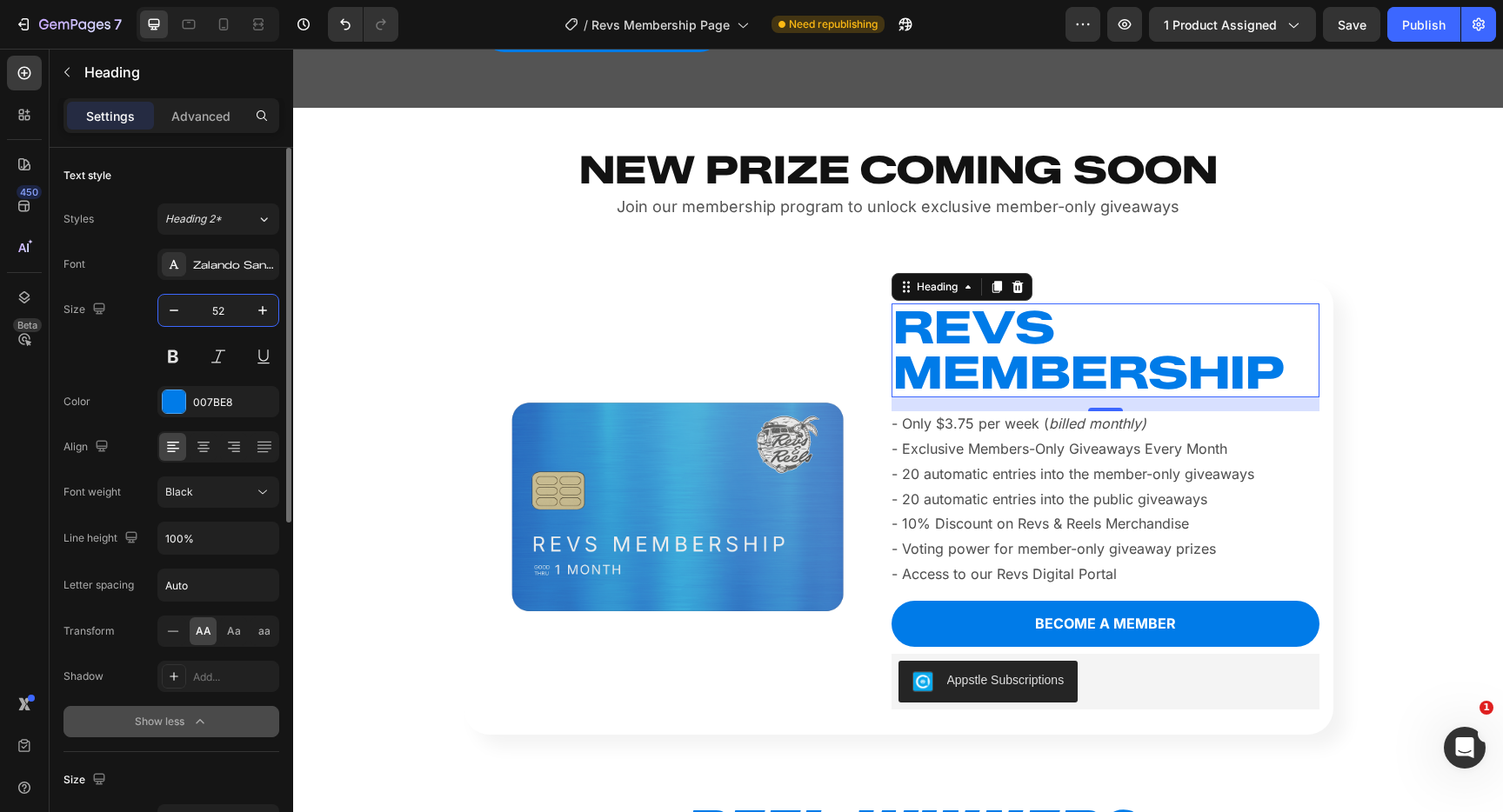
click at [220, 310] on input "52" at bounding box center [218, 310] width 58 height 31
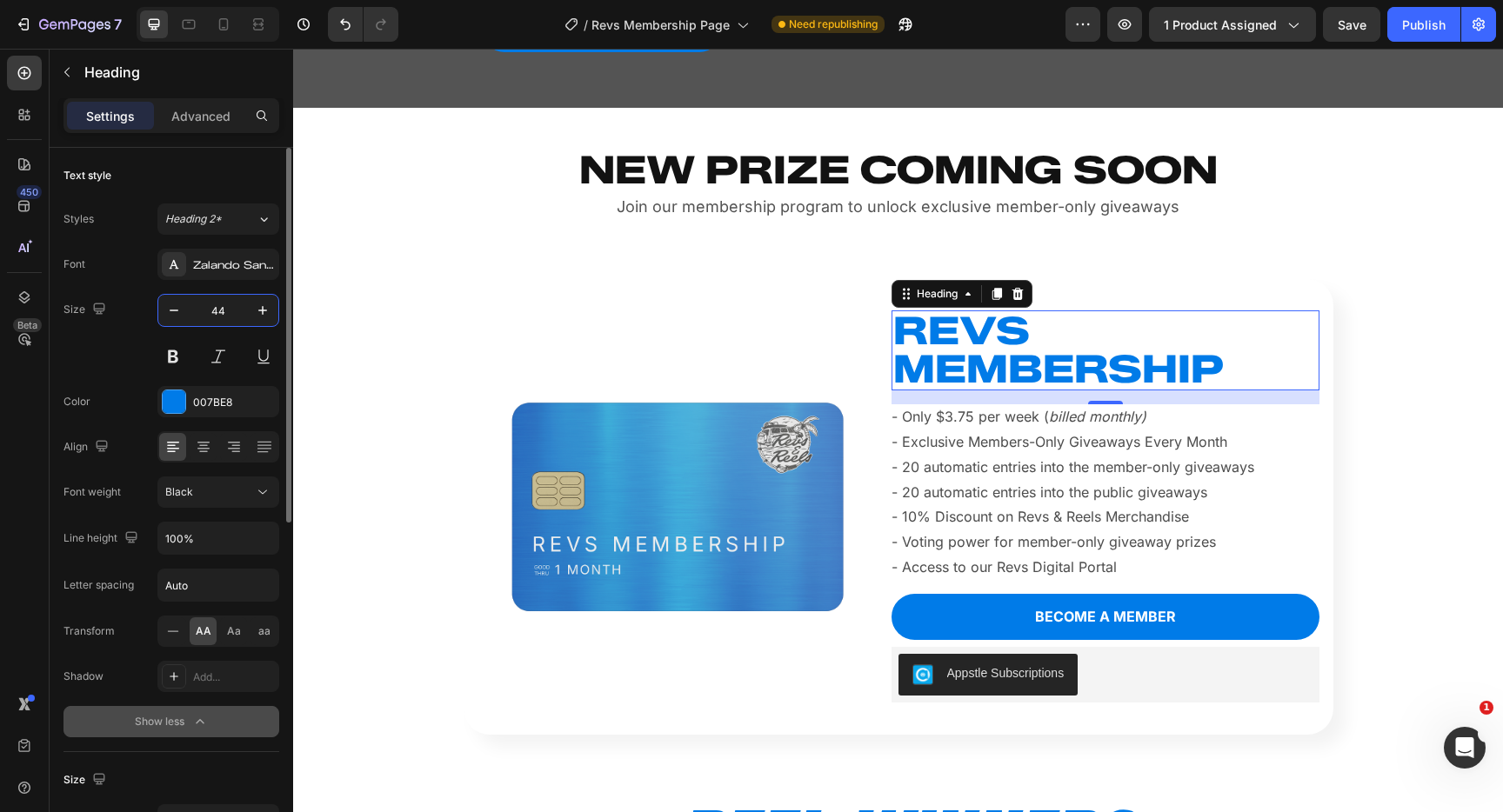
type input "4"
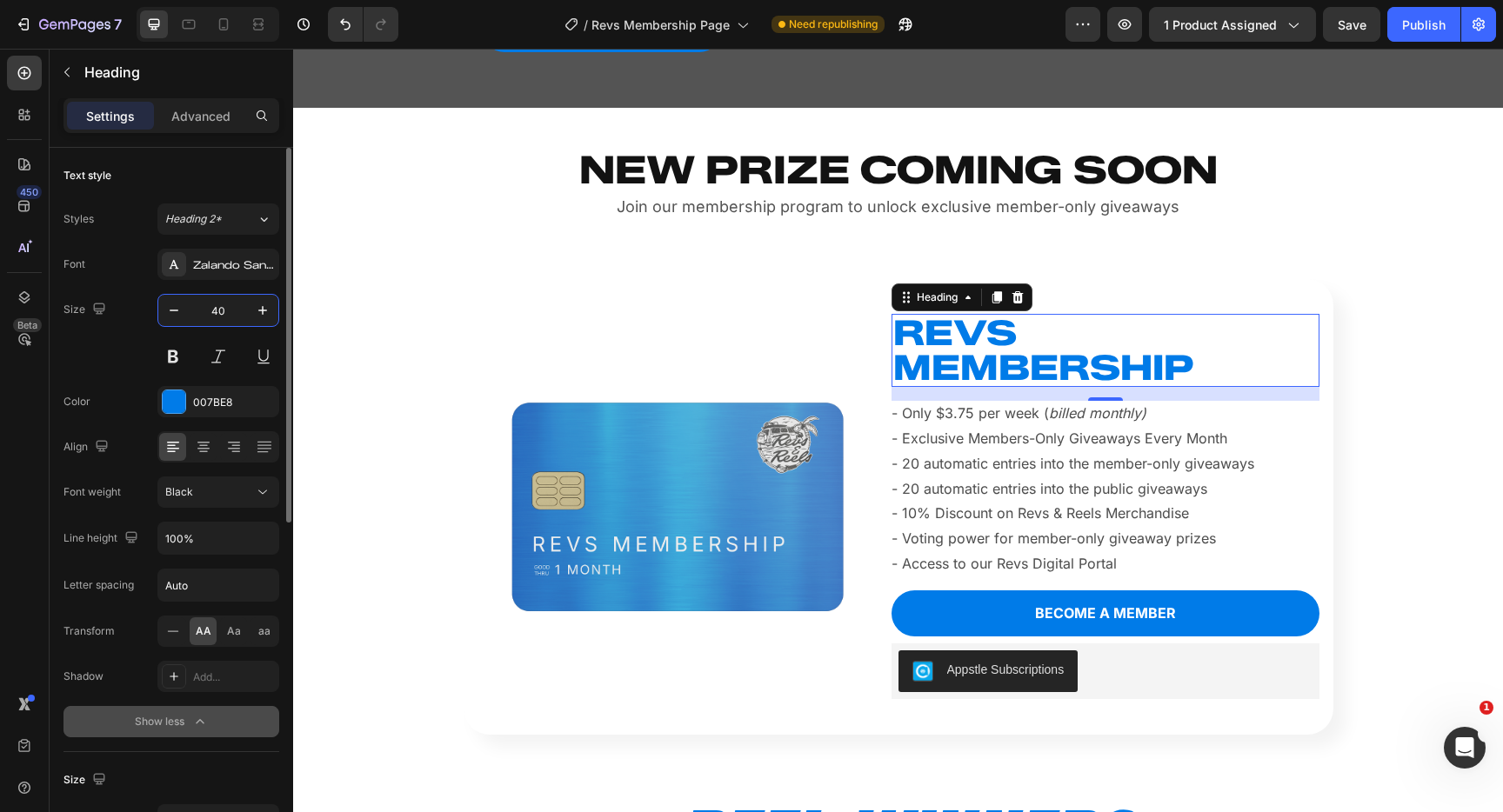
type input "4"
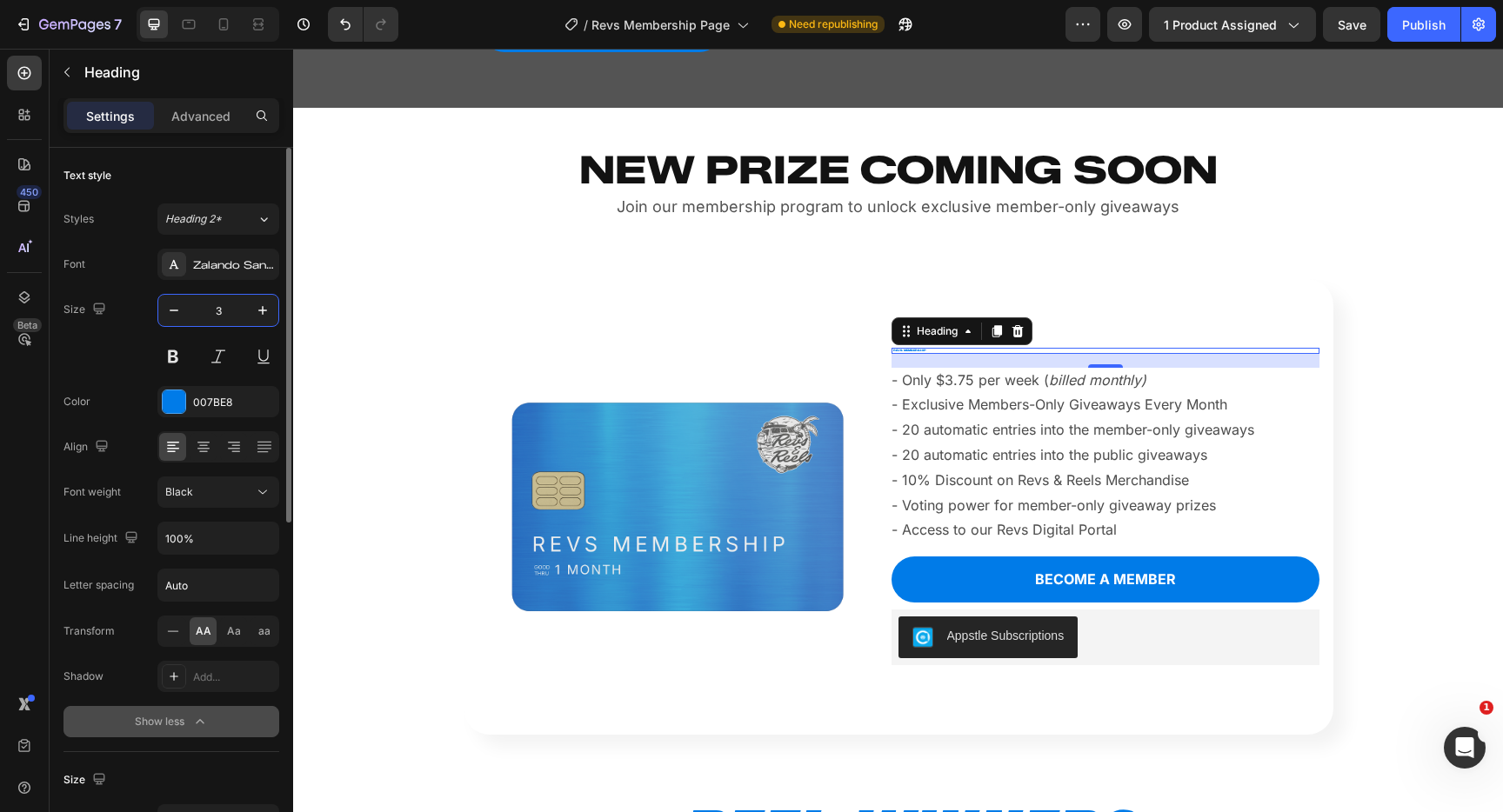
type input "36"
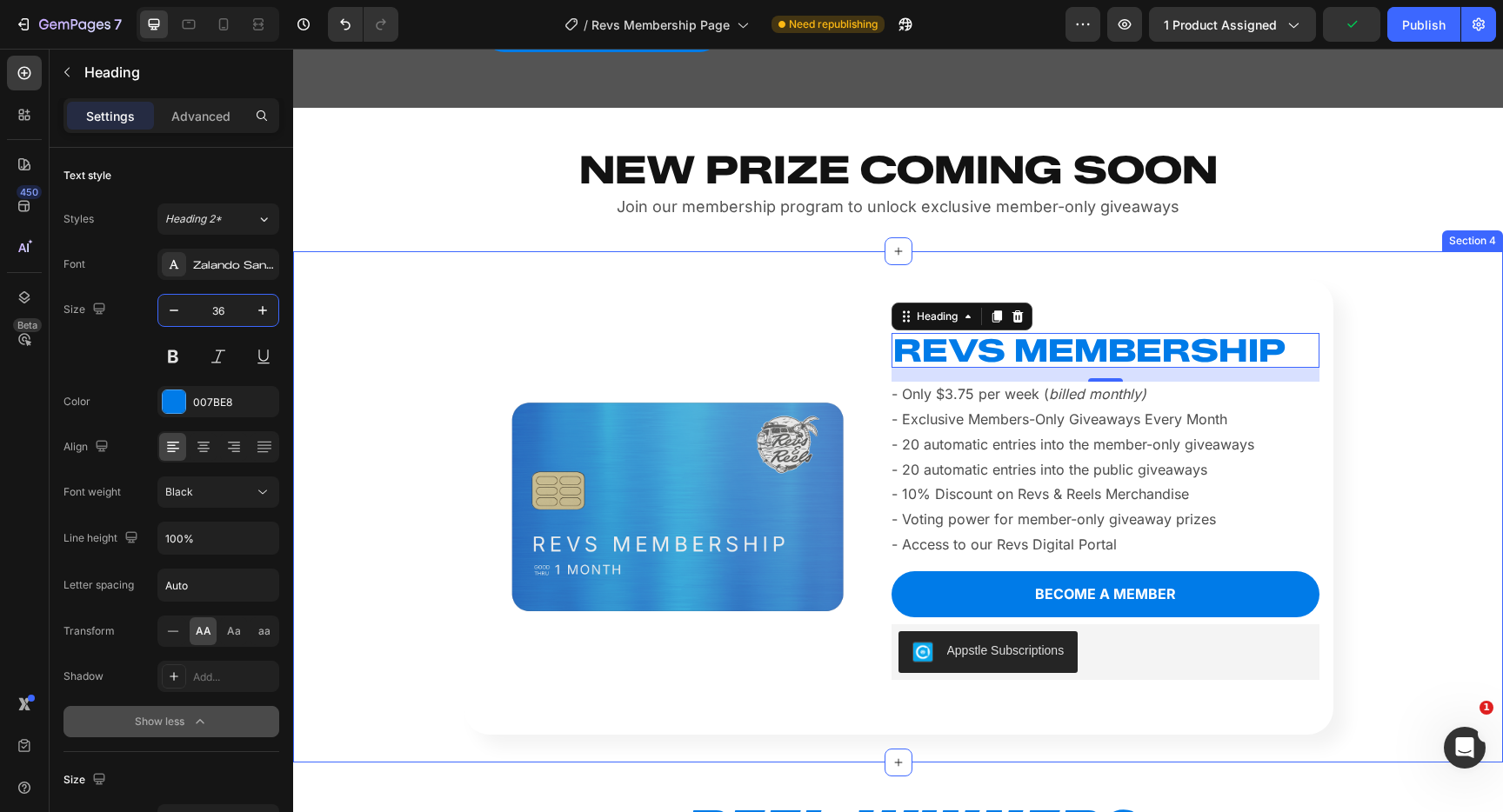
click at [358, 462] on div "Product Images REVS MEMBERSHIP Heading 16 - Only $3.75 per week ( billed monthl…" at bounding box center [898, 507] width 1183 height 456
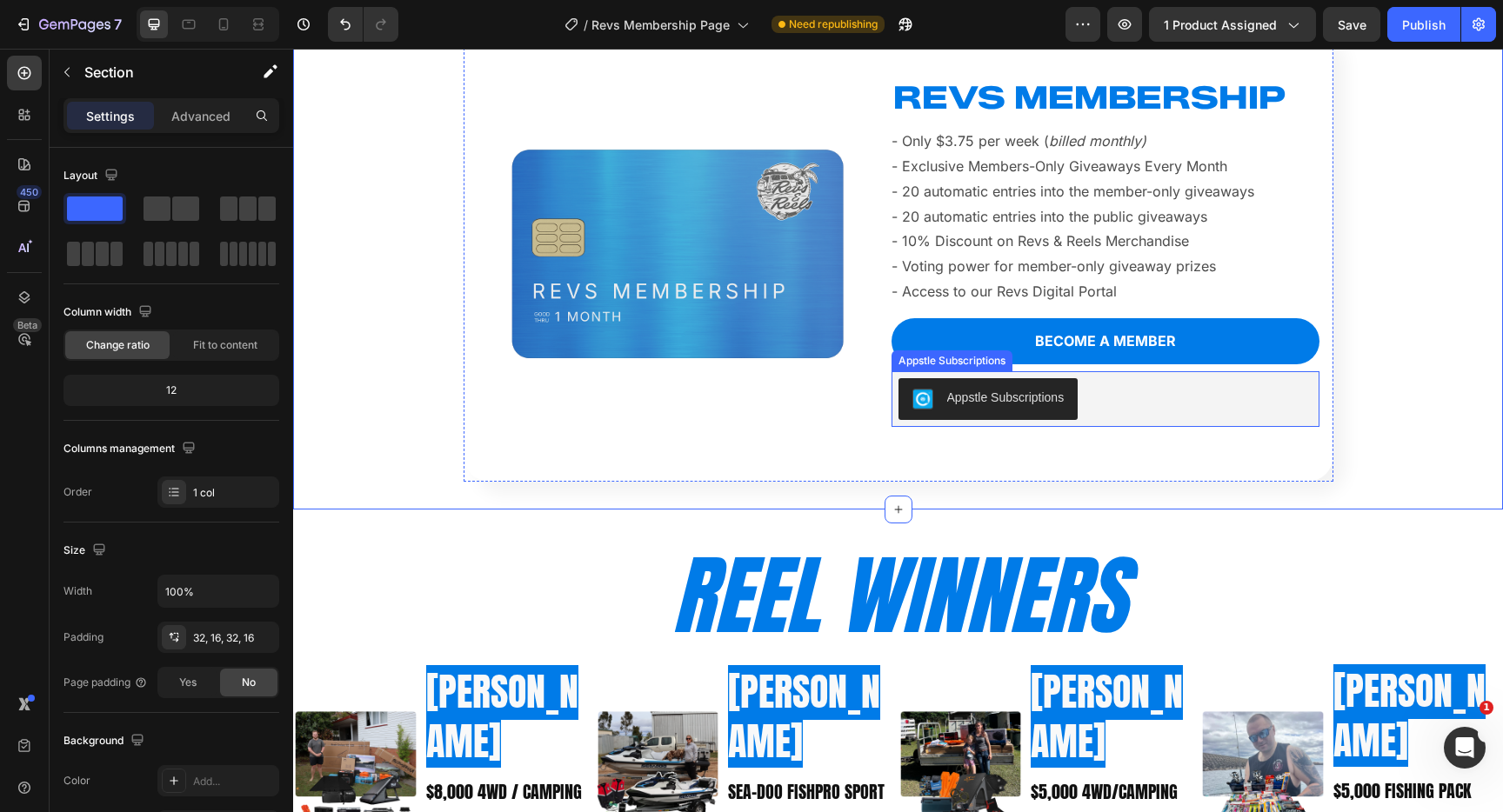
scroll to position [866, 0]
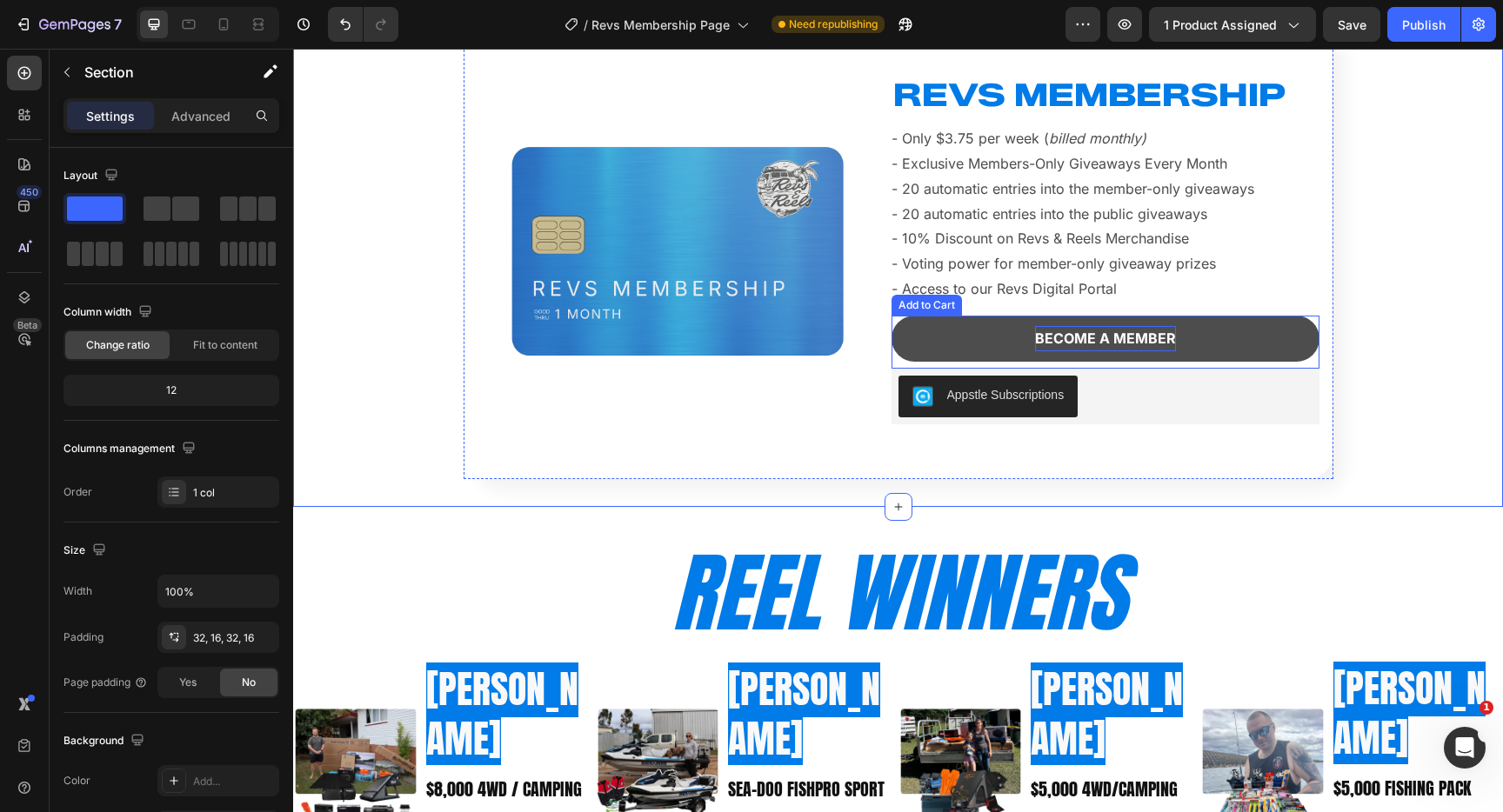
click at [1109, 337] on div "BECOME A MEMBER" at bounding box center [1106, 338] width 141 height 26
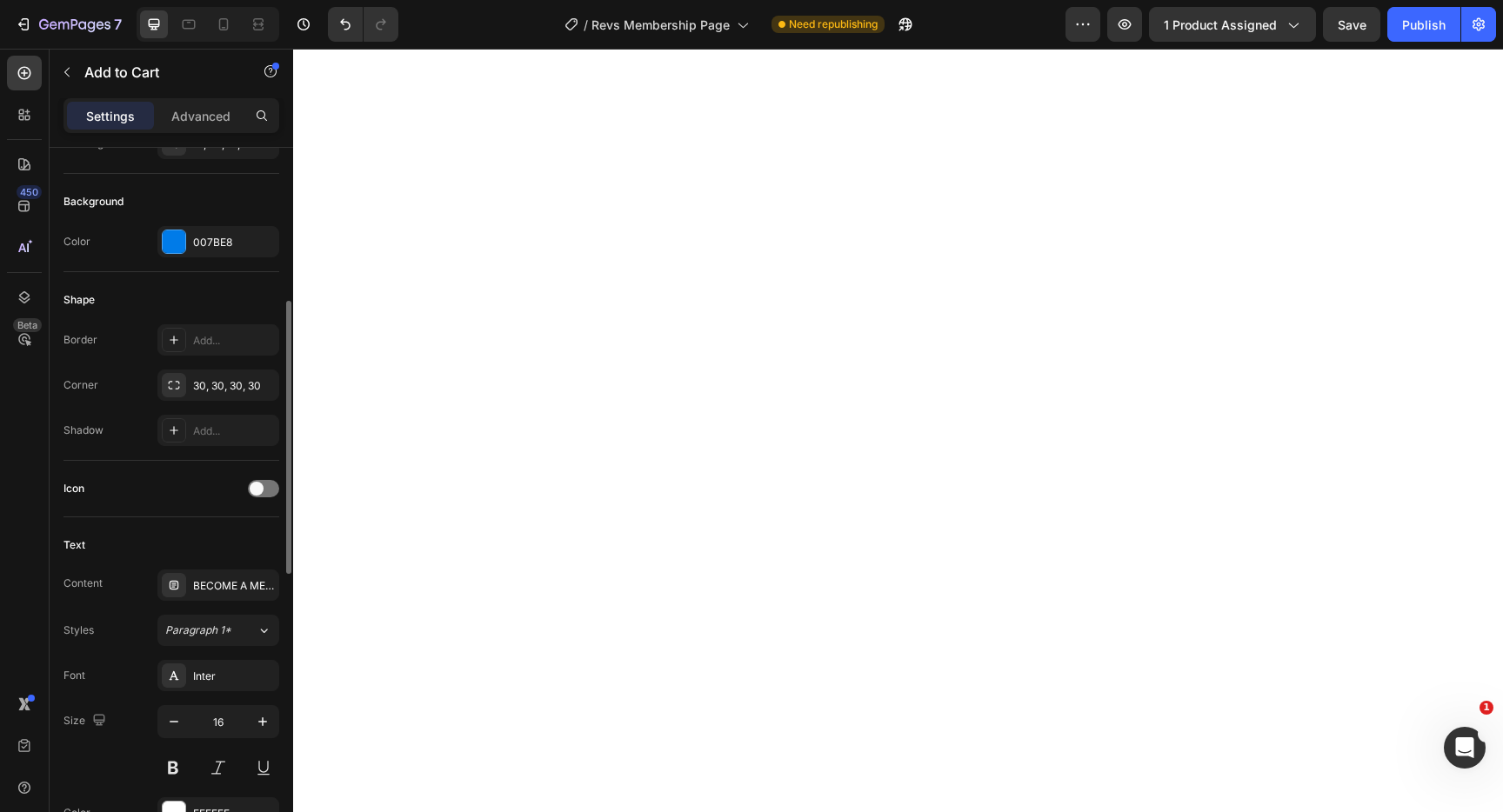
scroll to position [0, 0]
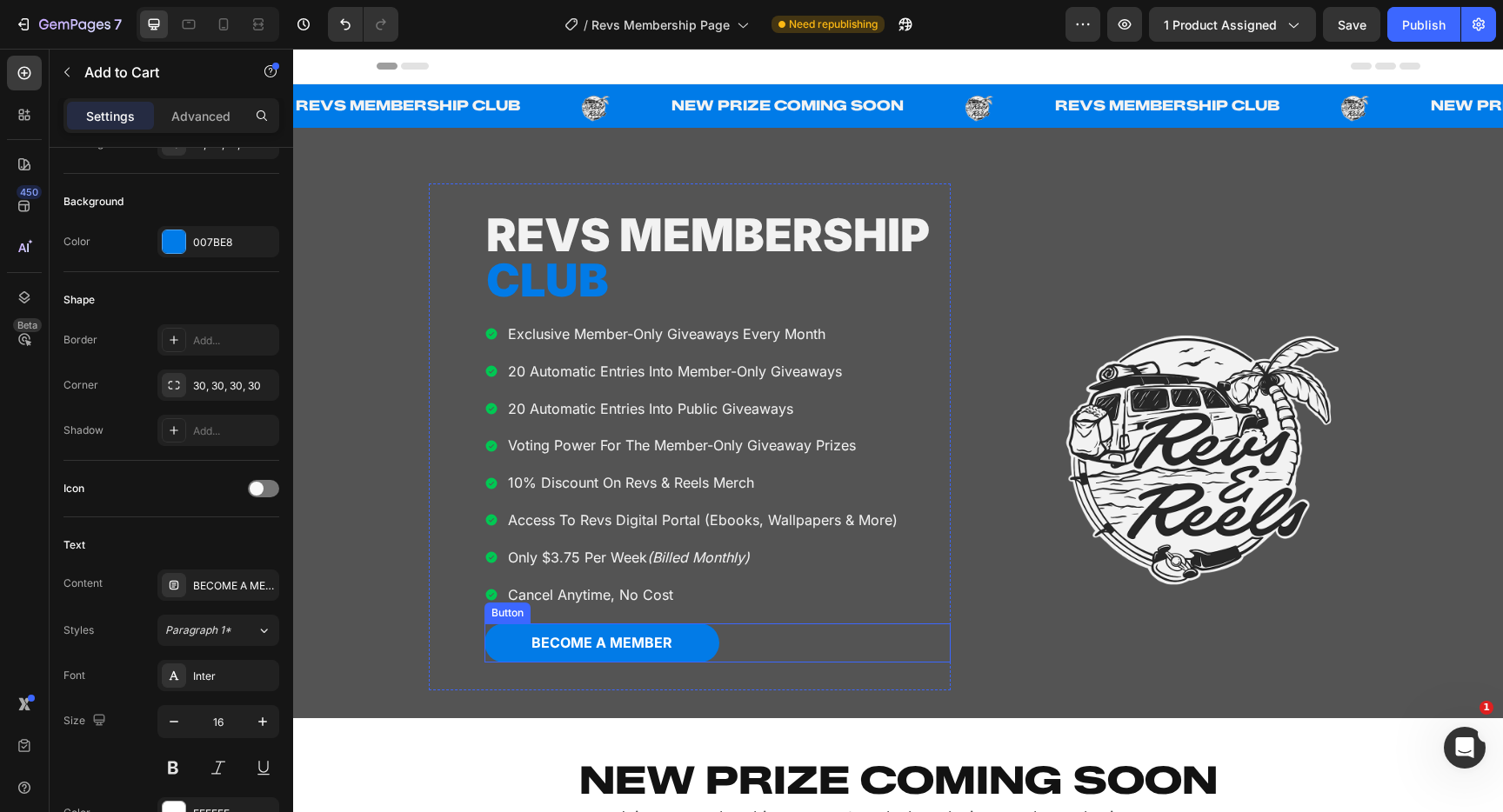
click at [772, 649] on div "BECOME A MEMBER Button" at bounding box center [717, 642] width 466 height 39
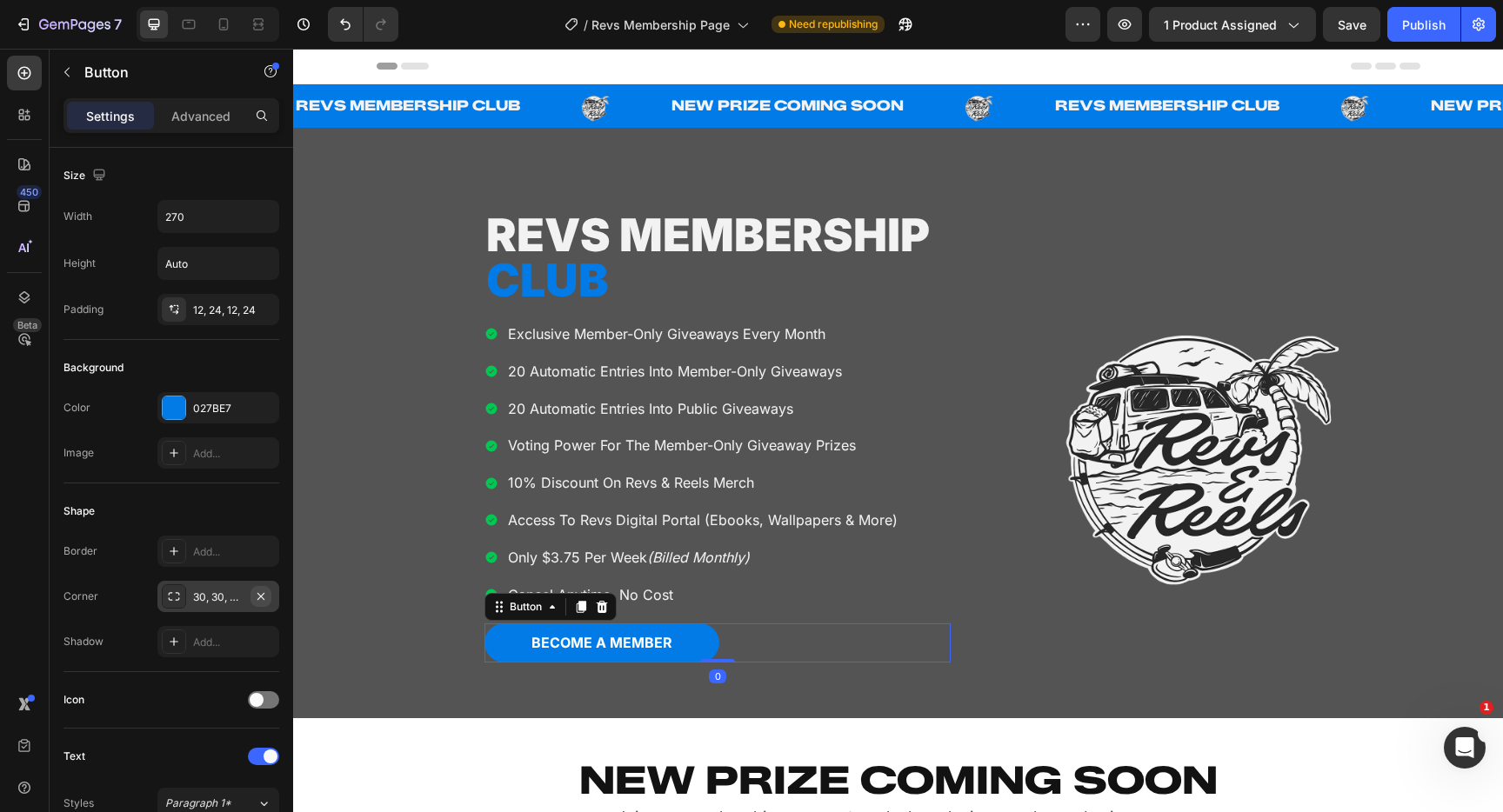
click at [260, 596] on icon "button" at bounding box center [261, 596] width 14 height 14
click at [612, 648] on p "BECOME A MEMBER" at bounding box center [602, 642] width 141 height 18
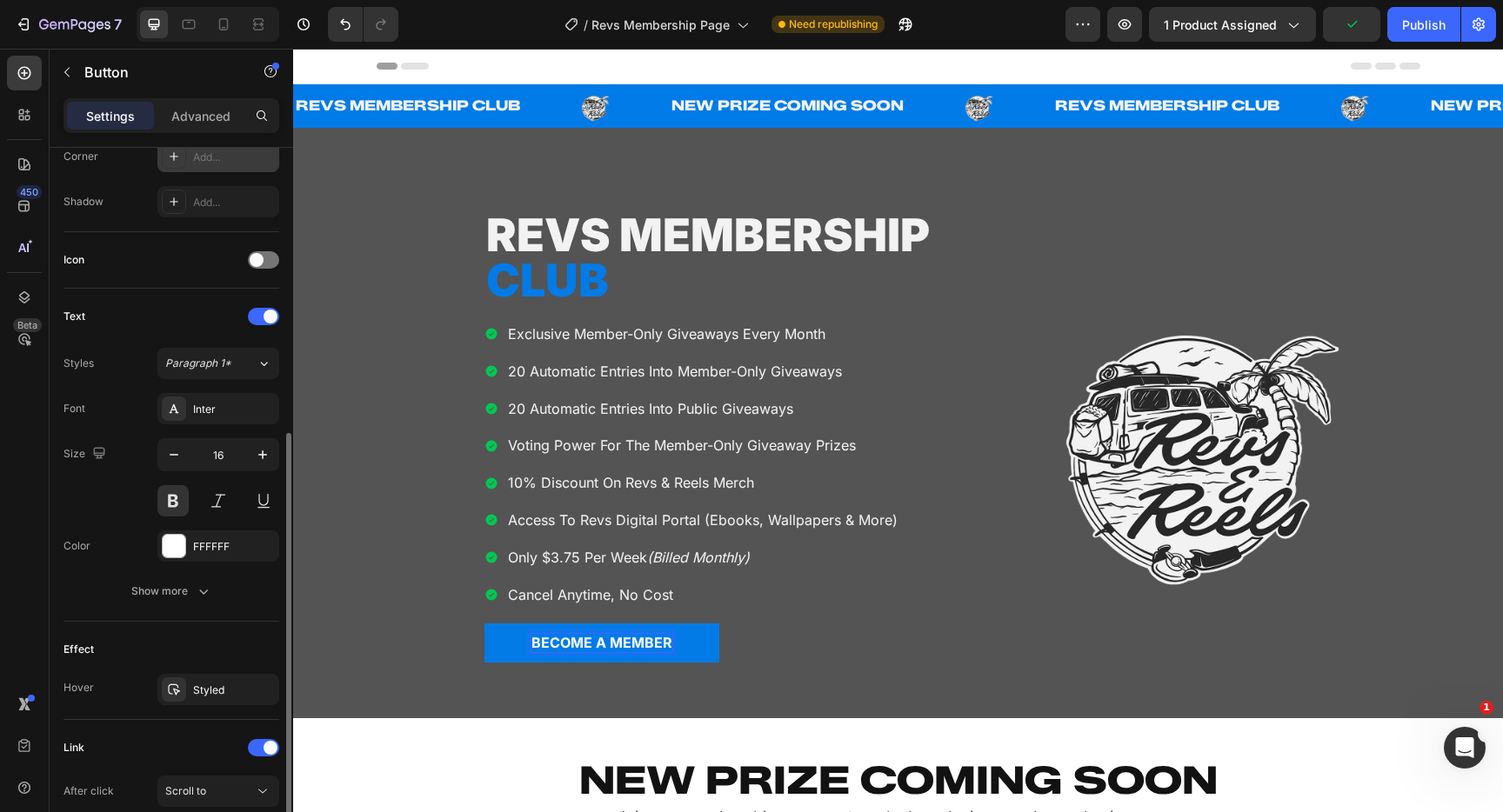
scroll to position [473, 0]
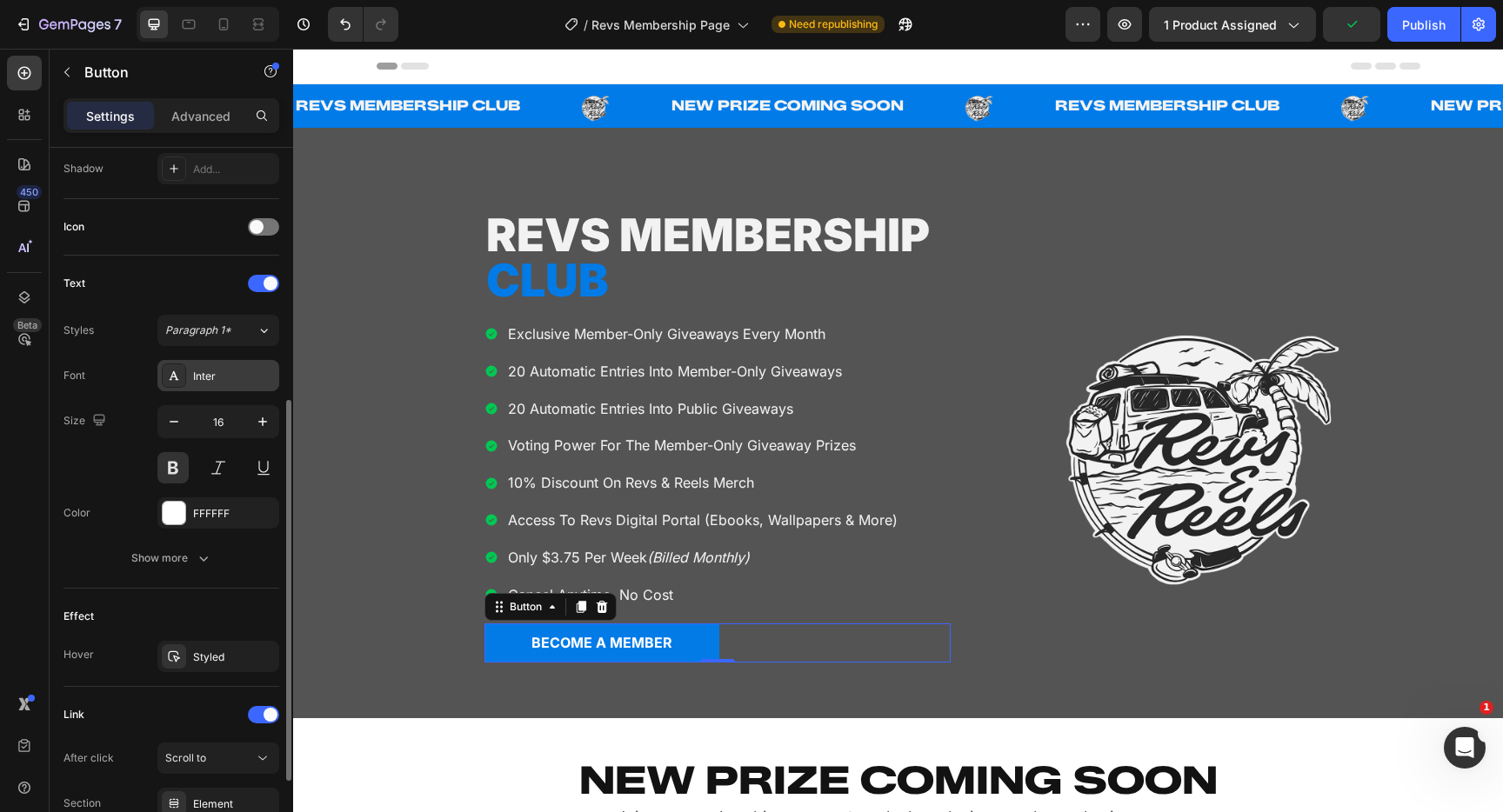
click at [225, 367] on div "Inter" at bounding box center [218, 375] width 122 height 31
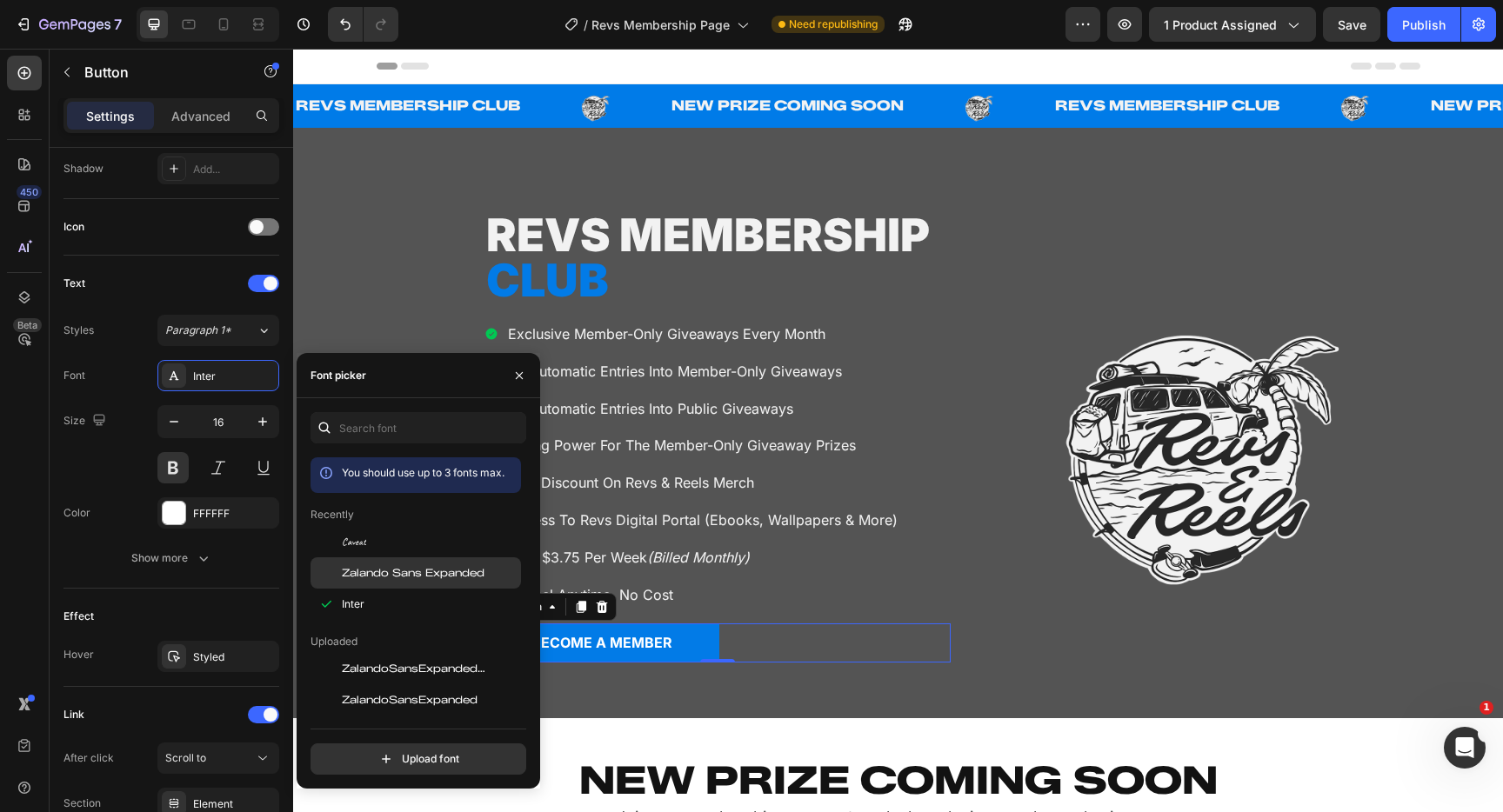
click at [393, 570] on span "Zalando Sans Expanded" at bounding box center [413, 573] width 143 height 16
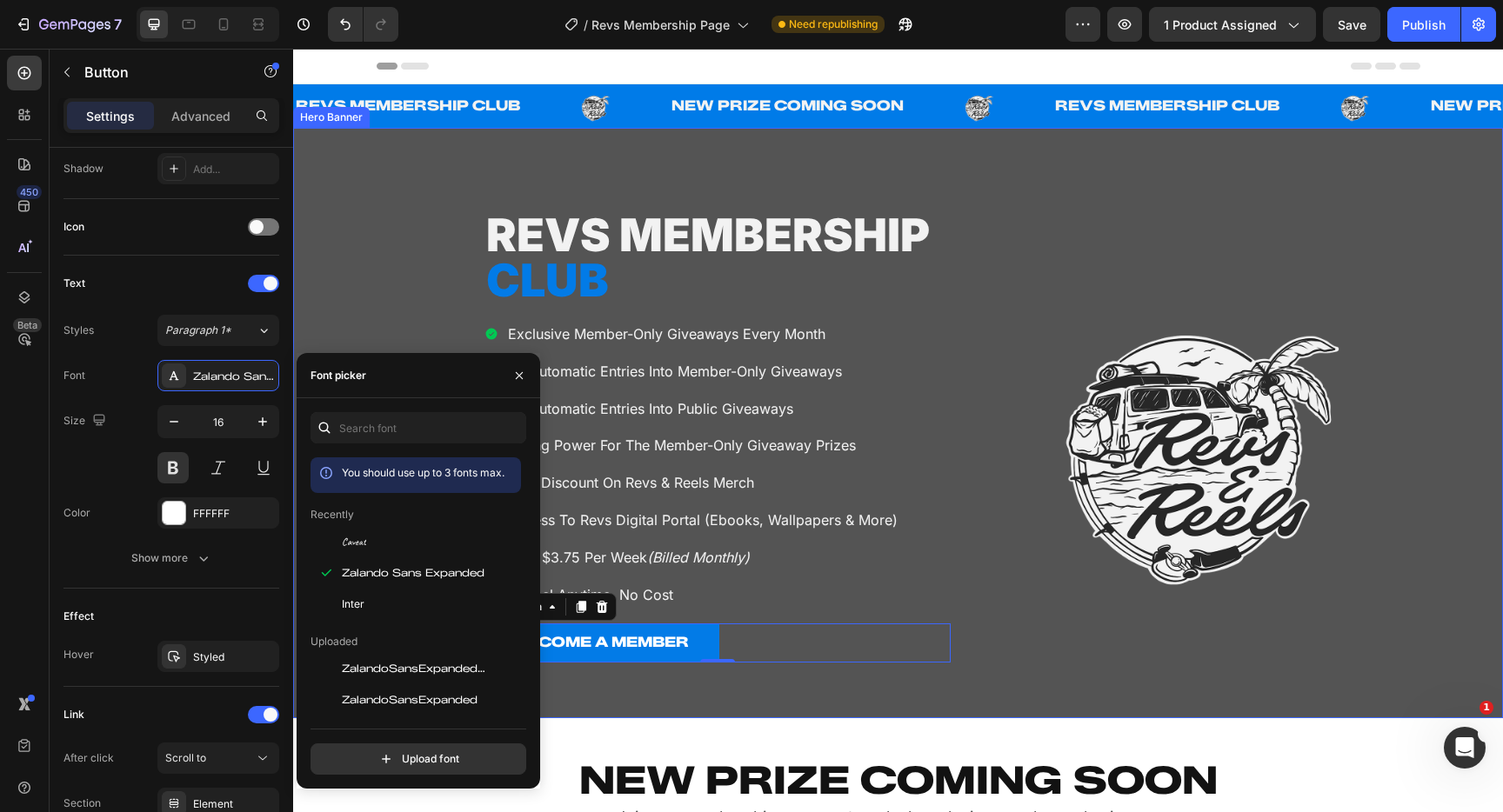
click at [345, 297] on div "REVS MEMBERSHIP cLUB Heading exclusive member-only giveaways every month 20 aut…" at bounding box center [897, 423] width 1210 height 590
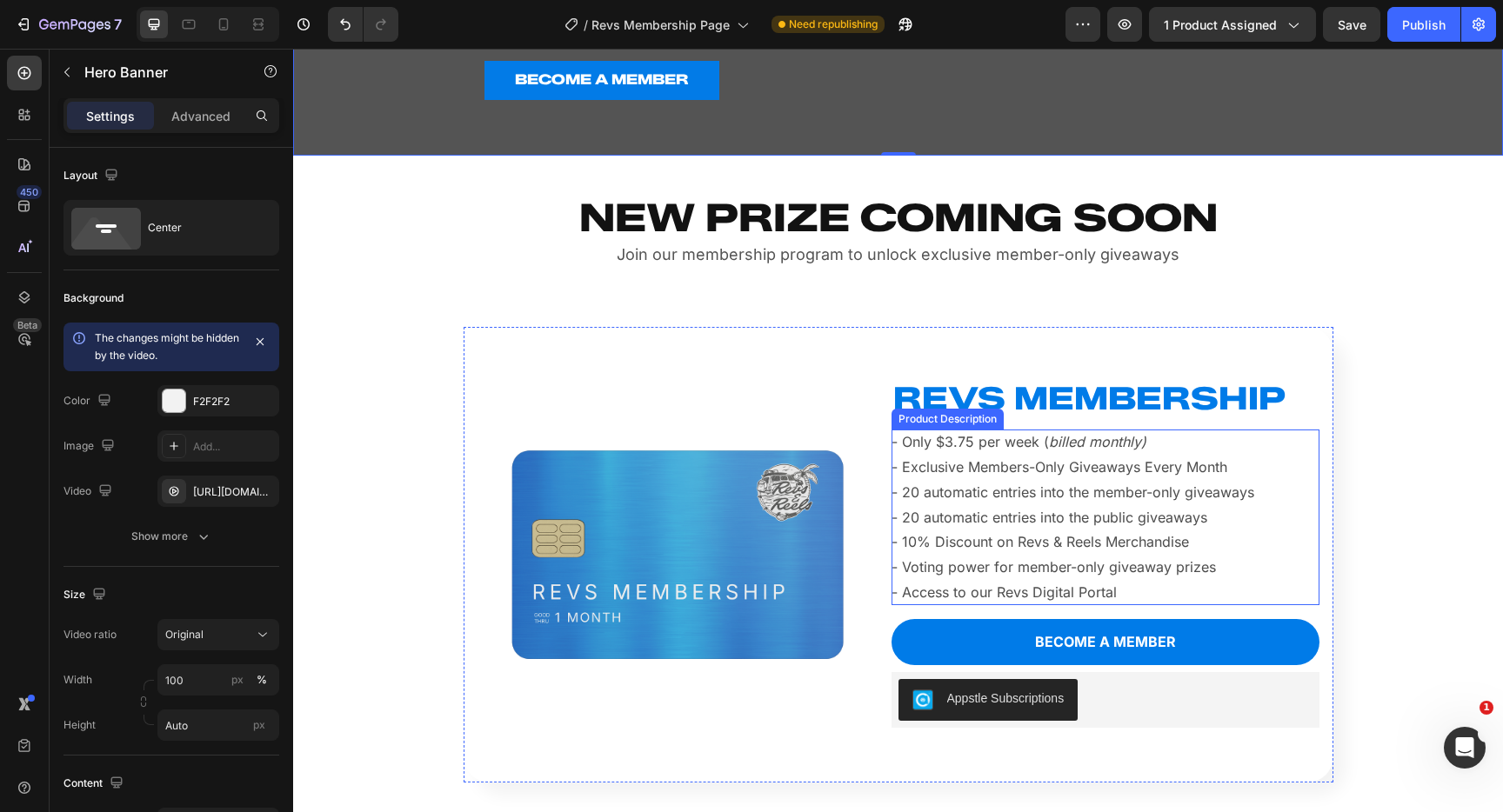
scroll to position [641, 0]
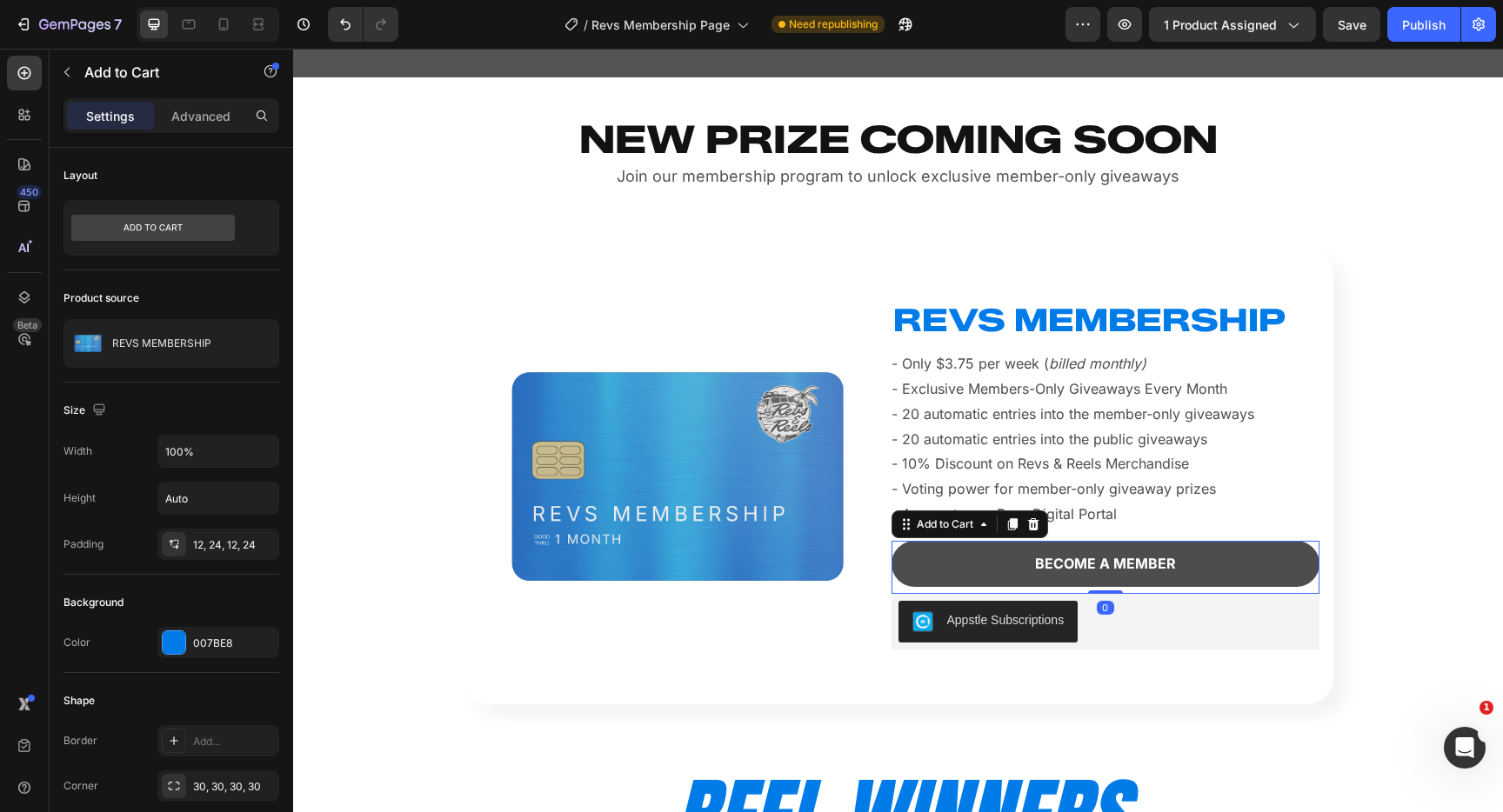
click at [1271, 551] on button "BECOME A MEMBER" at bounding box center [1106, 564] width 428 height 46
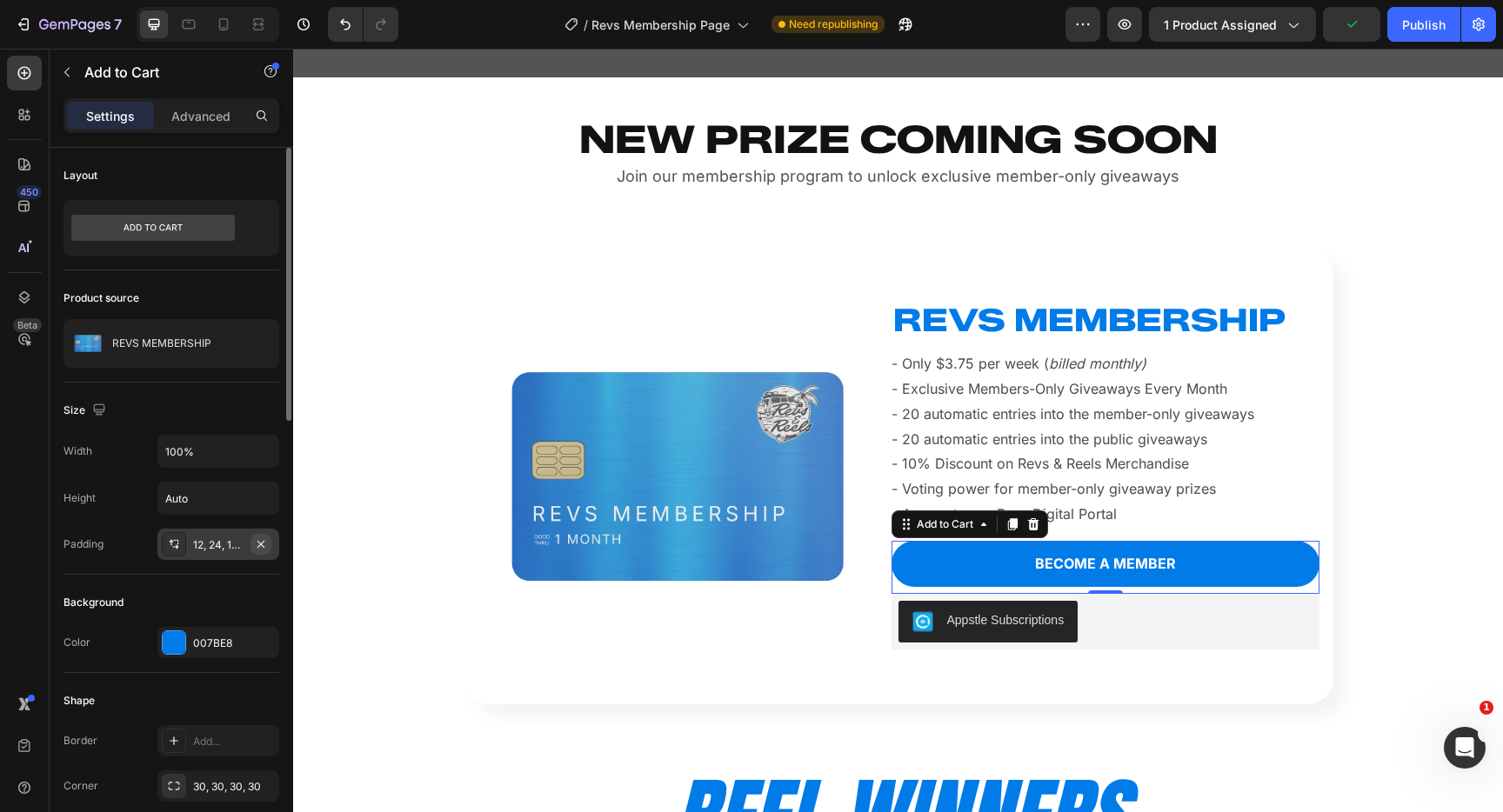
click at [260, 544] on icon "button" at bounding box center [261, 544] width 14 height 14
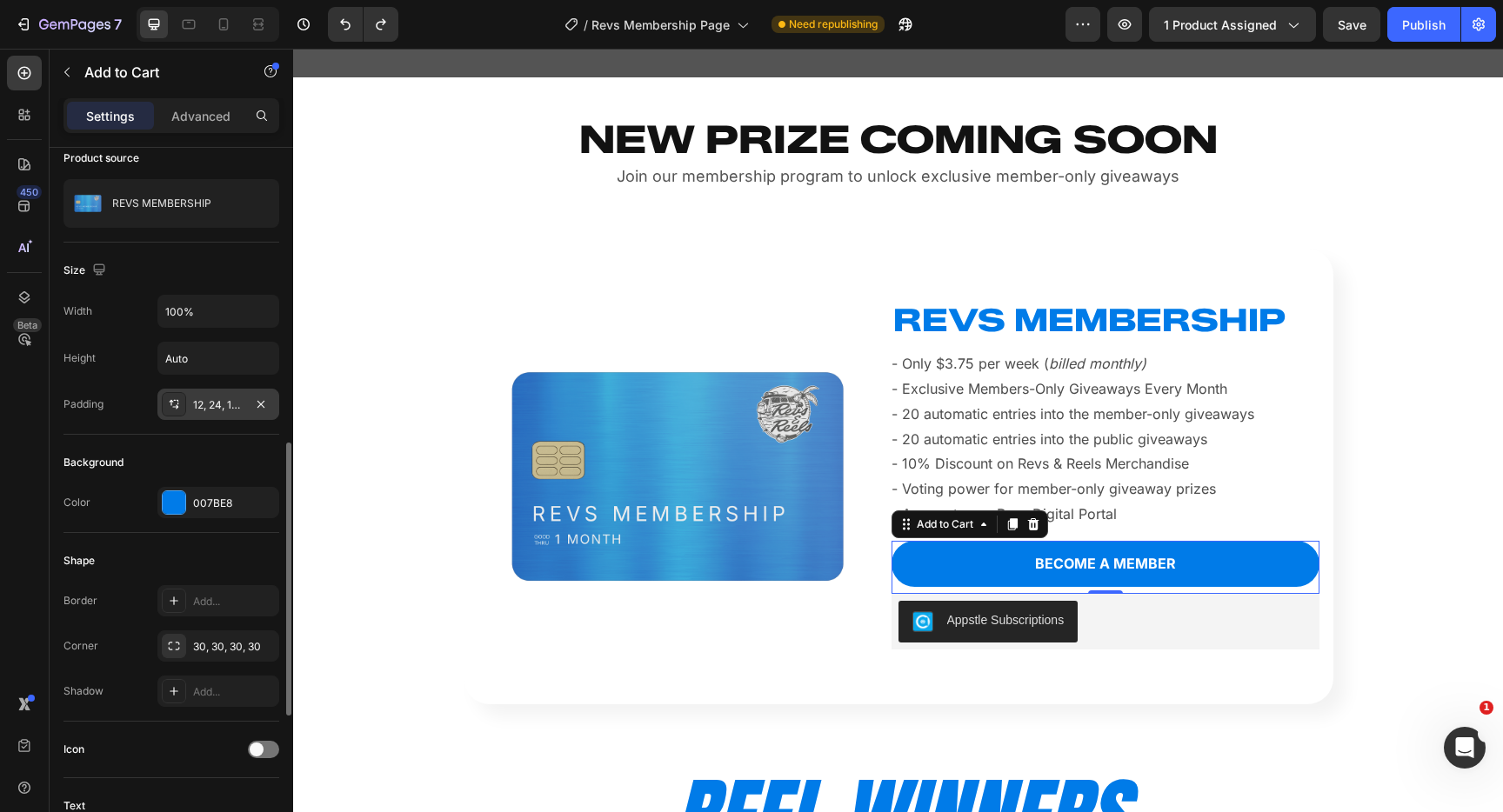
scroll to position [316, 0]
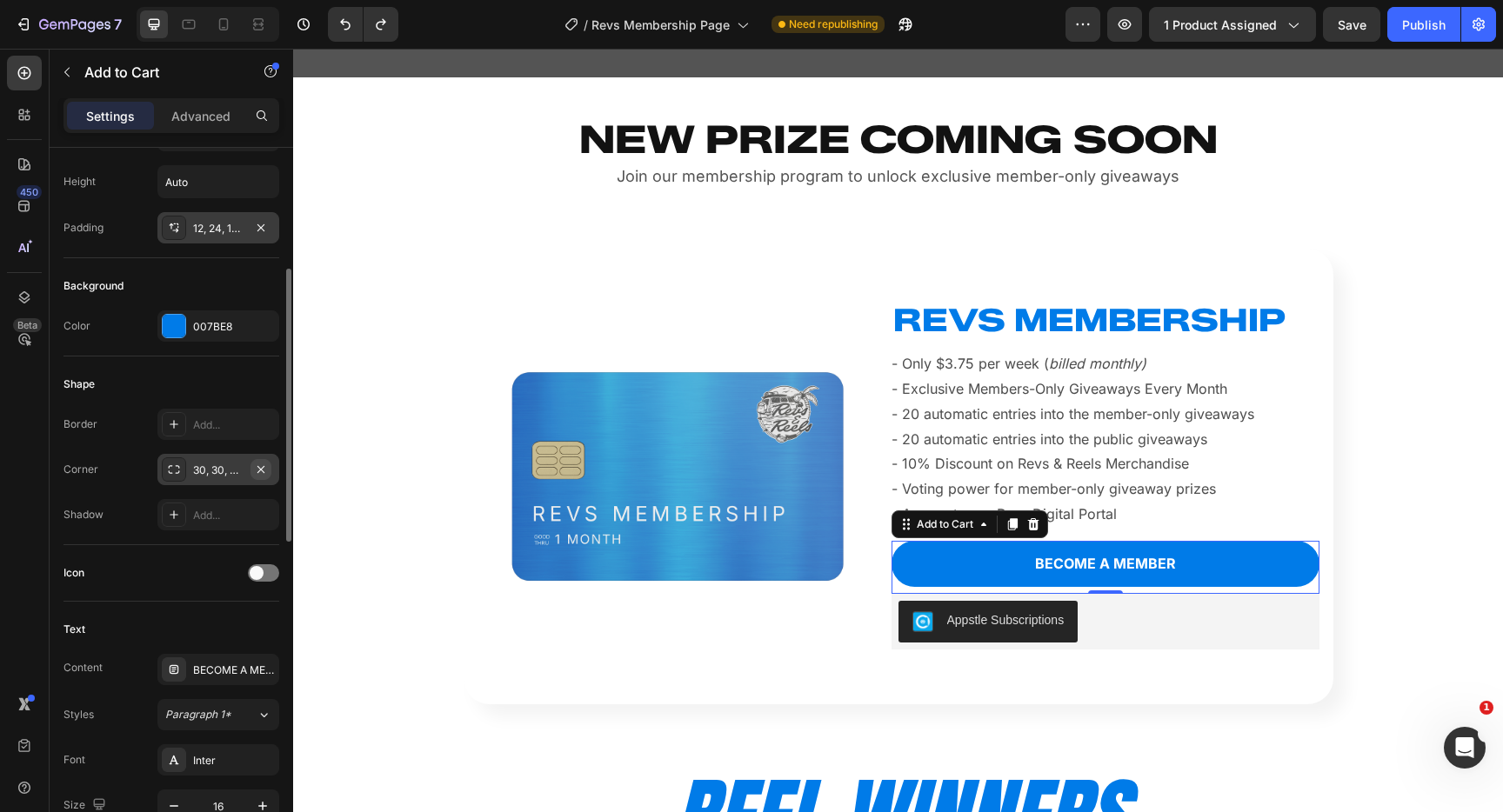
click at [261, 470] on icon "button" at bounding box center [261, 468] width 7 height 7
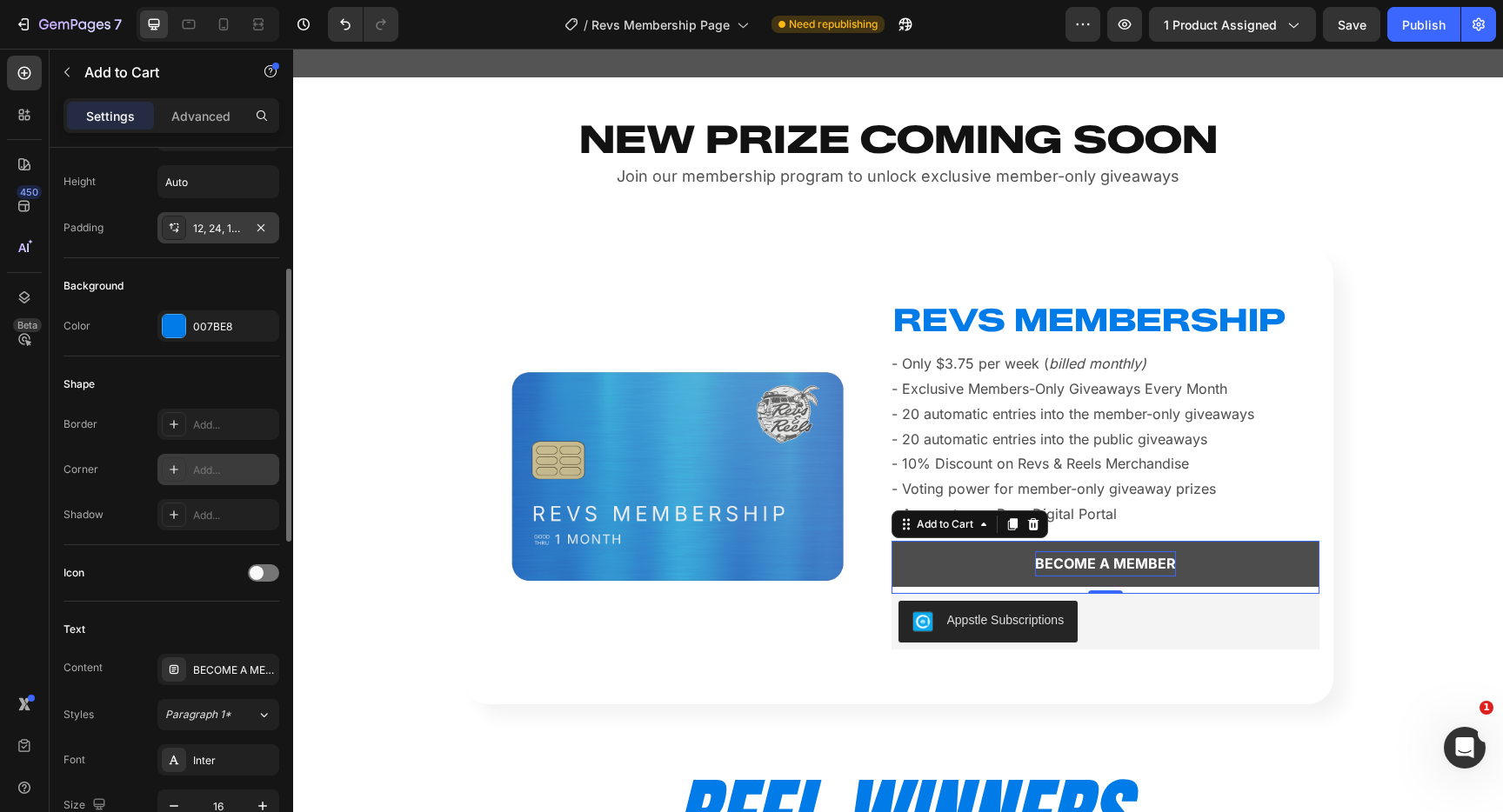
click at [1104, 559] on div "BECOME A MEMBER" at bounding box center [1106, 564] width 141 height 26
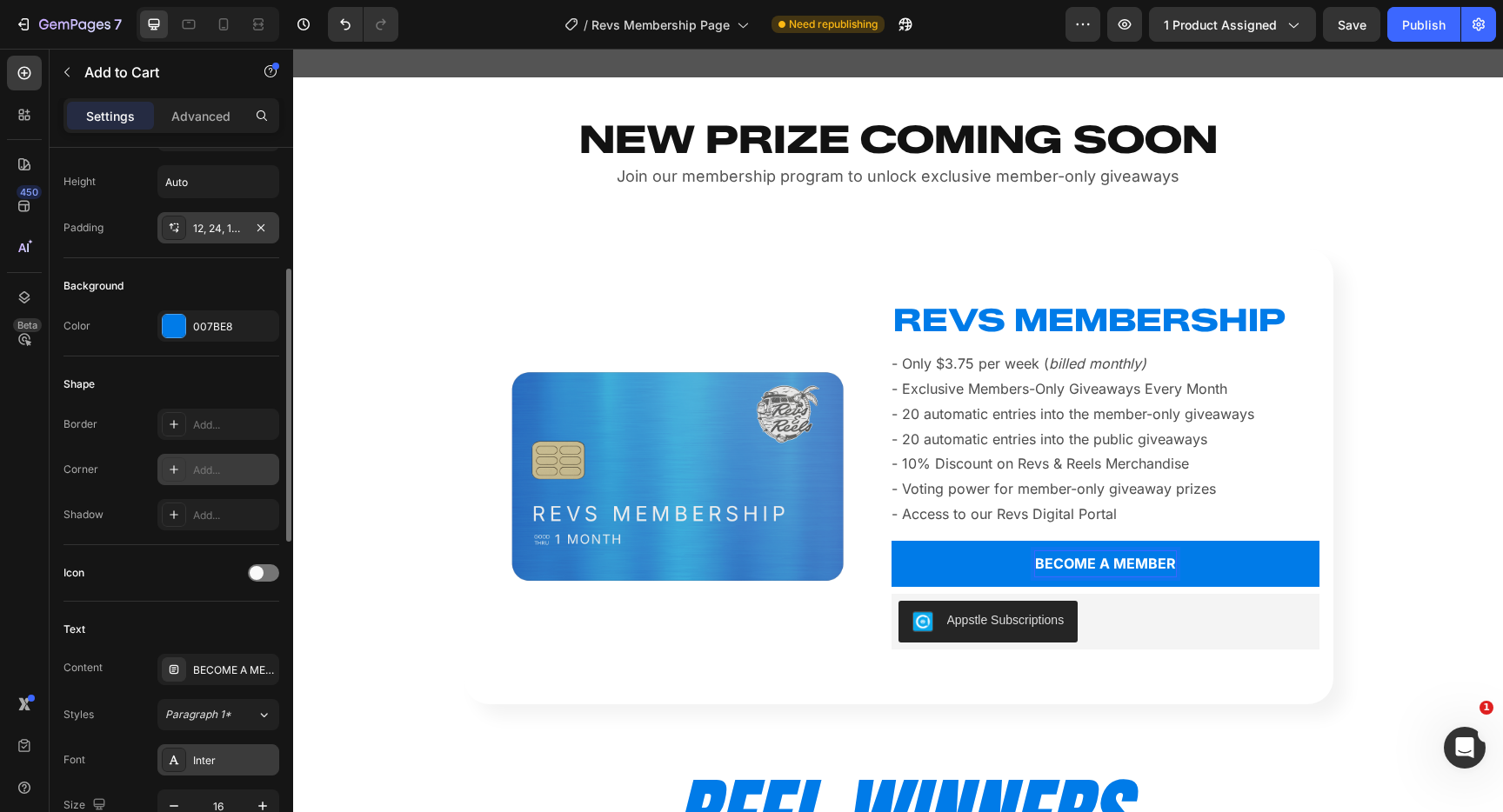
click at [209, 751] on div "Inter" at bounding box center [218, 760] width 122 height 31
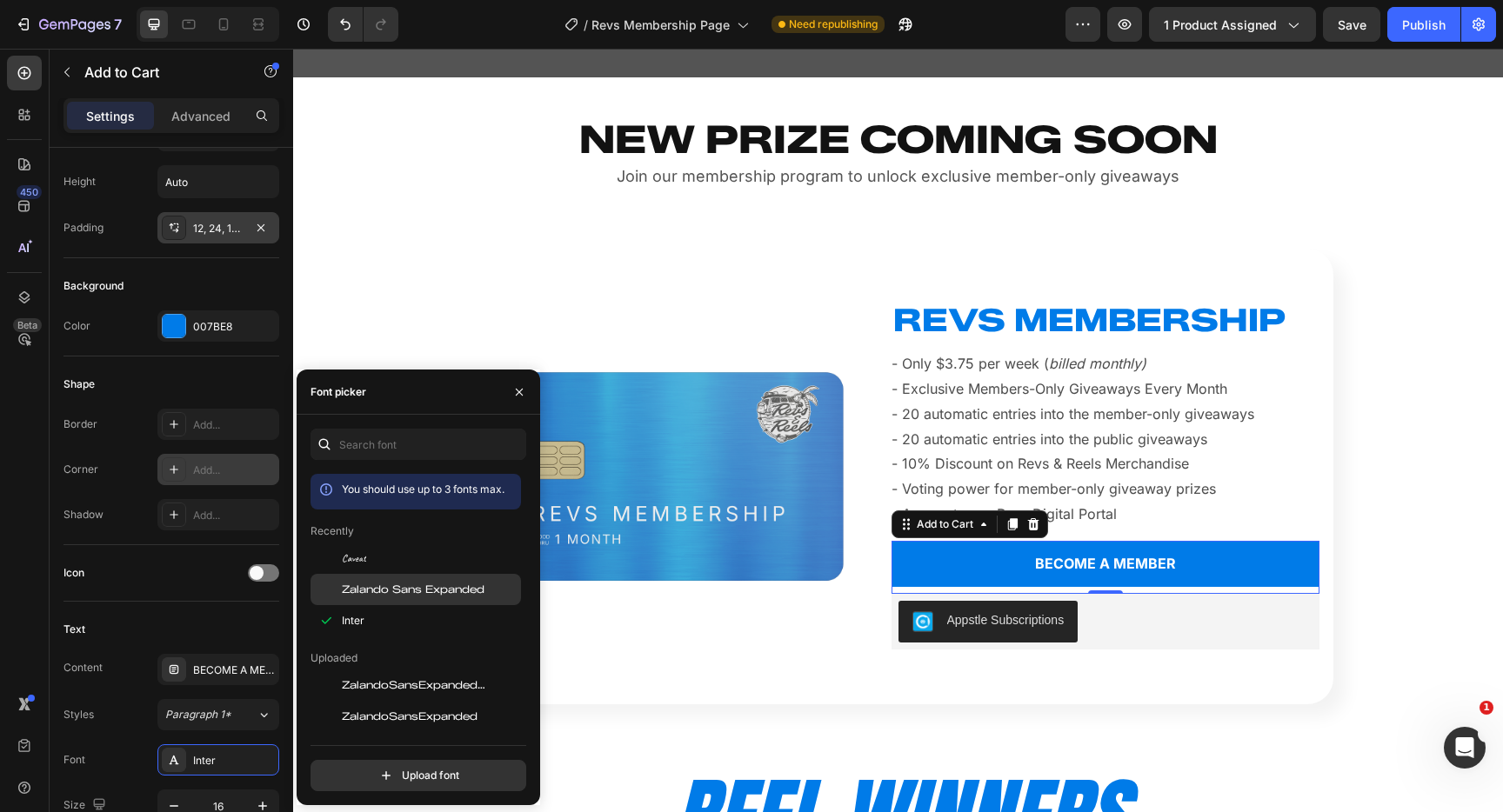
click at [382, 586] on span "Zalando Sans Expanded" at bounding box center [413, 589] width 143 height 16
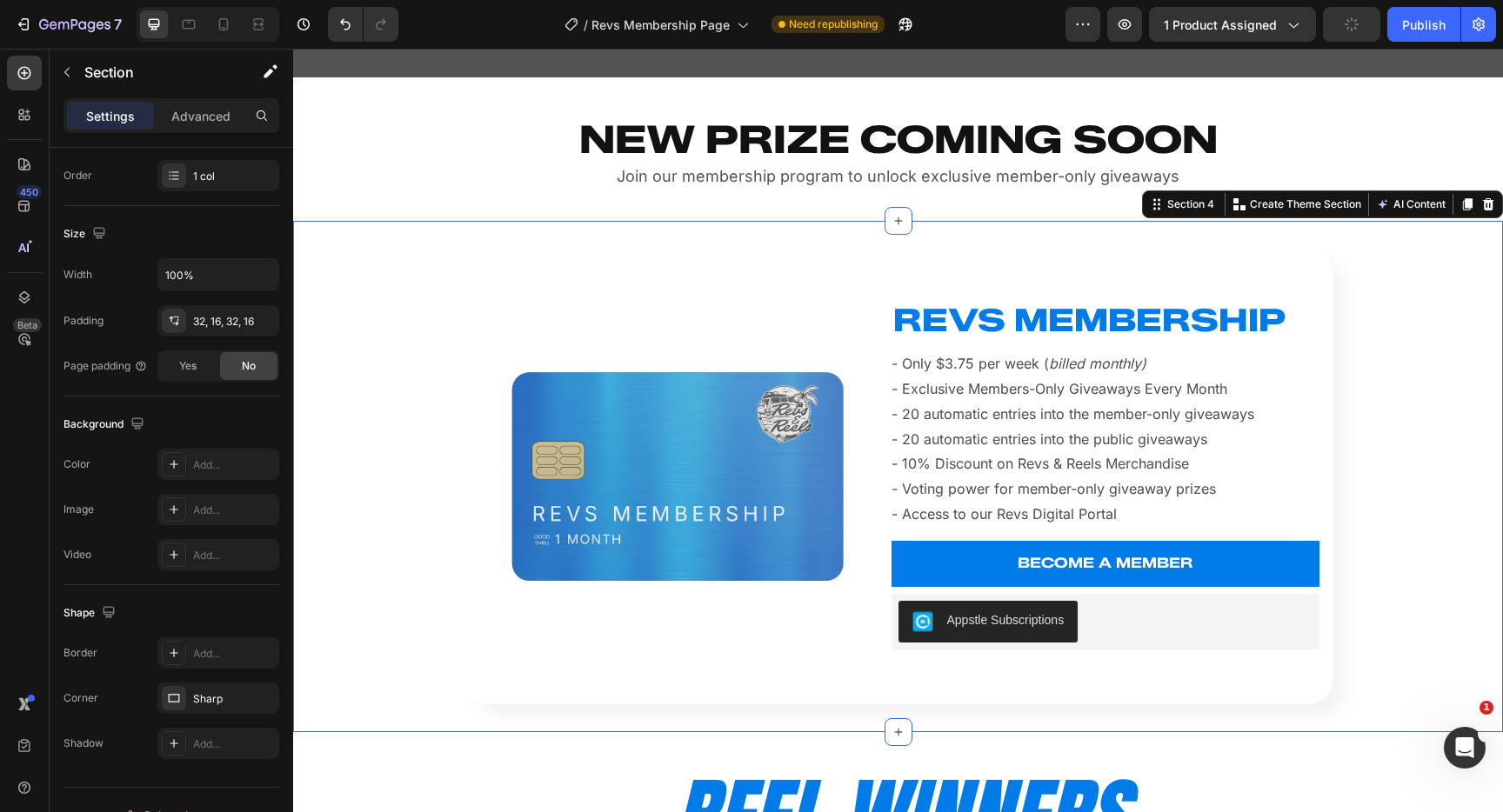
click at [1418, 513] on div "Product Images REVS MEMBERSHIP Heading - Only $3.75 per week ( billed monthly) …" at bounding box center [898, 477] width 1183 height 456
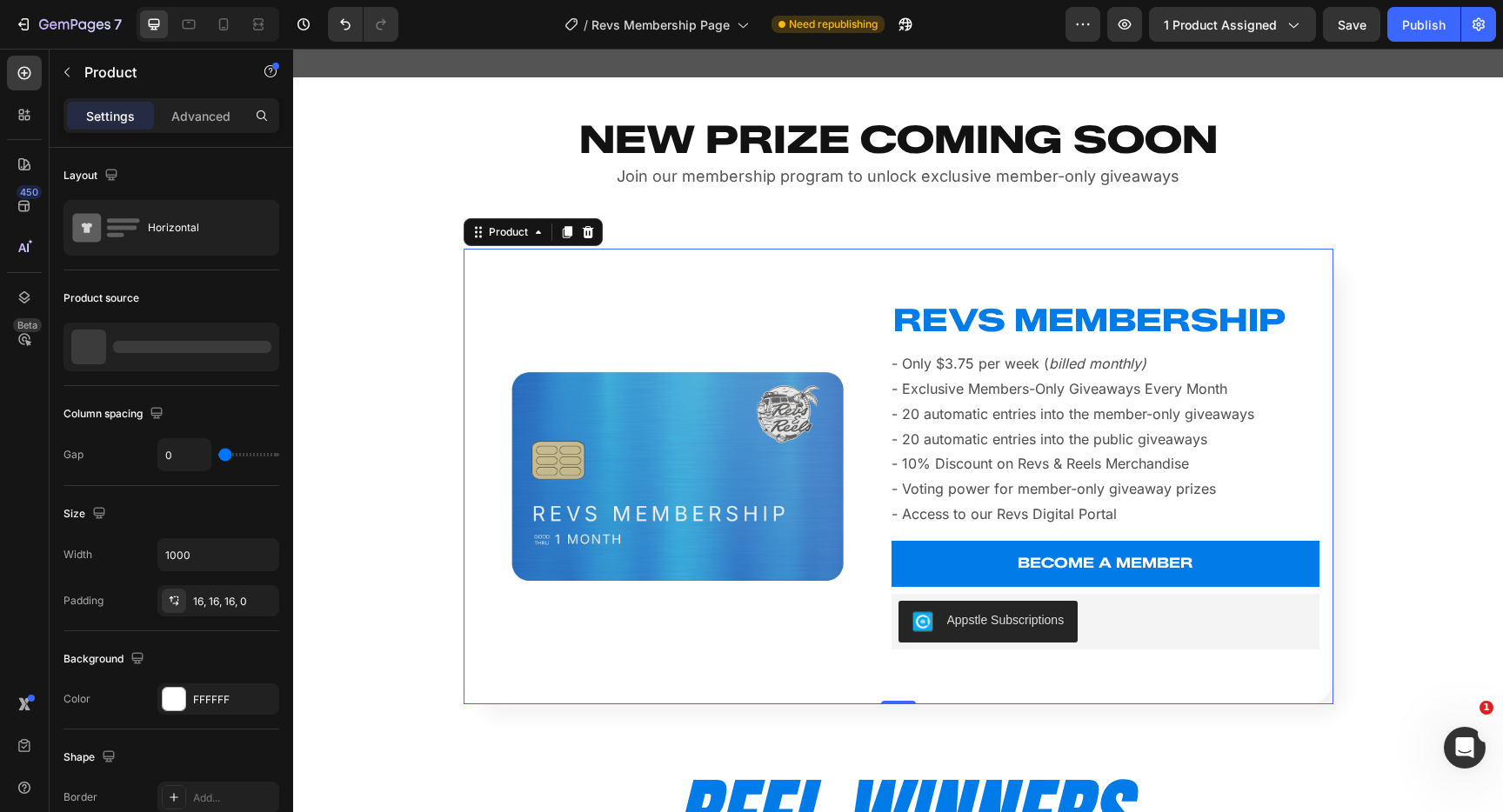
click at [481, 694] on div "Product Images REVS MEMBERSHIP Heading - Only $3.75 per week ( billed monthly) …" at bounding box center [898, 477] width 870 height 456
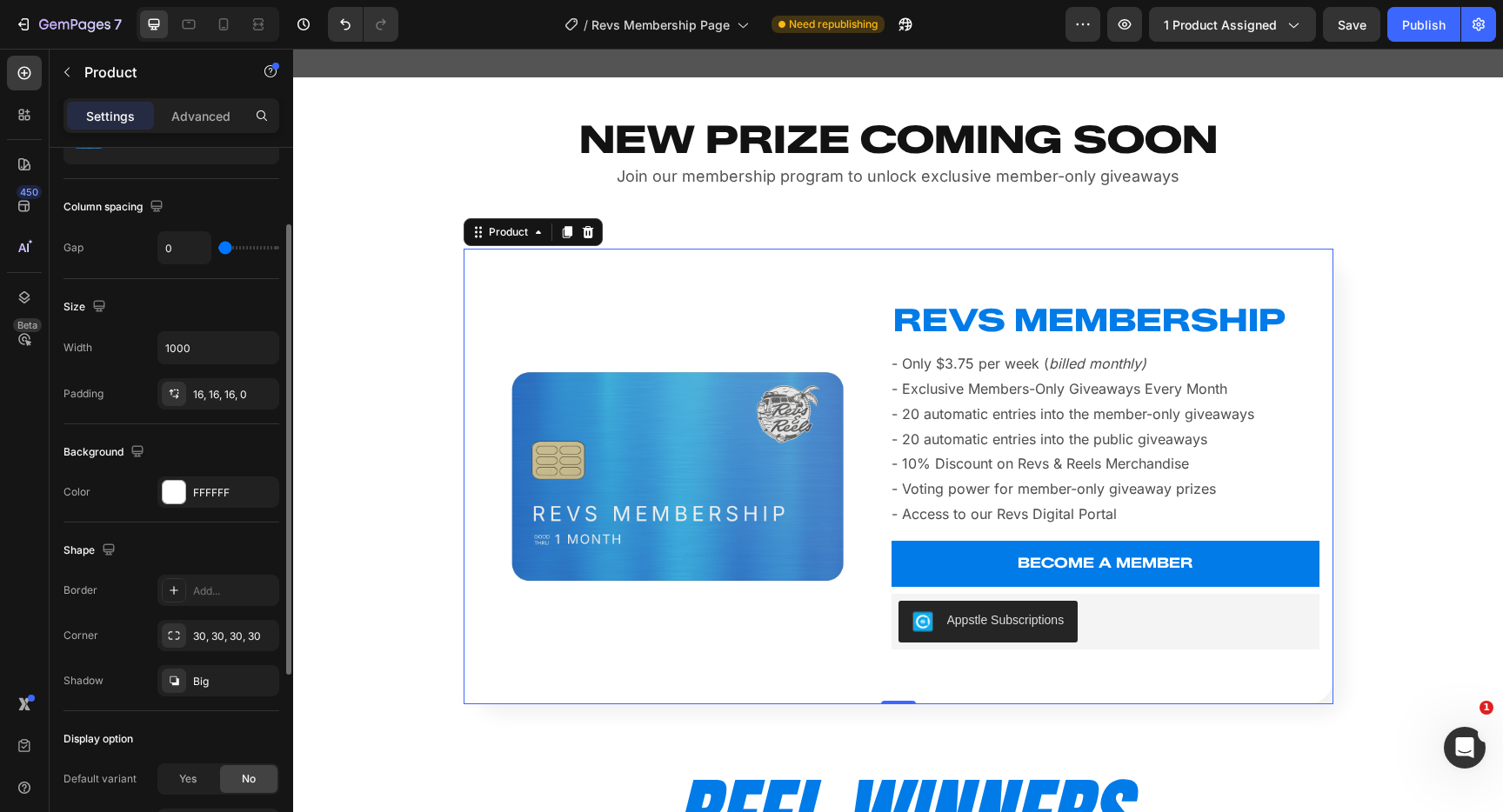
scroll to position [240, 0]
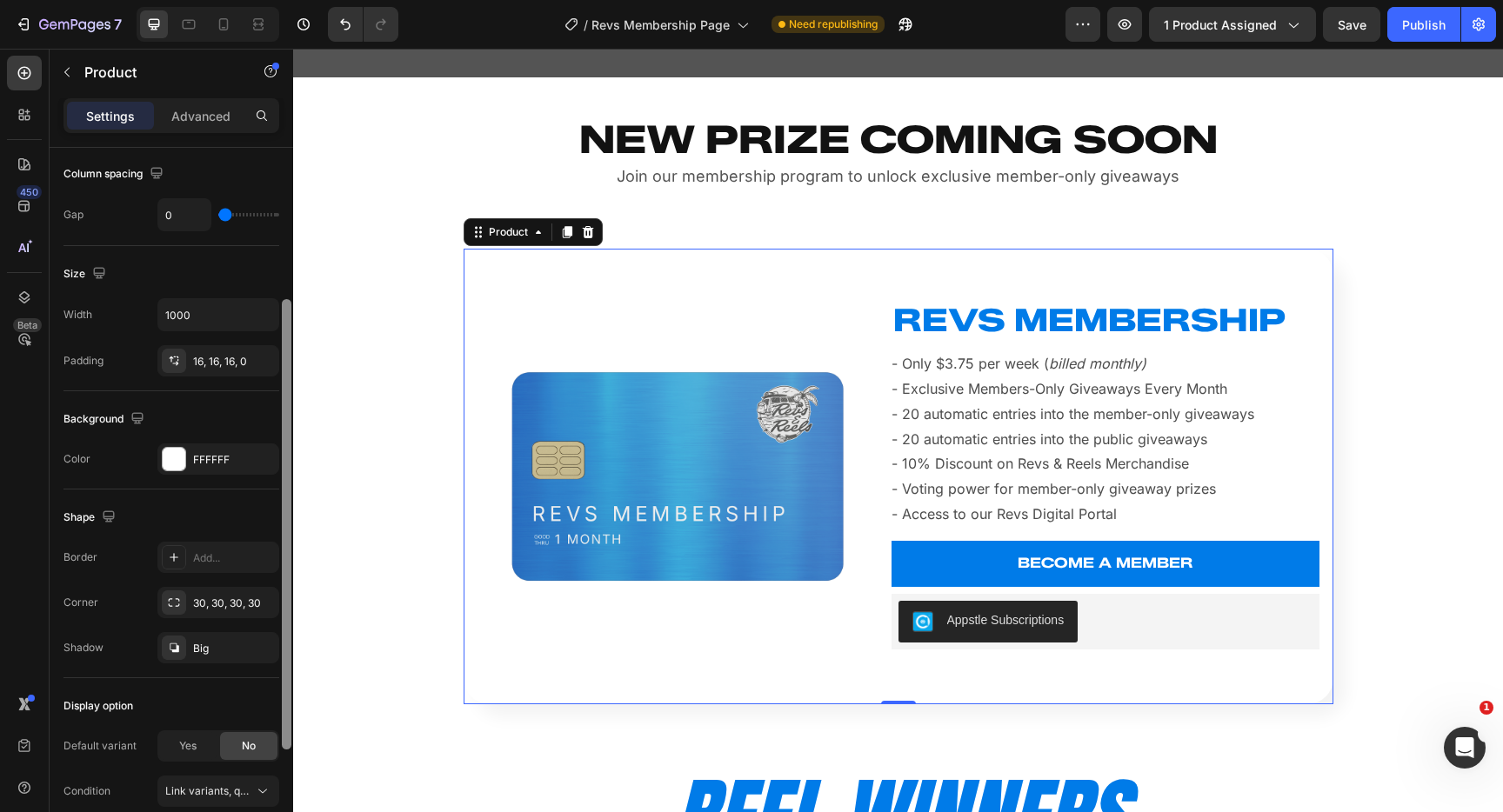
drag, startPoint x: 263, startPoint y: 653, endPoint x: 288, endPoint y: 641, distance: 27.7
click at [0, 0] on icon "button" at bounding box center [0, 0] width 0 height 0
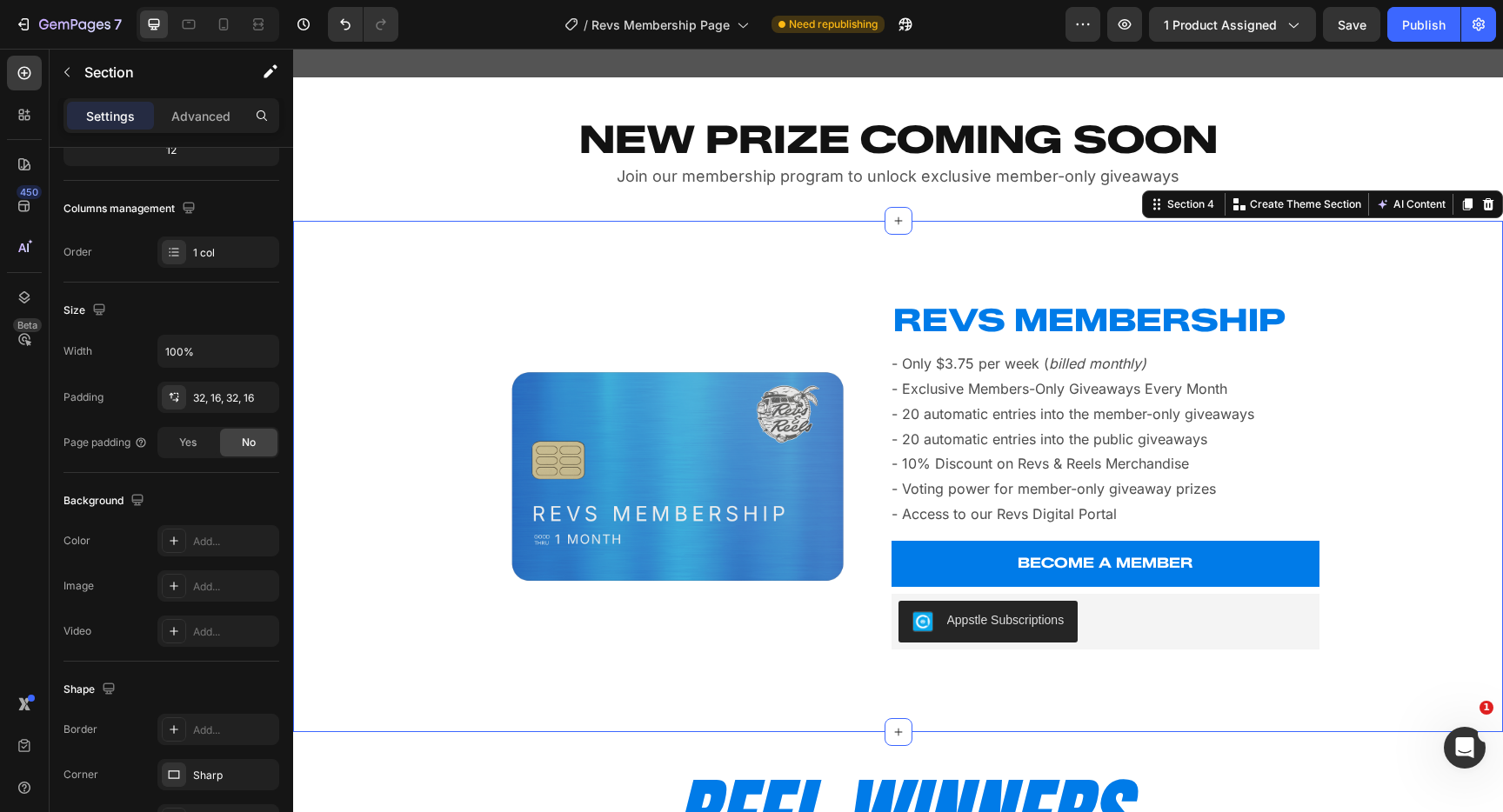
click at [393, 577] on div "Product Images REVS MEMBERSHIP Heading - Only $3.75 per week ( billed monthly) …" at bounding box center [898, 477] width 1183 height 456
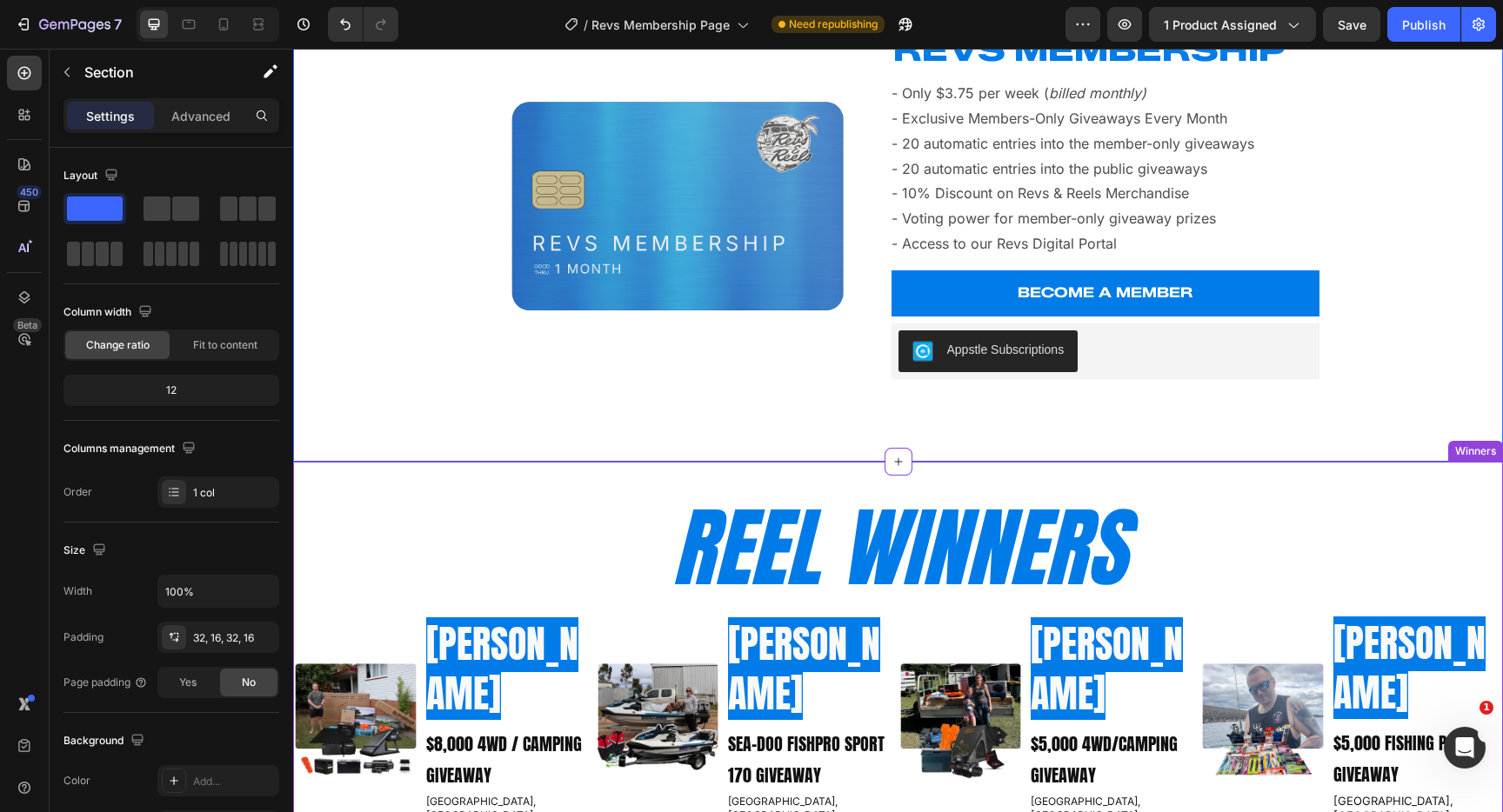
scroll to position [927, 0]
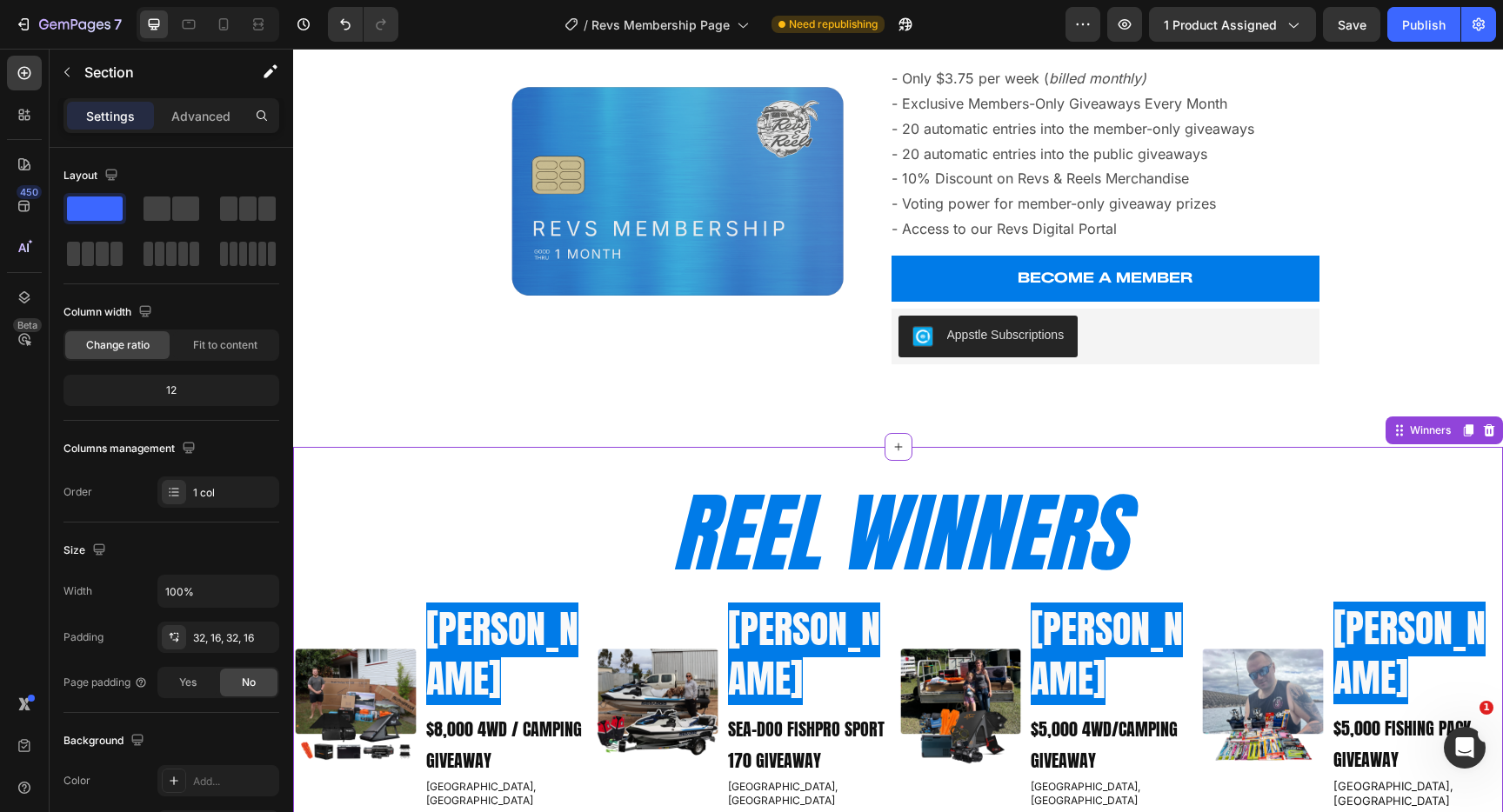
click at [815, 492] on h2 "REEL WINNERS" at bounding box center [899, 532] width 1044 height 117
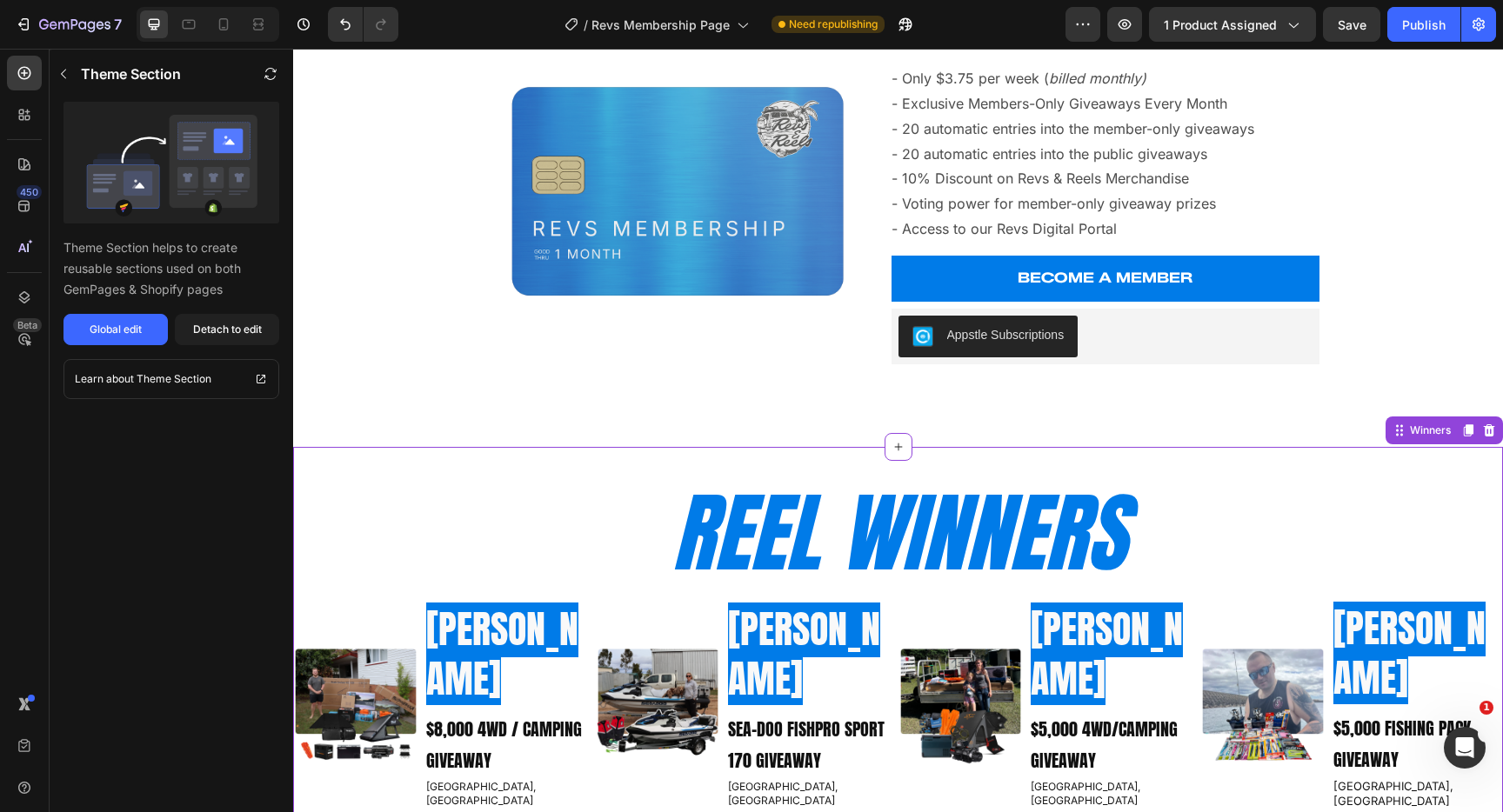
drag, startPoint x: 1130, startPoint y: 474, endPoint x: 1154, endPoint y: 467, distance: 25.0
click at [1130, 475] on h2 "REEL WINNERS" at bounding box center [899, 532] width 1044 height 117
click at [1493, 428] on icon at bounding box center [1490, 429] width 11 height 12
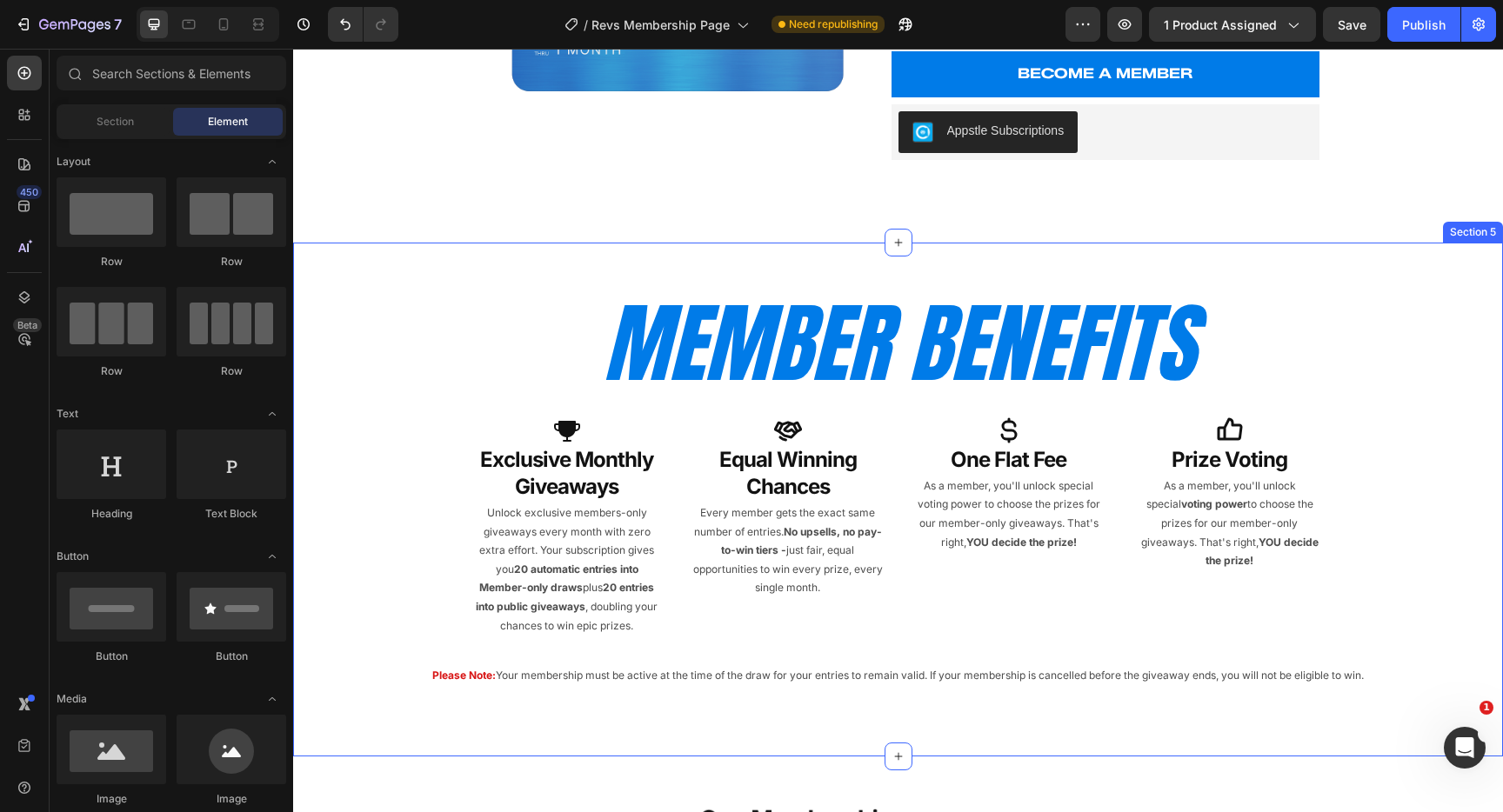
scroll to position [1146, 0]
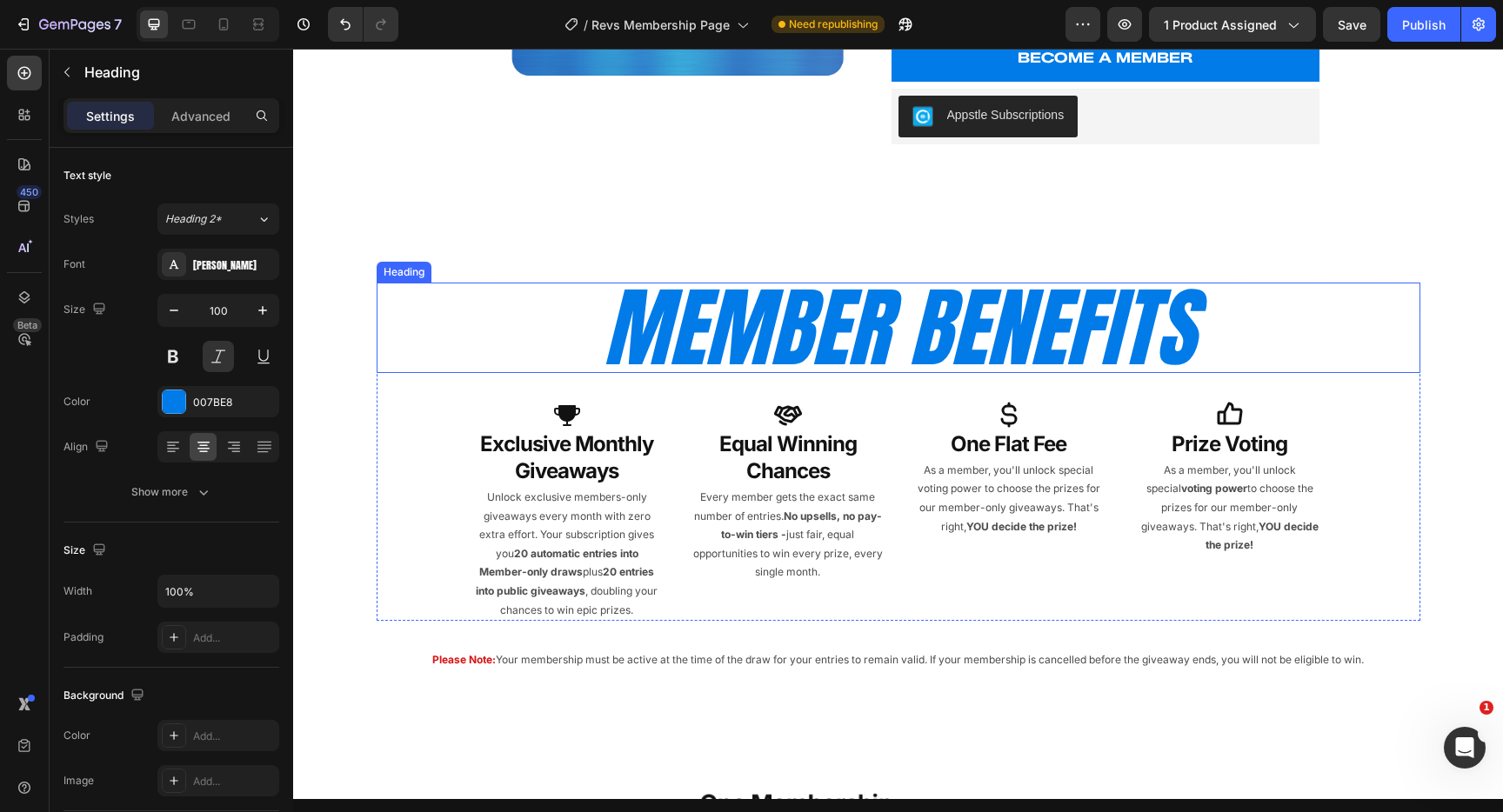
click at [987, 315] on h2 "MEMBER BENEFITS" at bounding box center [899, 327] width 1044 height 90
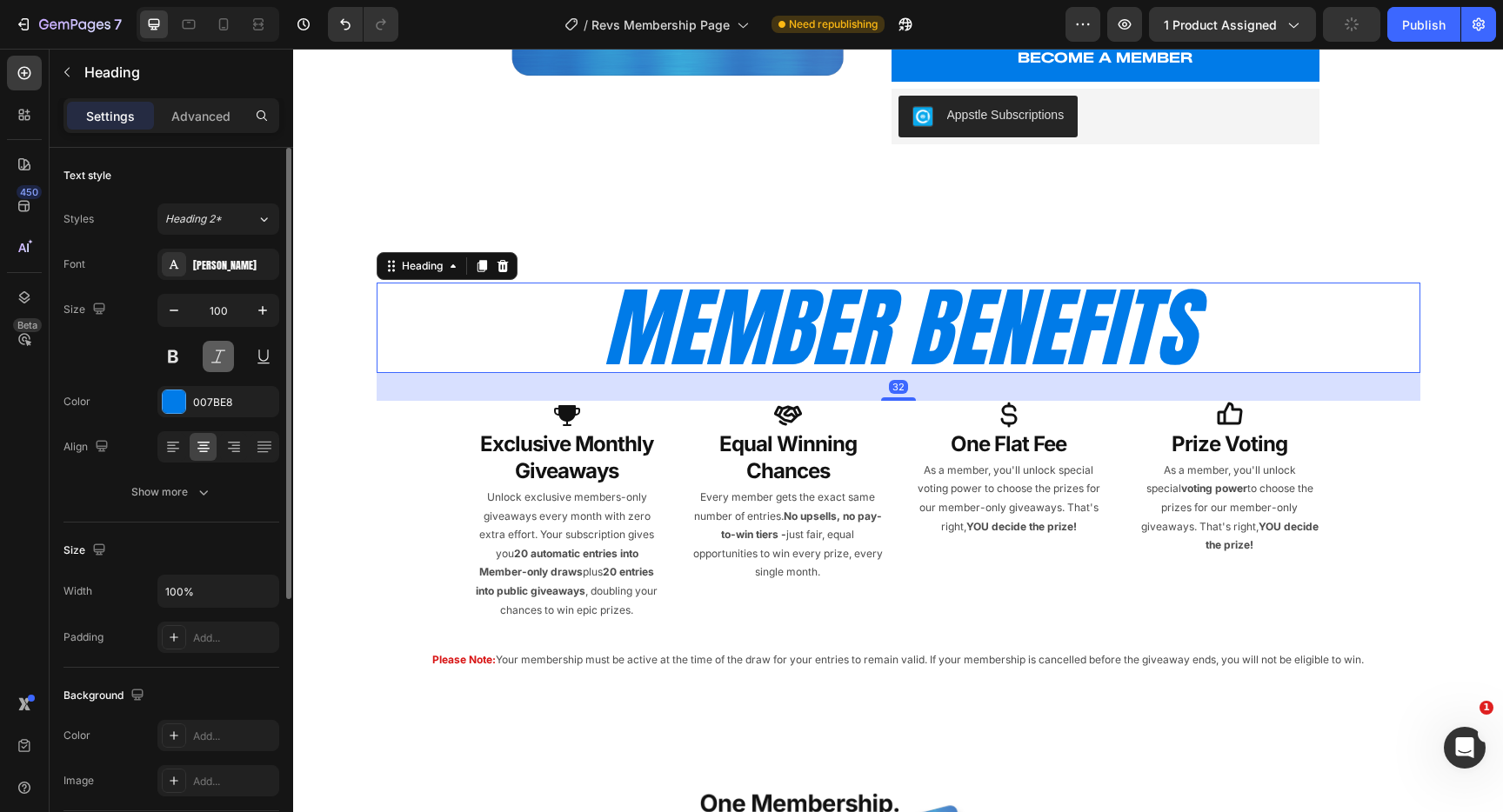
click at [218, 355] on button at bounding box center [218, 356] width 31 height 31
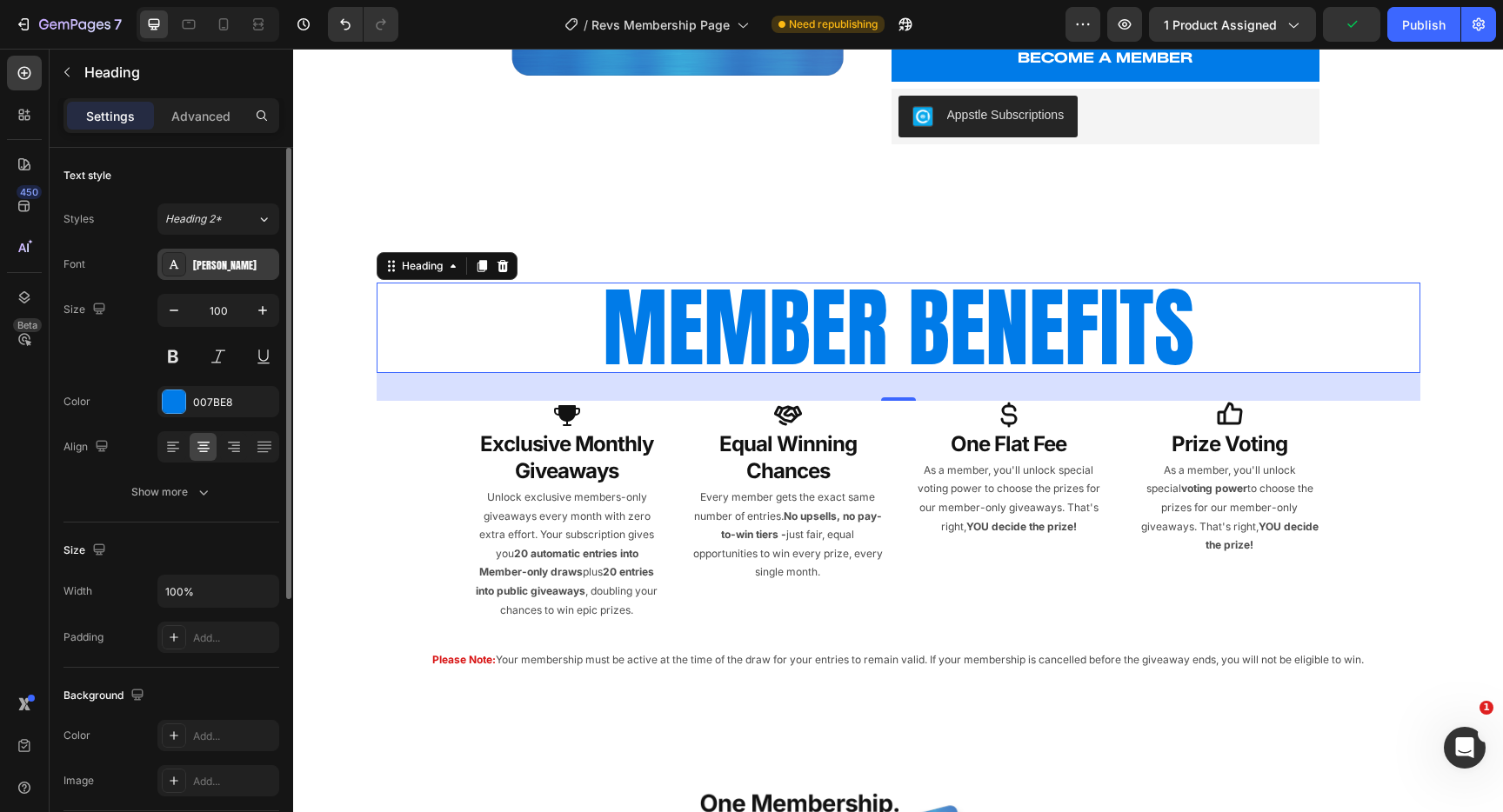
click at [198, 270] on div "[PERSON_NAME]" at bounding box center [234, 265] width 81 height 16
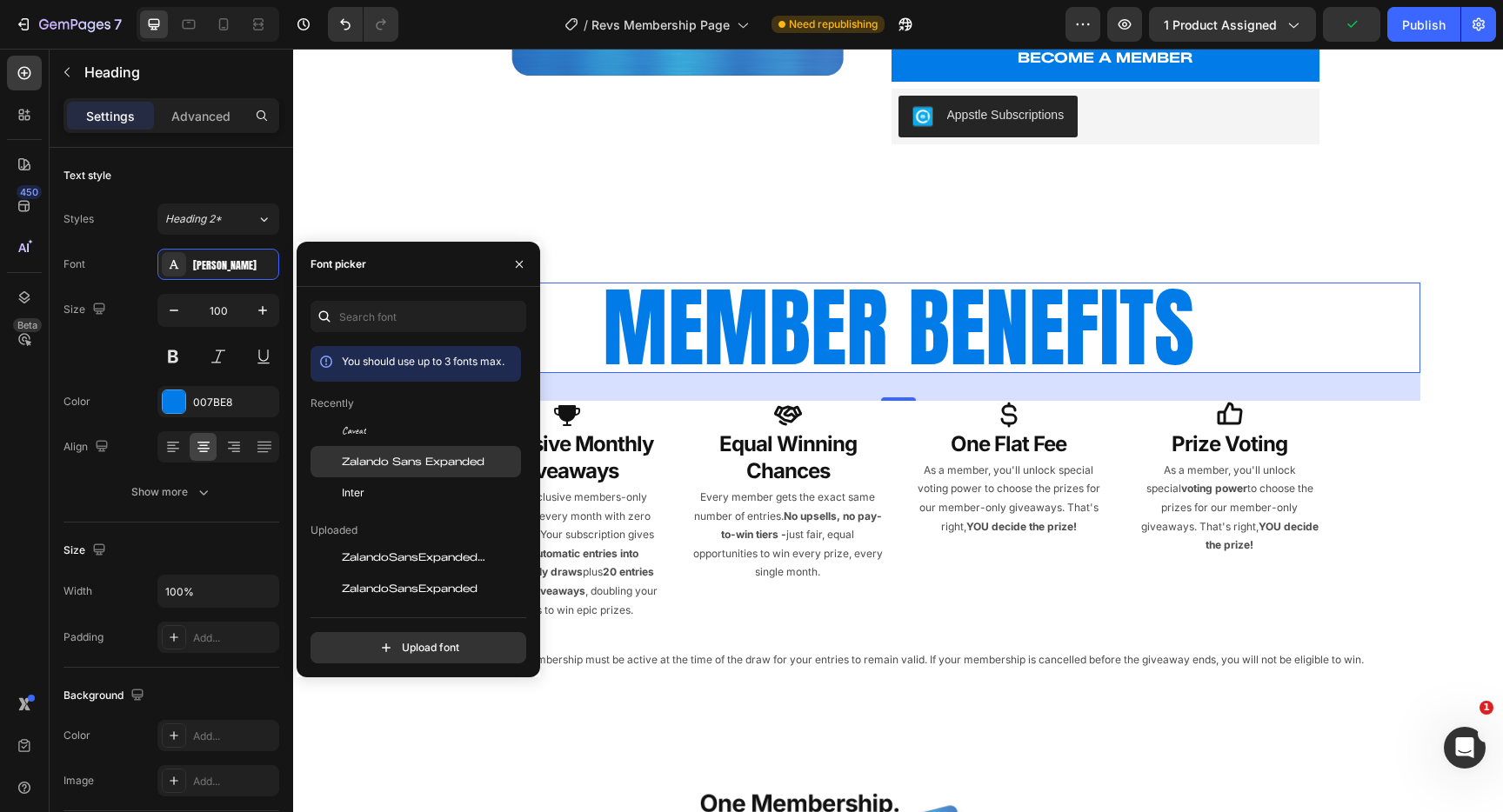
click at [395, 460] on span "Zalando Sans Expanded" at bounding box center [413, 461] width 143 height 16
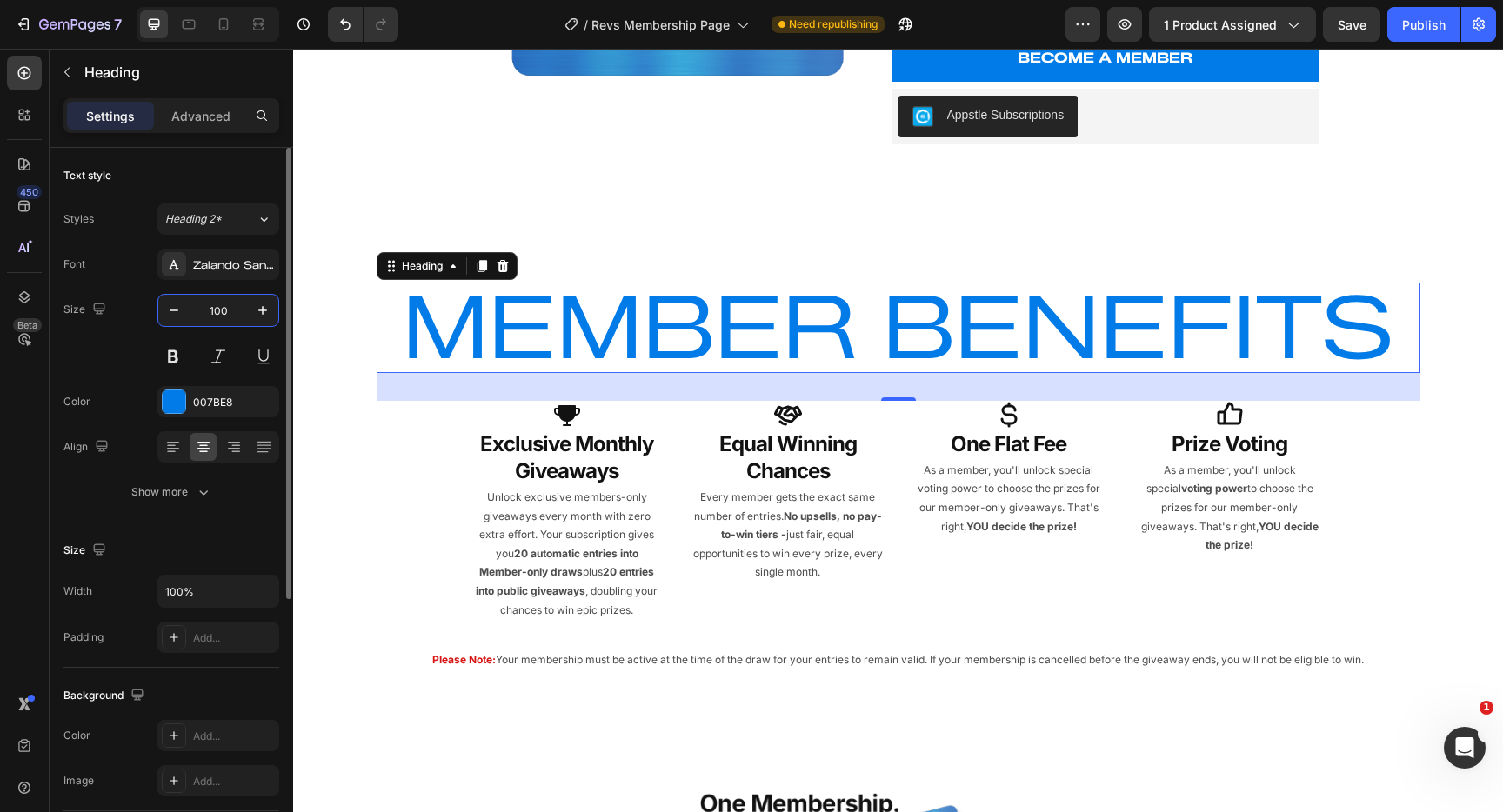
click at [228, 318] on input "100" at bounding box center [218, 310] width 58 height 31
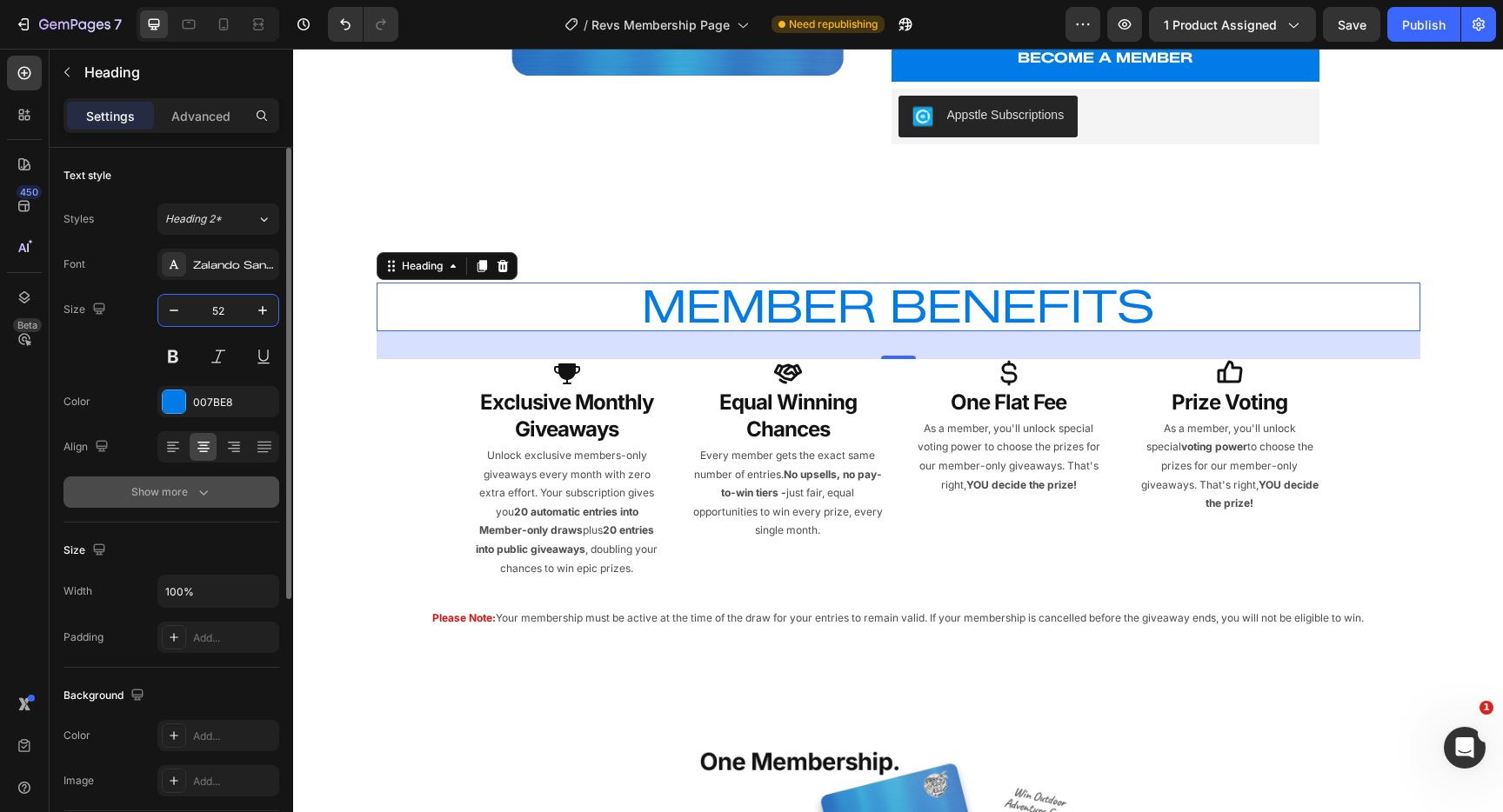
type input "52"
click at [161, 494] on div "Show more" at bounding box center [172, 492] width 81 height 17
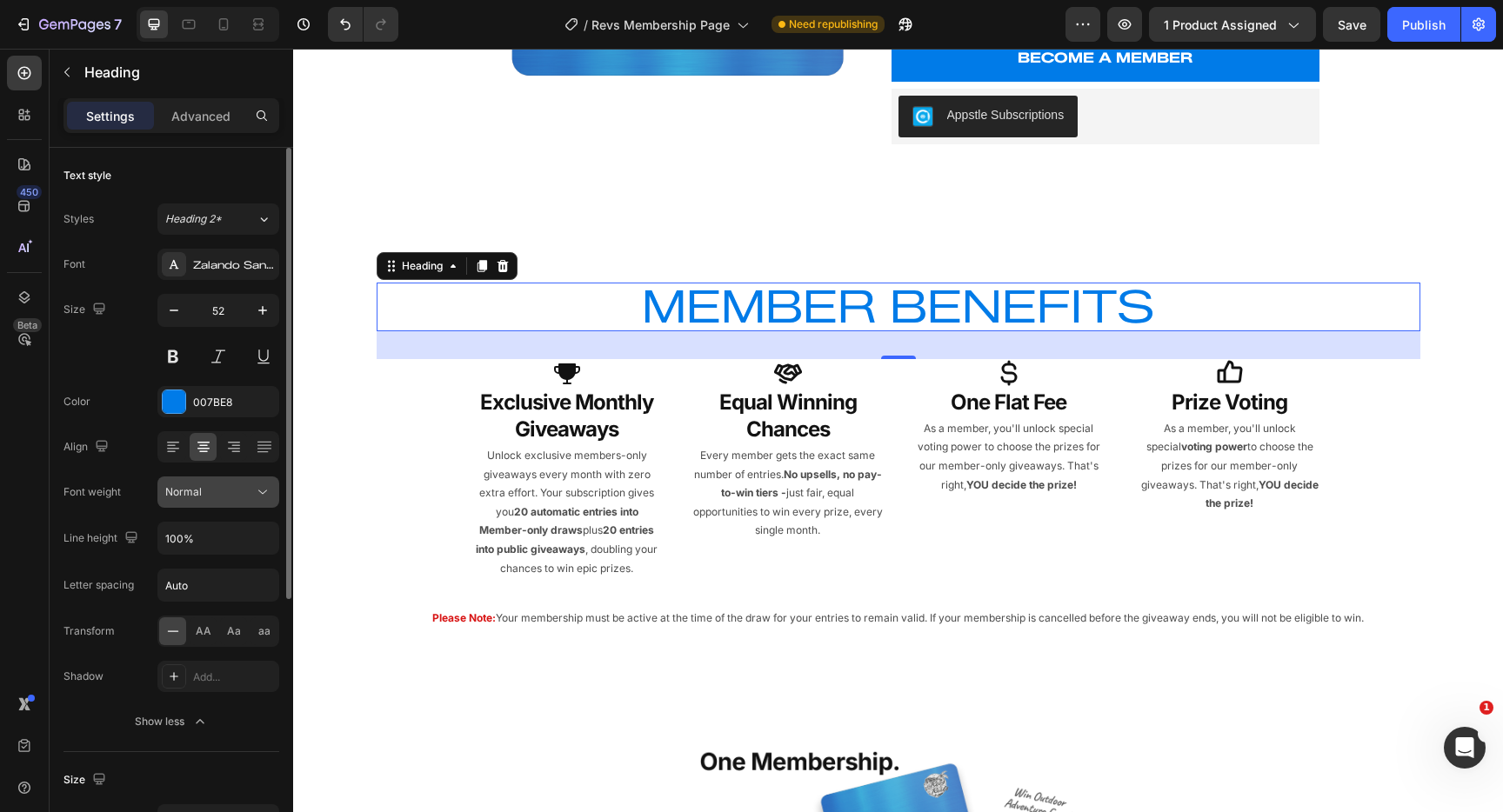
click at [230, 490] on div "Normal" at bounding box center [209, 492] width 89 height 16
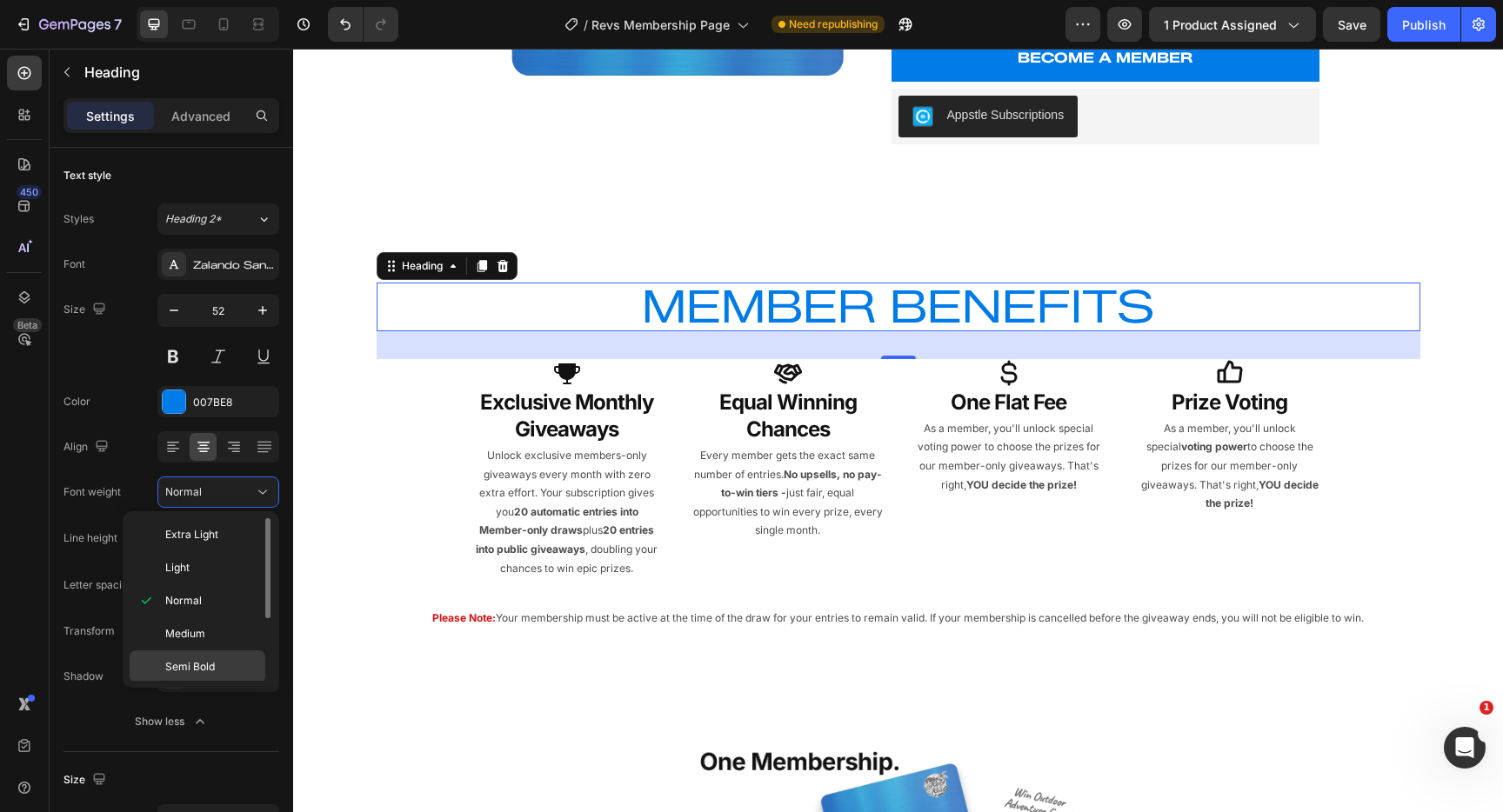
scroll to position [101, 0]
click at [206, 663] on p "Black" at bounding box center [210, 664] width 92 height 16
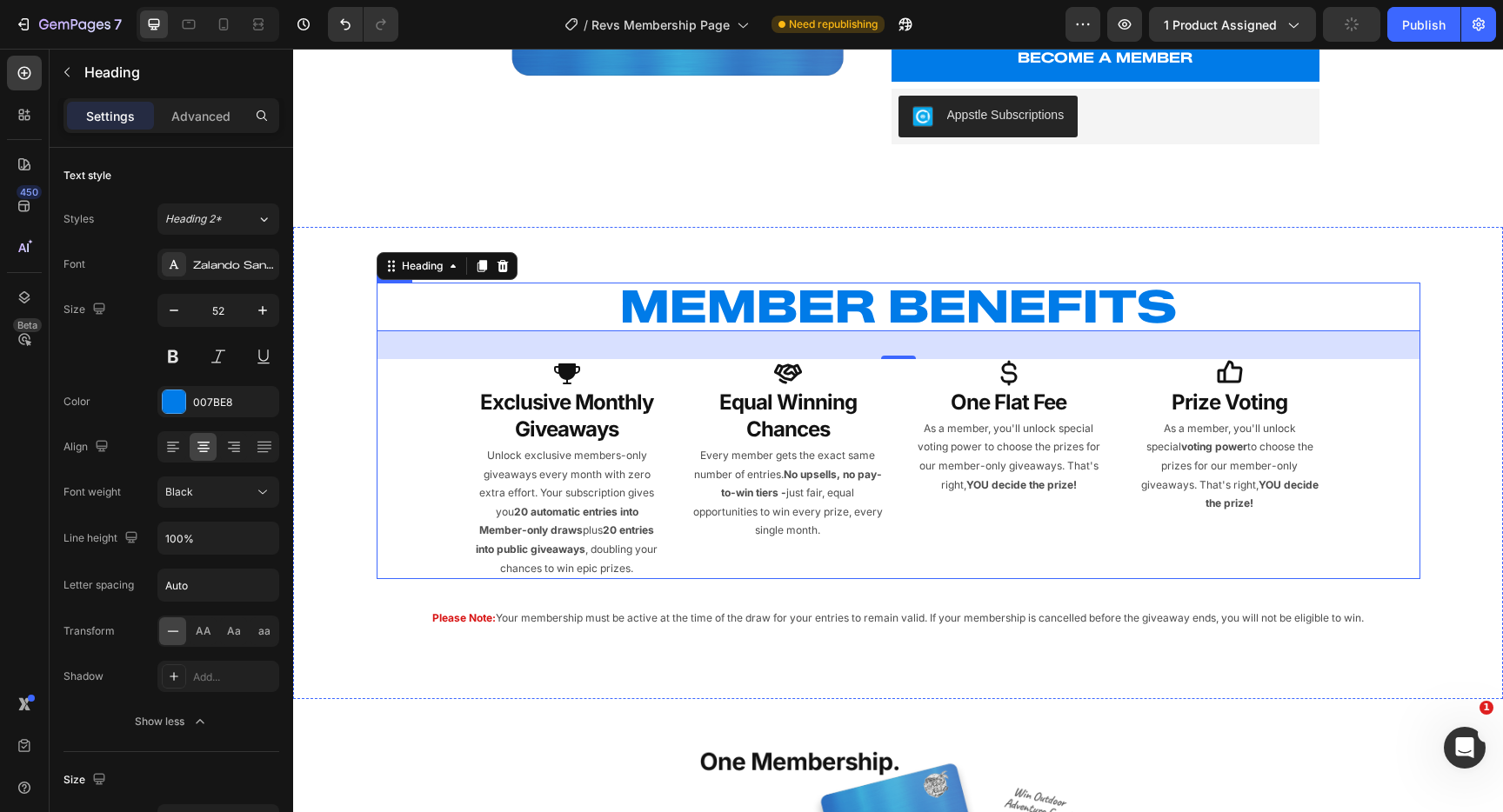
click at [439, 425] on div "MEMBER BENEFITS Heading 32 Icon exclusive monthly giveaways Heading Unlock excl…" at bounding box center [899, 431] width 1044 height 298
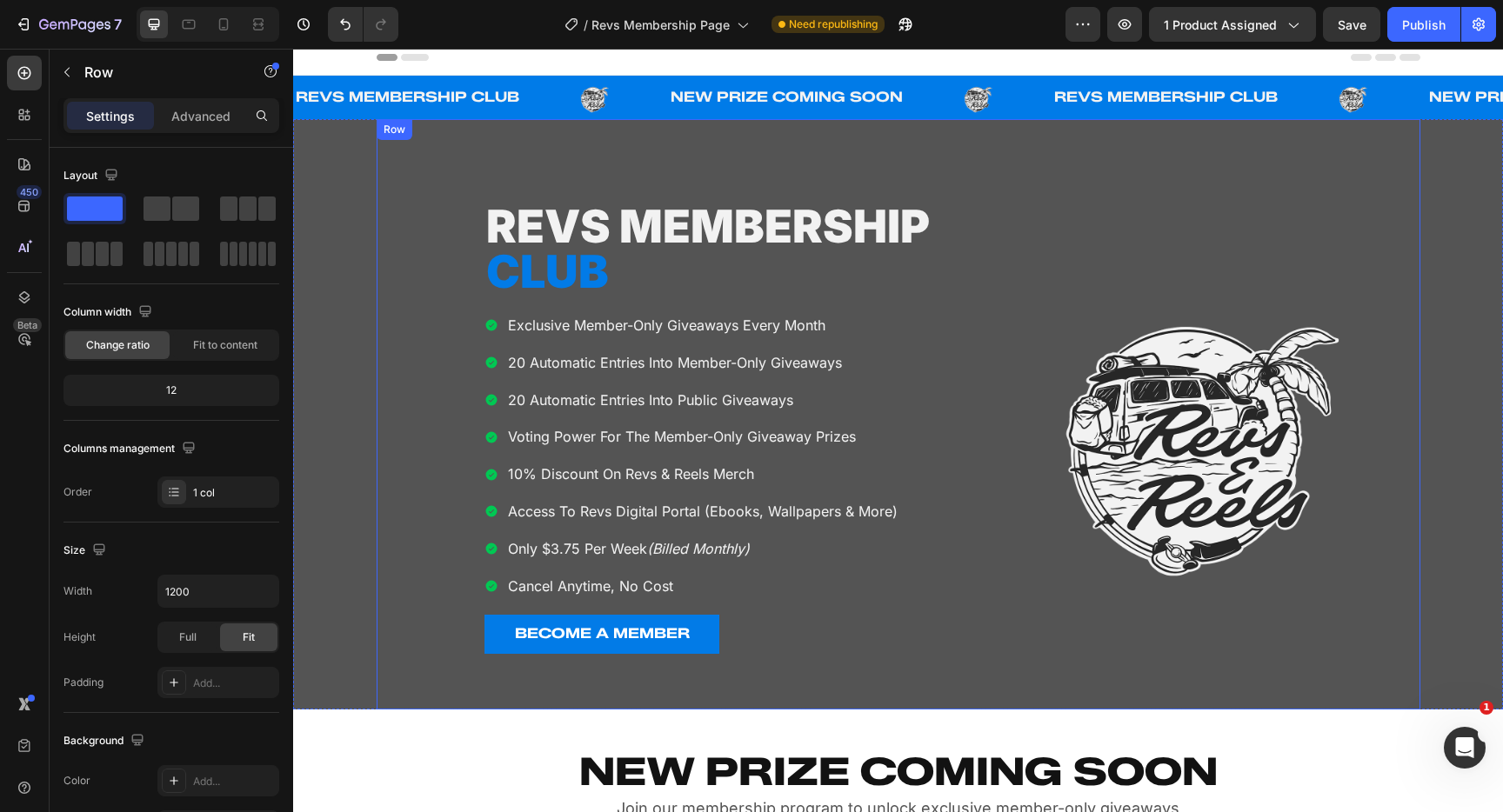
scroll to position [0, 0]
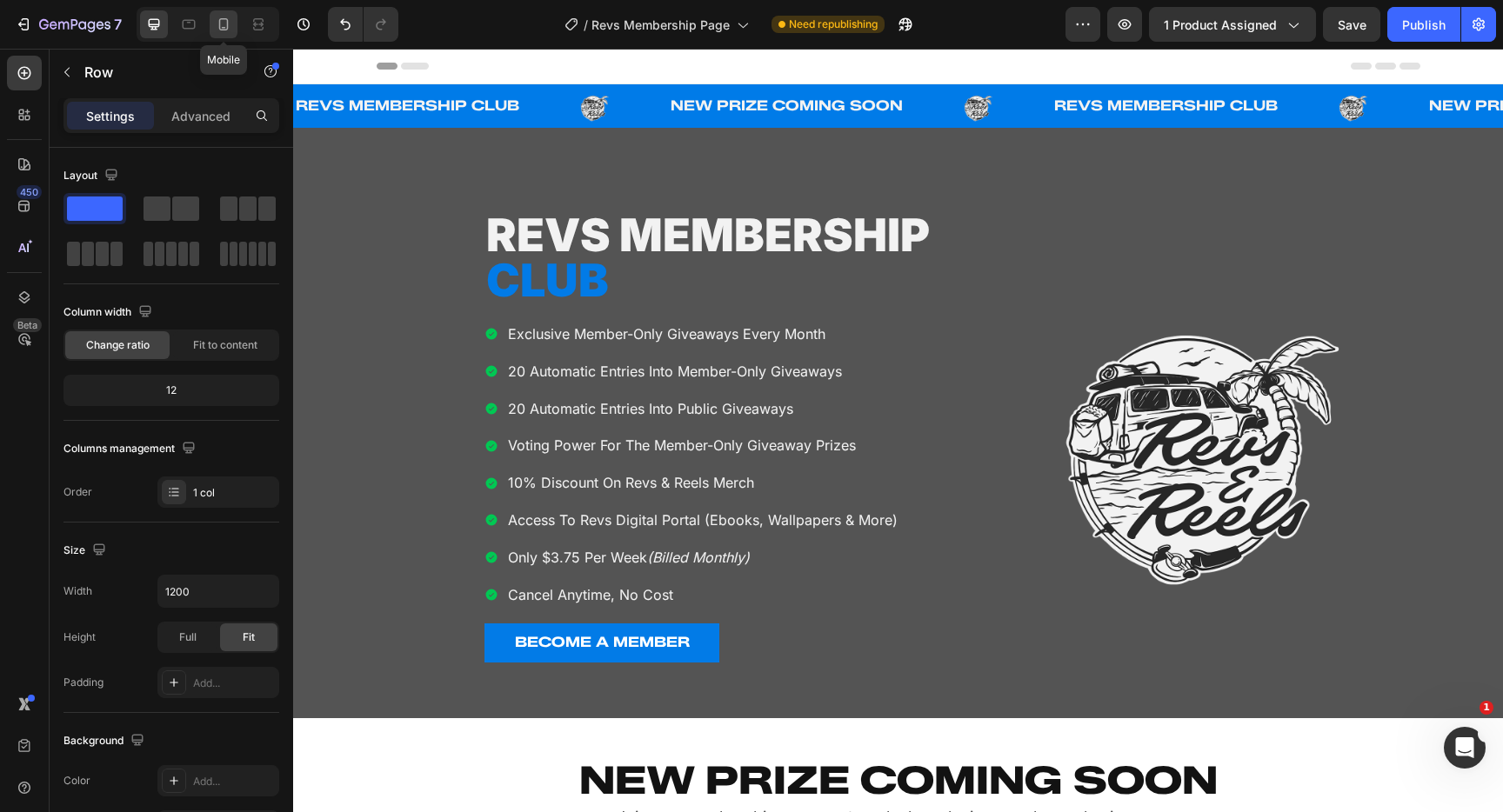
click at [219, 27] on icon at bounding box center [224, 24] width 9 height 12
type input "100%"
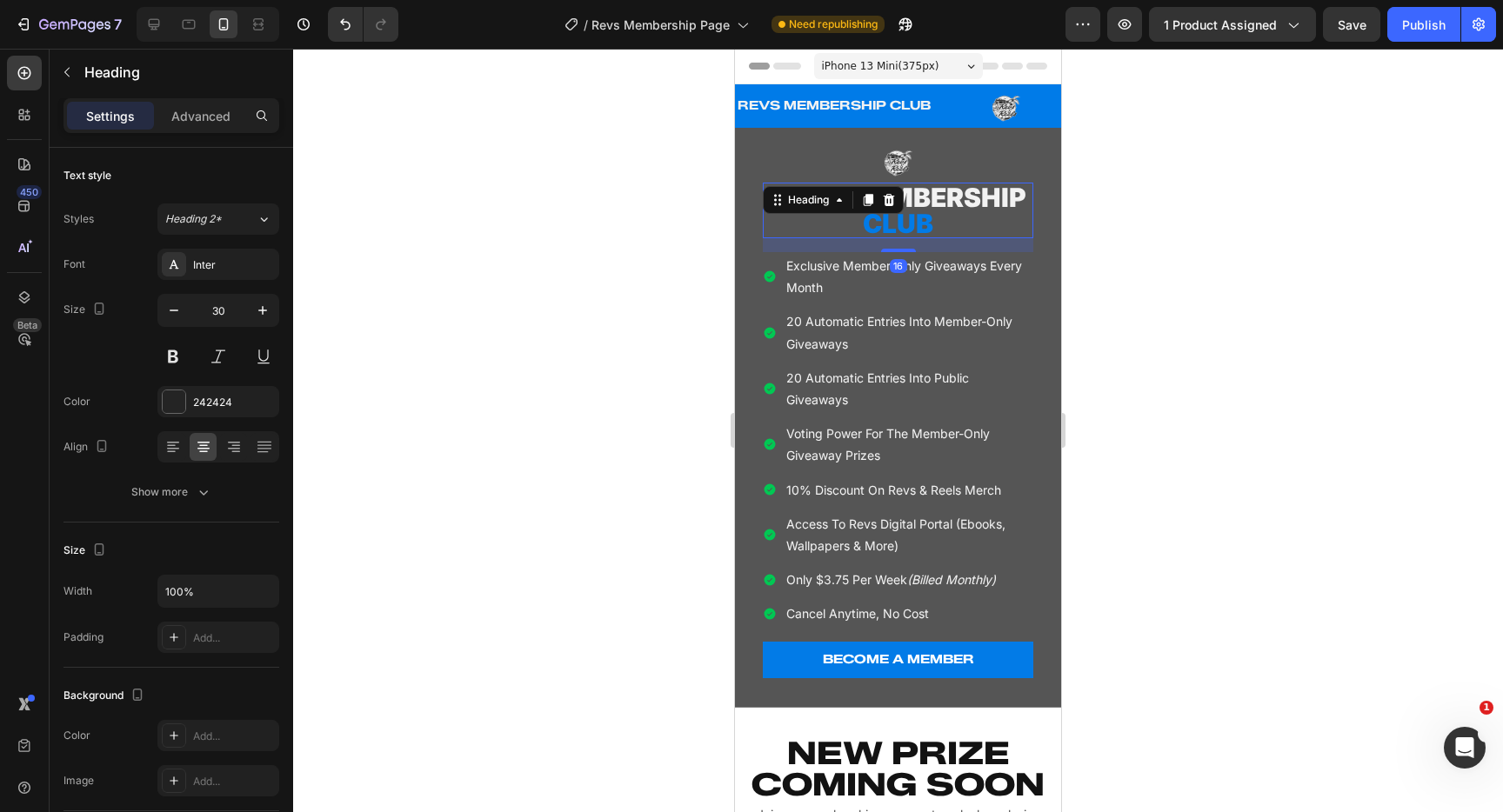
click at [914, 202] on span "REVS MEMBERSHIP" at bounding box center [898, 197] width 256 height 31
click at [174, 449] on icon at bounding box center [173, 447] width 17 height 17
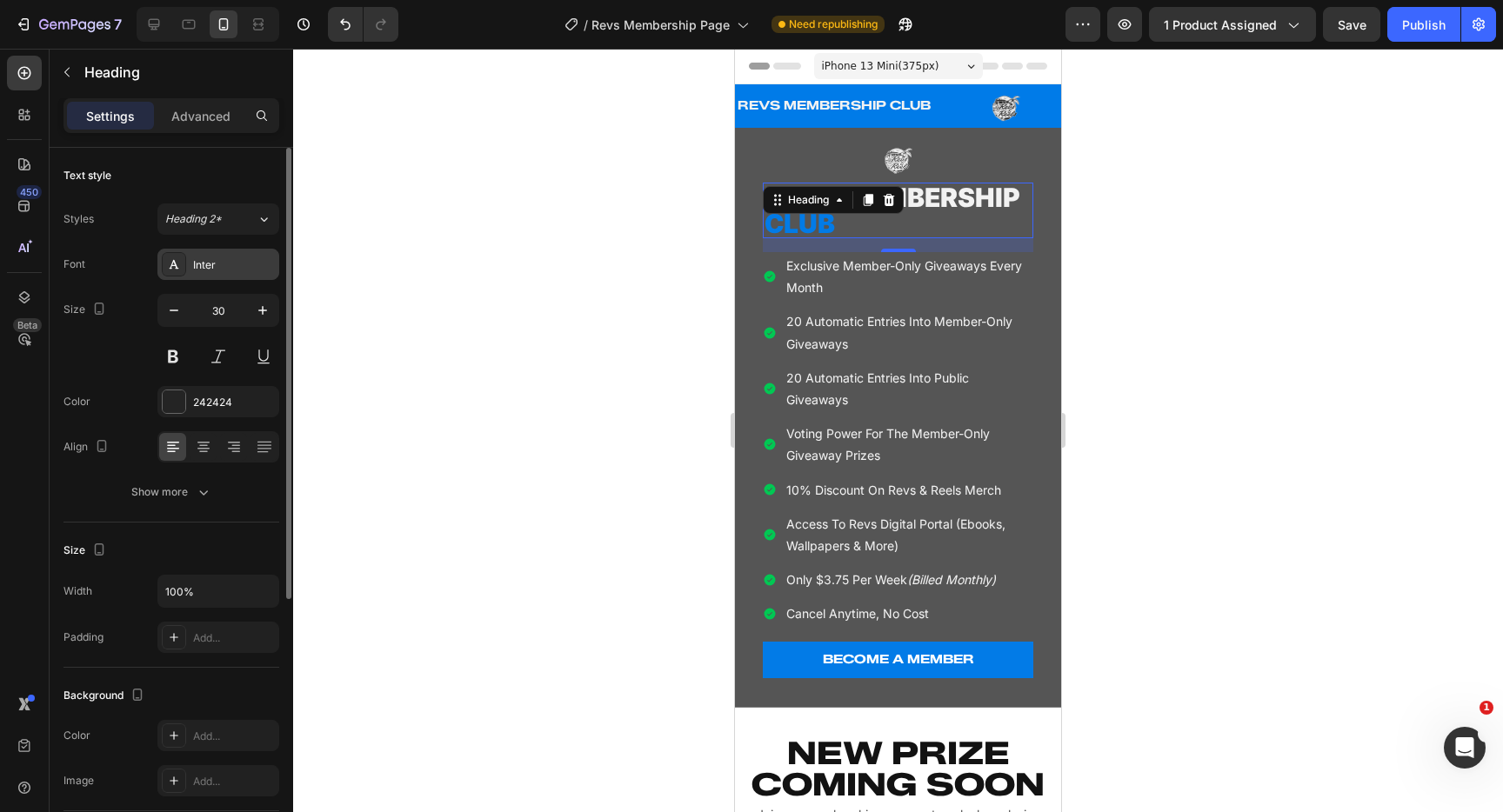
click at [208, 275] on div "Inter" at bounding box center [218, 264] width 122 height 31
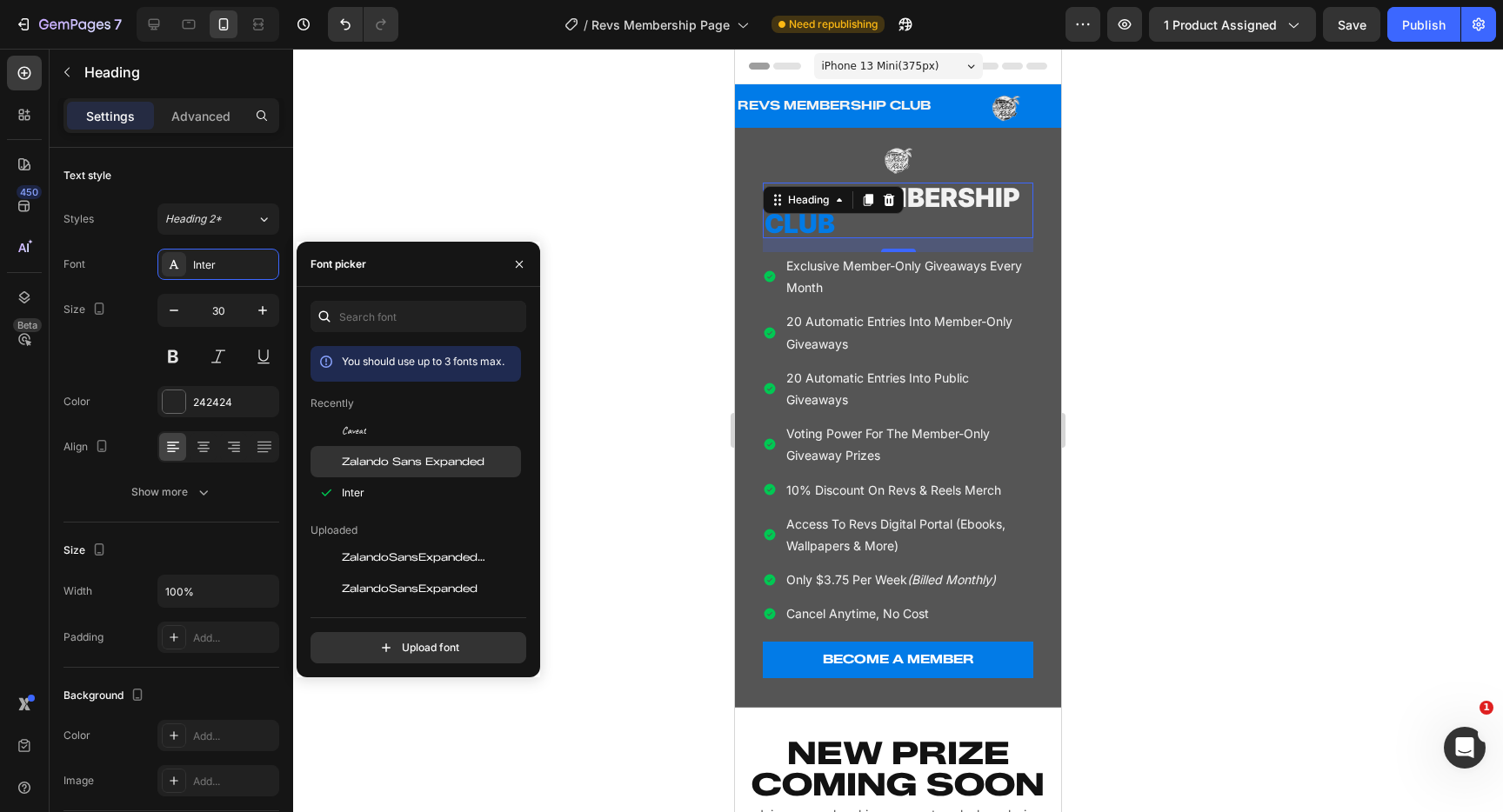
click at [400, 459] on span "Zalando Sans Expanded" at bounding box center [413, 461] width 143 height 16
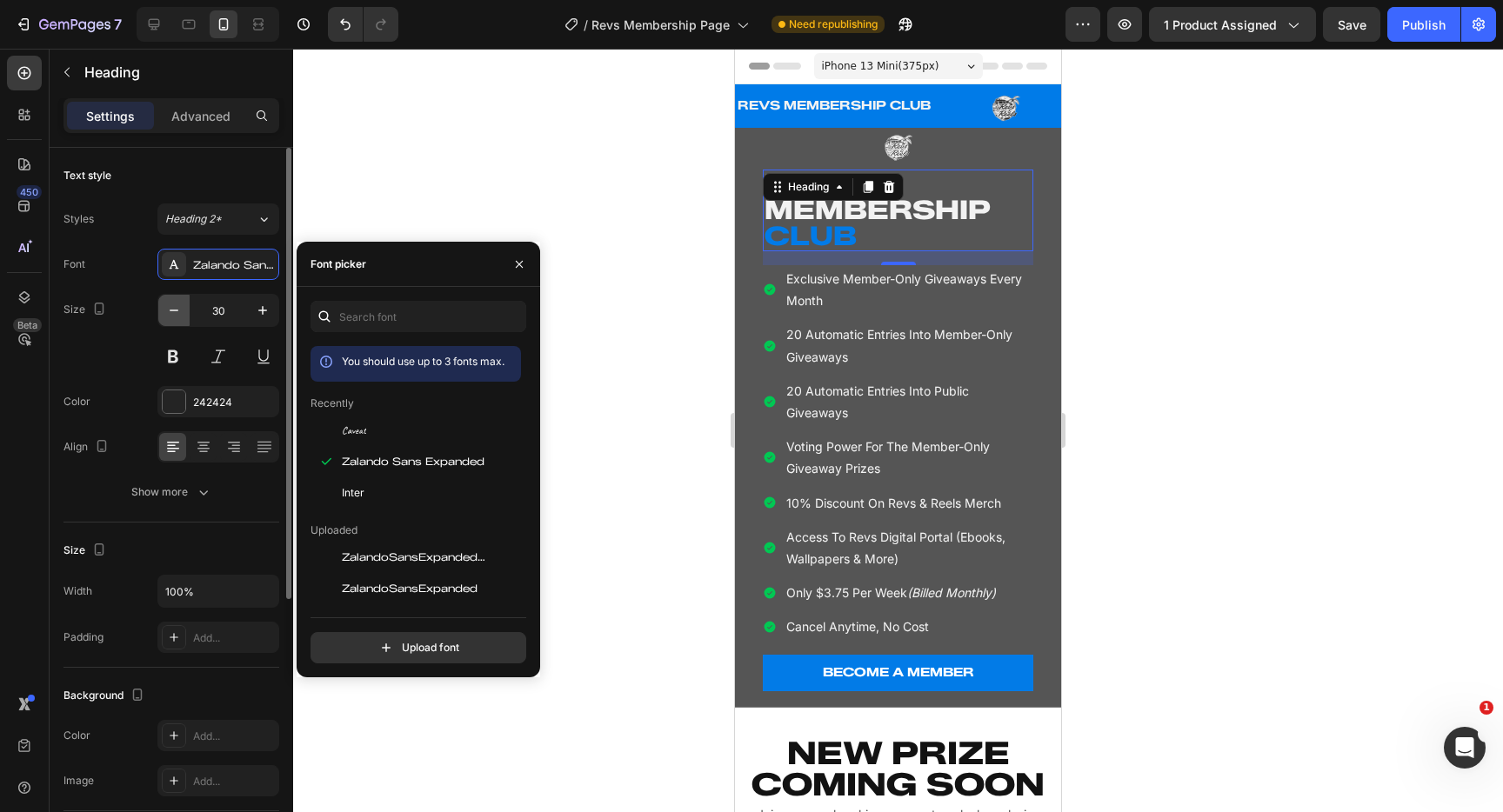
click at [169, 314] on icon "button" at bounding box center [173, 311] width 17 height 17
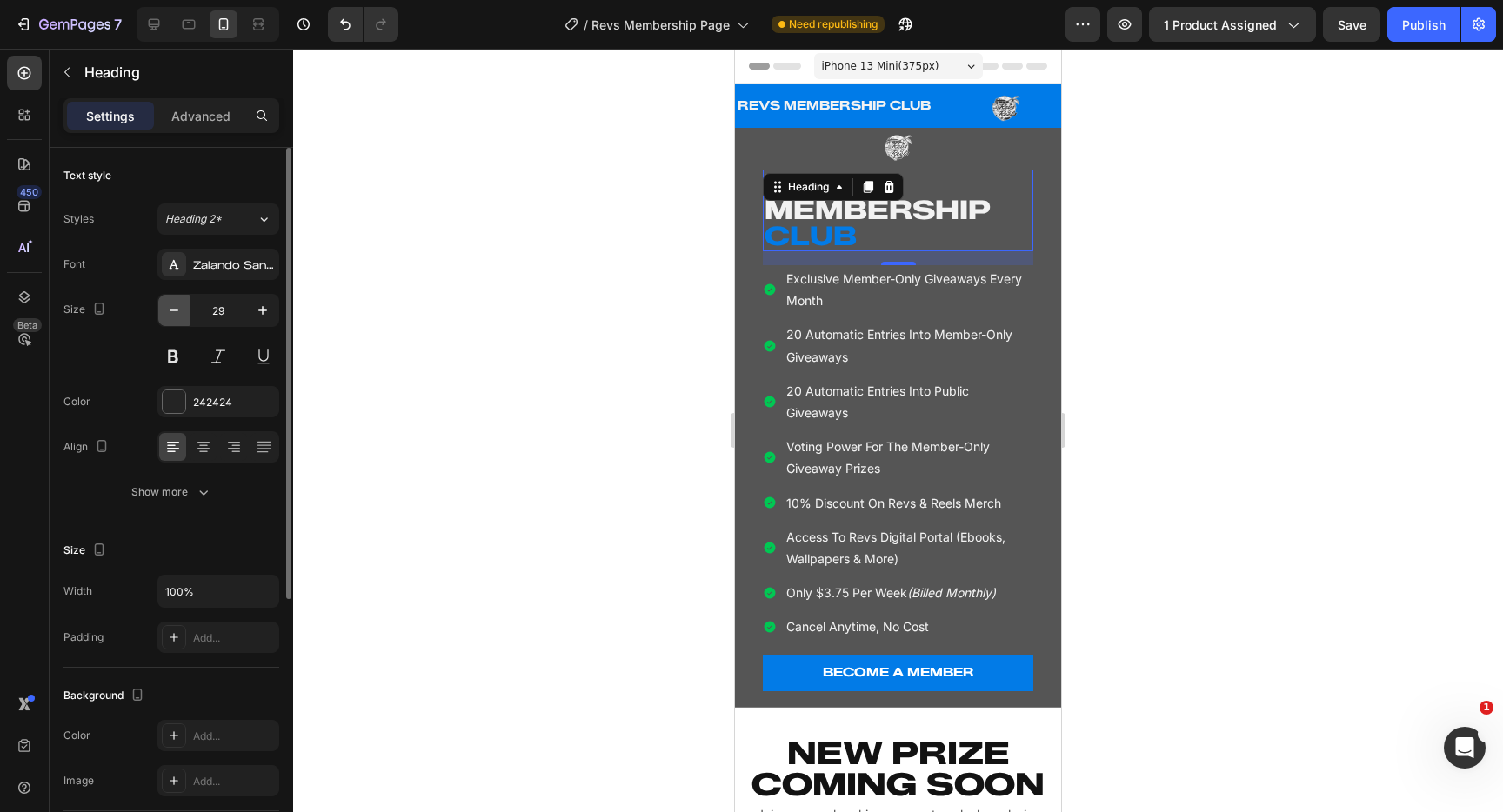
click at [169, 314] on icon "button" at bounding box center [173, 311] width 17 height 17
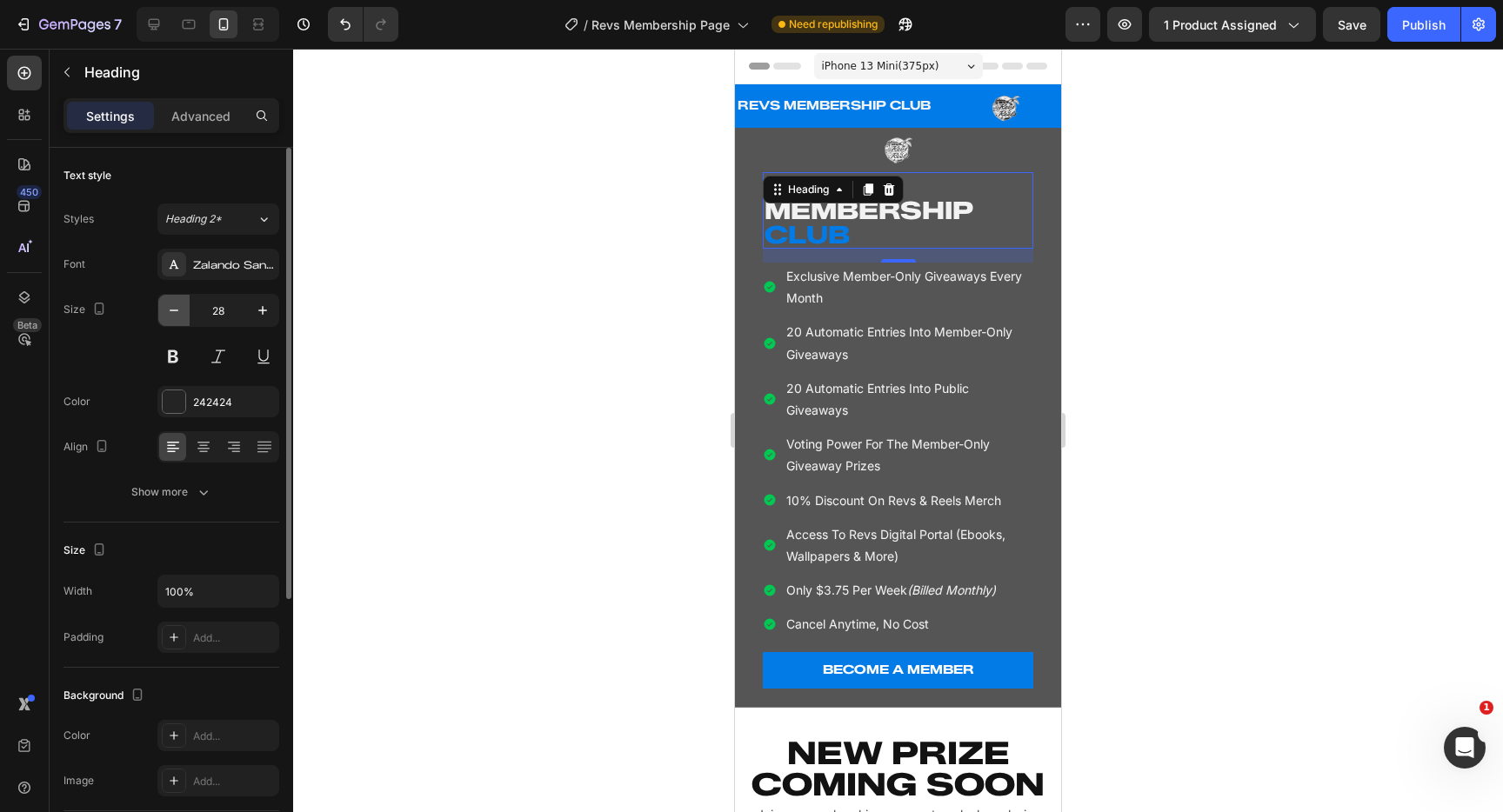
click at [169, 314] on icon "button" at bounding box center [173, 311] width 17 height 17
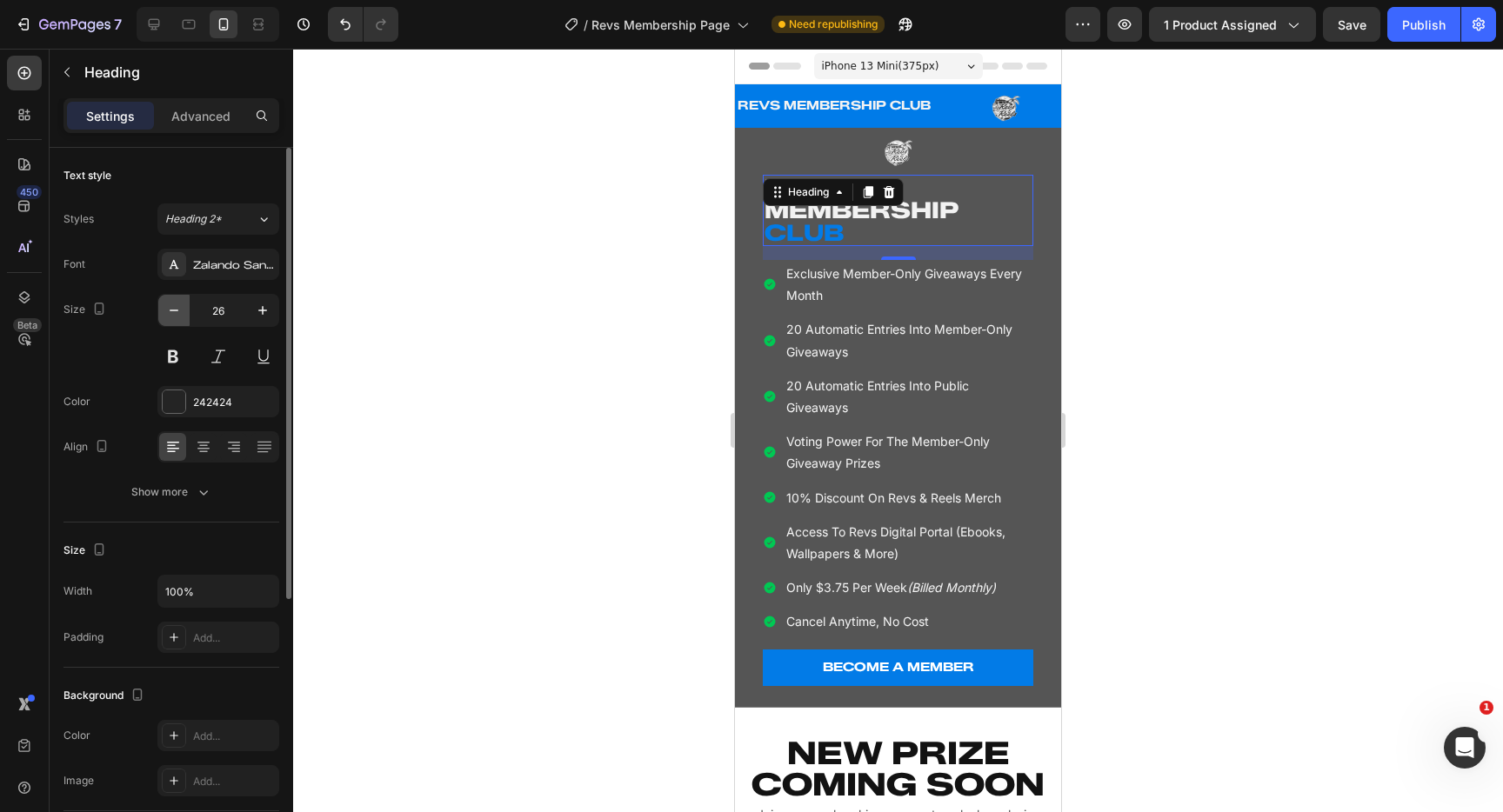
click at [169, 314] on icon "button" at bounding box center [173, 311] width 17 height 17
type input "24"
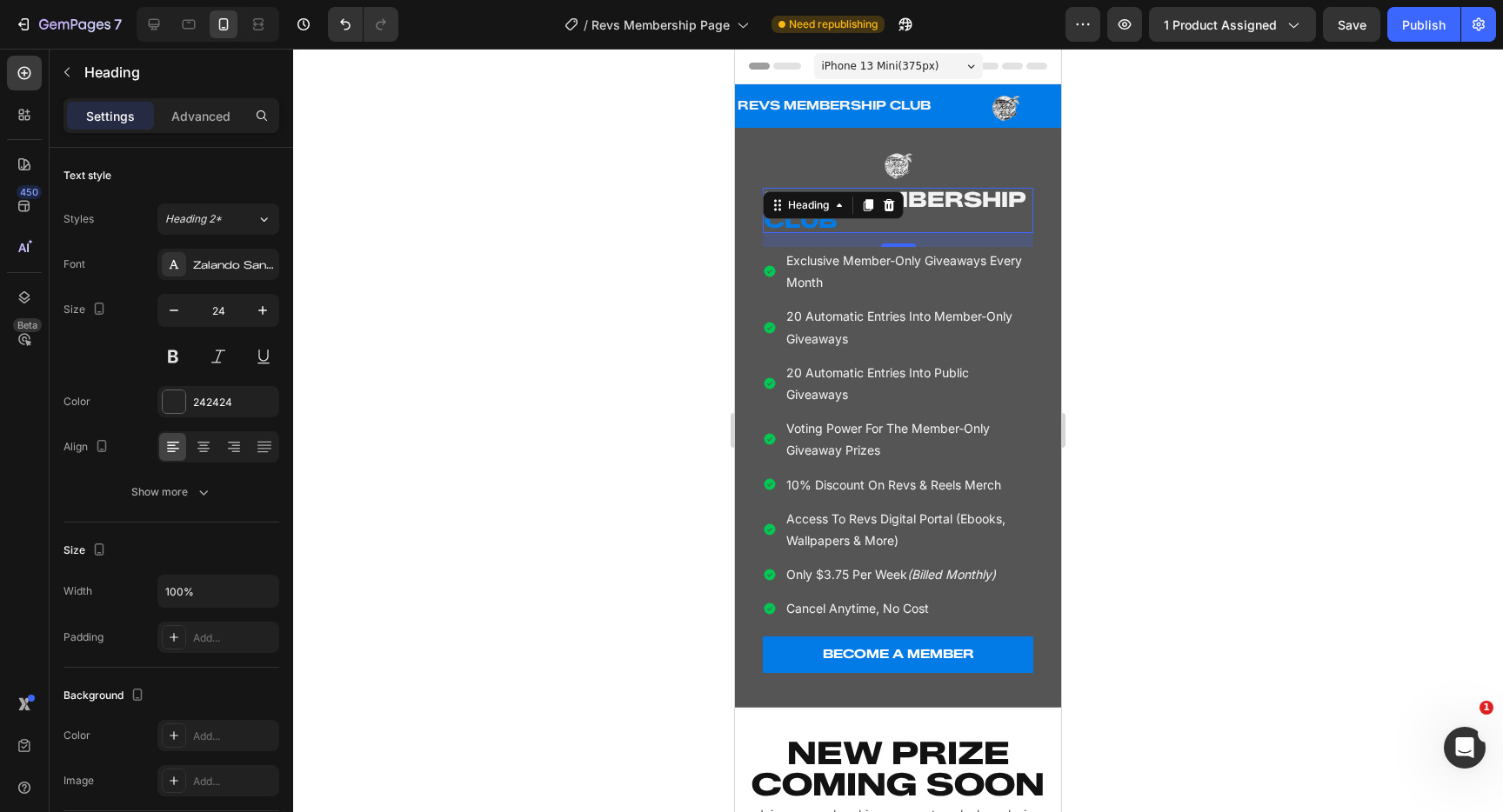
click at [411, 324] on div at bounding box center [897, 430] width 1210 height 764
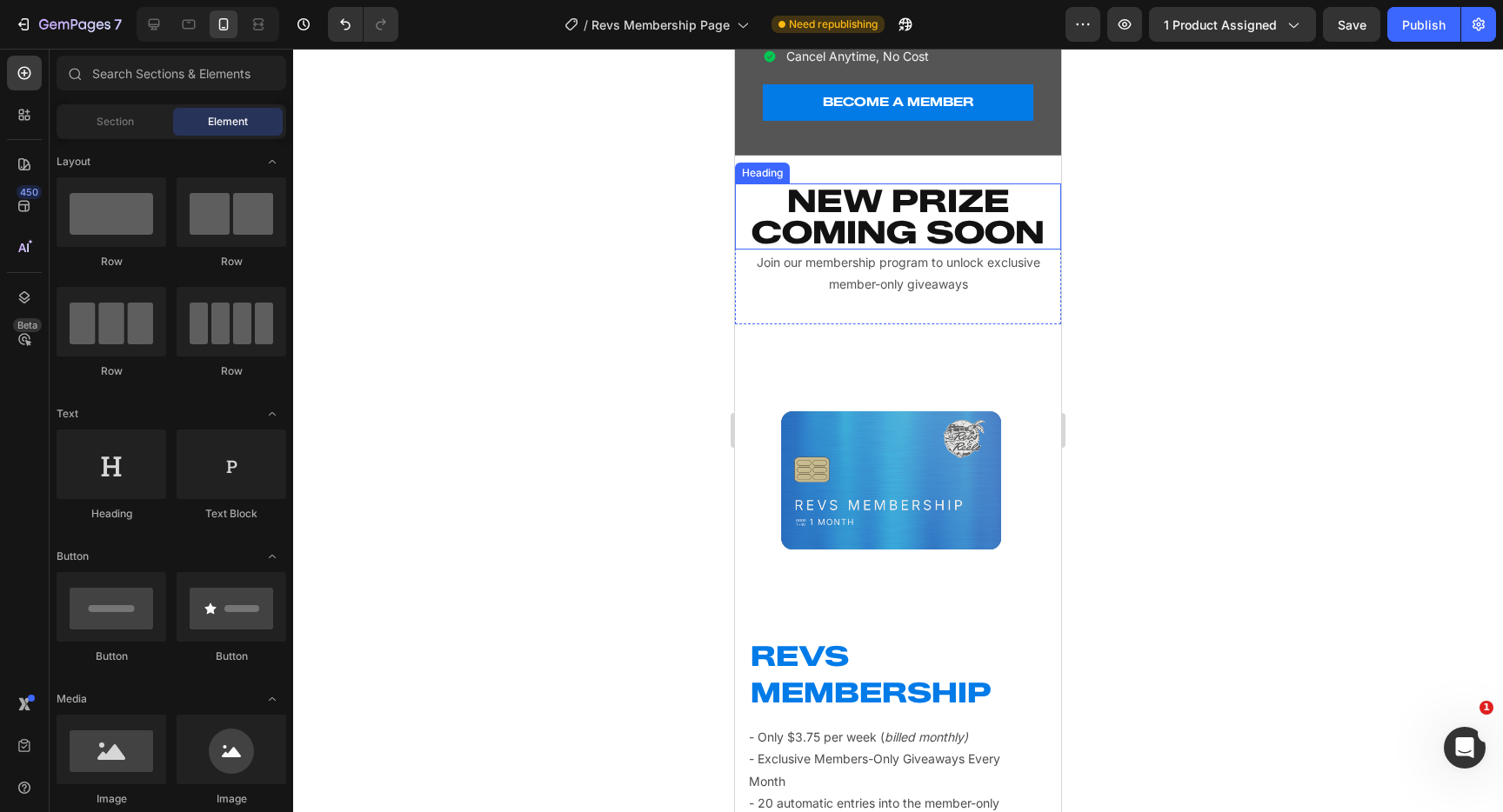
scroll to position [551, 0]
click at [909, 302] on div "NEW PRIZE COMING SOON Heading Join our membership program to unlock exclusive m…" at bounding box center [898, 255] width 326 height 141
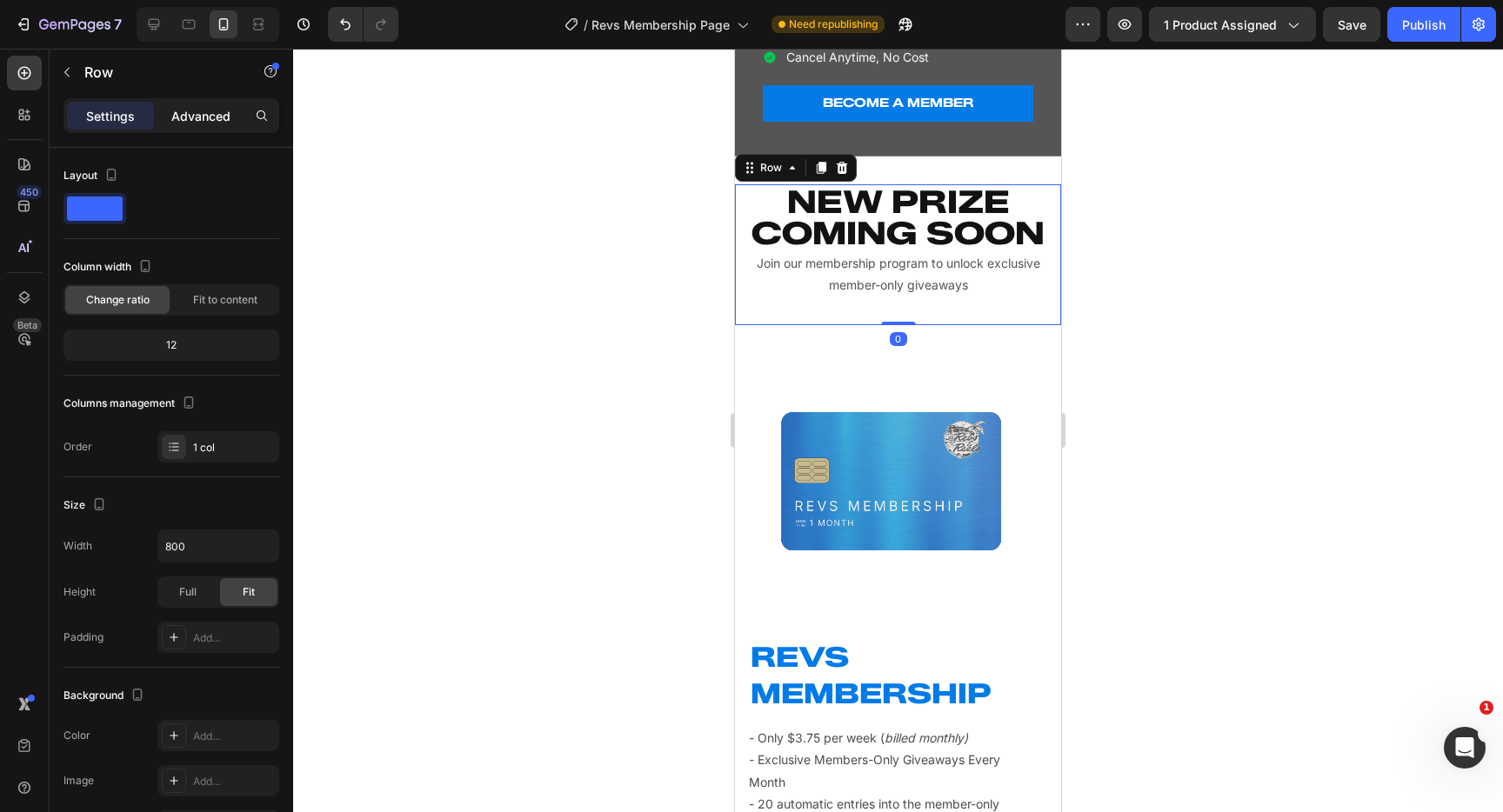
click at [198, 122] on p "Advanced" at bounding box center [201, 116] width 59 height 18
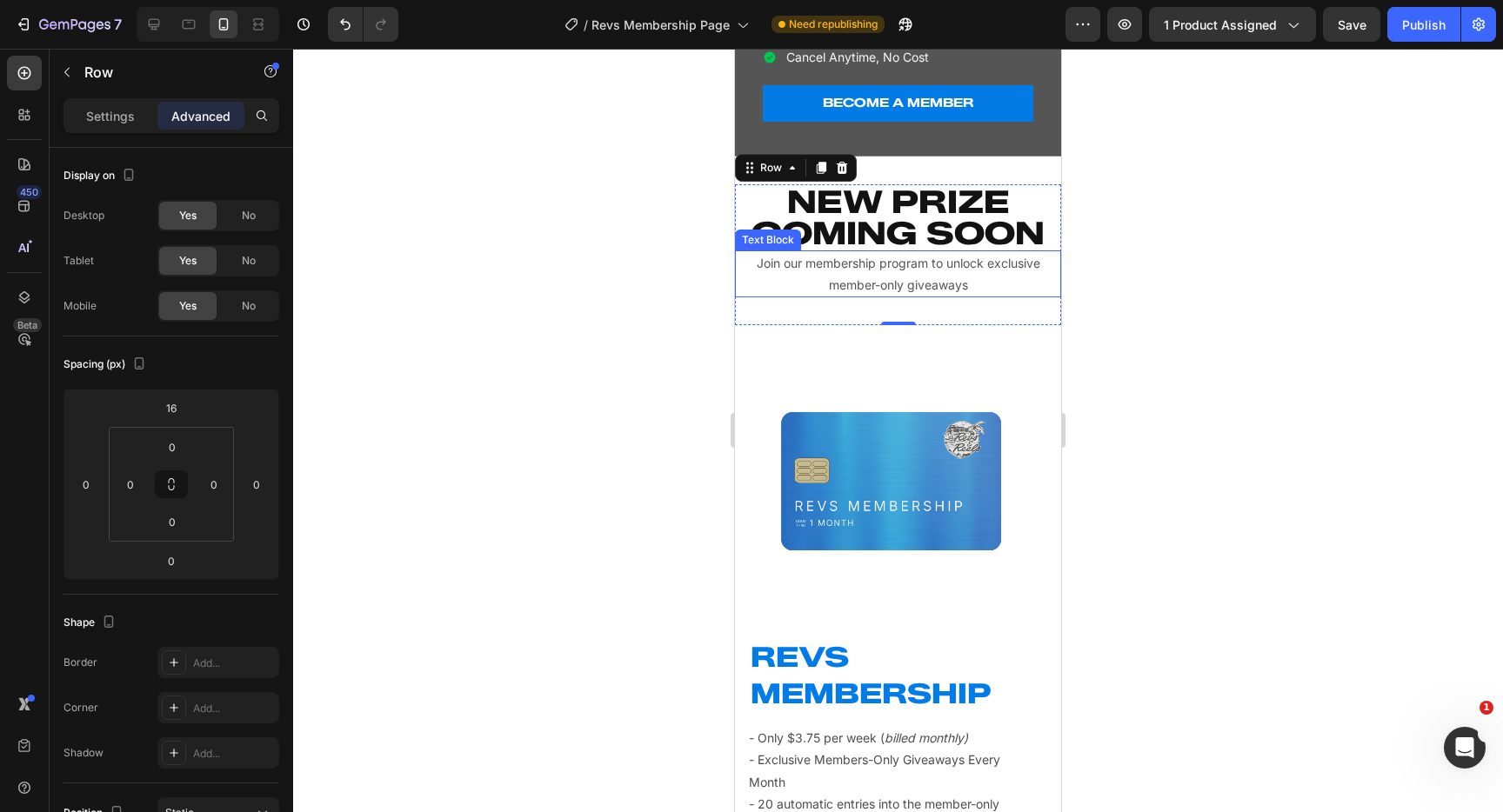
click at [916, 271] on p "Join our membership program to unlock exclusive member-only giveaways" at bounding box center [897, 274] width 295 height 44
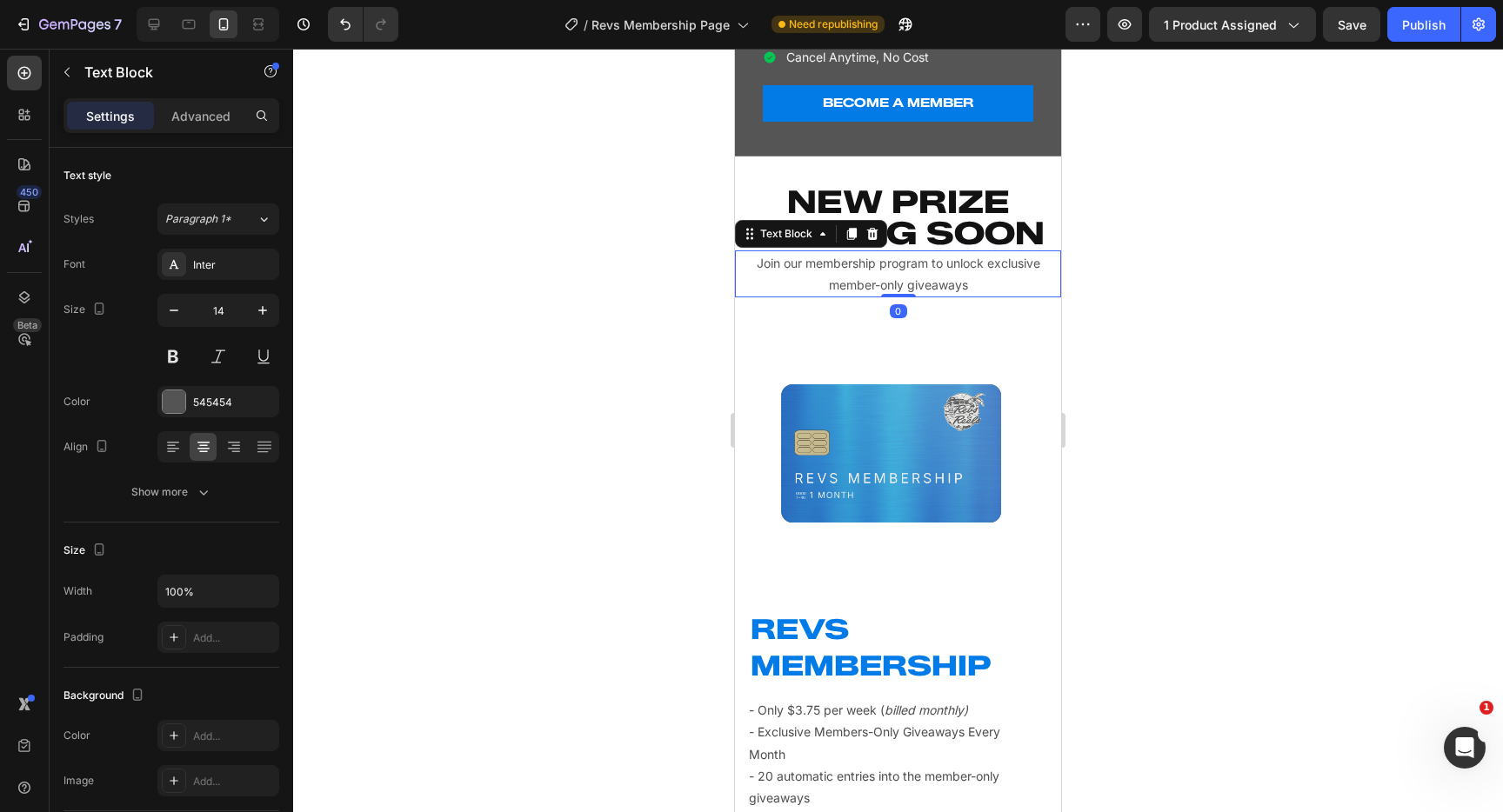
drag, startPoint x: 907, startPoint y: 298, endPoint x: 896, endPoint y: 288, distance: 14.9
click at [906, 267] on div "Join our membership program to unlock exclusive member-only giveaways Text Bloc…" at bounding box center [898, 274] width 326 height 47
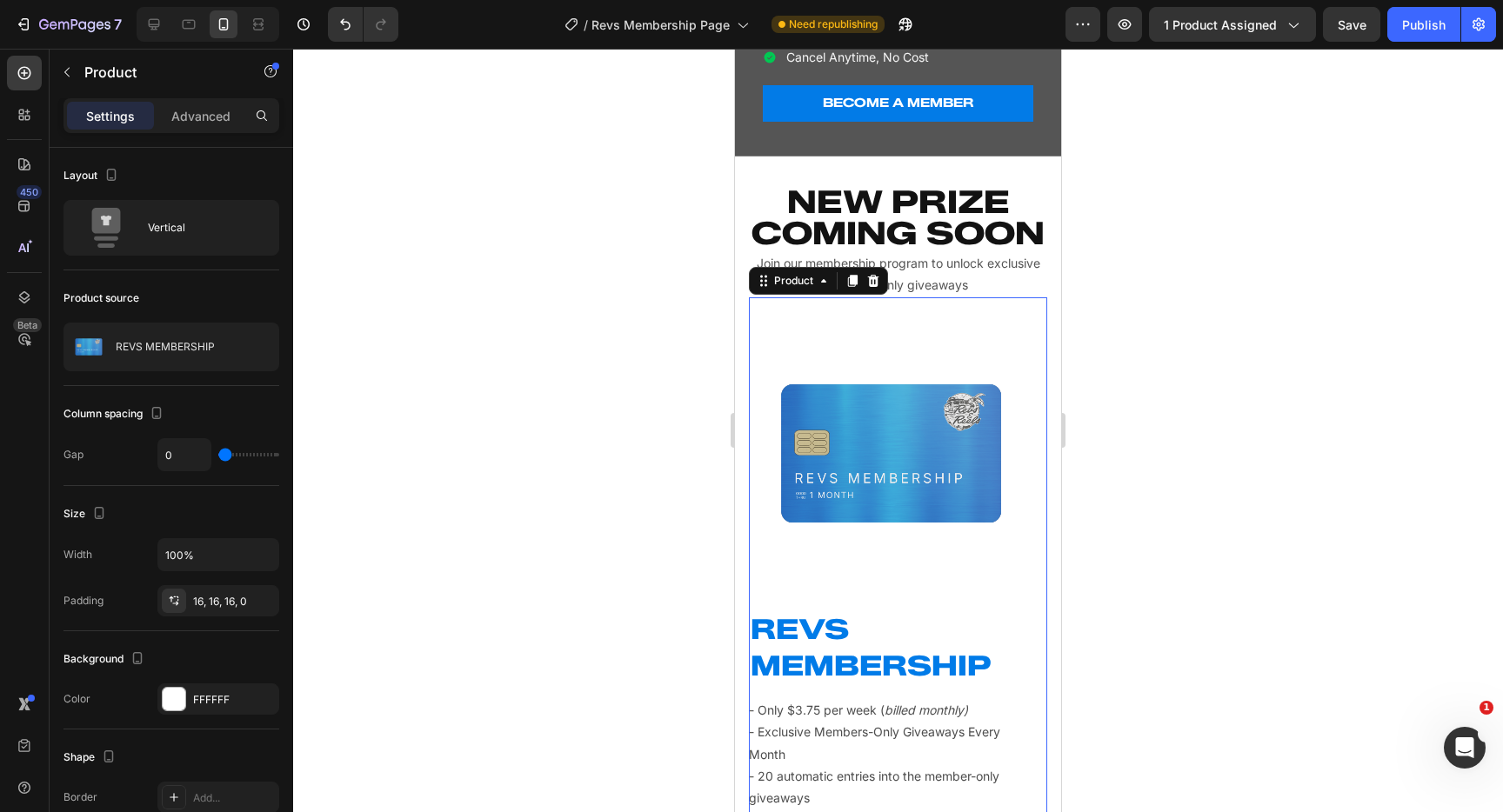
drag, startPoint x: 985, startPoint y: 304, endPoint x: 973, endPoint y: 305, distance: 12.0
click at [985, 304] on div "Product Images REVS MEMBERSHIP Heading - Only $3.75 per week ( billed monthly) …" at bounding box center [897, 664] width 299 height 734
drag, startPoint x: 180, startPoint y: 117, endPoint x: 180, endPoint y: 129, distance: 12.0
click at [179, 117] on p "Advanced" at bounding box center [201, 116] width 59 height 18
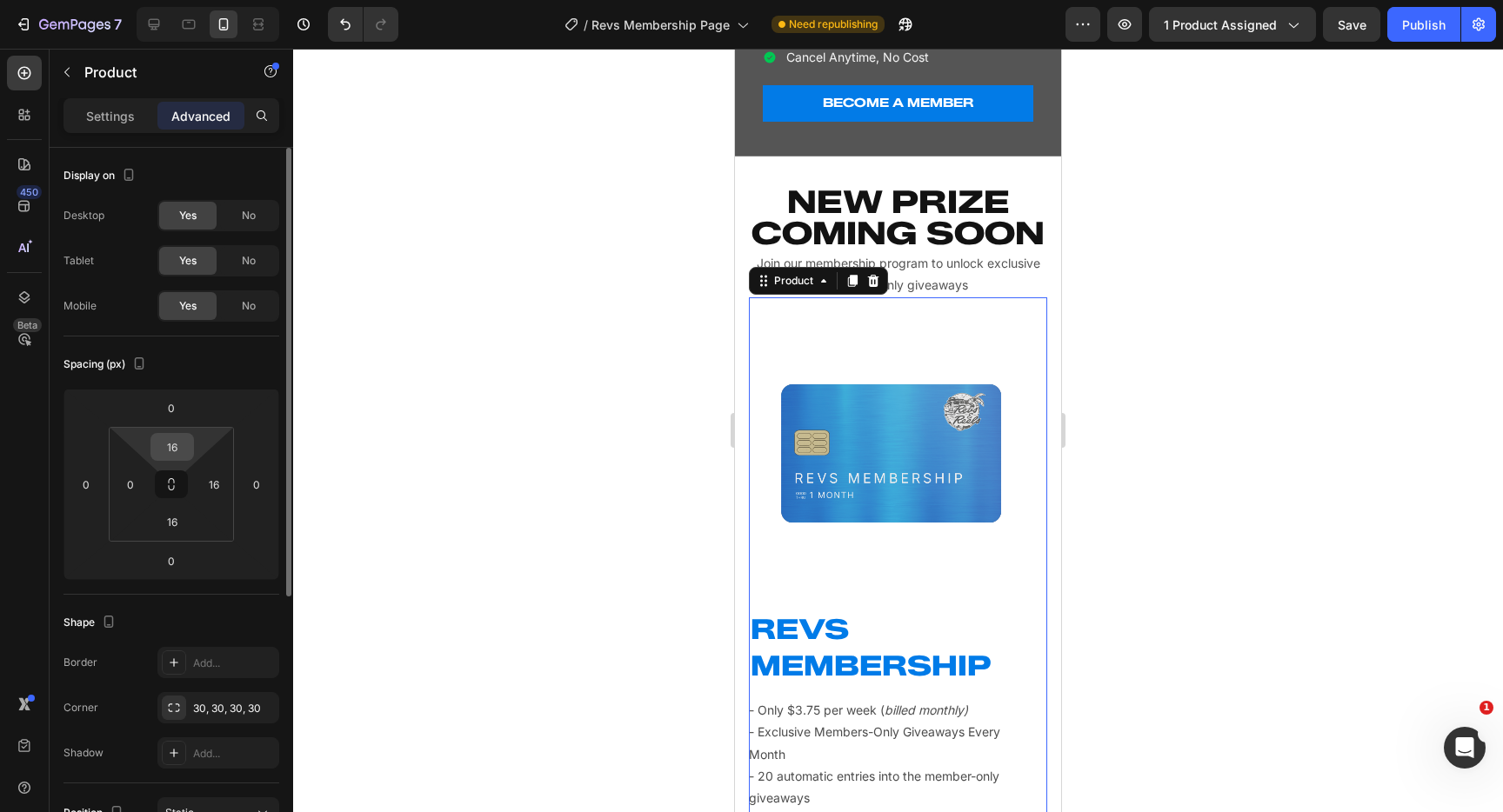
click at [182, 450] on input "16" at bounding box center [172, 447] width 35 height 27
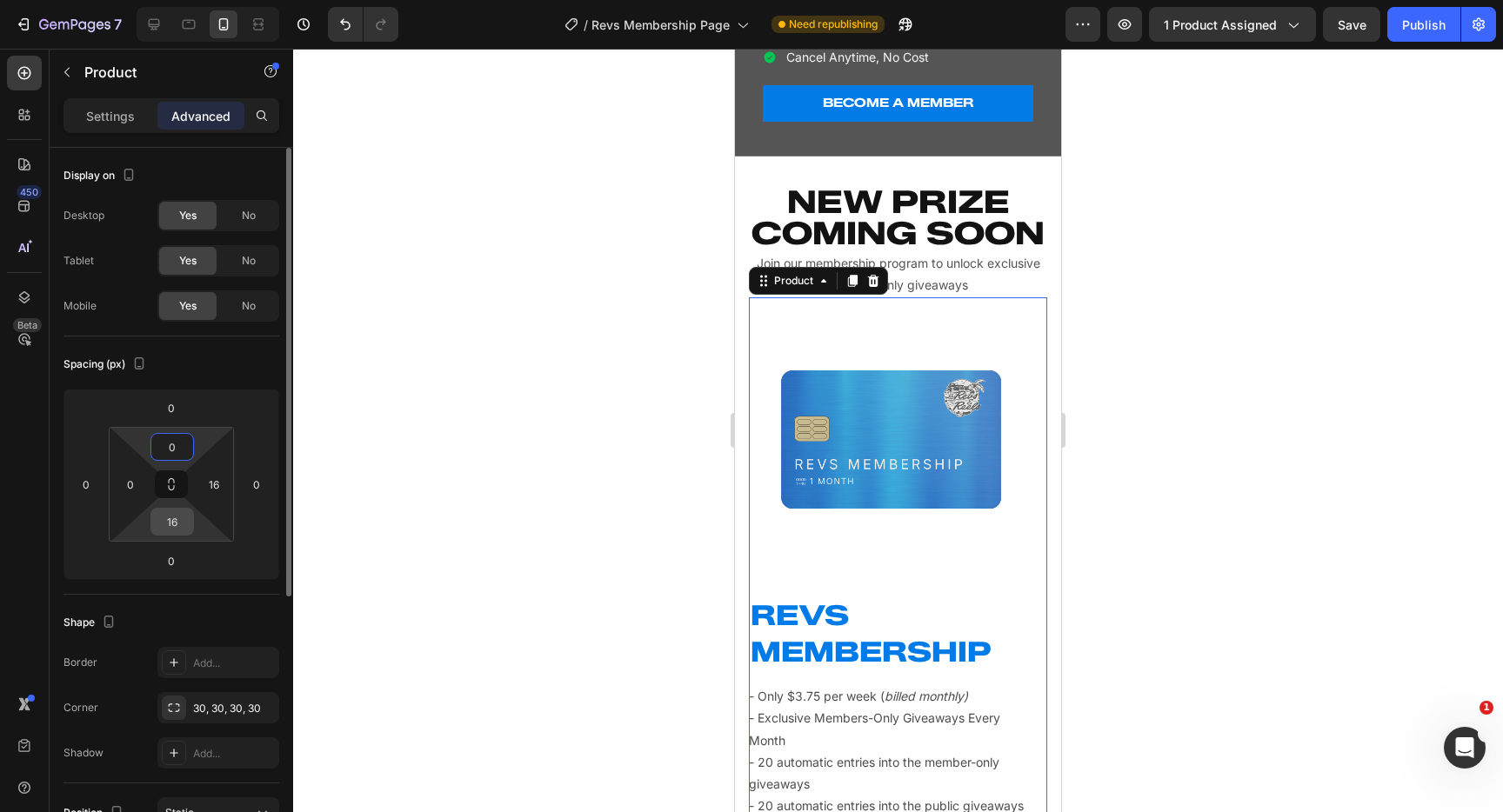
type input "0"
click at [174, 525] on input "16" at bounding box center [172, 522] width 35 height 27
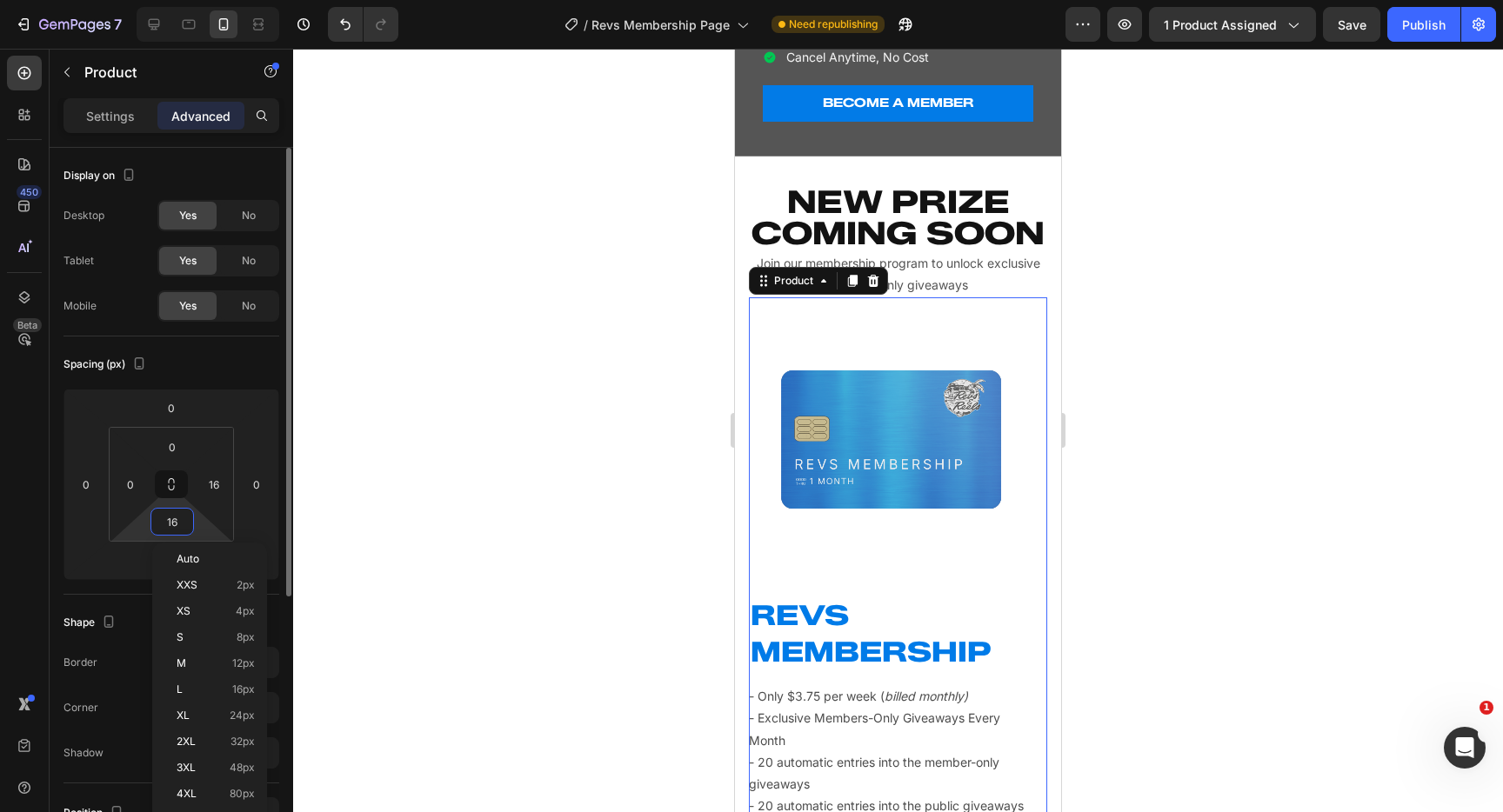
type input "0"
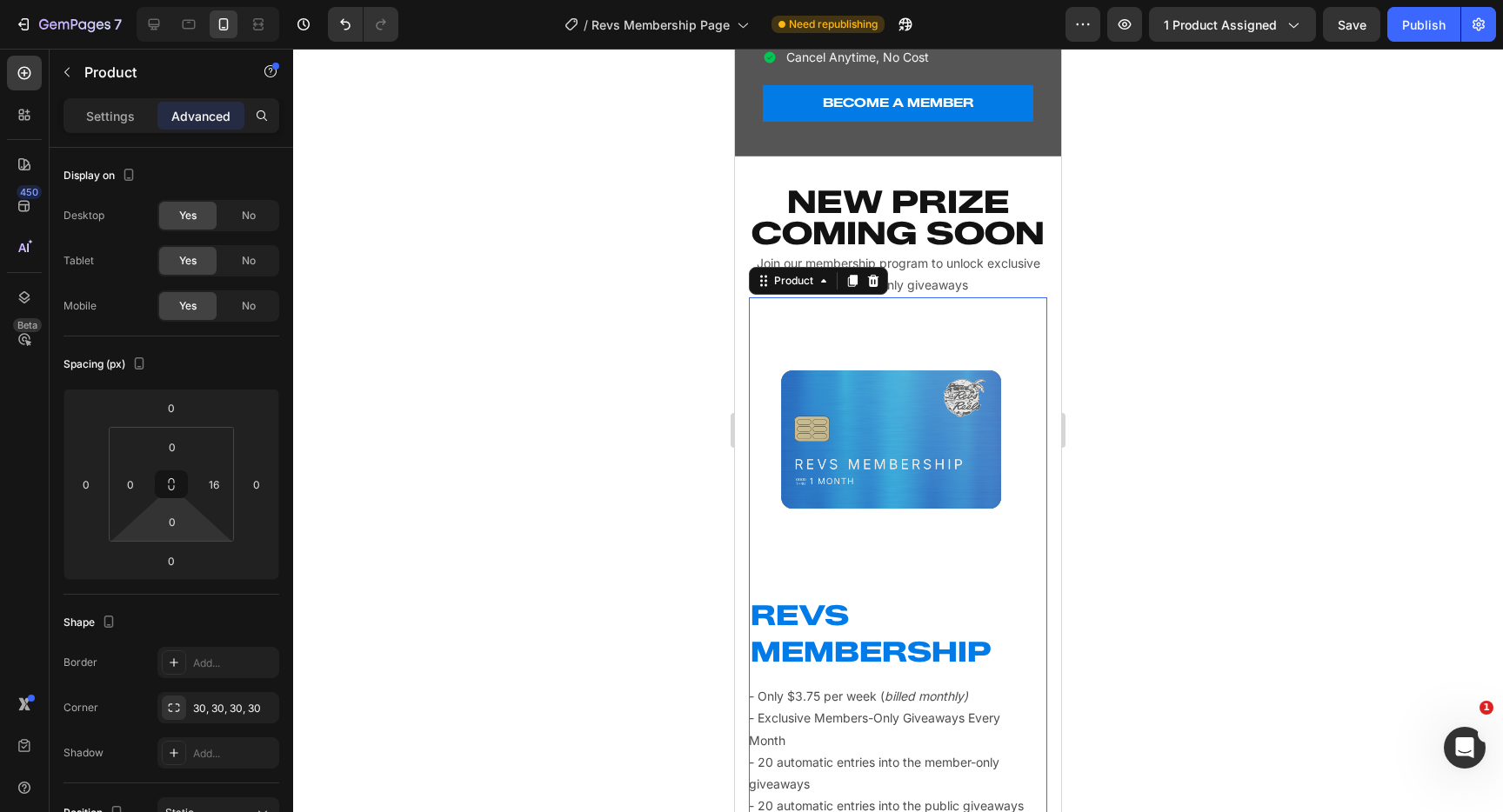
drag, startPoint x: 585, startPoint y: 475, endPoint x: 622, endPoint y: 475, distance: 37.0
click at [585, 475] on div at bounding box center [897, 430] width 1210 height 764
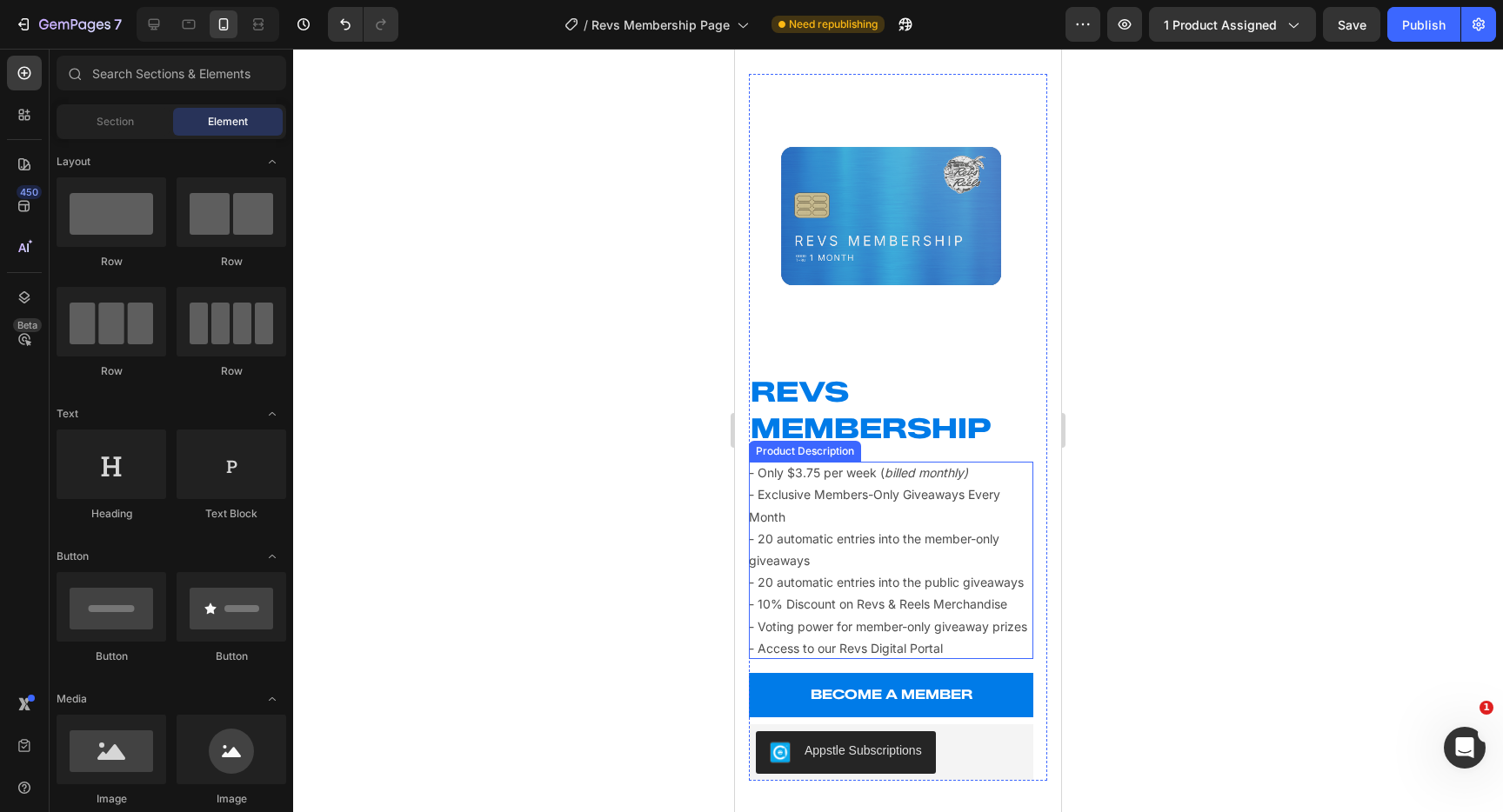
scroll to position [803, 0]
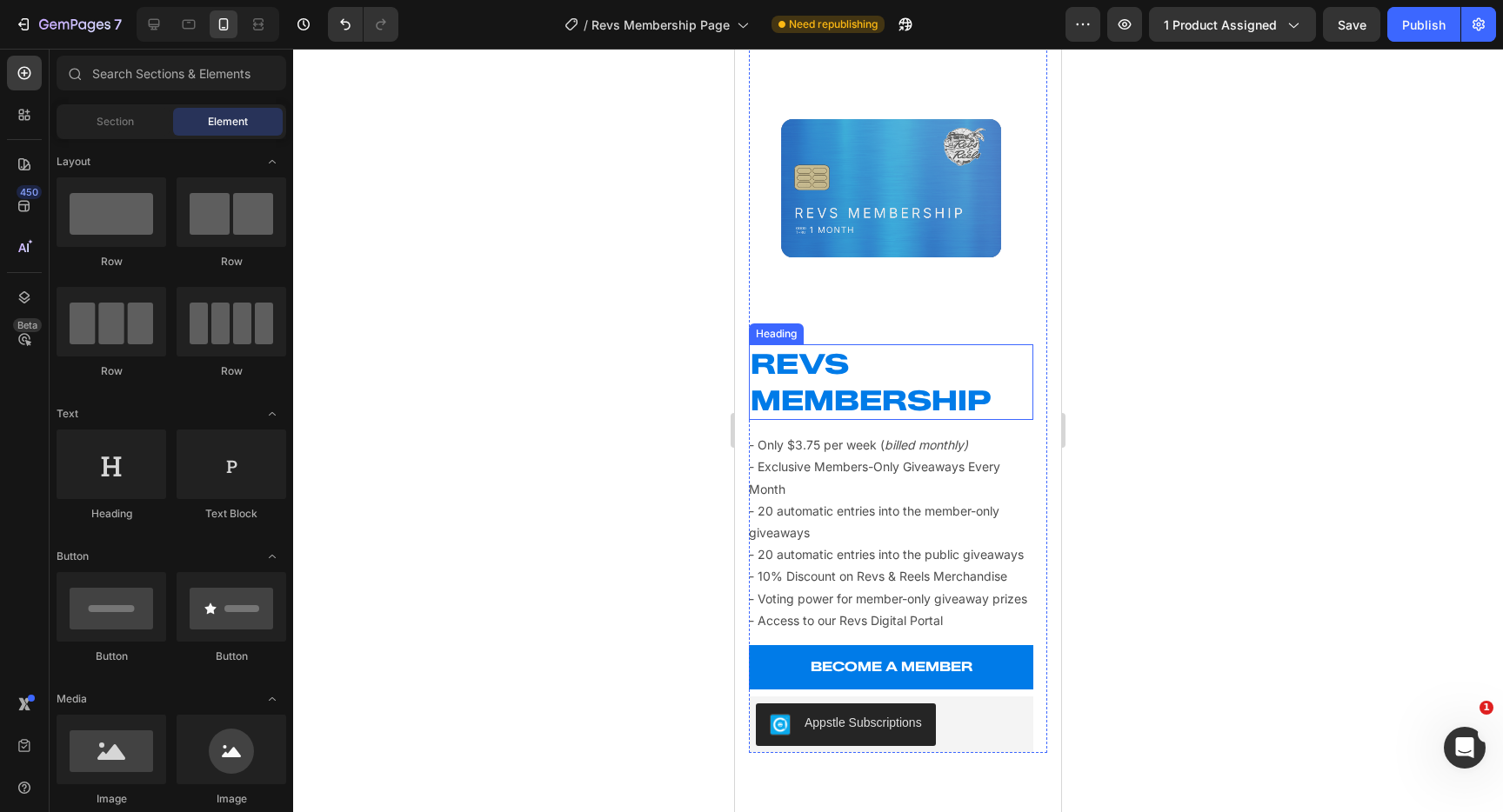
click at [895, 398] on h2 "REVS MEMBERSHIP" at bounding box center [891, 383] width 284 height 76
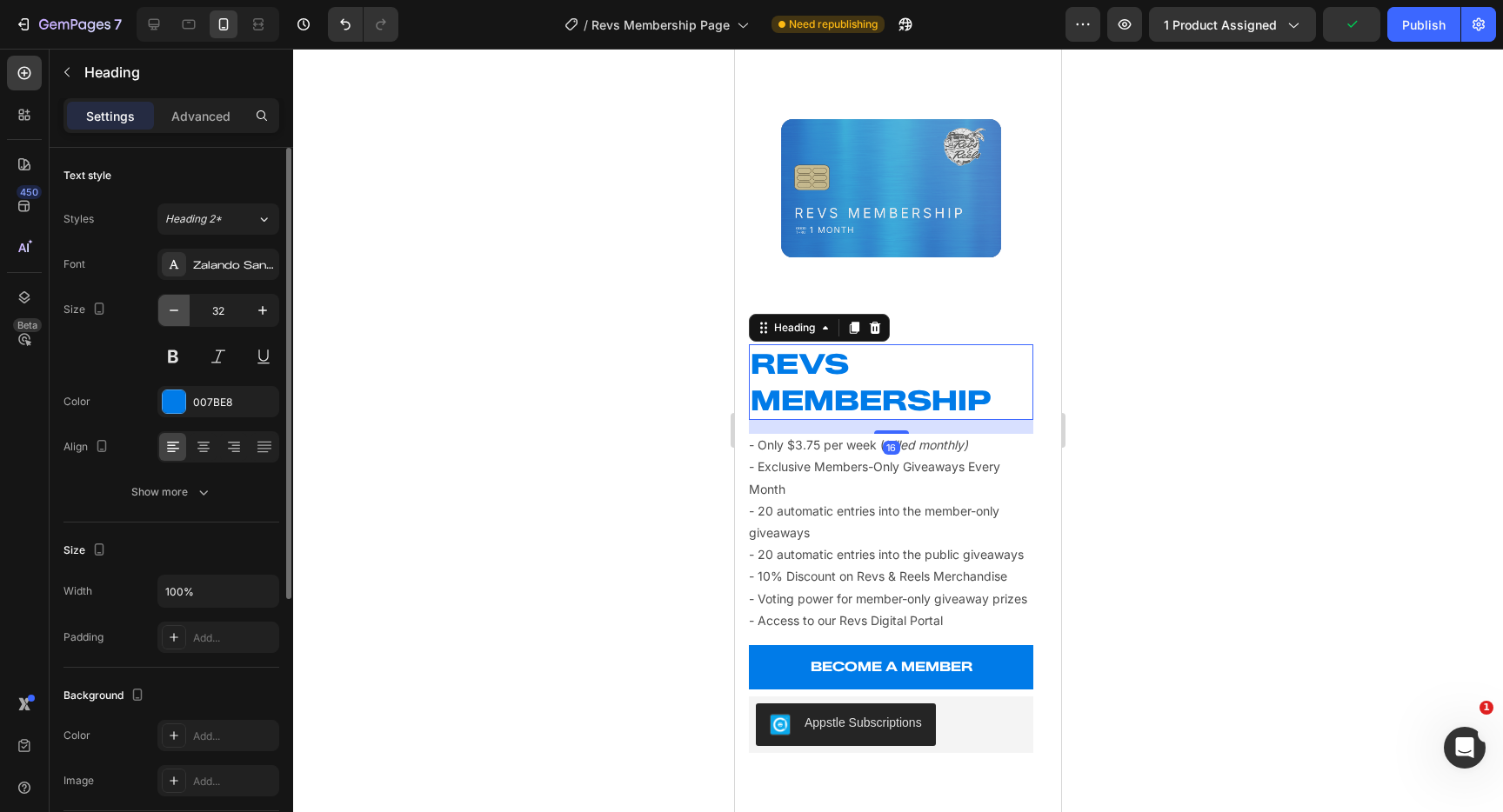
click at [182, 314] on icon "button" at bounding box center [173, 311] width 17 height 17
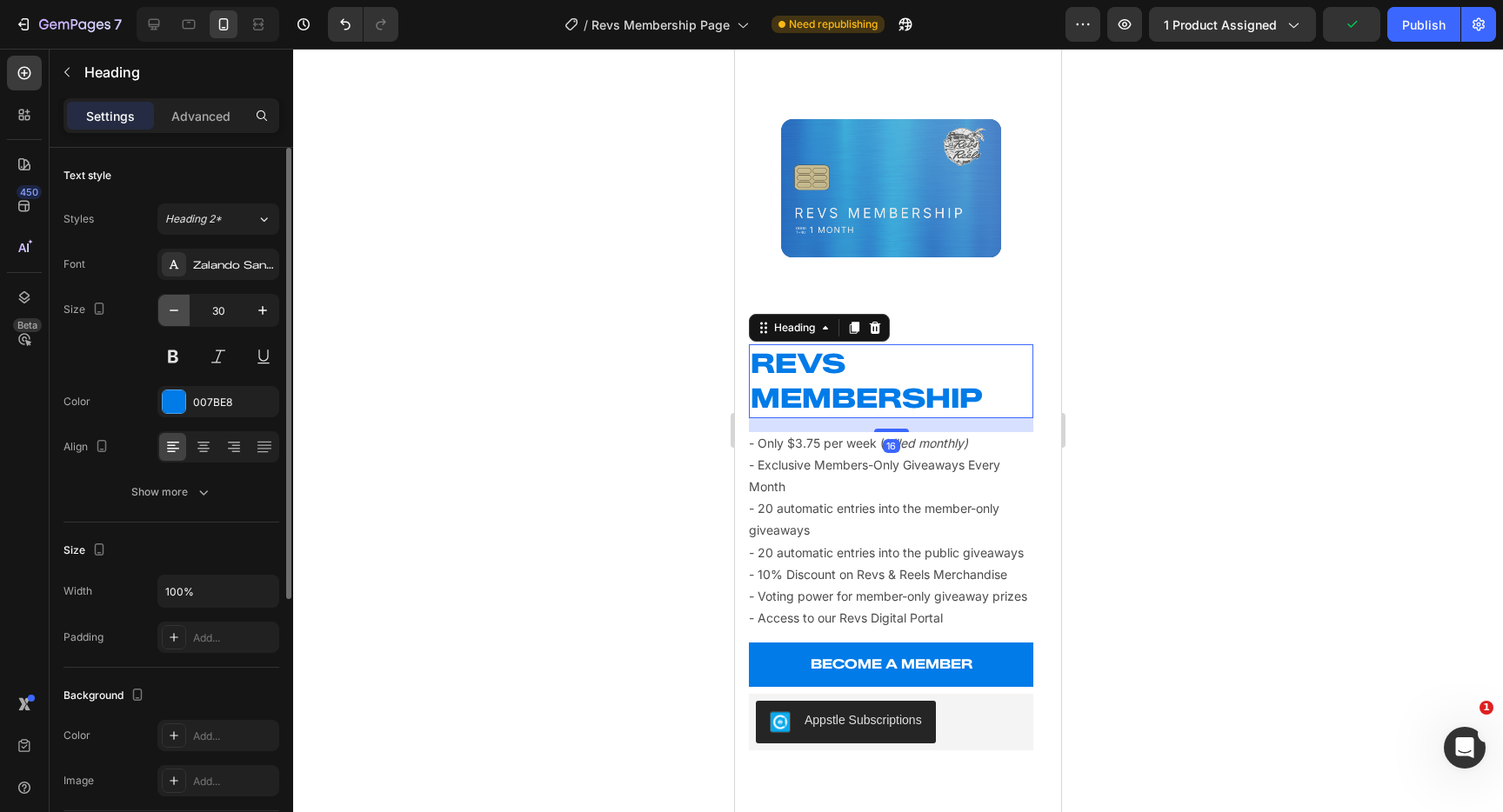
click at [182, 314] on icon "button" at bounding box center [173, 311] width 17 height 17
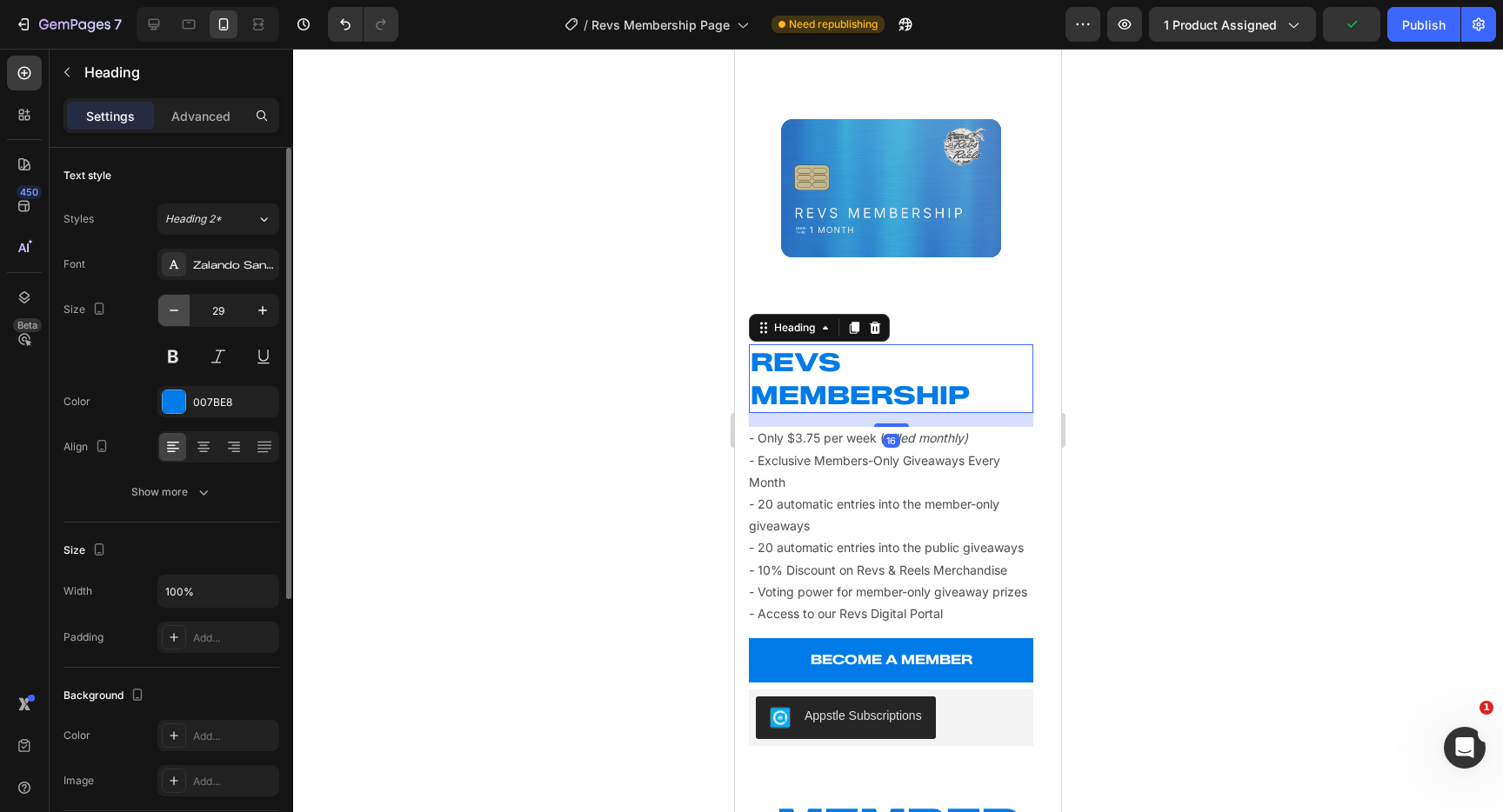
click at [182, 314] on icon "button" at bounding box center [173, 311] width 17 height 17
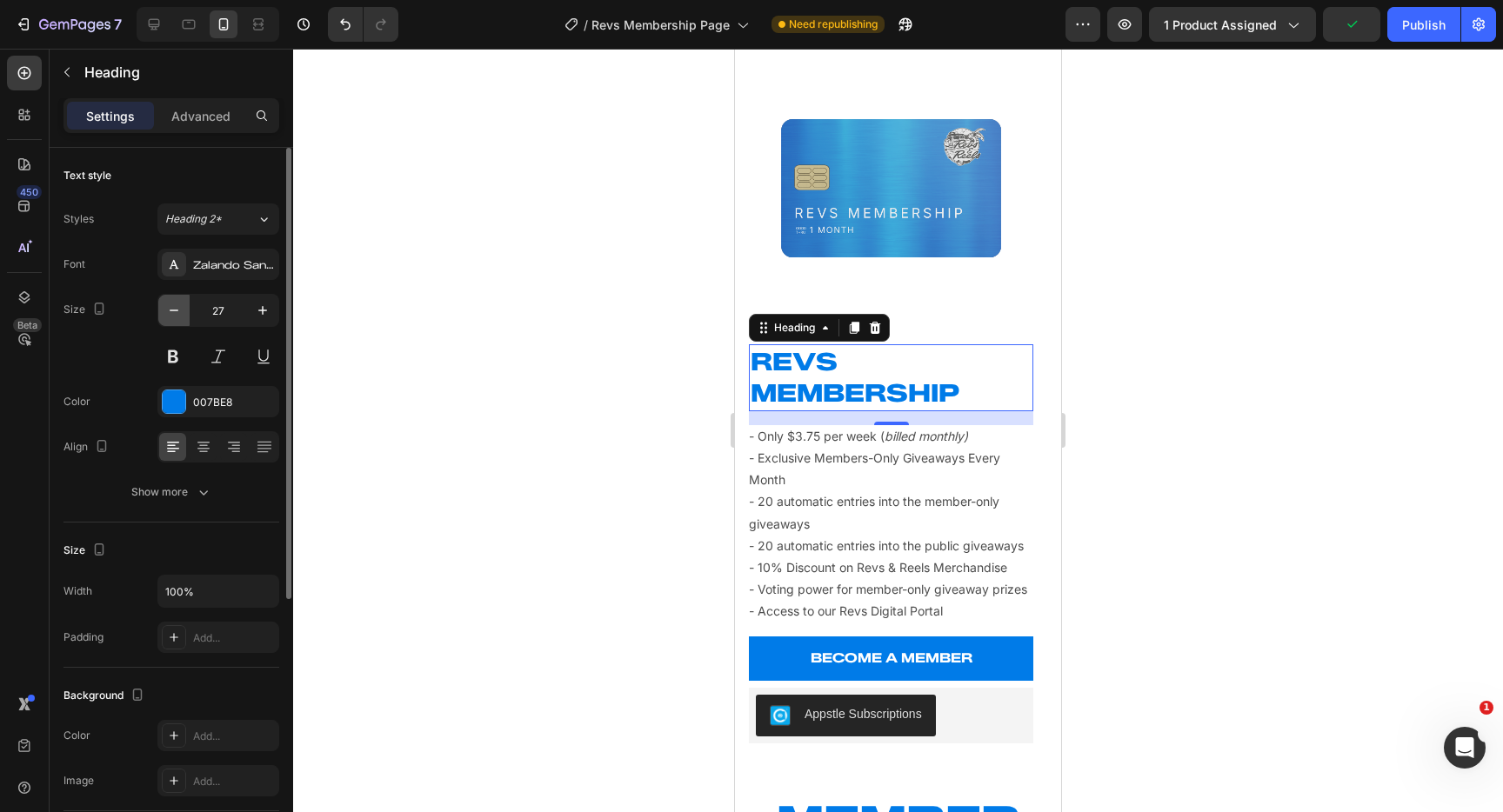
click at [182, 314] on icon "button" at bounding box center [173, 311] width 17 height 17
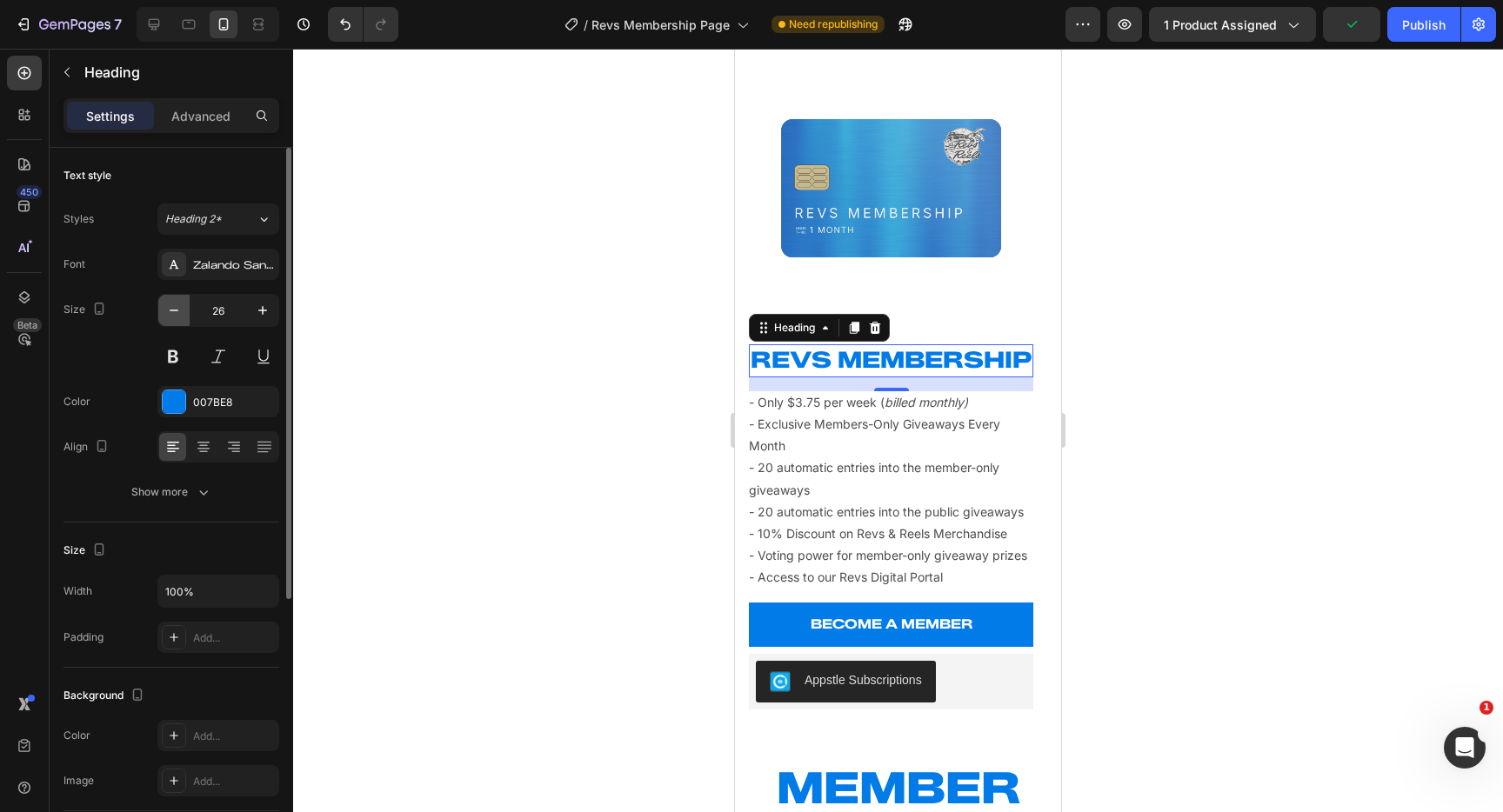
click at [182, 314] on icon "button" at bounding box center [173, 311] width 17 height 17
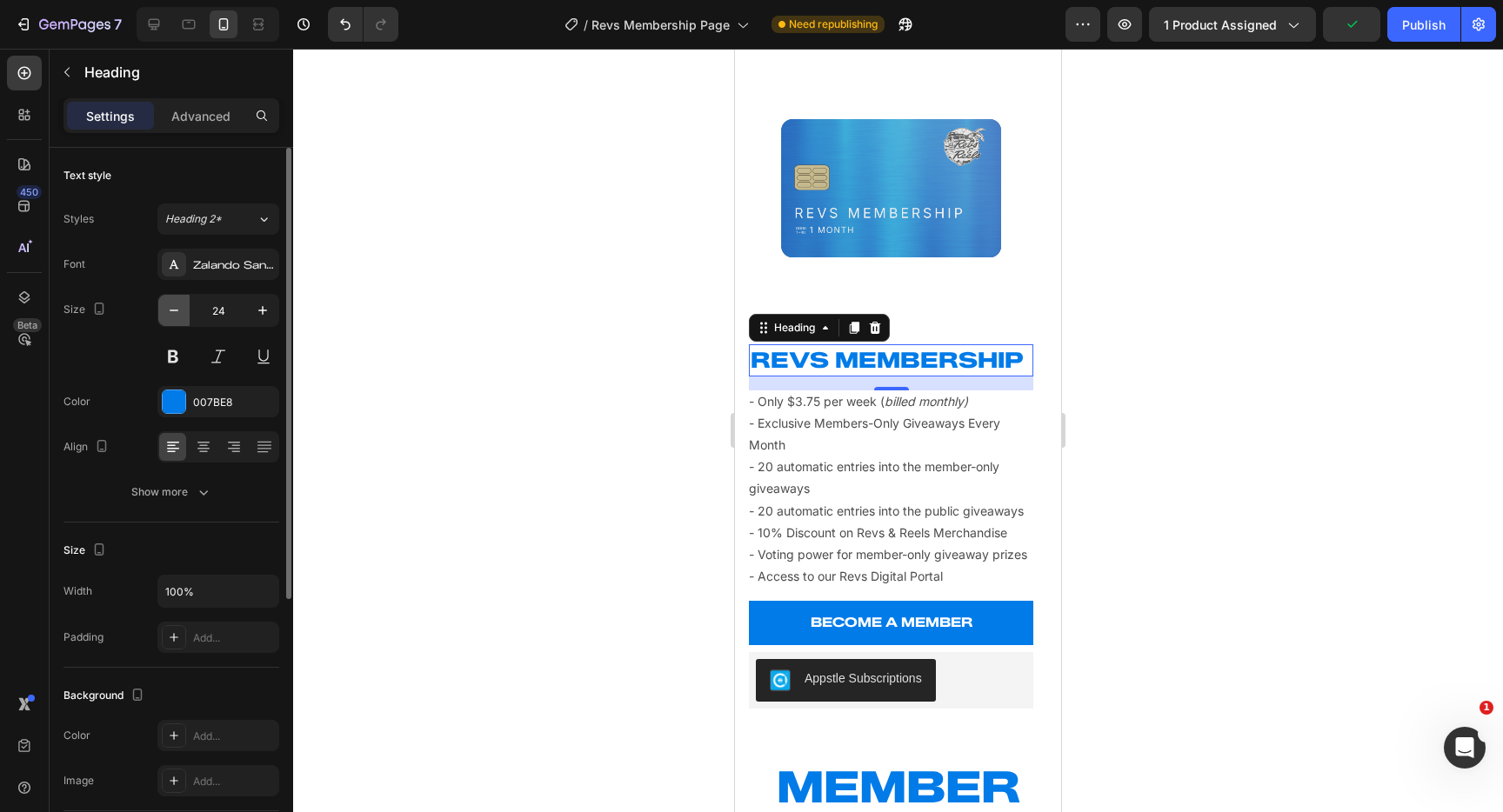
click at [182, 314] on icon "button" at bounding box center [173, 311] width 17 height 17
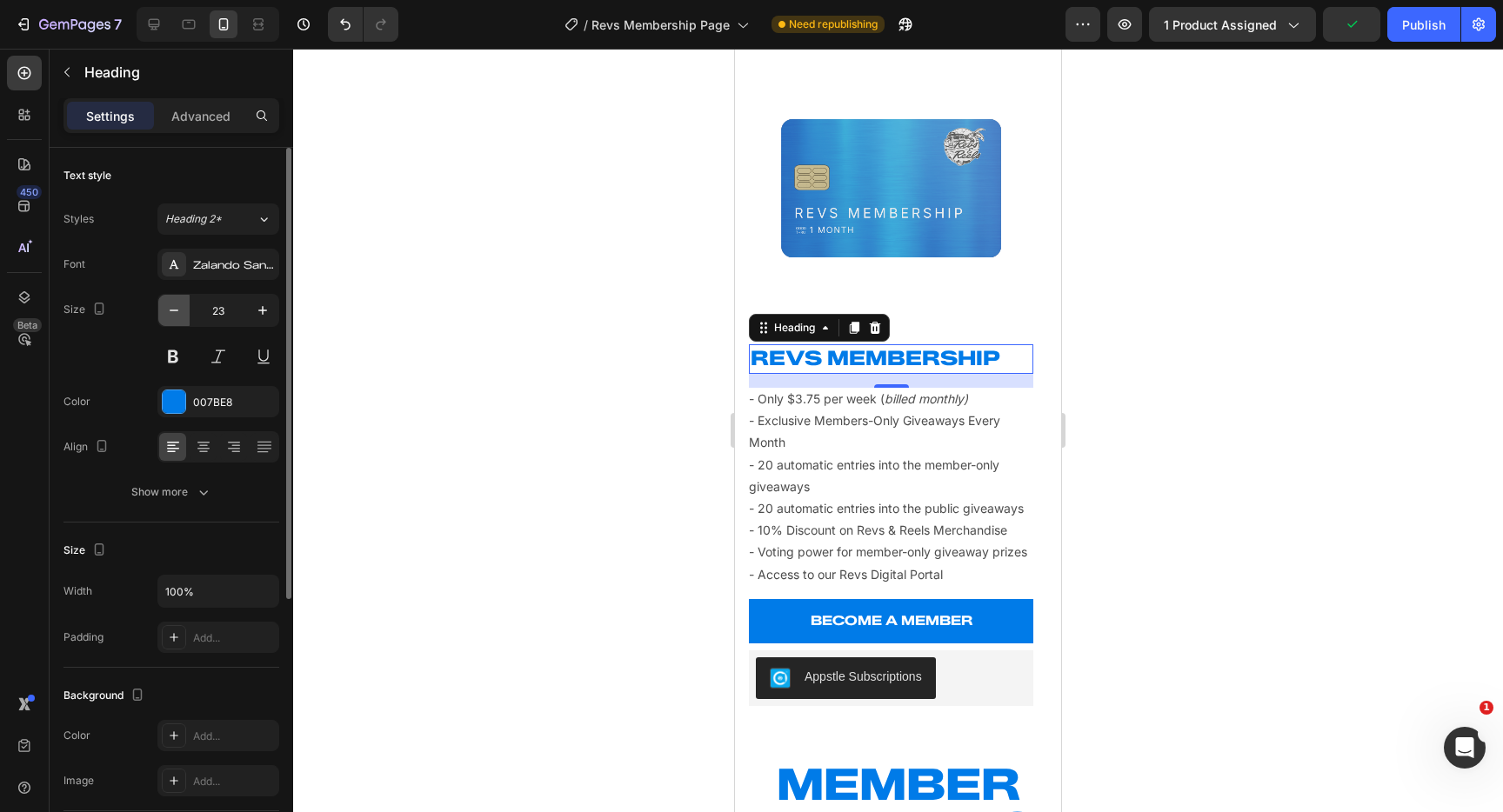
click at [182, 314] on icon "button" at bounding box center [173, 311] width 17 height 17
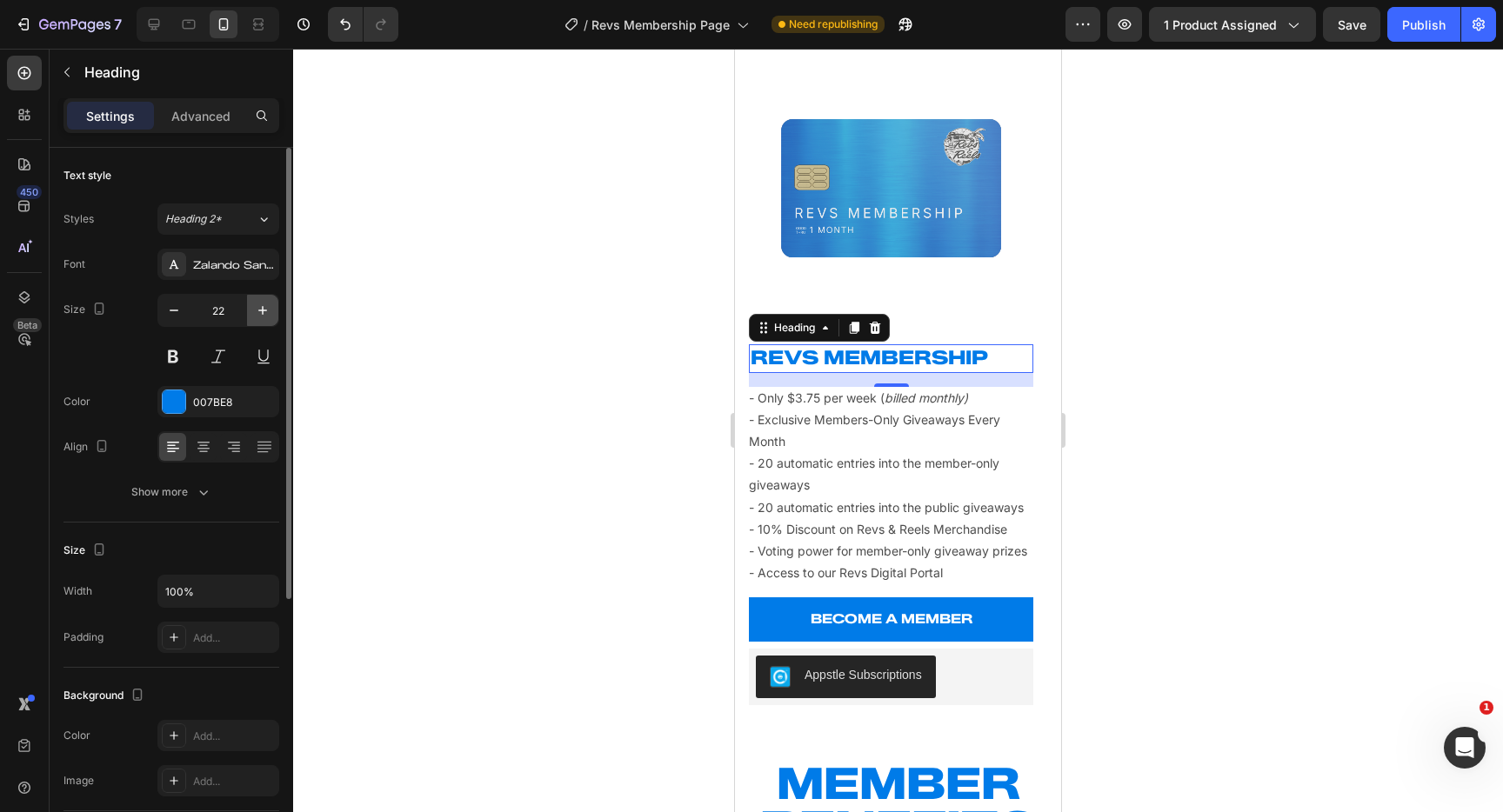
click at [263, 309] on icon "button" at bounding box center [263, 310] width 9 height 9
type input "24"
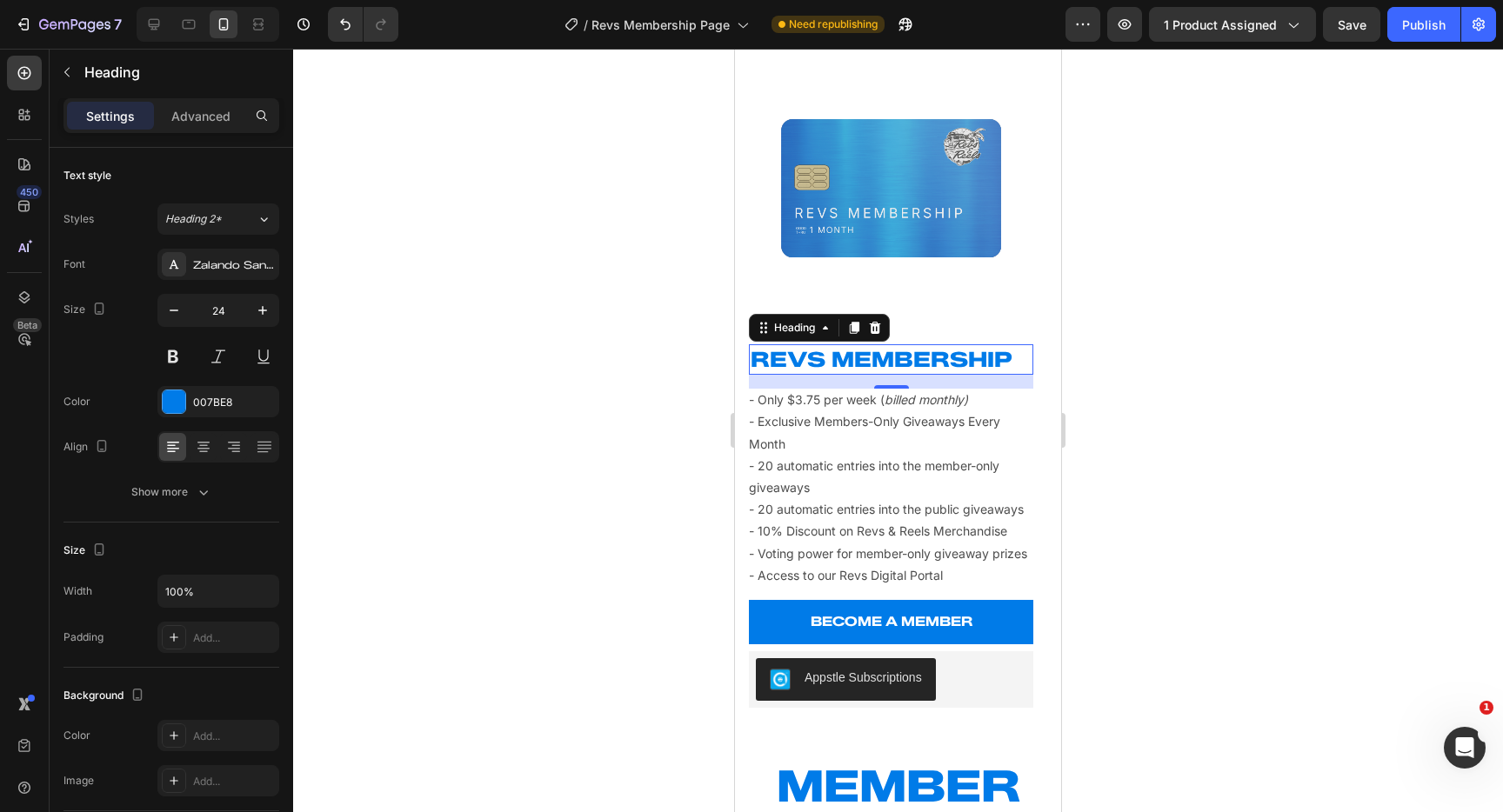
drag, startPoint x: 541, startPoint y: 380, endPoint x: 602, endPoint y: 376, distance: 61.1
click at [541, 380] on div at bounding box center [897, 430] width 1210 height 764
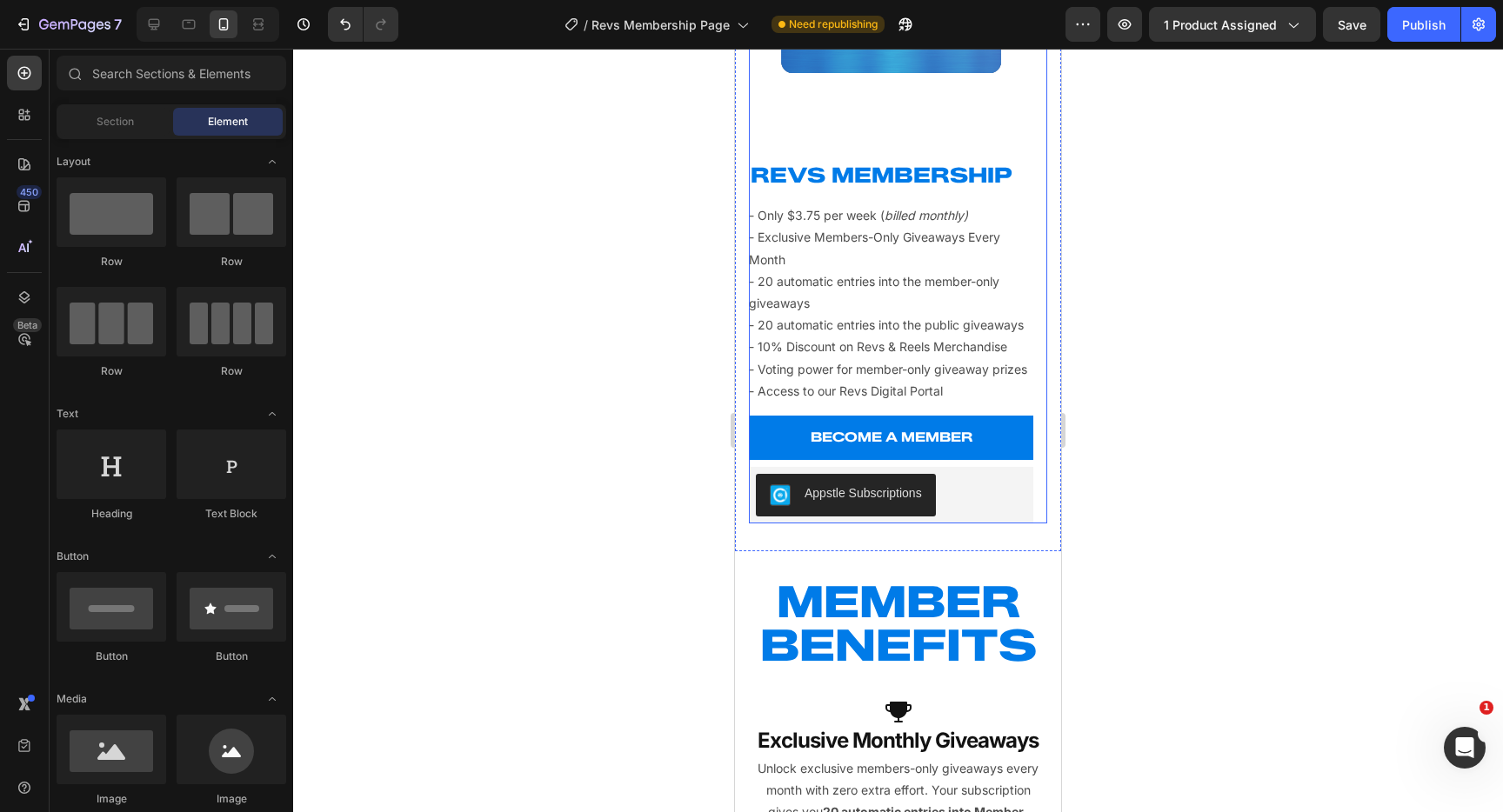
scroll to position [983, 0]
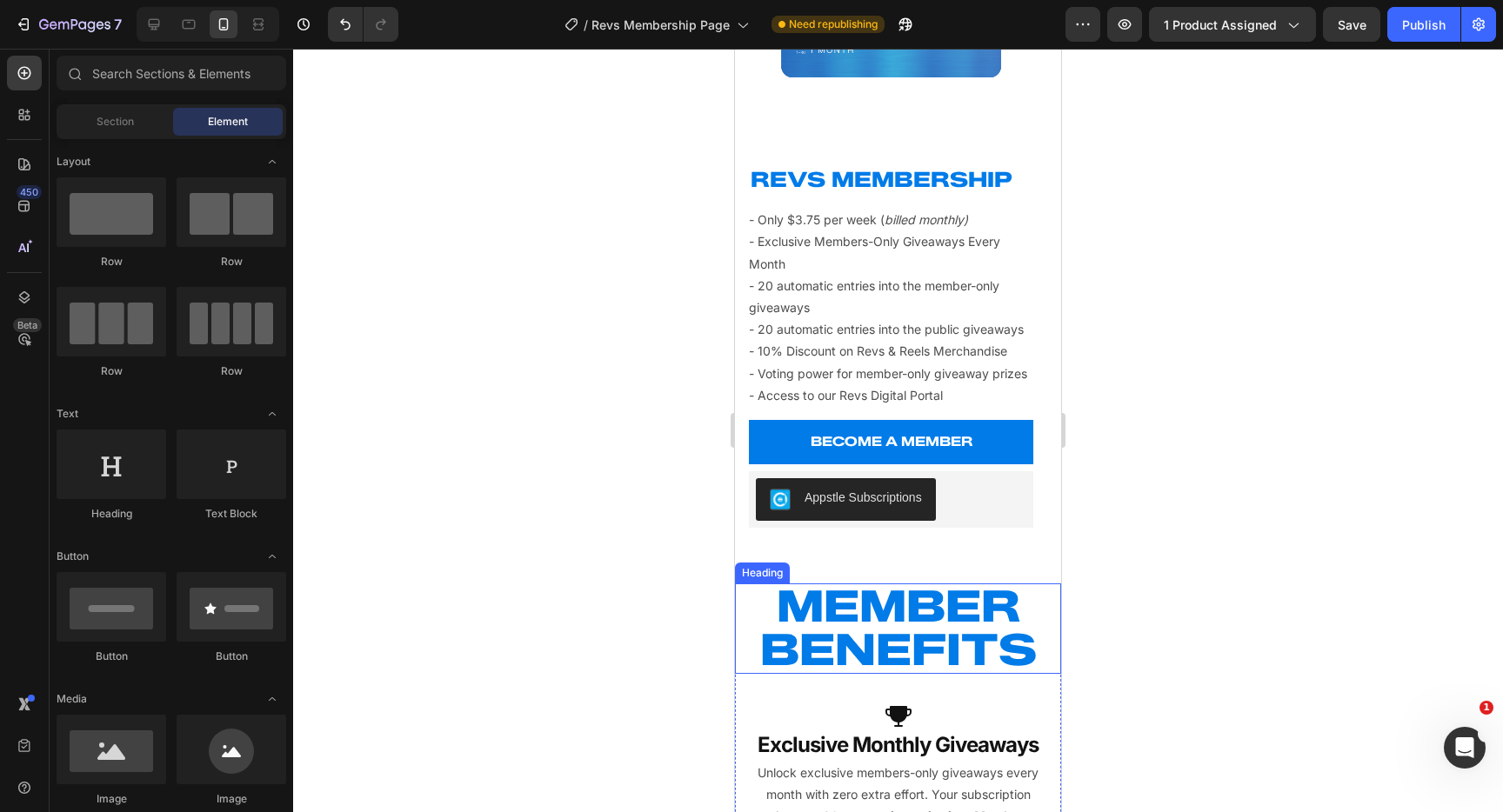
click at [915, 589] on h2 "MEMBER BENEFITS" at bounding box center [898, 628] width 326 height 90
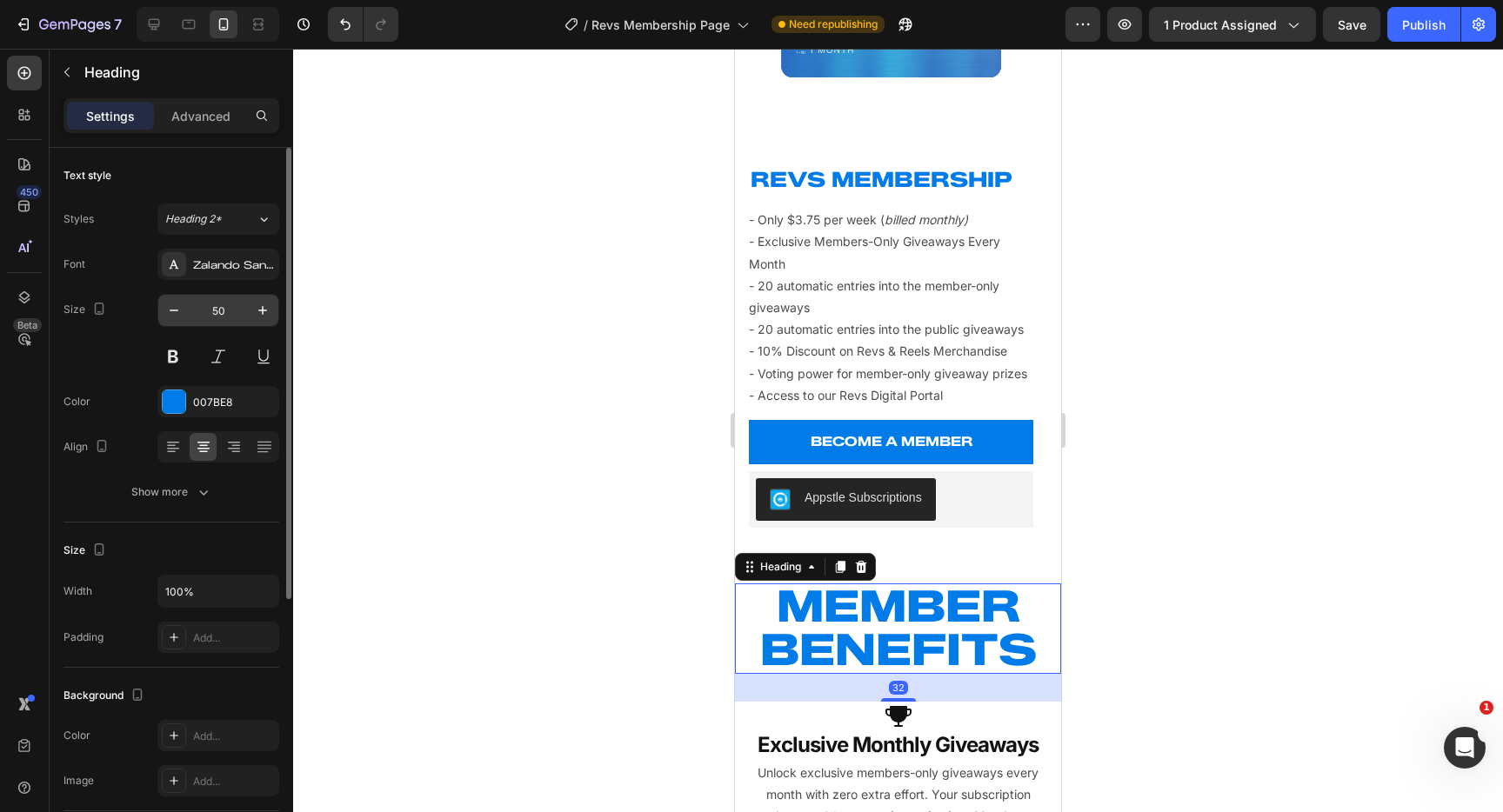
click at [241, 309] on input "50" at bounding box center [218, 310] width 58 height 31
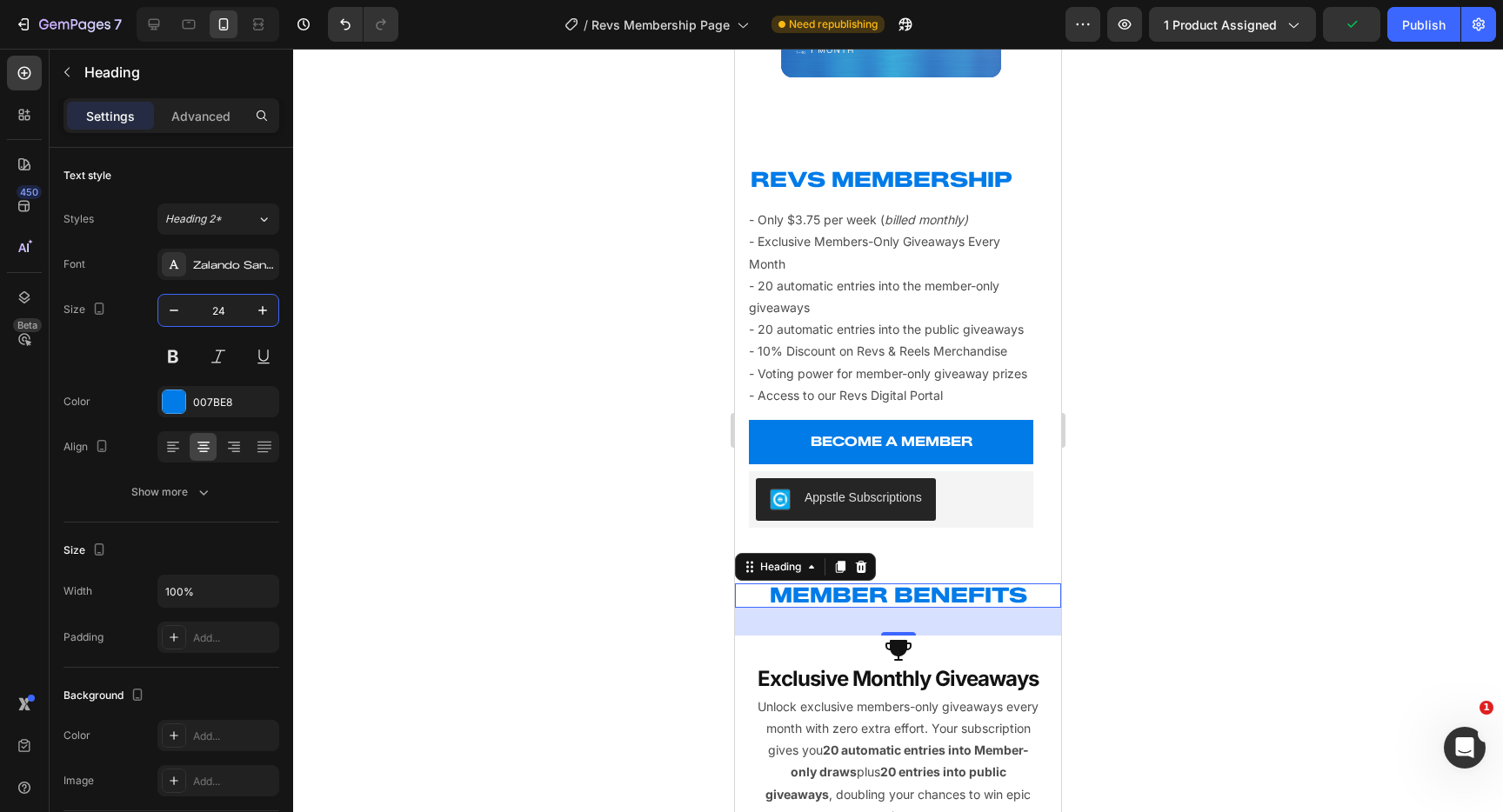
type input "24"
click at [584, 389] on div at bounding box center [897, 430] width 1210 height 764
drag, startPoint x: 951, startPoint y: 594, endPoint x: 940, endPoint y: 604, distance: 14.9
click at [951, 594] on h2 "MEMBER BENEFITS" at bounding box center [898, 596] width 326 height 25
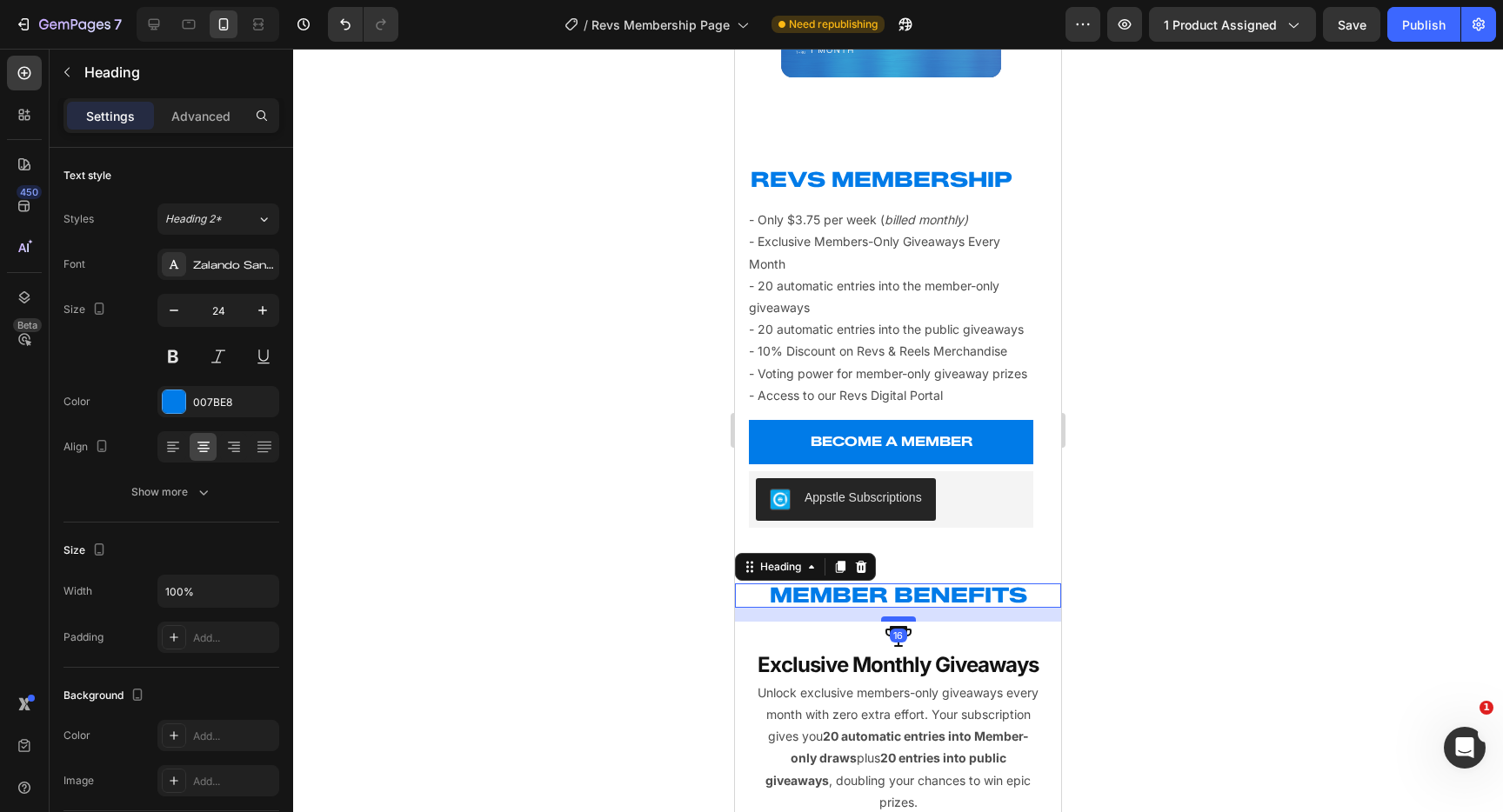
drag, startPoint x: 897, startPoint y: 634, endPoint x: 902, endPoint y: 621, distance: 13.9
click at [902, 621] on div at bounding box center [898, 620] width 35 height 6
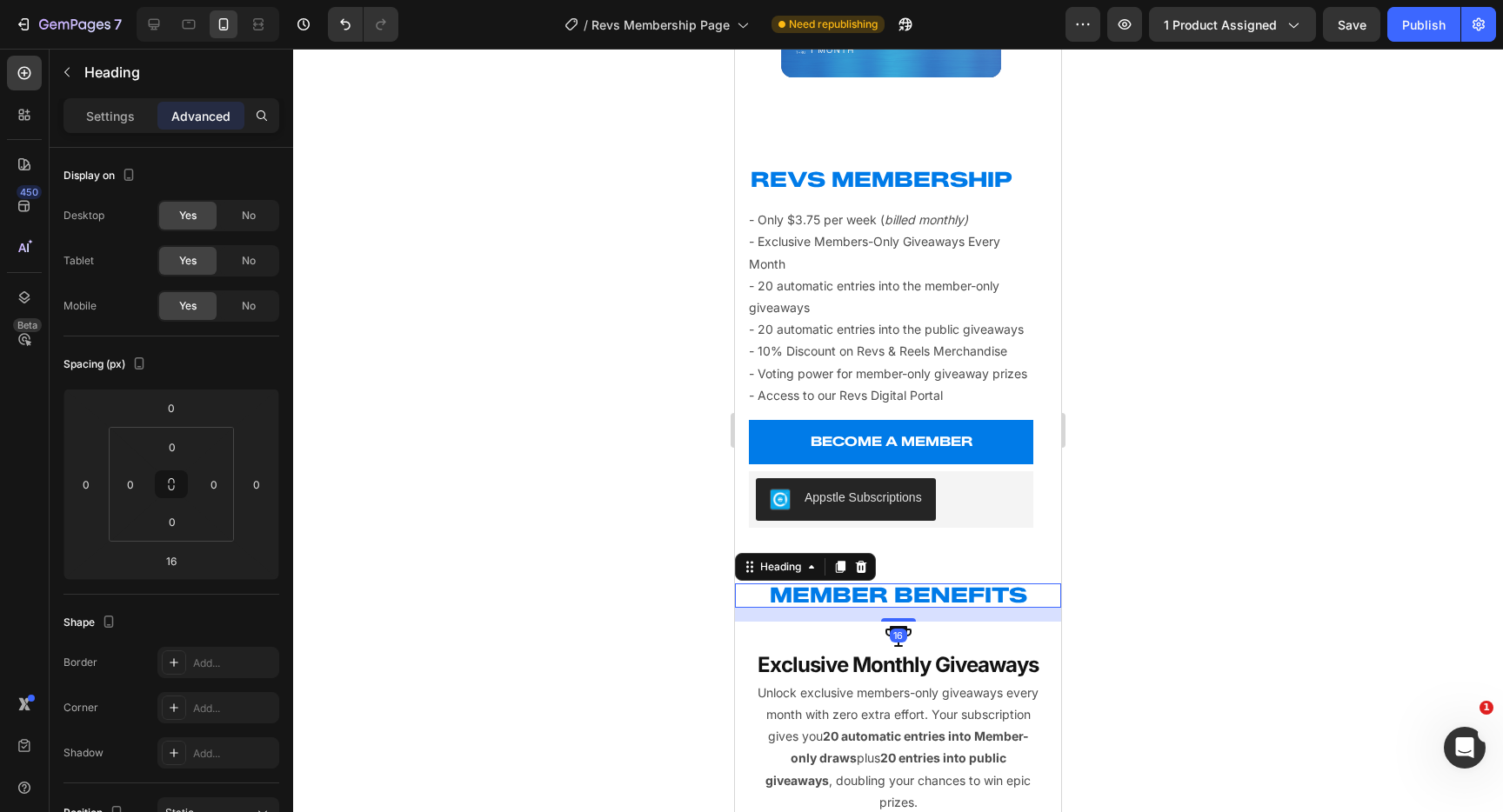
click at [599, 625] on div at bounding box center [897, 430] width 1210 height 764
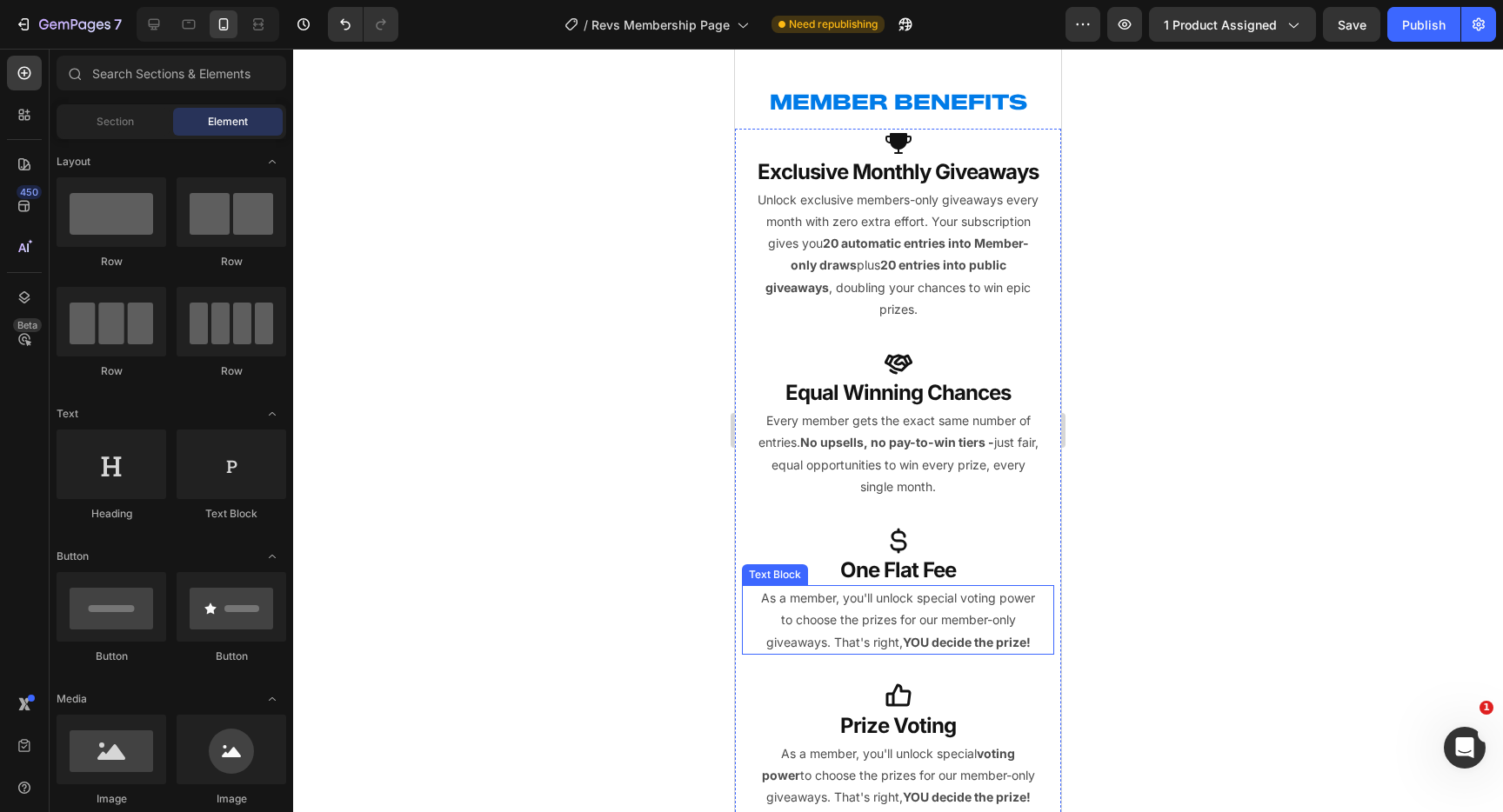
scroll to position [1490, 0]
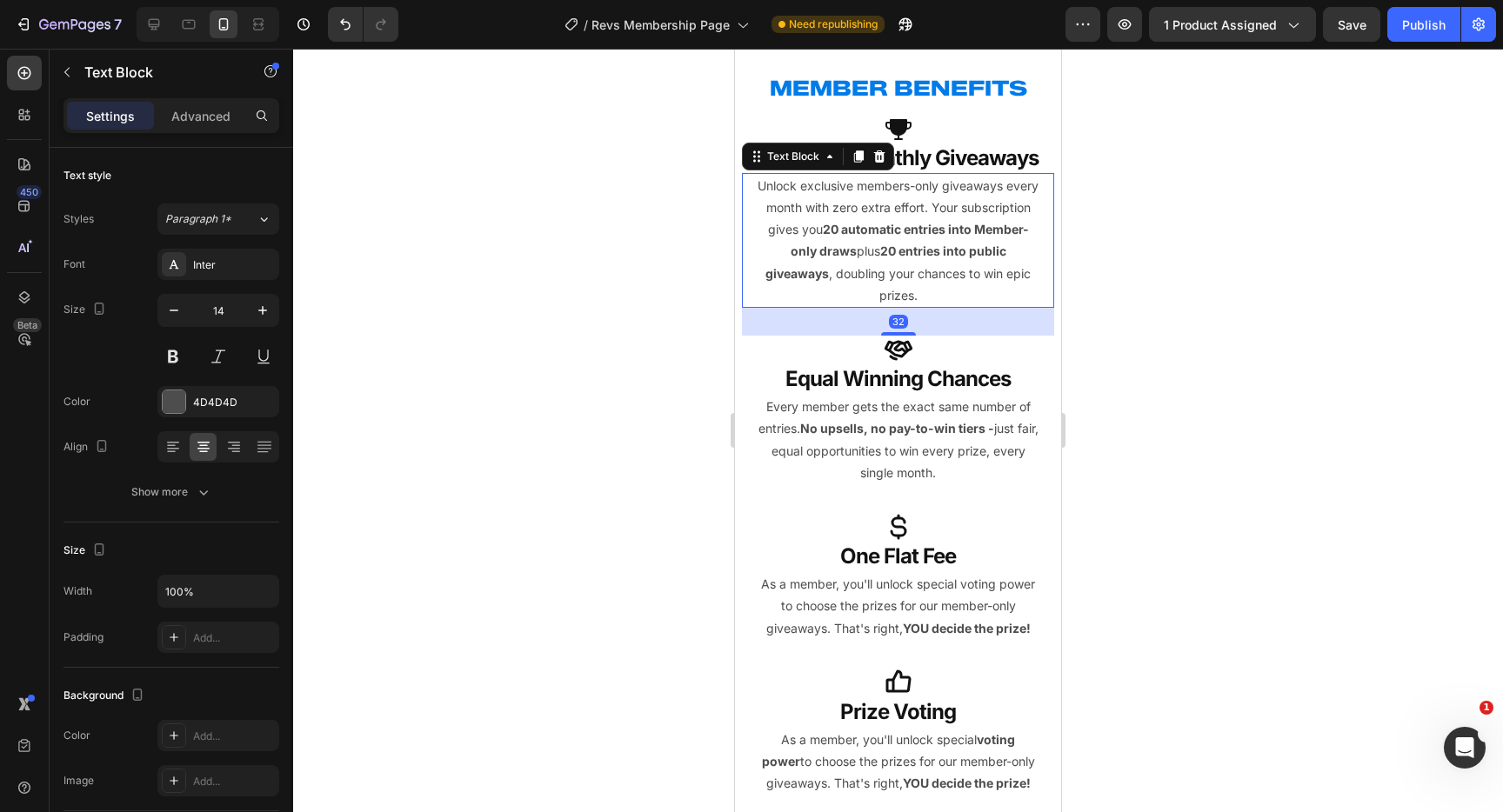
click at [898, 273] on p "Unlock exclusive members-only giveaways every month with zero extra effort. You…" at bounding box center [898, 241] width 281 height 132
click at [174, 313] on icon "button" at bounding box center [173, 311] width 17 height 17
type input "12"
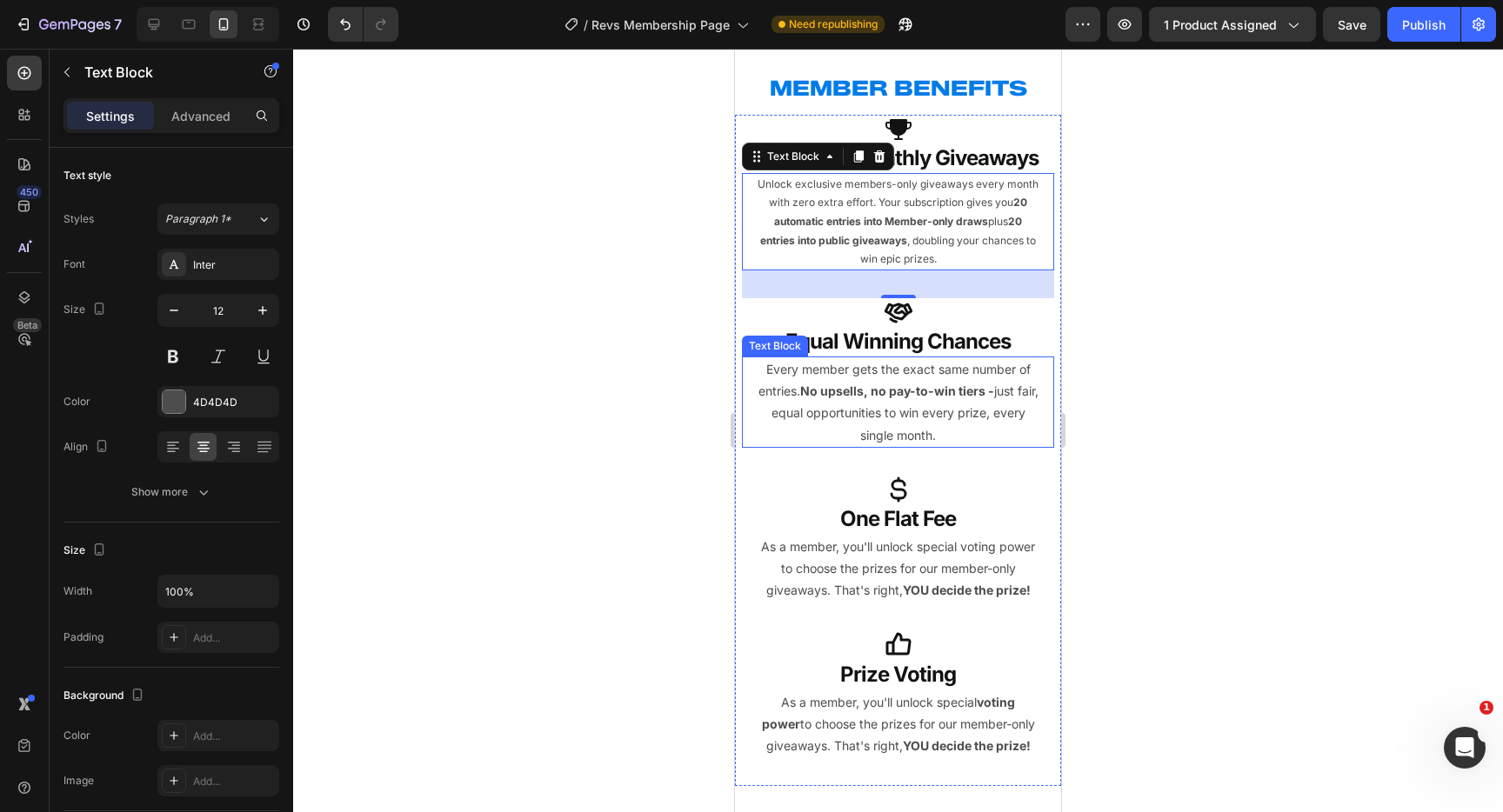
click at [905, 398] on p "Every member gets the exact same number of entries. No upsells, no pay-to-win t…" at bounding box center [898, 402] width 281 height 88
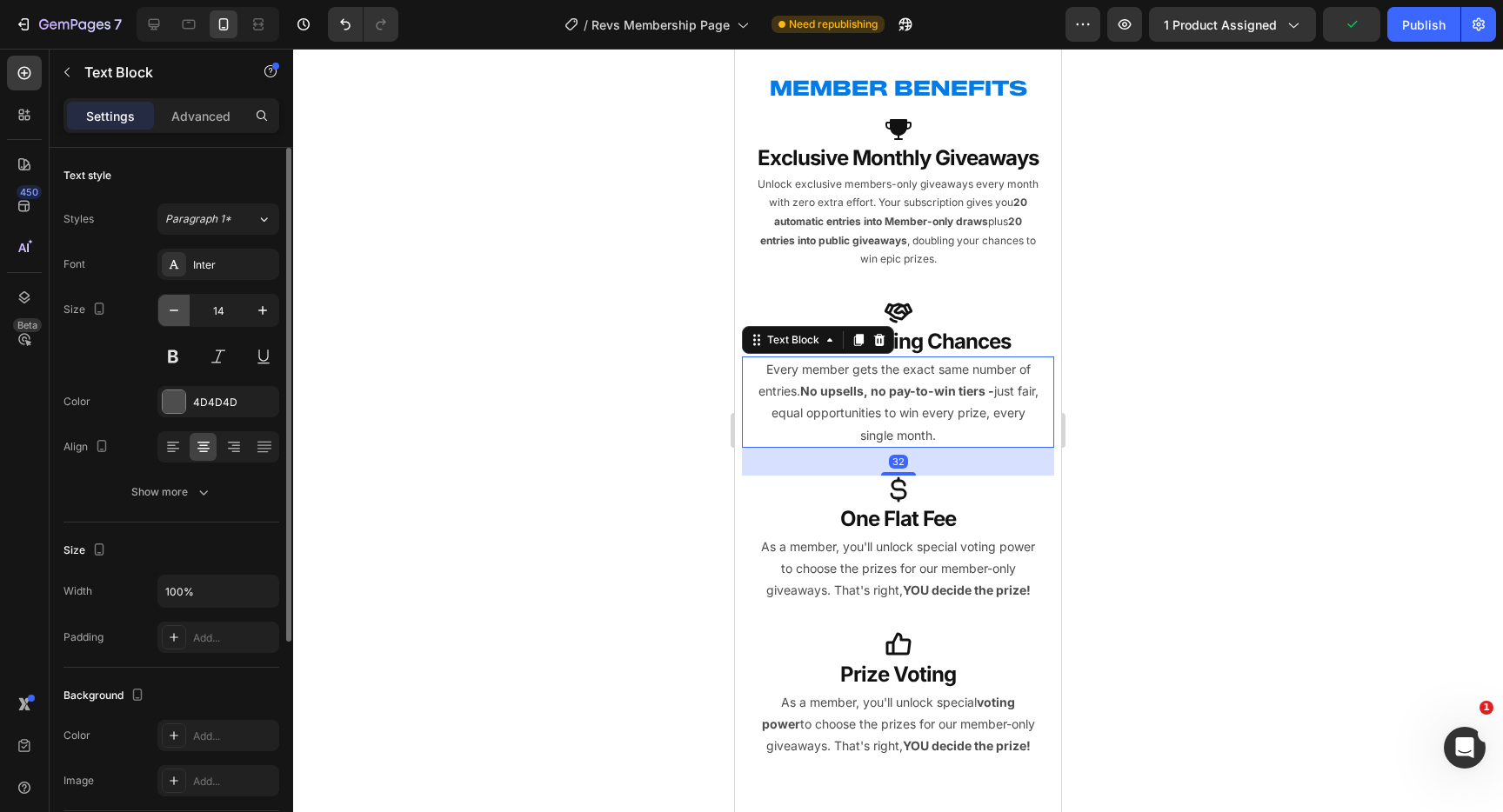
click at [173, 314] on icon "button" at bounding box center [173, 311] width 17 height 17
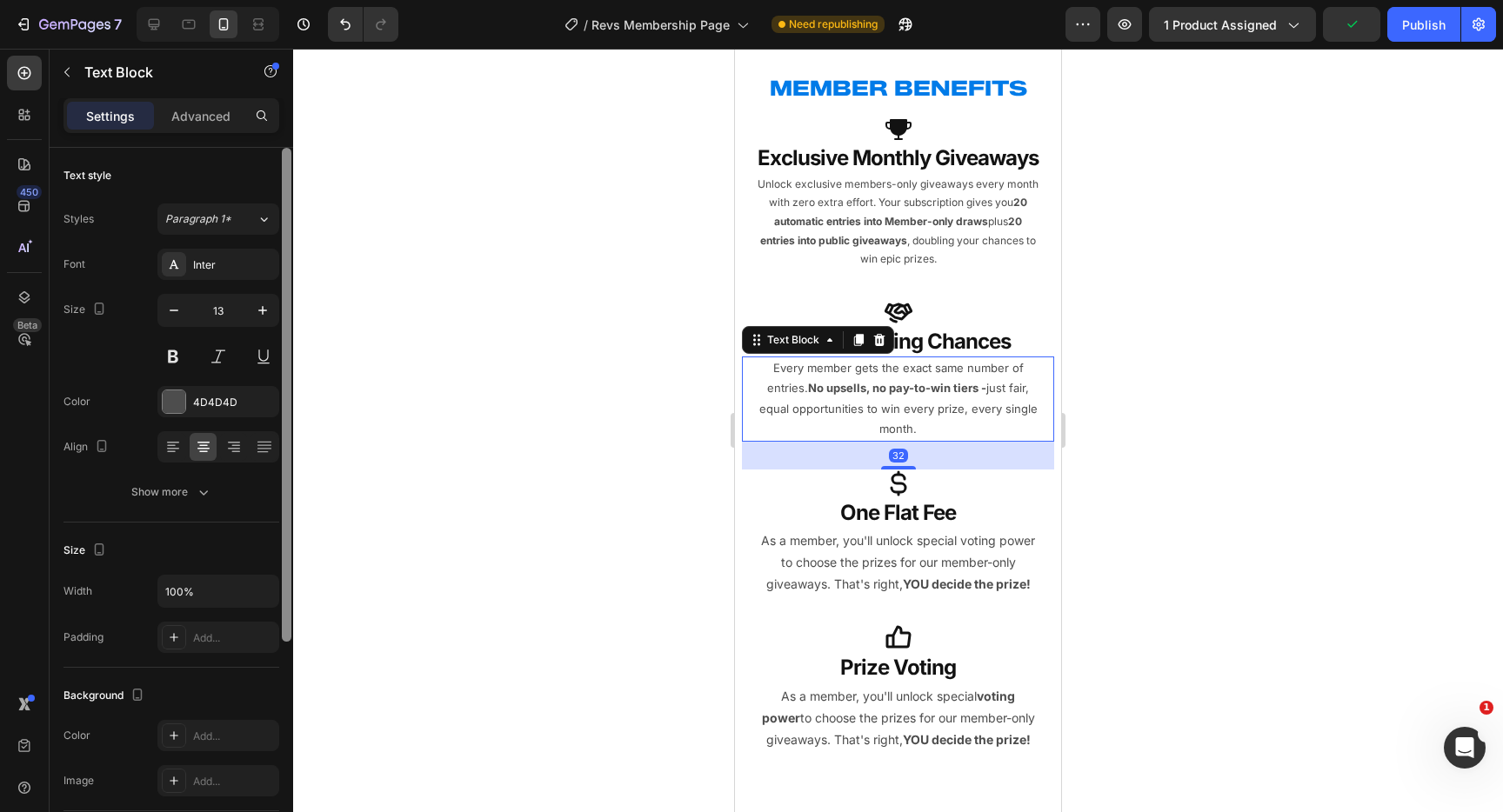
type input "12"
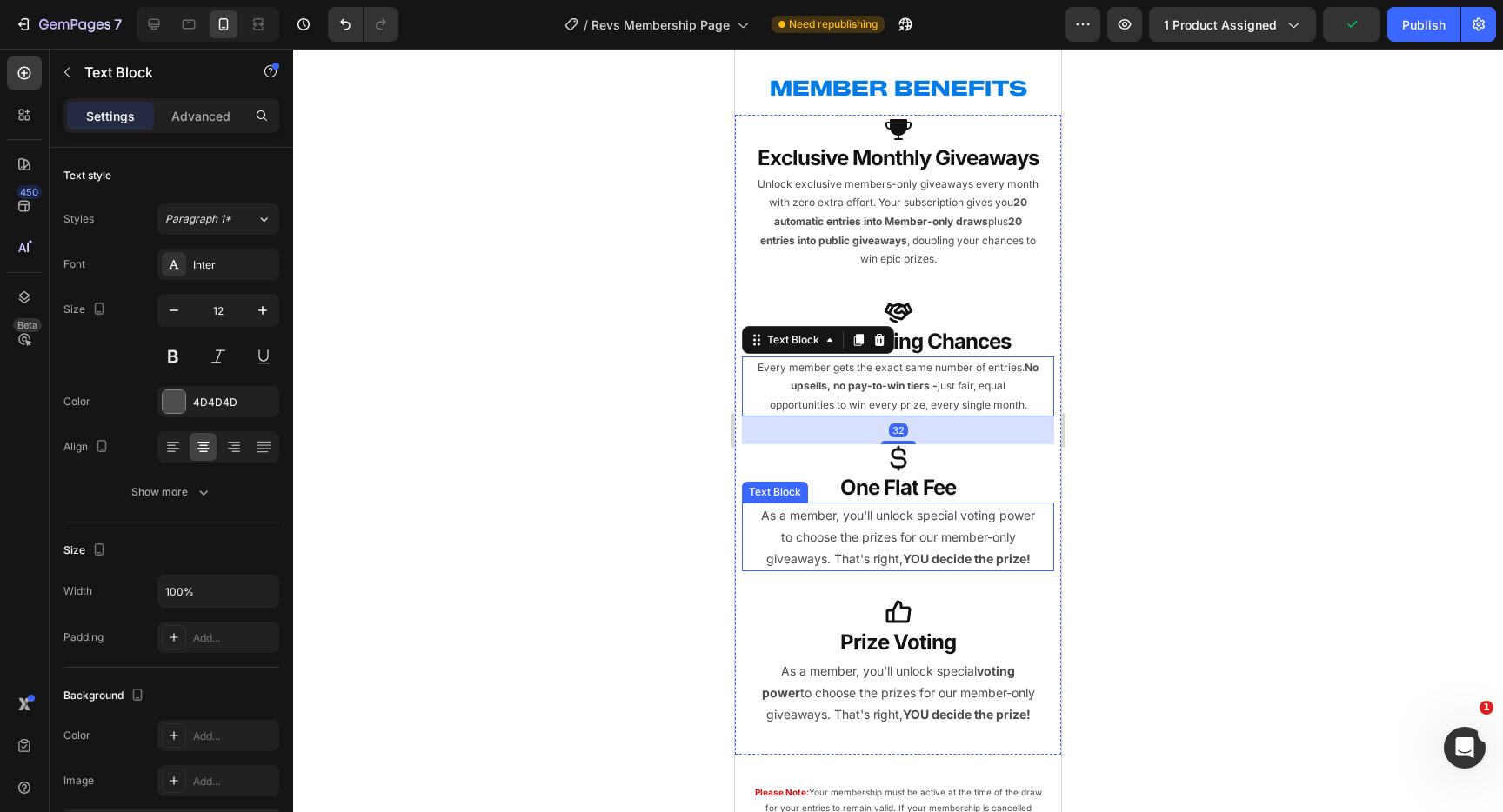
click at [855, 546] on p "As a member, you'll unlock special voting power to choose the prizes for our me…" at bounding box center [898, 537] width 281 height 66
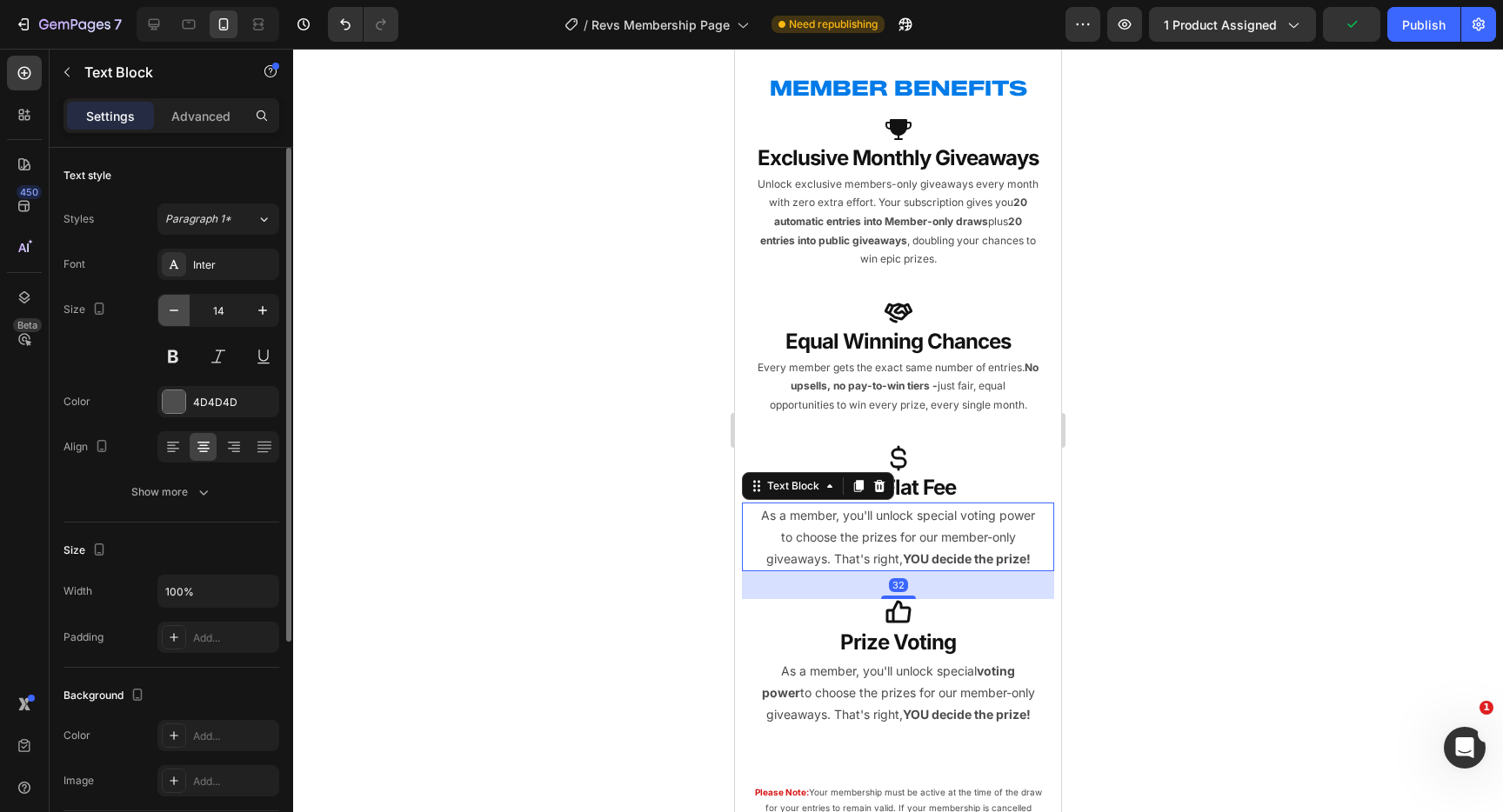
click at [170, 314] on icon "button" at bounding box center [173, 311] width 17 height 17
type input "12"
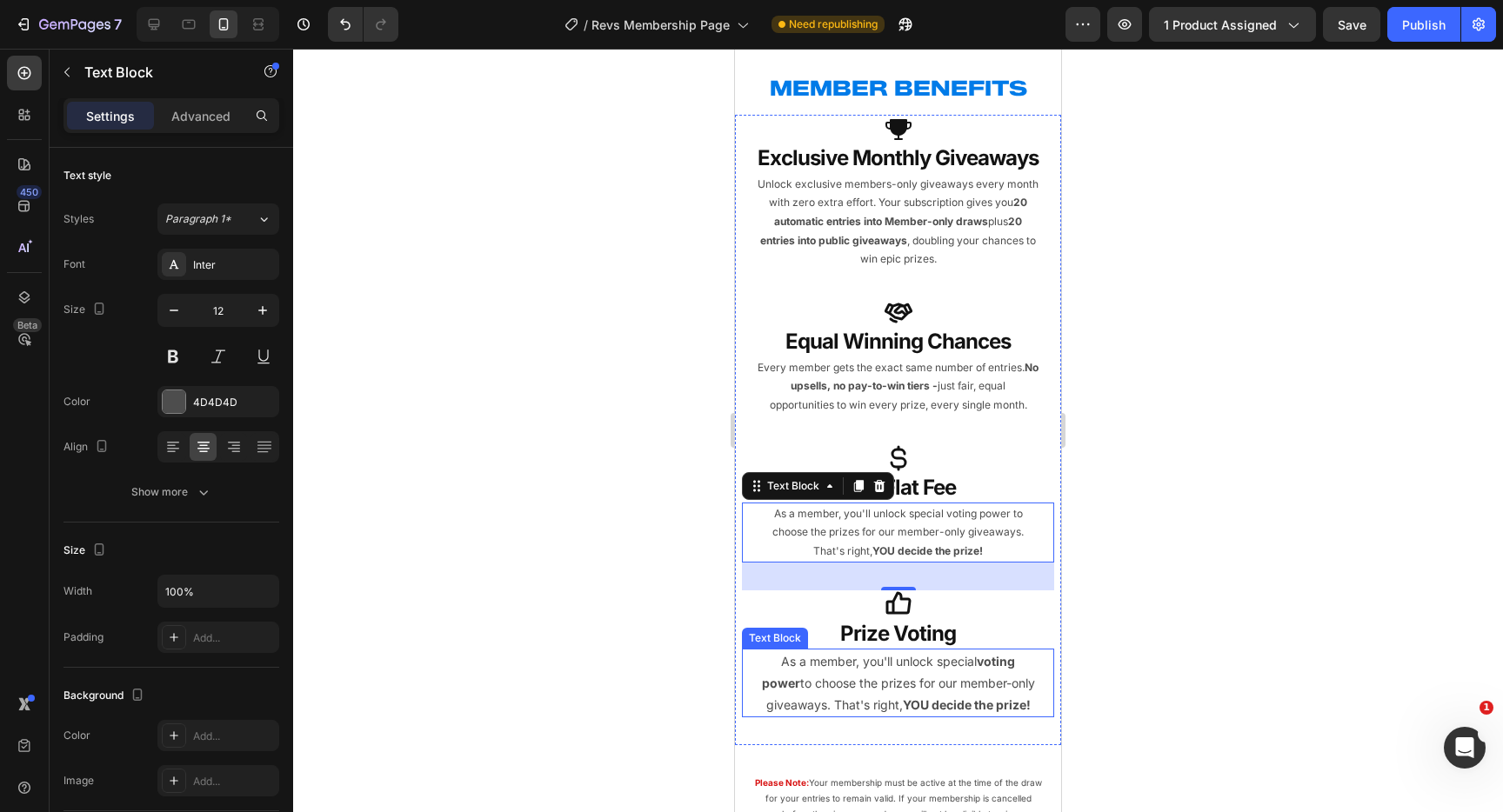
click at [939, 677] on p "As a member, you'll unlock special voting power to choose the prizes for our me…" at bounding box center [898, 684] width 281 height 66
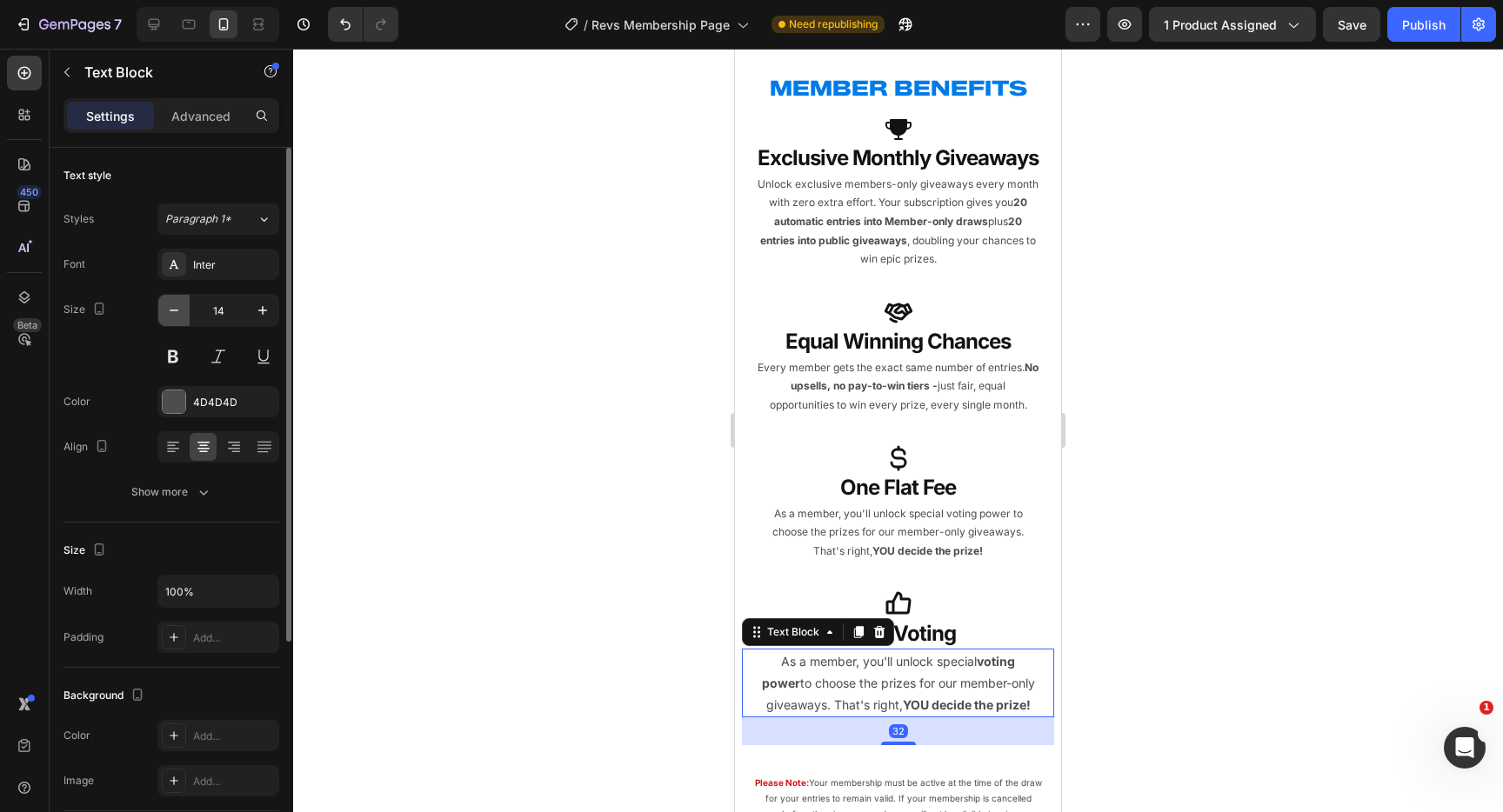
click at [166, 308] on icon "button" at bounding box center [173, 311] width 17 height 17
drag, startPoint x: 166, startPoint y: 308, endPoint x: 387, endPoint y: 433, distance: 253.9
click at [166, 308] on icon "button" at bounding box center [173, 311] width 17 height 17
type input "12"
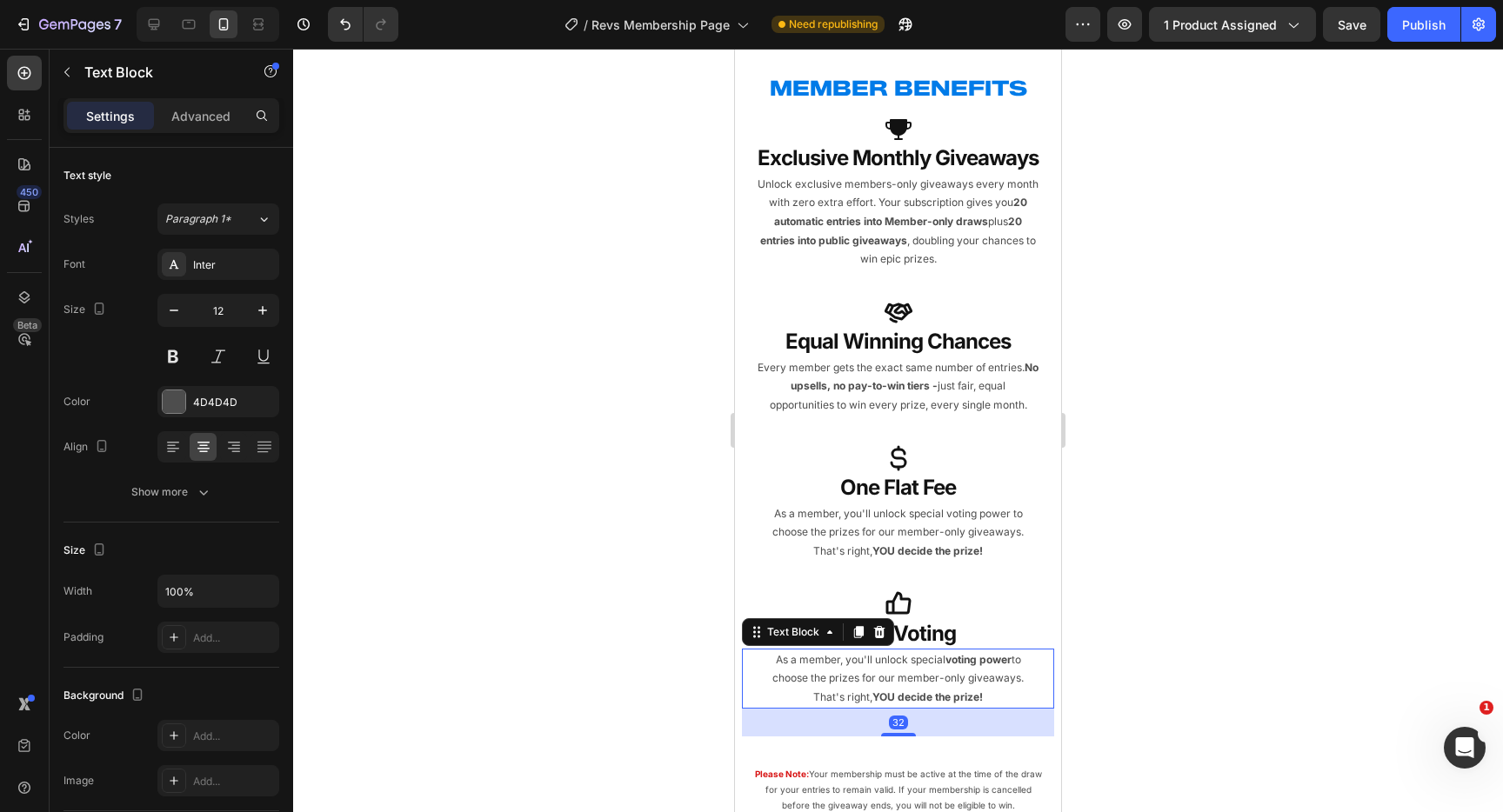
click at [522, 491] on div at bounding box center [897, 430] width 1210 height 764
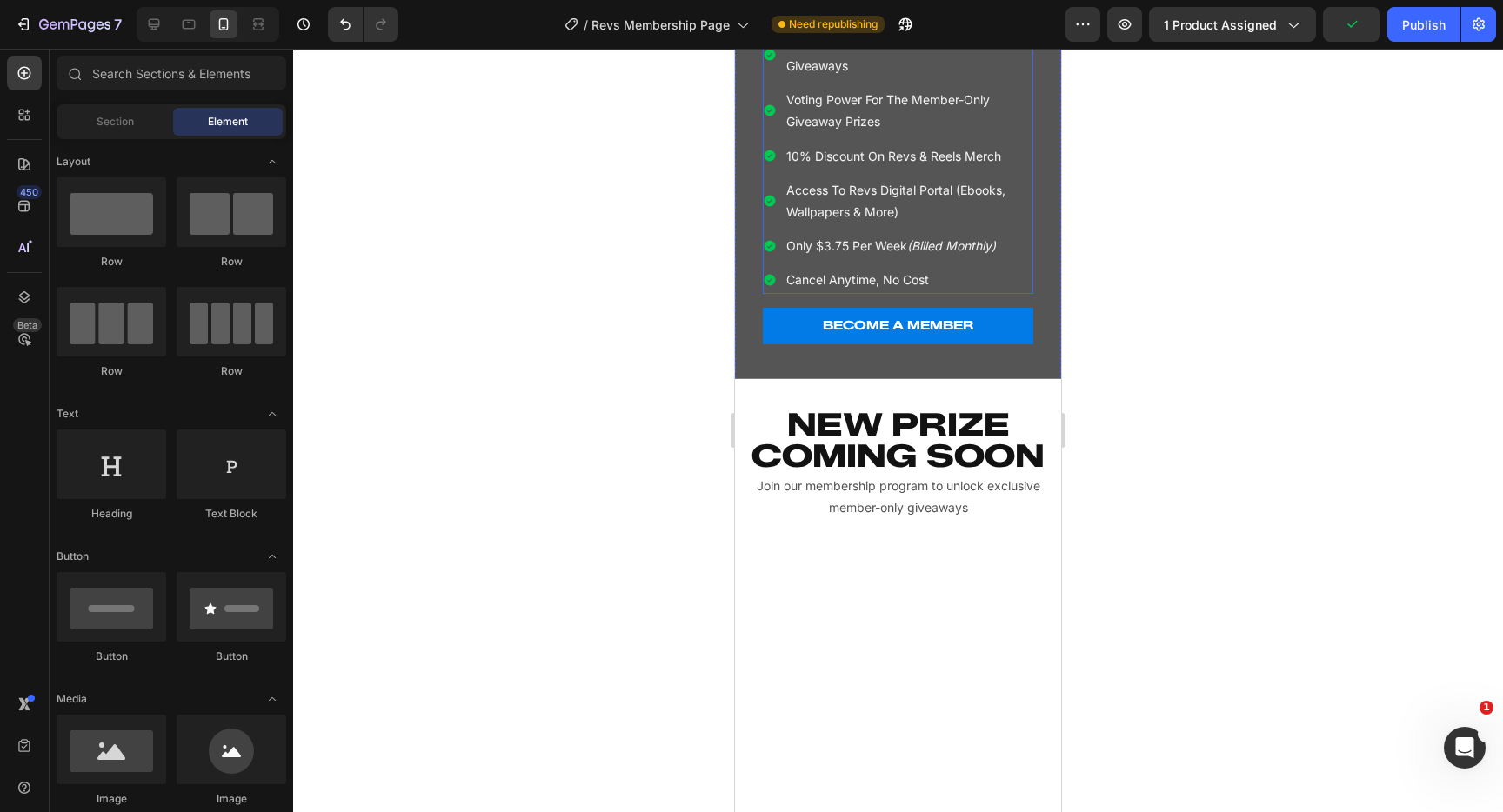
scroll to position [351, 0]
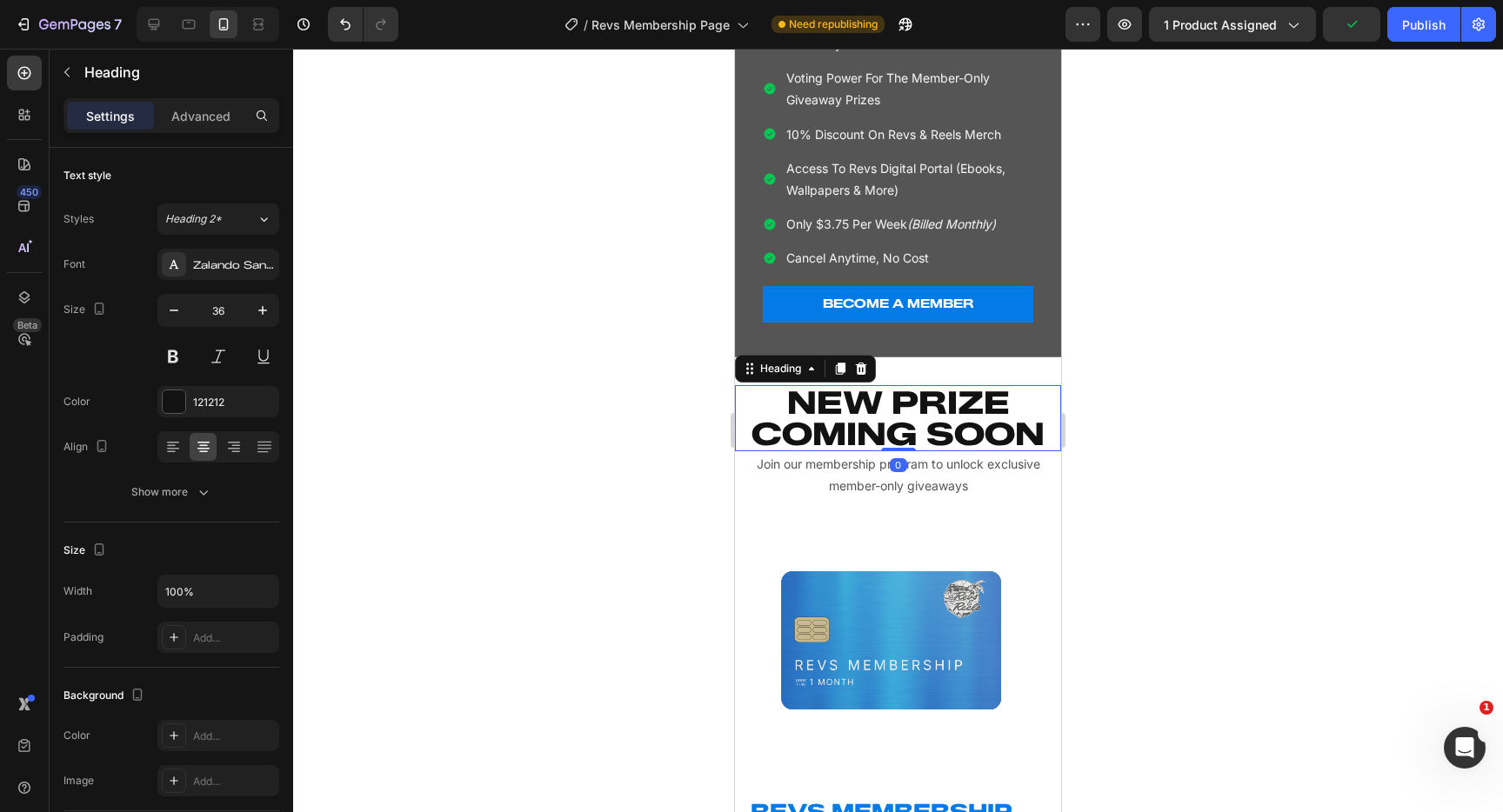
click at [906, 434] on h2 "NEW PRIZE COMING SOON" at bounding box center [898, 419] width 326 height 66
click at [228, 318] on input "36" at bounding box center [218, 310] width 58 height 31
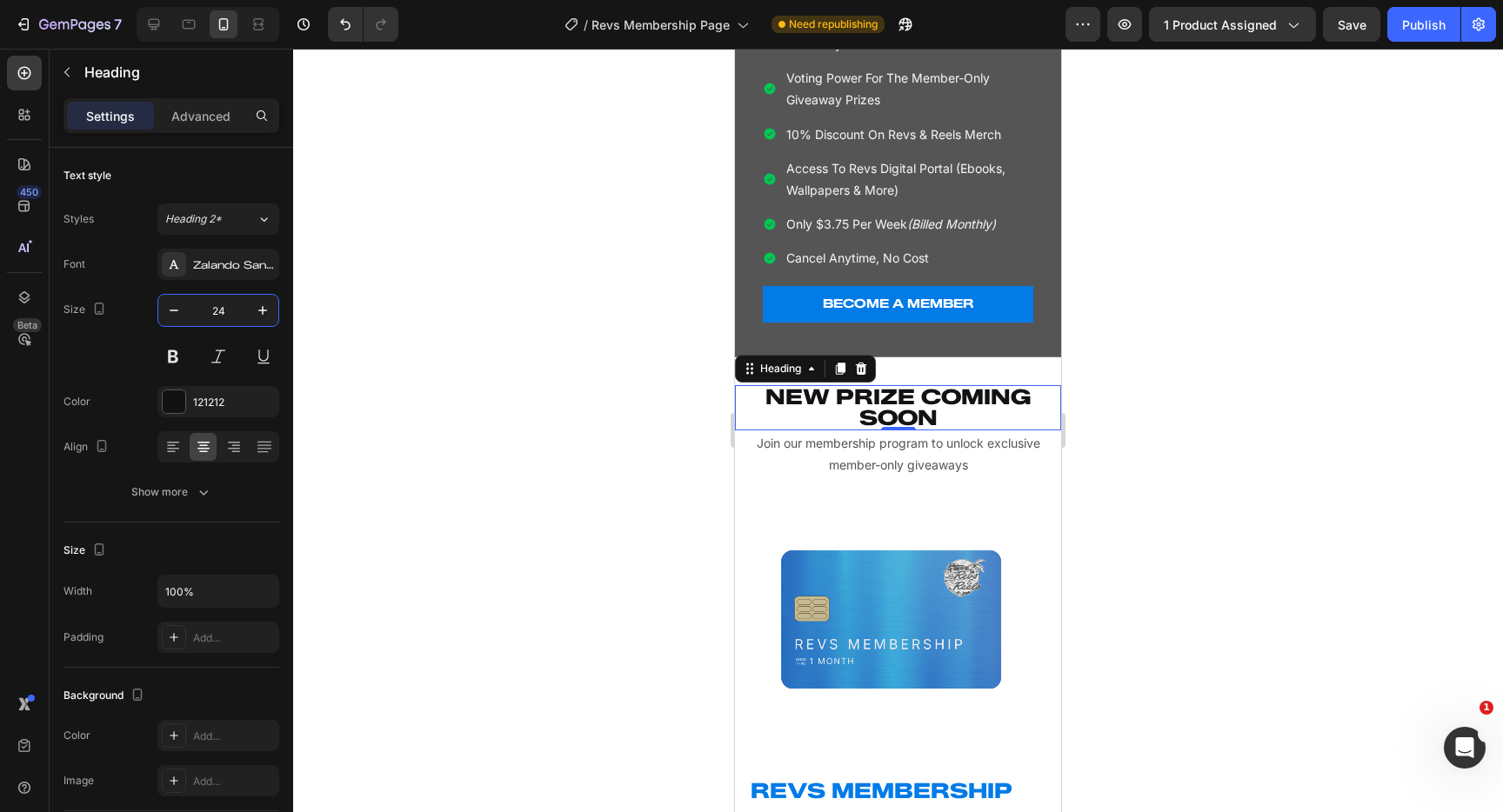
type input "24"
click at [531, 358] on div at bounding box center [897, 430] width 1210 height 764
click at [960, 409] on h2 "NEW PRIZE COMING SOON" at bounding box center [898, 408] width 326 height 45
click at [913, 394] on h2 "NEW PRIZE COMING SOON" at bounding box center [898, 408] width 326 height 45
click at [930, 395] on p "NEW PRIZE COMING SOON" at bounding box center [898, 408] width 323 height 42
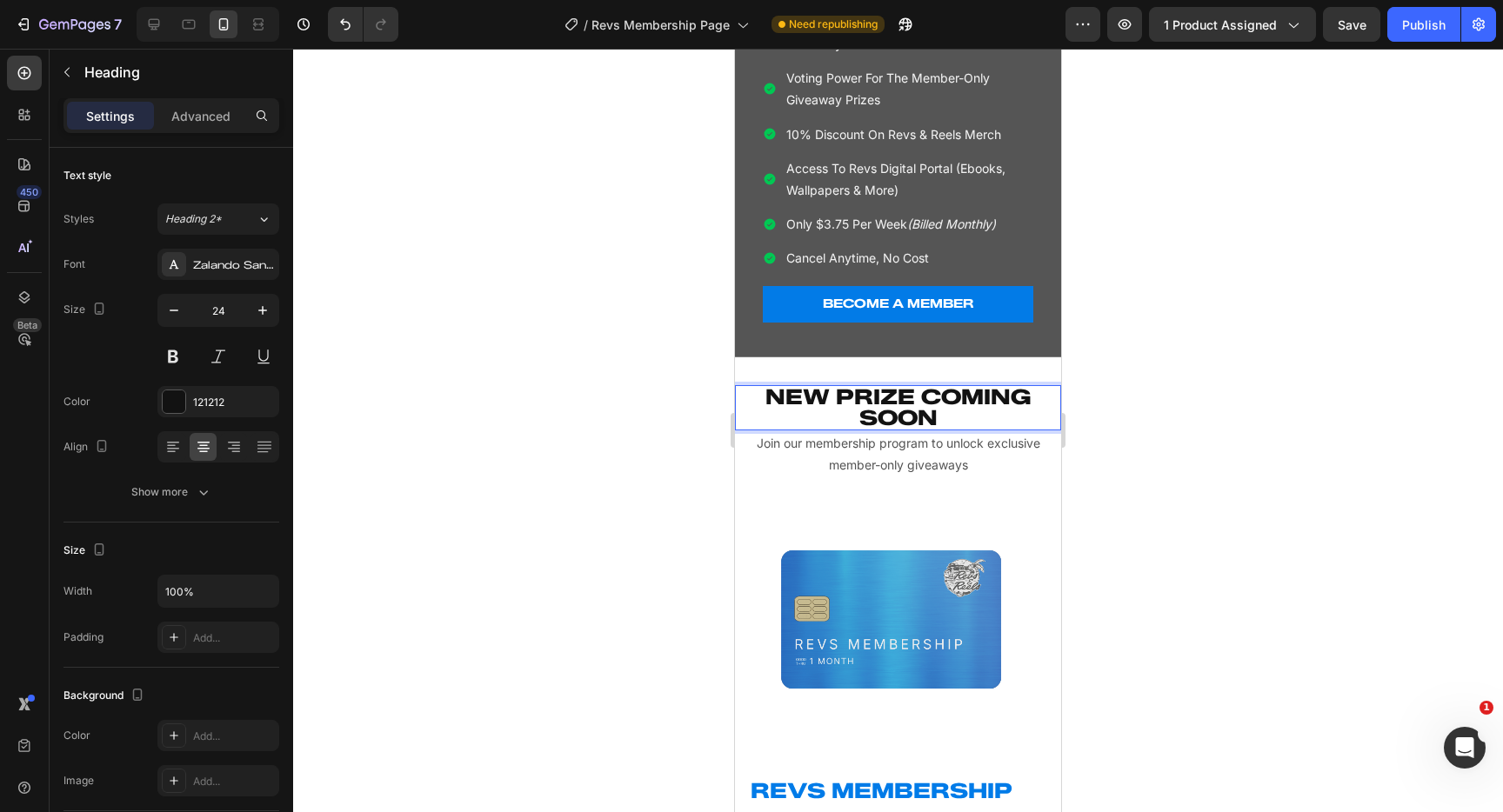
click at [927, 396] on p "NEW PRIZE COMING SOON" at bounding box center [898, 408] width 323 height 42
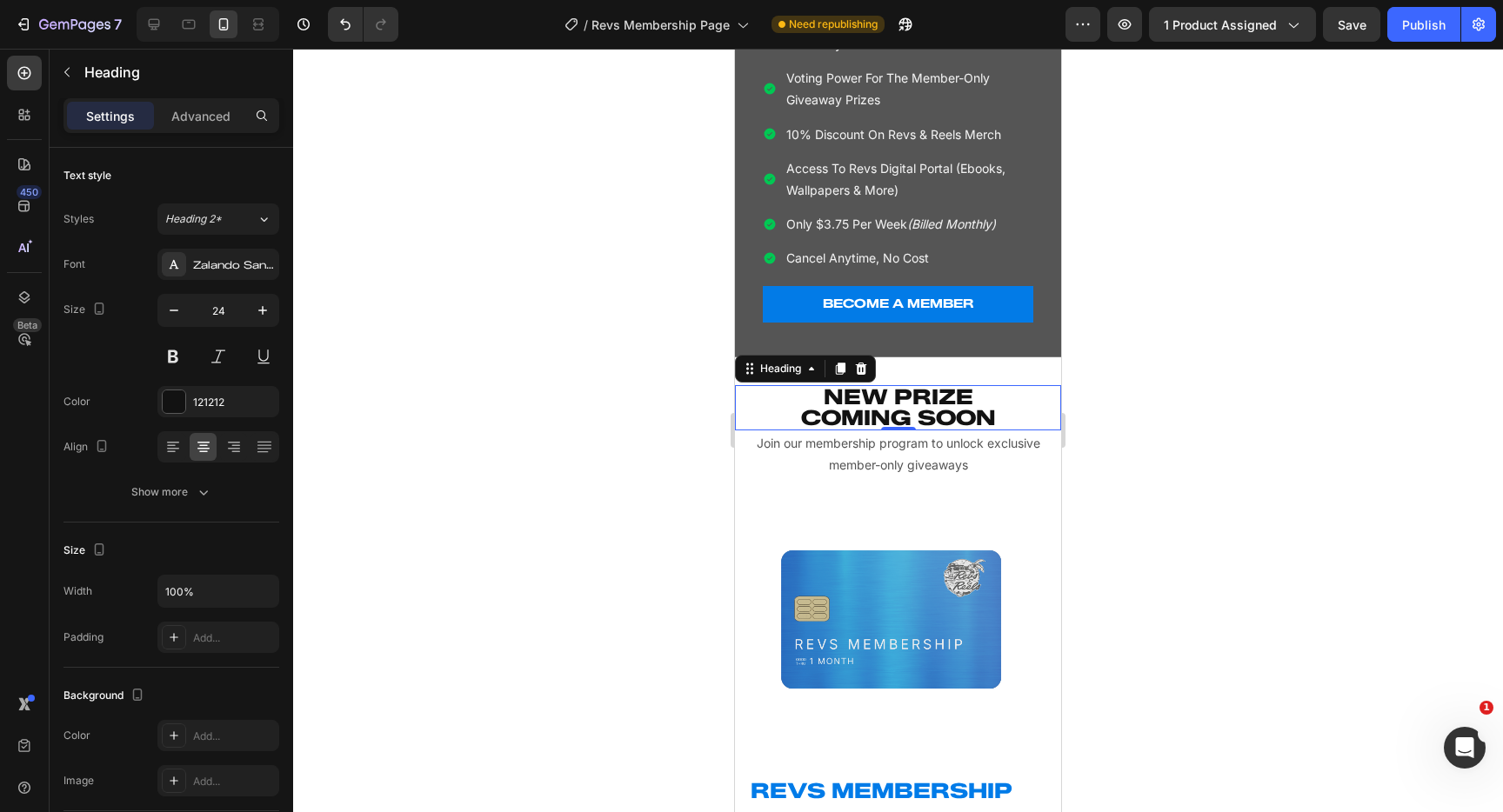
click at [585, 381] on div at bounding box center [897, 430] width 1210 height 764
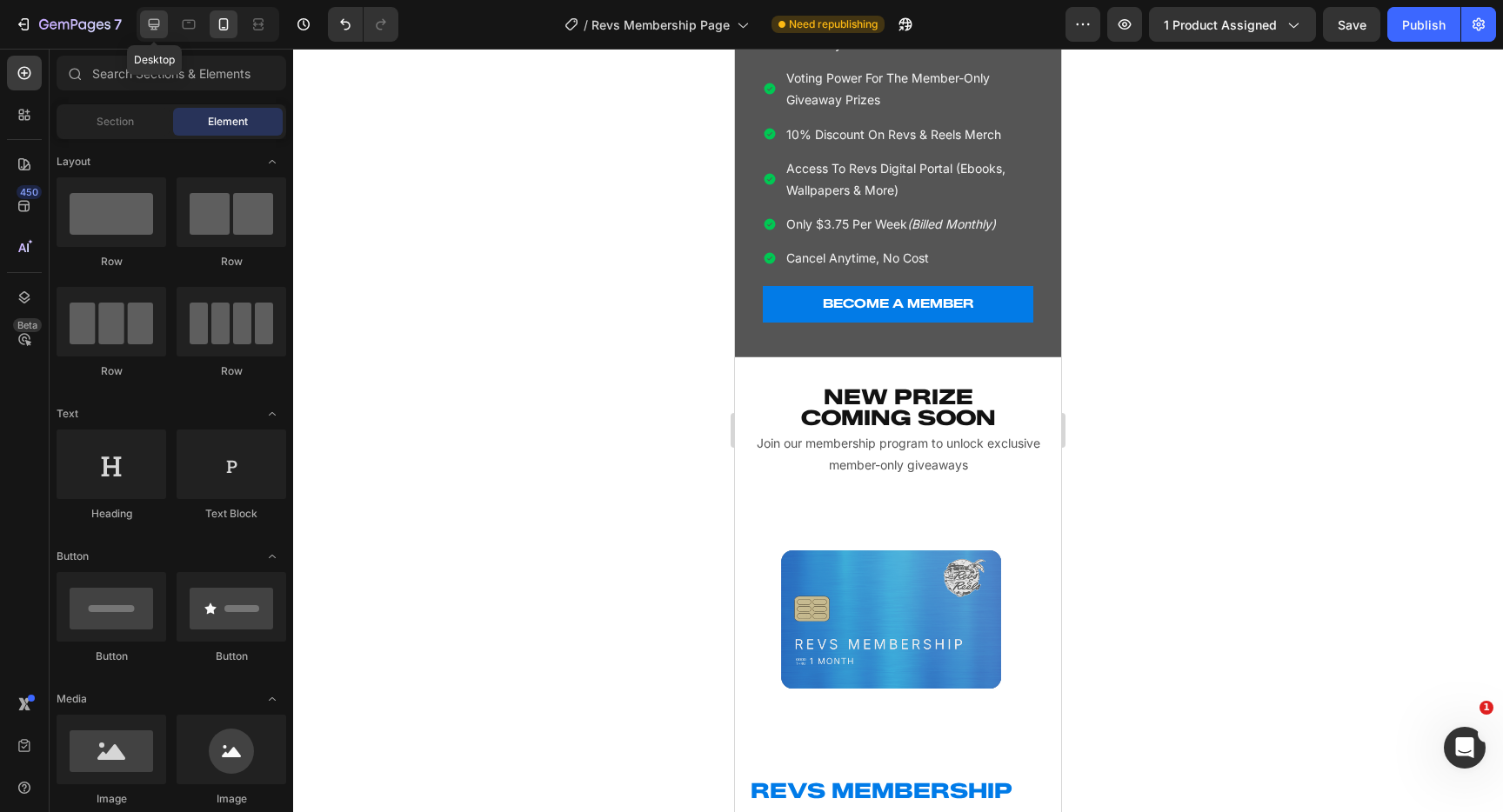
click at [157, 16] on icon at bounding box center [154, 25] width 17 height 17
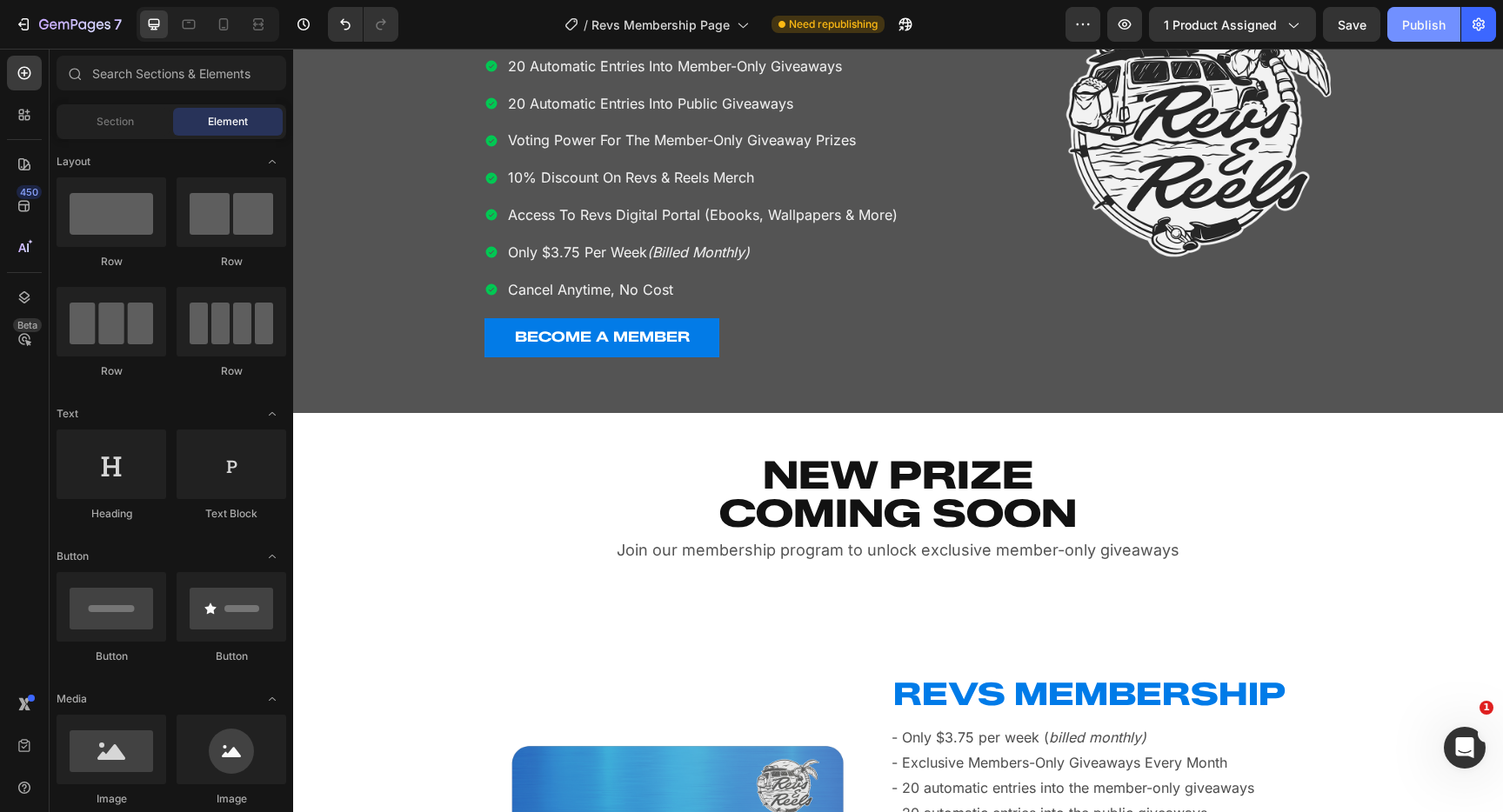
click at [1403, 16] on div "Publish" at bounding box center [1424, 25] width 44 height 18
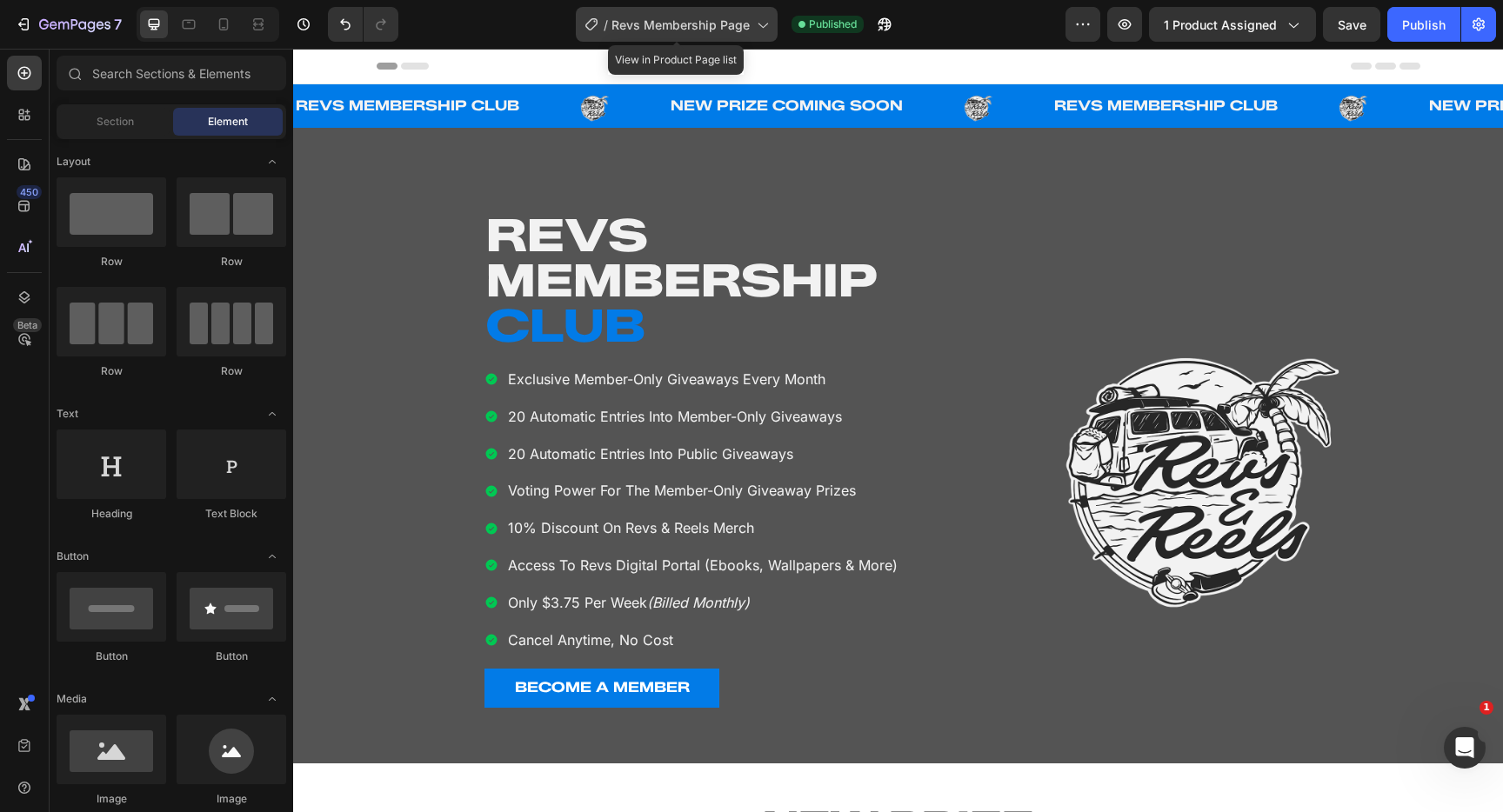
click at [690, 20] on span "Revs Membership Page" at bounding box center [680, 25] width 138 height 18
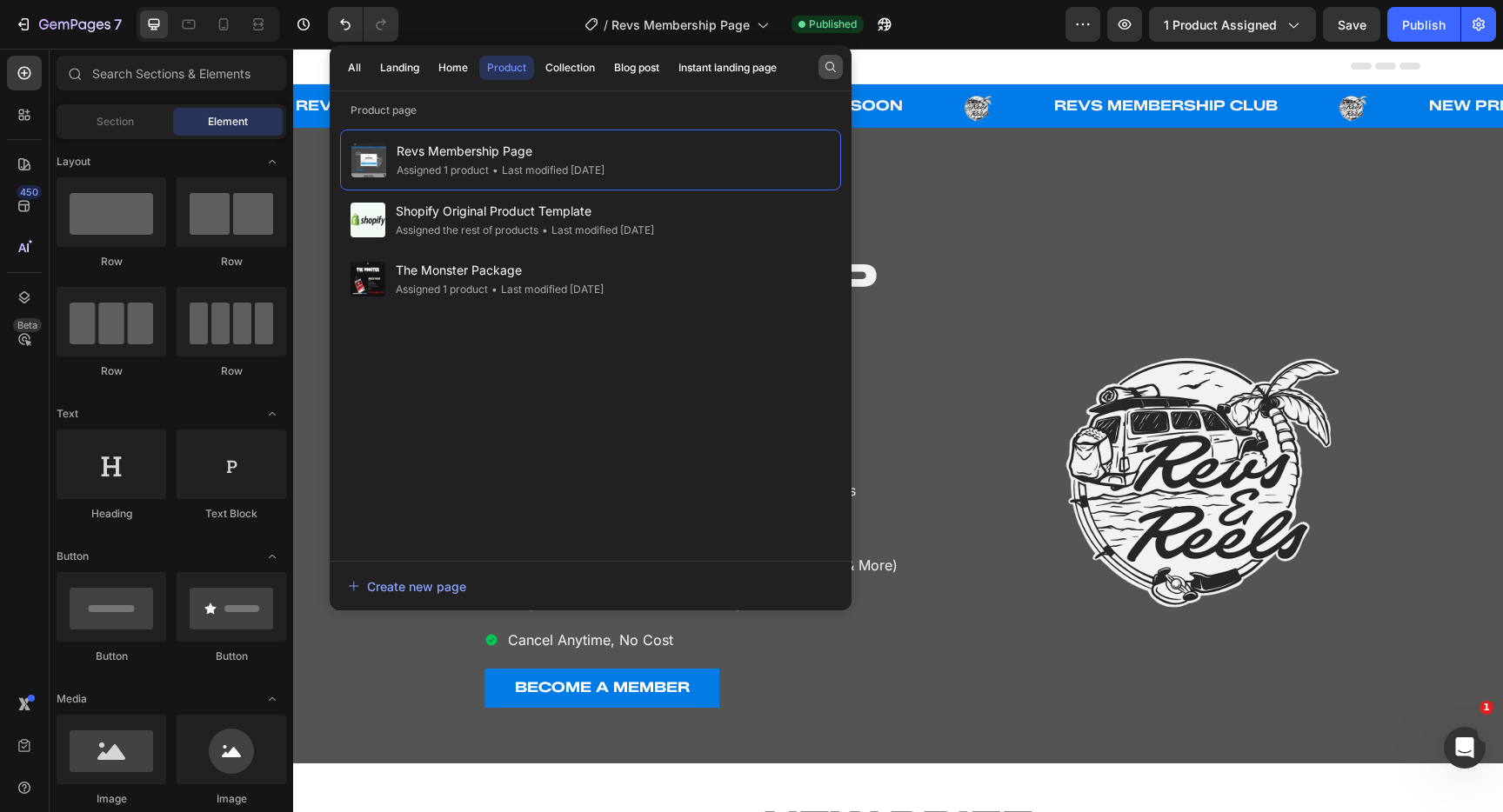
click at [822, 68] on button "button" at bounding box center [831, 67] width 25 height 25
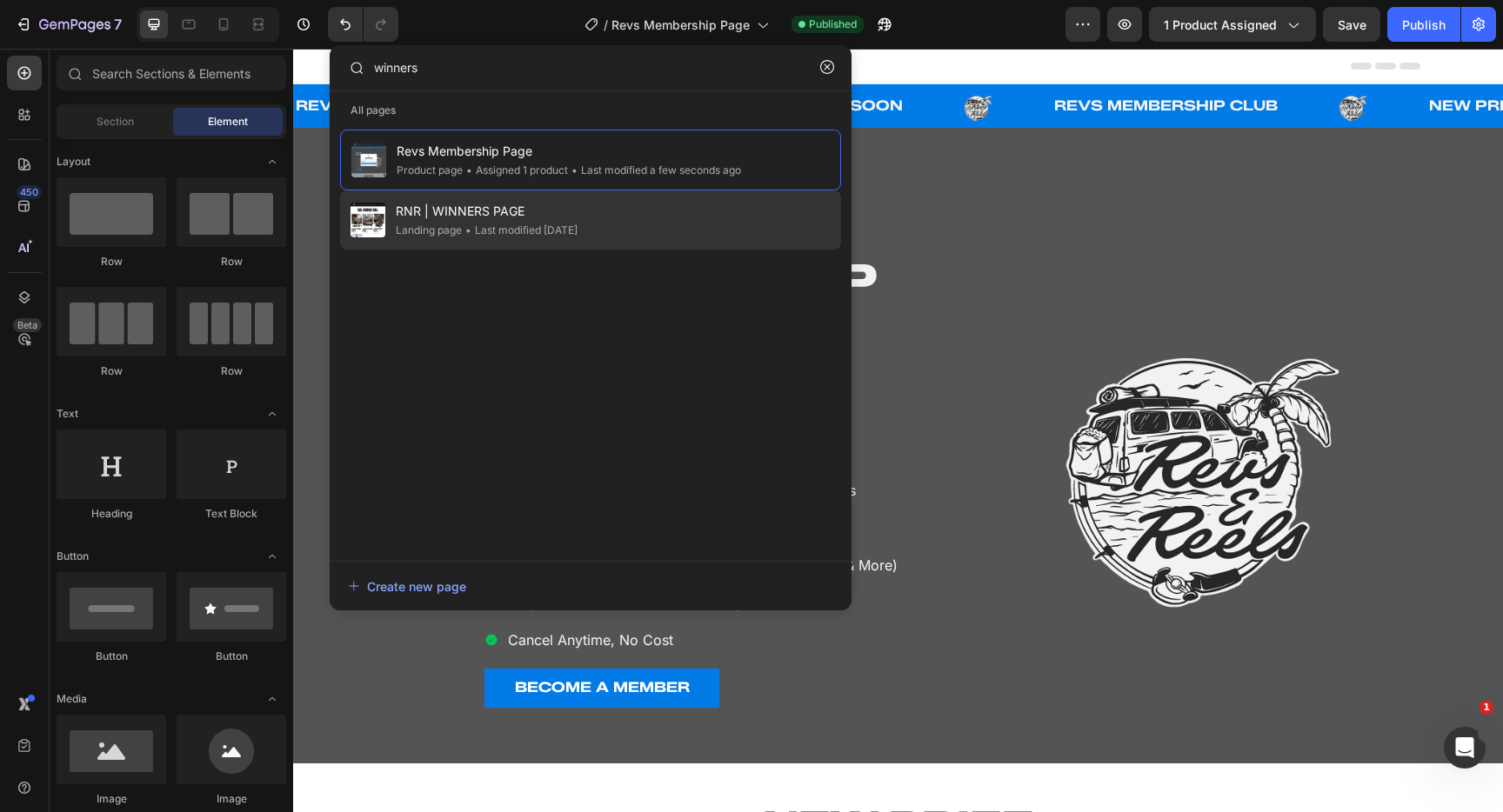
type input "winners"
click at [446, 208] on span "RNR | WINNERS PAGE" at bounding box center [487, 211] width 182 height 21
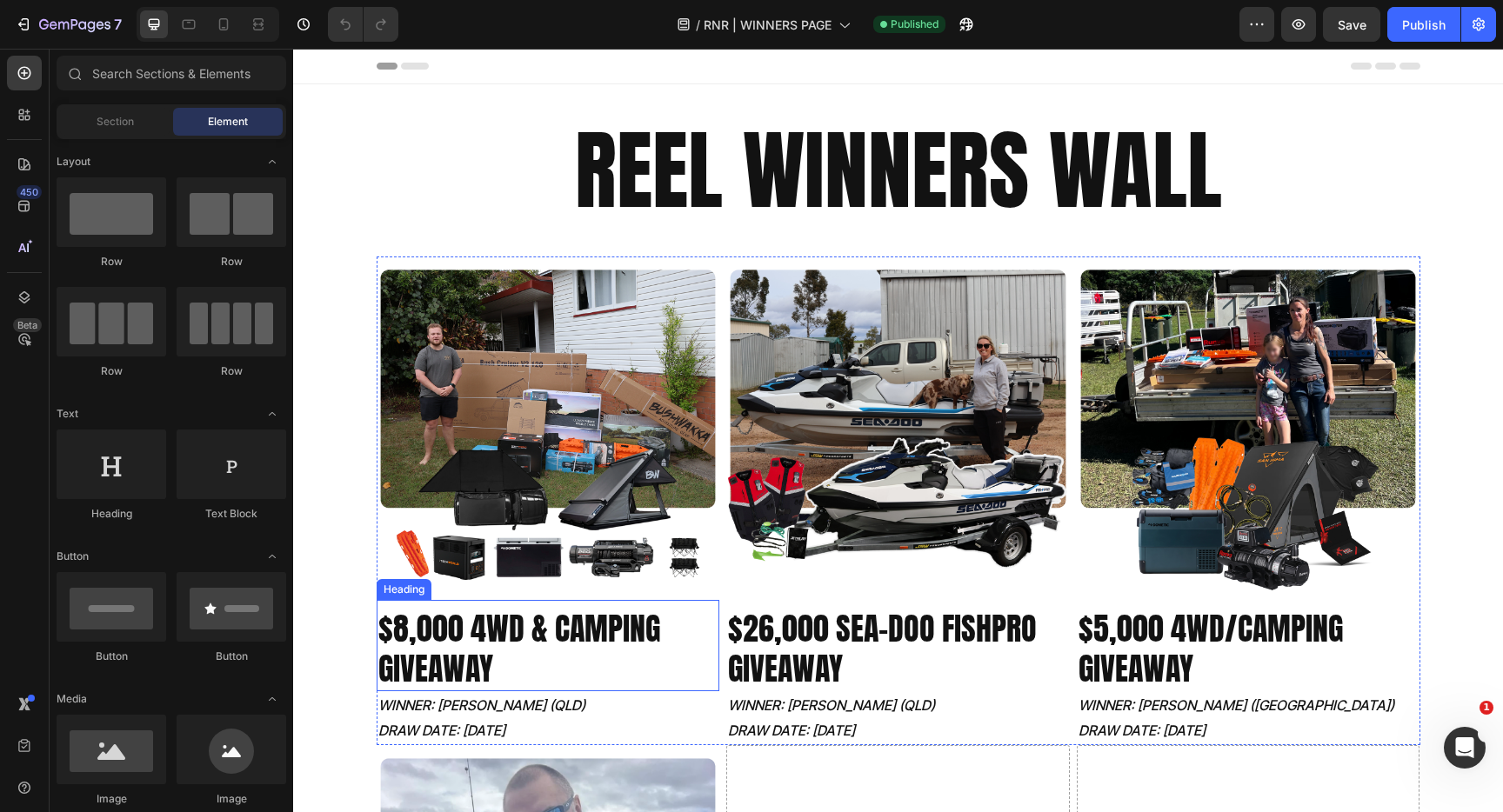
click at [516, 633] on h2 "$8,000 4WD & CAMPING GIVEAWAY" at bounding box center [549, 650] width 344 height 85
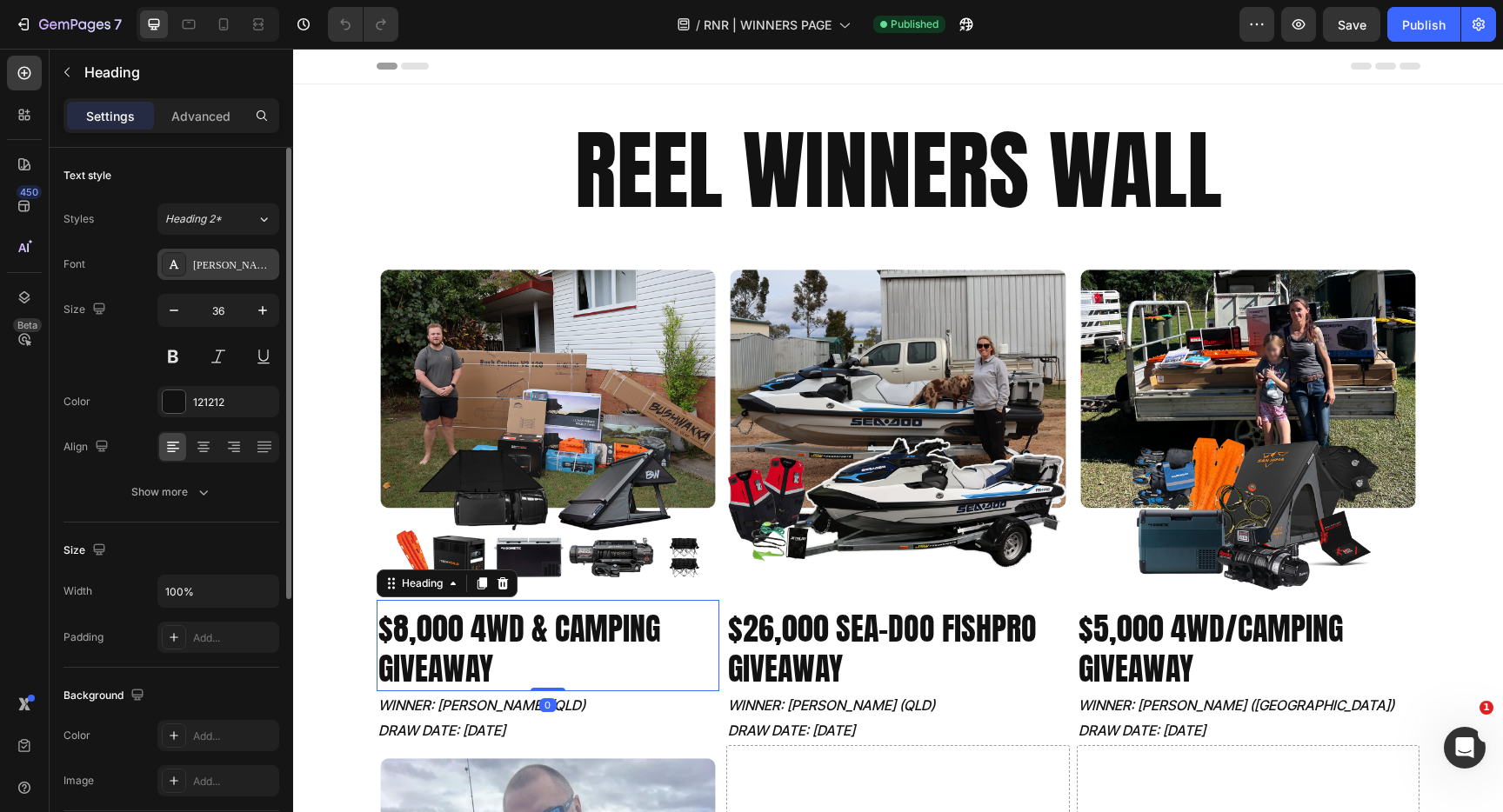
click at [210, 253] on div "[PERSON_NAME]" at bounding box center [218, 264] width 122 height 31
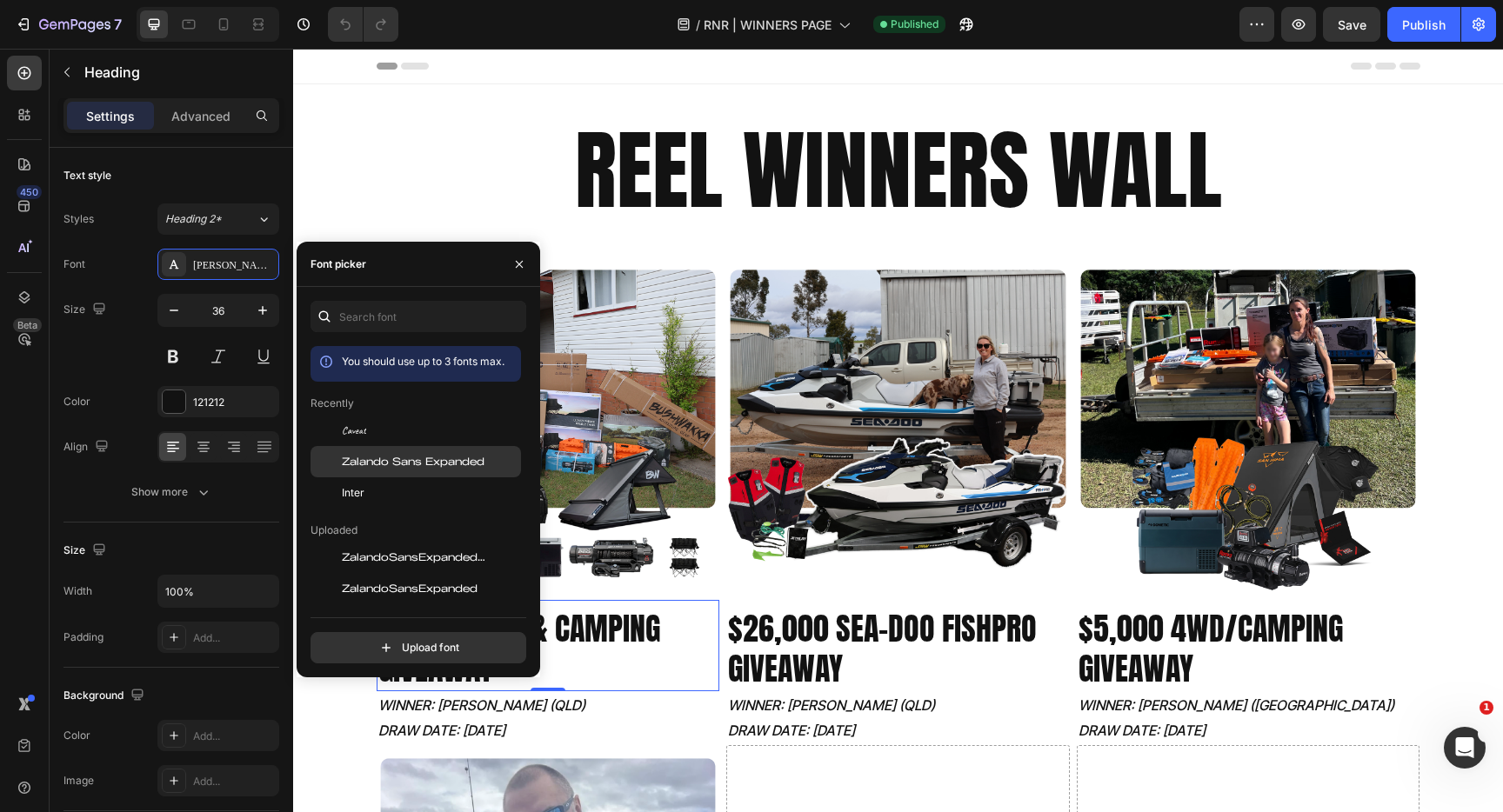
click at [396, 463] on span "Zalando Sans Expanded" at bounding box center [413, 461] width 143 height 16
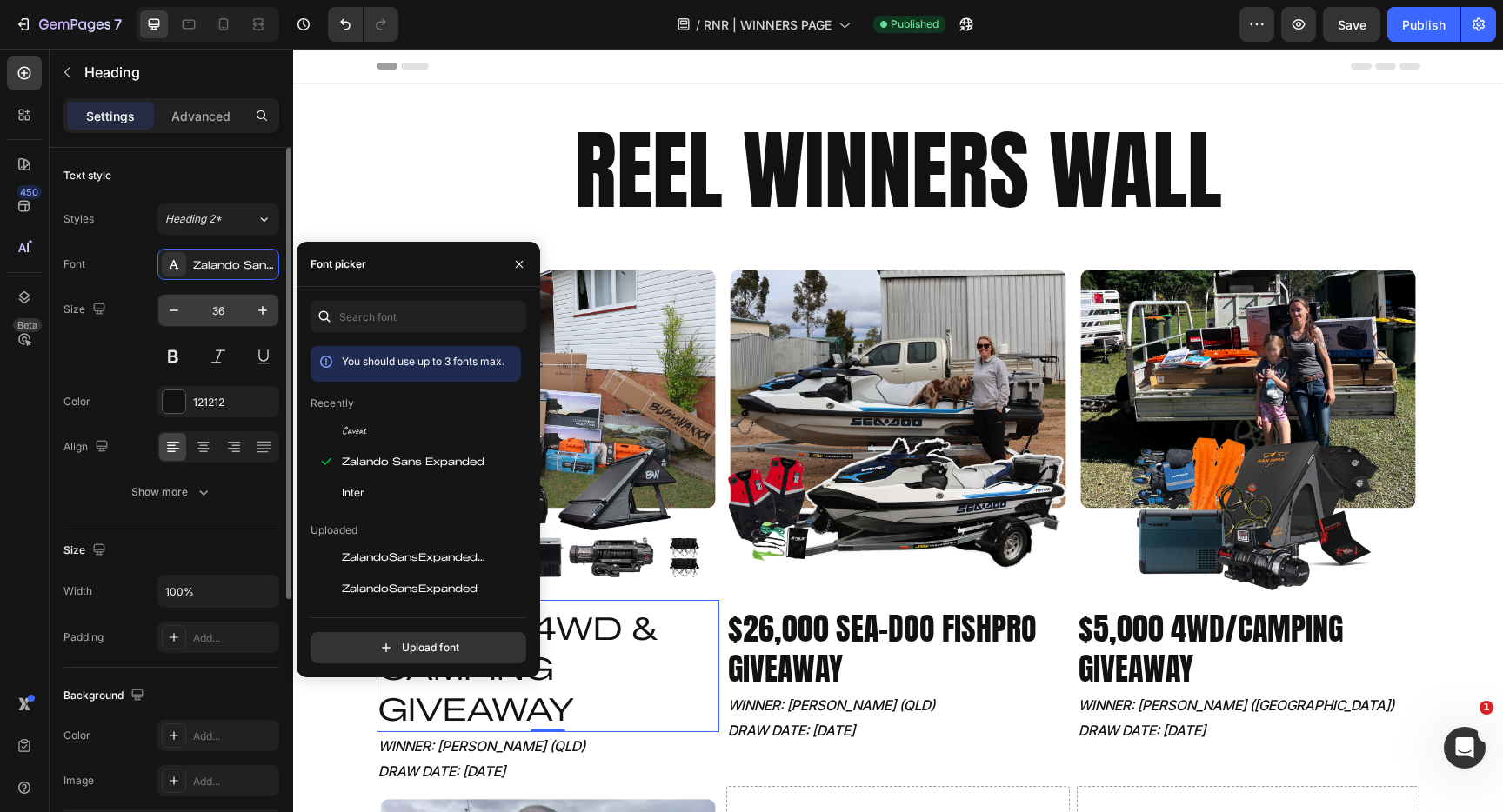
click at [238, 318] on input "36" at bounding box center [218, 310] width 58 height 31
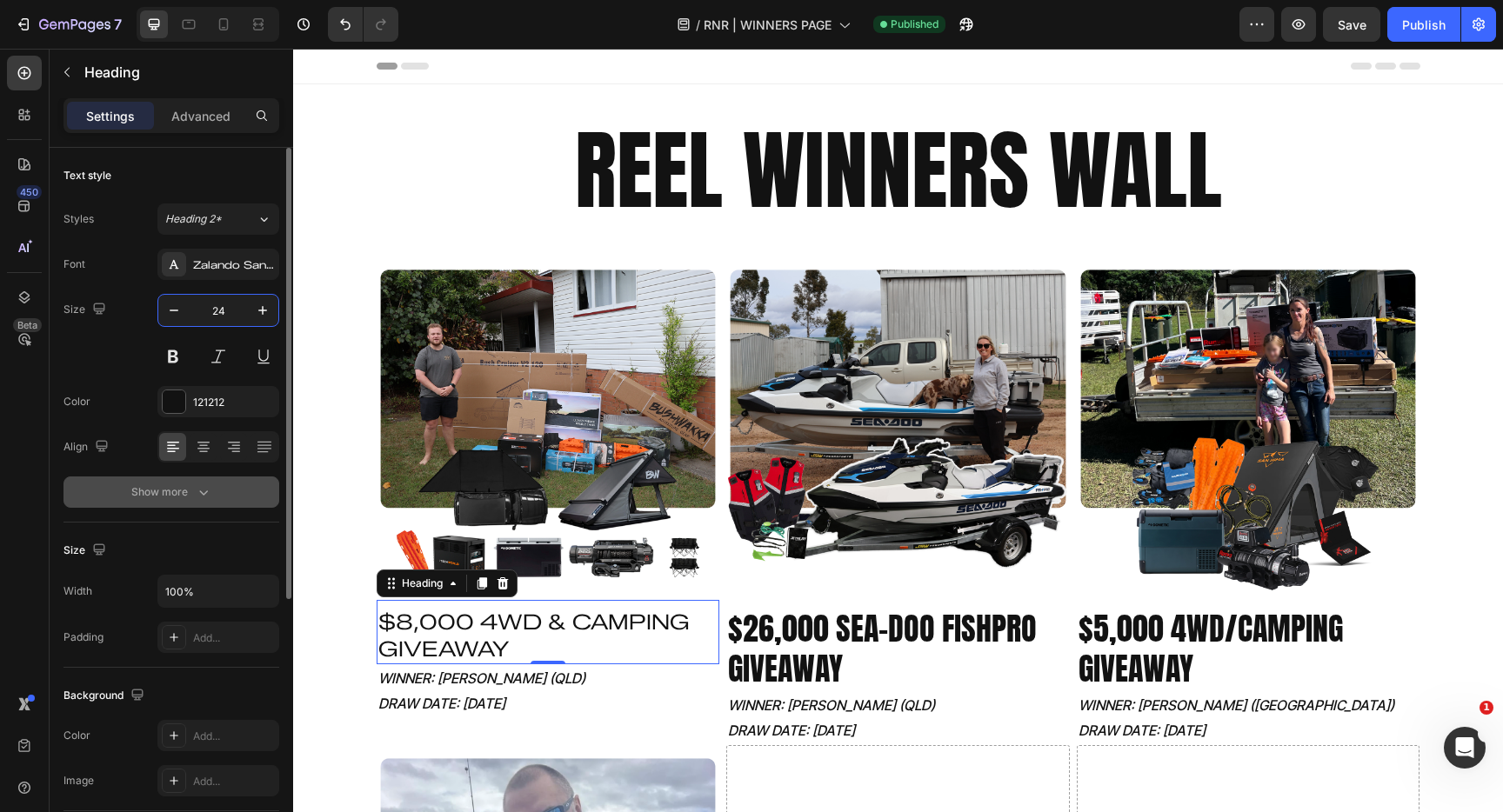
type input "24"
click at [207, 480] on button "Show more" at bounding box center [172, 492] width 216 height 31
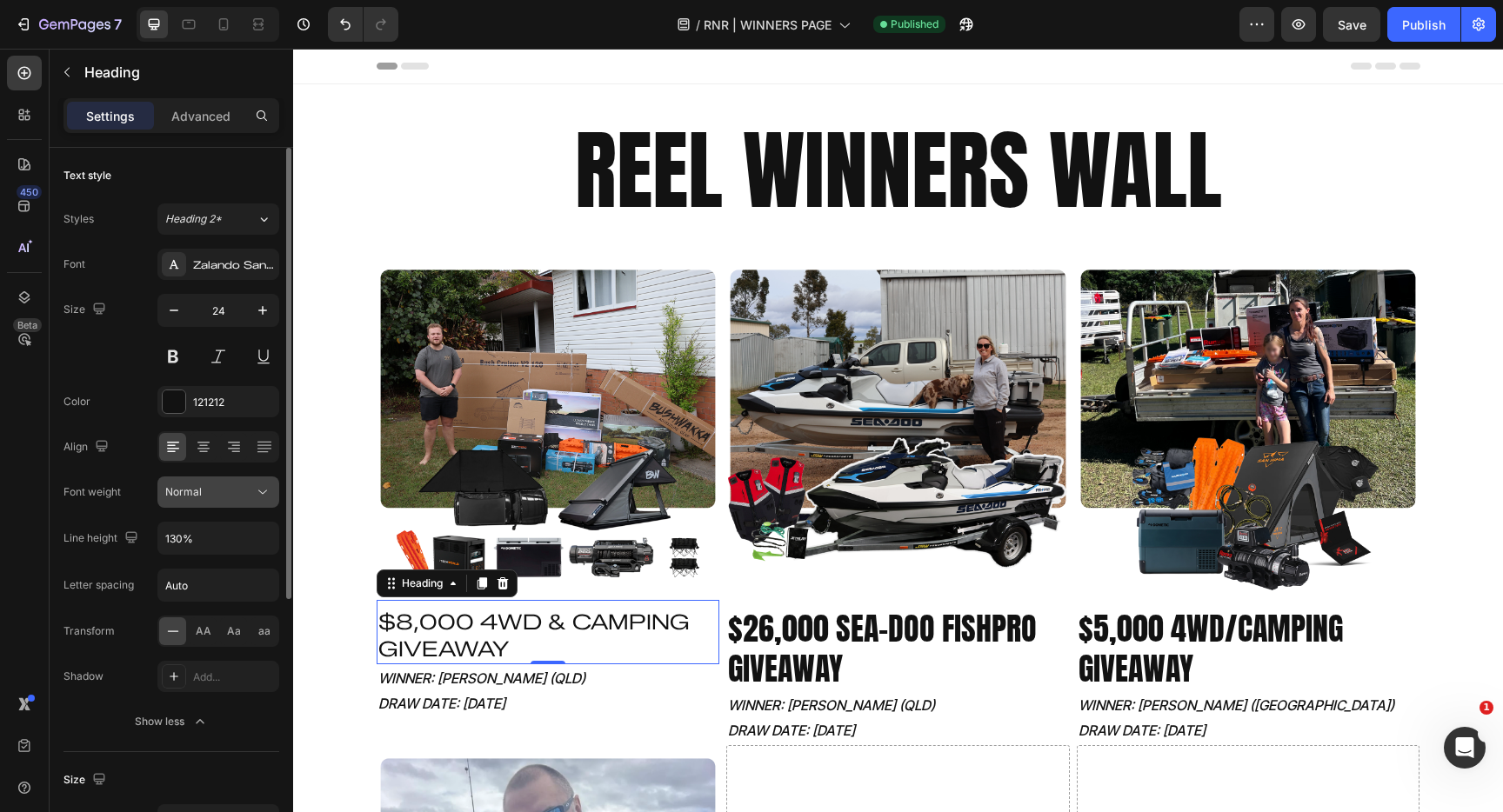
click at [256, 503] on button "Normal" at bounding box center [218, 492] width 122 height 31
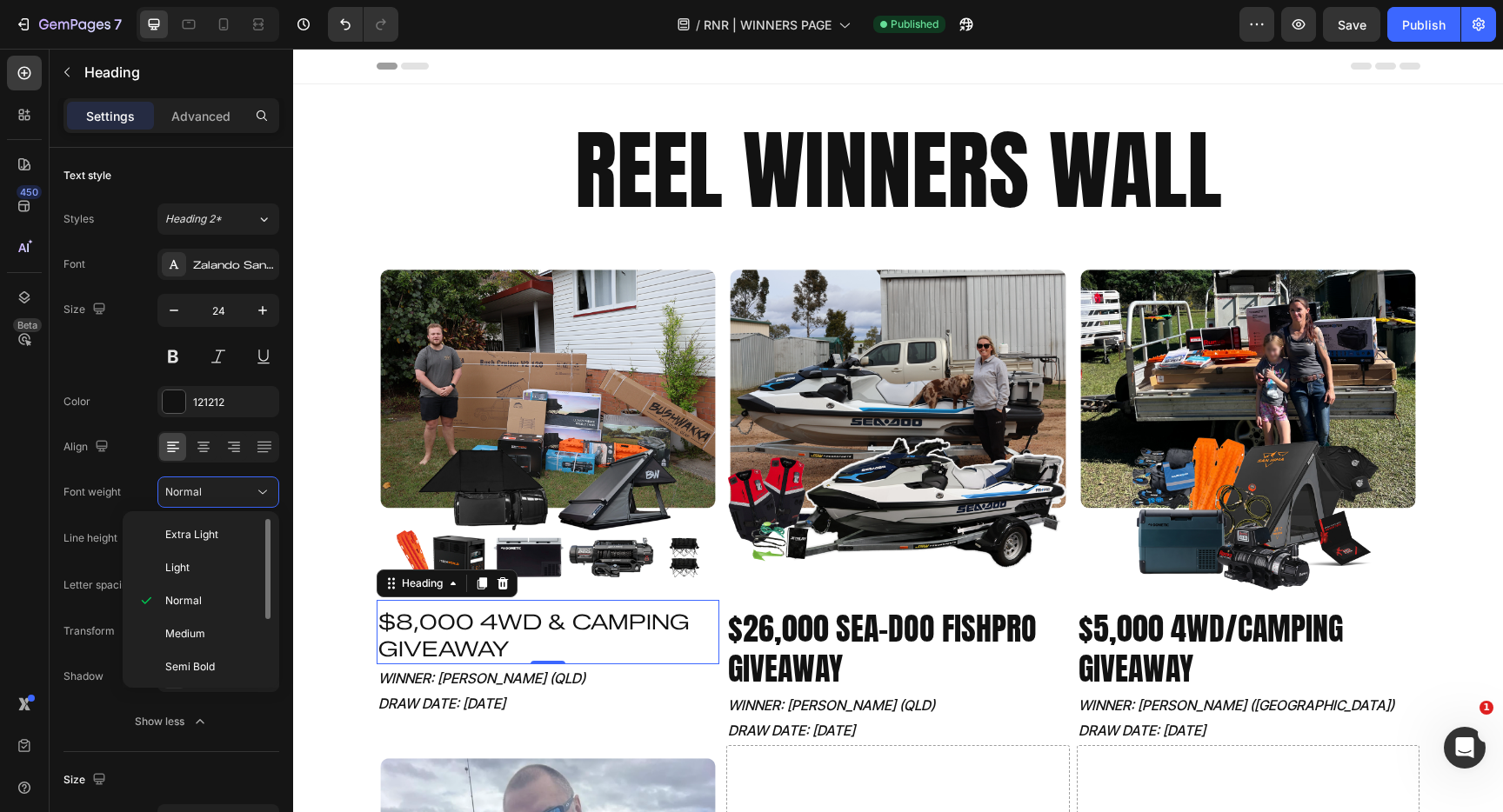
scroll to position [101, 0]
click at [192, 661] on p "Black" at bounding box center [210, 664] width 92 height 16
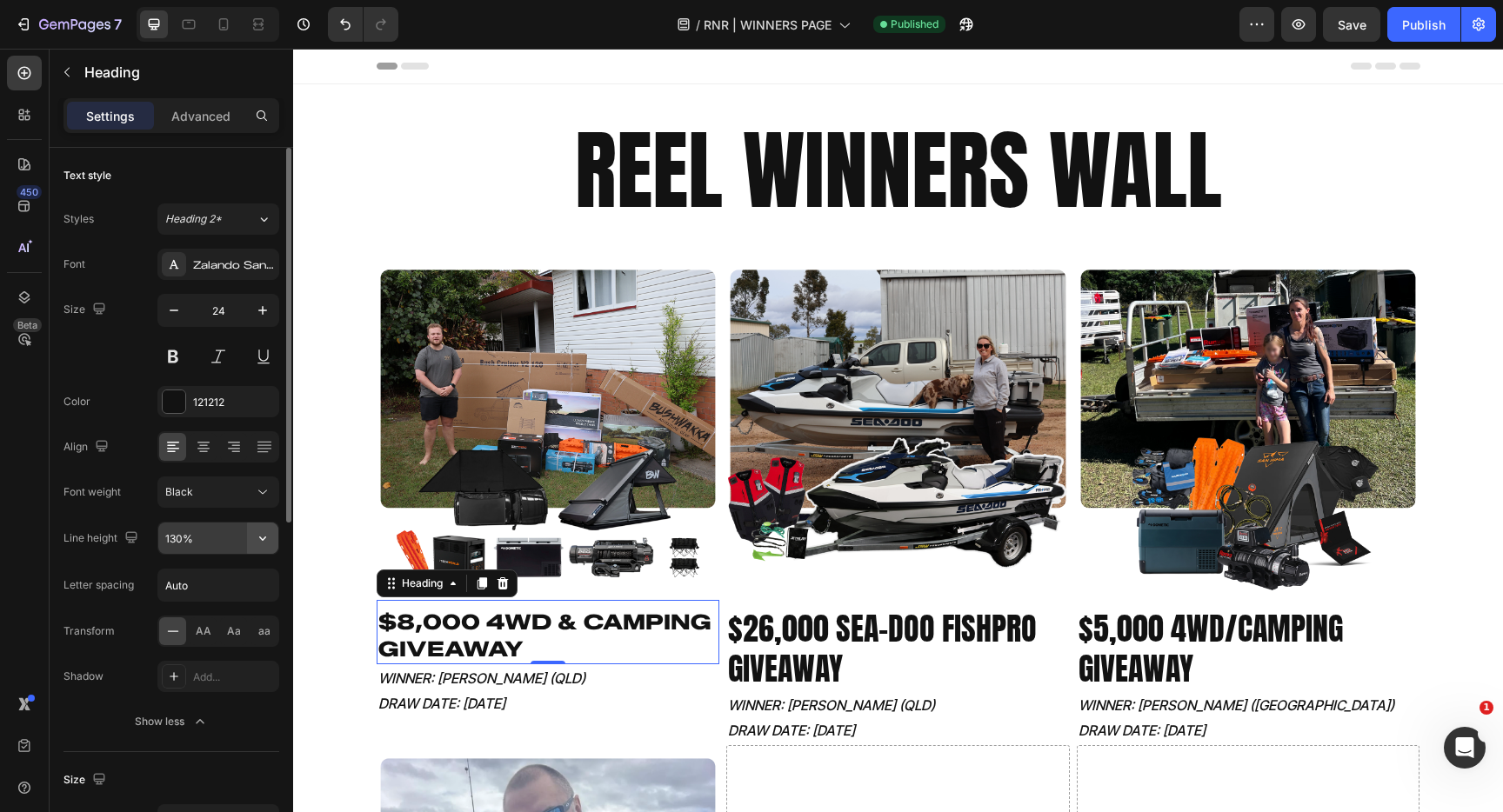
click at [277, 536] on button "button" at bounding box center [263, 538] width 31 height 31
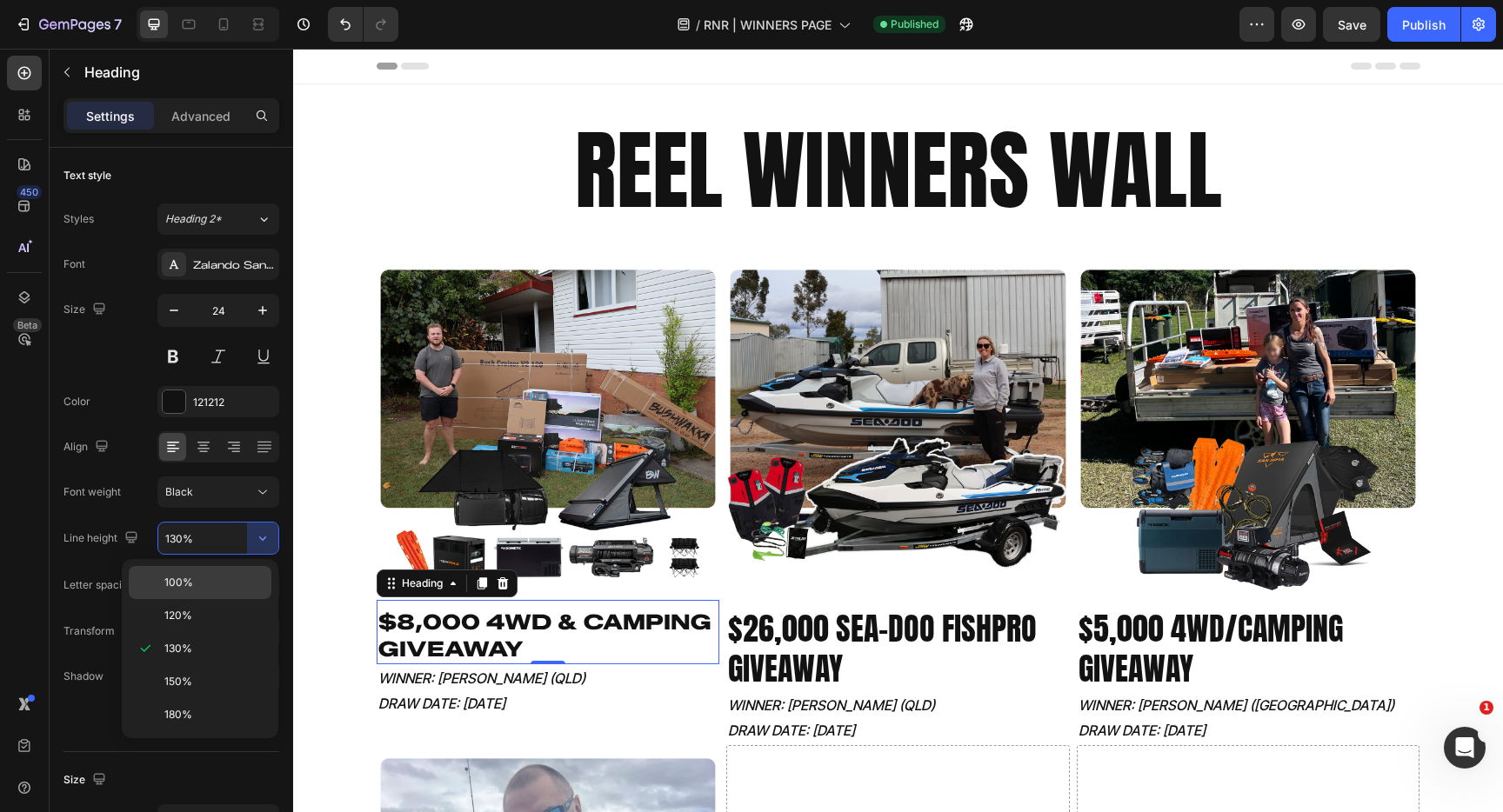
click at [200, 576] on p "100%" at bounding box center [214, 583] width 100 height 16
type input "100%"
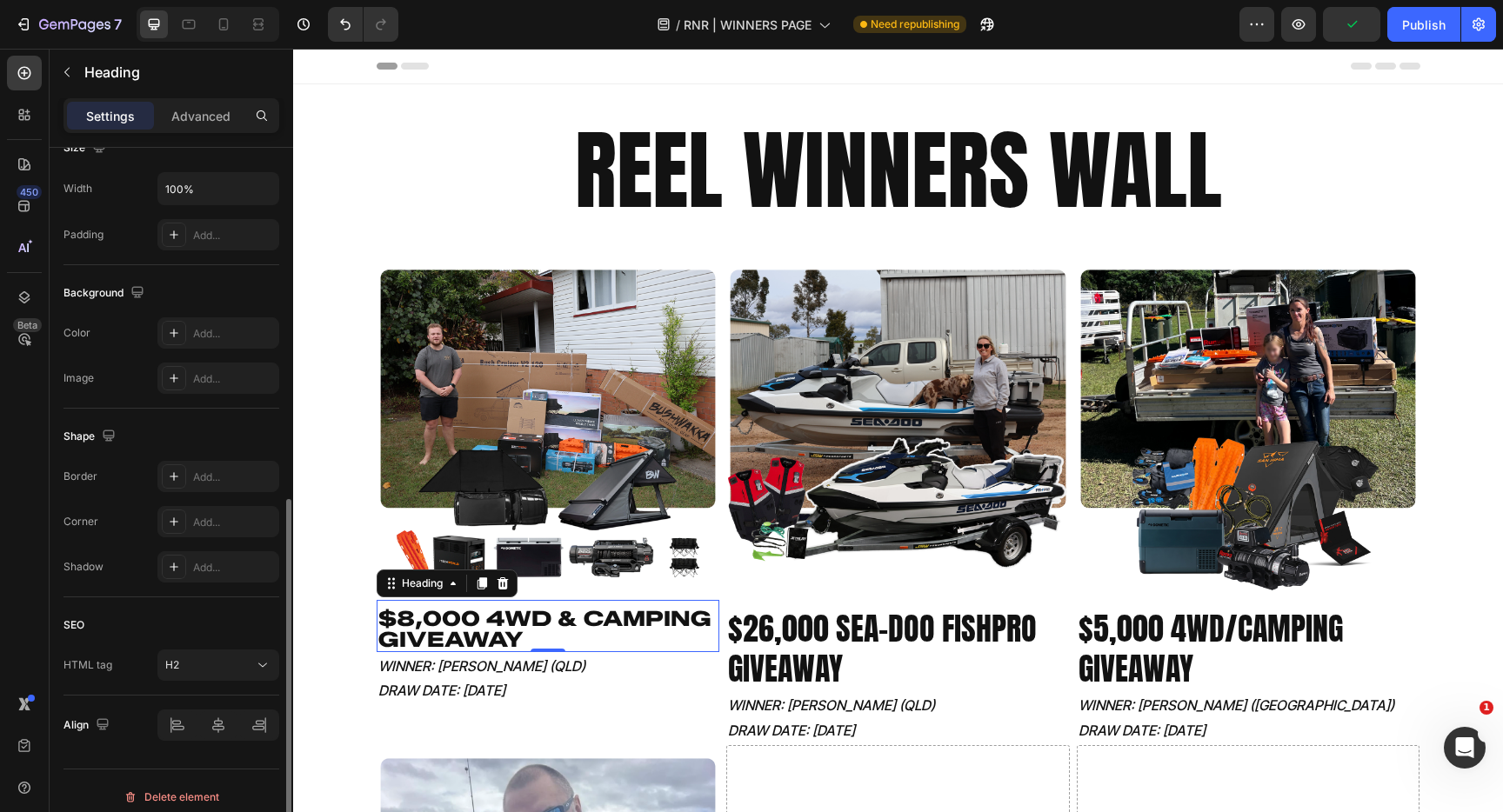
scroll to position [644, 0]
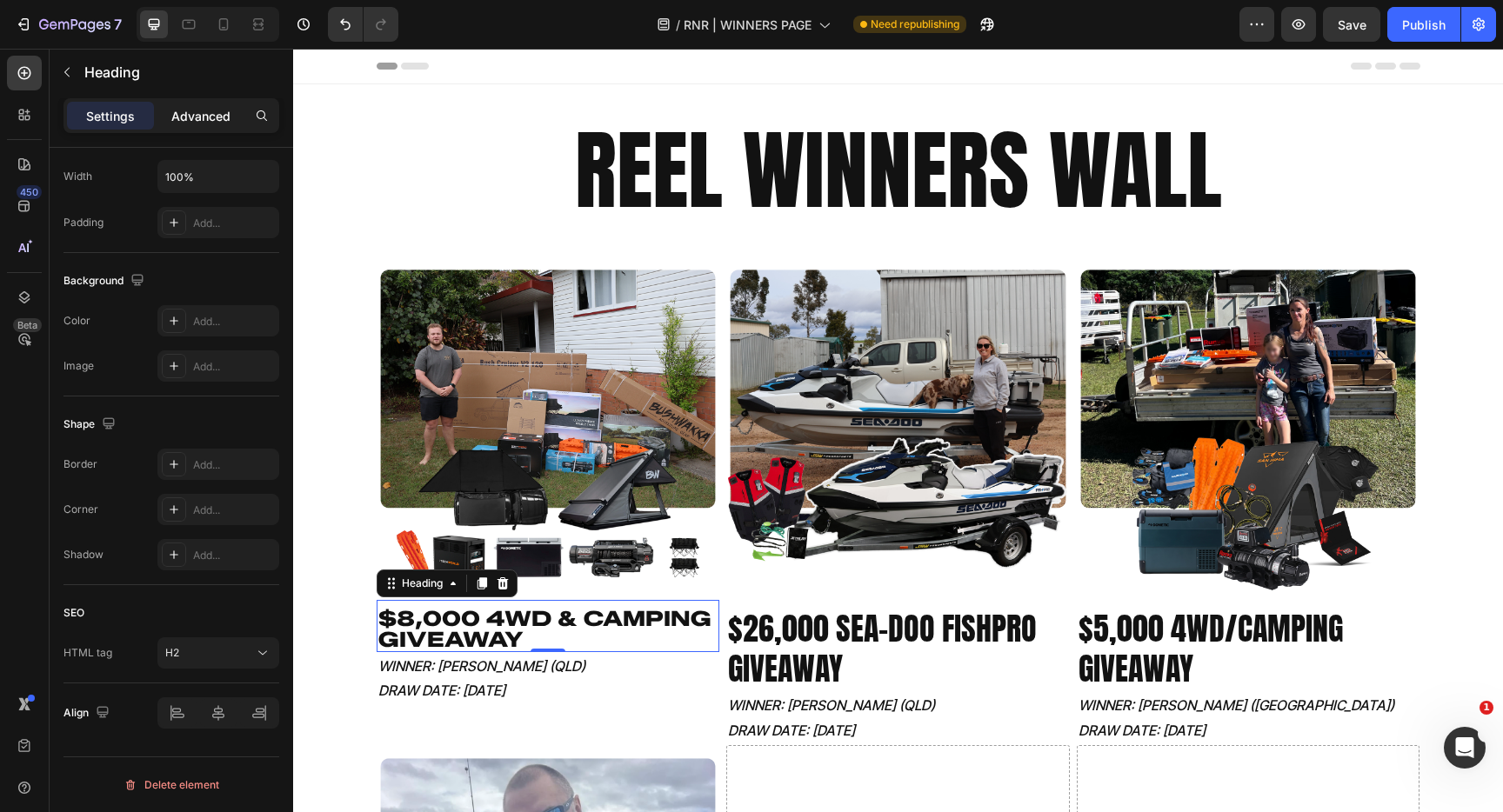
click at [186, 117] on p "Advanced" at bounding box center [201, 116] width 59 height 18
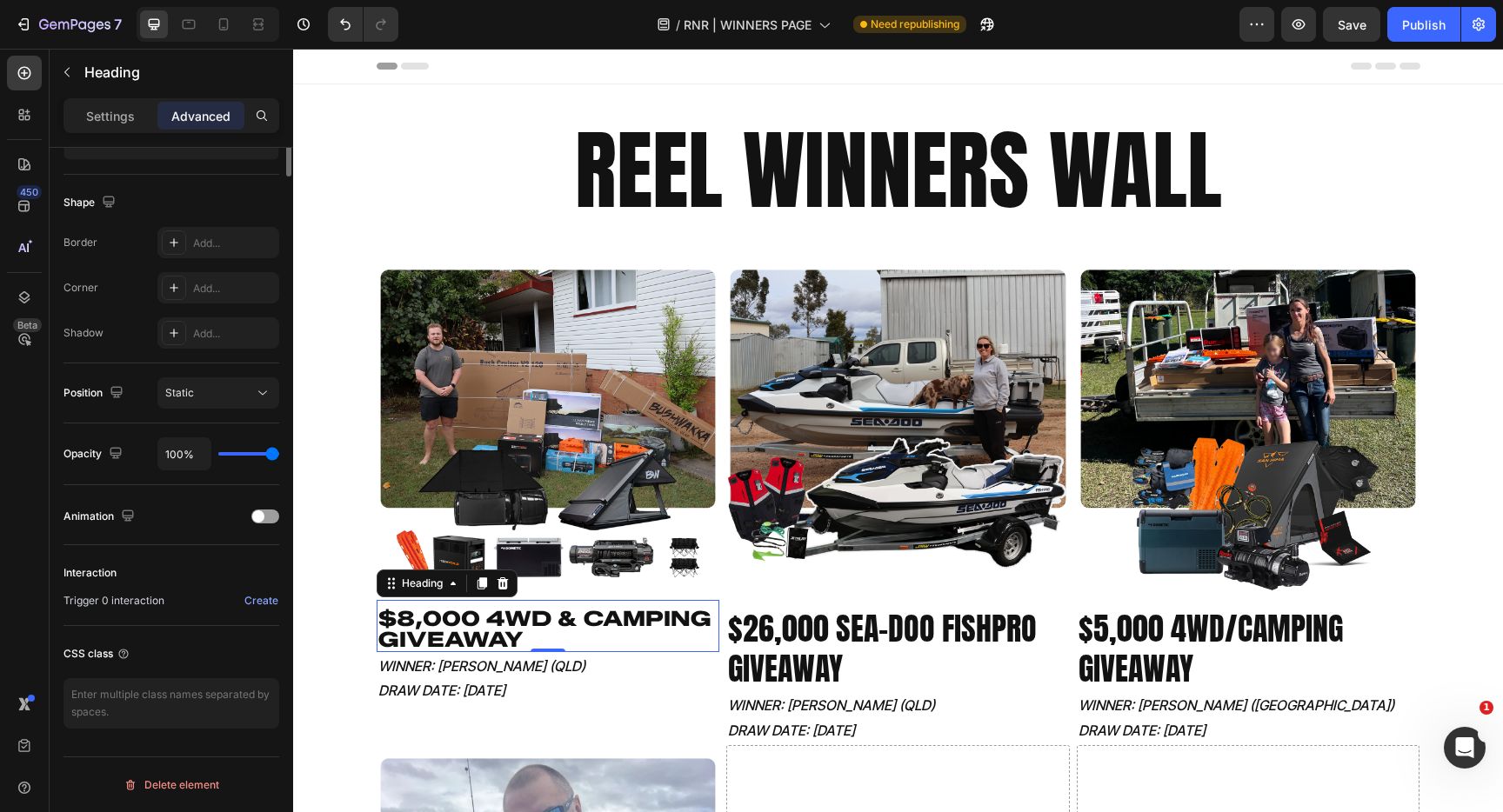
scroll to position [0, 0]
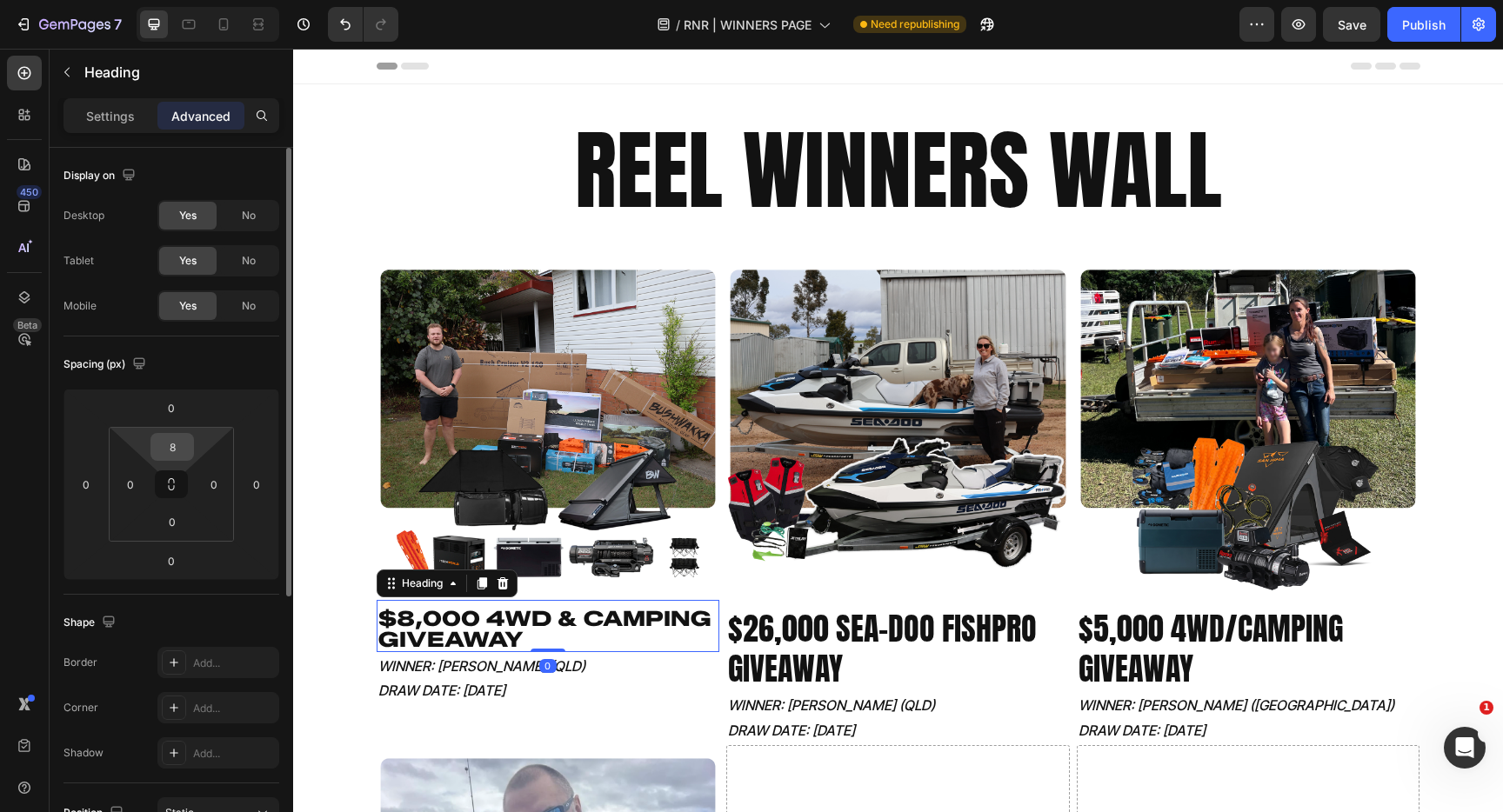
click at [182, 439] on input "8" at bounding box center [172, 447] width 35 height 27
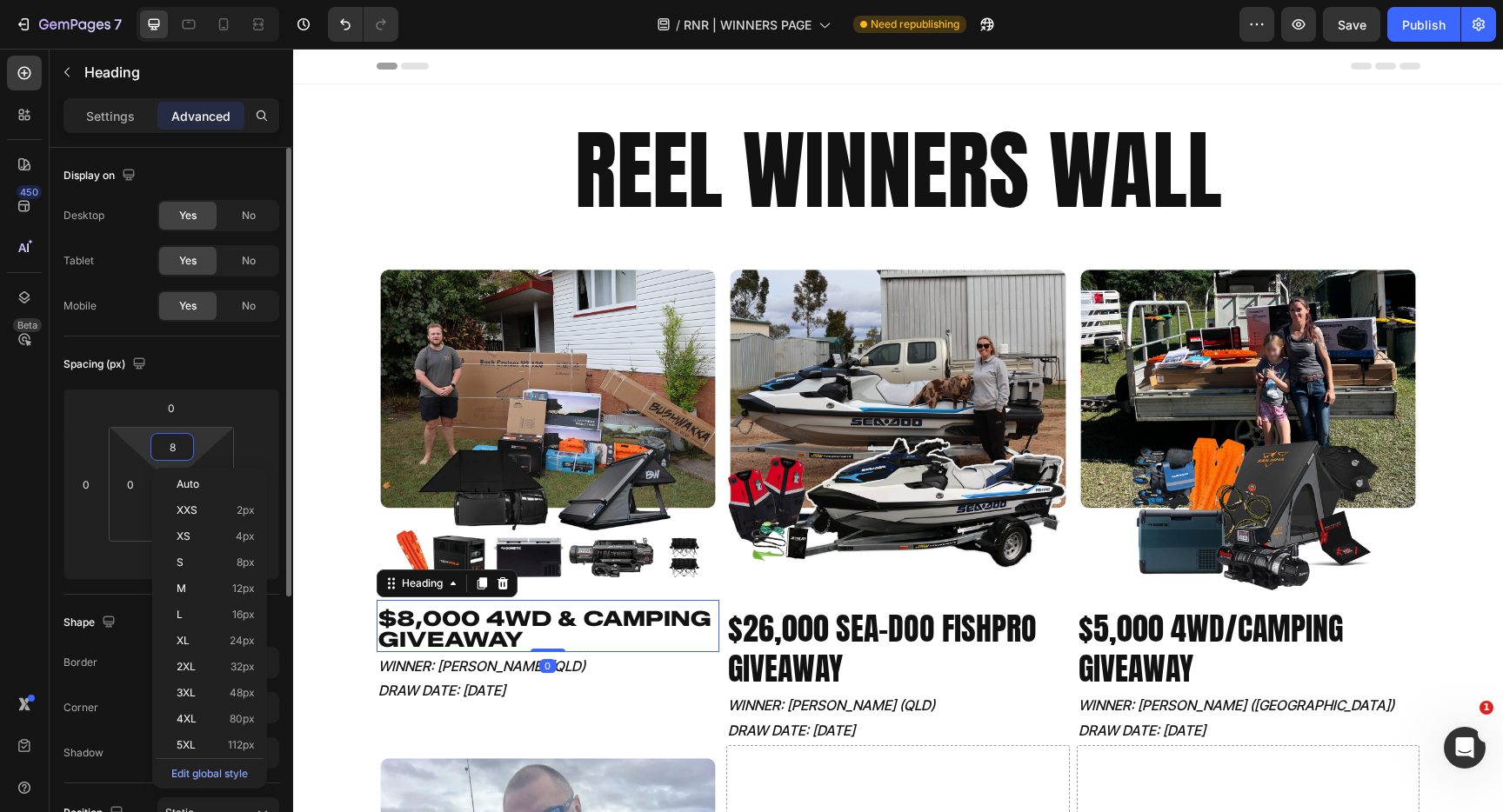
type input "0"
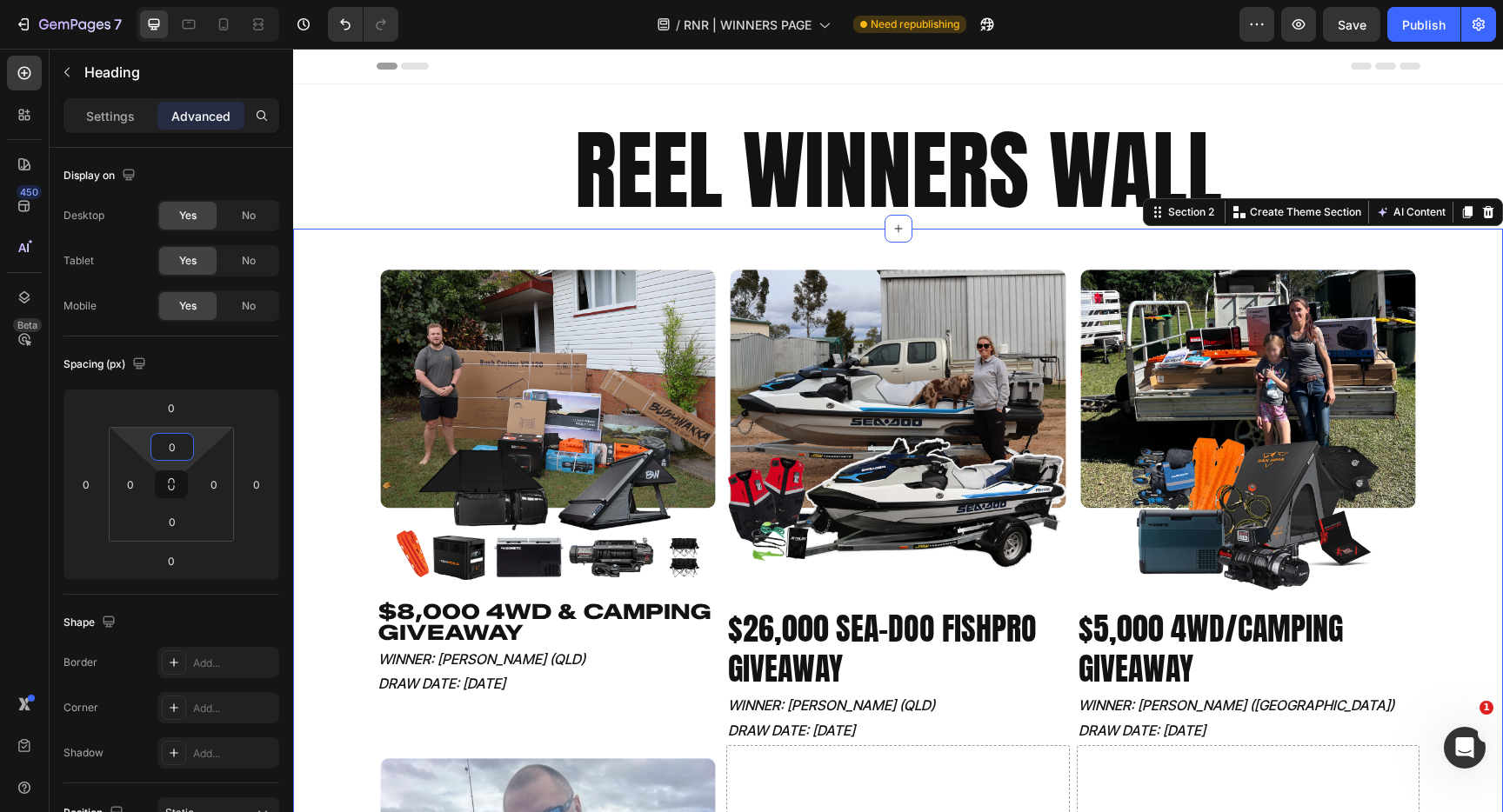
click at [348, 635] on div "Image $8,000 4WD & CAMPING GIVEAWAY Heading WINNER: [PERSON_NAME] (QLD) DRAW DA…" at bounding box center [898, 746] width 1154 height 978
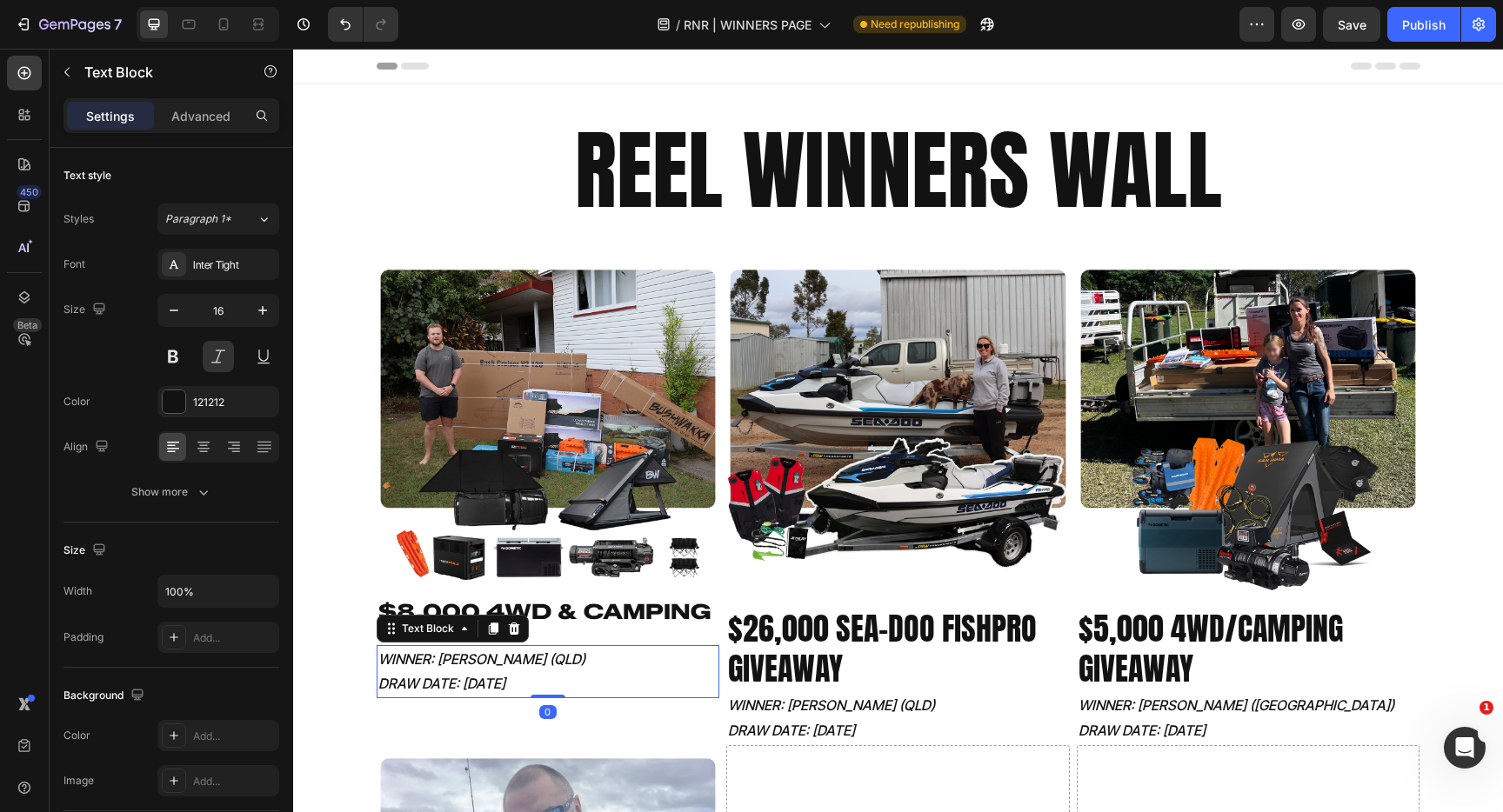
click at [483, 664] on p "WINNER: [PERSON_NAME] (QLD)" at bounding box center [548, 659] width 340 height 26
click at [211, 353] on button at bounding box center [218, 356] width 31 height 31
click at [222, 267] on div "Inter Tight" at bounding box center [234, 265] width 81 height 16
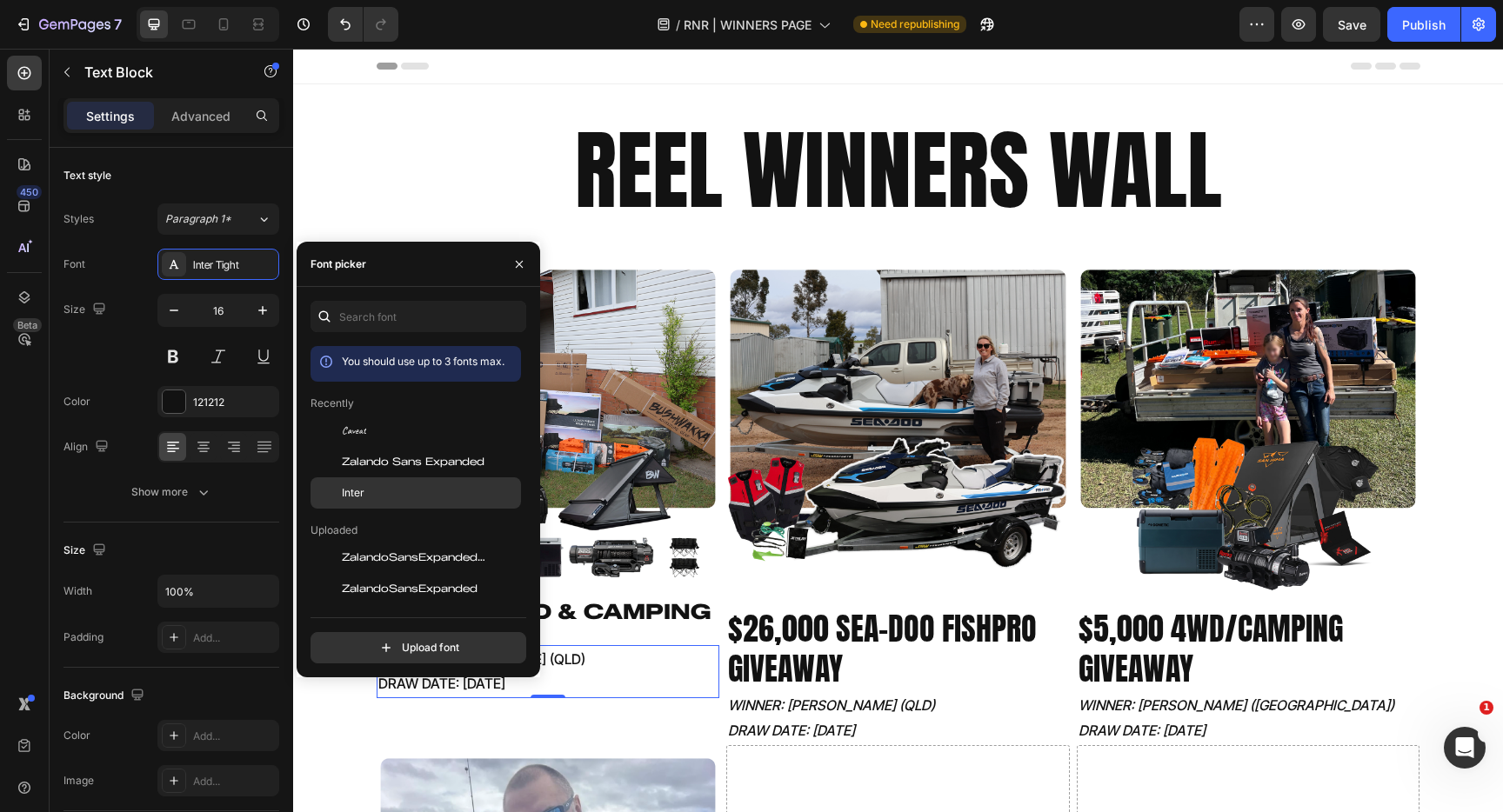
click at [372, 491] on div "Inter" at bounding box center [429, 493] width 175 height 16
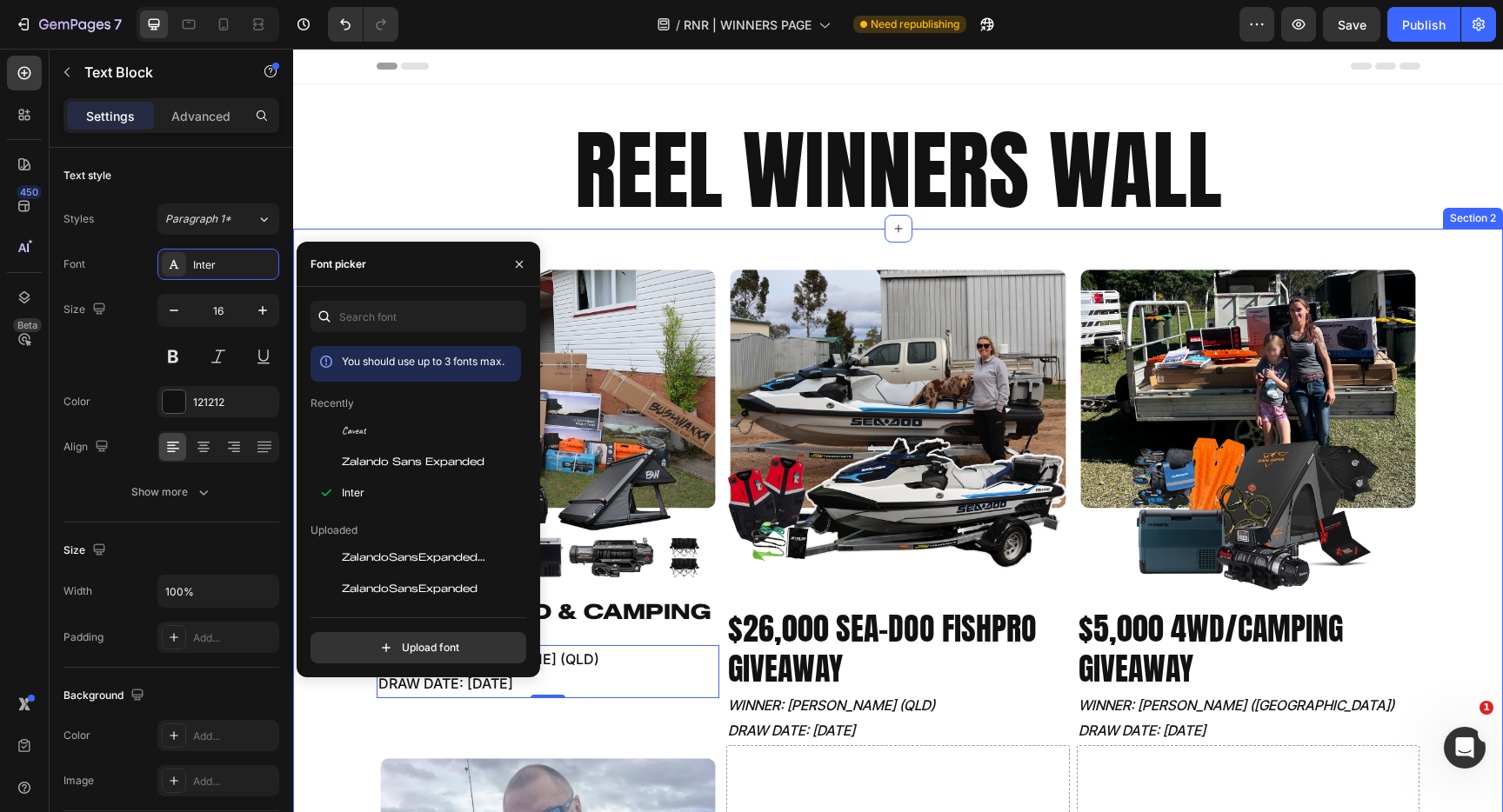
click at [345, 710] on div "Image $8,000 4WD & CAMPING GIVEAWAY Heading WINNER: [PERSON_NAME] (QLD) DRAW DA…" at bounding box center [898, 746] width 1154 height 978
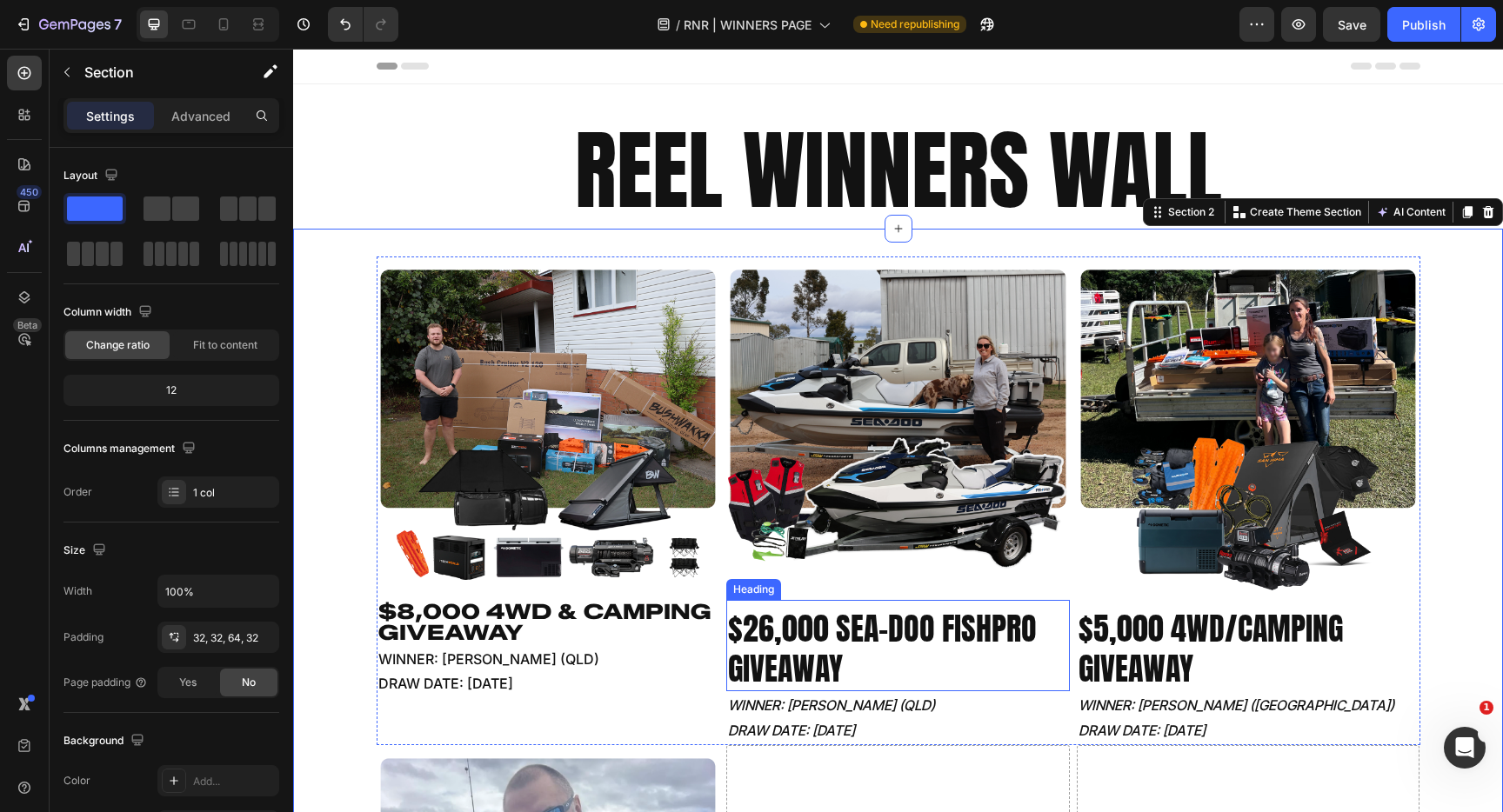
click at [823, 630] on h2 "$26,000 SEA-DOO FISHPRO GIVEAWAY" at bounding box center [898, 650] width 344 height 85
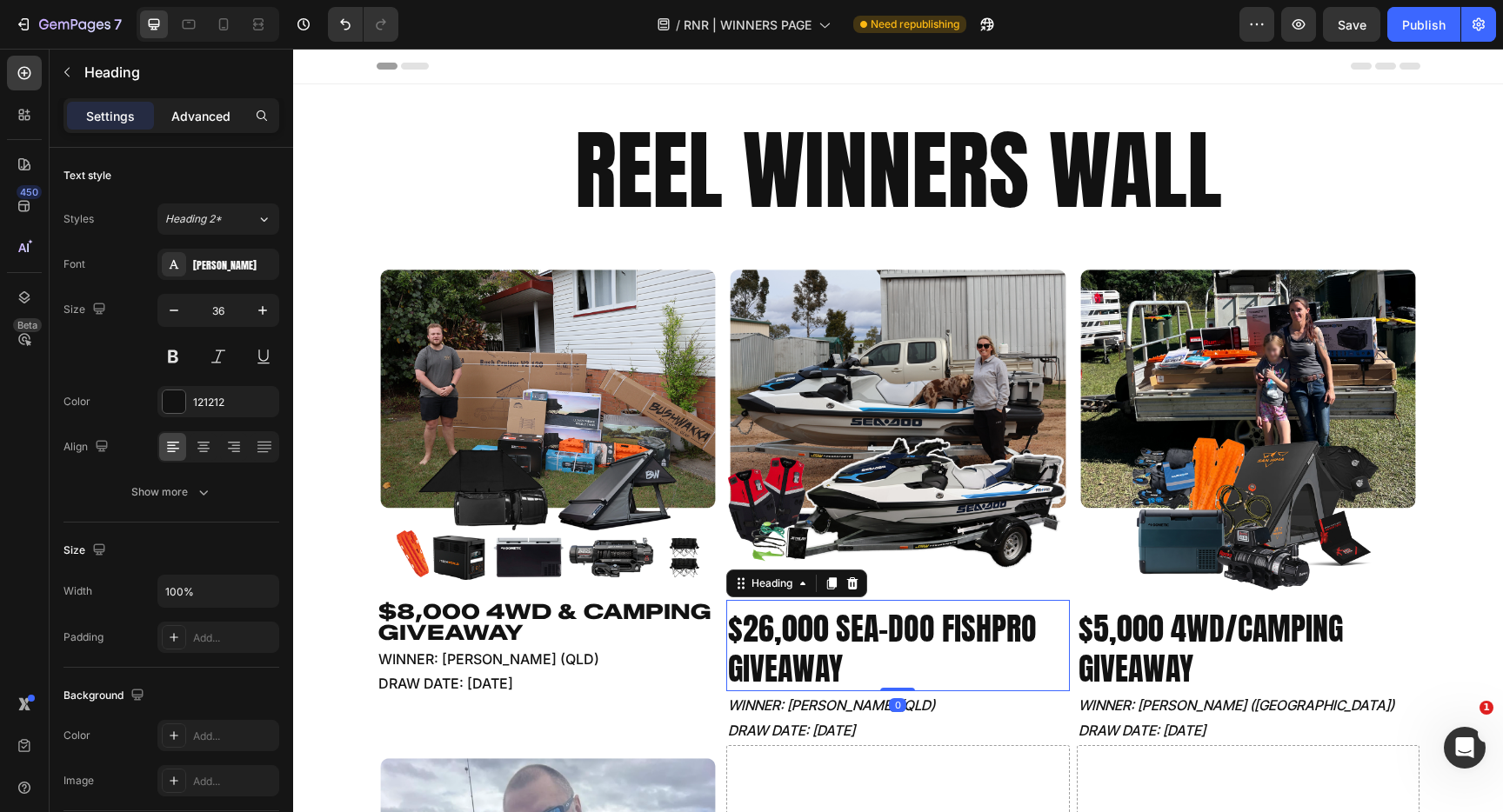
click at [210, 115] on p "Advanced" at bounding box center [201, 116] width 59 height 18
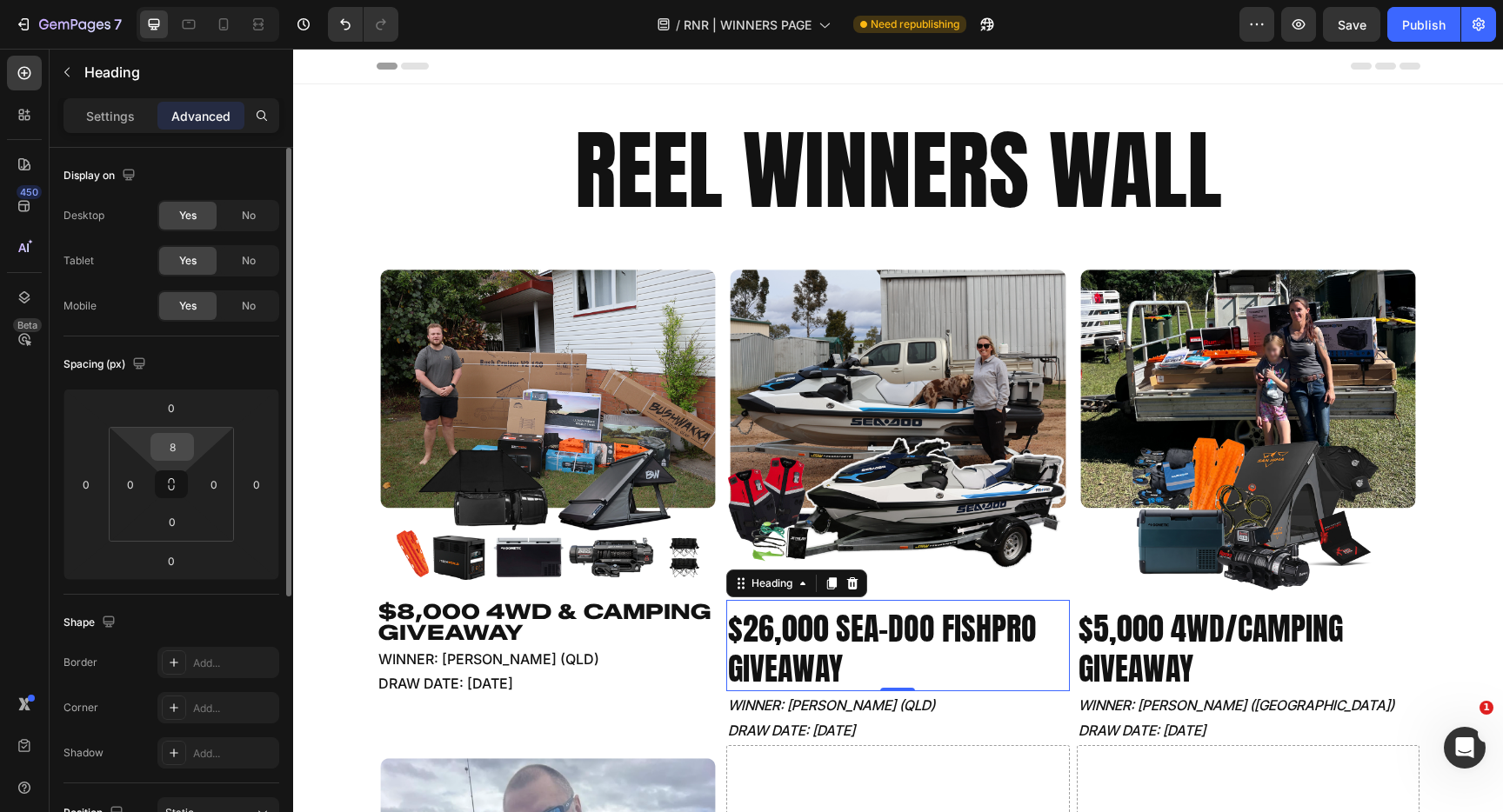
click at [186, 446] on input "8" at bounding box center [172, 447] width 35 height 27
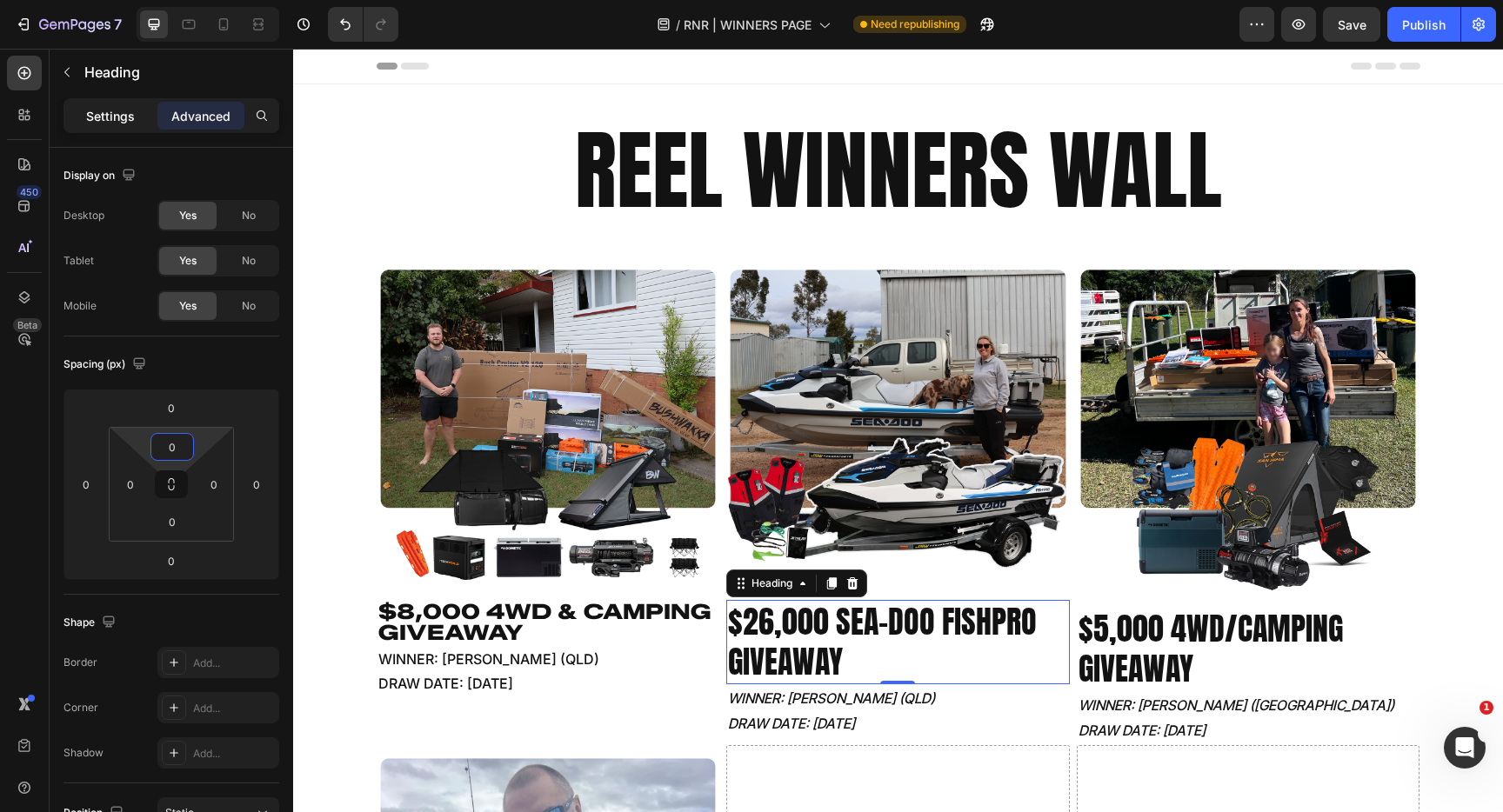
type input "0"
click at [108, 104] on div "Settings" at bounding box center [111, 115] width 87 height 27
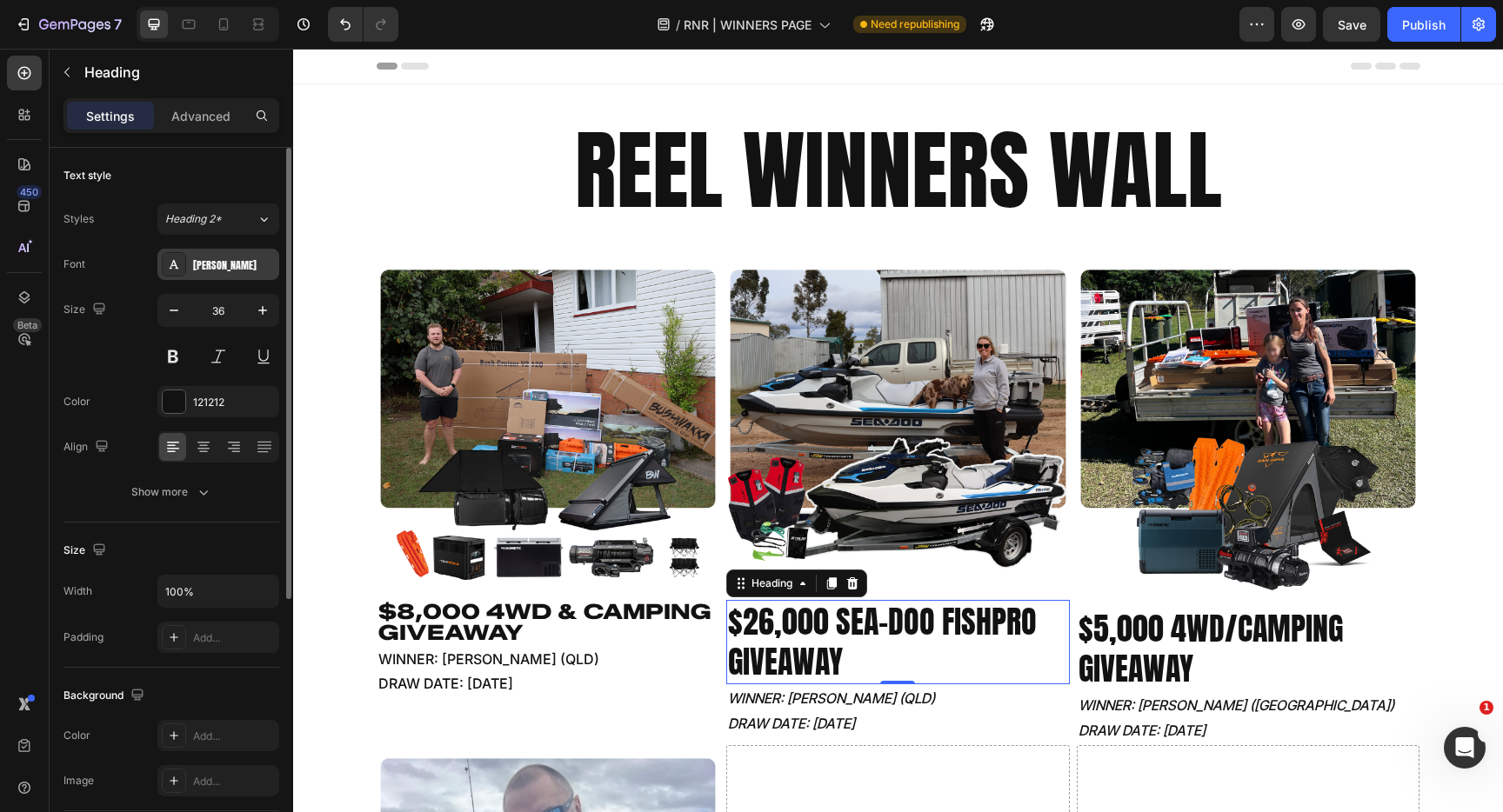
click at [193, 264] on div "[PERSON_NAME]" at bounding box center [234, 265] width 81 height 16
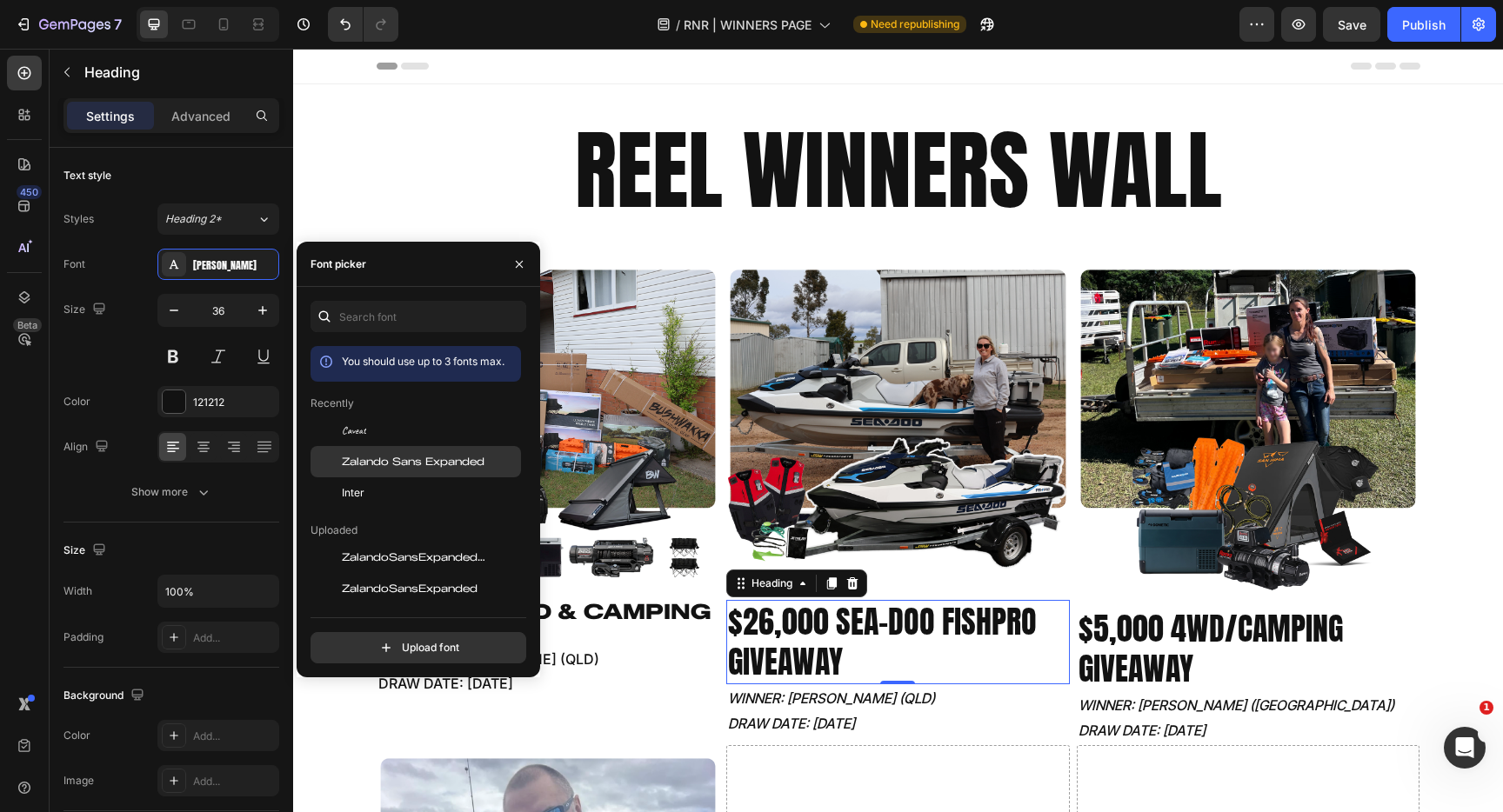
click at [411, 466] on span "Zalando Sans Expanded" at bounding box center [413, 461] width 143 height 16
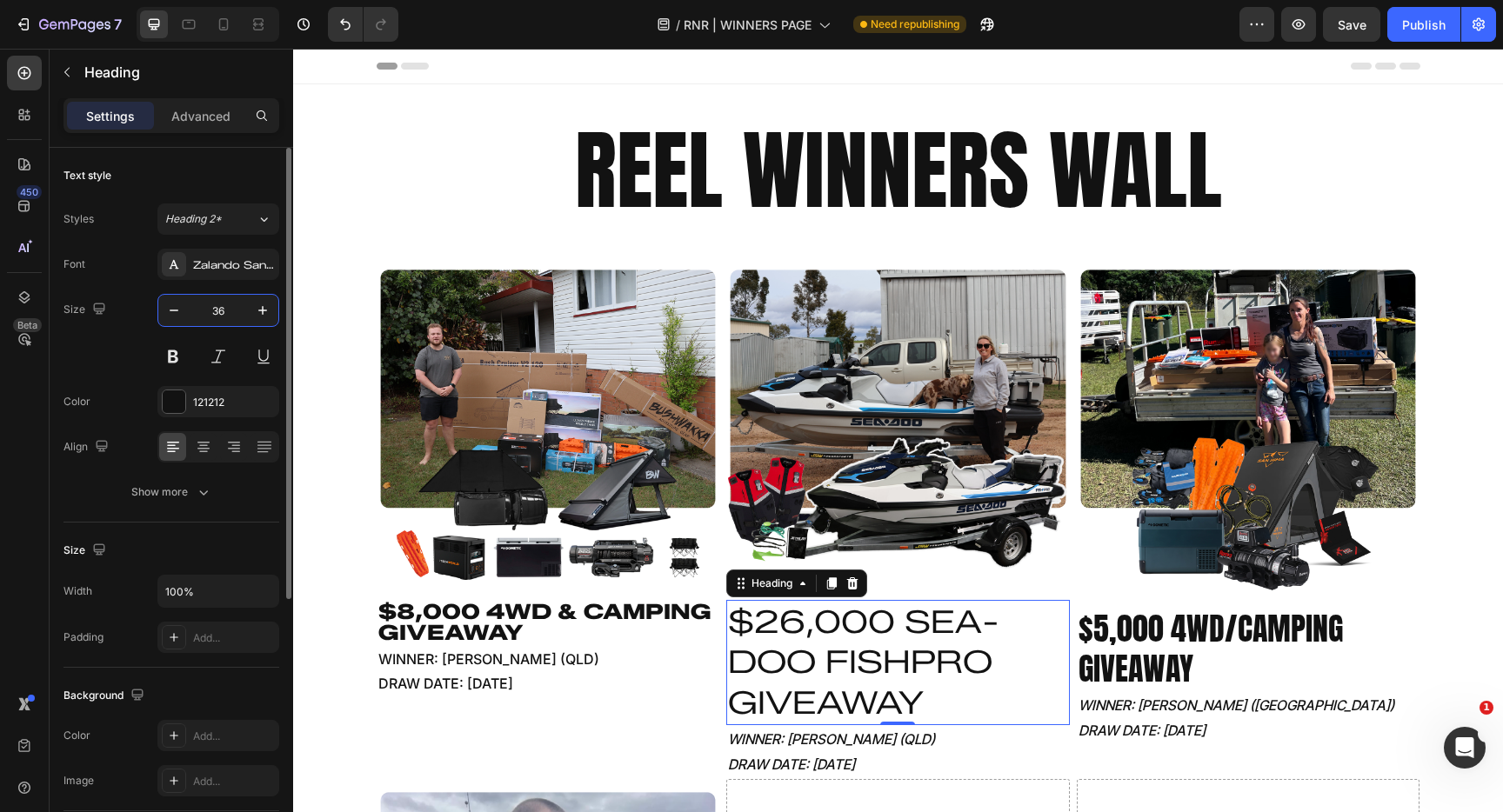
click at [215, 315] on input "36" at bounding box center [218, 310] width 58 height 31
click at [218, 312] on input "36" at bounding box center [218, 310] width 58 height 31
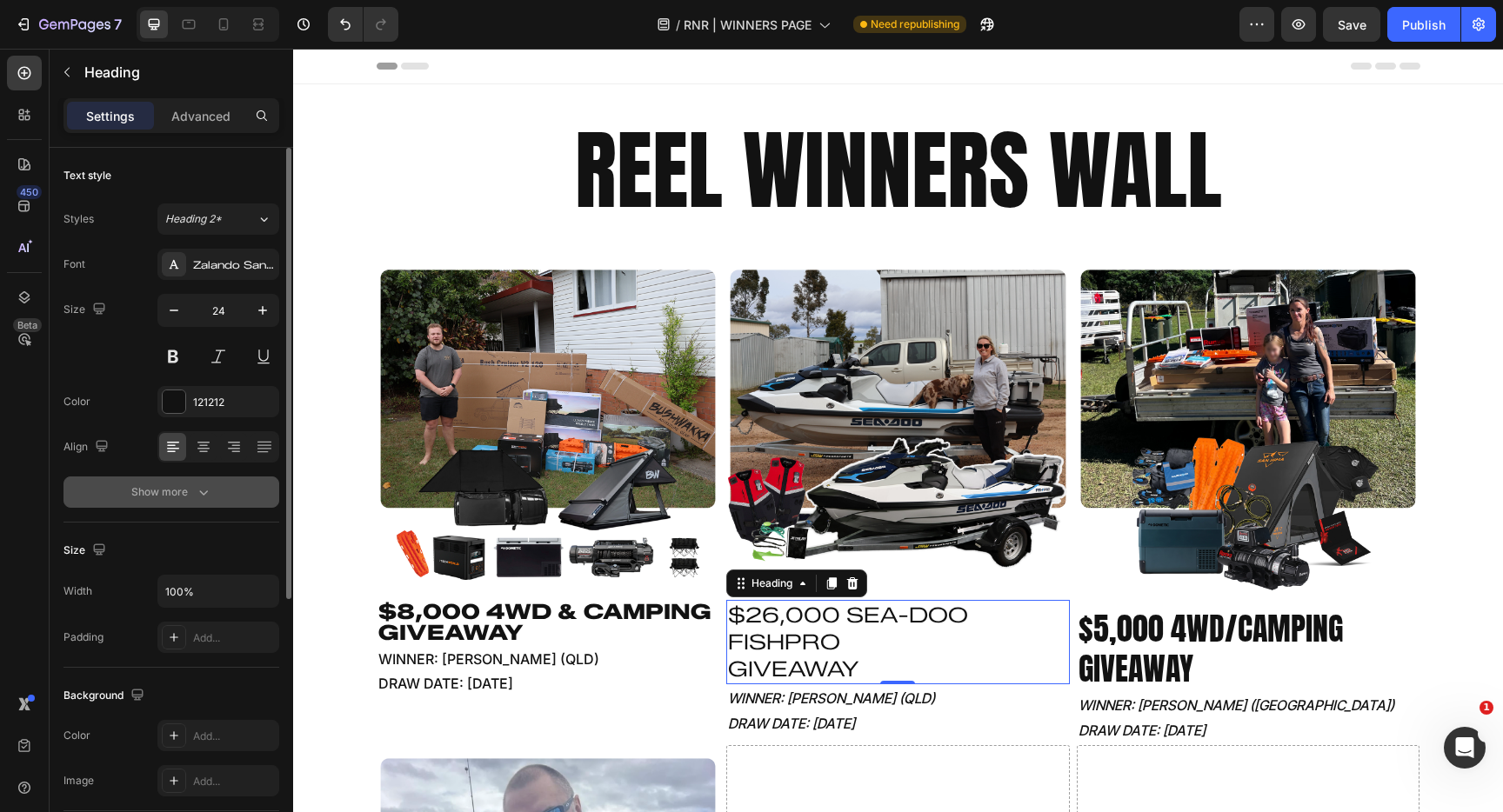
click at [208, 488] on icon "button" at bounding box center [204, 492] width 17 height 17
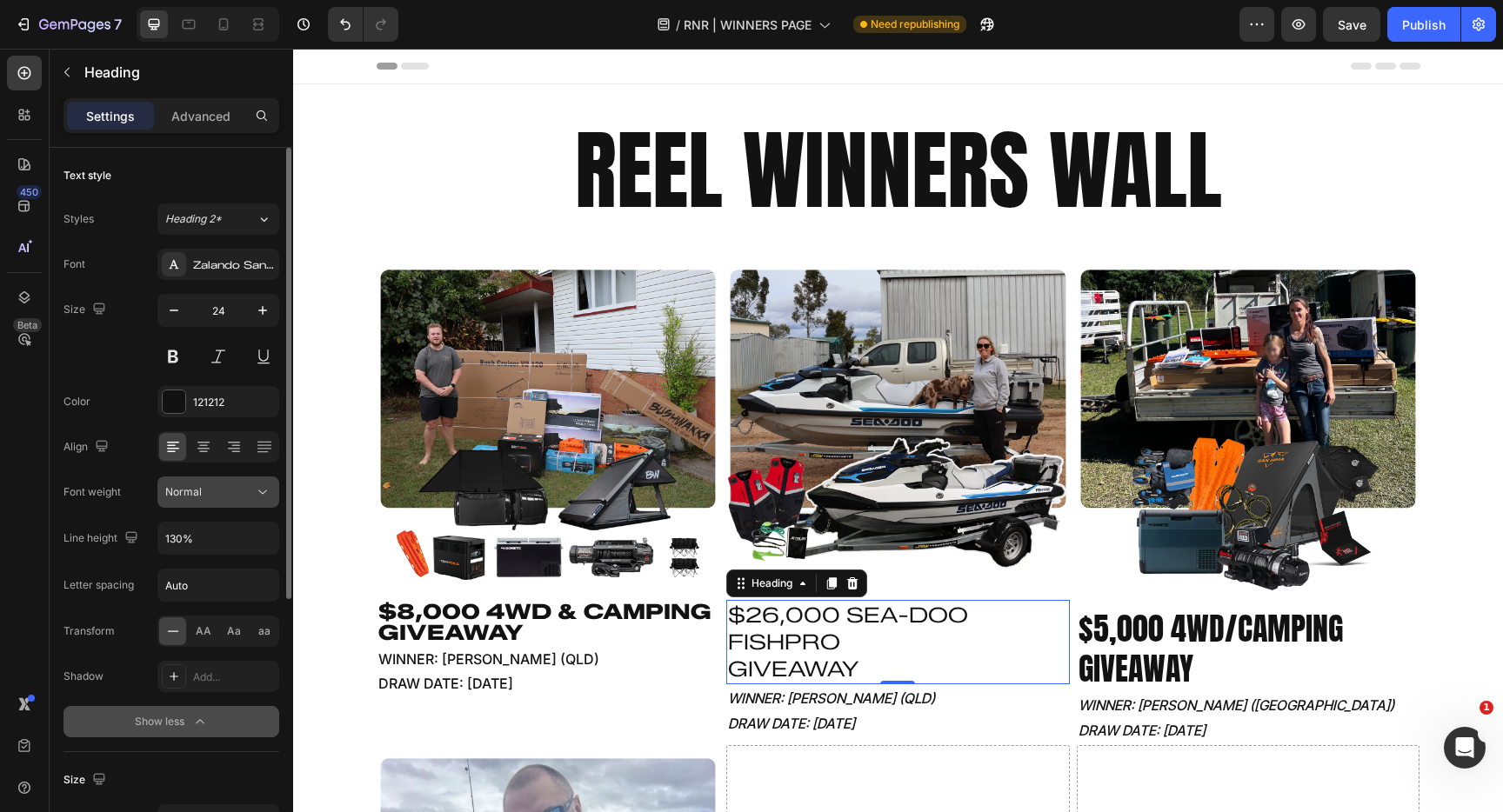
click at [266, 498] on icon at bounding box center [263, 492] width 17 height 17
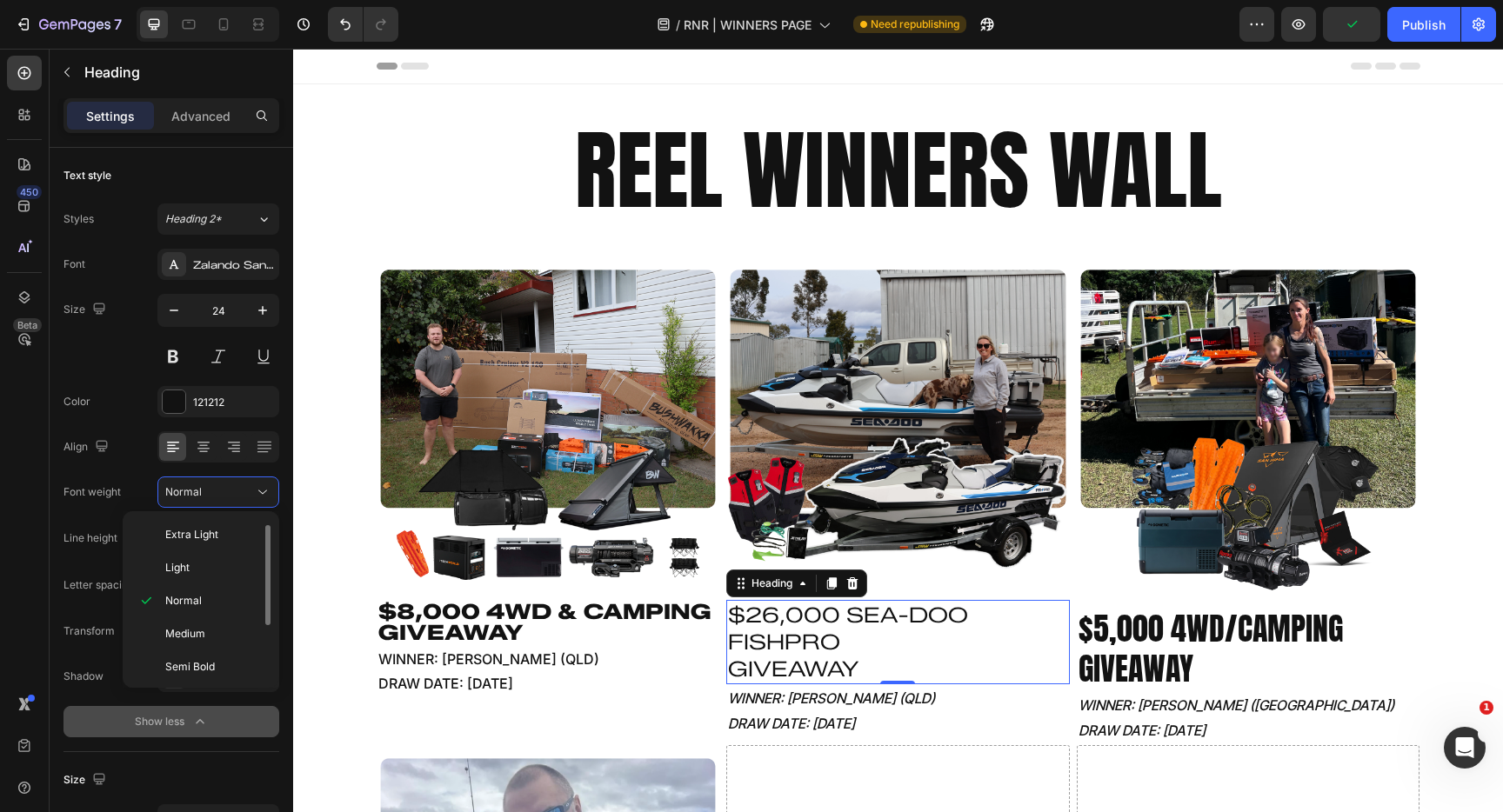
scroll to position [101, 0]
click at [207, 663] on p "Black" at bounding box center [210, 664] width 92 height 16
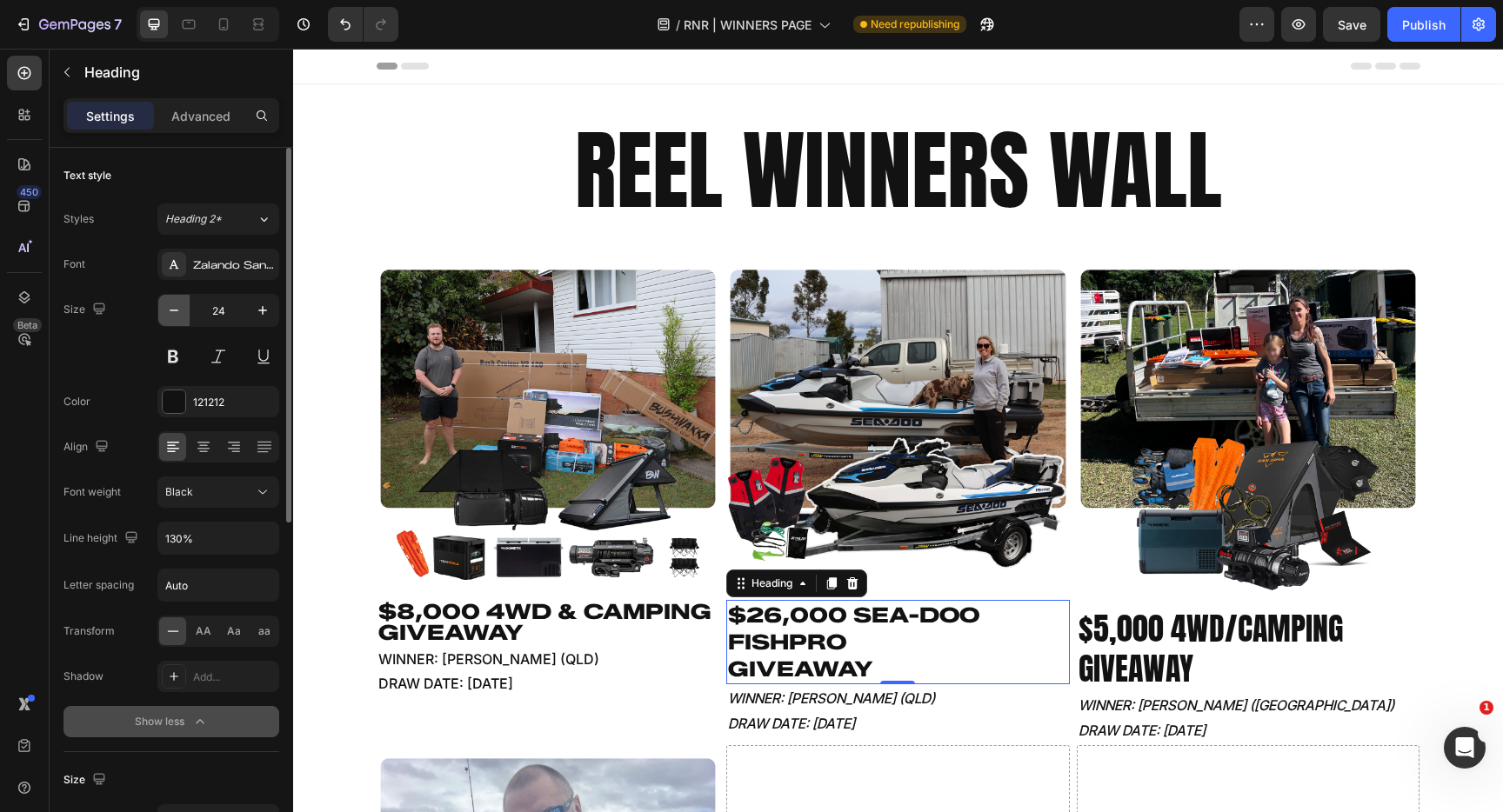
click at [179, 310] on icon "button" at bounding box center [173, 311] width 17 height 17
click at [179, 311] on icon "button" at bounding box center [173, 311] width 17 height 17
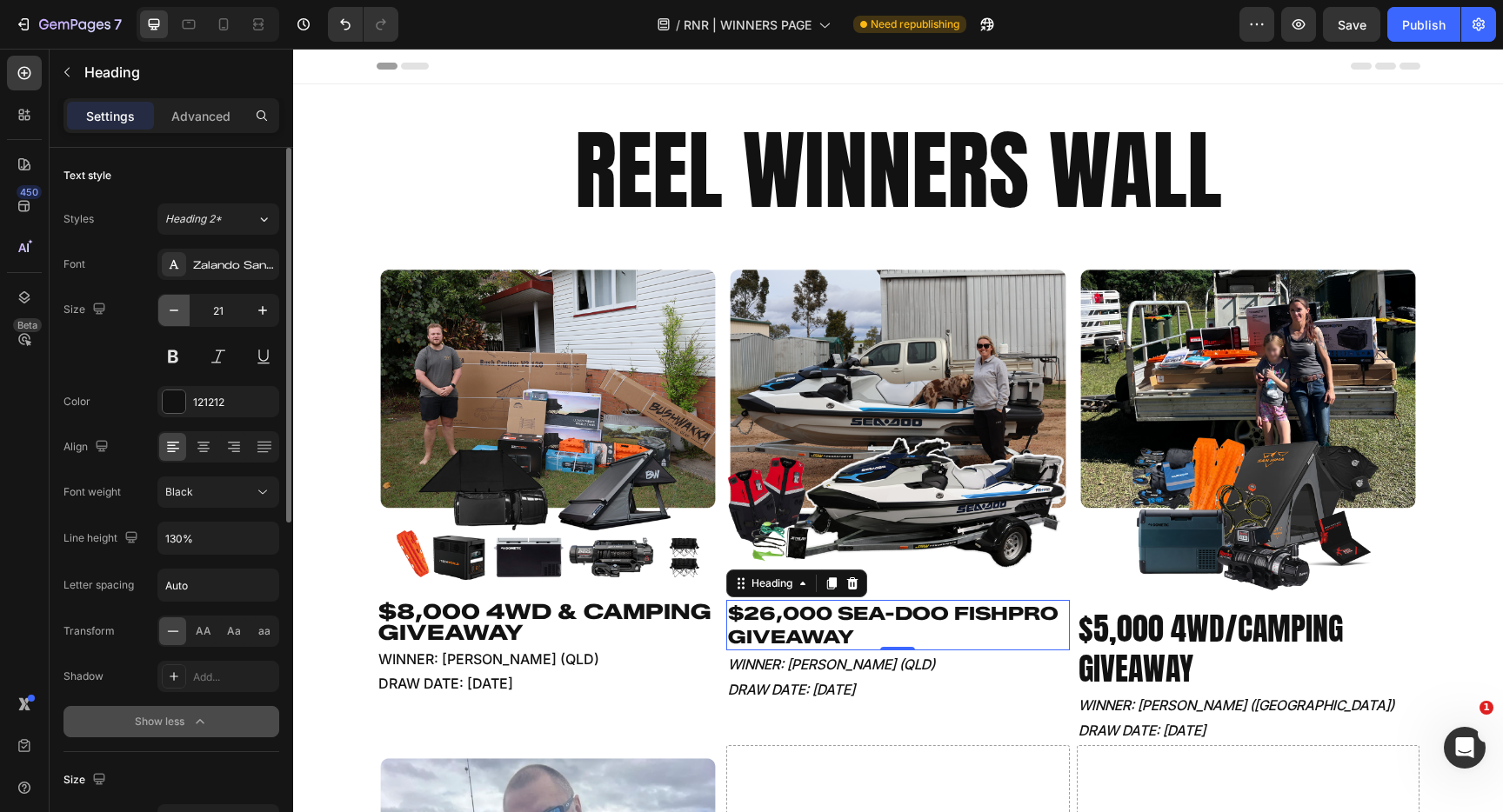
click at [179, 311] on icon "button" at bounding box center [173, 311] width 17 height 17
type input "20"
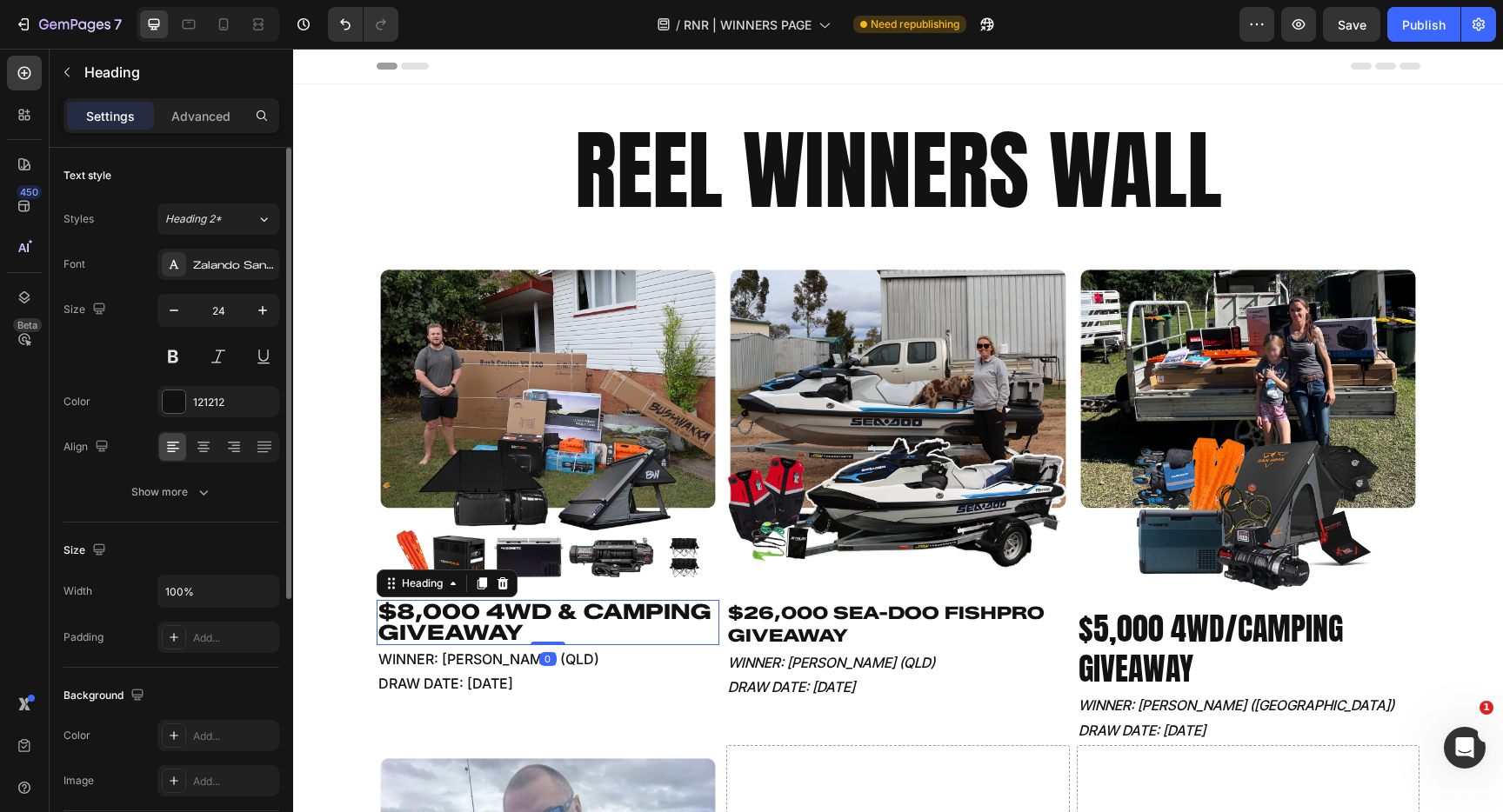
click at [448, 612] on h2 "$8,000 4WD & CAMPING GIVEAWAY" at bounding box center [549, 623] width 344 height 45
click at [237, 314] on input "24" at bounding box center [218, 310] width 58 height 31
type input "20"
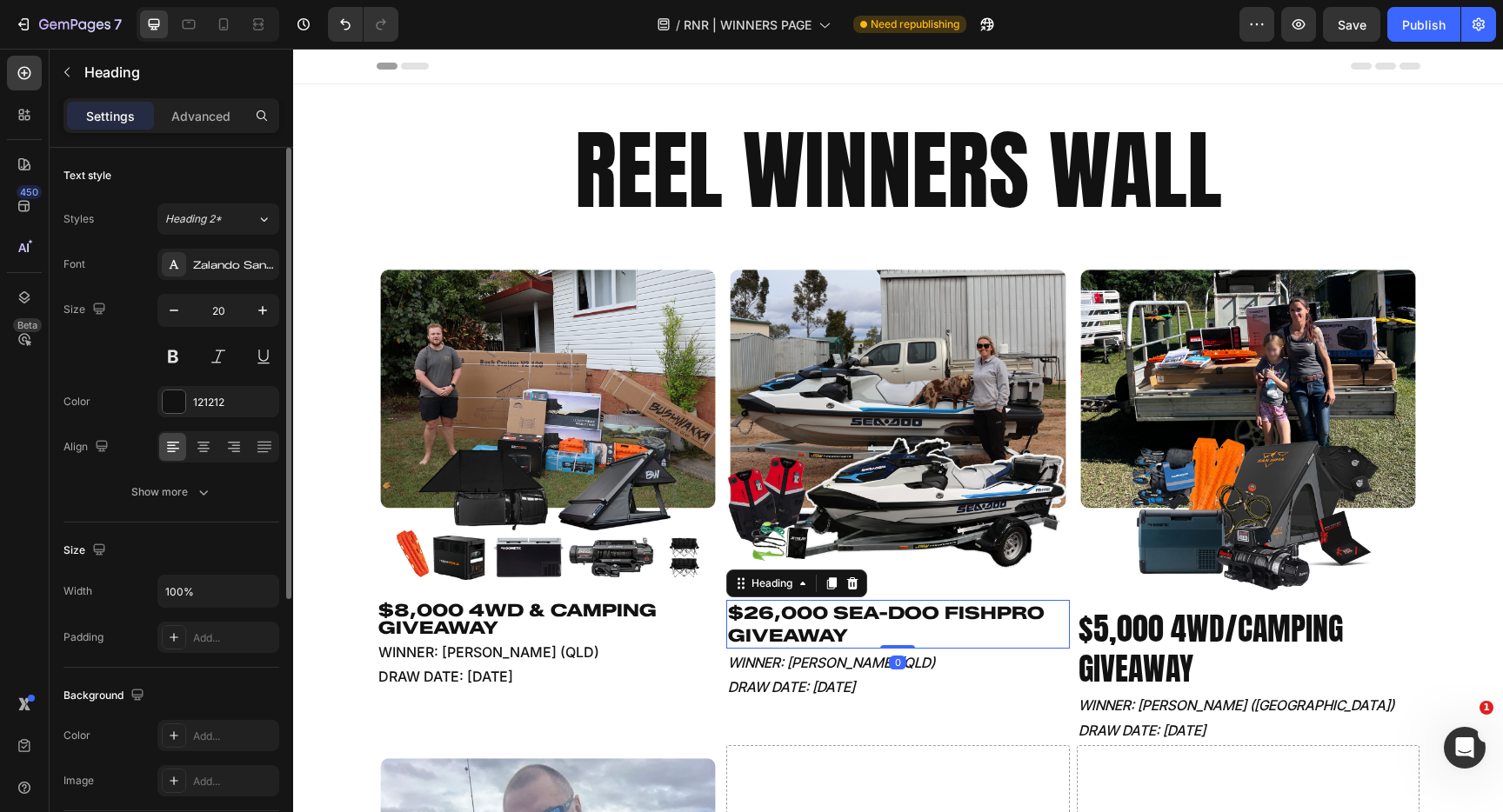
click at [855, 616] on h2 "$26,000 SEA-DOO FISHPRO GIVEAWAY" at bounding box center [898, 623] width 344 height 48
drag, startPoint x: 204, startPoint y: 488, endPoint x: 208, endPoint y: 512, distance: 24.3
click at [204, 488] on icon "button" at bounding box center [204, 492] width 17 height 17
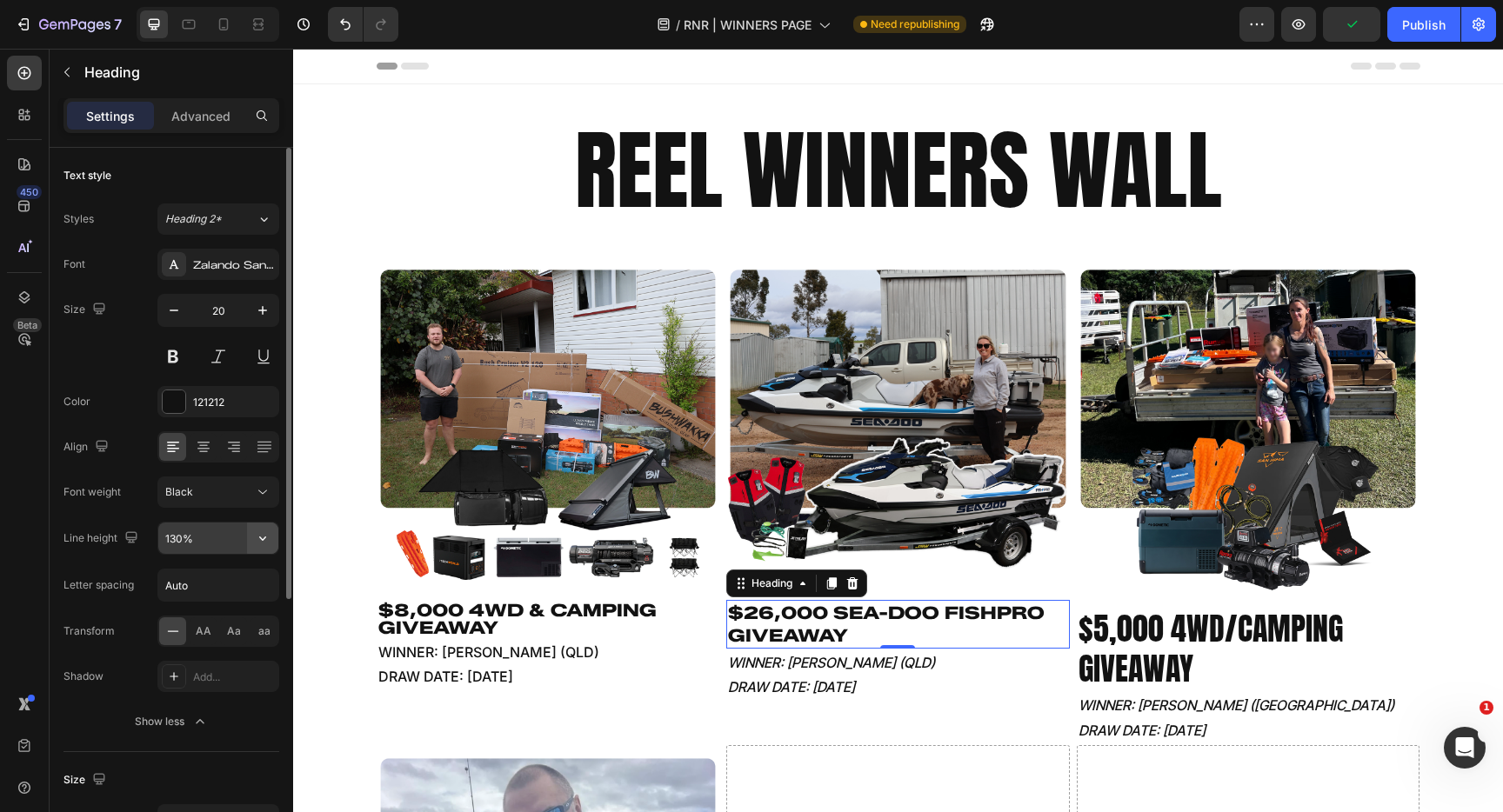
drag, startPoint x: 261, startPoint y: 540, endPoint x: 256, endPoint y: 550, distance: 11.2
click at [261, 540] on icon "button" at bounding box center [263, 538] width 17 height 17
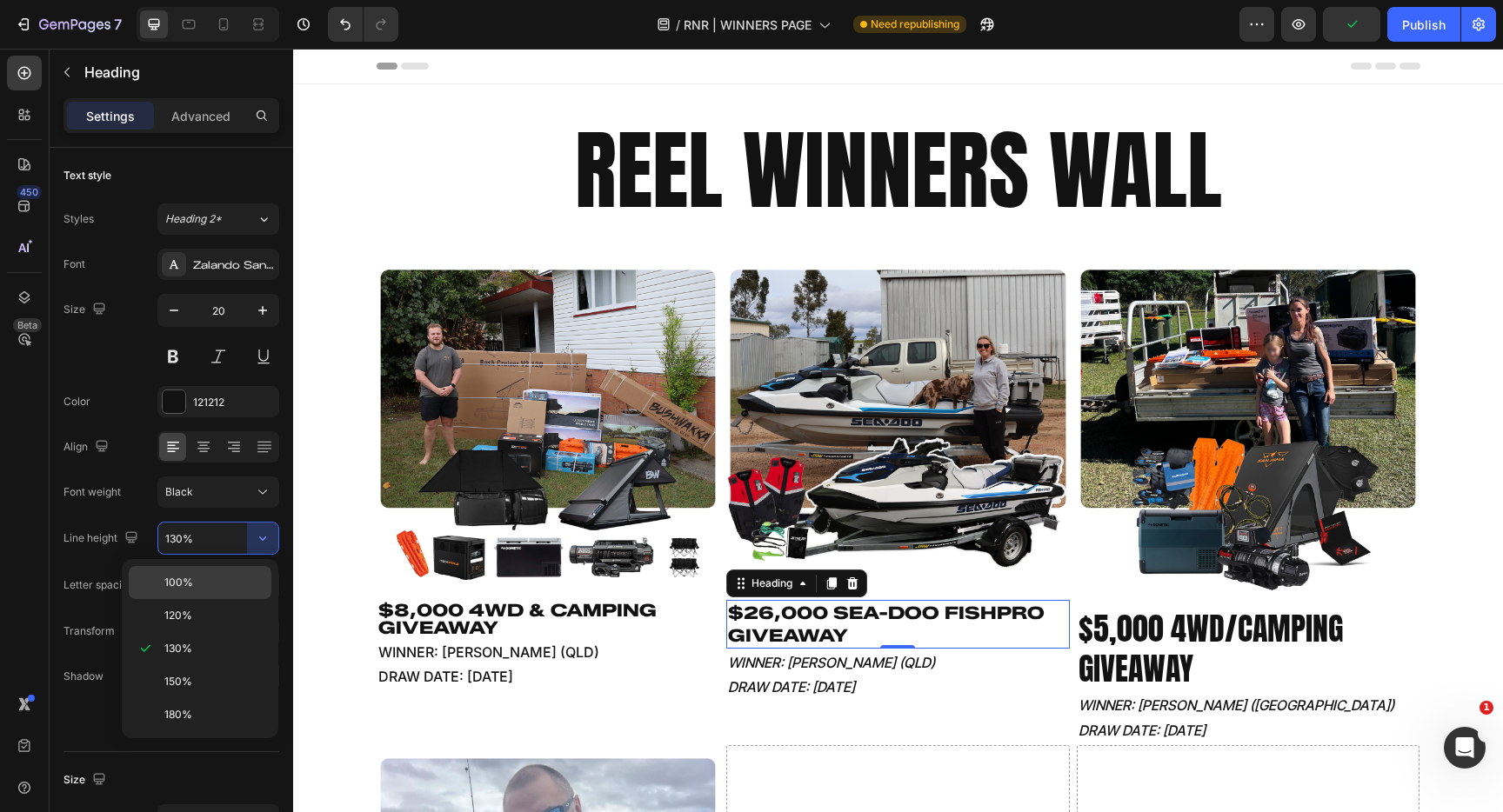
click at [239, 585] on p "100%" at bounding box center [214, 583] width 100 height 16
type input "100%"
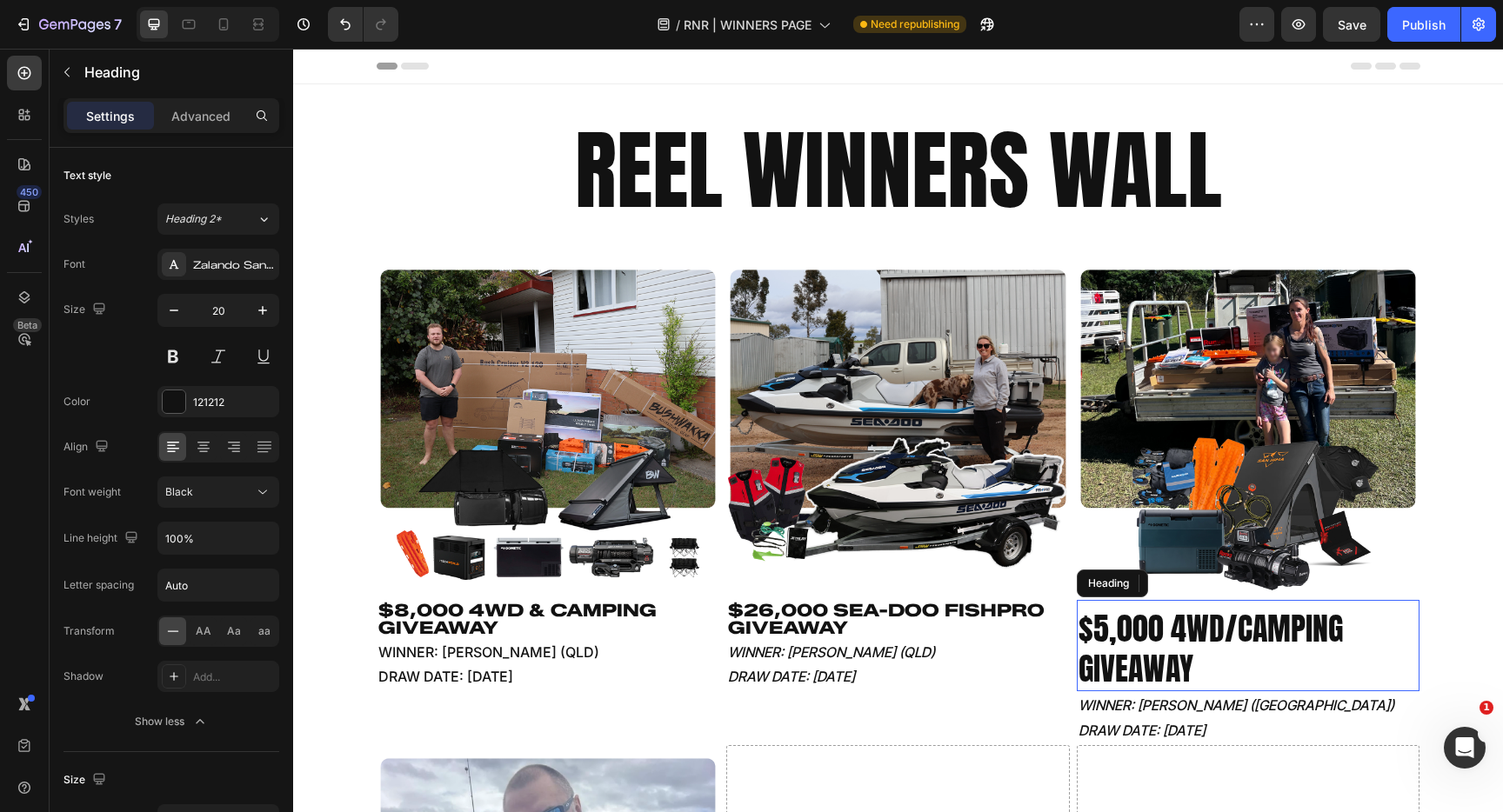
click at [1216, 648] on h2 "$5,000 4WD/CAMPING GIVEAWAY" at bounding box center [1249, 650] width 344 height 85
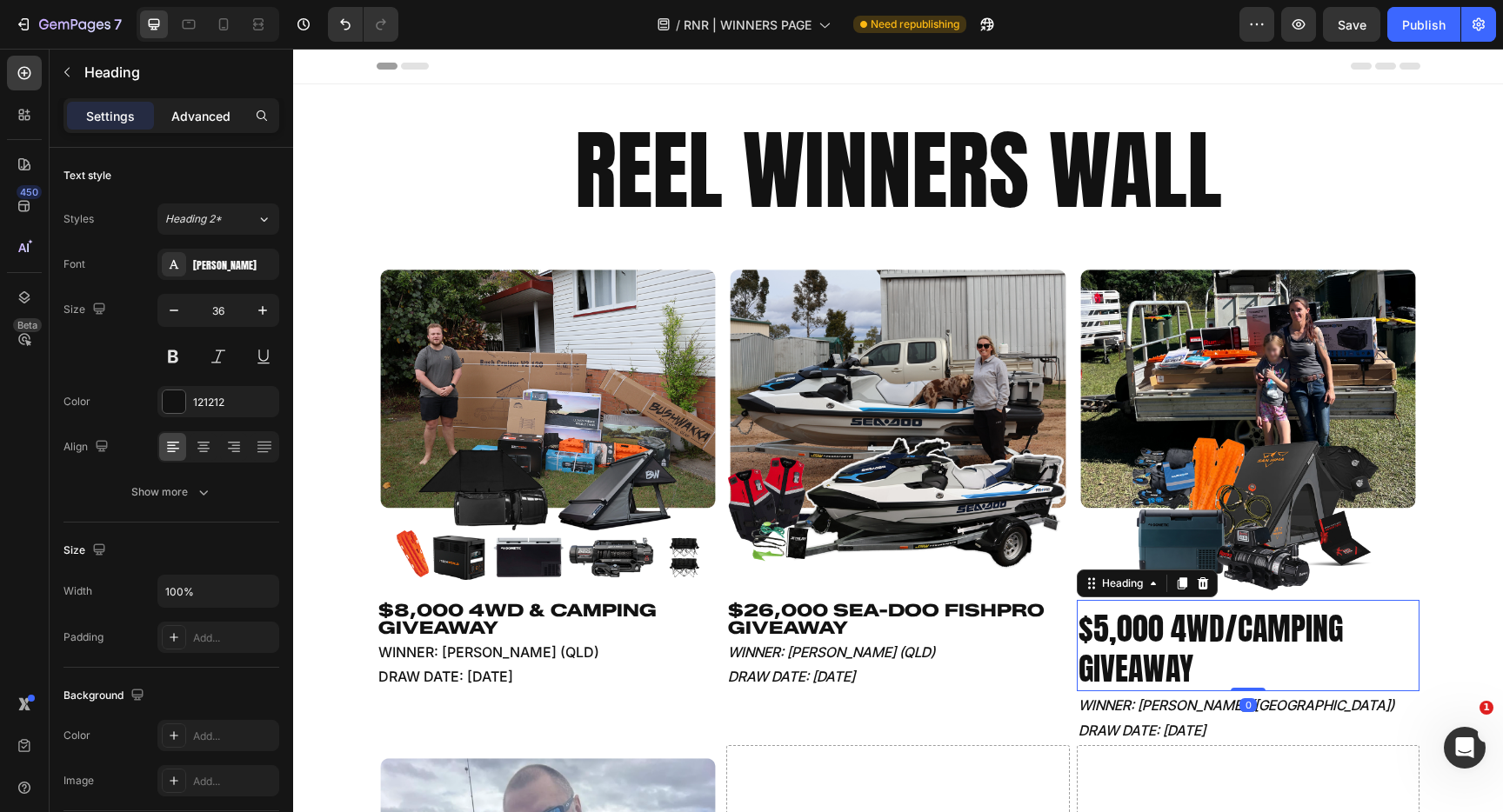
click at [184, 105] on div "Advanced" at bounding box center [201, 115] width 87 height 27
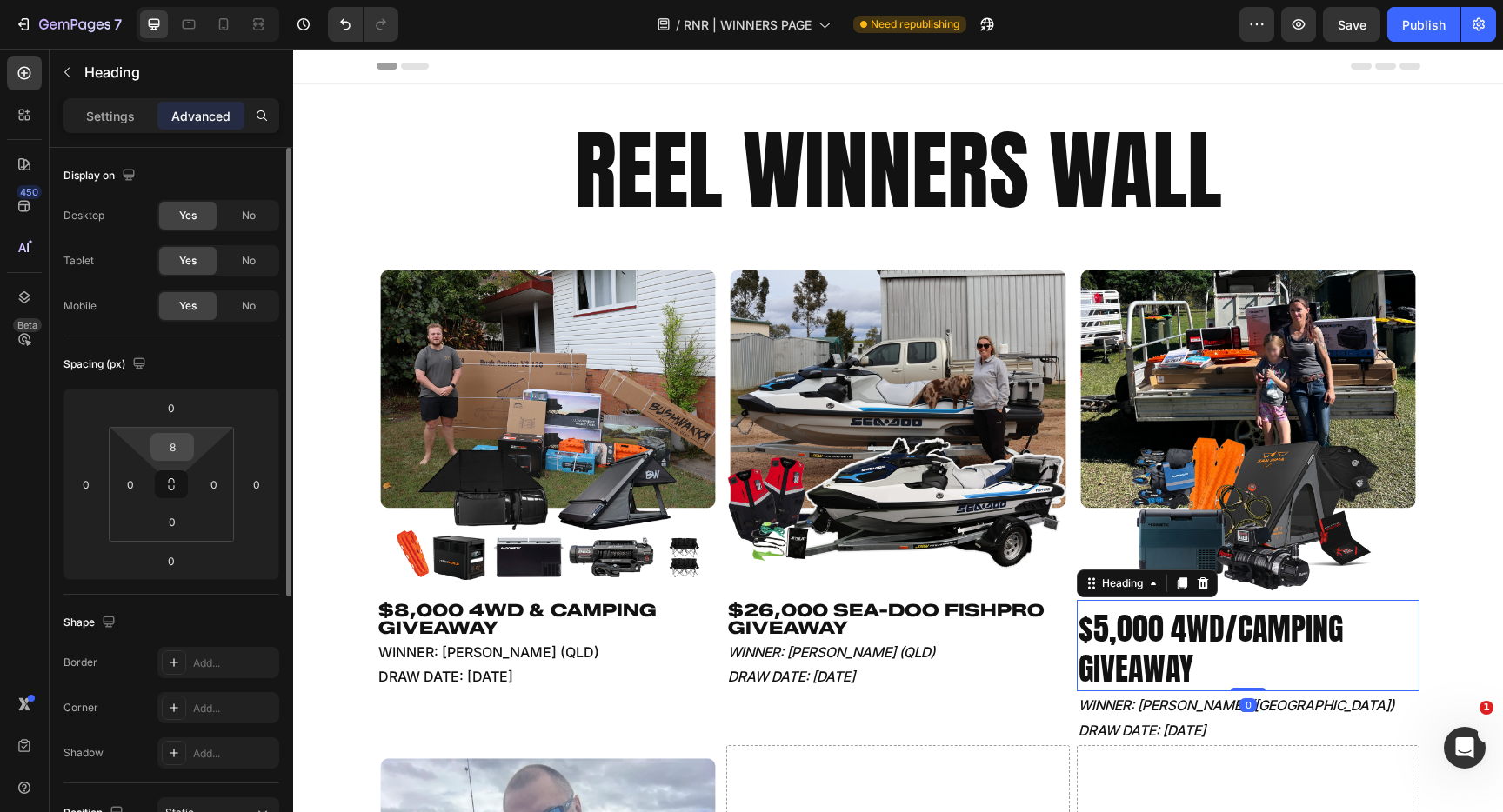
click at [182, 453] on input "8" at bounding box center [172, 447] width 35 height 27
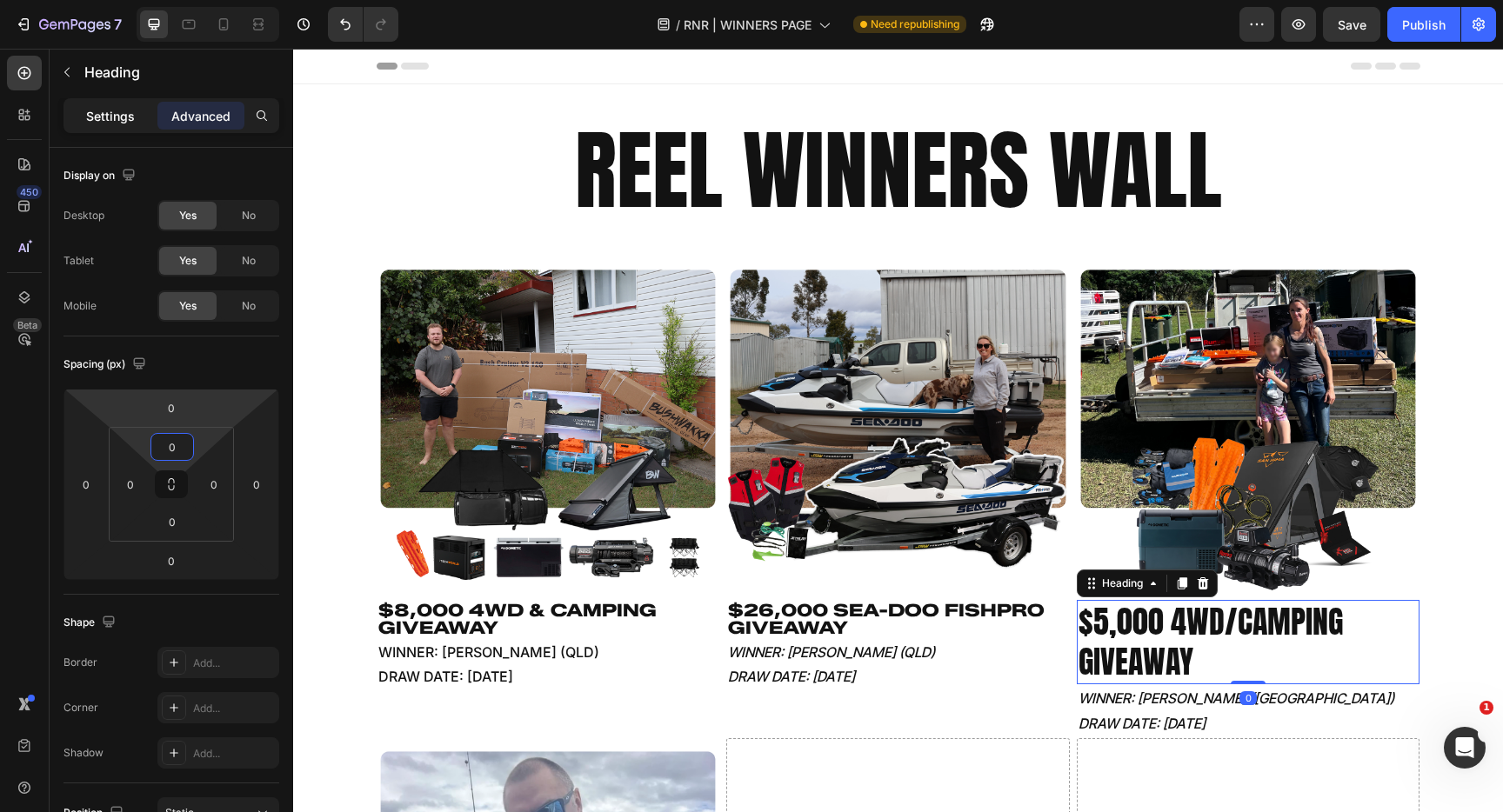
type input "0"
click at [122, 125] on div "Settings" at bounding box center [111, 115] width 87 height 27
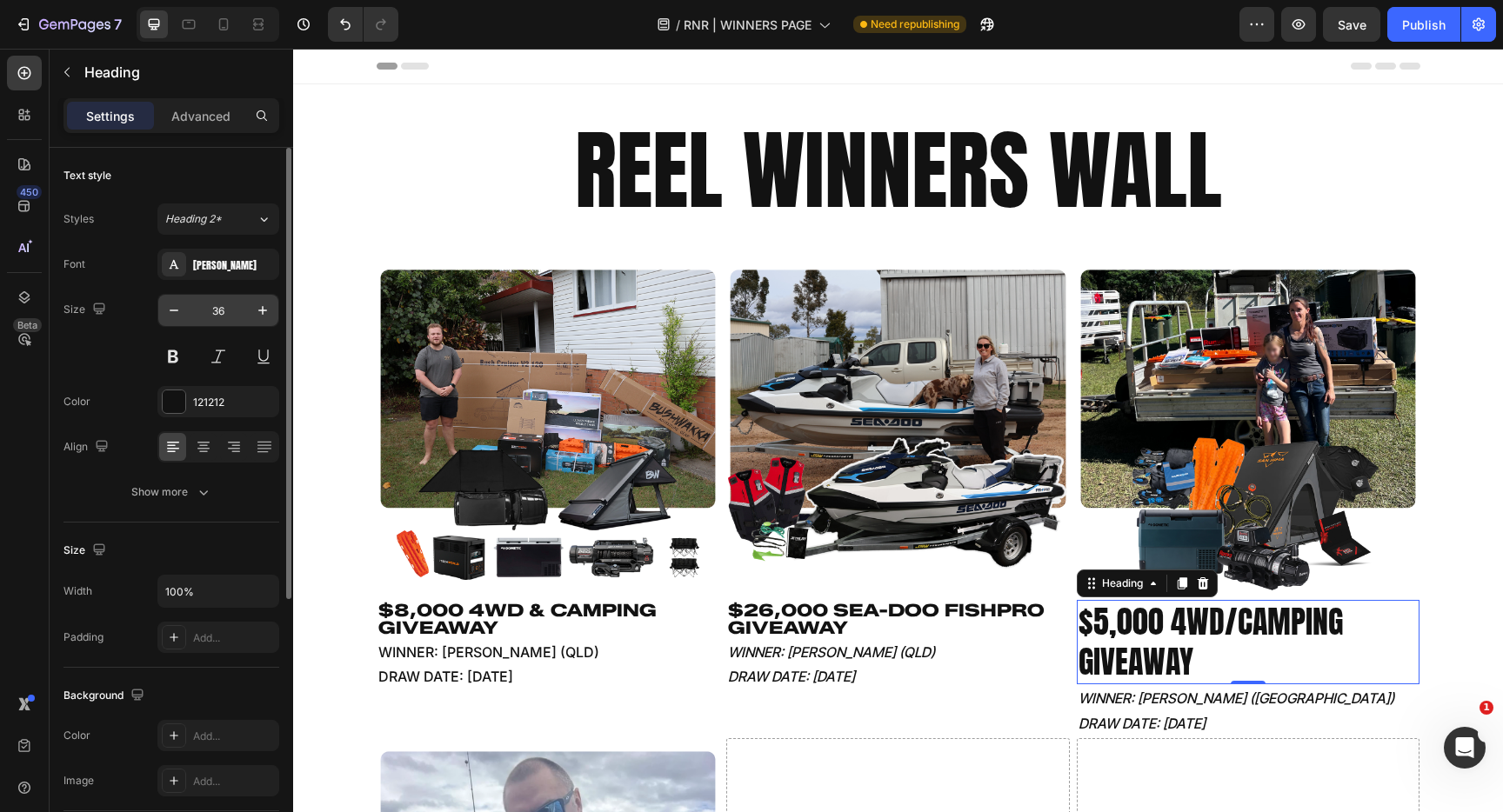
click at [234, 308] on input "36" at bounding box center [218, 310] width 58 height 31
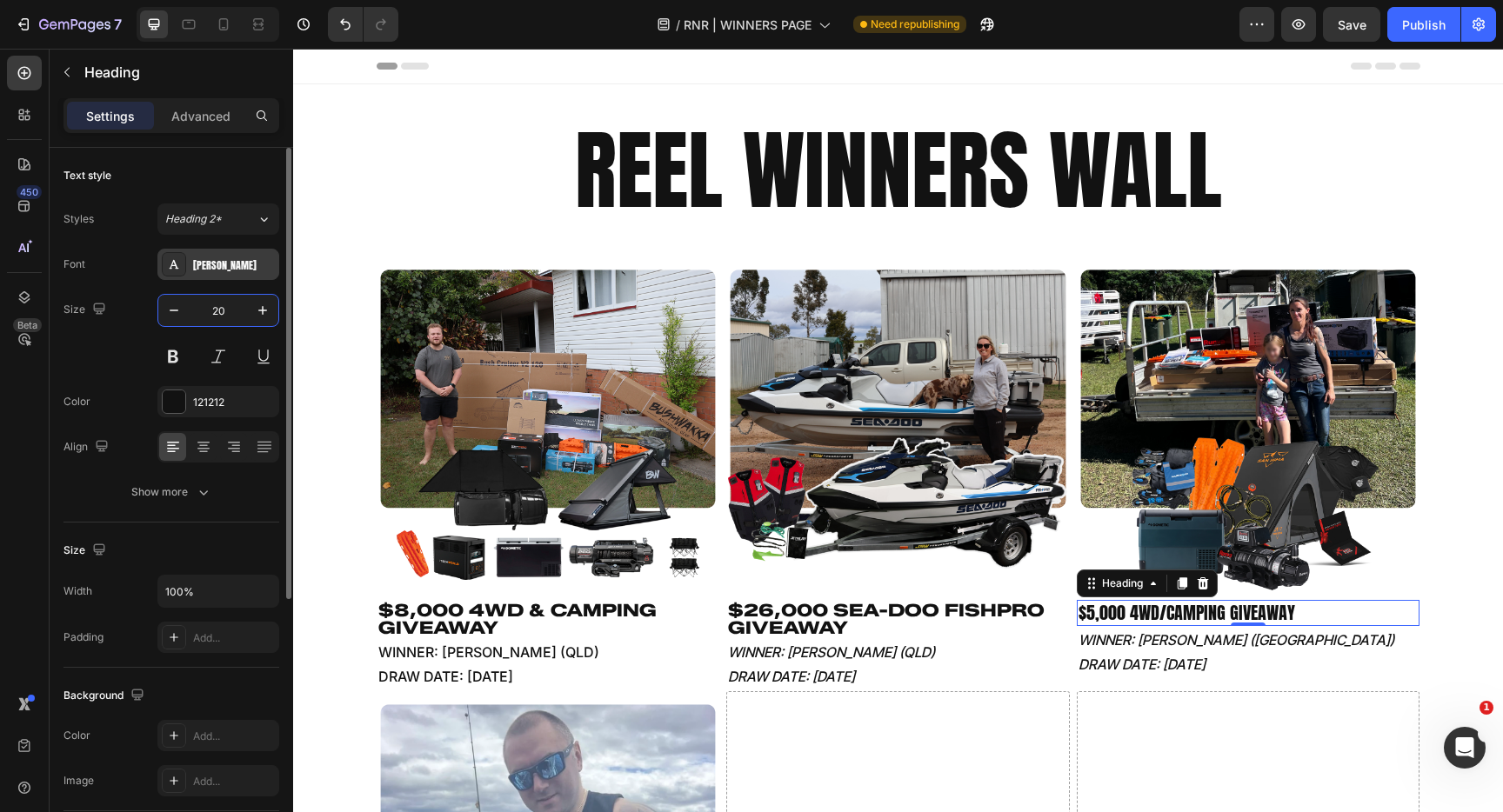
type input "20"
click at [227, 279] on div "[PERSON_NAME]" at bounding box center [218, 264] width 122 height 31
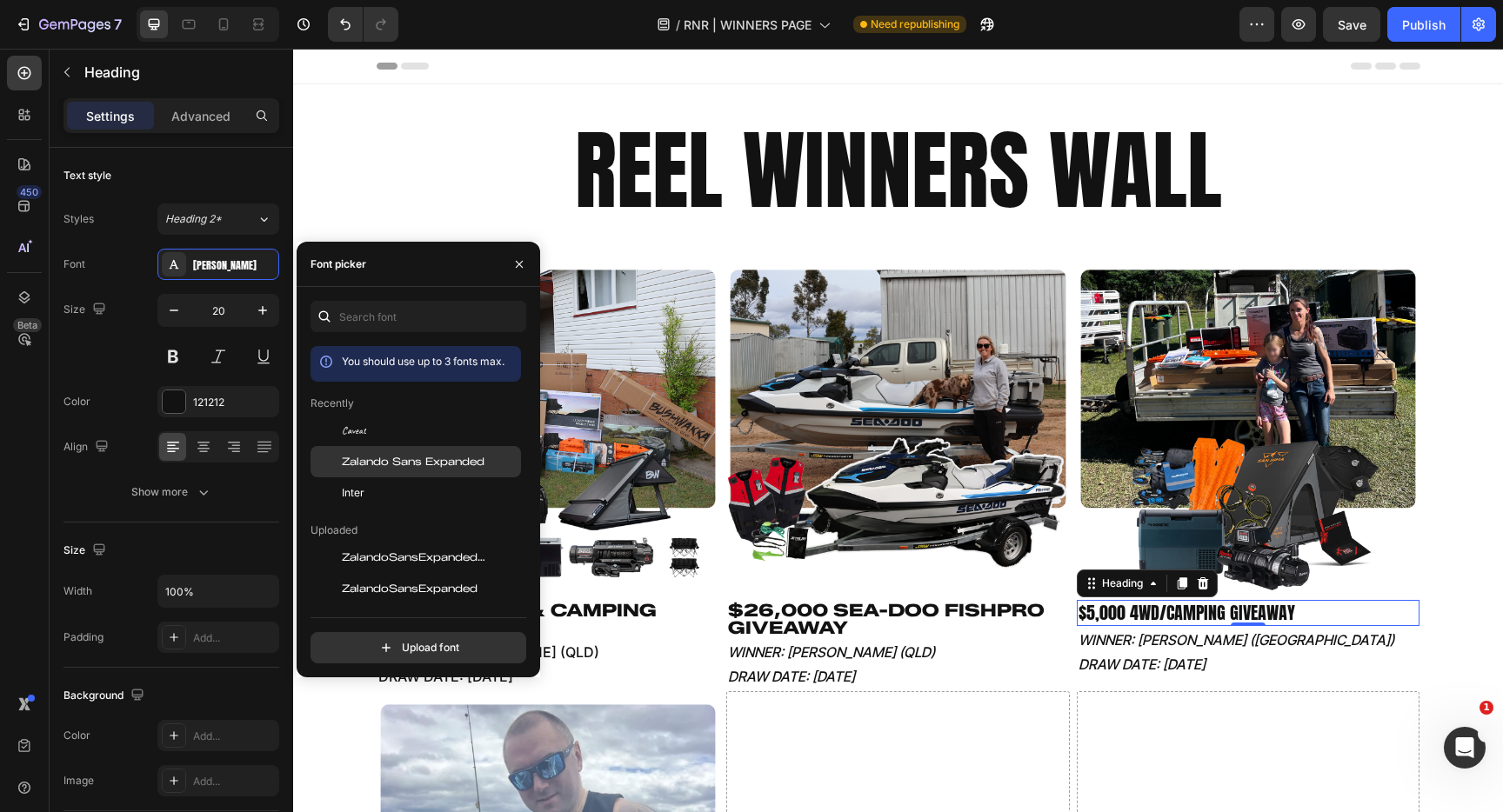
click at [407, 462] on span "Zalando Sans Expanded" at bounding box center [413, 461] width 143 height 16
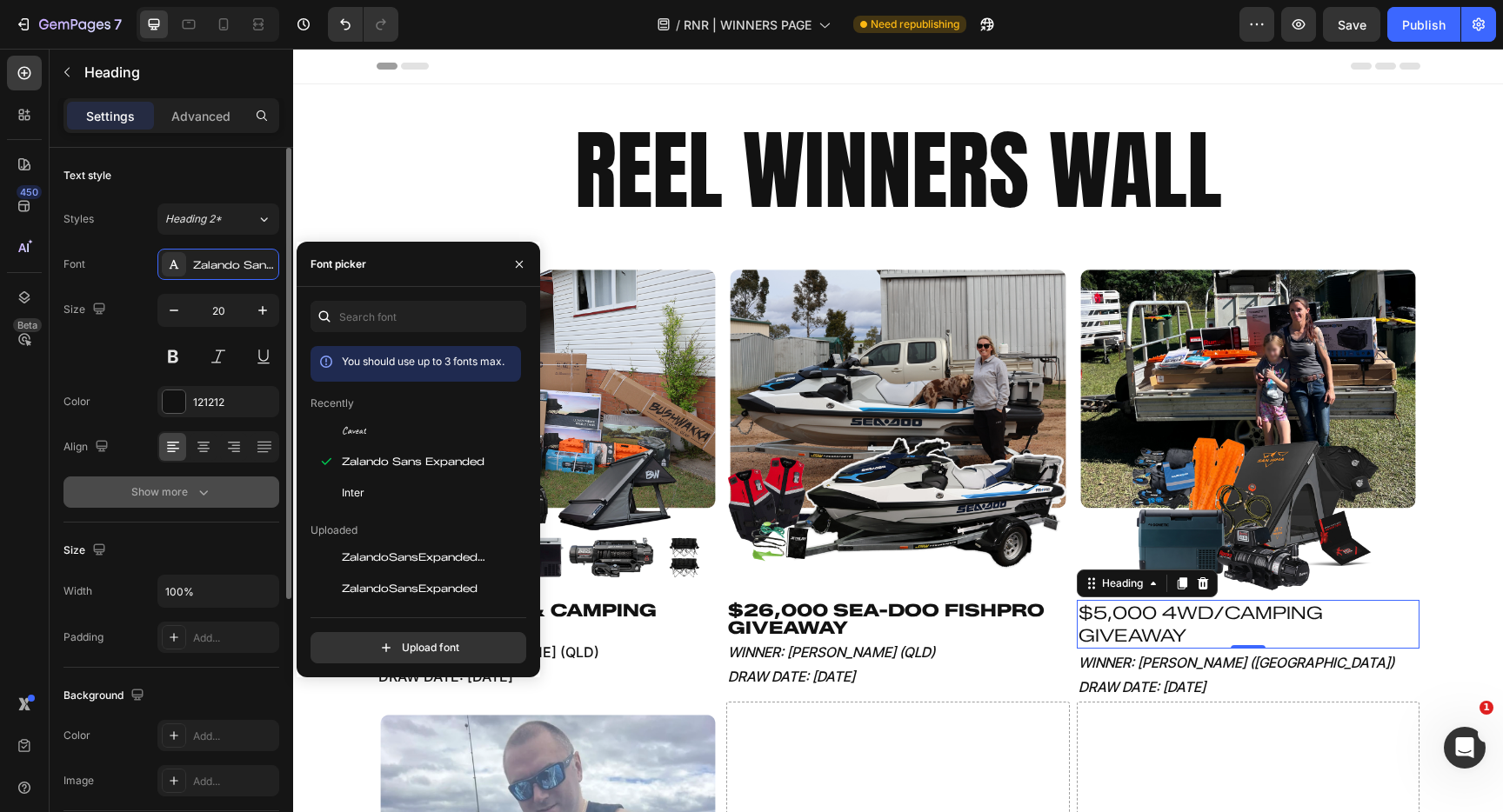
click at [184, 504] on button "Show more" at bounding box center [172, 492] width 216 height 31
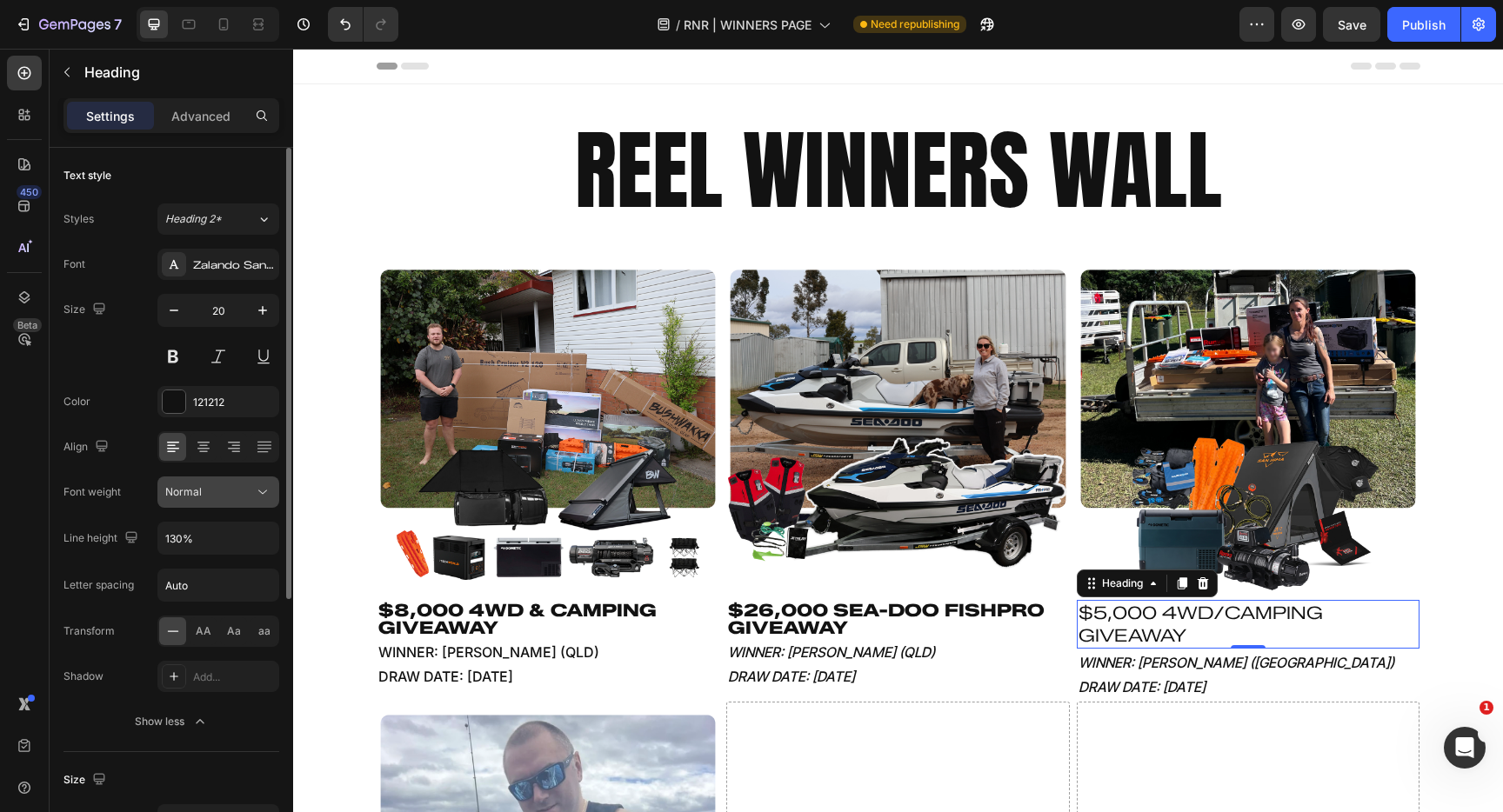
click at [249, 507] on button "Normal" at bounding box center [218, 492] width 122 height 31
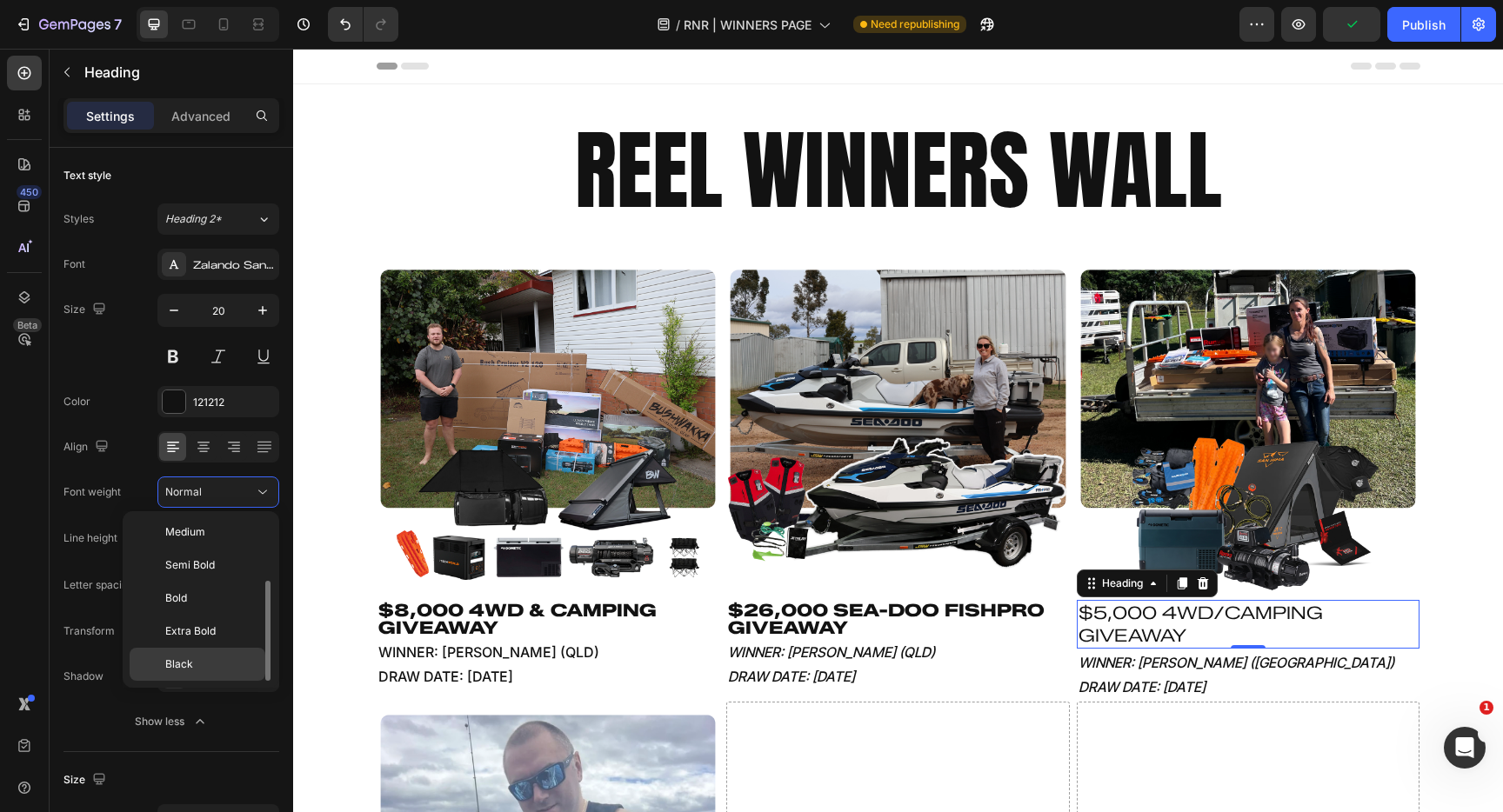
click at [198, 675] on div "Black" at bounding box center [197, 664] width 136 height 33
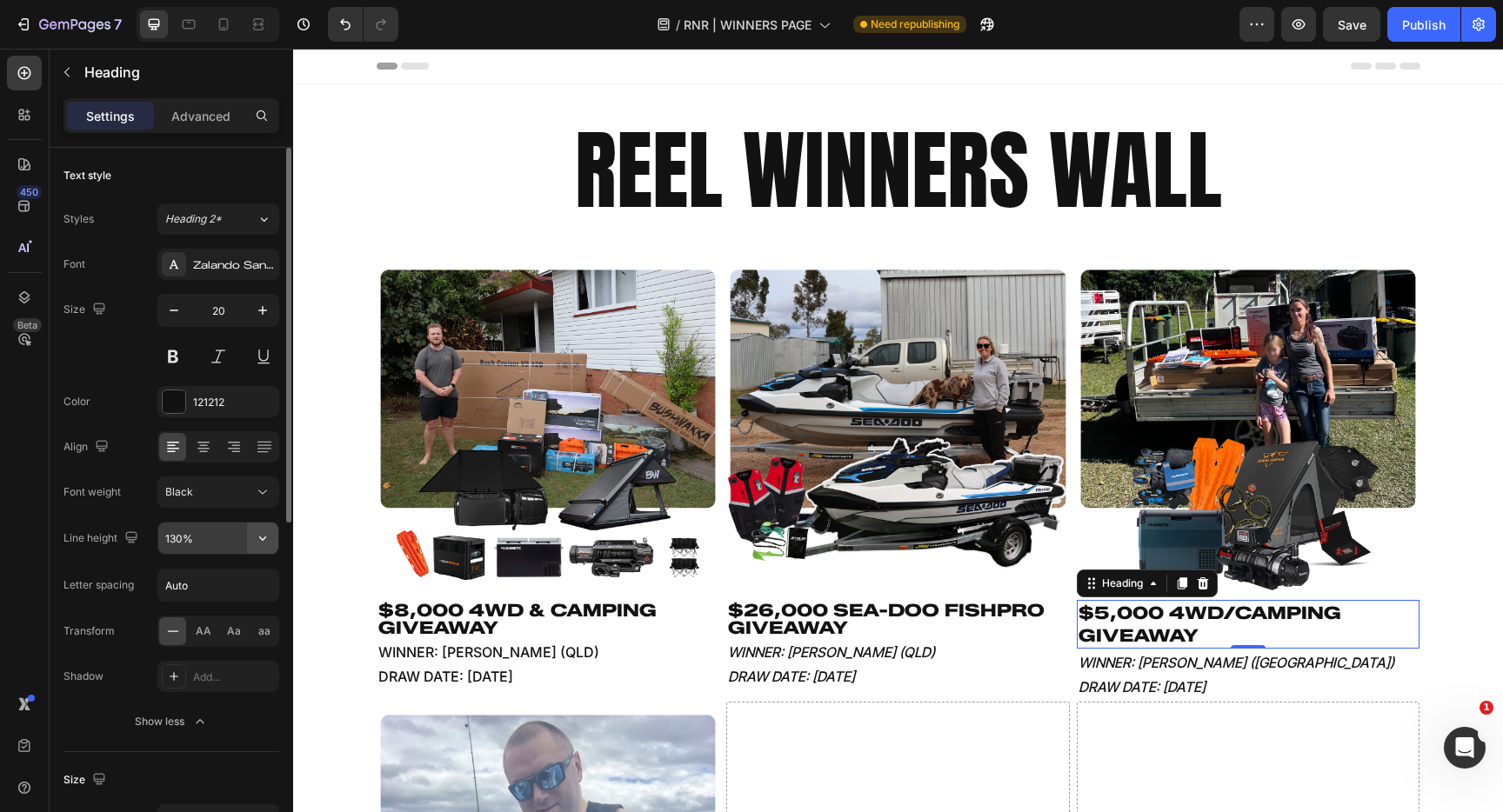
click at [267, 544] on icon "button" at bounding box center [263, 538] width 17 height 17
click at [210, 586] on p "100%" at bounding box center [214, 583] width 100 height 16
type input "100%"
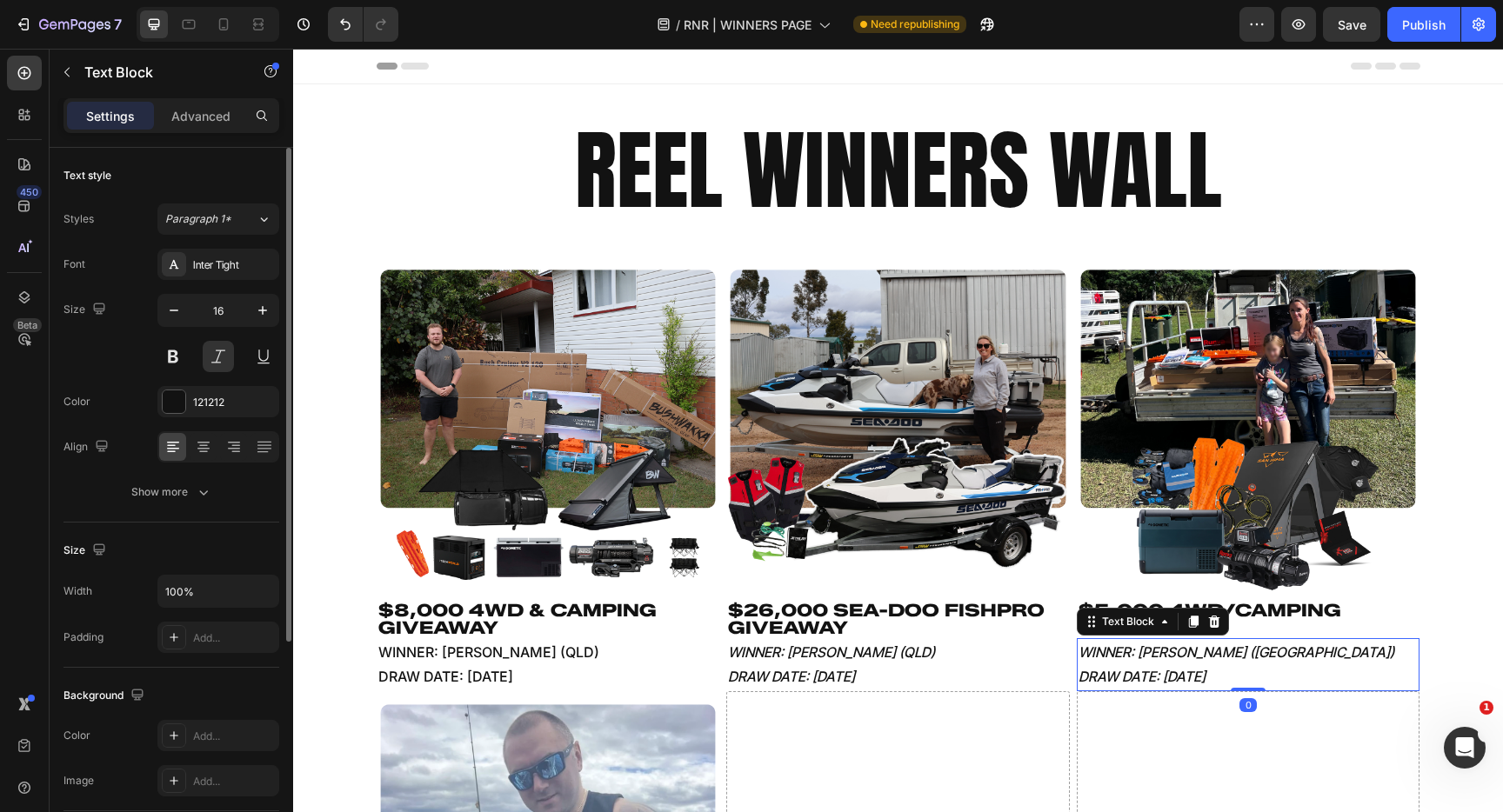
click at [1278, 671] on p "DRAW DATE: [DATE]" at bounding box center [1248, 677] width 340 height 26
click at [192, 256] on div "Inter Tight" at bounding box center [218, 264] width 122 height 31
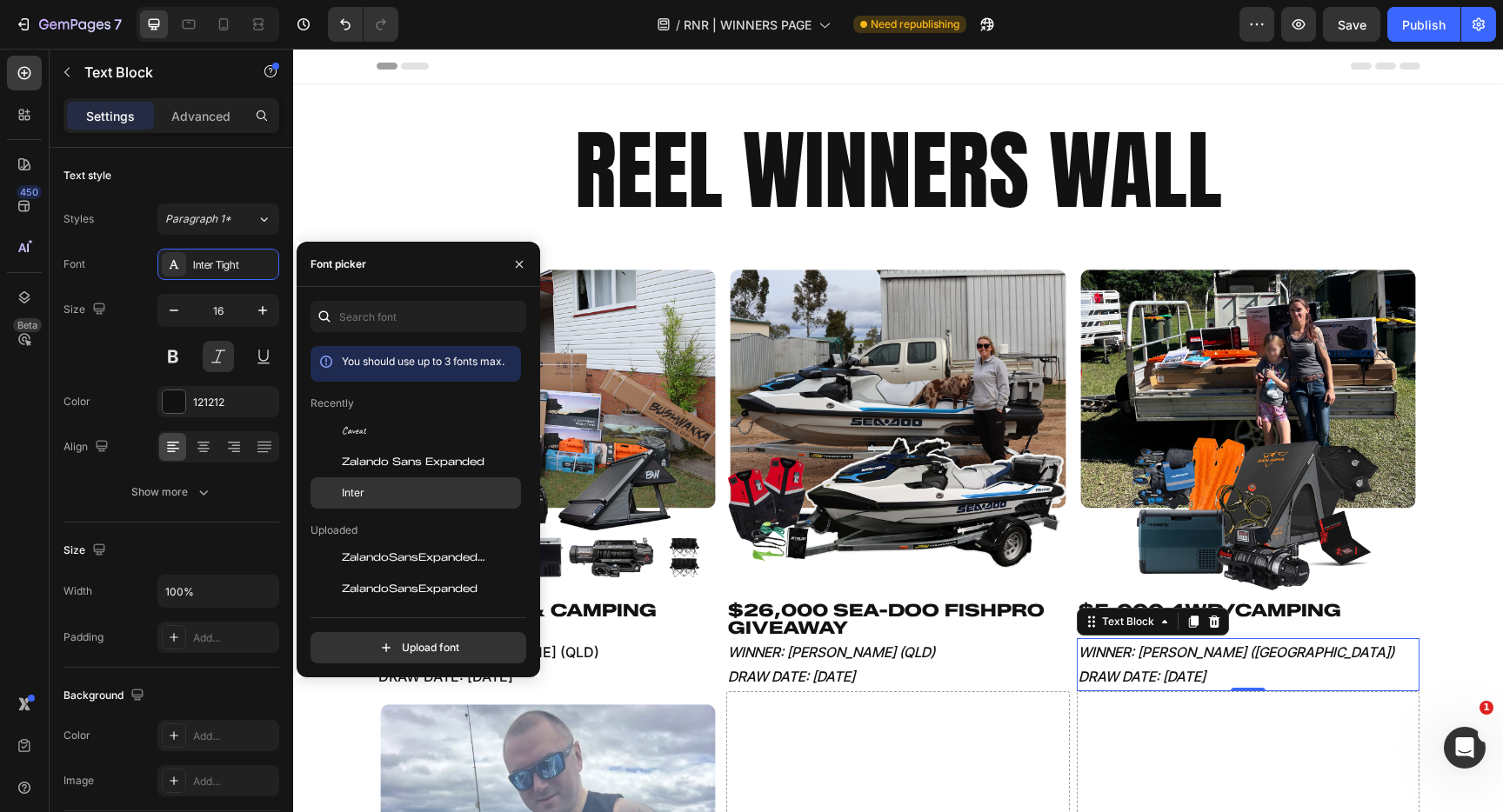
click at [367, 499] on div "Inter" at bounding box center [429, 493] width 175 height 16
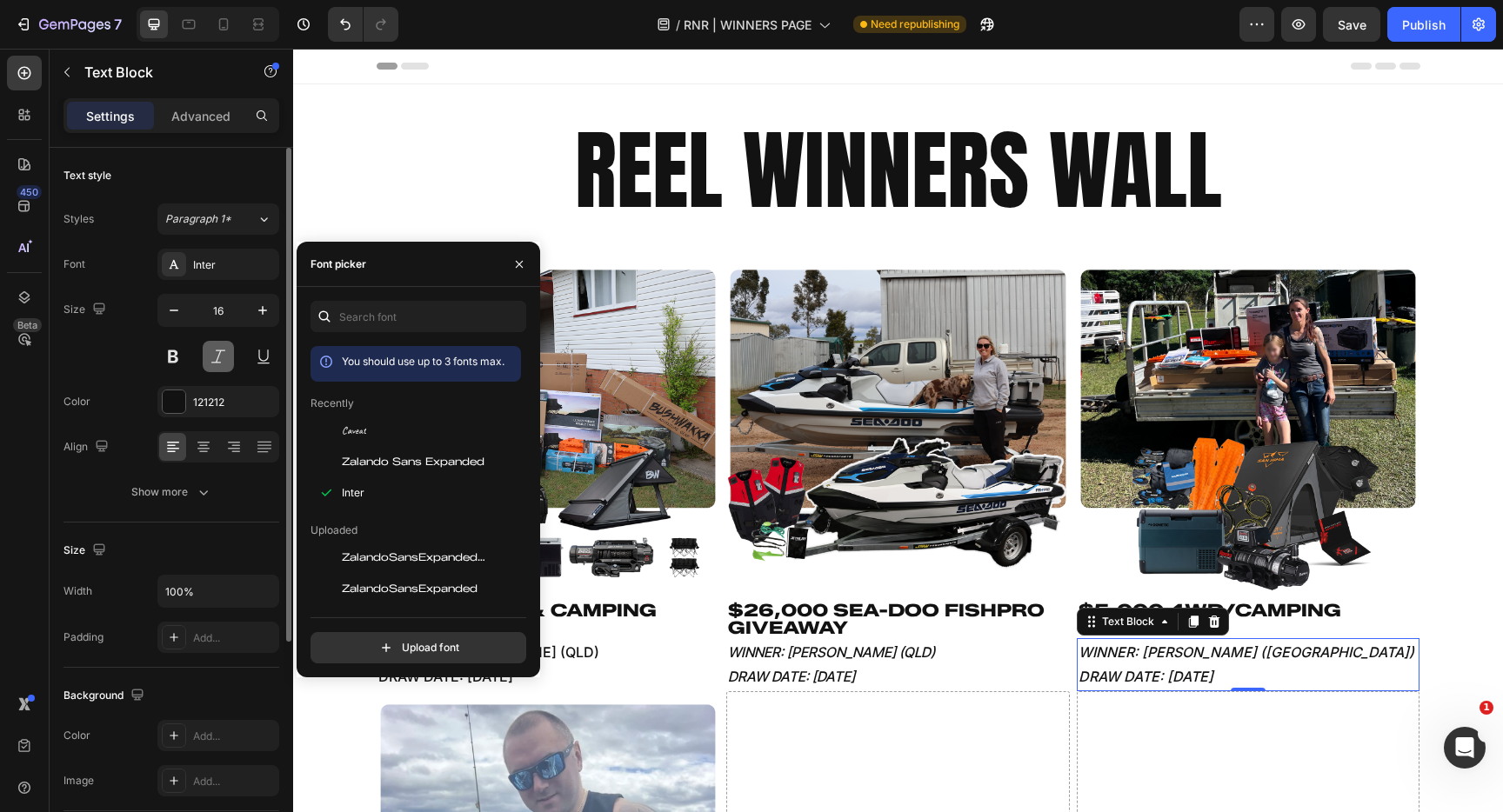
click at [218, 358] on button at bounding box center [218, 356] width 31 height 31
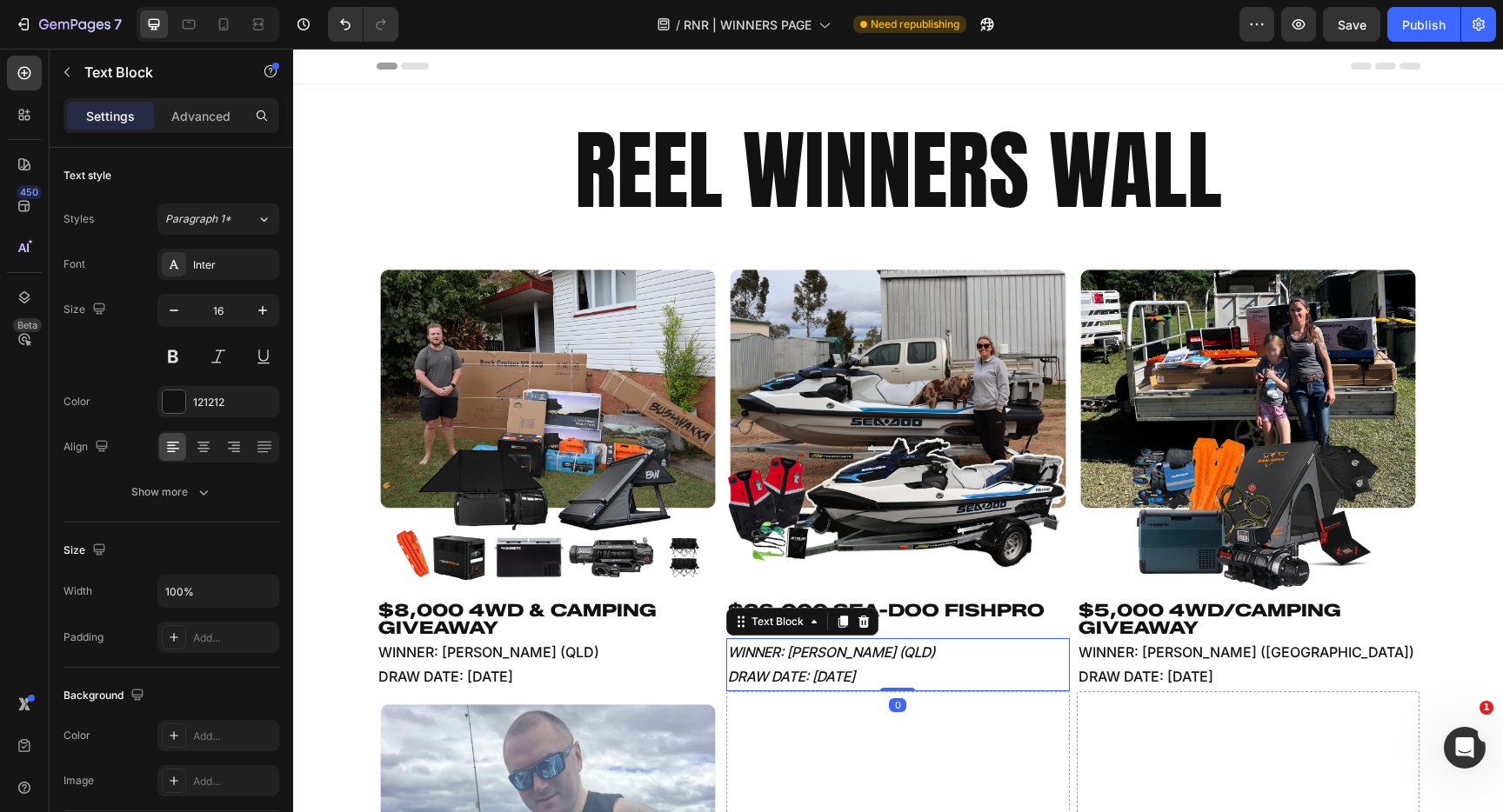
click at [852, 662] on p "WINNER: [PERSON_NAME] (QLD)" at bounding box center [897, 653] width 340 height 26
click at [205, 350] on button at bounding box center [218, 356] width 31 height 31
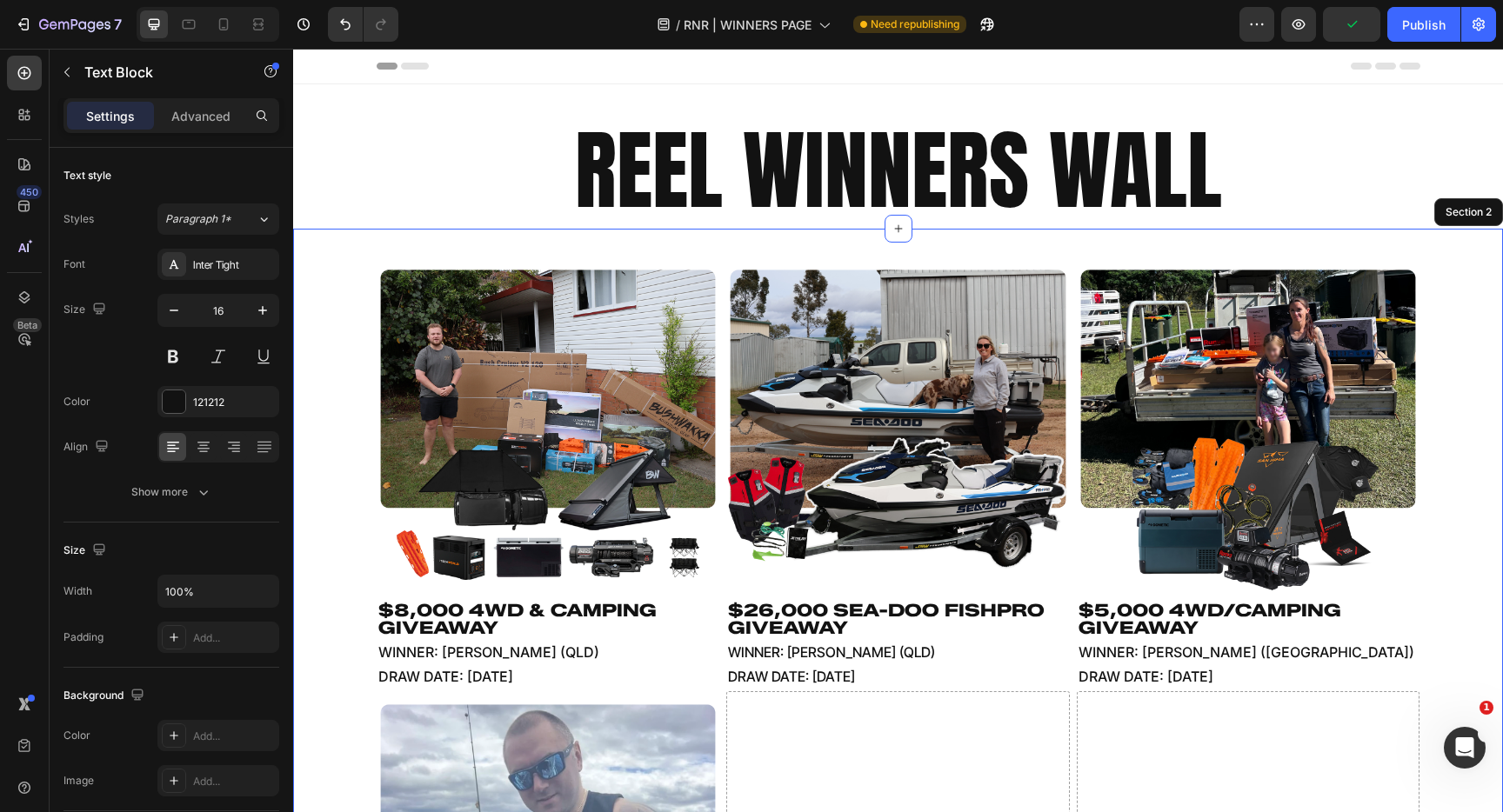
click at [328, 578] on div "Image $8,000 4WD & CAMPING GIVEAWAY Heading WINNER: [PERSON_NAME] (QLD) DRAW DA…" at bounding box center [898, 718] width 1154 height 924
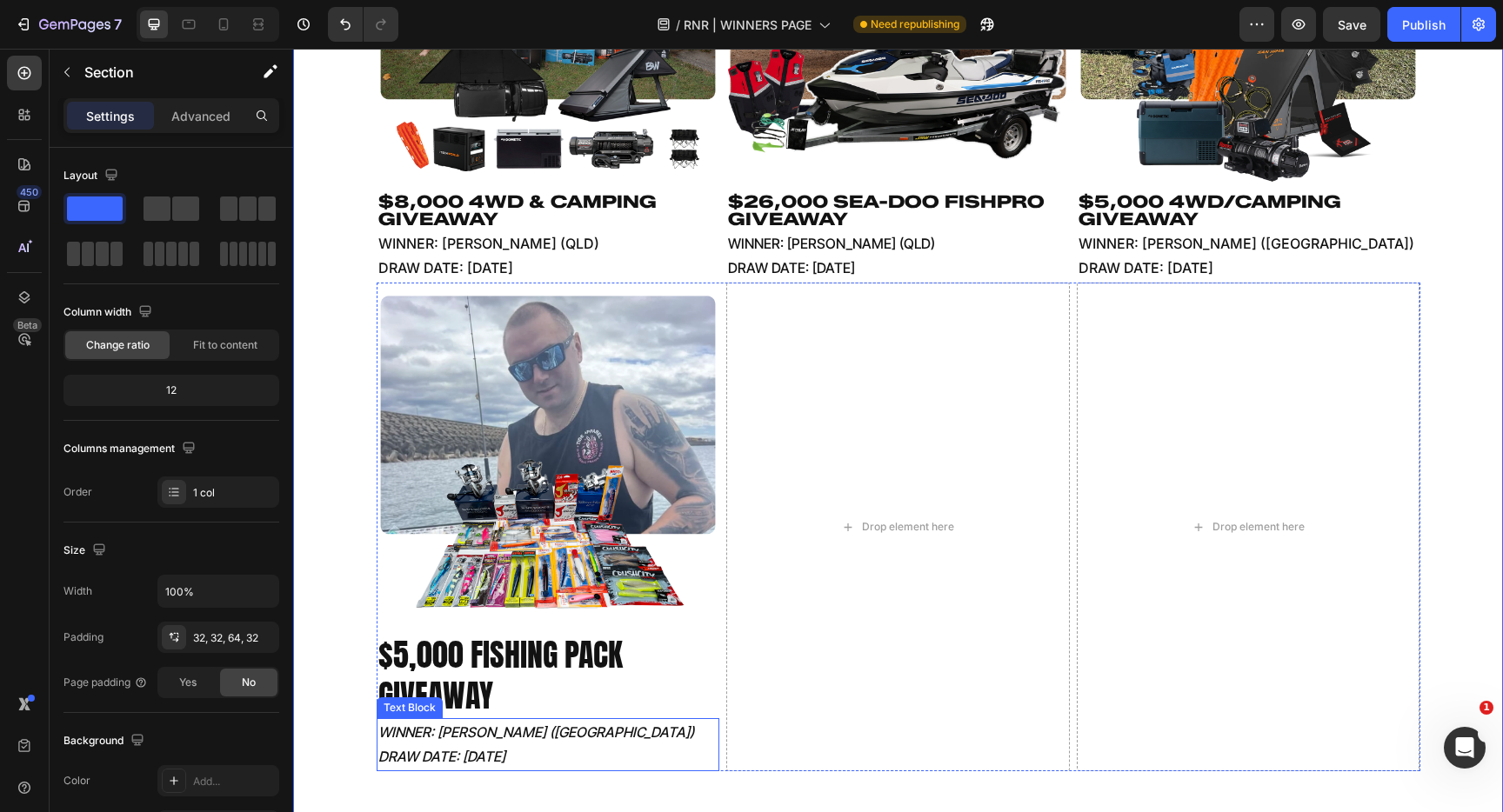
scroll to position [477, 0]
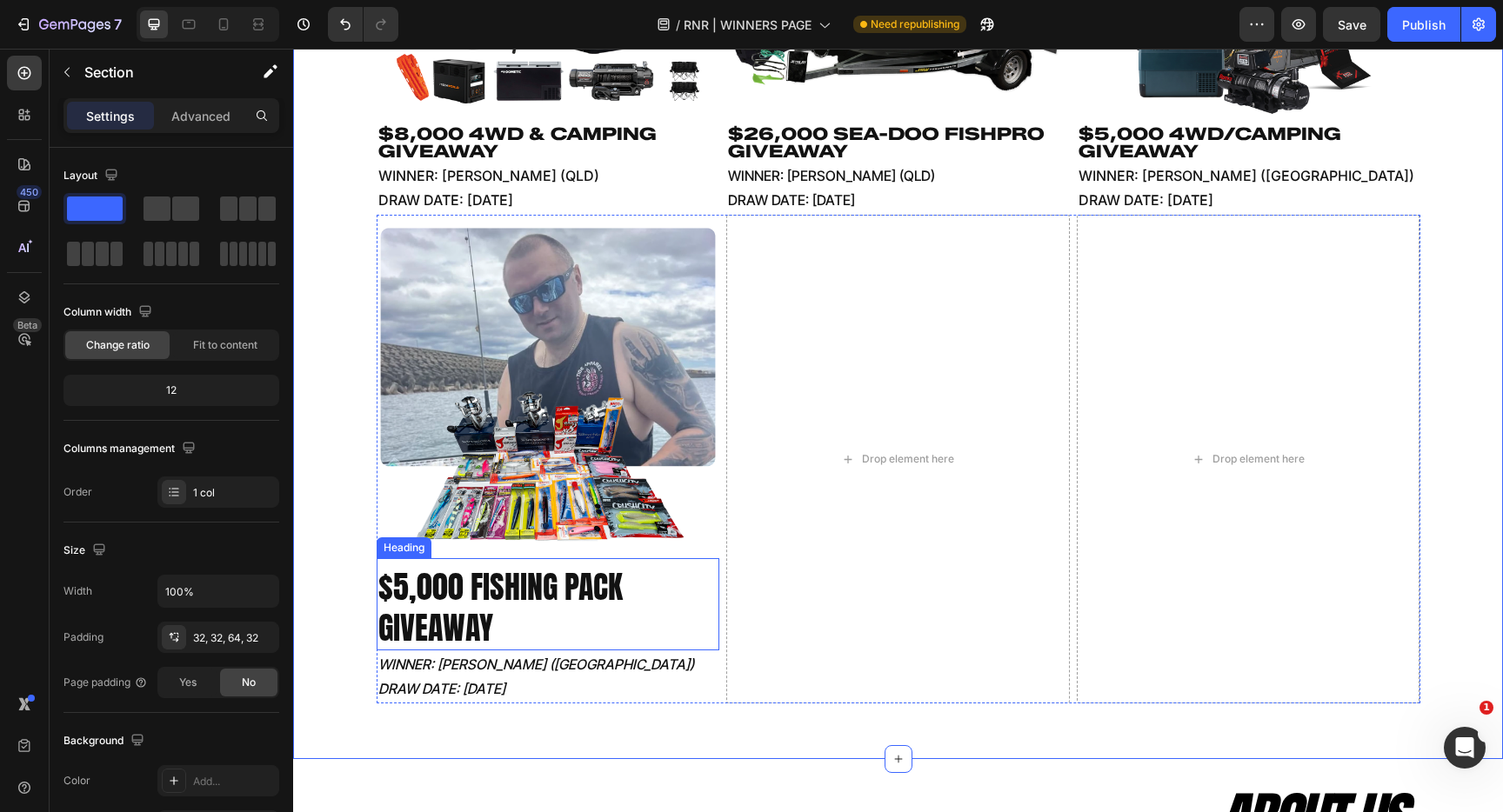
click at [496, 603] on h2 "$5,000 FISHING PACK GIVEAWAY" at bounding box center [549, 608] width 344 height 85
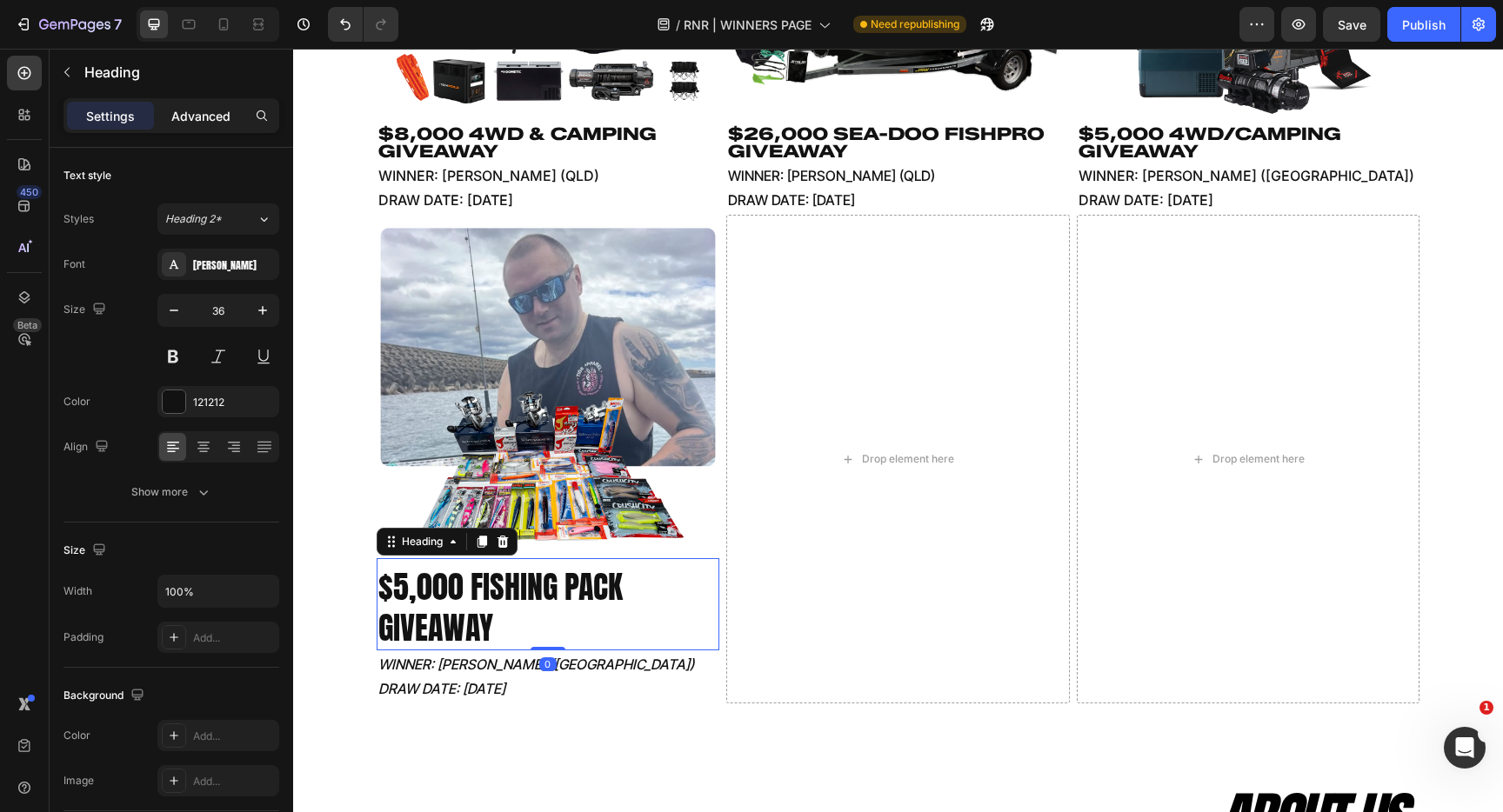
click at [196, 113] on p "Advanced" at bounding box center [201, 116] width 59 height 18
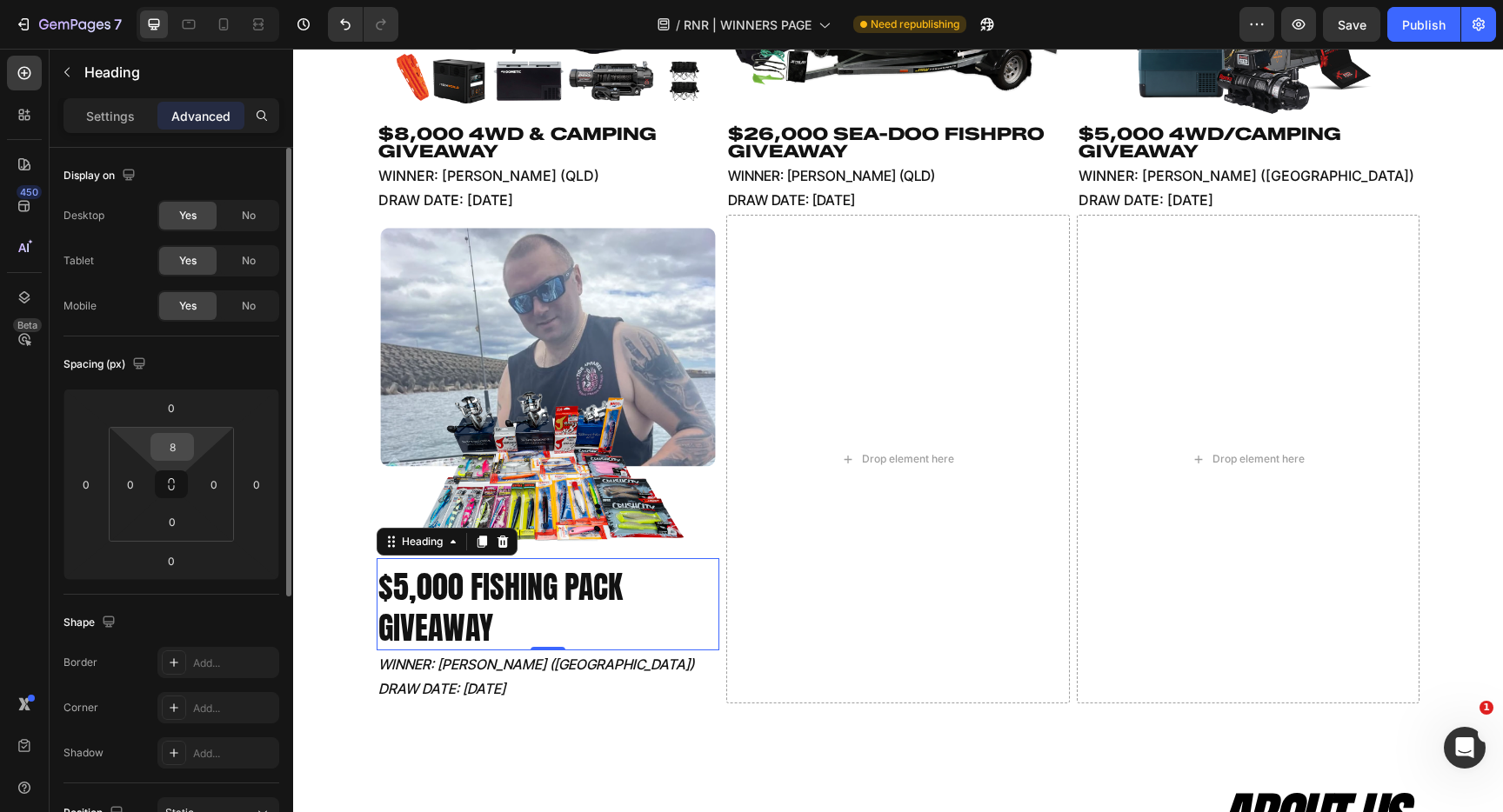
click at [177, 452] on input "8" at bounding box center [172, 447] width 35 height 27
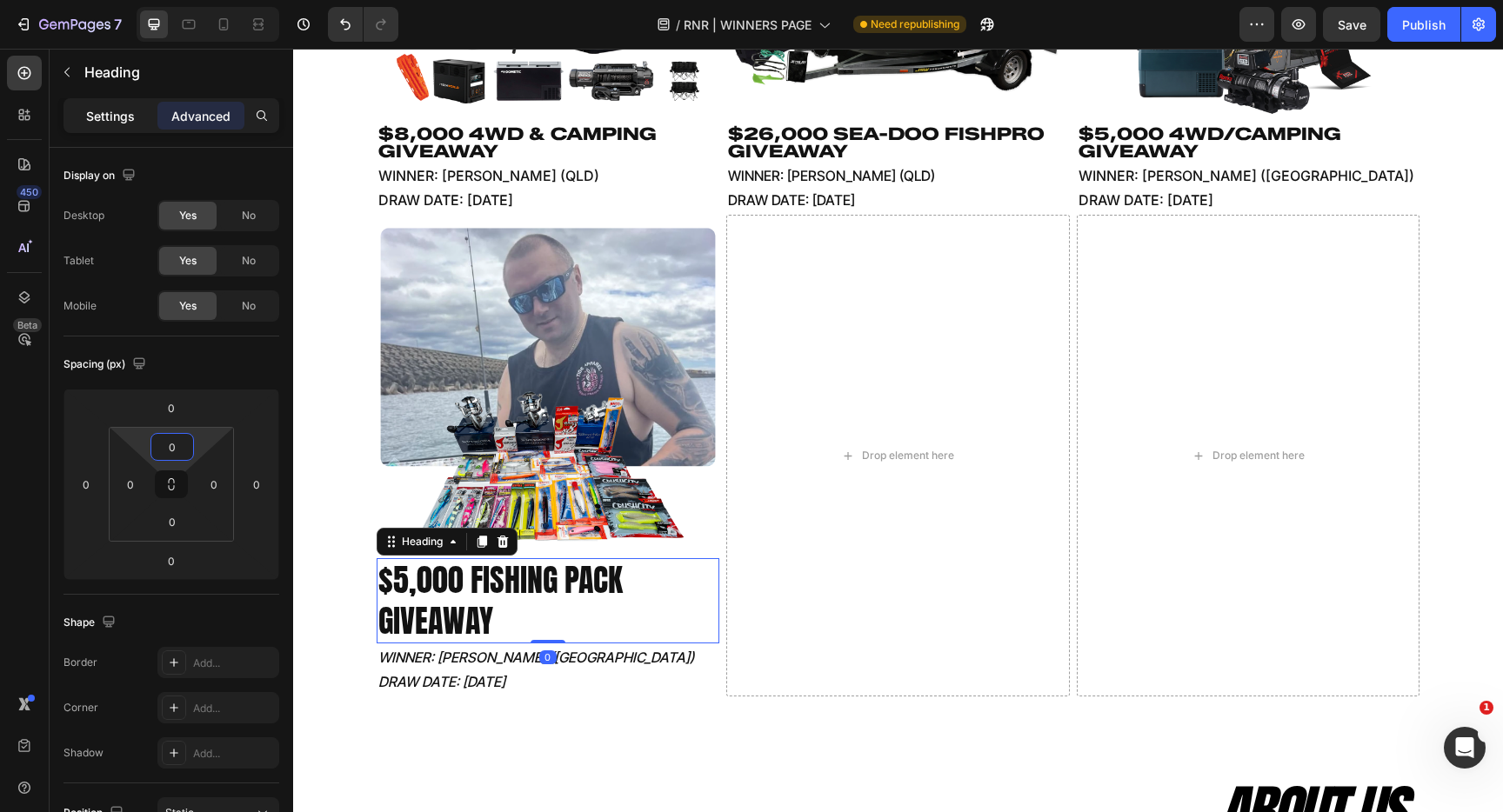
type input "0"
click at [120, 115] on p "Settings" at bounding box center [110, 116] width 48 height 18
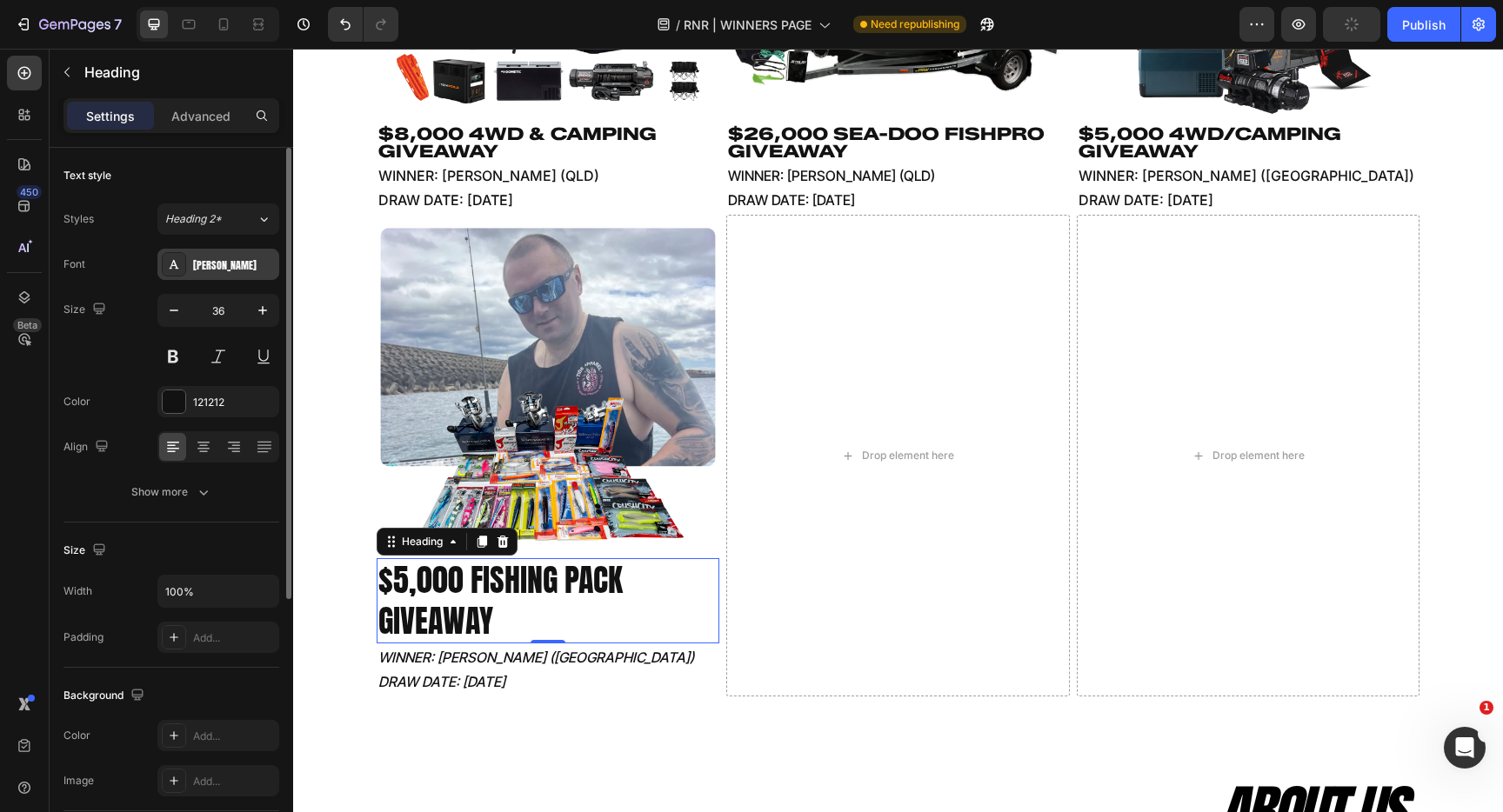
click at [214, 265] on div "[PERSON_NAME]" at bounding box center [234, 265] width 81 height 16
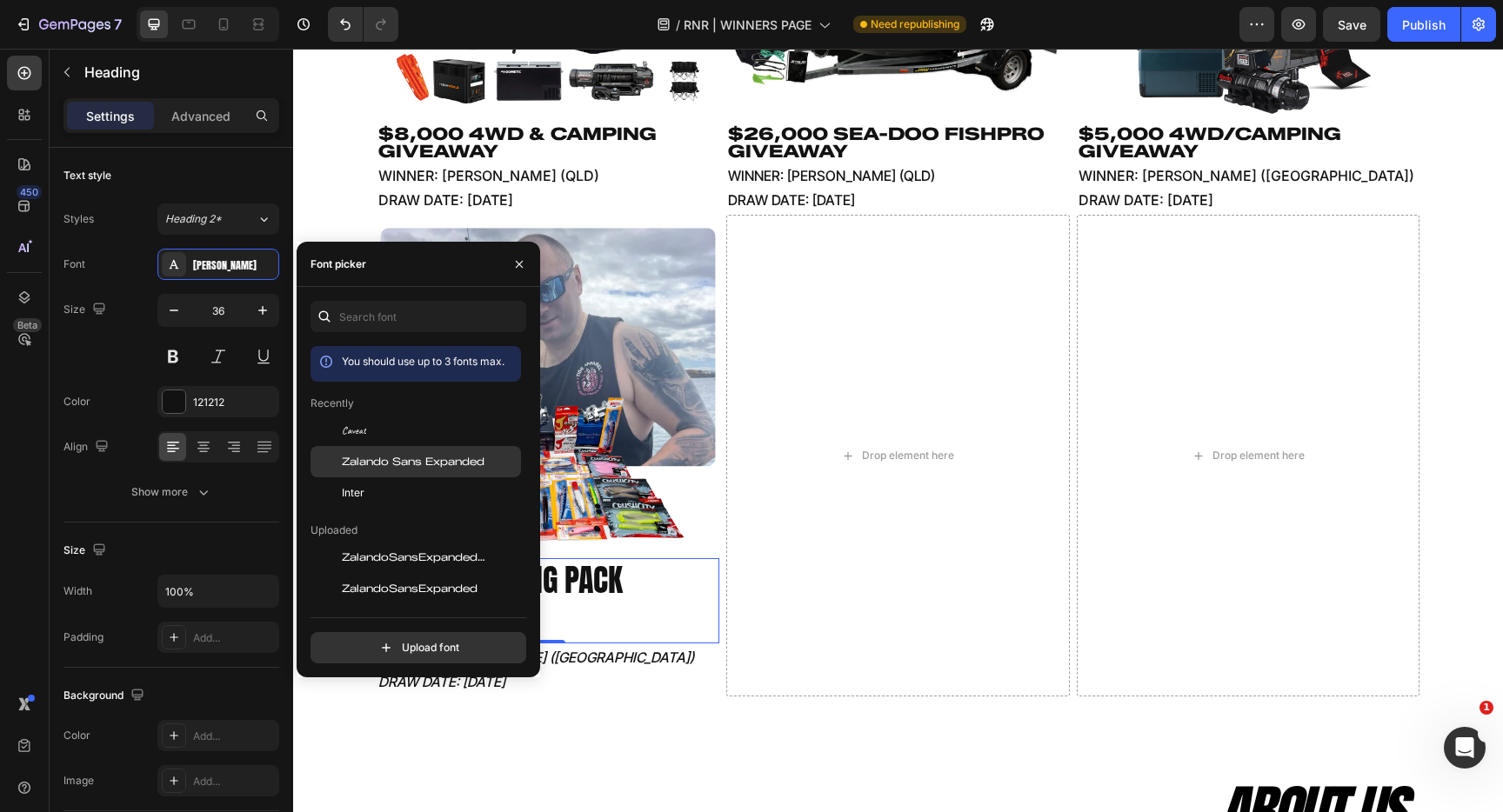
click at [390, 463] on span "Zalando Sans Expanded" at bounding box center [413, 461] width 143 height 16
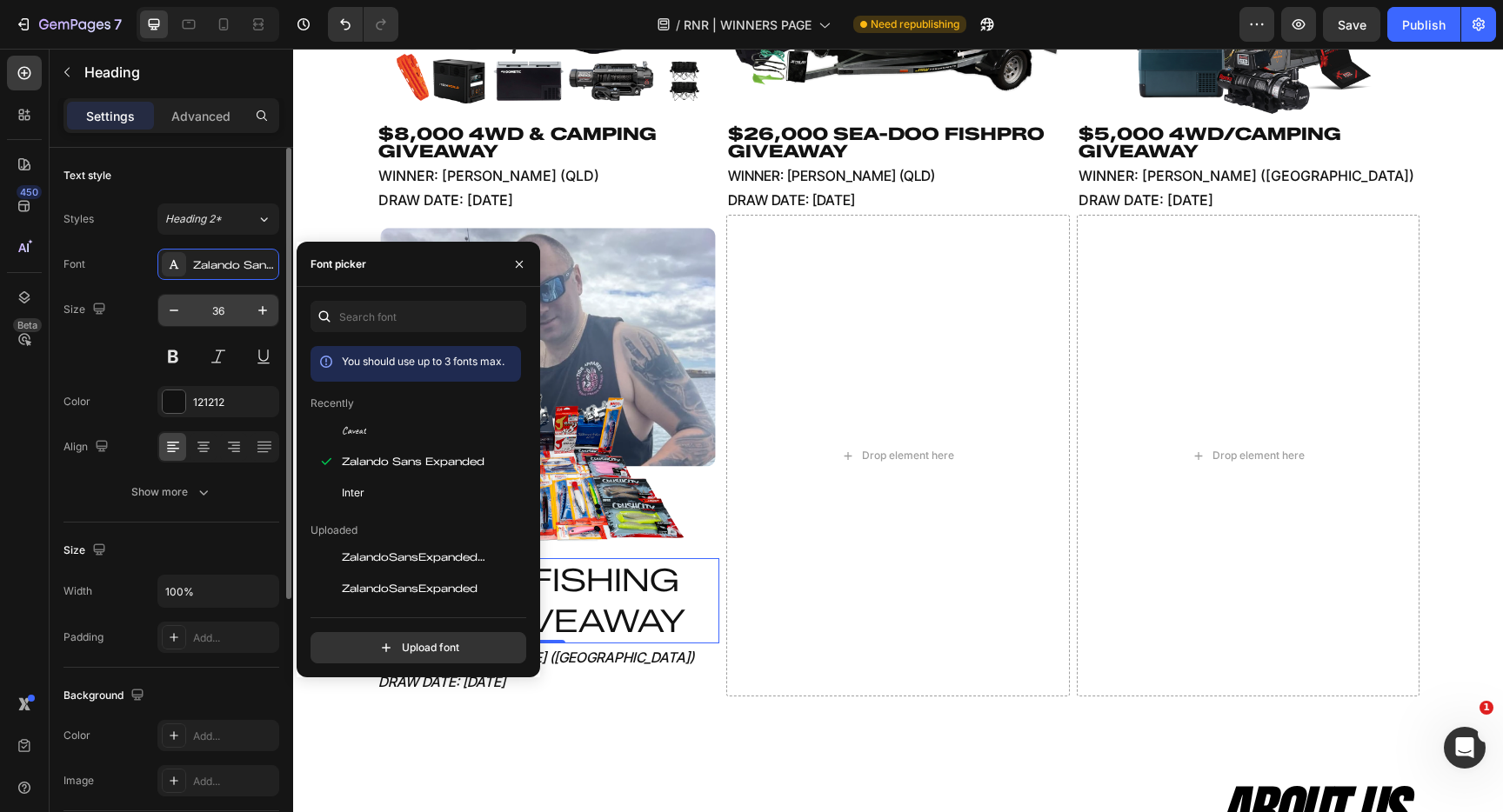
click at [228, 294] on div "Font Zalando Sans Expanded Size 36 Color 121212 Align Show more" at bounding box center [172, 379] width 216 height 260
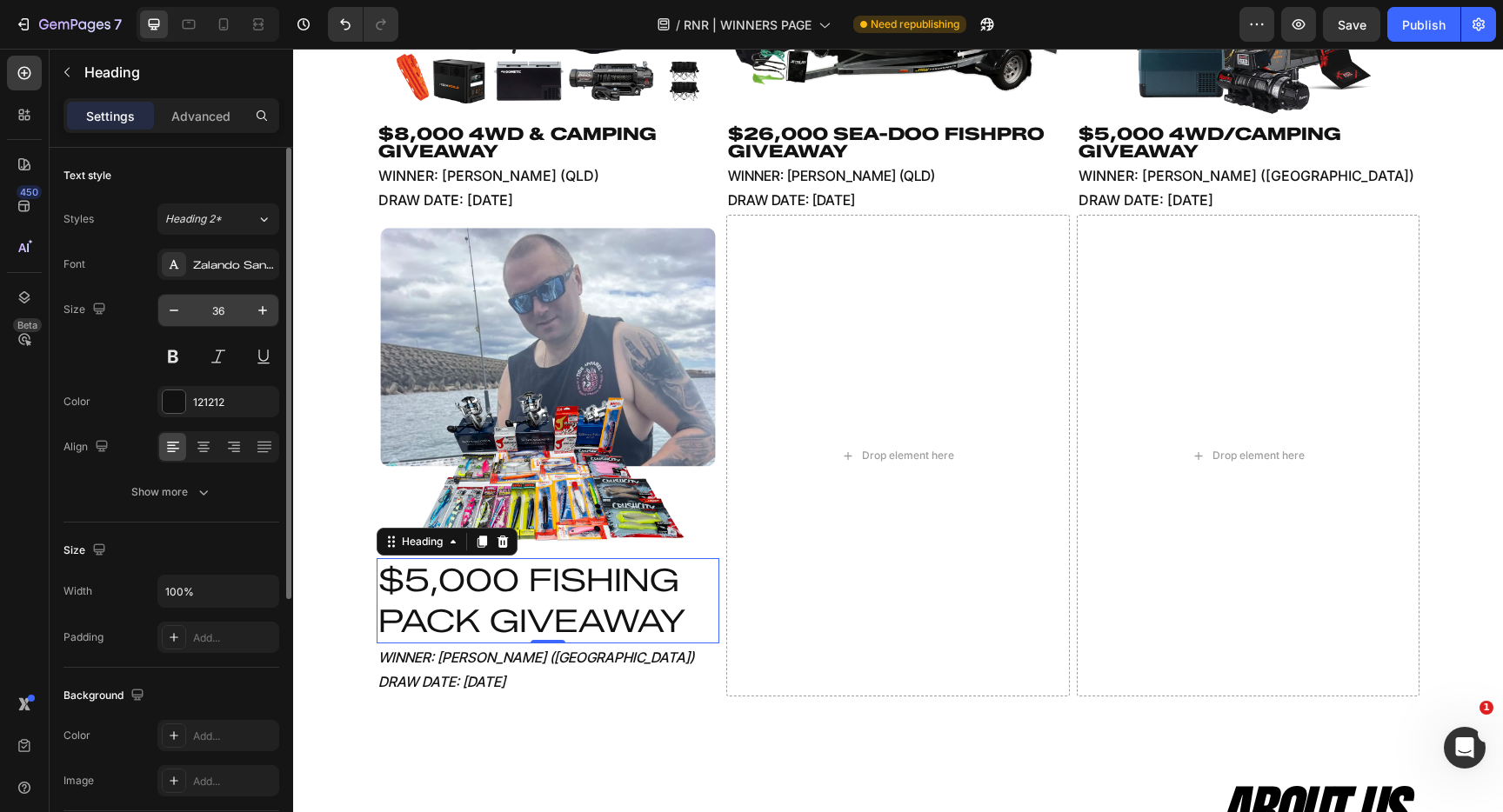
click at [226, 316] on input "36" at bounding box center [218, 310] width 58 height 31
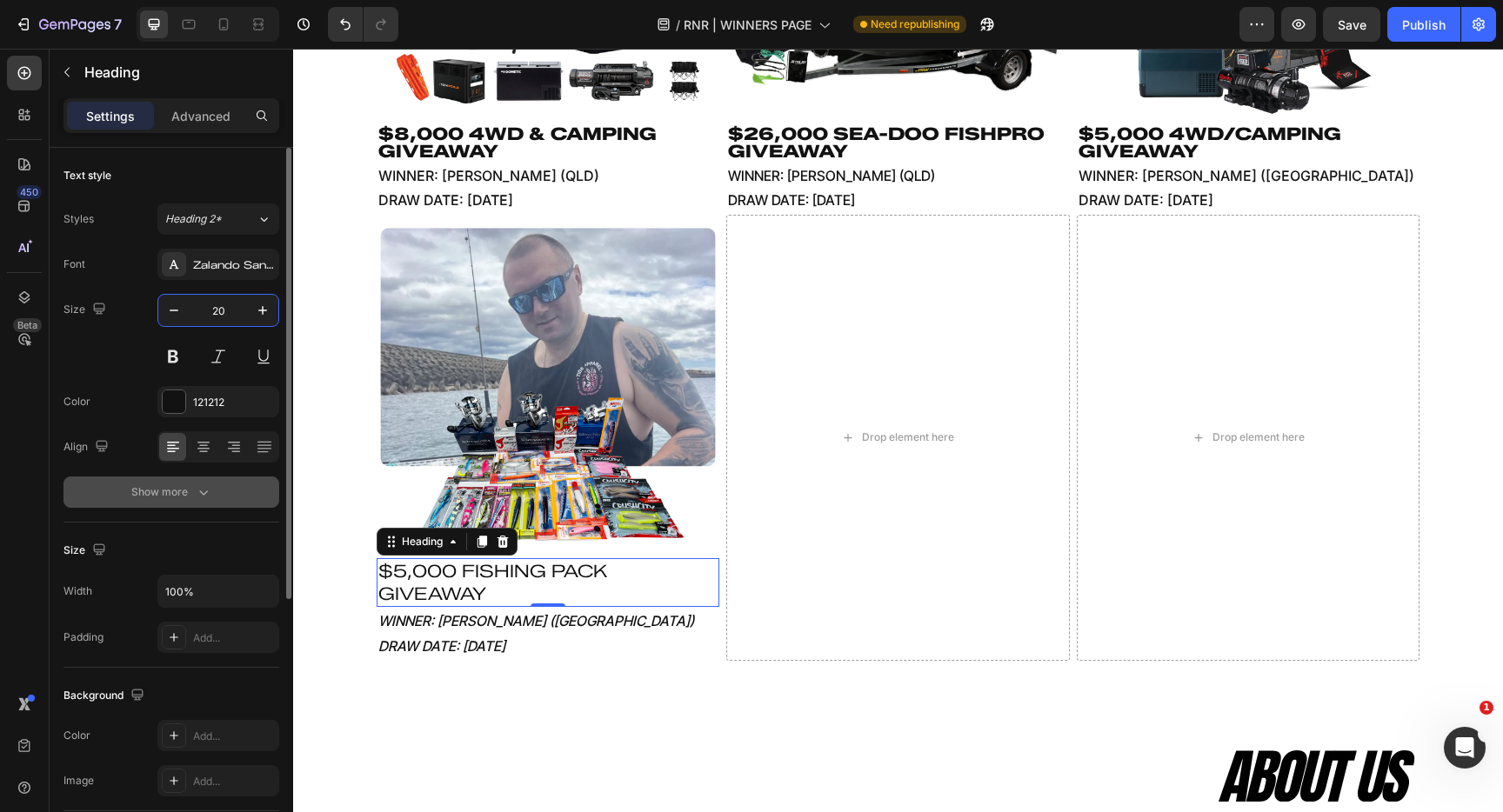
type input "20"
click at [132, 494] on div "Show more" at bounding box center [172, 492] width 81 height 17
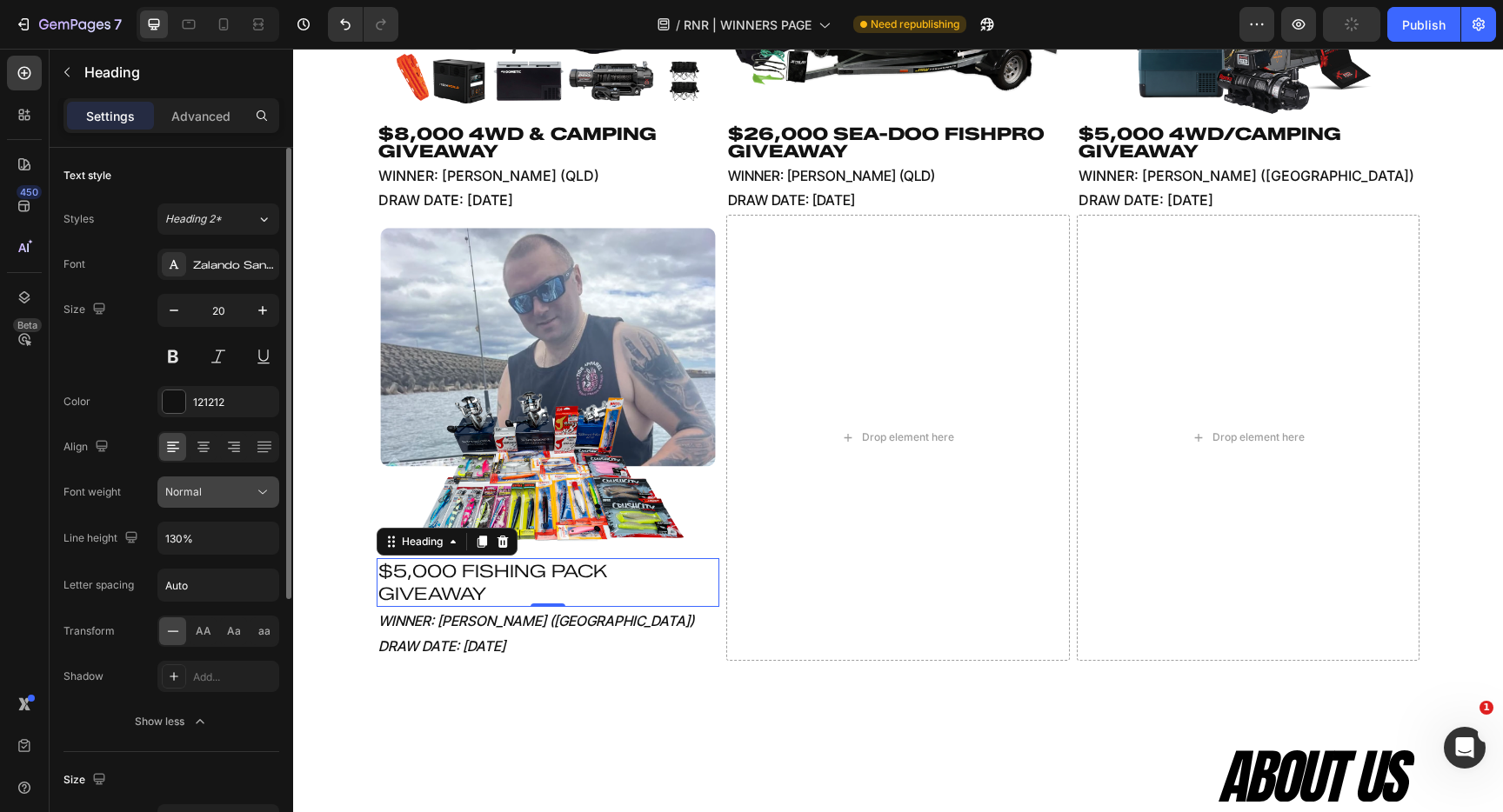
click at [249, 497] on div "Normal" at bounding box center [209, 492] width 89 height 16
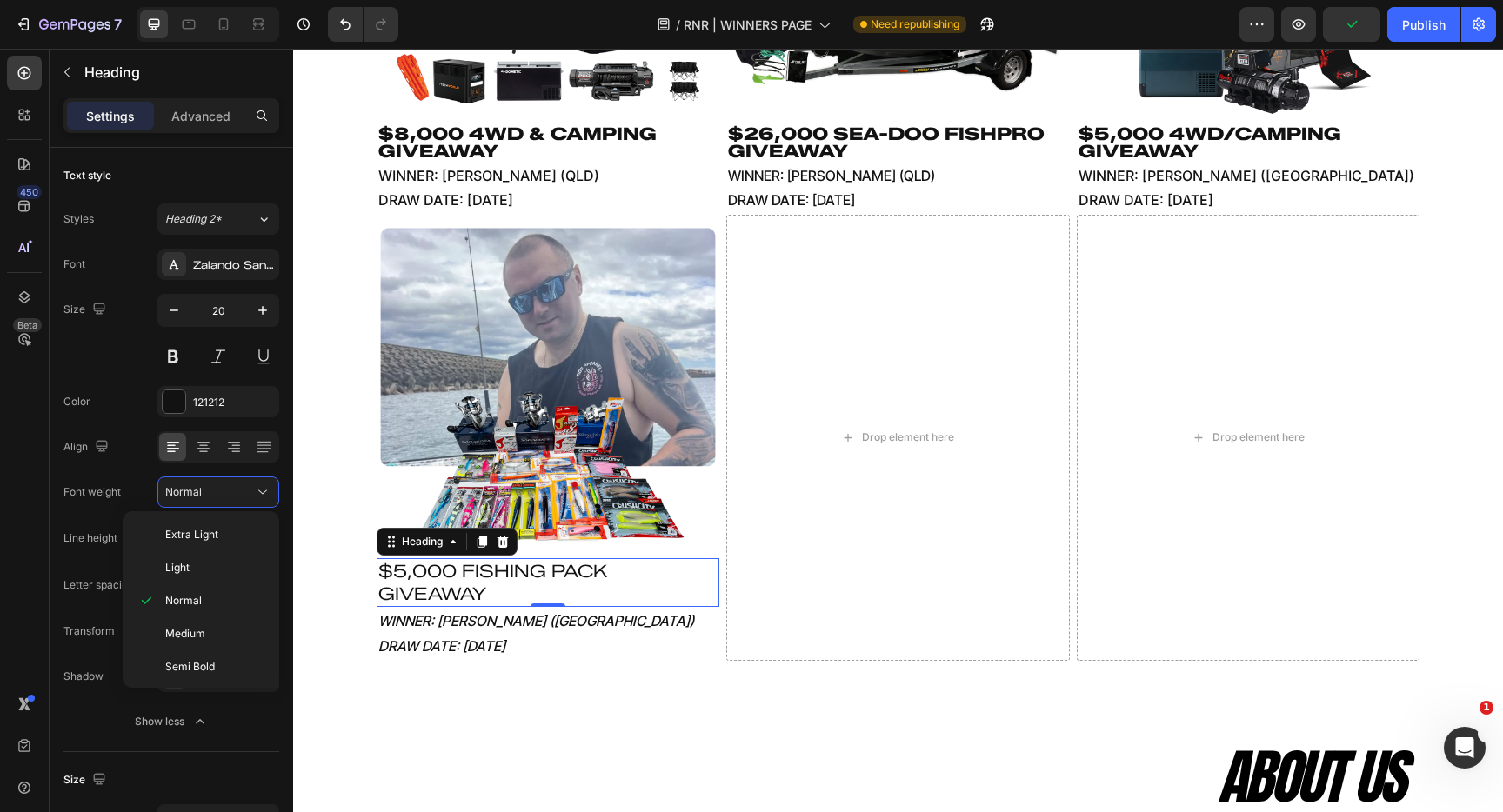
scroll to position [101, 0]
click at [208, 653] on div "Black" at bounding box center [197, 664] width 136 height 33
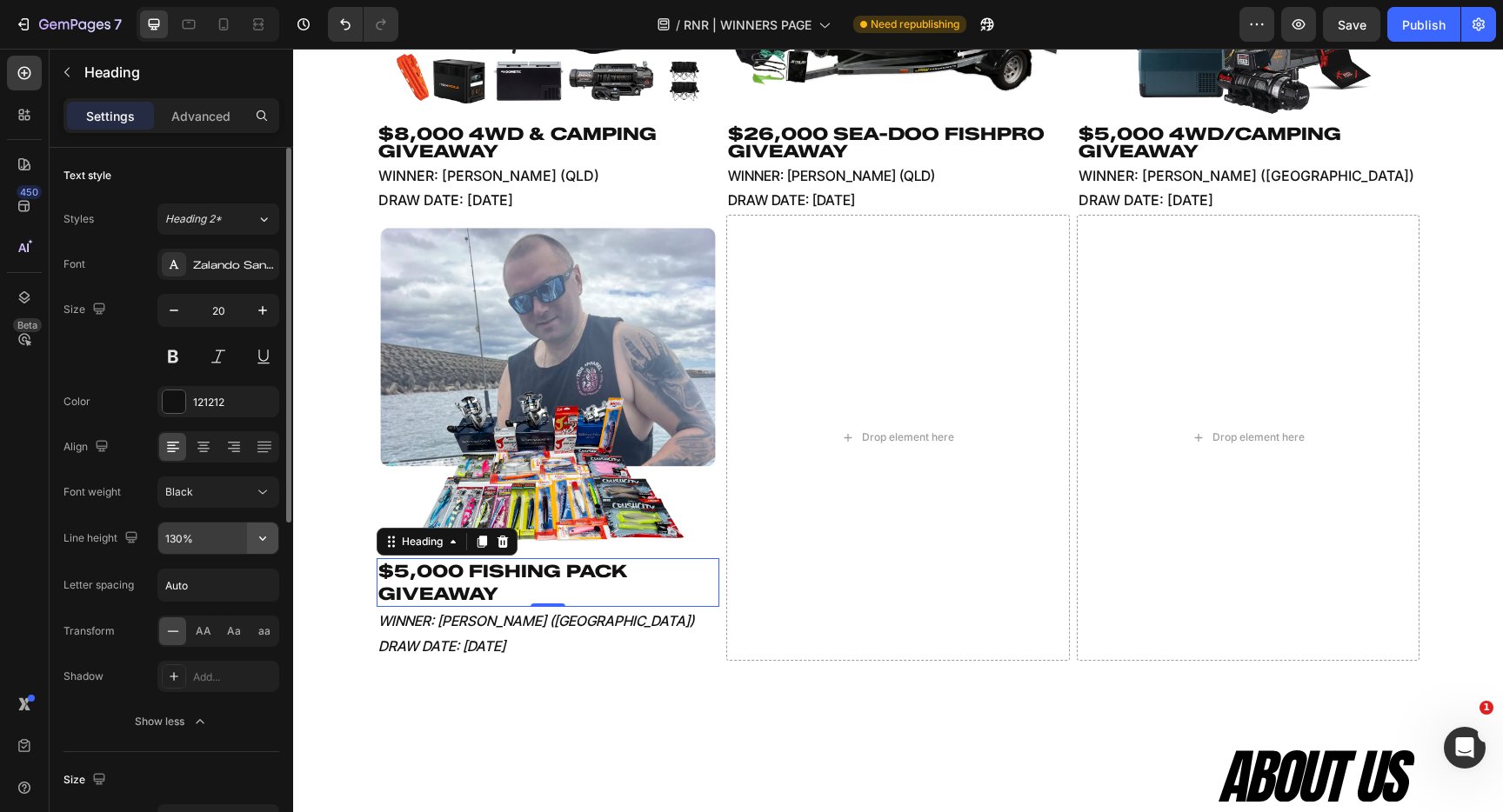
click at [263, 539] on icon "button" at bounding box center [263, 538] width 17 height 17
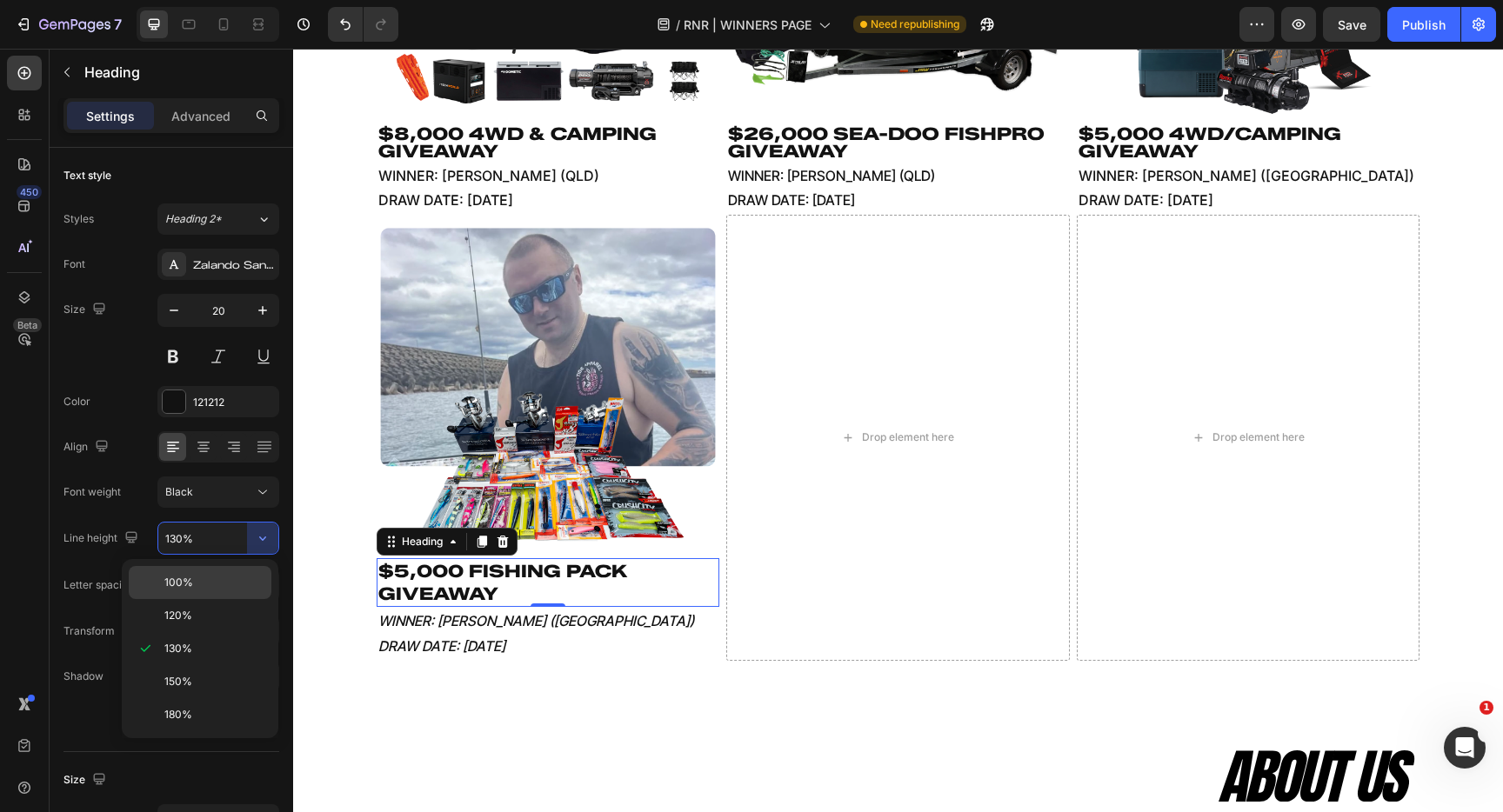
click at [229, 574] on div "100%" at bounding box center [200, 583] width 143 height 33
type input "100%"
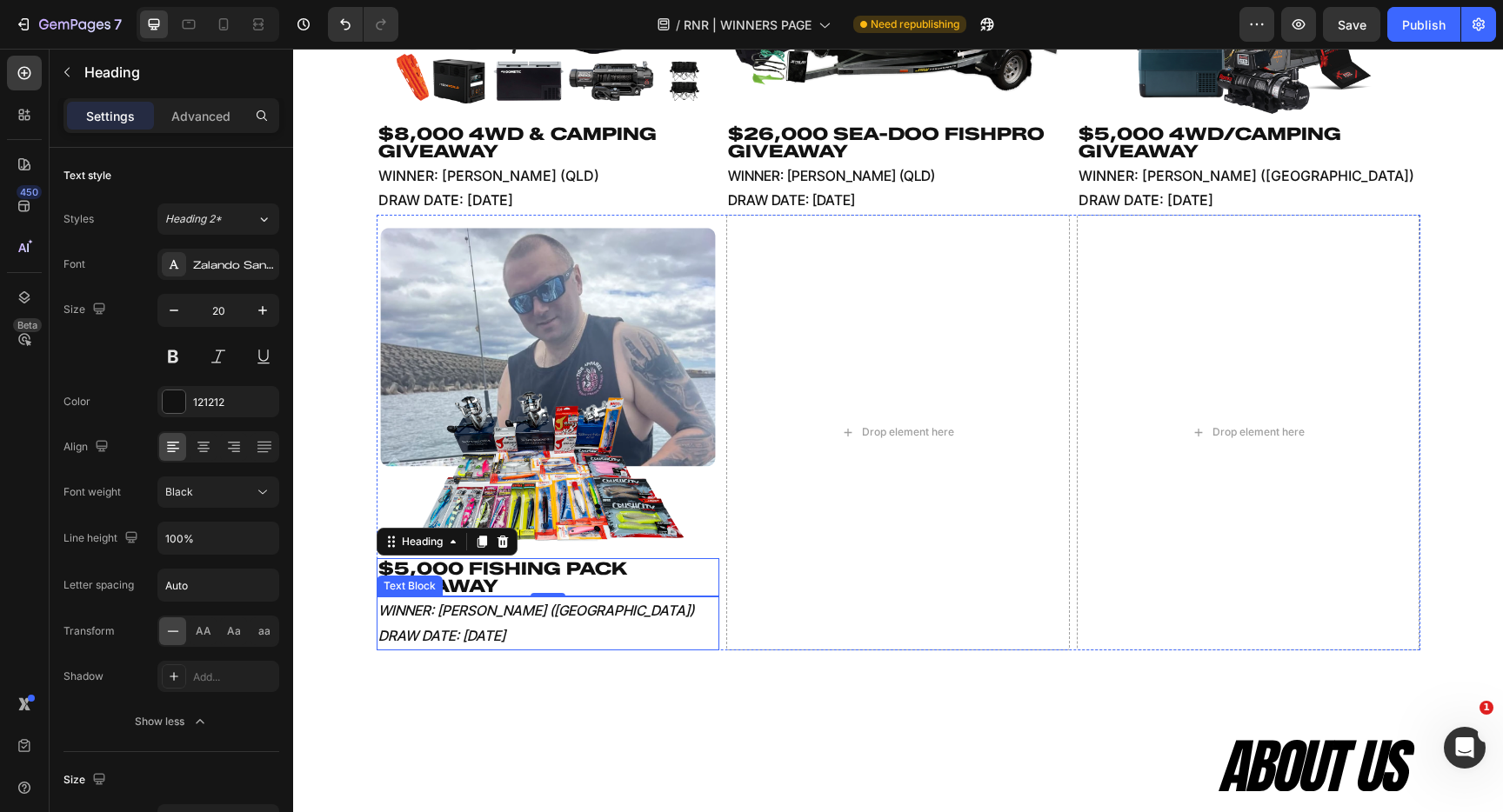
click at [522, 627] on p "DRAW DATE: [DATE]" at bounding box center [548, 636] width 340 height 26
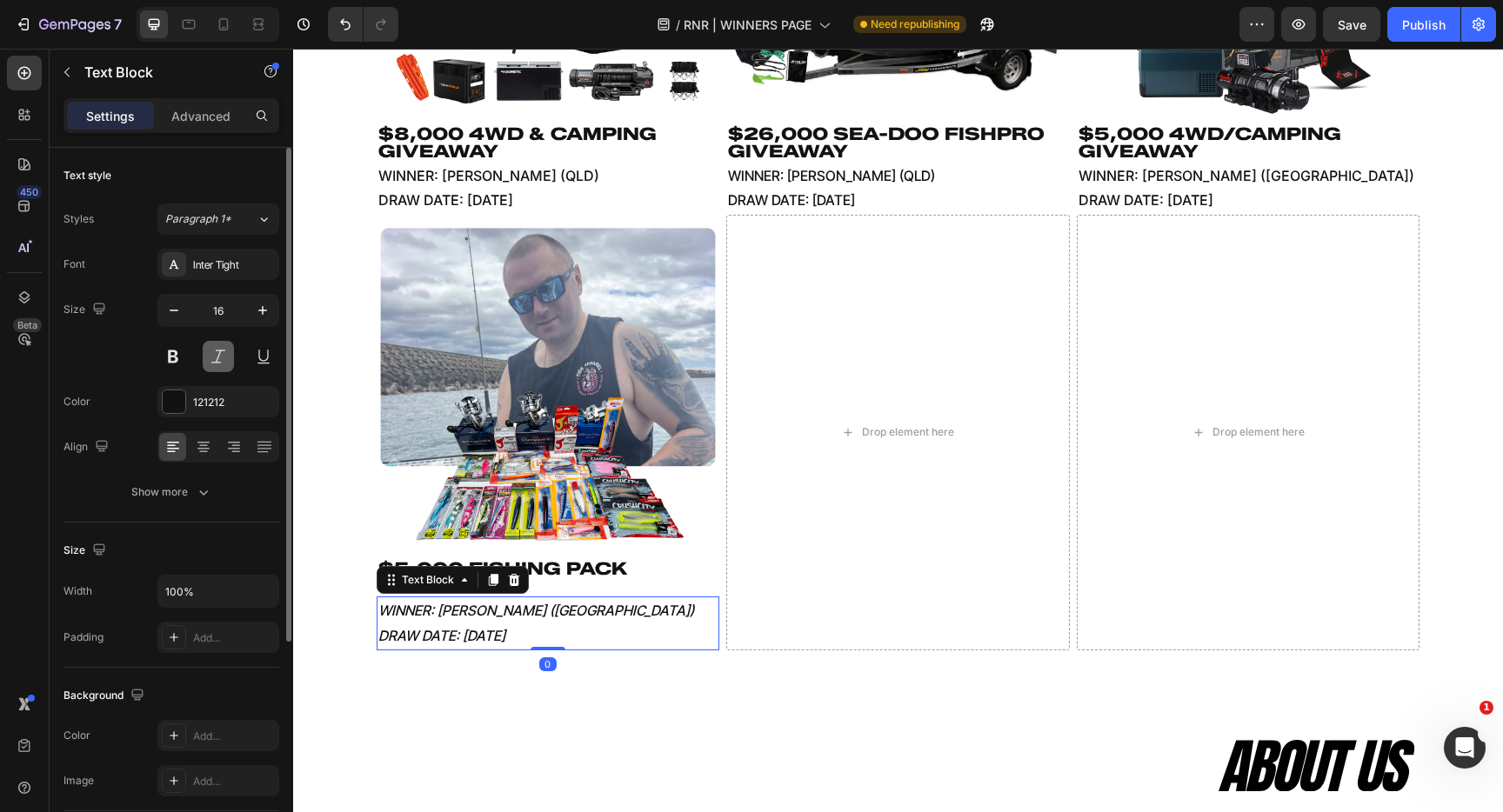
click at [220, 352] on button at bounding box center [218, 356] width 31 height 31
click at [197, 250] on div "Inter Tight" at bounding box center [218, 264] width 122 height 31
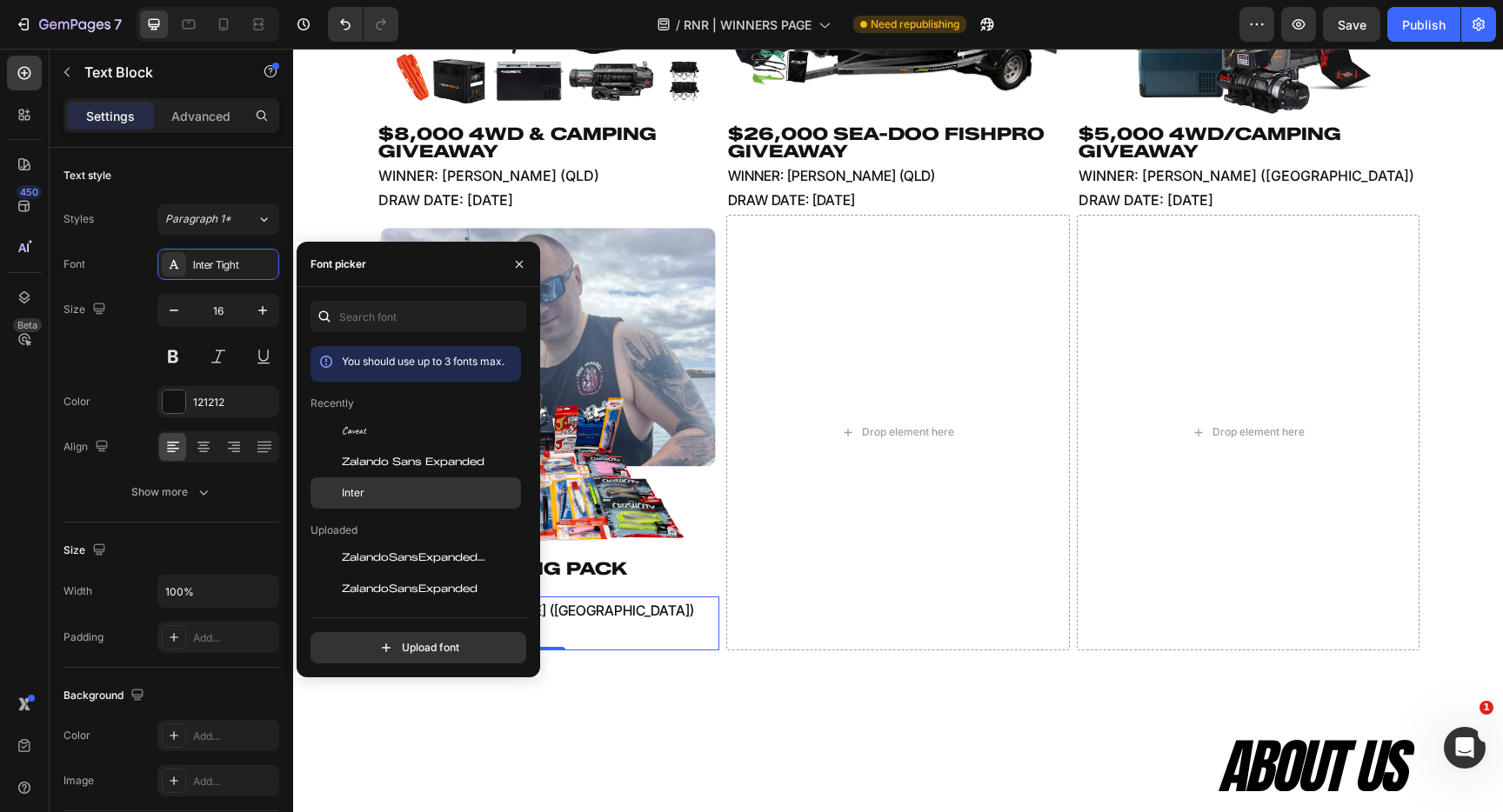
click at [355, 495] on span "Inter" at bounding box center [353, 493] width 23 height 16
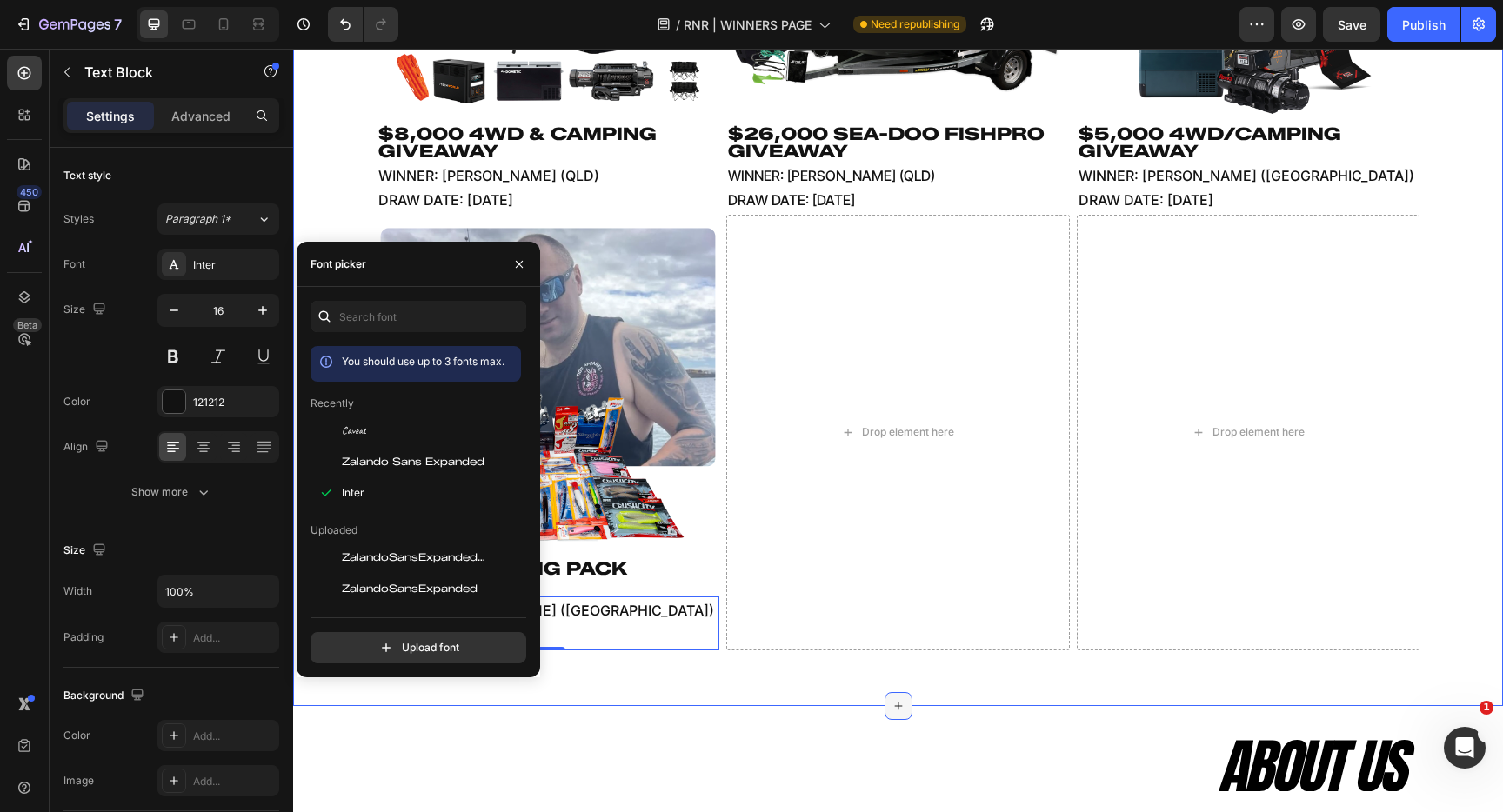
click at [897, 693] on div at bounding box center [898, 706] width 27 height 27
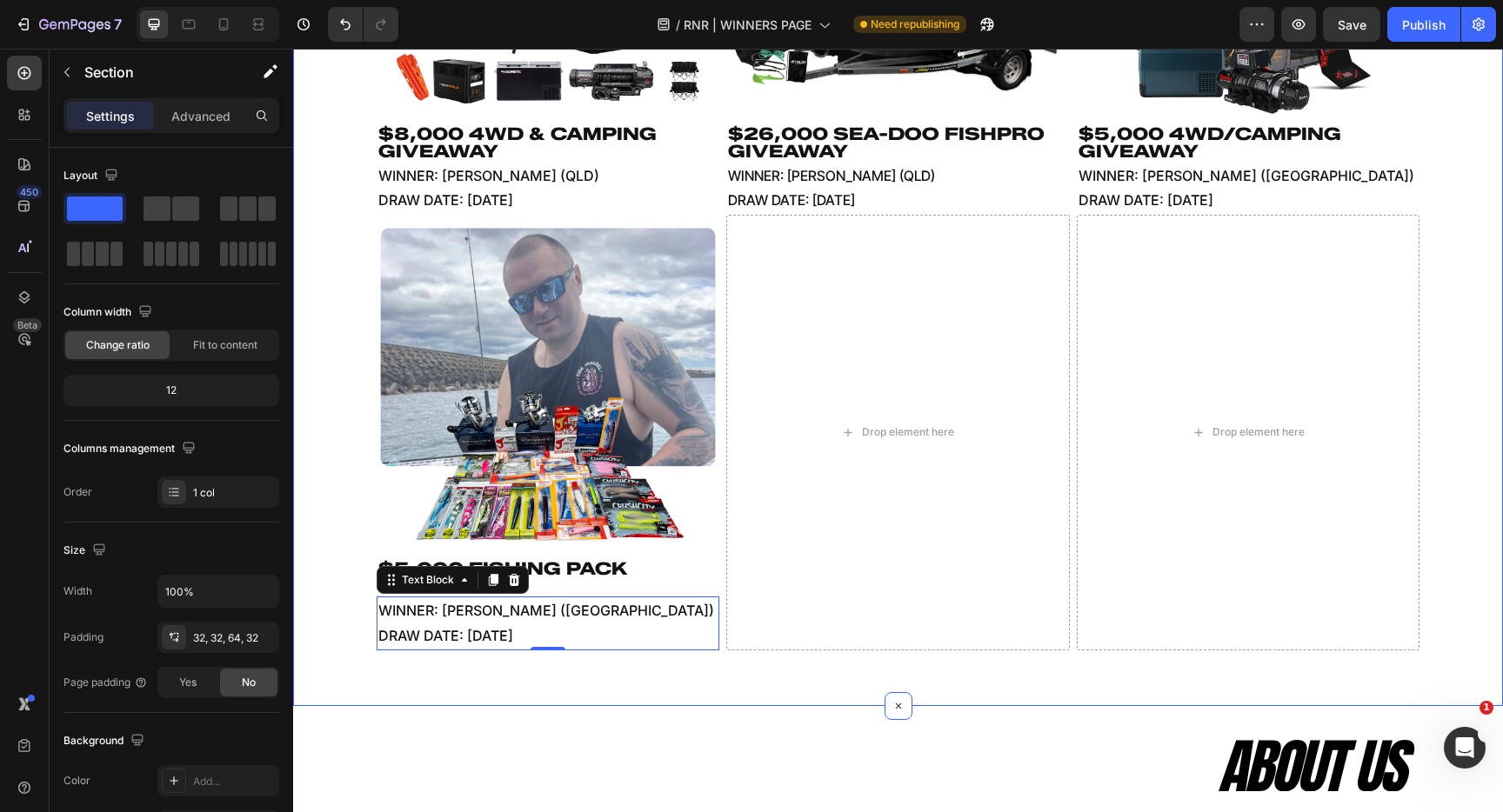
click at [533, 685] on div "Image $8,000 4WD & CAMPING GIVEAWAY Heading WINNER: [PERSON_NAME] (QLD) DRAW DA…" at bounding box center [897, 228] width 1210 height 954
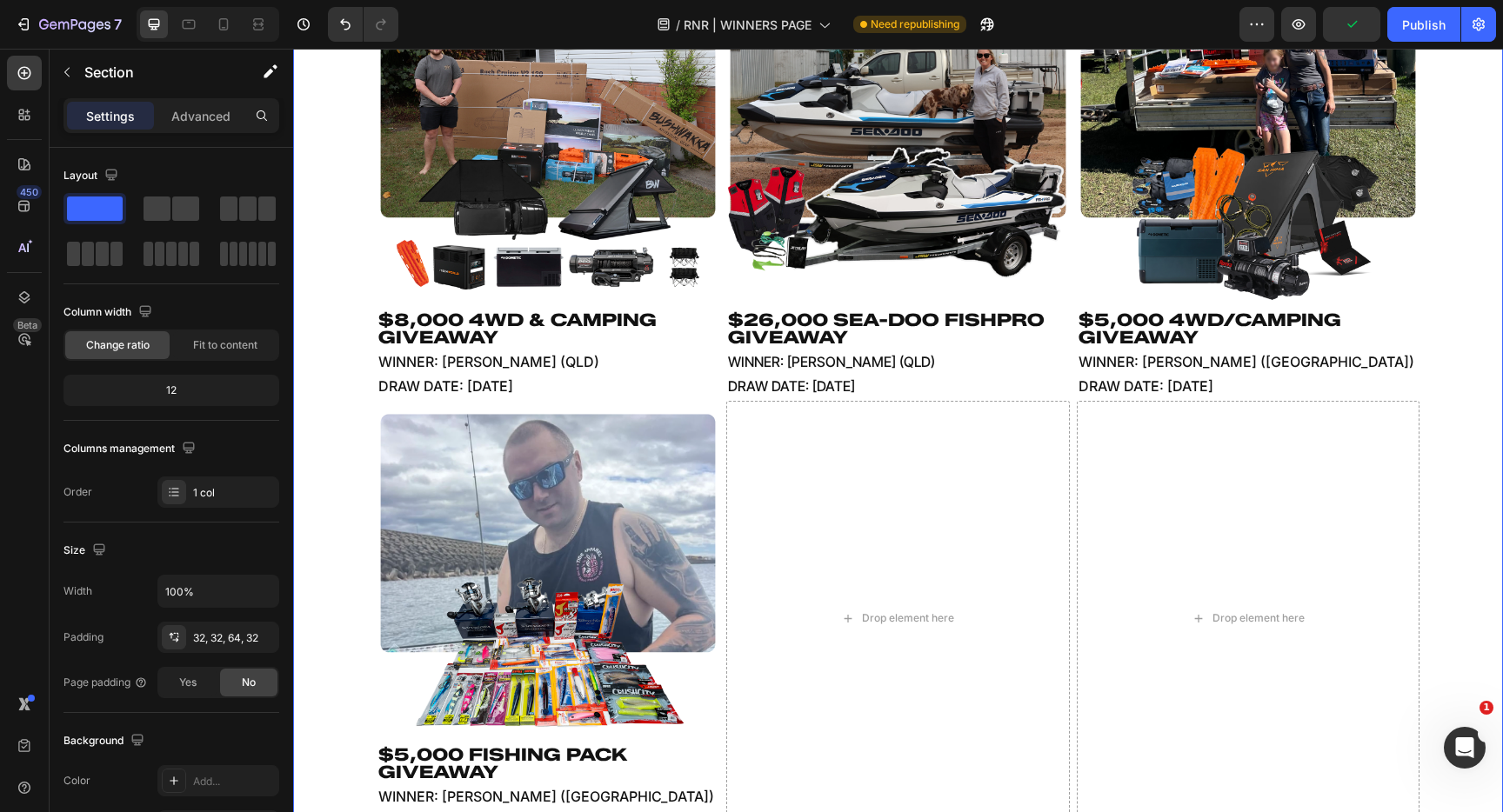
scroll to position [254, 0]
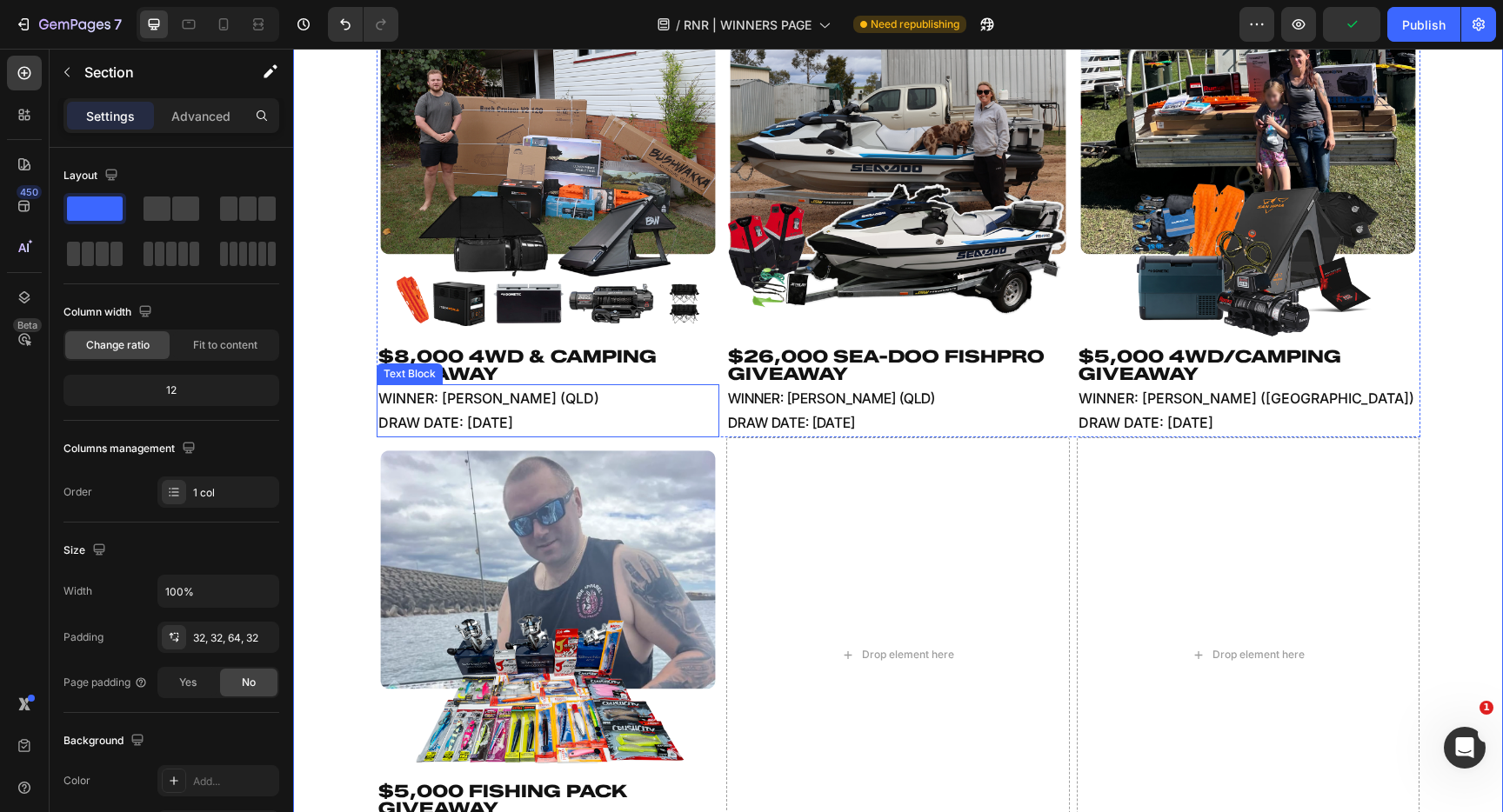
click at [526, 406] on p "WINNER: [PERSON_NAME] (QLD)" at bounding box center [548, 399] width 340 height 26
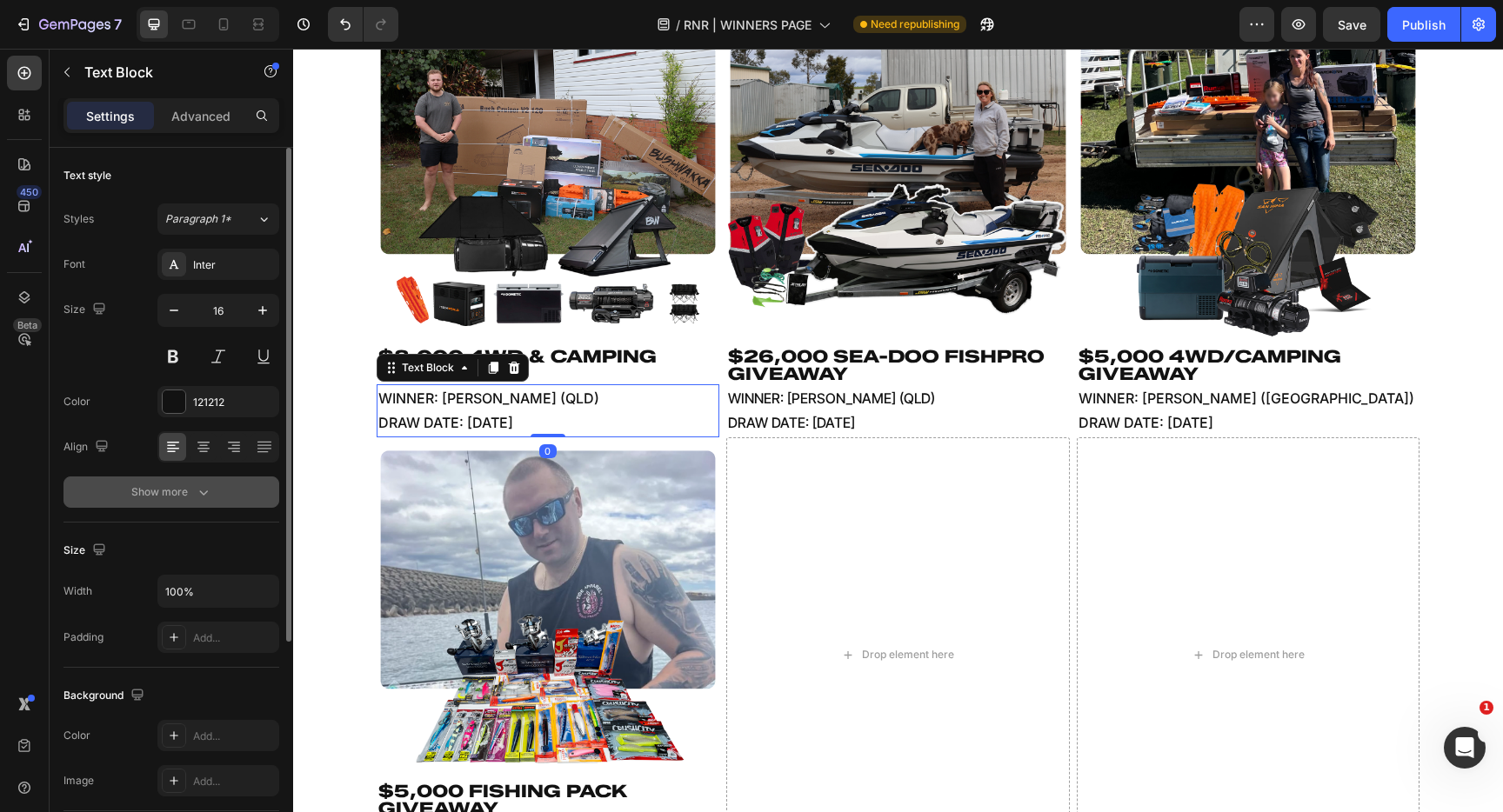
click at [198, 488] on icon "button" at bounding box center [204, 492] width 17 height 17
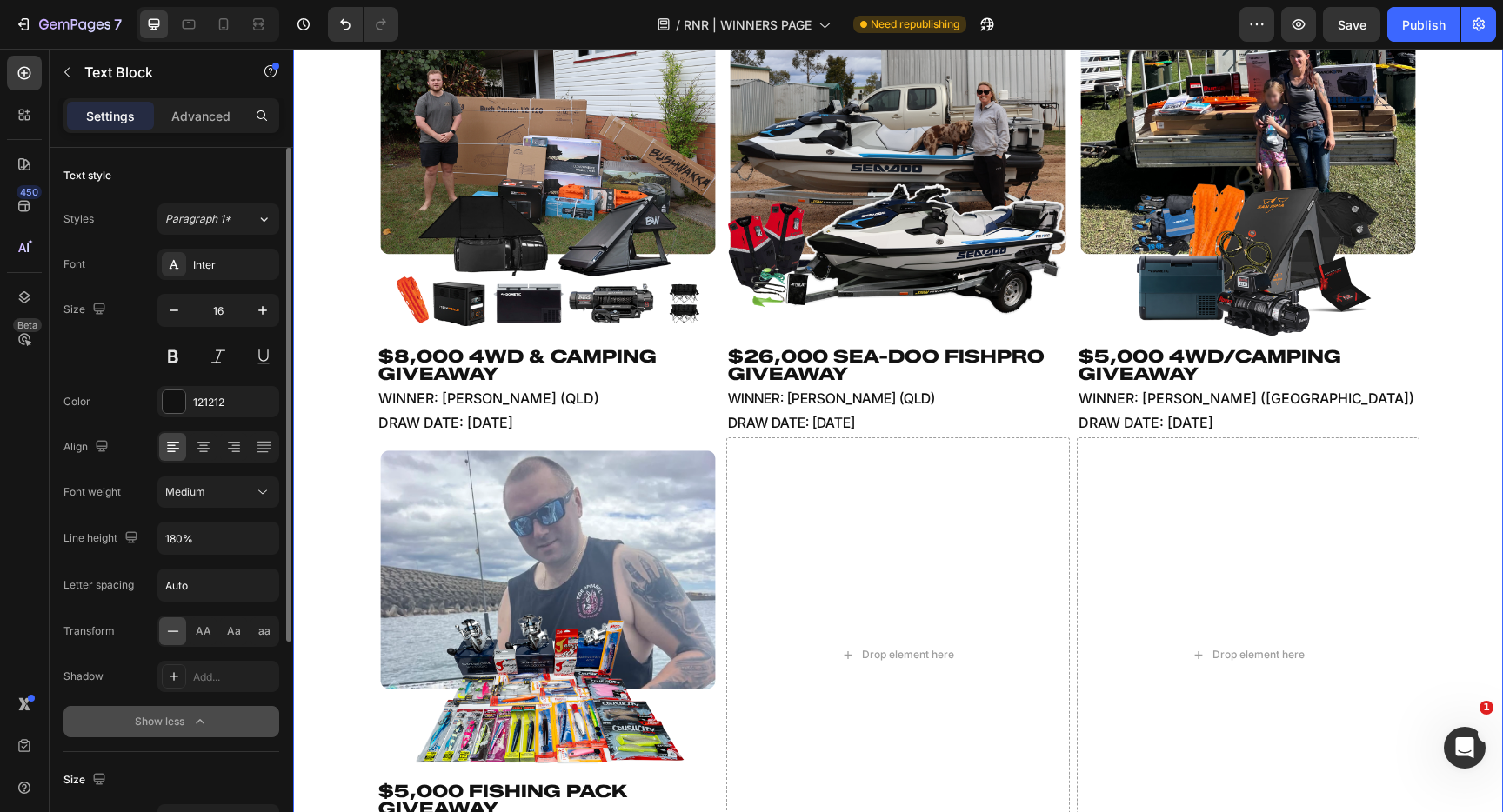
click at [355, 431] on div "Image $8,000 4WD & CAMPING GIVEAWAY Heading WINNER: [PERSON_NAME] (QLD) DRAW DA…" at bounding box center [898, 438] width 1154 height 871
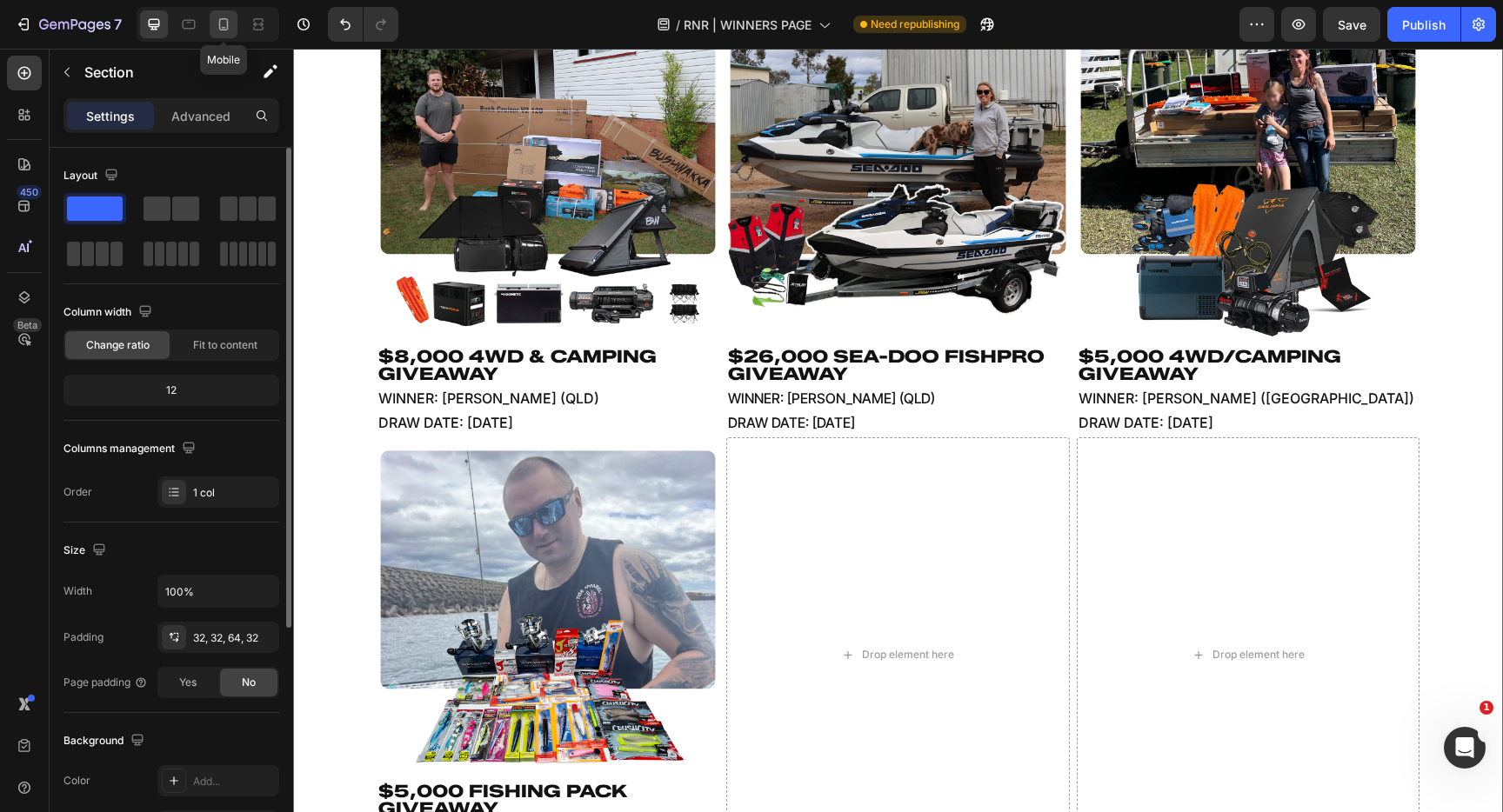
click at [218, 32] on icon at bounding box center [224, 25] width 17 height 17
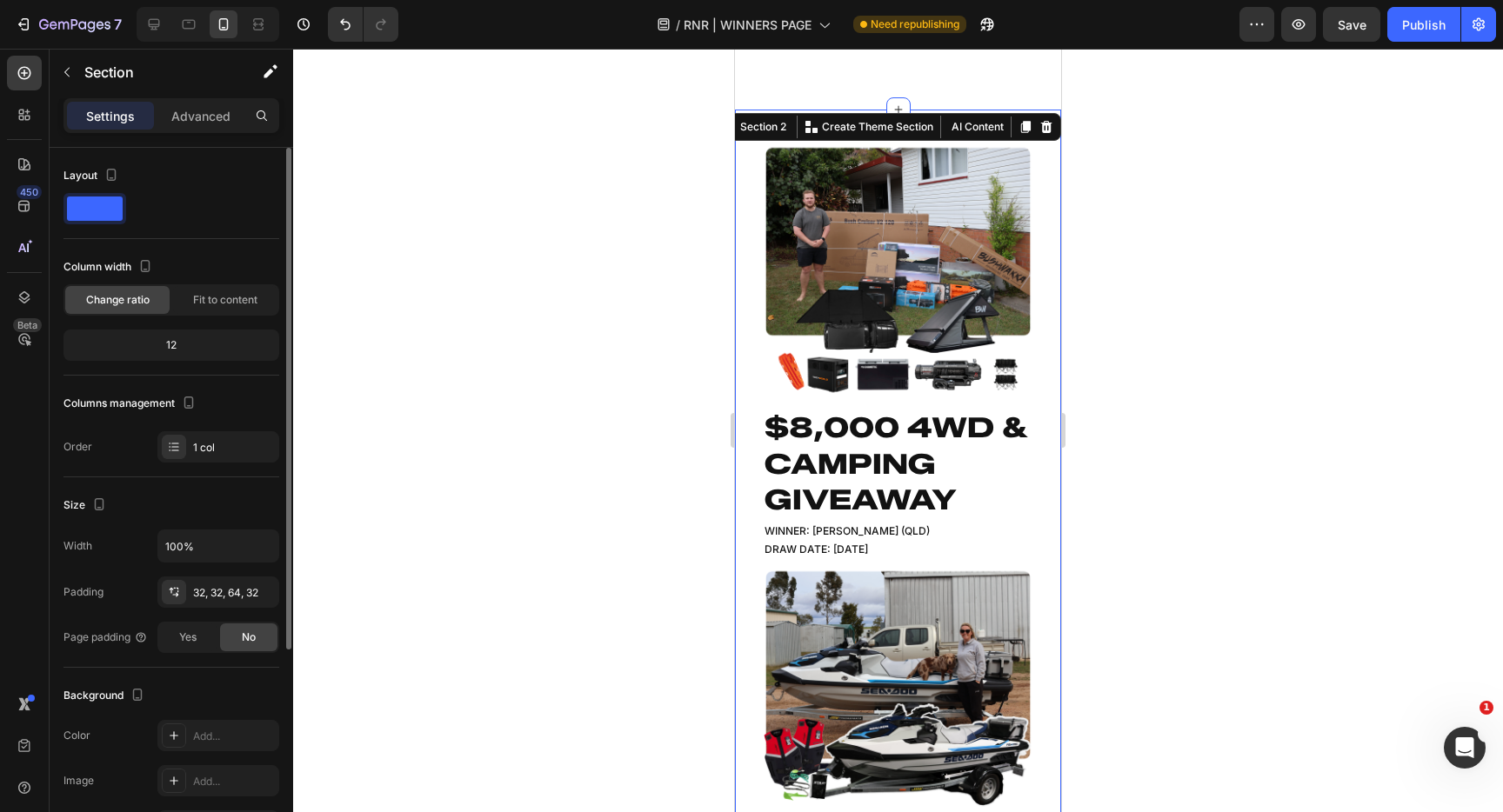
scroll to position [119, 0]
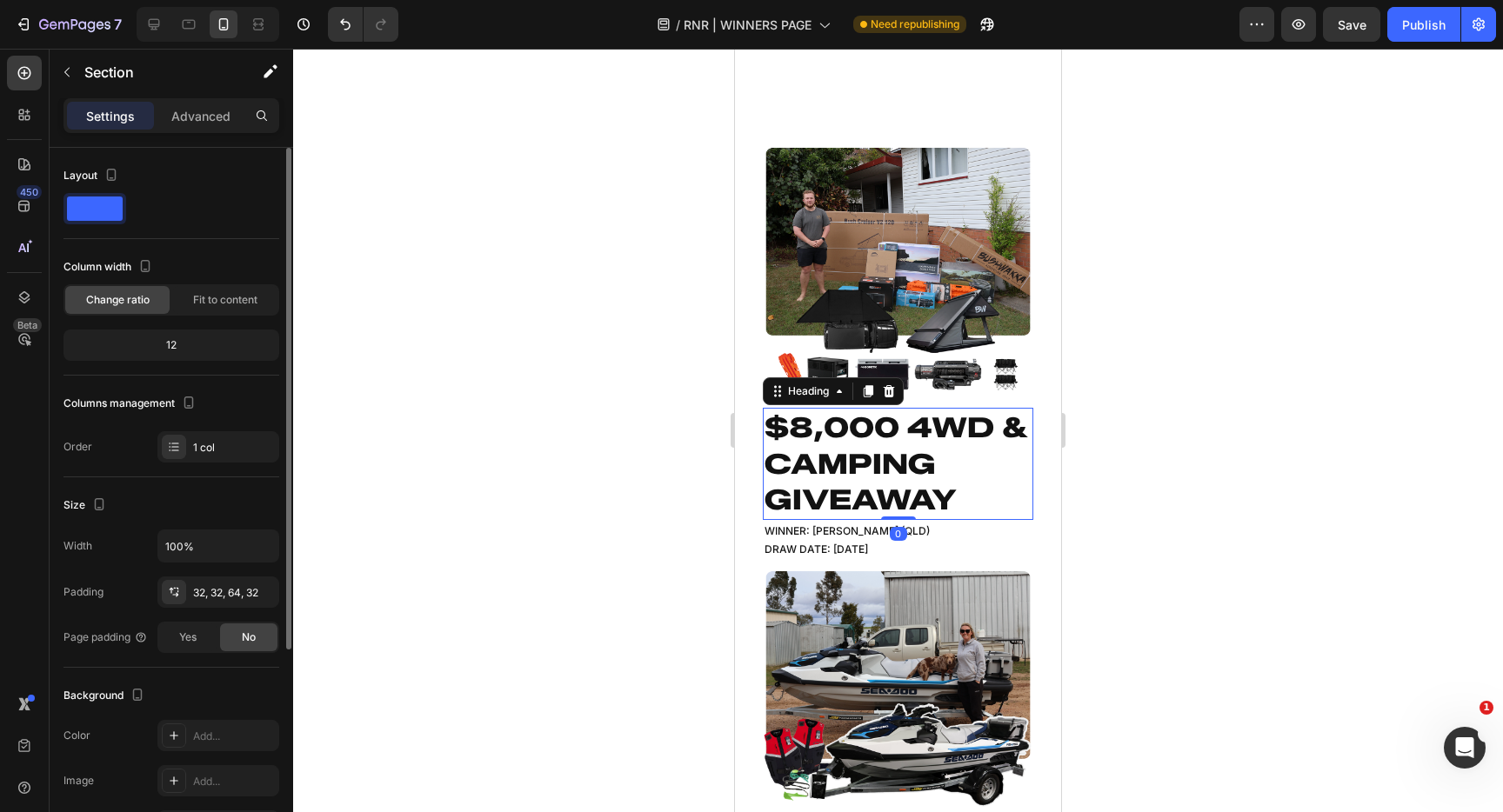
click at [897, 444] on h2 "$8,000 4WD & CAMPING GIVEAWAY" at bounding box center [898, 464] width 271 height 112
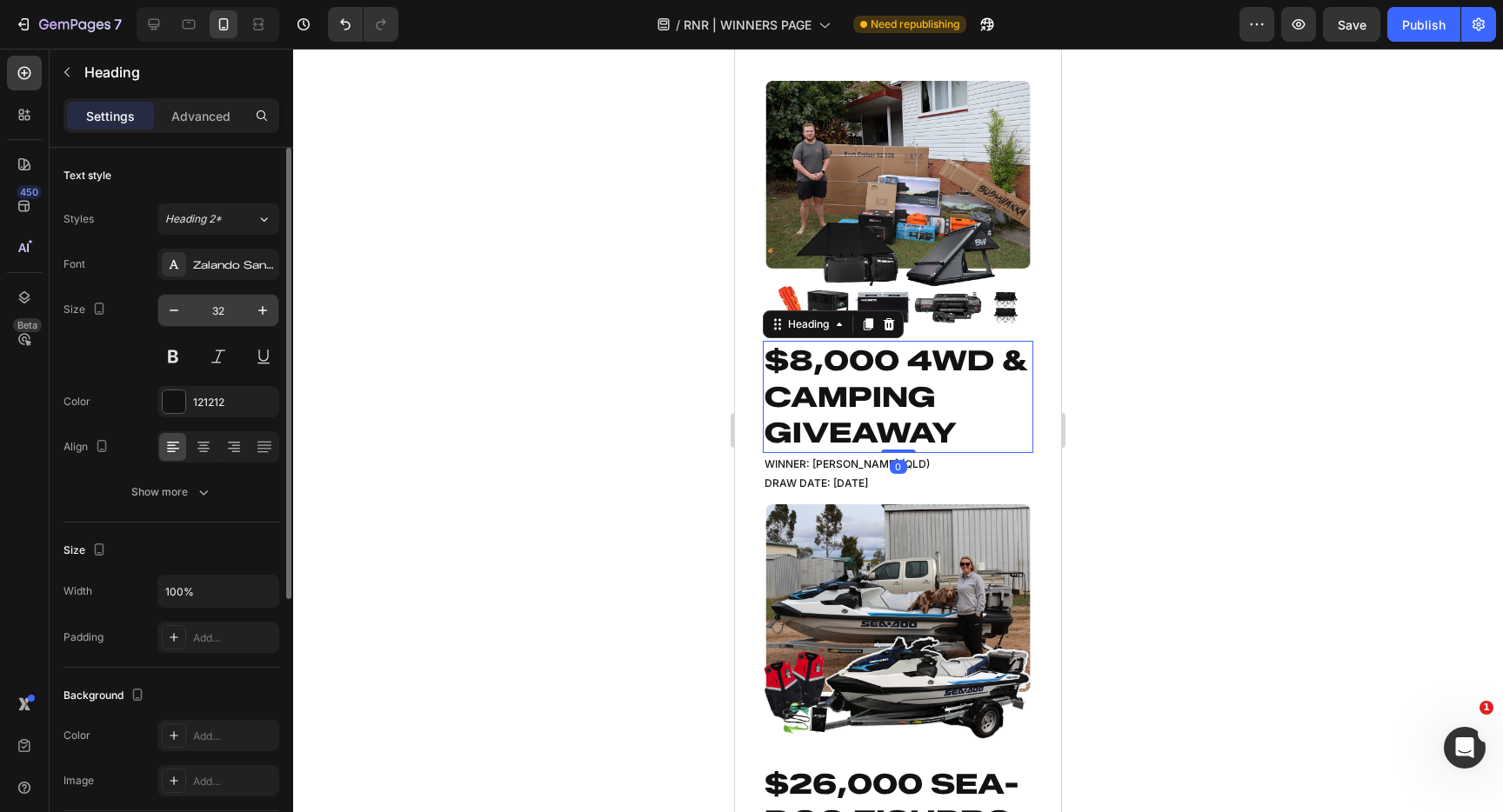
click at [231, 315] on input "32" at bounding box center [218, 310] width 58 height 31
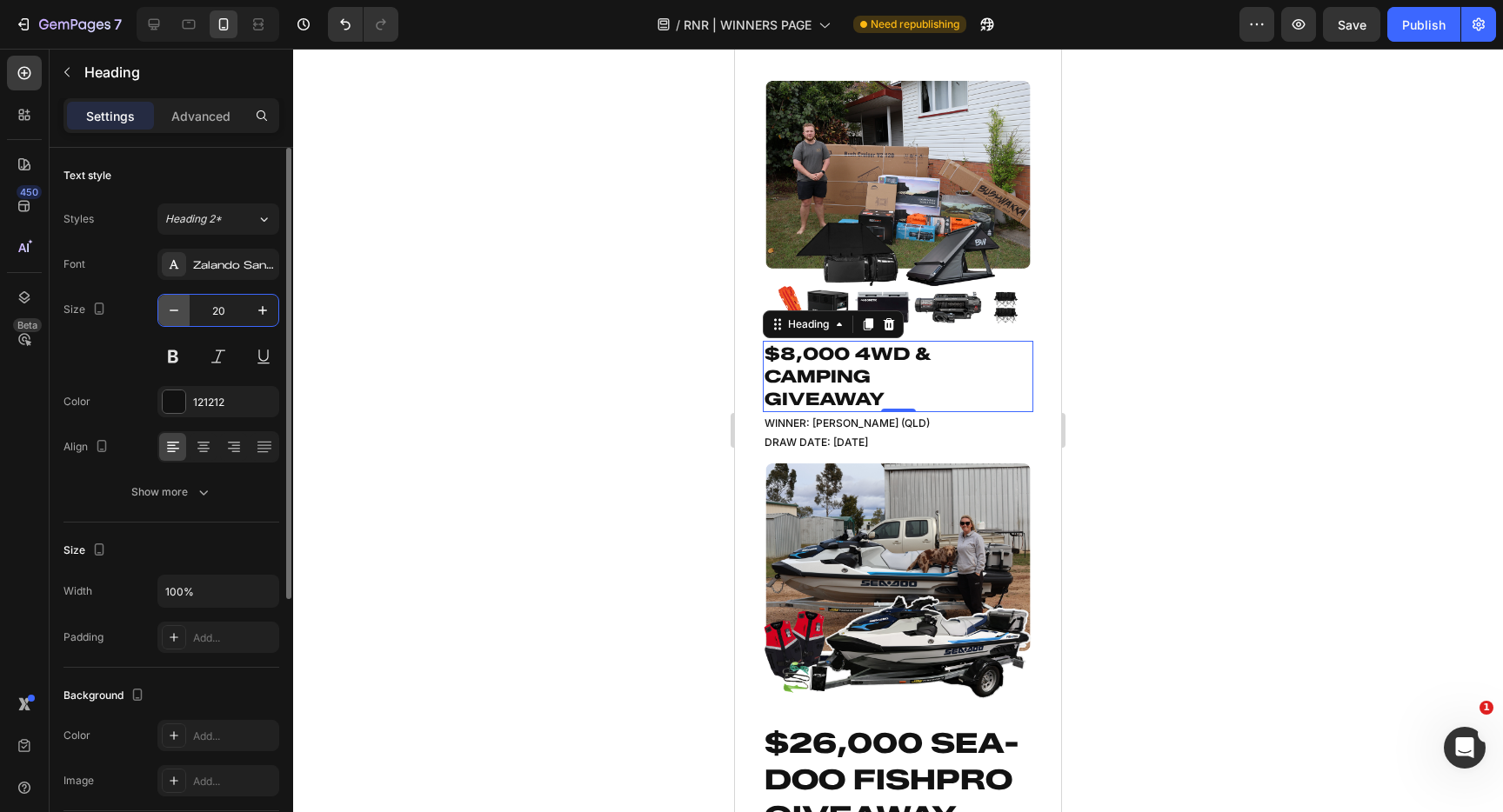
click at [171, 316] on icon "button" at bounding box center [173, 311] width 17 height 17
click at [170, 316] on icon "button" at bounding box center [173, 311] width 17 height 17
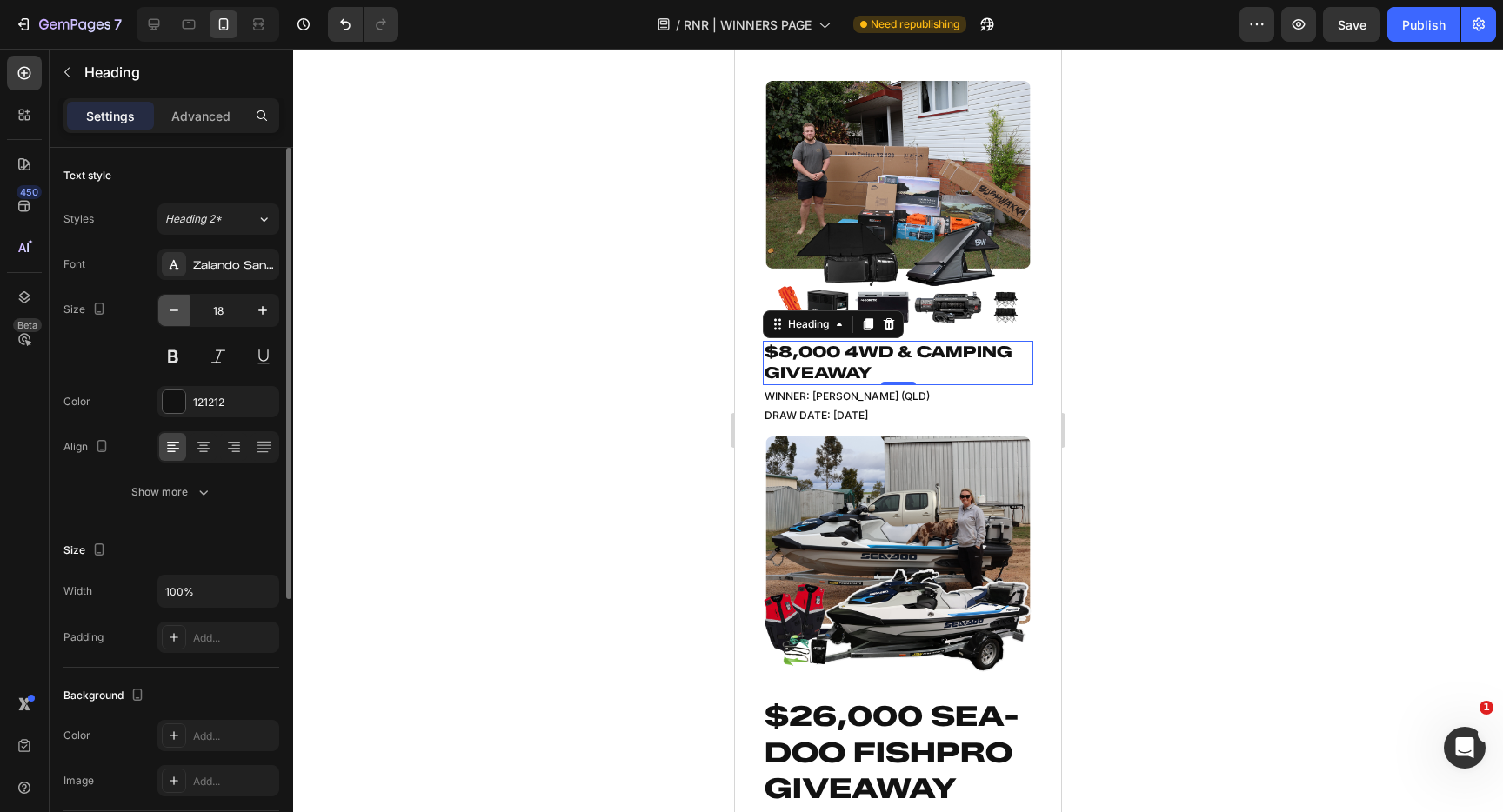
click at [170, 316] on icon "button" at bounding box center [173, 311] width 17 height 17
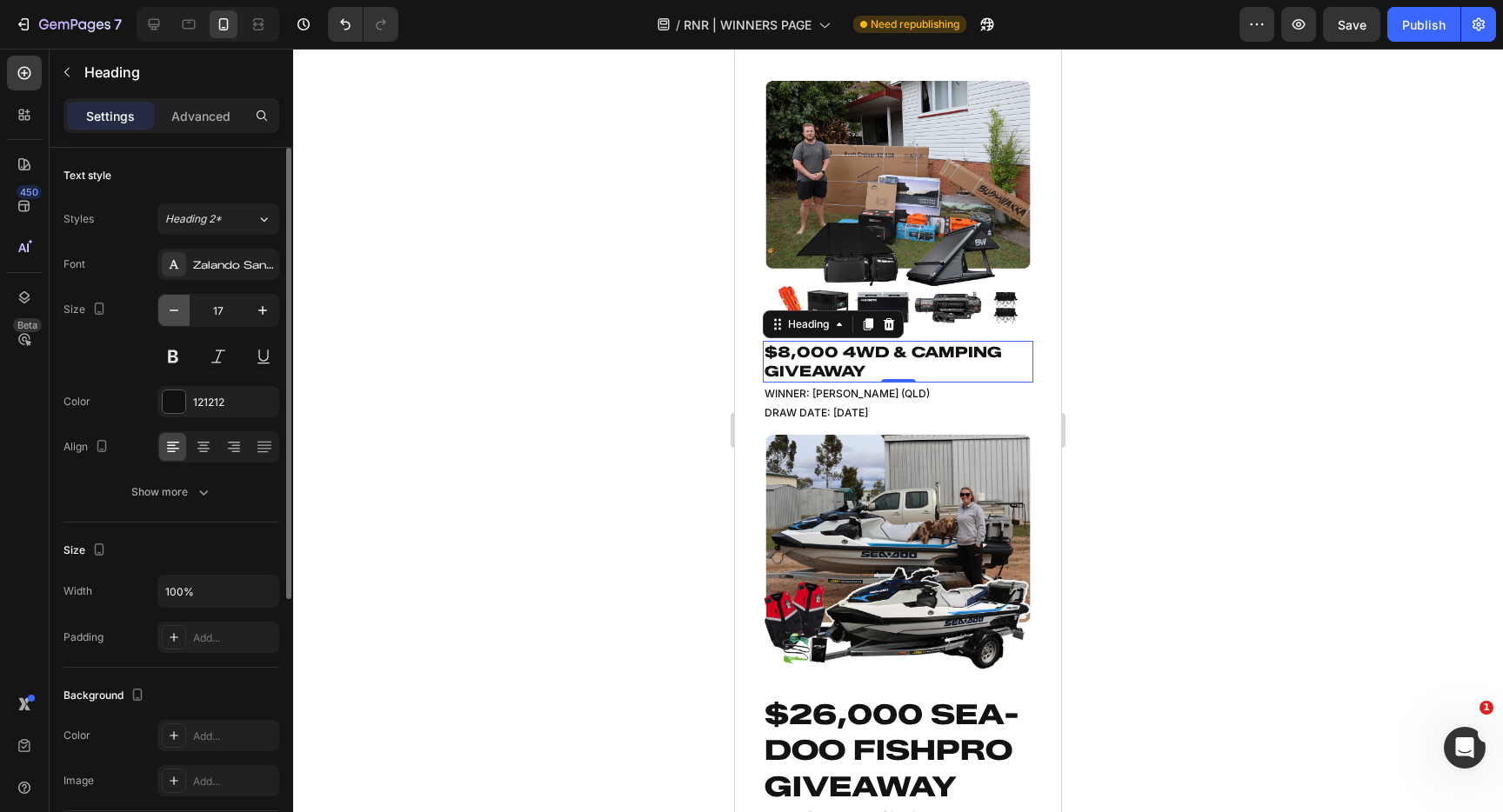
click at [170, 316] on icon "button" at bounding box center [173, 311] width 17 height 17
type input "16"
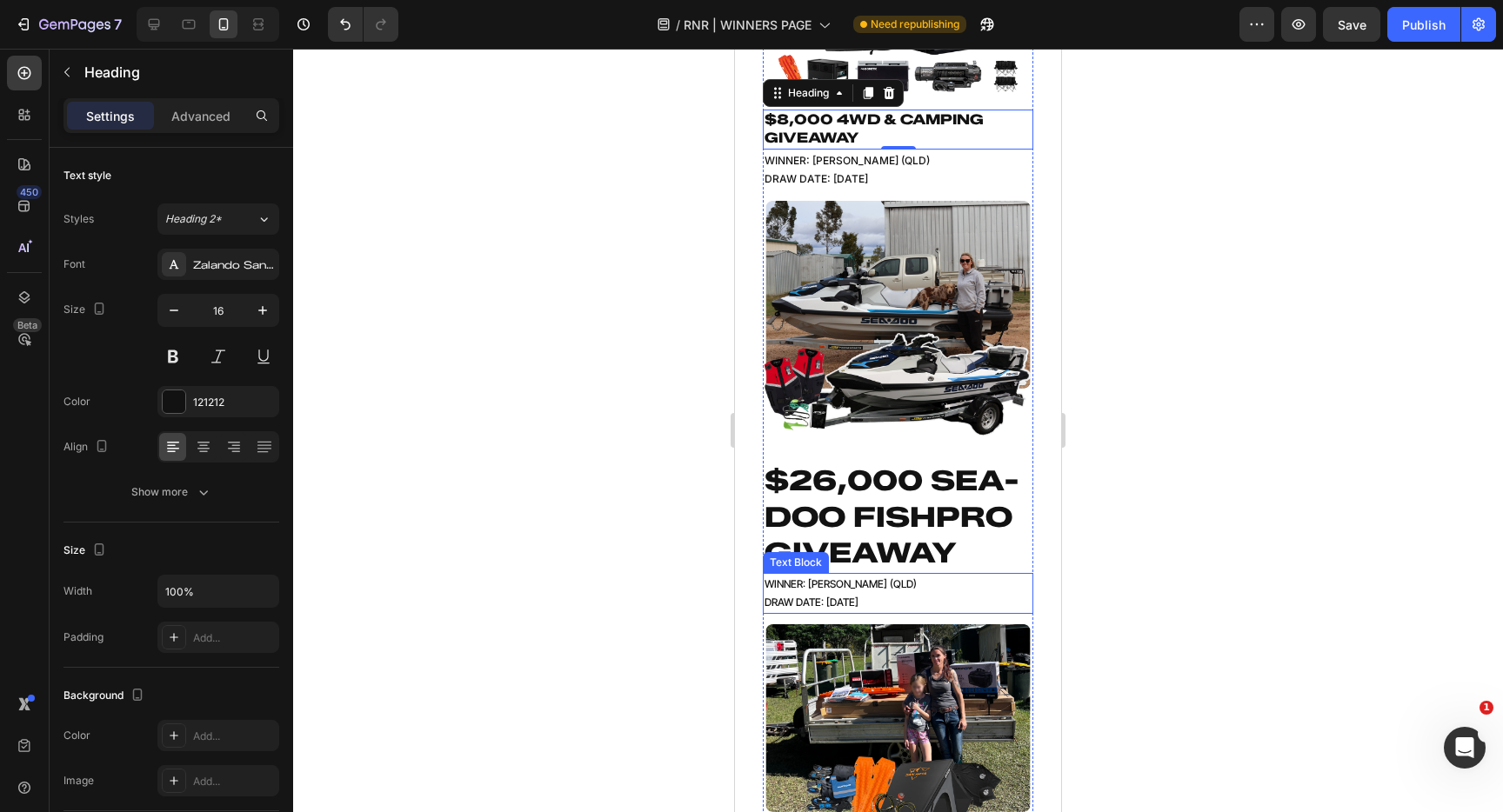
scroll to position [355, 0]
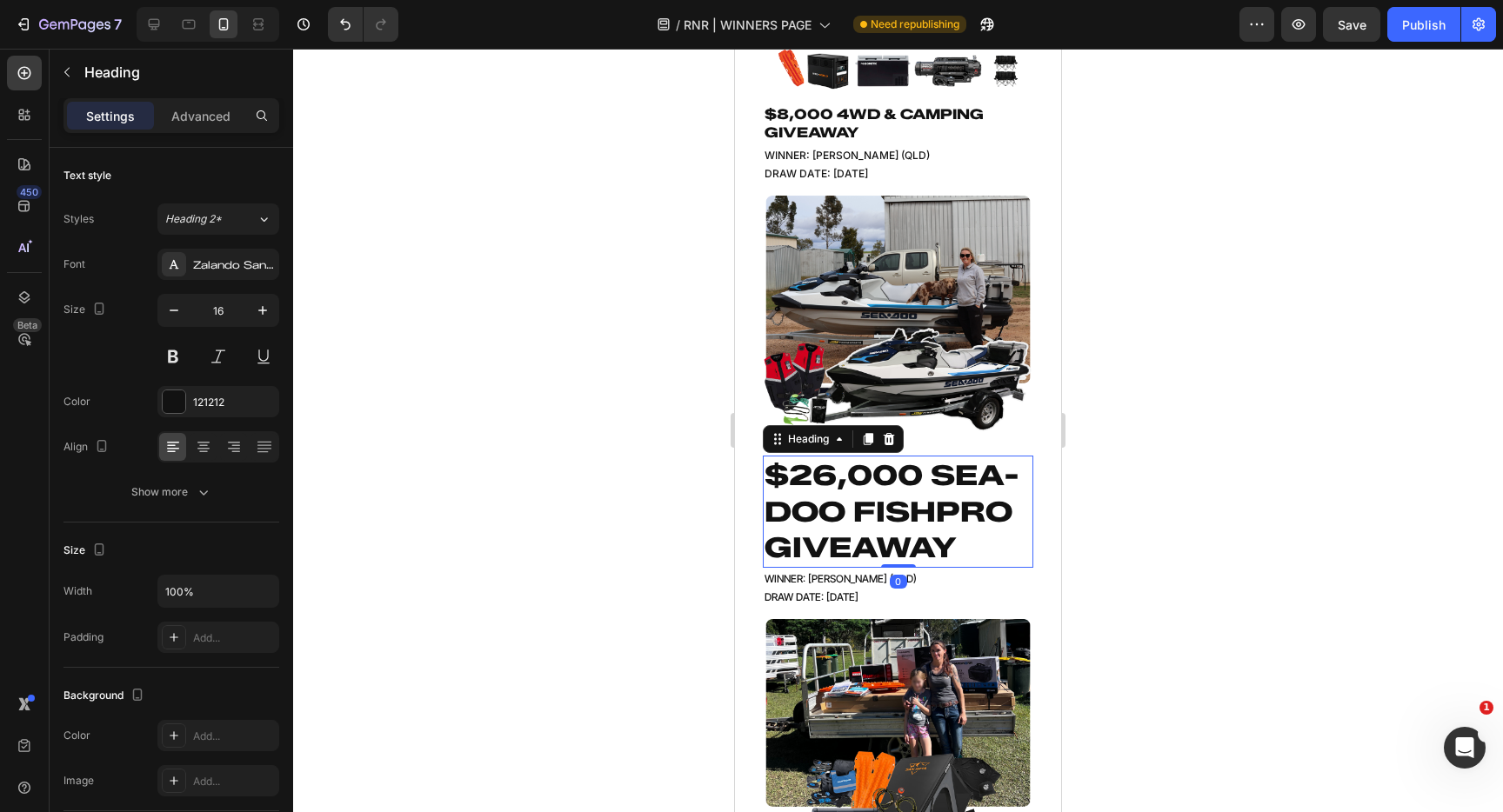
click at [873, 494] on h2 "$26,000 SEA-DOO FISHPRO GIVEAWAY" at bounding box center [898, 512] width 271 height 112
click at [237, 315] on input "32" at bounding box center [218, 310] width 58 height 31
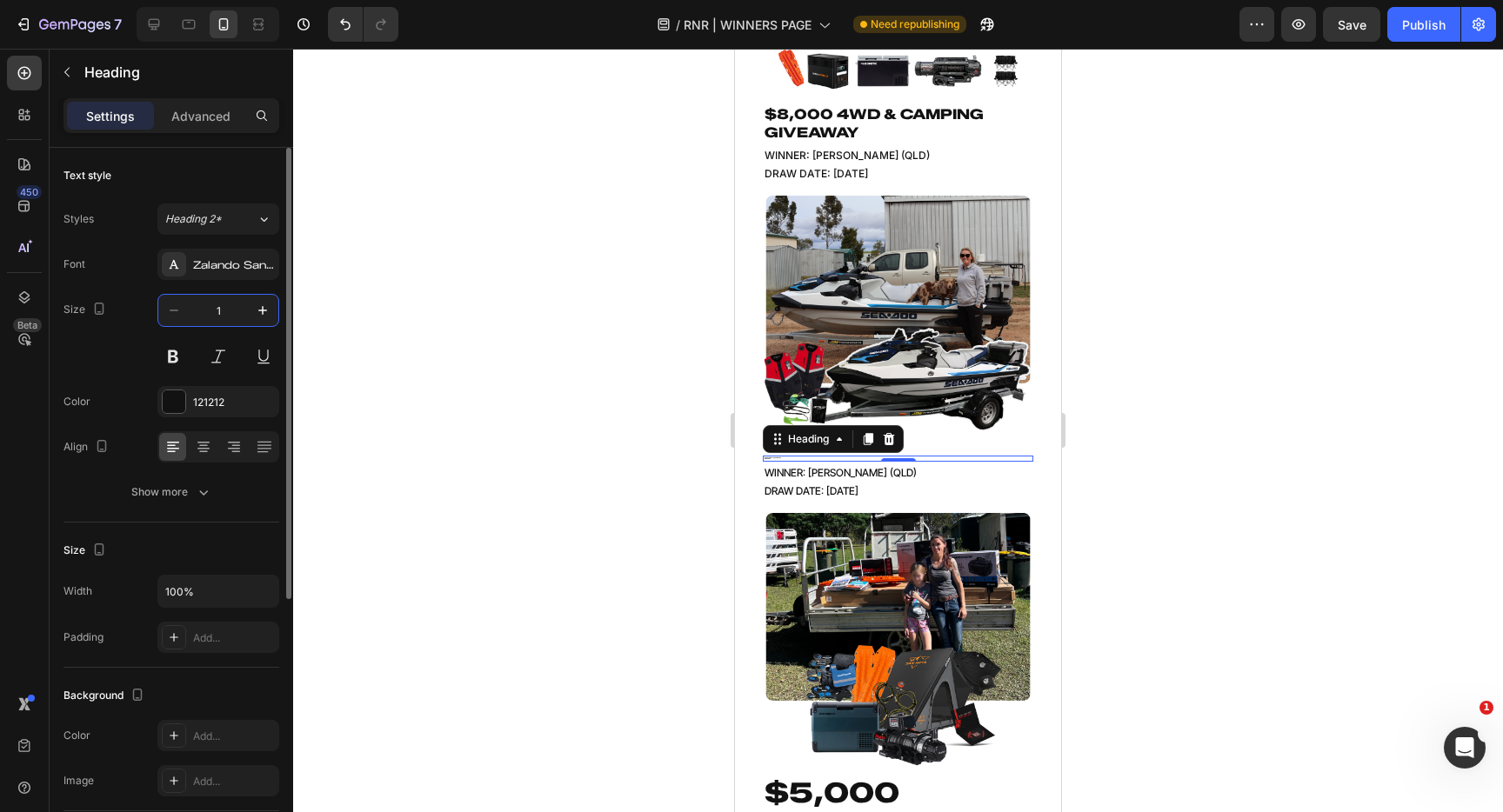
type input "16"
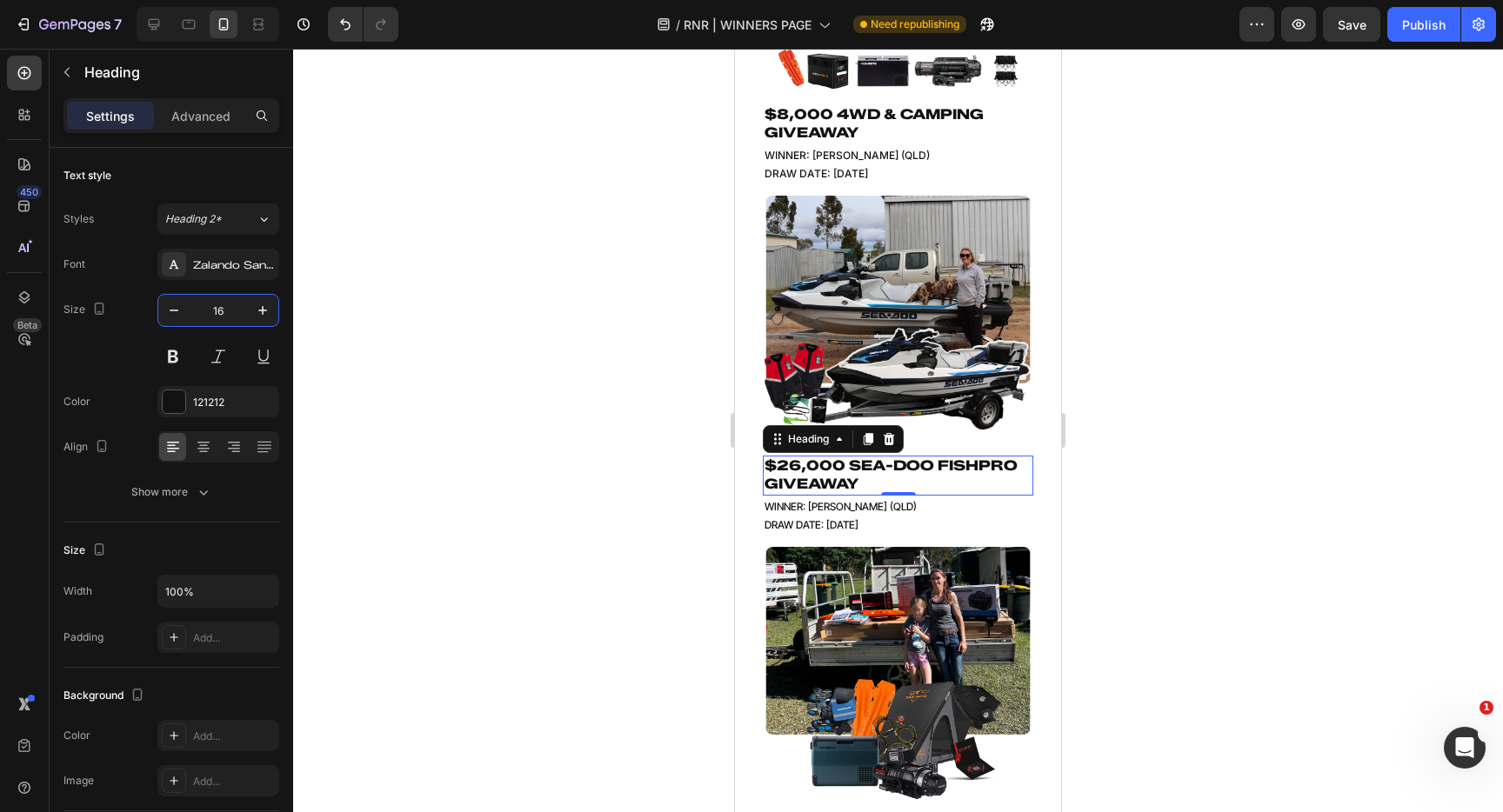
click at [600, 507] on div at bounding box center [897, 430] width 1210 height 764
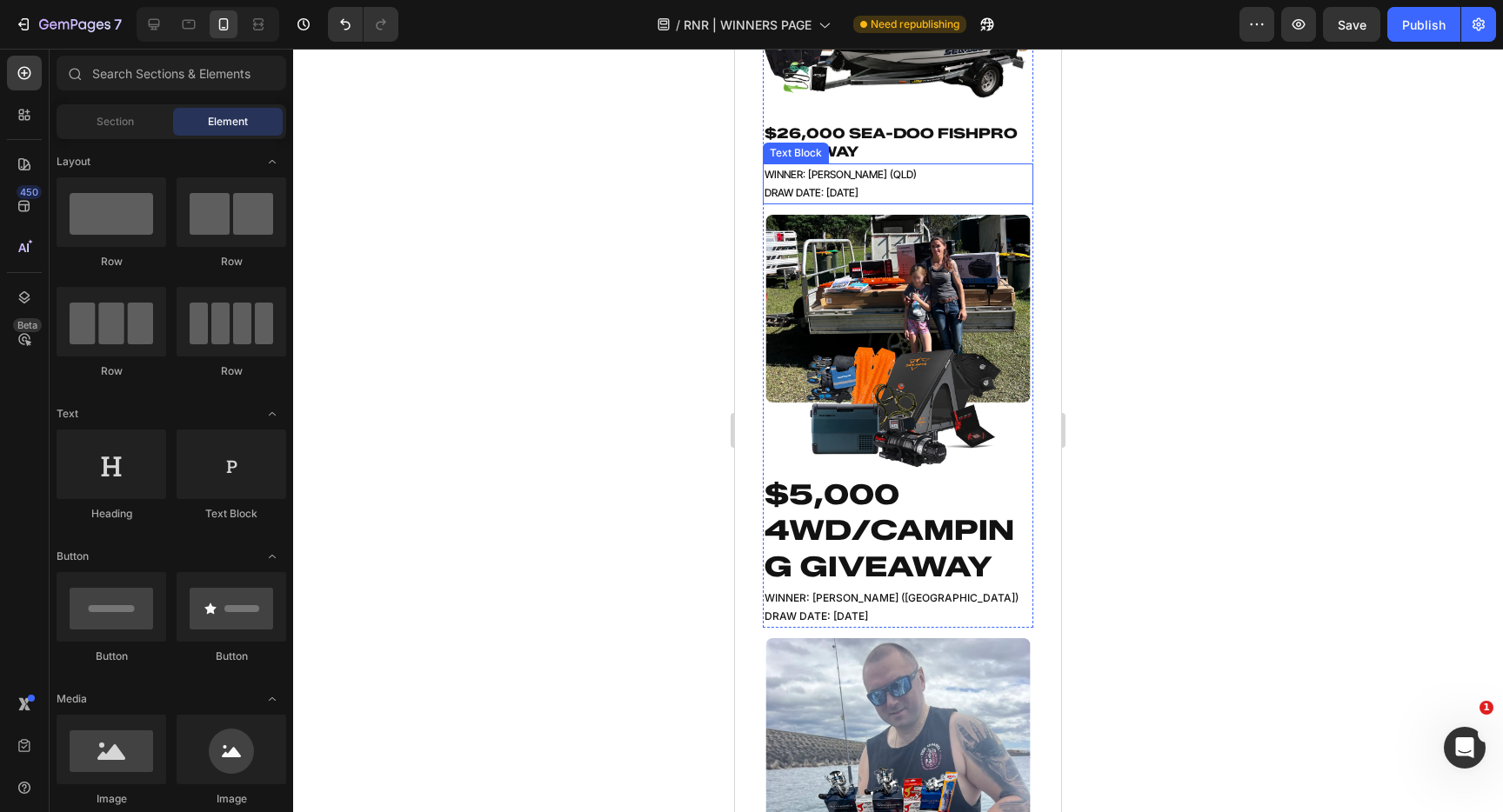
scroll to position [724, 0]
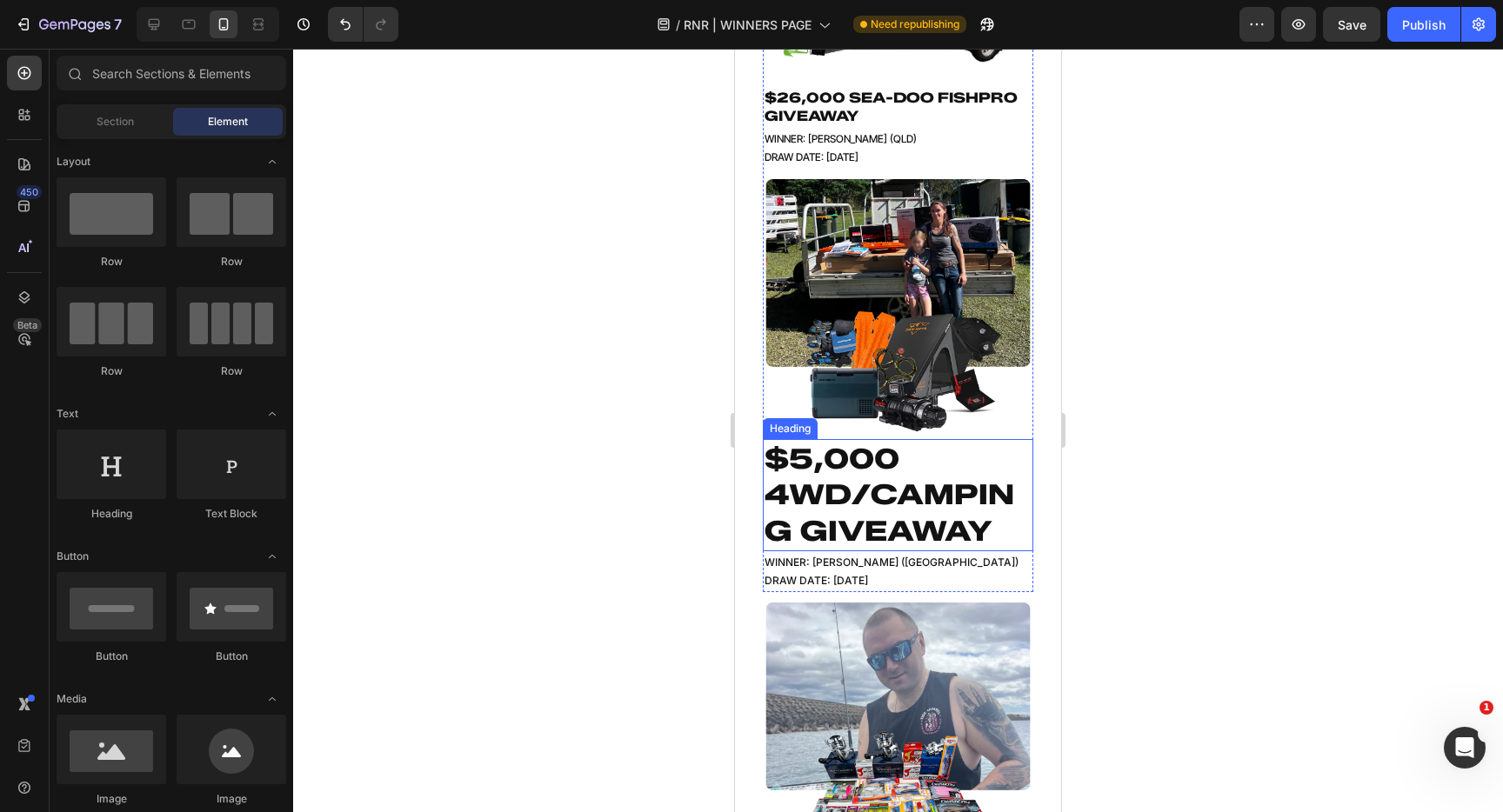
click at [917, 514] on h2 "$5,000 4WD/CAMPING GIVEAWAY" at bounding box center [898, 496] width 271 height 112
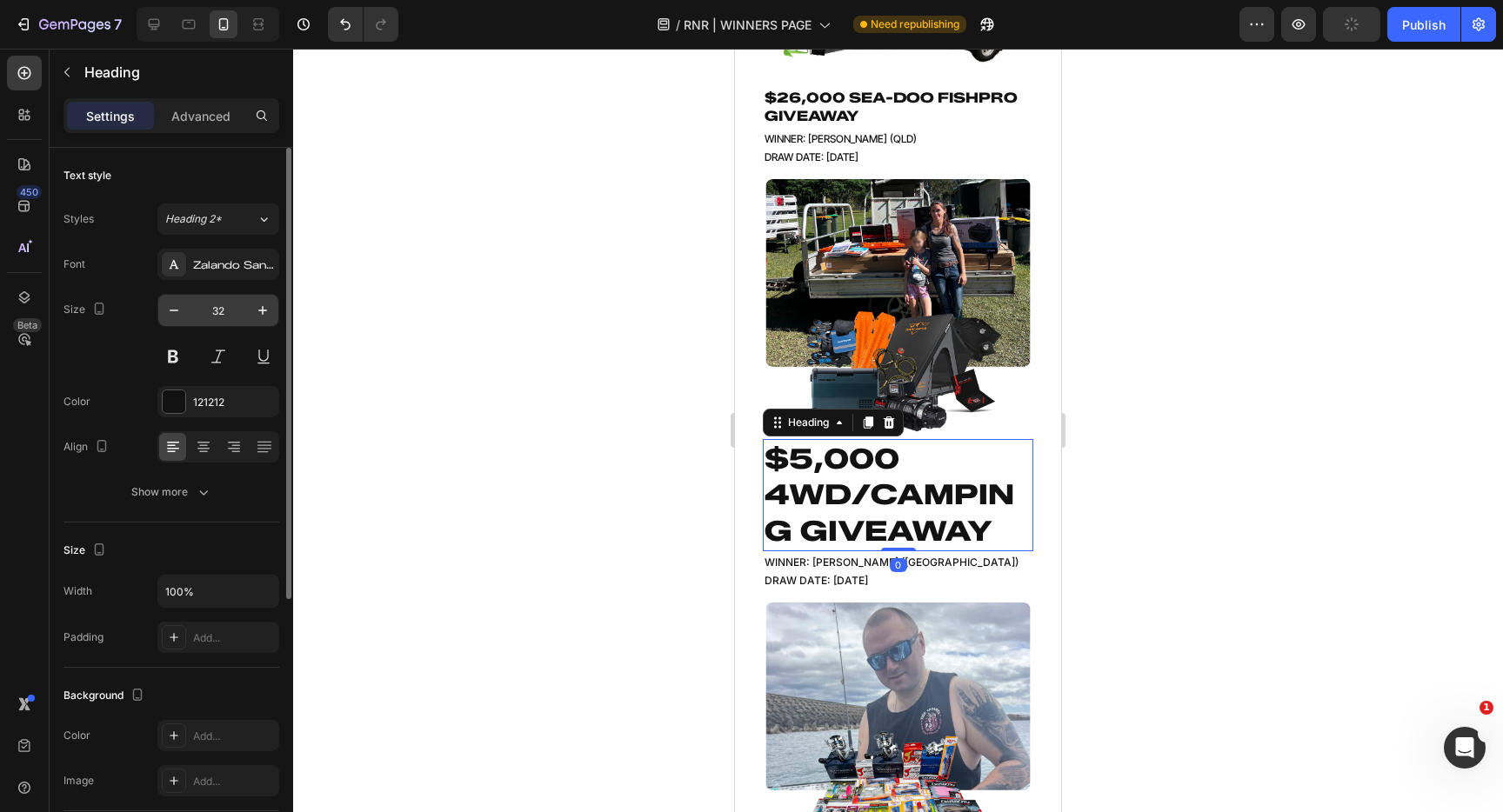
click at [242, 308] on input "32" at bounding box center [218, 310] width 58 height 31
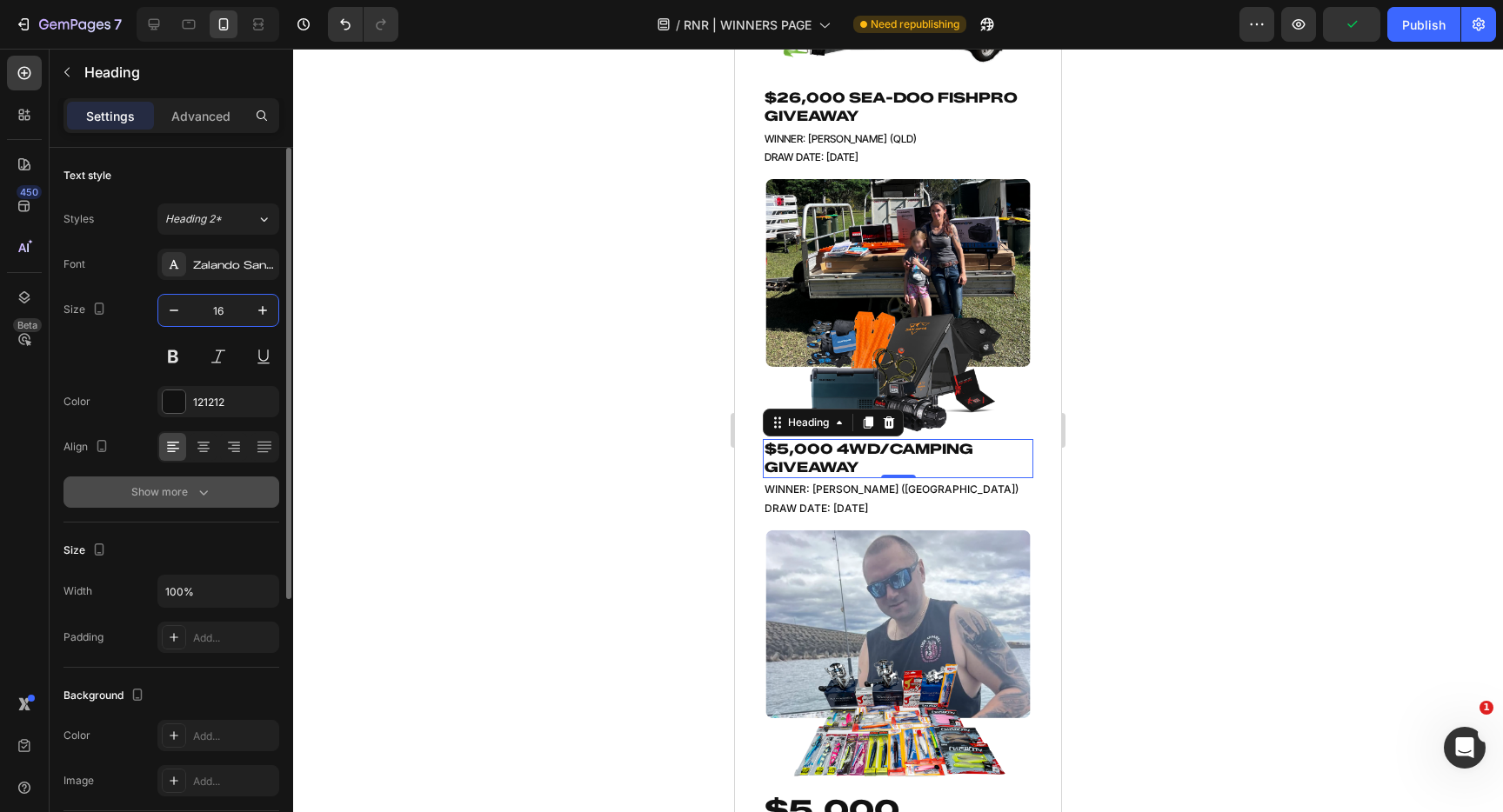
type input "16"
click at [243, 501] on button "Show more" at bounding box center [172, 492] width 216 height 31
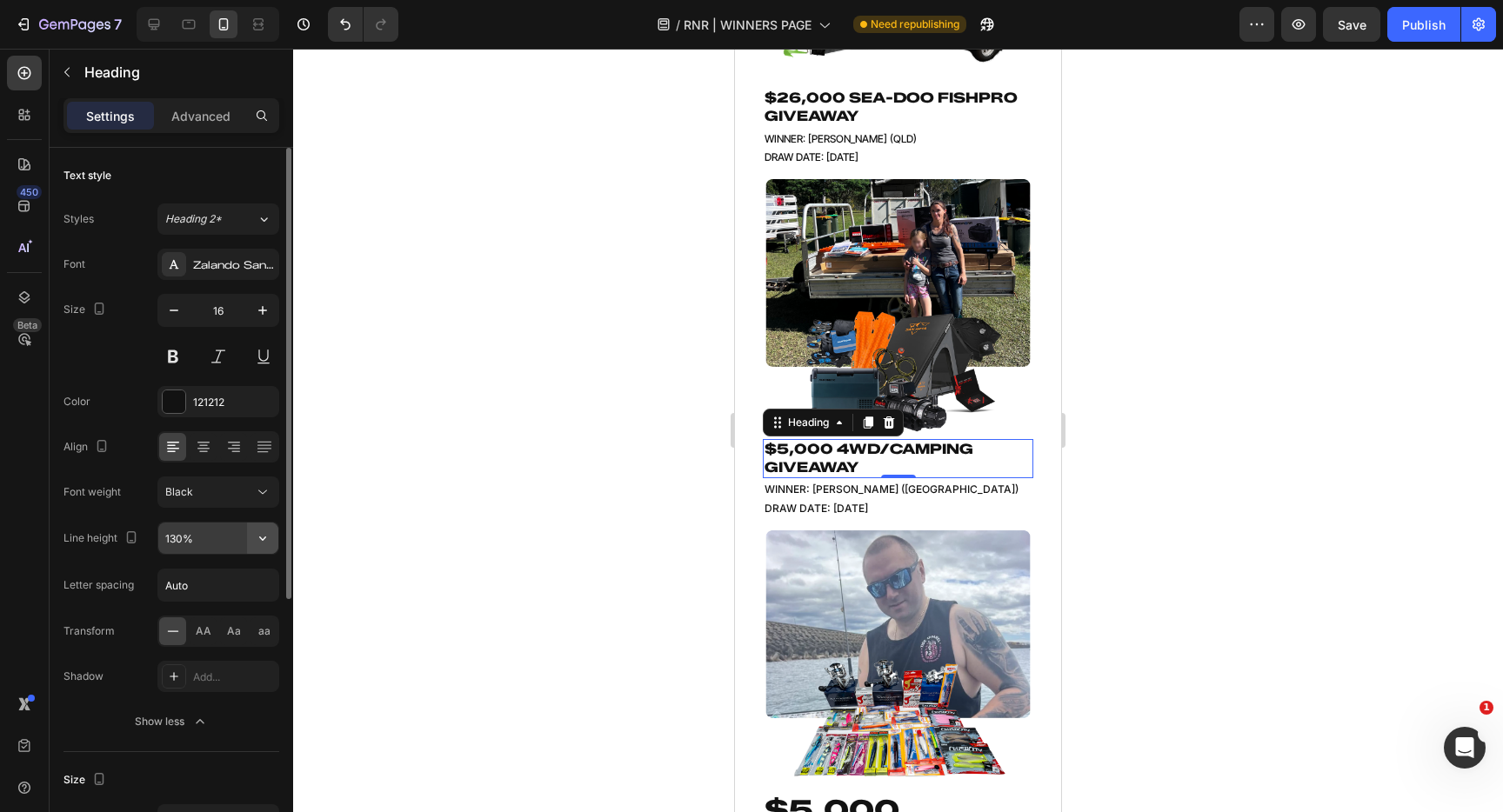
click at [263, 534] on icon "button" at bounding box center [263, 538] width 17 height 17
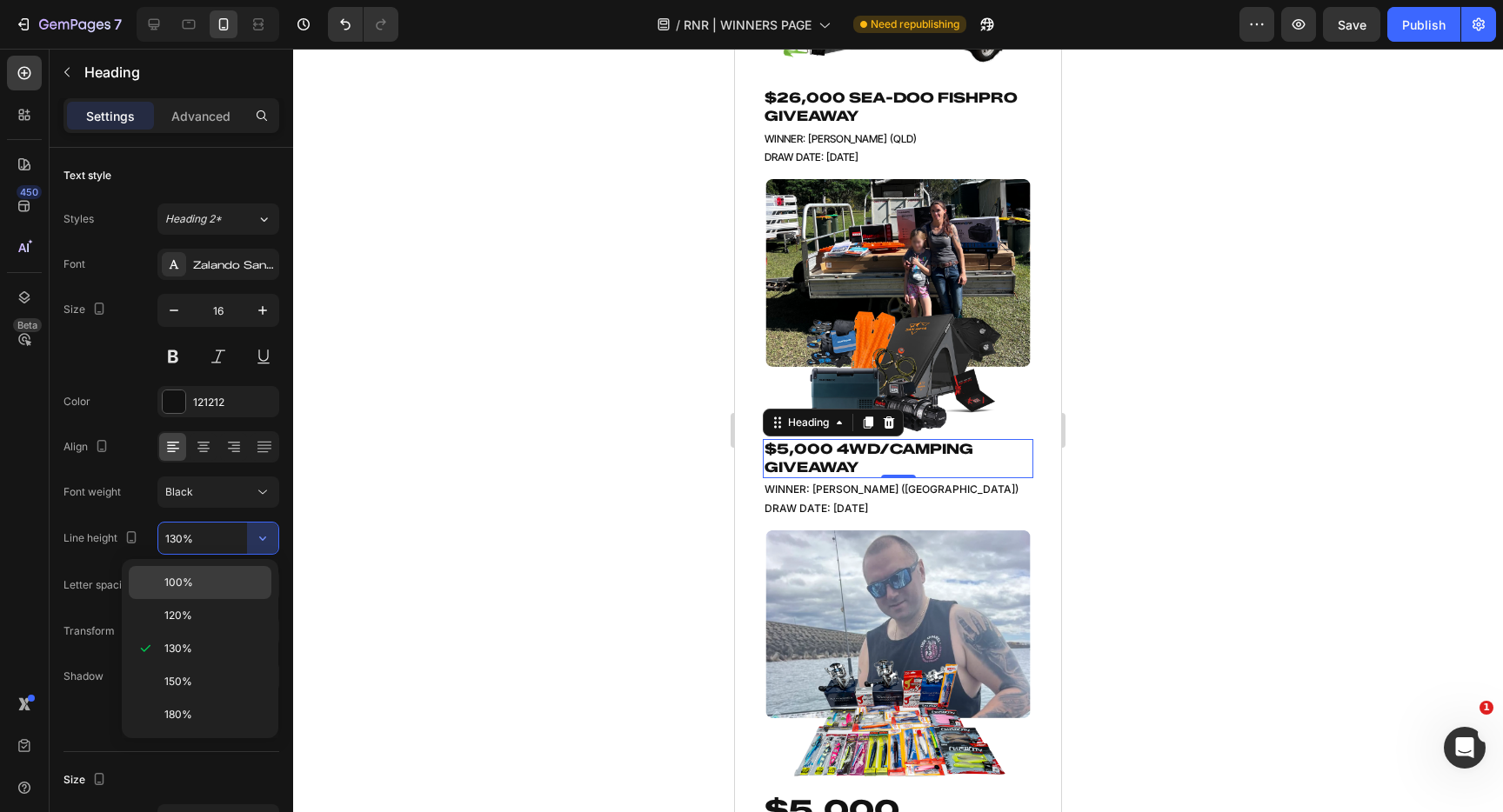
click at [237, 590] on div "100%" at bounding box center [200, 583] width 143 height 33
type input "100%"
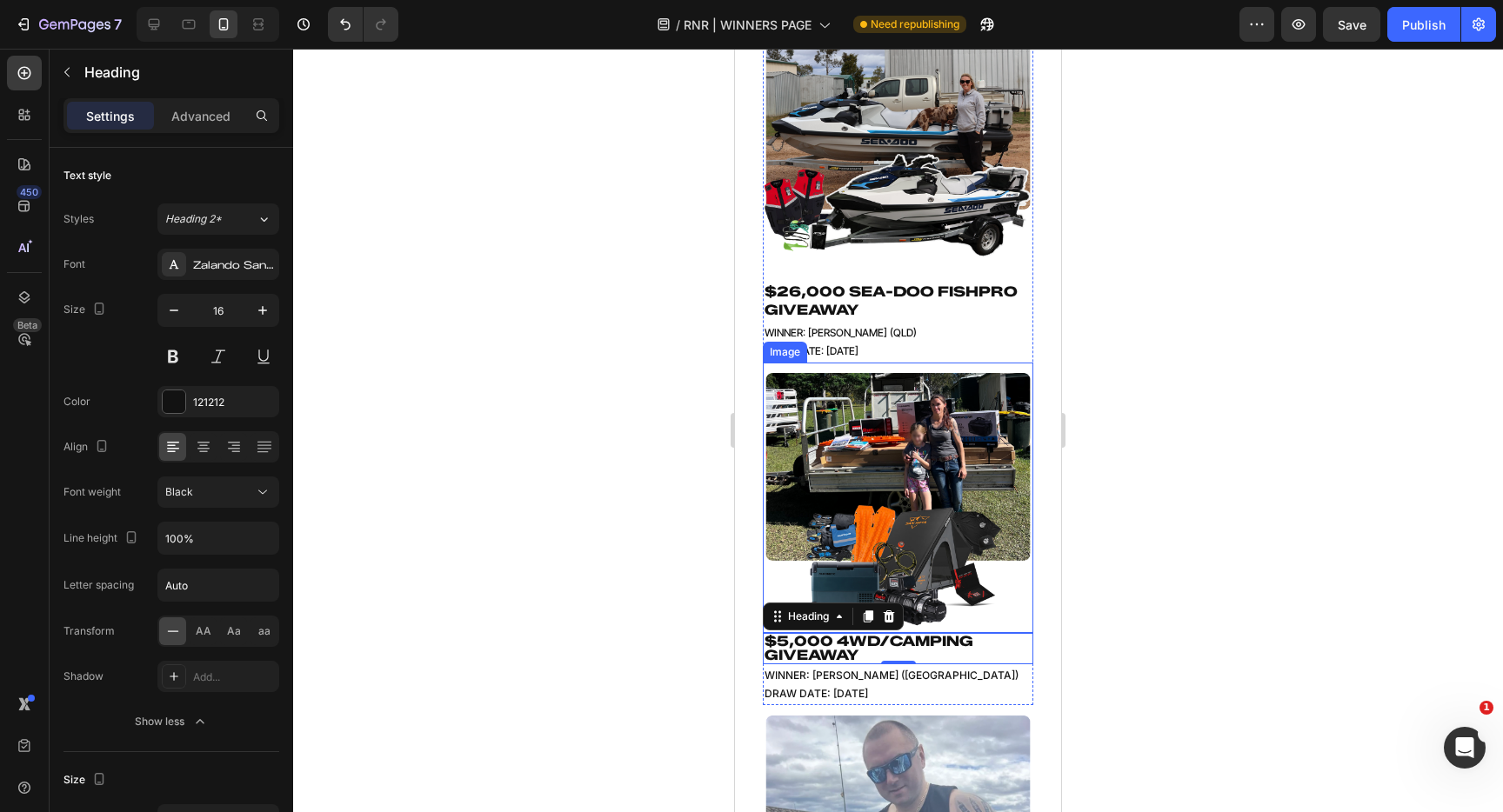
scroll to position [529, 0]
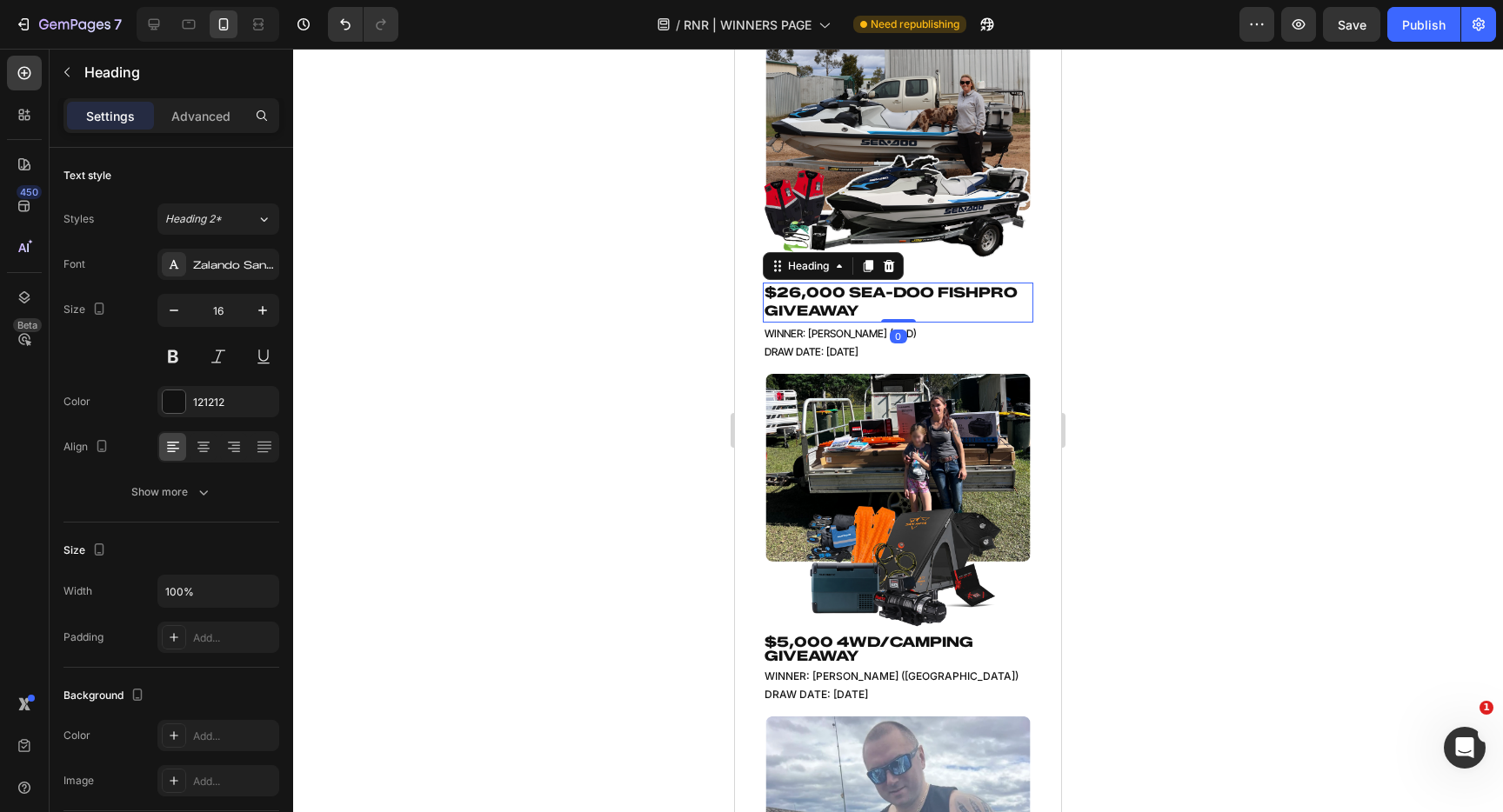
click at [865, 310] on h2 "$26,000 SEA-DOO FISHPRO GIVEAWAY" at bounding box center [898, 302] width 271 height 40
click at [246, 483] on button "Show more" at bounding box center [172, 492] width 216 height 31
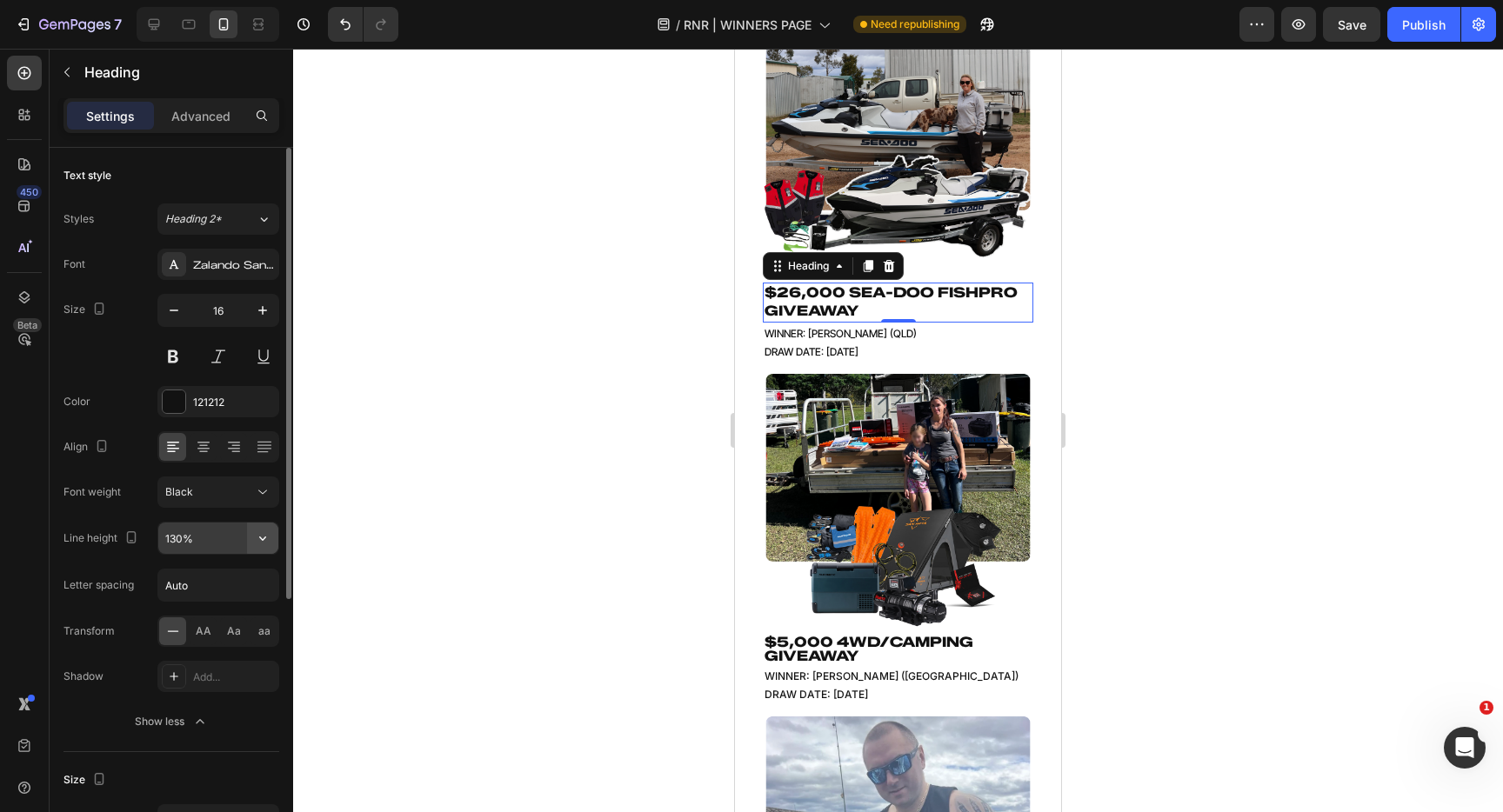
click at [259, 537] on icon "button" at bounding box center [263, 538] width 17 height 17
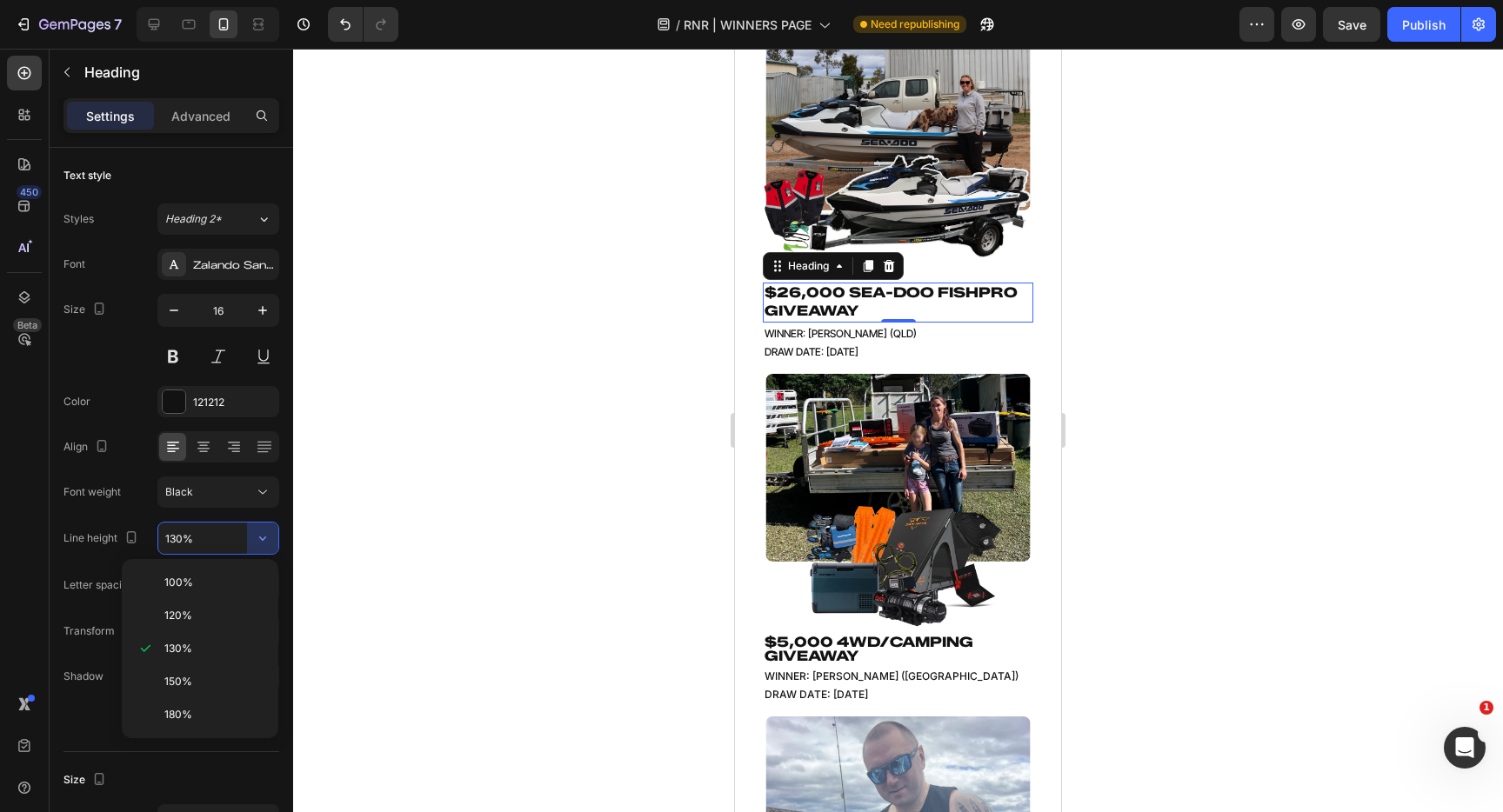
drag, startPoint x: 226, startPoint y: 584, endPoint x: 293, endPoint y: 560, distance: 71.2
click at [226, 584] on p "100%" at bounding box center [214, 583] width 100 height 16
type input "100%"
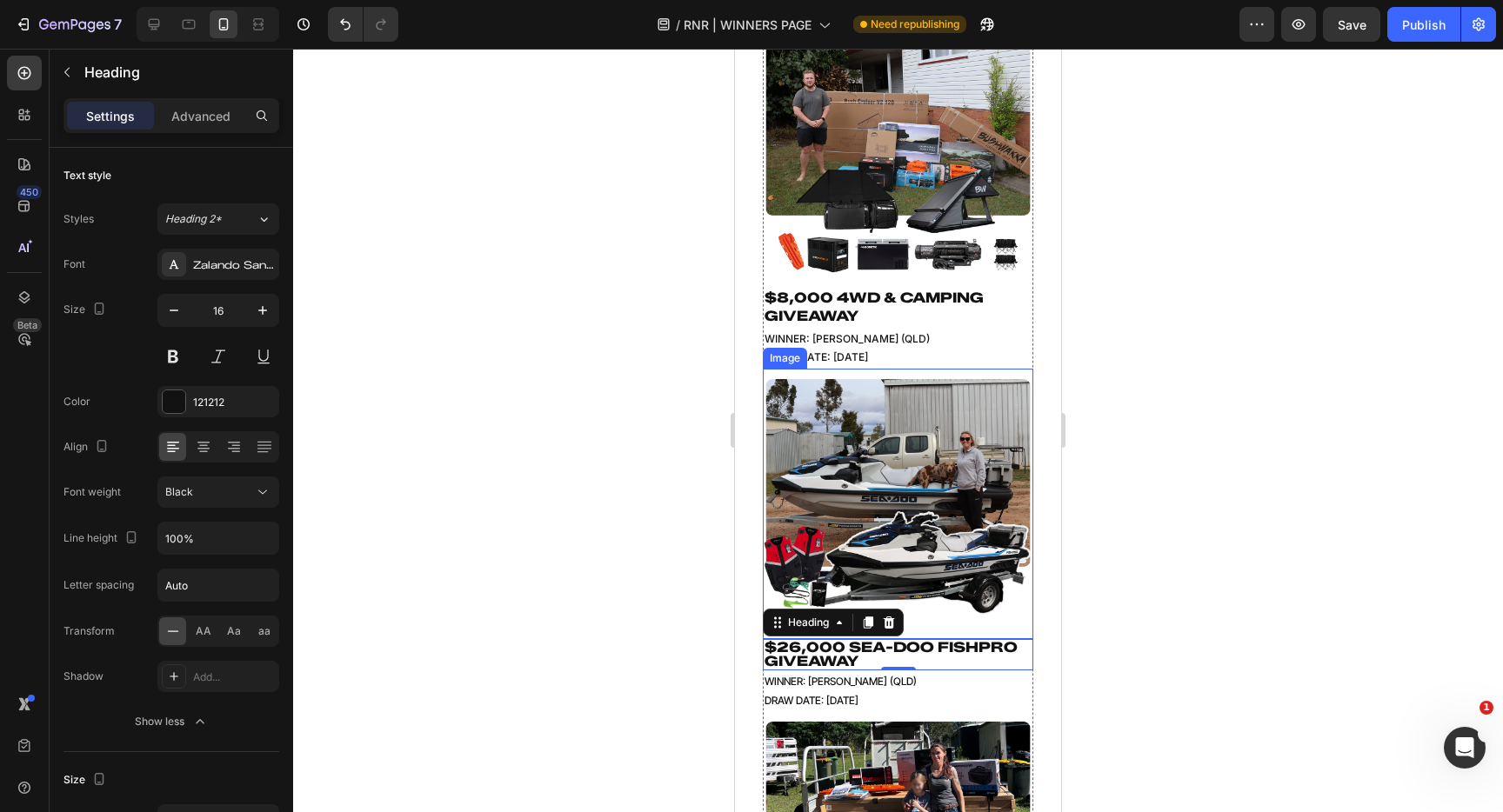
scroll to position [162, 0]
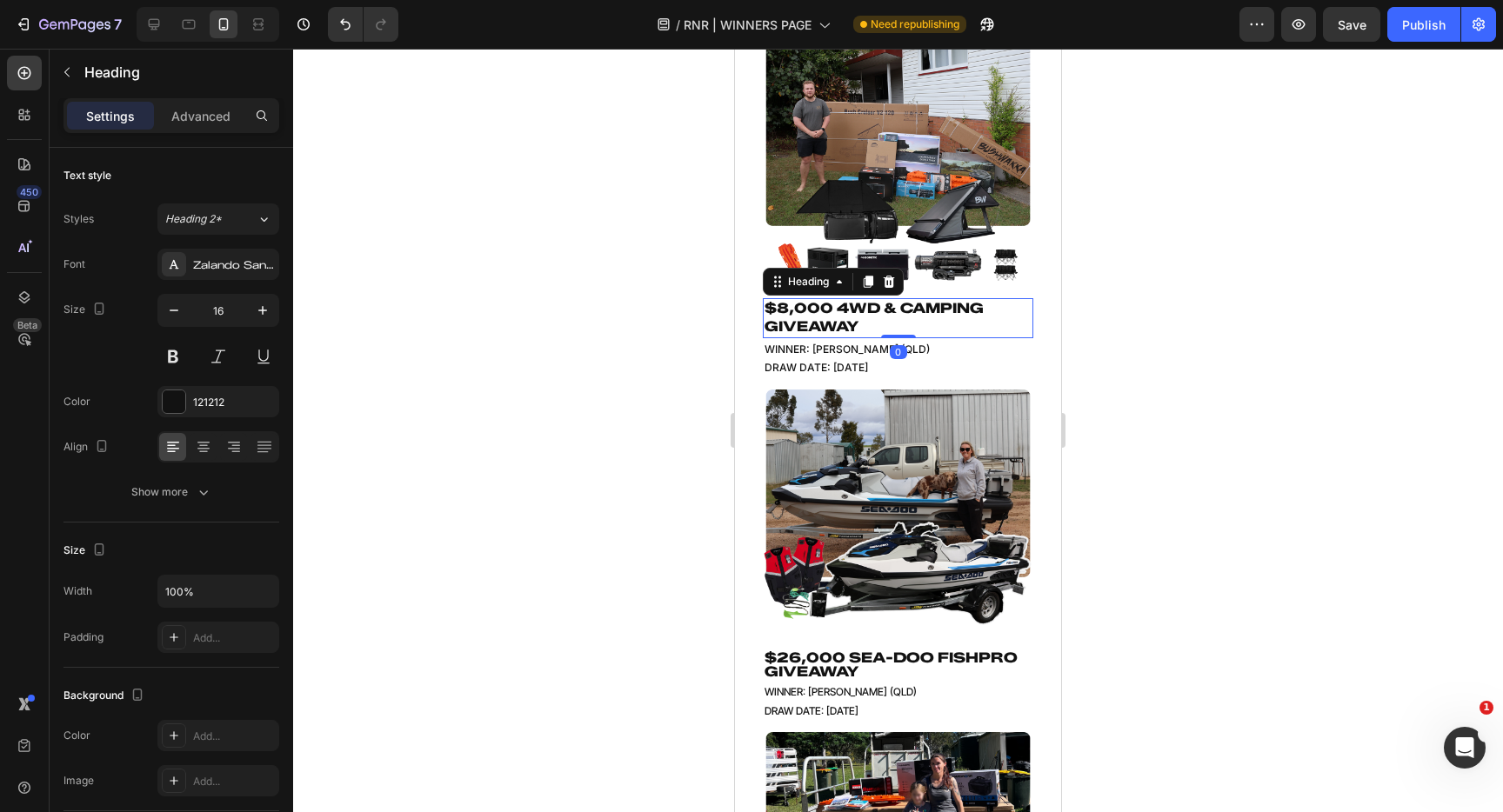
click at [834, 319] on h2 "$8,000 4WD & CAMPING GIVEAWAY" at bounding box center [898, 318] width 271 height 40
click at [222, 498] on button "Show more" at bounding box center [172, 492] width 216 height 31
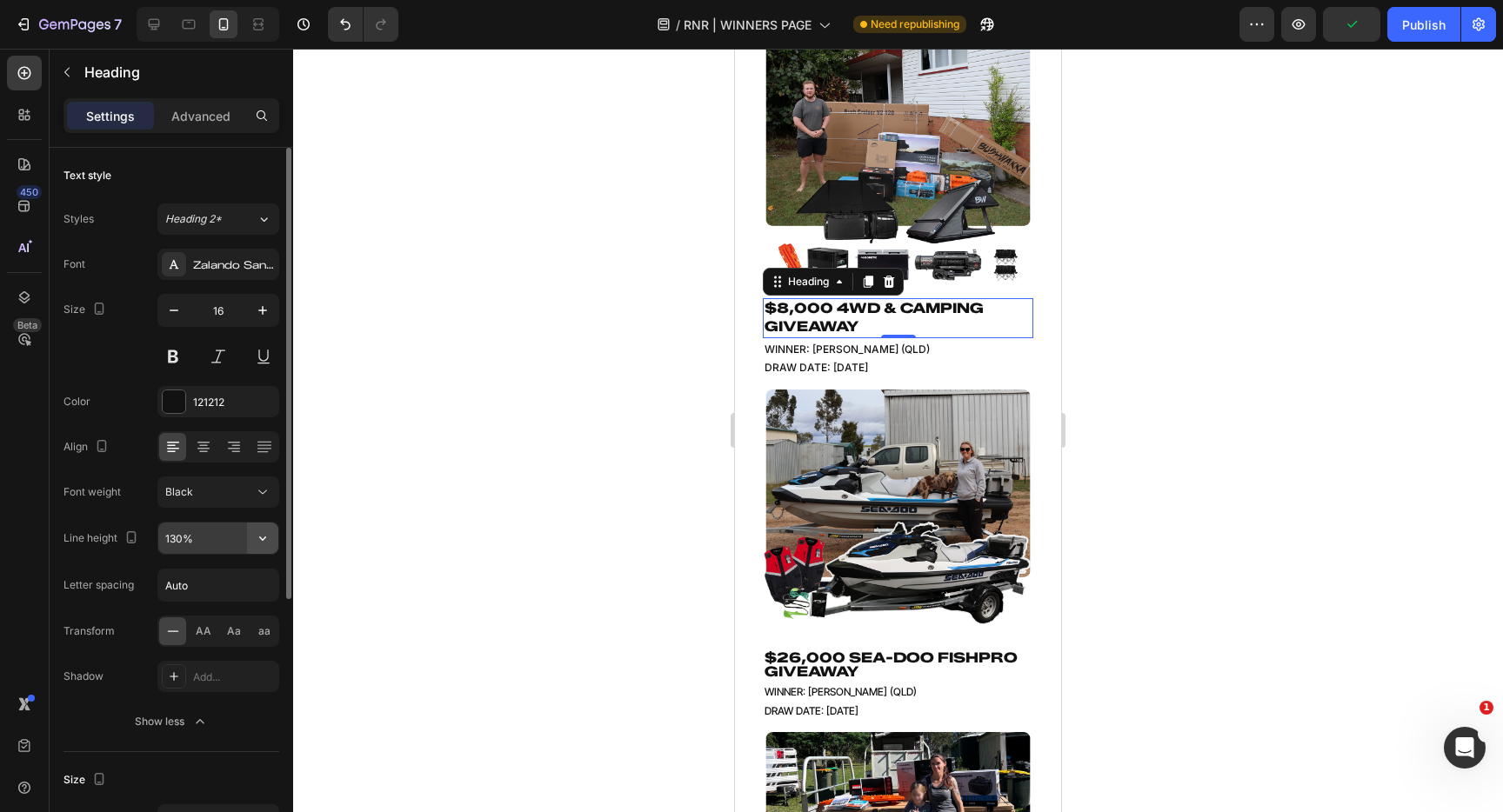
click at [255, 542] on icon "button" at bounding box center [263, 538] width 17 height 17
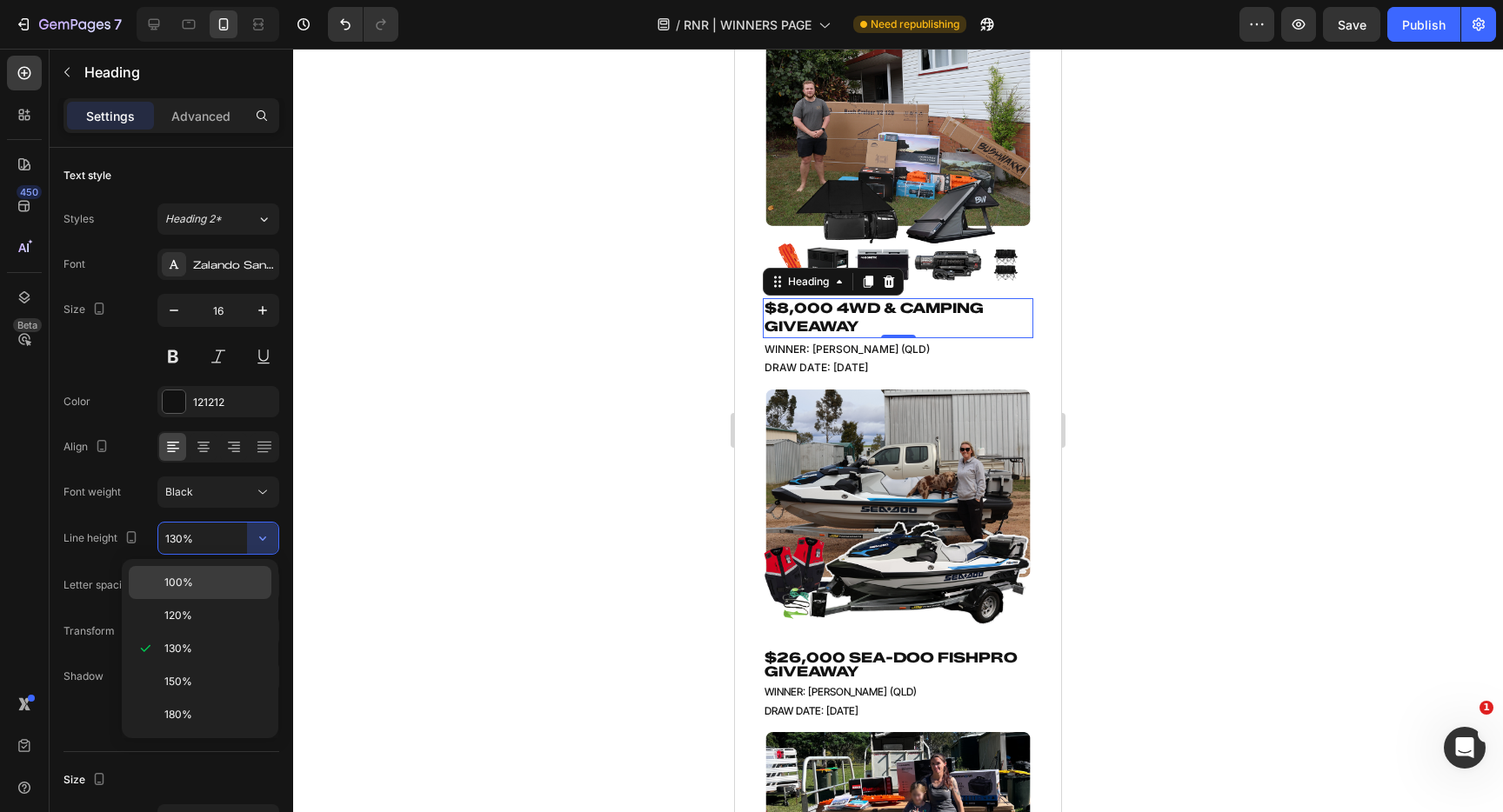
click at [230, 587] on p "100%" at bounding box center [214, 583] width 100 height 16
type input "100%"
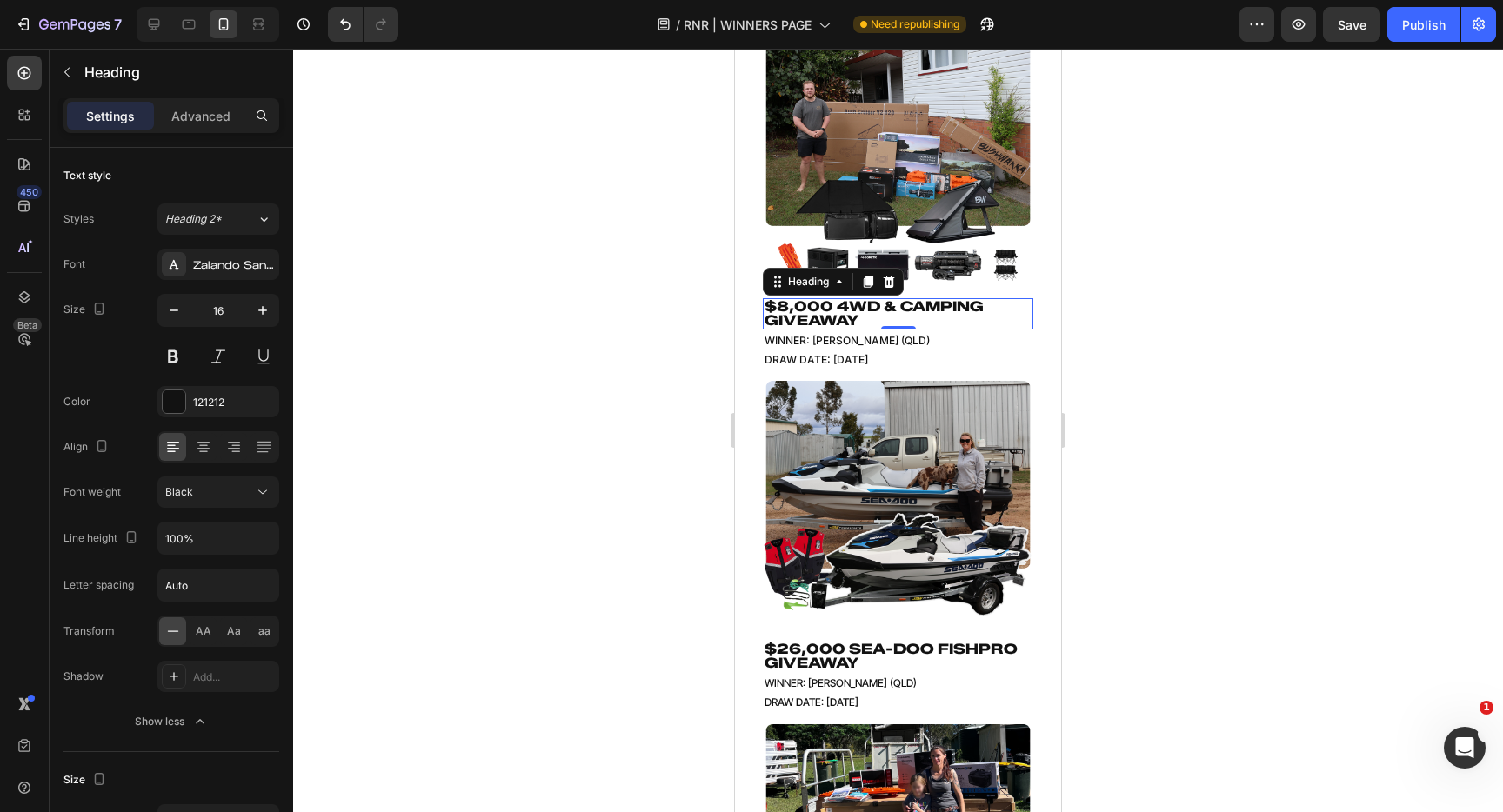
drag, startPoint x: 566, startPoint y: 507, endPoint x: 733, endPoint y: 494, distance: 167.5
click at [567, 507] on div at bounding box center [897, 430] width 1210 height 764
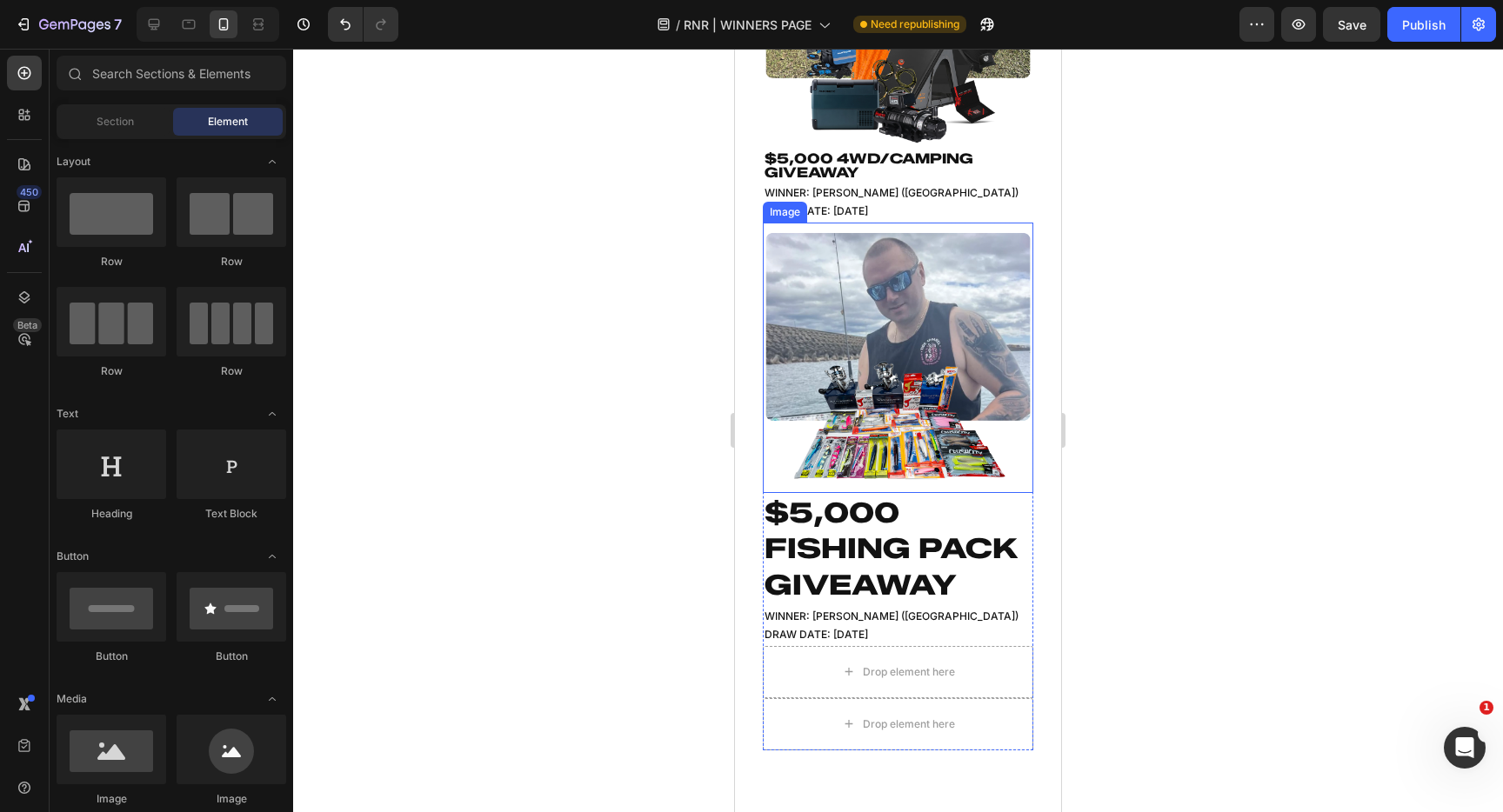
scroll to position [1006, 0]
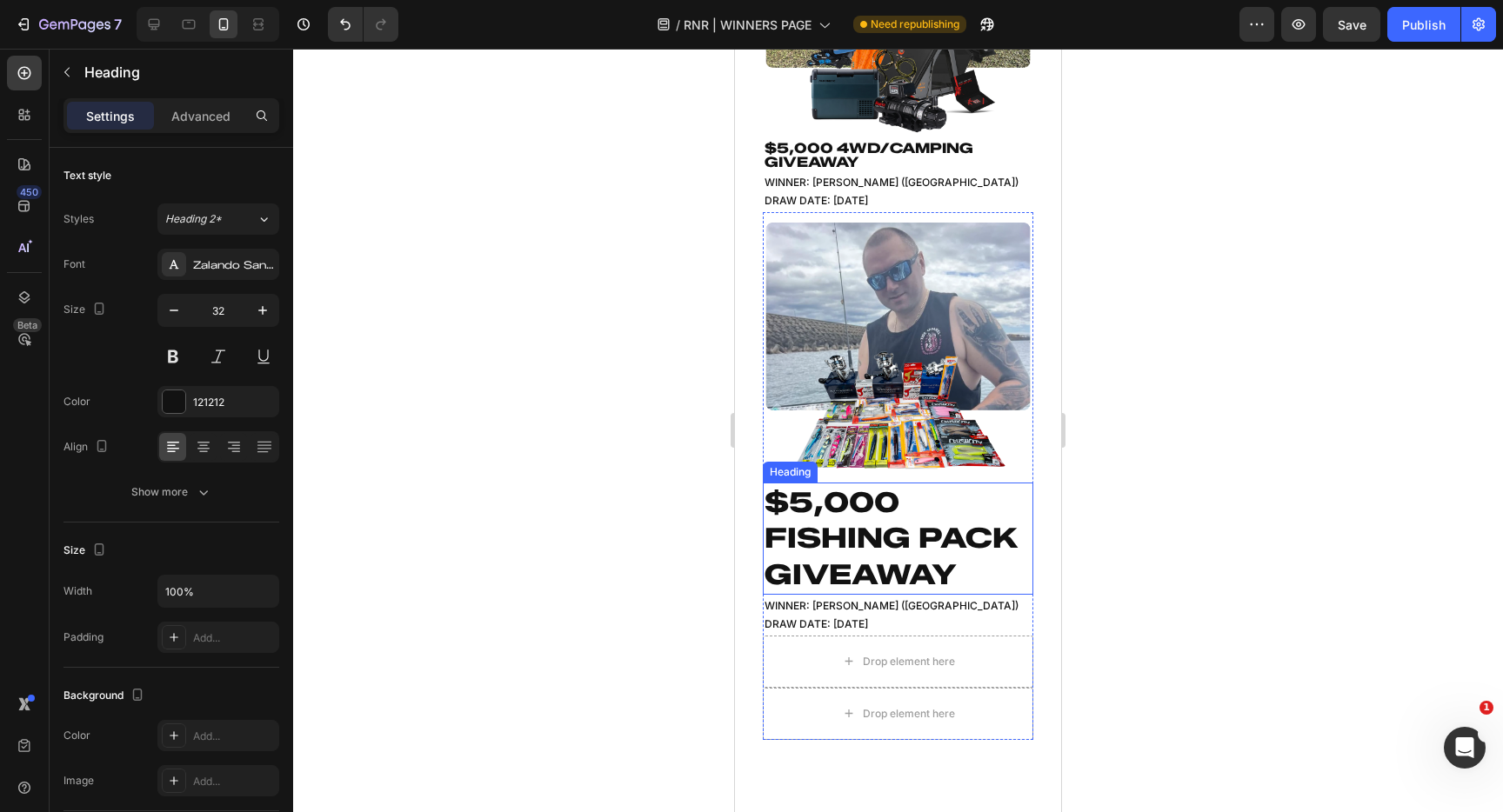
click at [868, 545] on h2 "$5,000 FISHING PACK GIVEAWAY" at bounding box center [898, 539] width 271 height 112
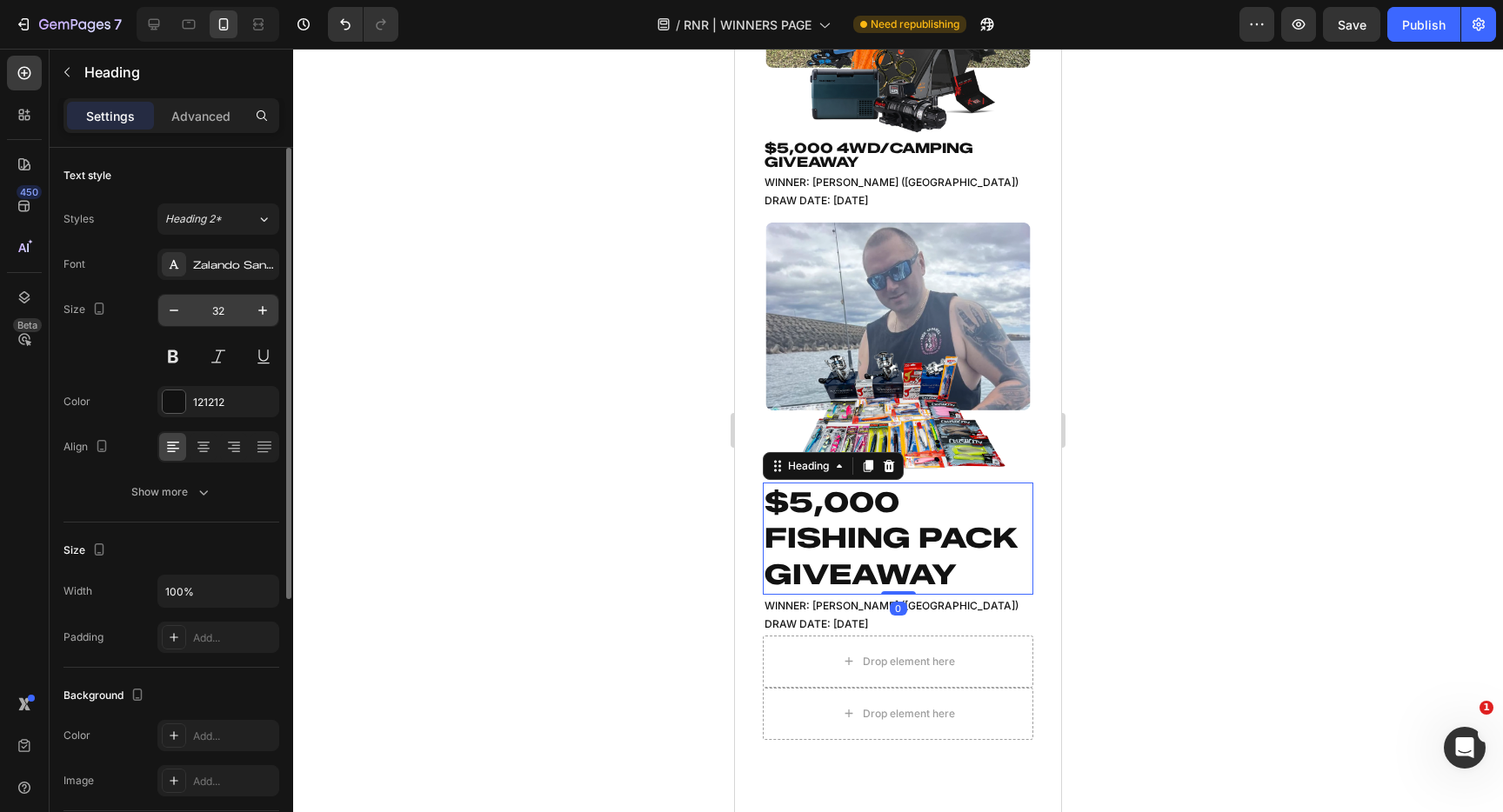
click at [223, 316] on input "32" at bounding box center [218, 310] width 58 height 31
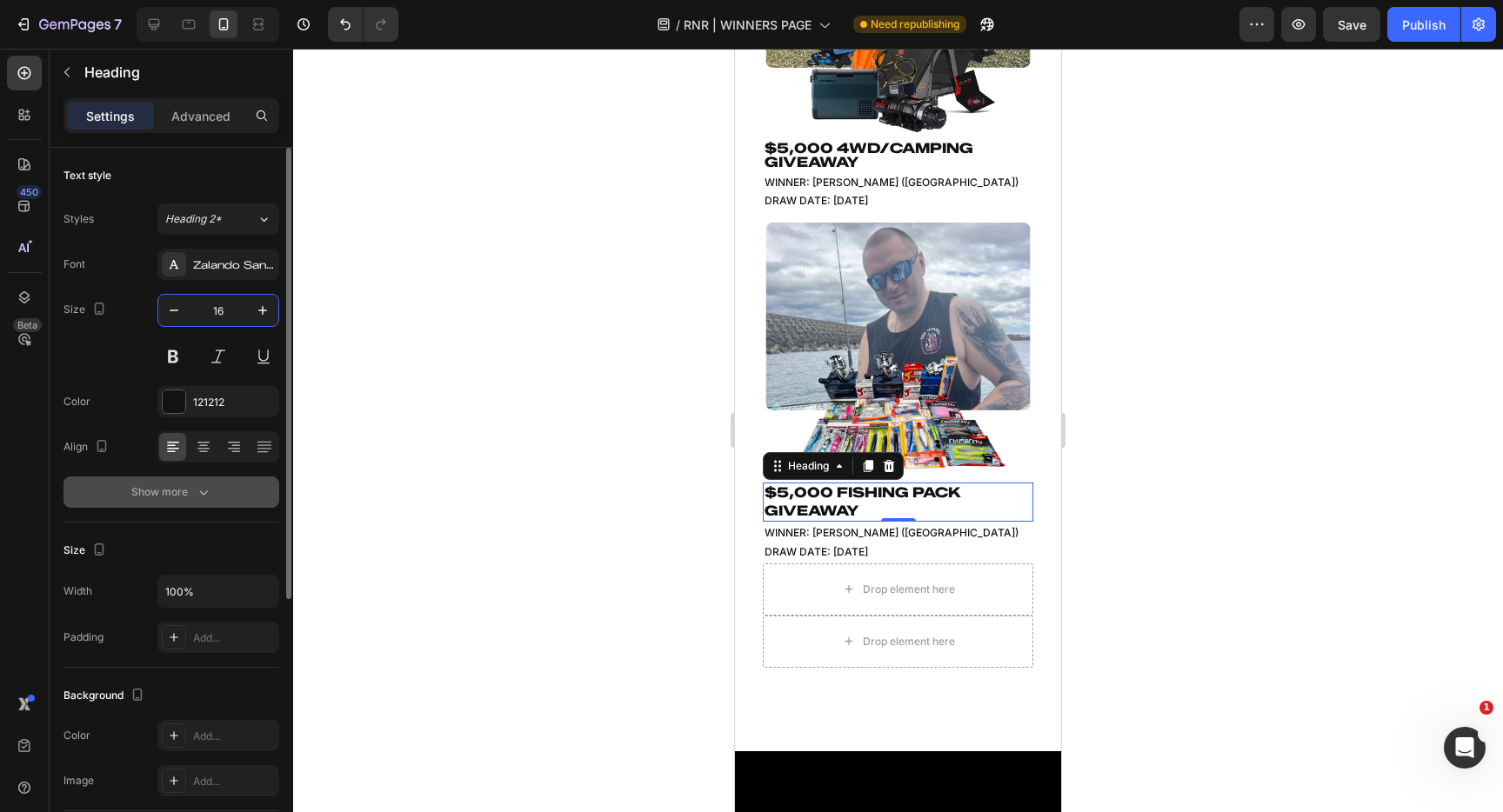
type input "16"
click at [186, 478] on button "Show more" at bounding box center [172, 492] width 216 height 31
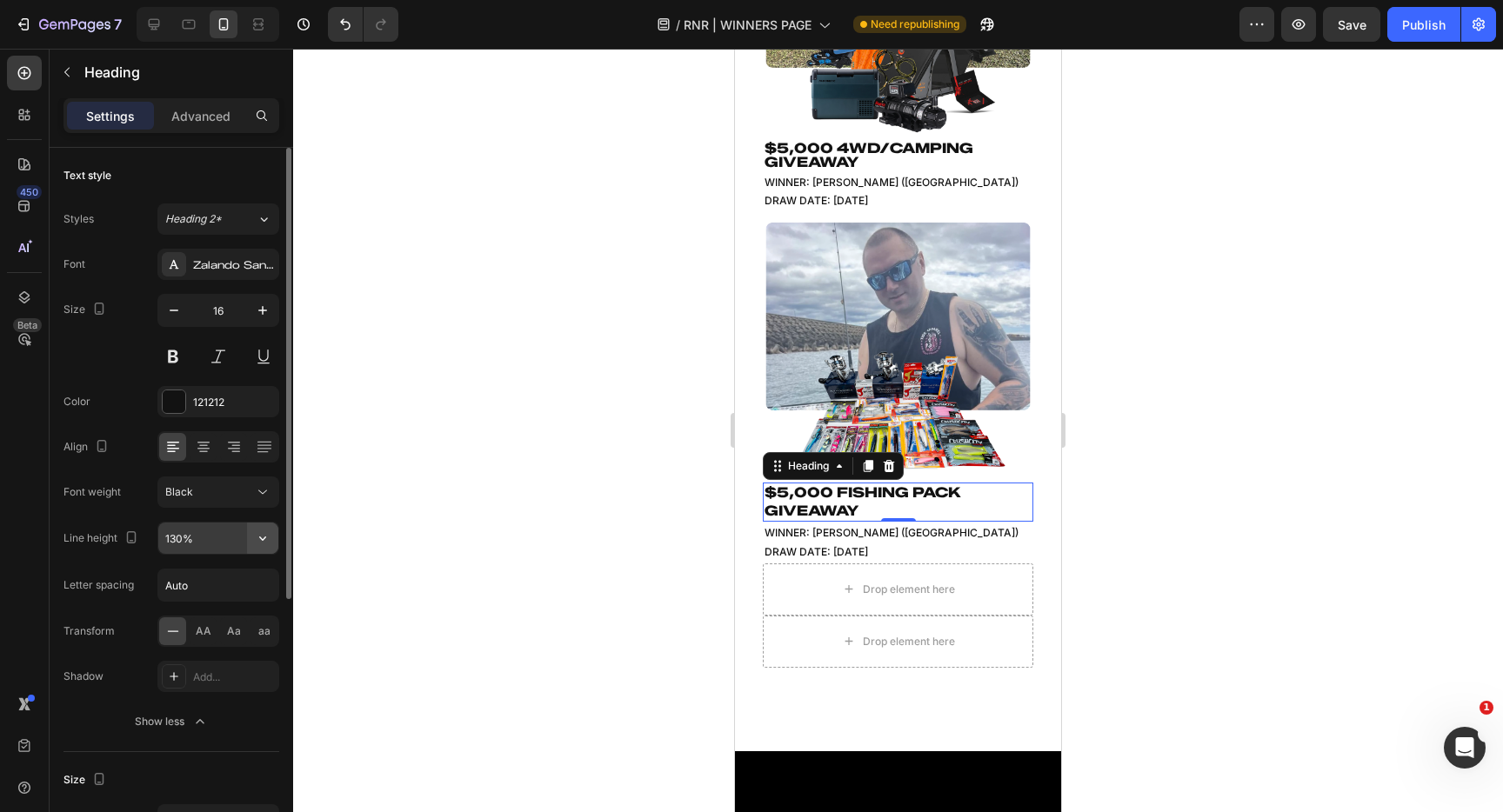
click at [265, 541] on icon "button" at bounding box center [263, 538] width 17 height 17
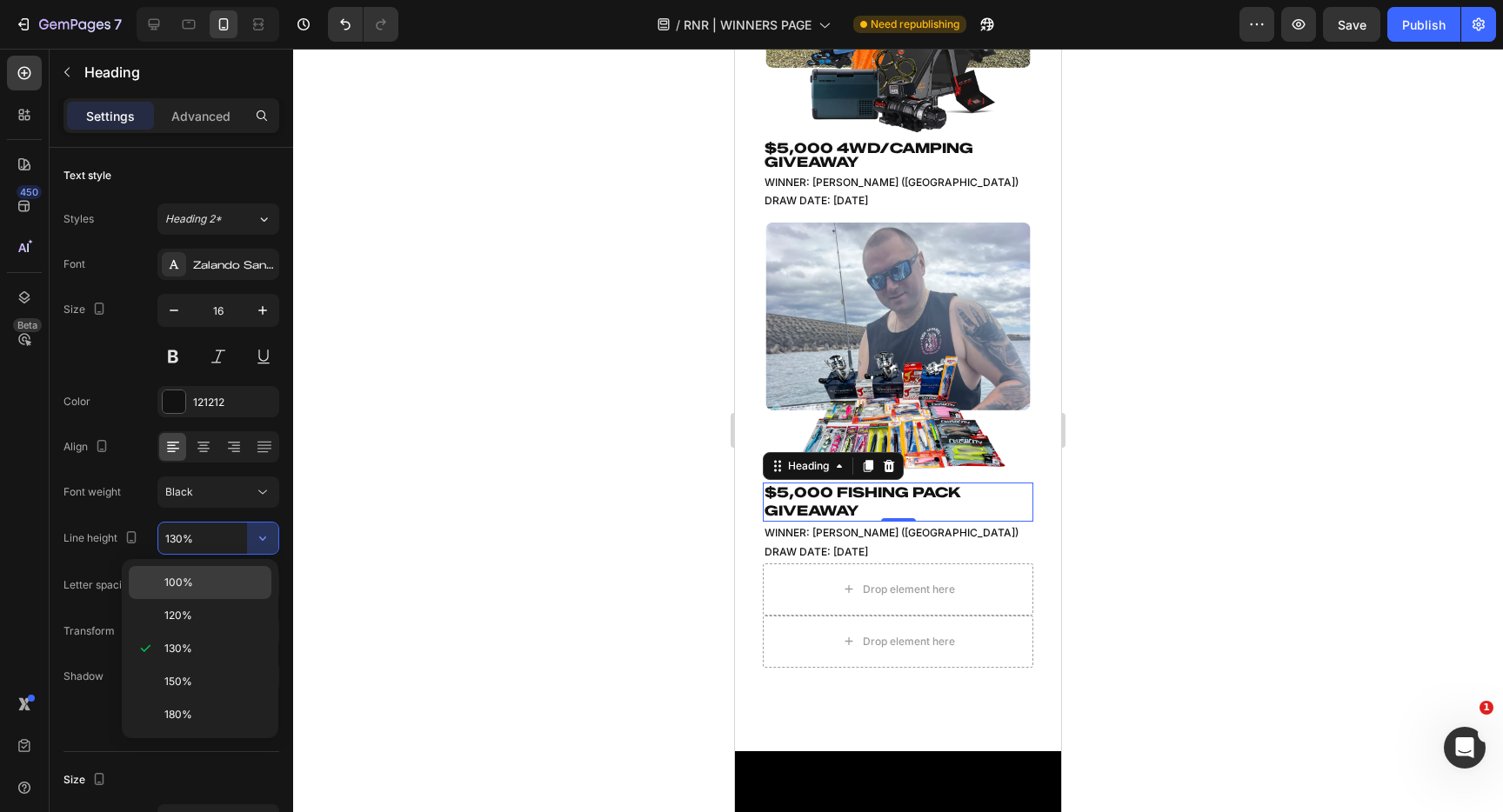
click at [232, 579] on p "100%" at bounding box center [214, 583] width 100 height 16
type input "100%"
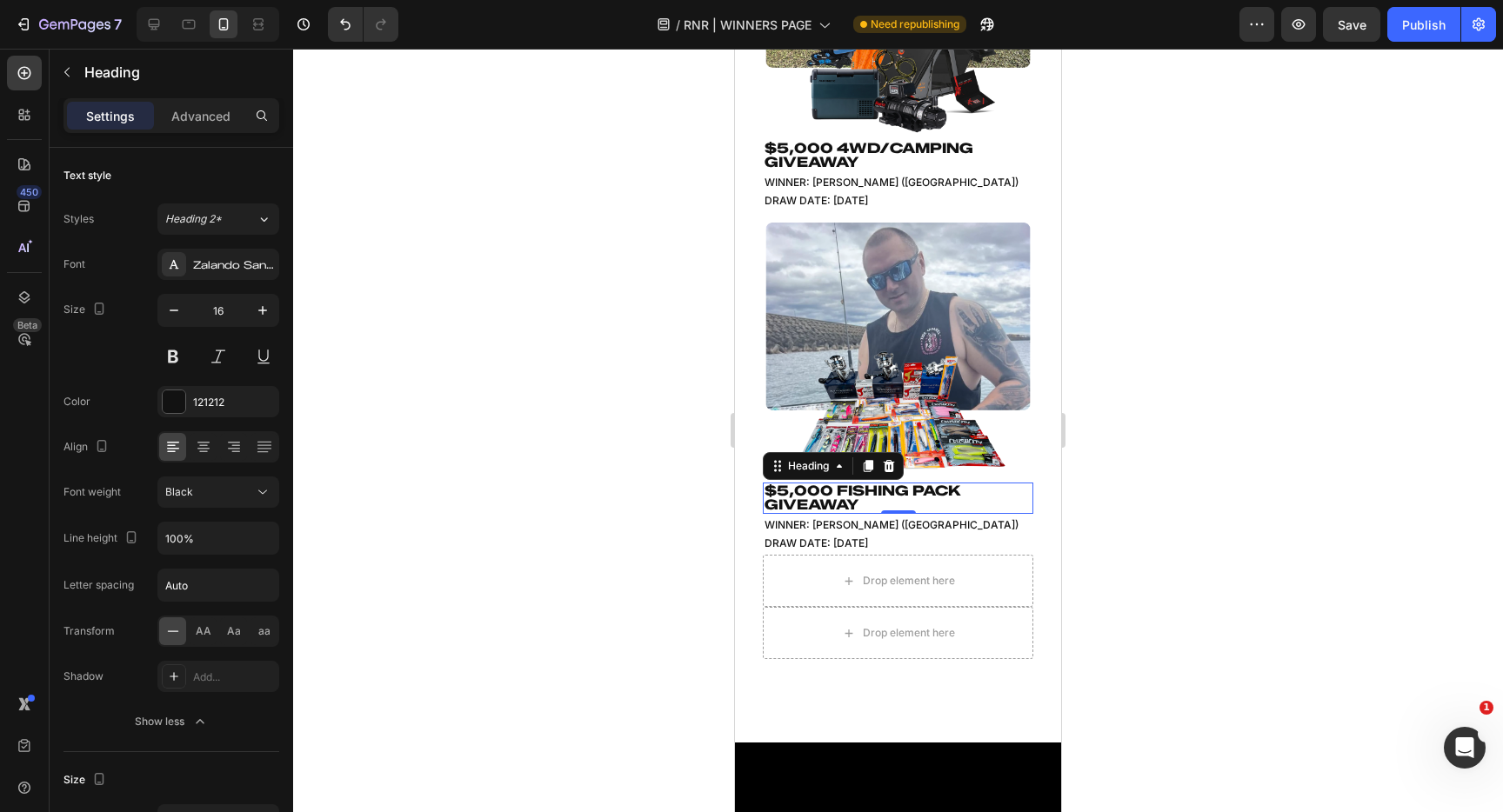
drag, startPoint x: 638, startPoint y: 452, endPoint x: 648, endPoint y: 449, distance: 10.4
click at [638, 452] on div at bounding box center [897, 430] width 1210 height 764
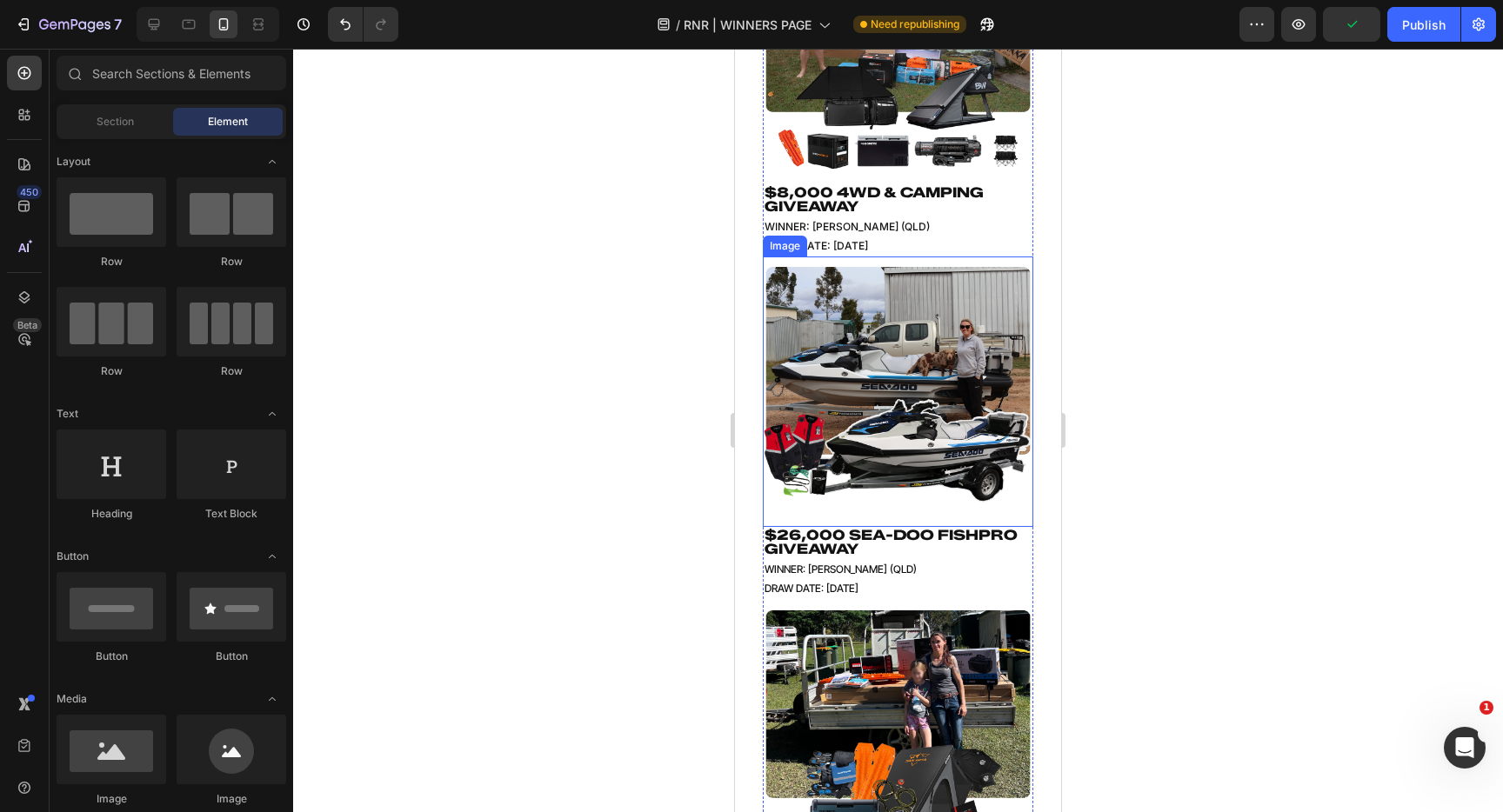
scroll to position [0, 0]
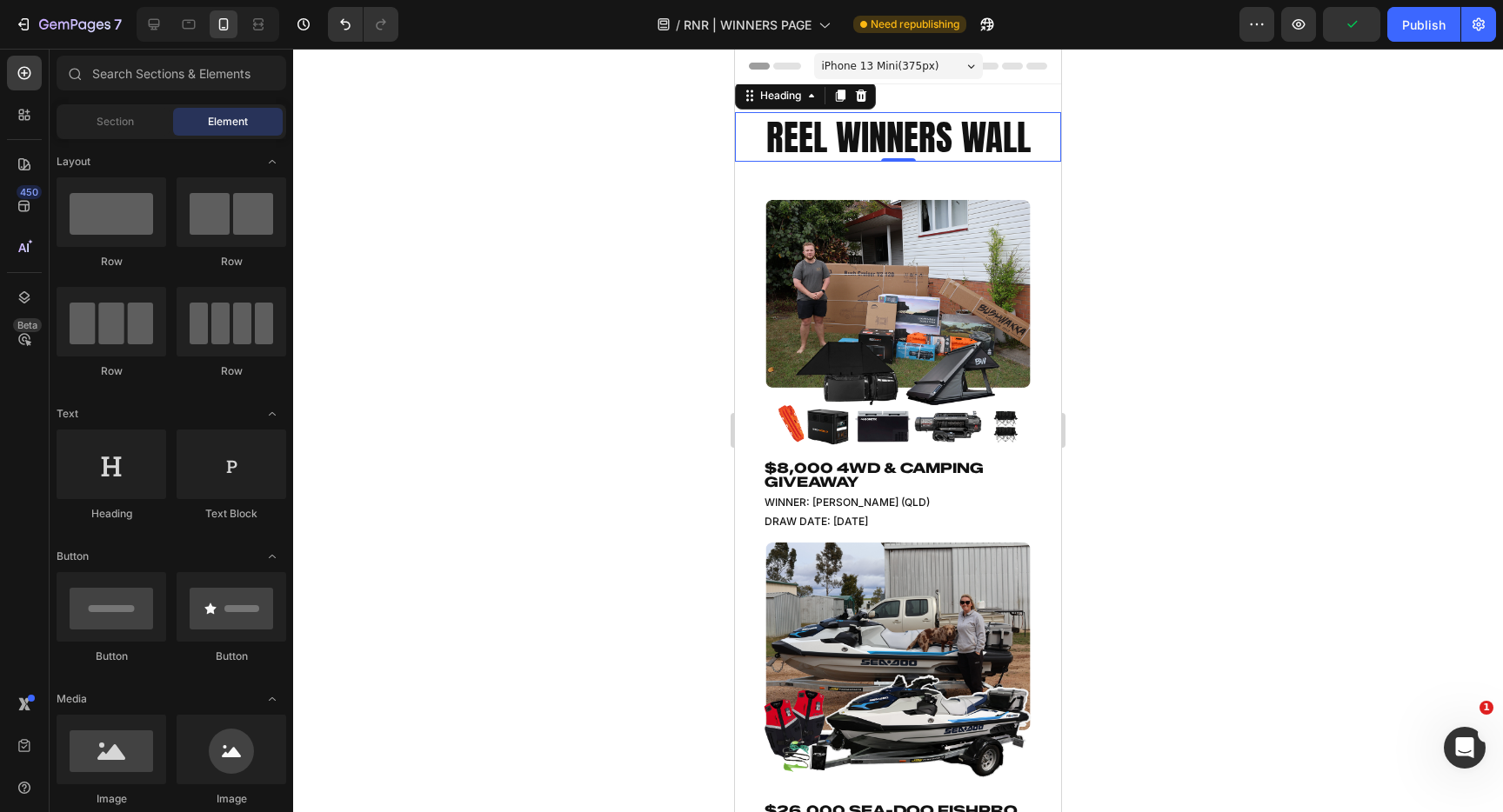
click at [862, 132] on h2 "REEL WINNERS WALL" at bounding box center [898, 136] width 326 height 49
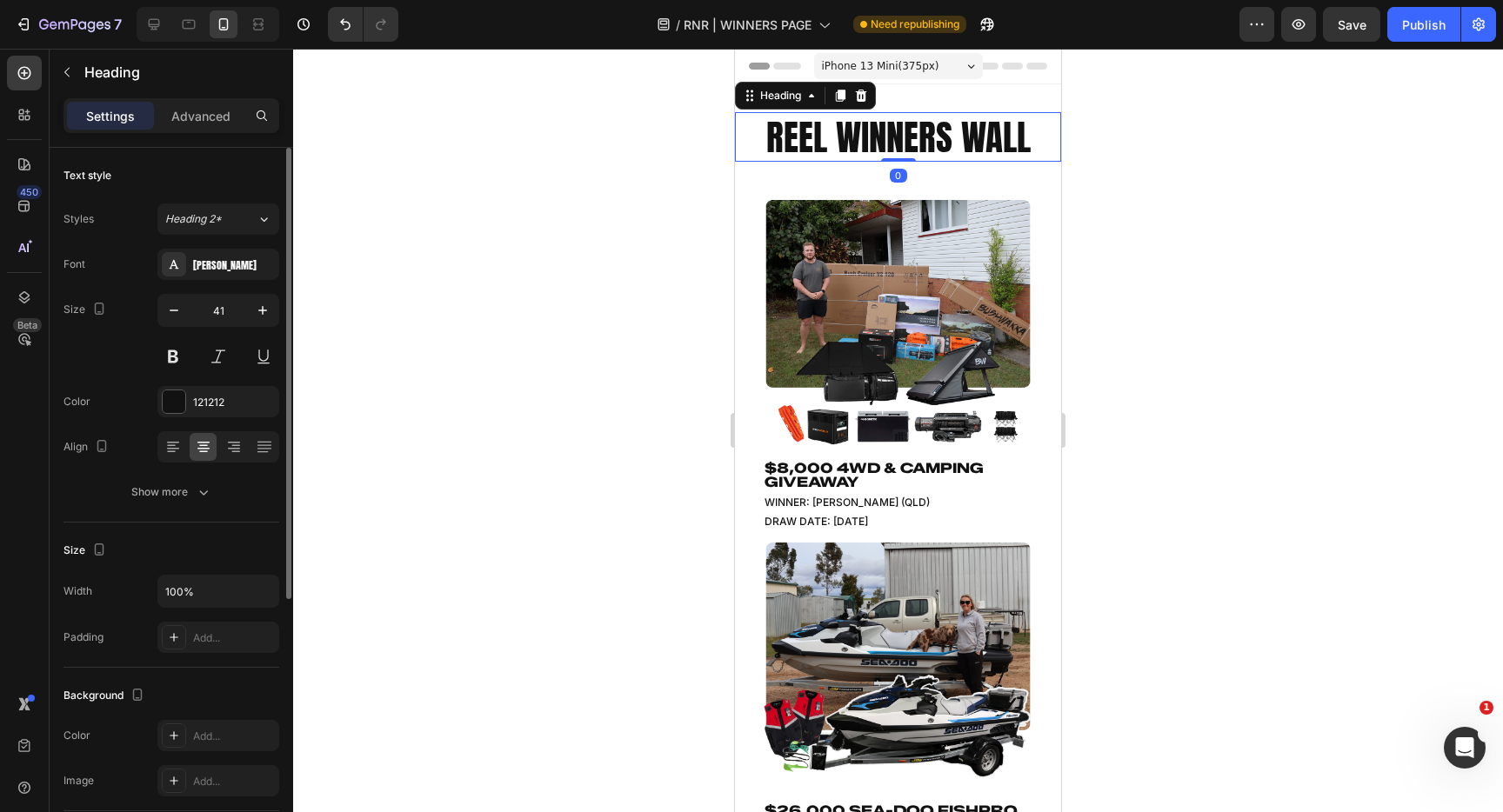
click at [201, 292] on div "Font [PERSON_NAME] Size 41 Color 121212 Align Show more" at bounding box center [172, 379] width 216 height 260
click at [224, 270] on div "[PERSON_NAME]" at bounding box center [234, 265] width 81 height 16
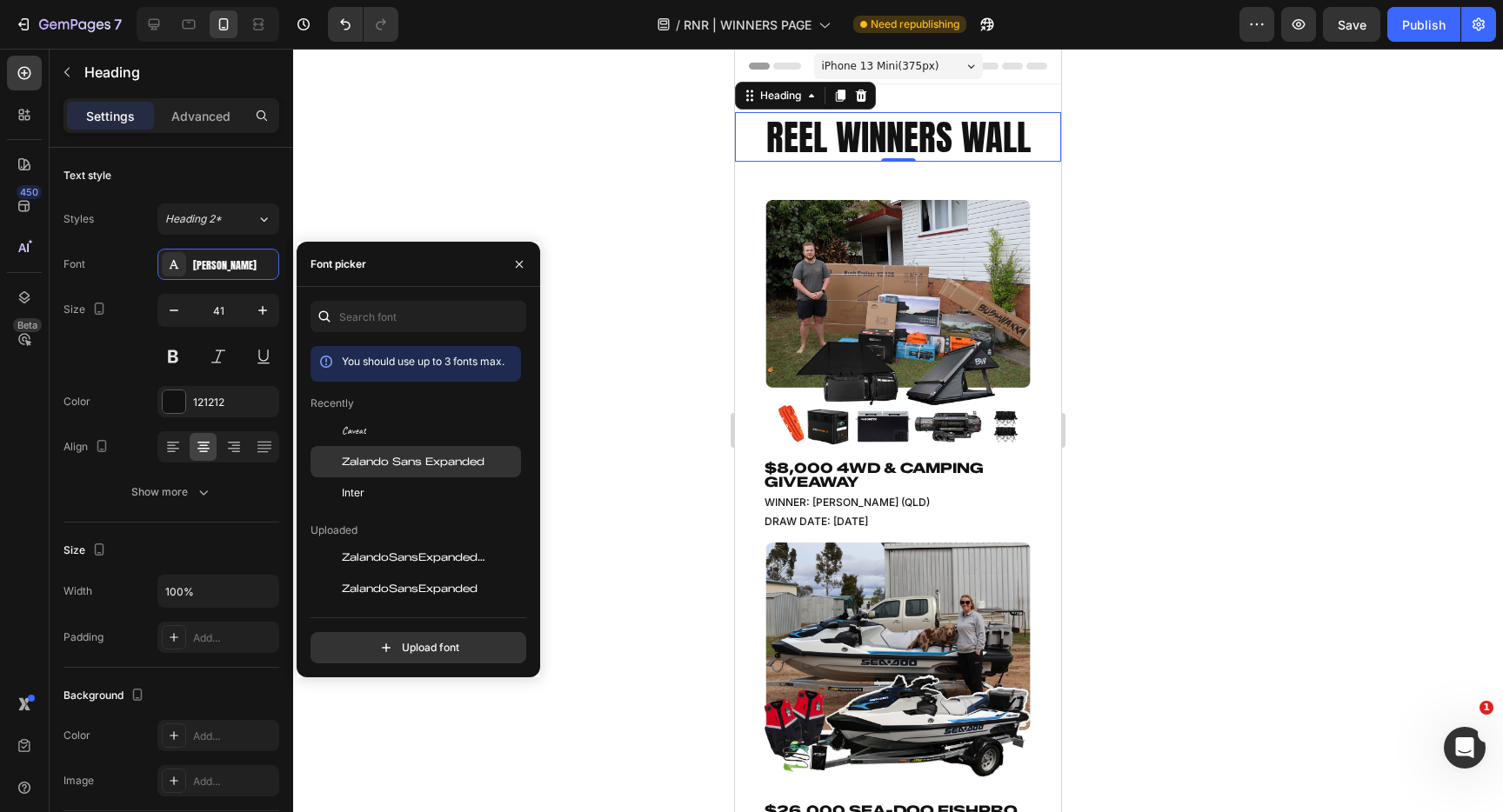
drag, startPoint x: 408, startPoint y: 467, endPoint x: 424, endPoint y: 455, distance: 20.0
click at [408, 467] on span "Zalando Sans Expanded" at bounding box center [413, 461] width 143 height 16
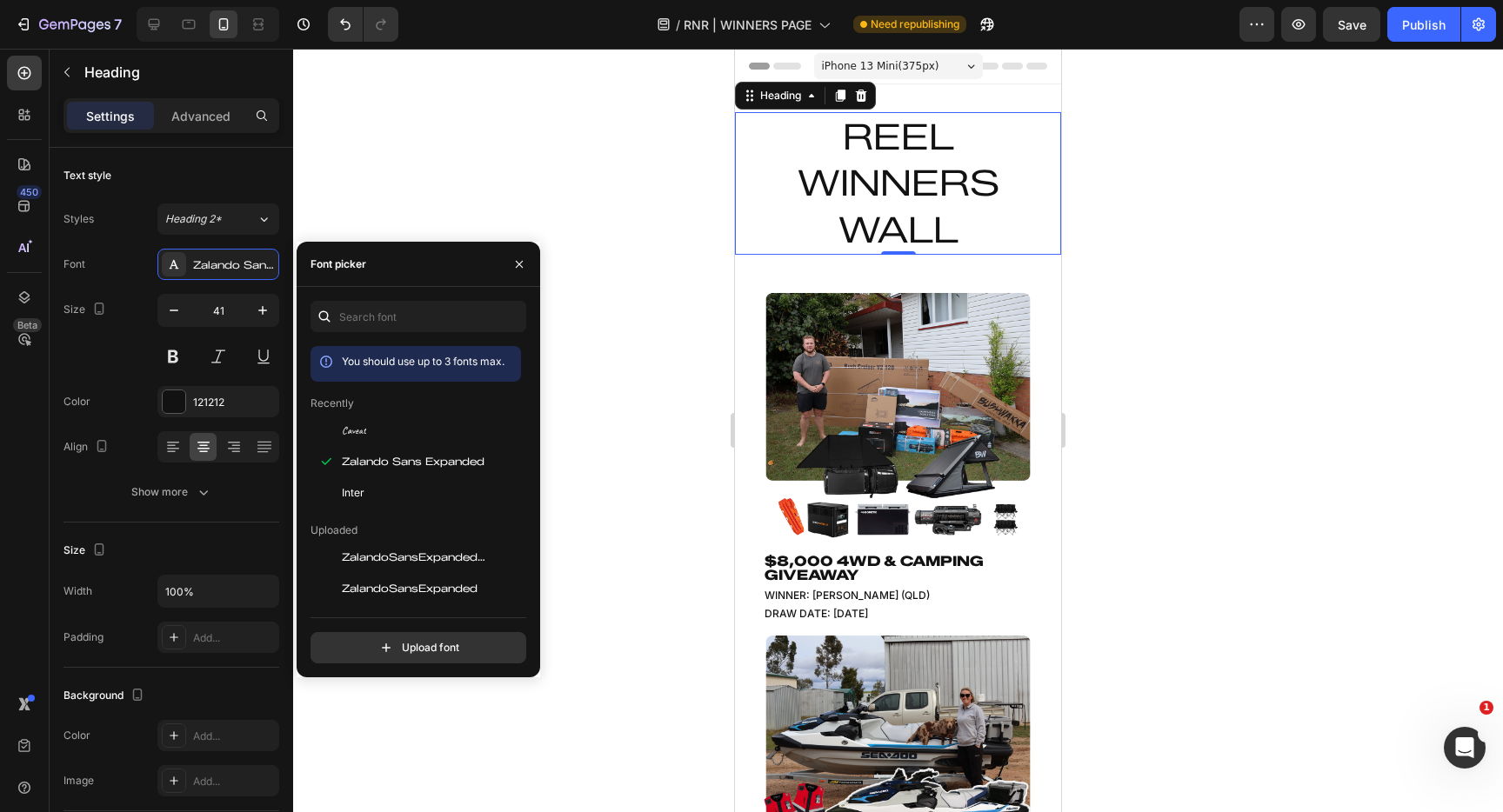
click at [945, 182] on h2 "REEL WINNERS WALL" at bounding box center [898, 183] width 326 height 143
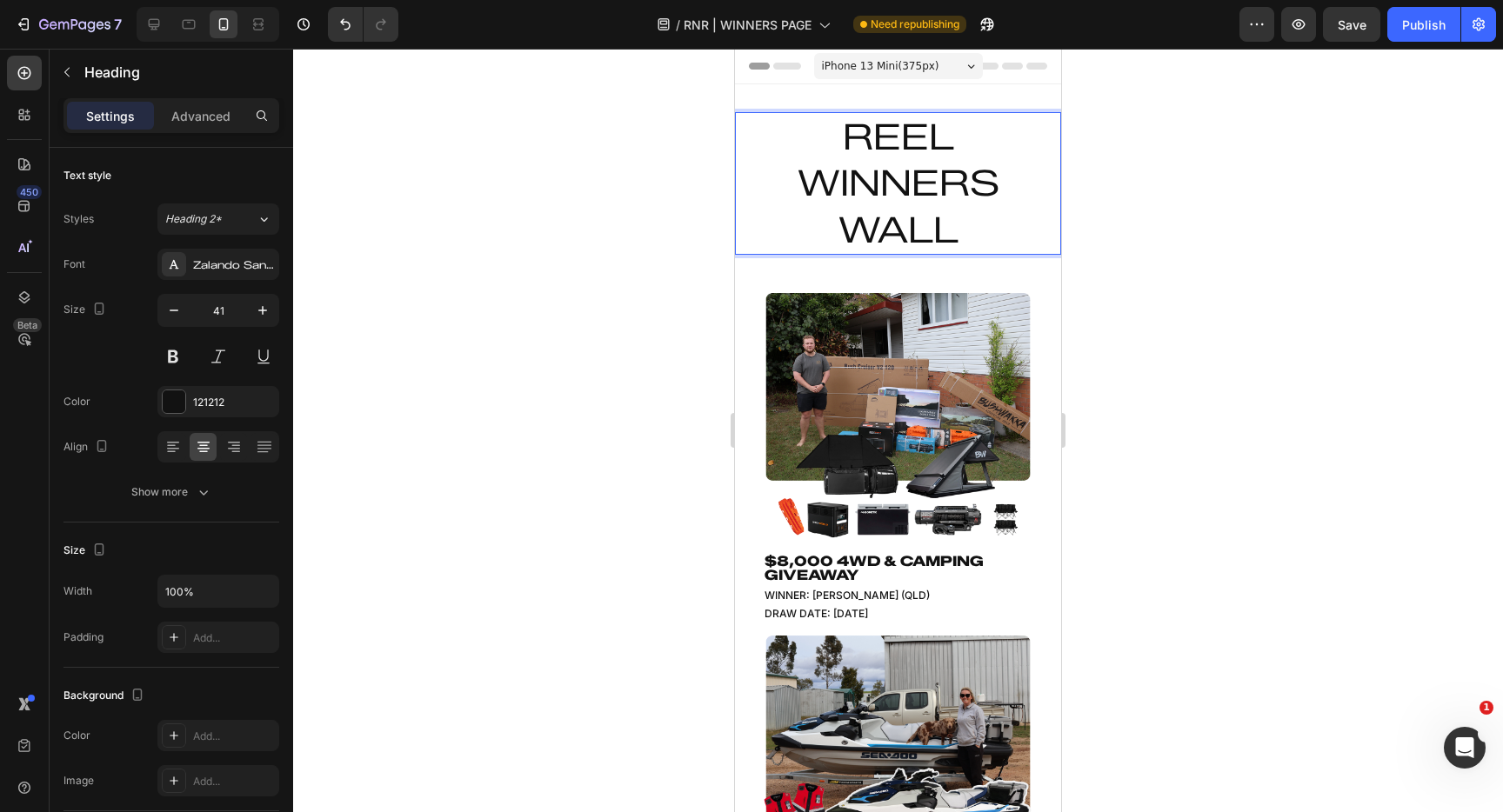
click at [925, 232] on p "REEL WINNERS WALL" at bounding box center [898, 183] width 323 height 139
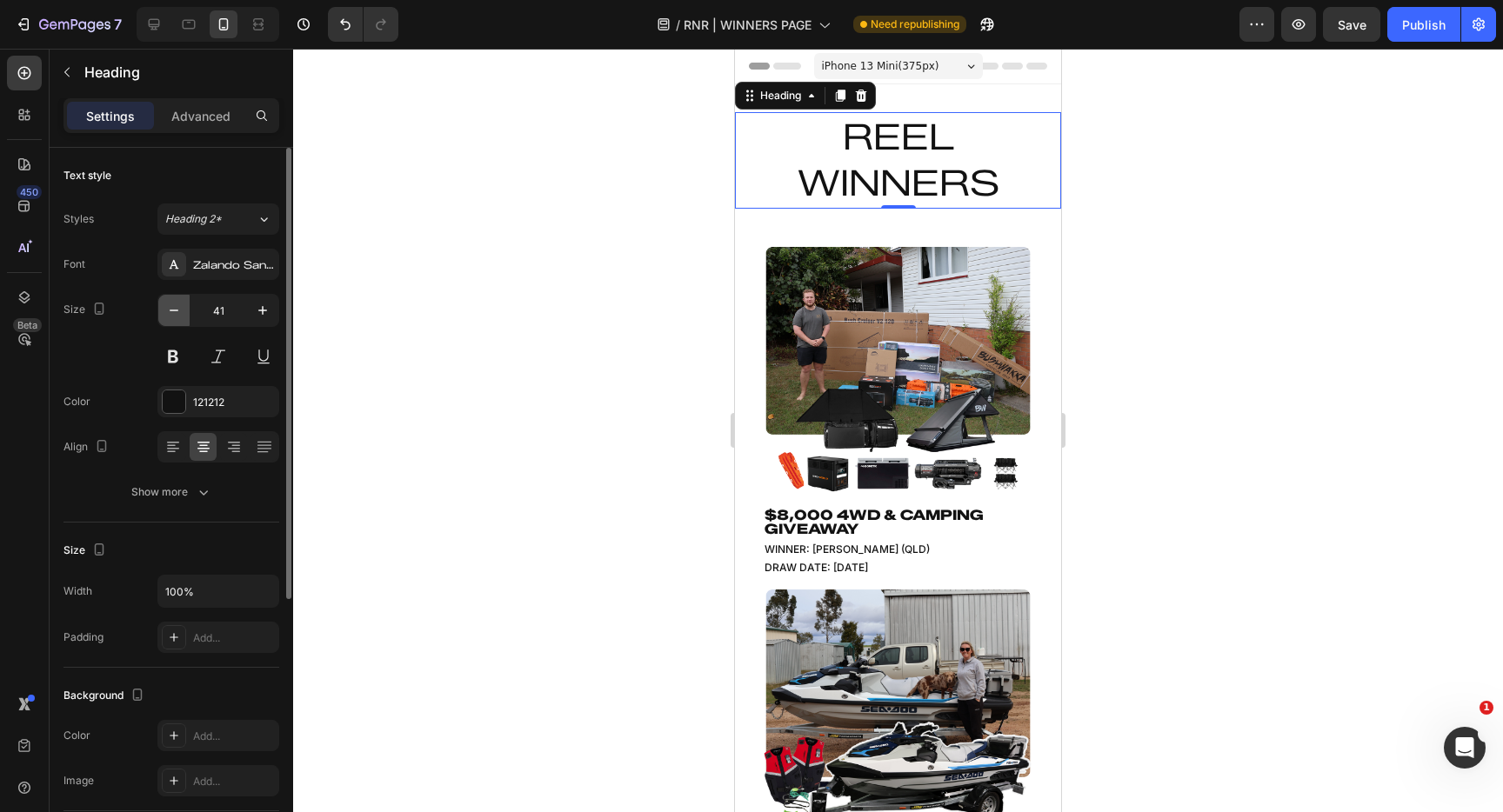
click at [174, 313] on icon "button" at bounding box center [173, 311] width 17 height 17
type input "40"
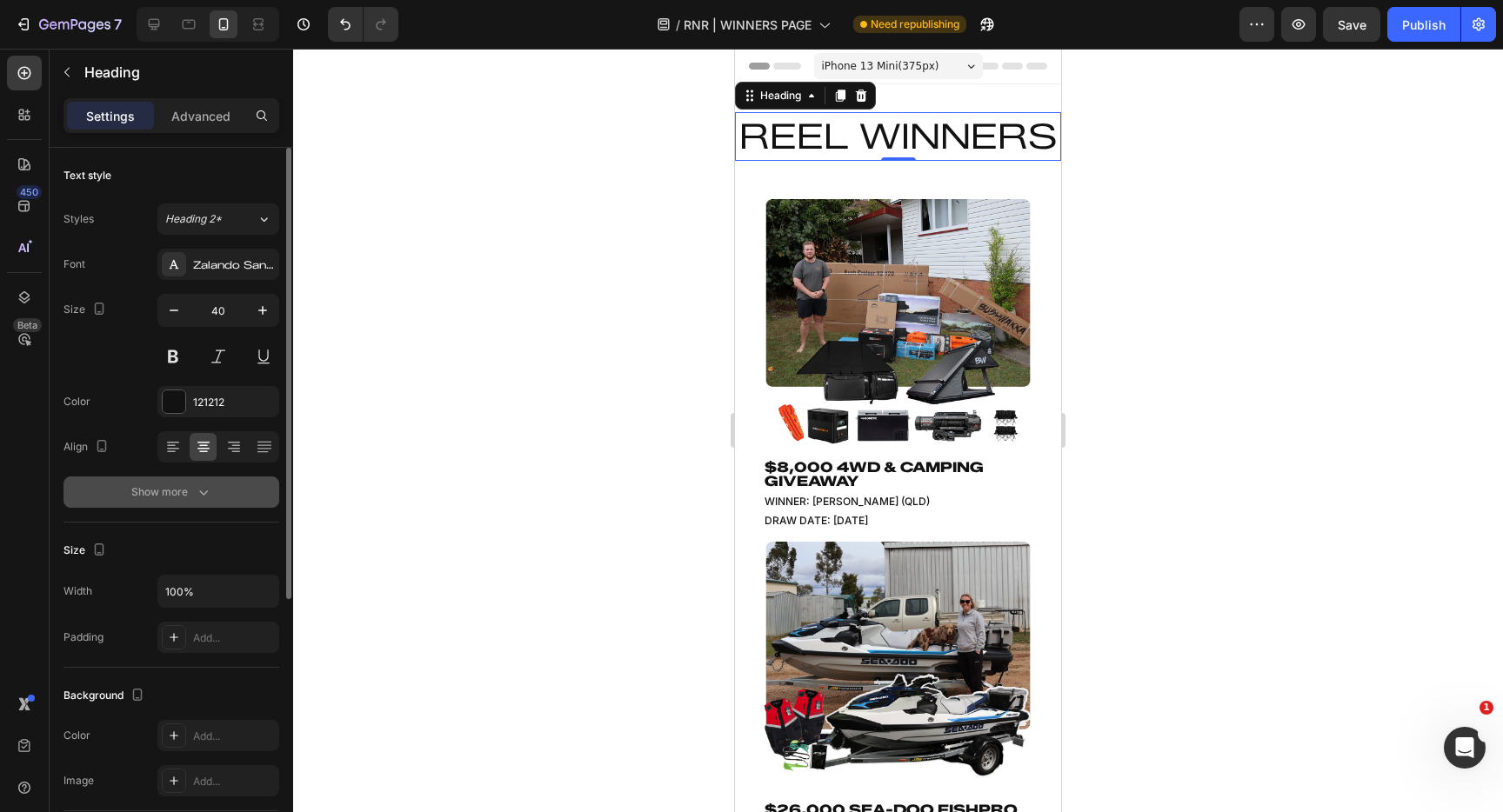
click at [202, 501] on button "Show more" at bounding box center [172, 492] width 216 height 31
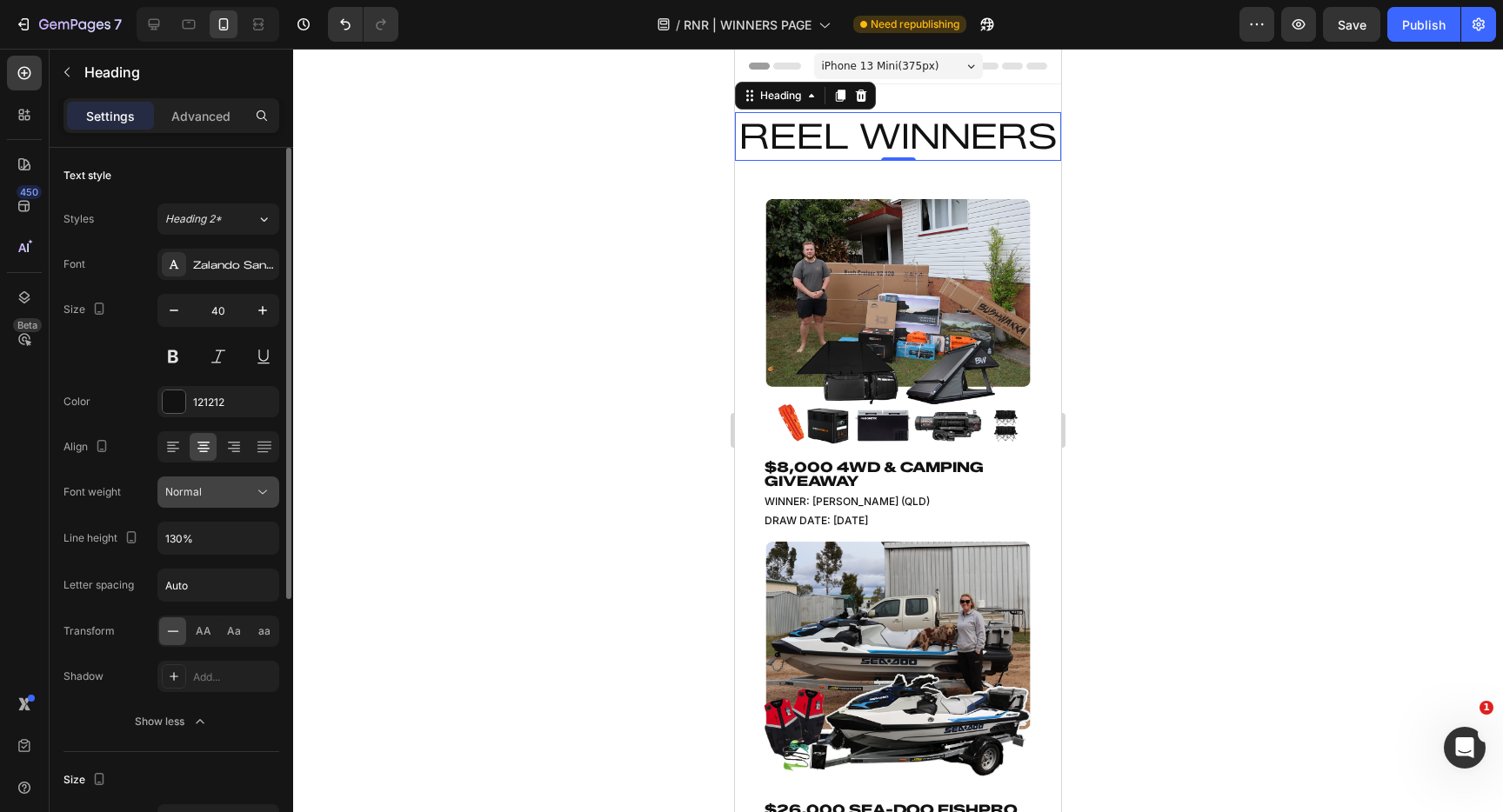
click at [265, 496] on icon at bounding box center [263, 492] width 17 height 17
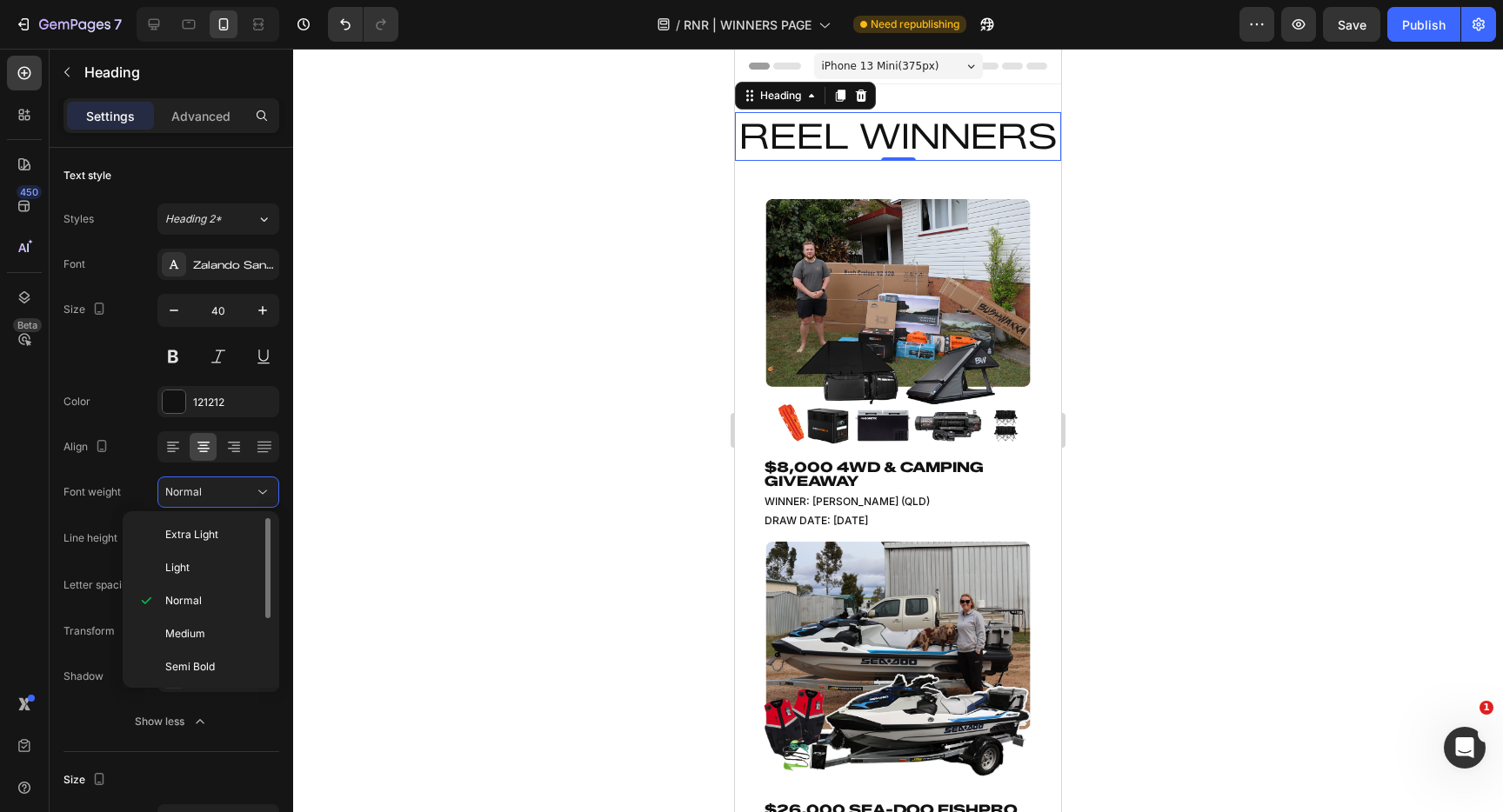
scroll to position [101, 0]
click at [207, 660] on p "Black" at bounding box center [210, 664] width 92 height 16
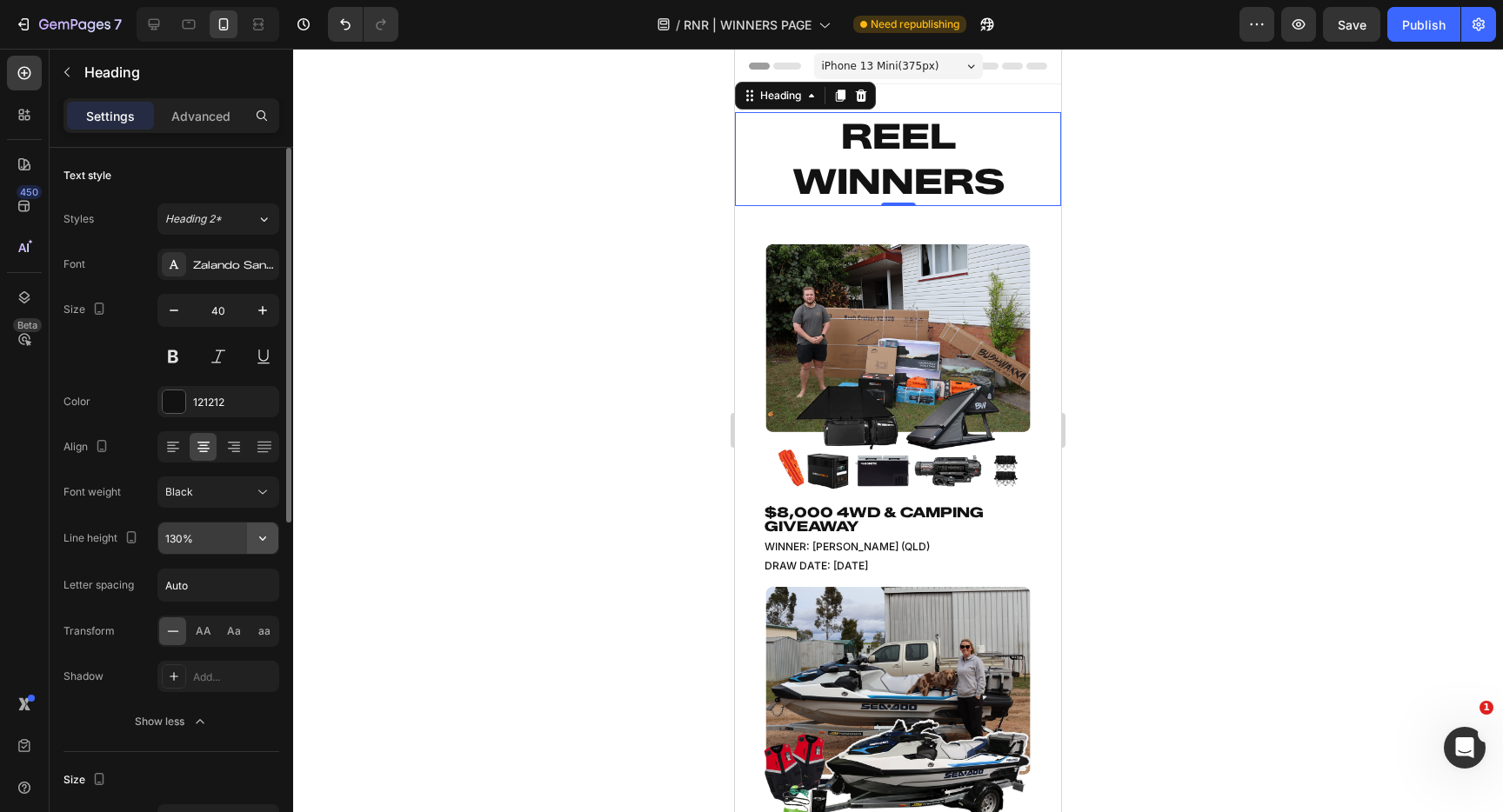
click at [271, 532] on button "button" at bounding box center [263, 538] width 31 height 31
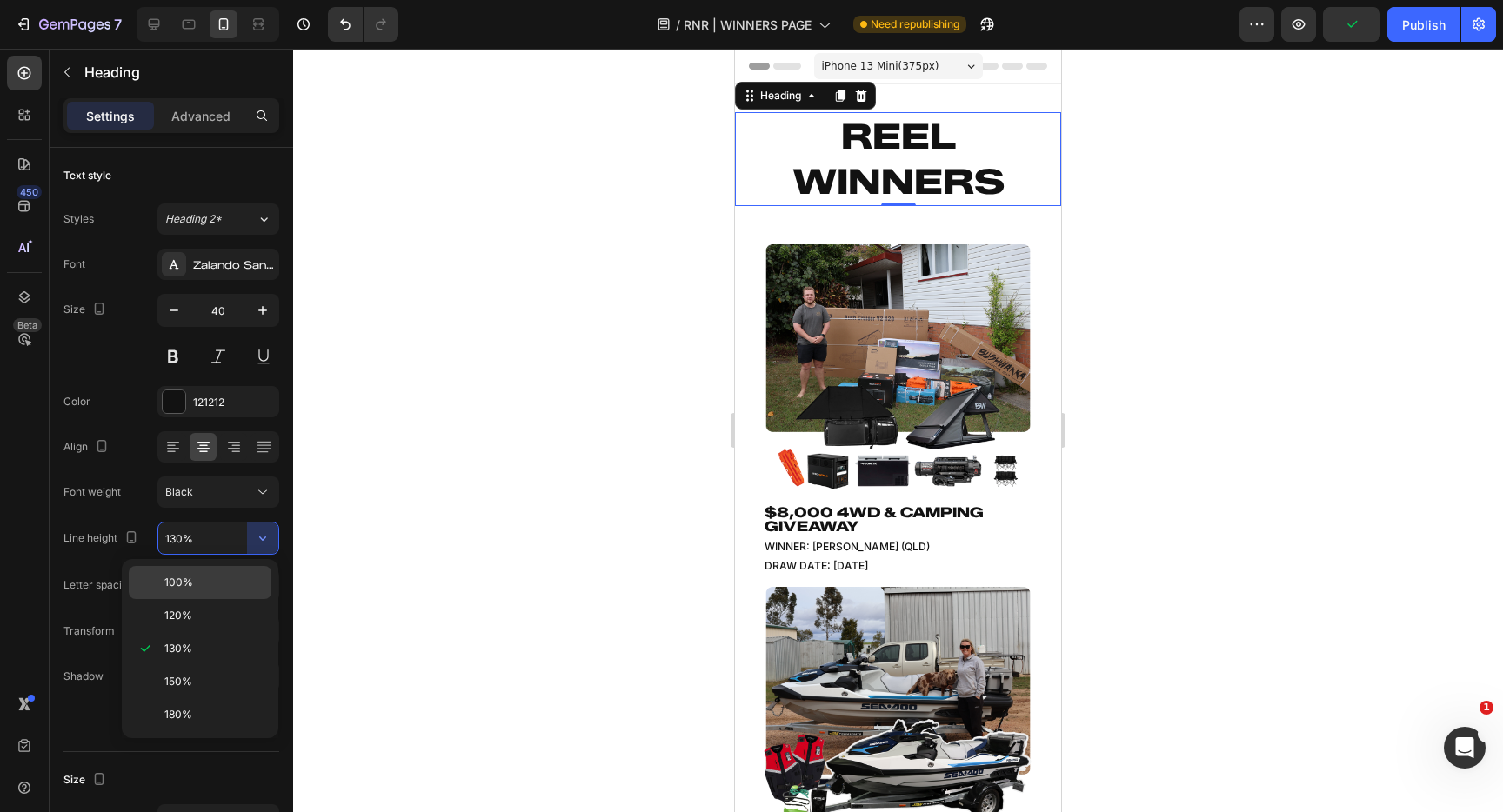
click at [204, 578] on p "100%" at bounding box center [214, 583] width 100 height 16
type input "100%"
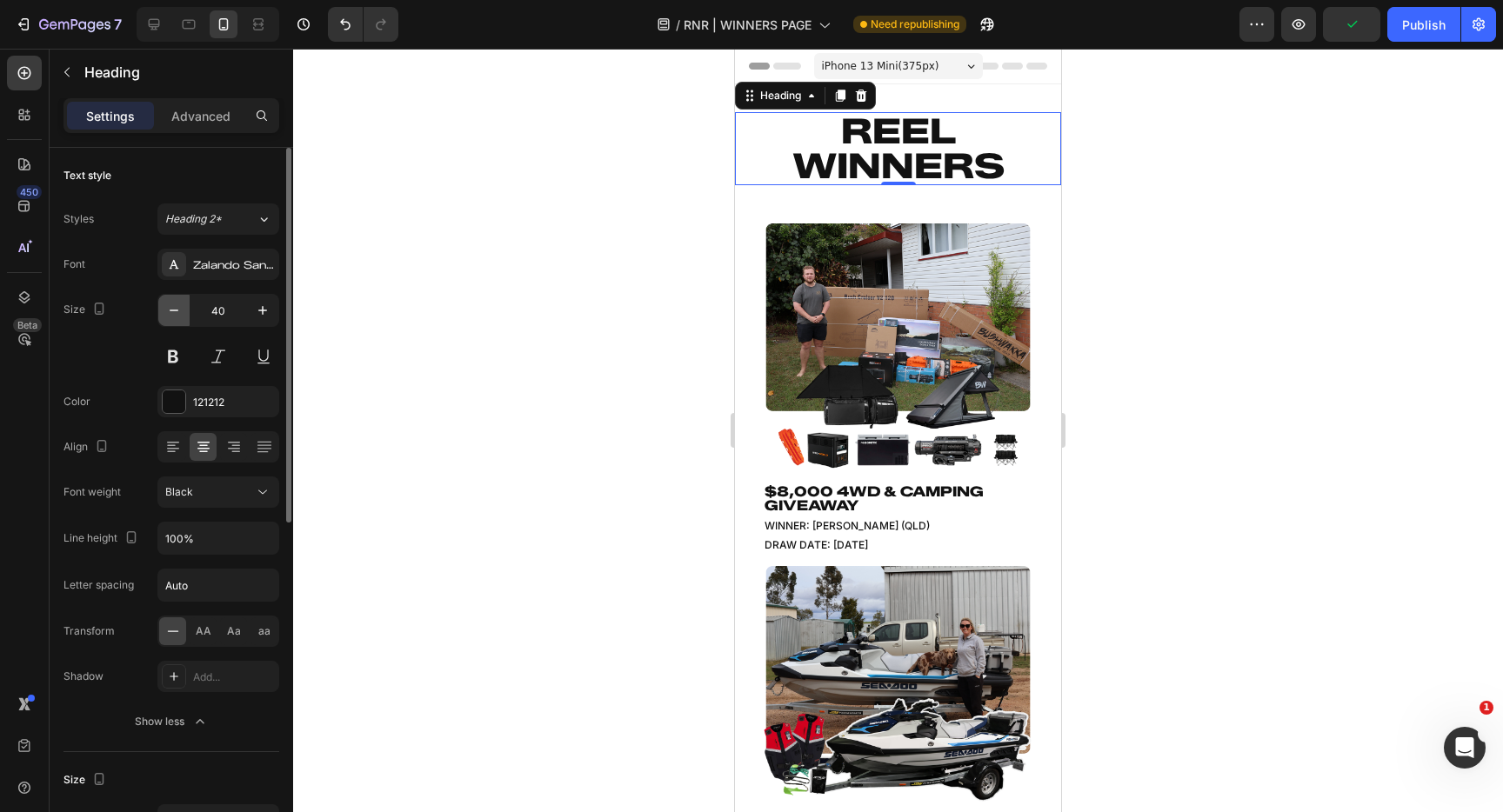
click at [180, 311] on icon "button" at bounding box center [173, 311] width 17 height 17
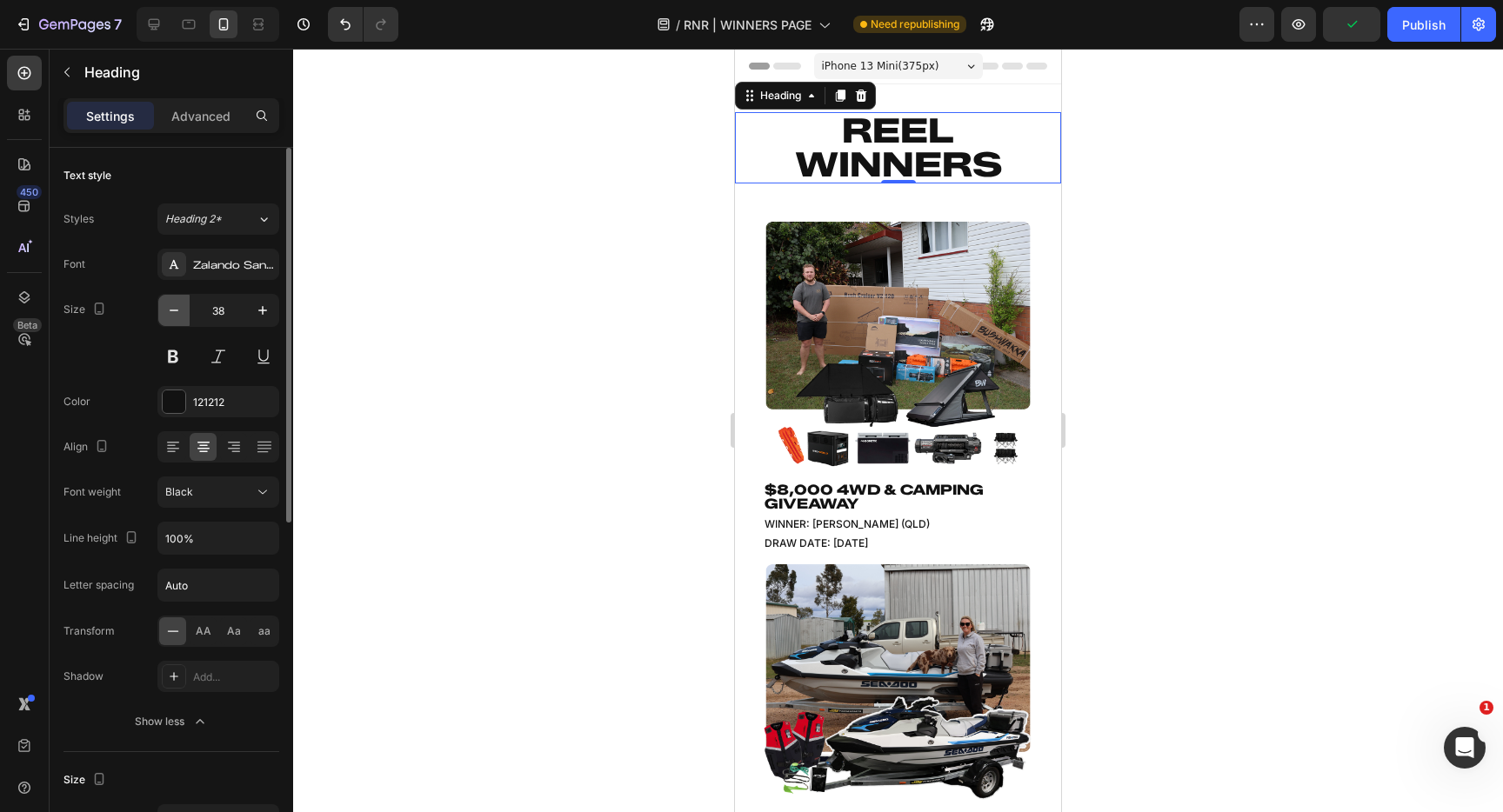
click at [179, 312] on icon "button" at bounding box center [173, 311] width 17 height 17
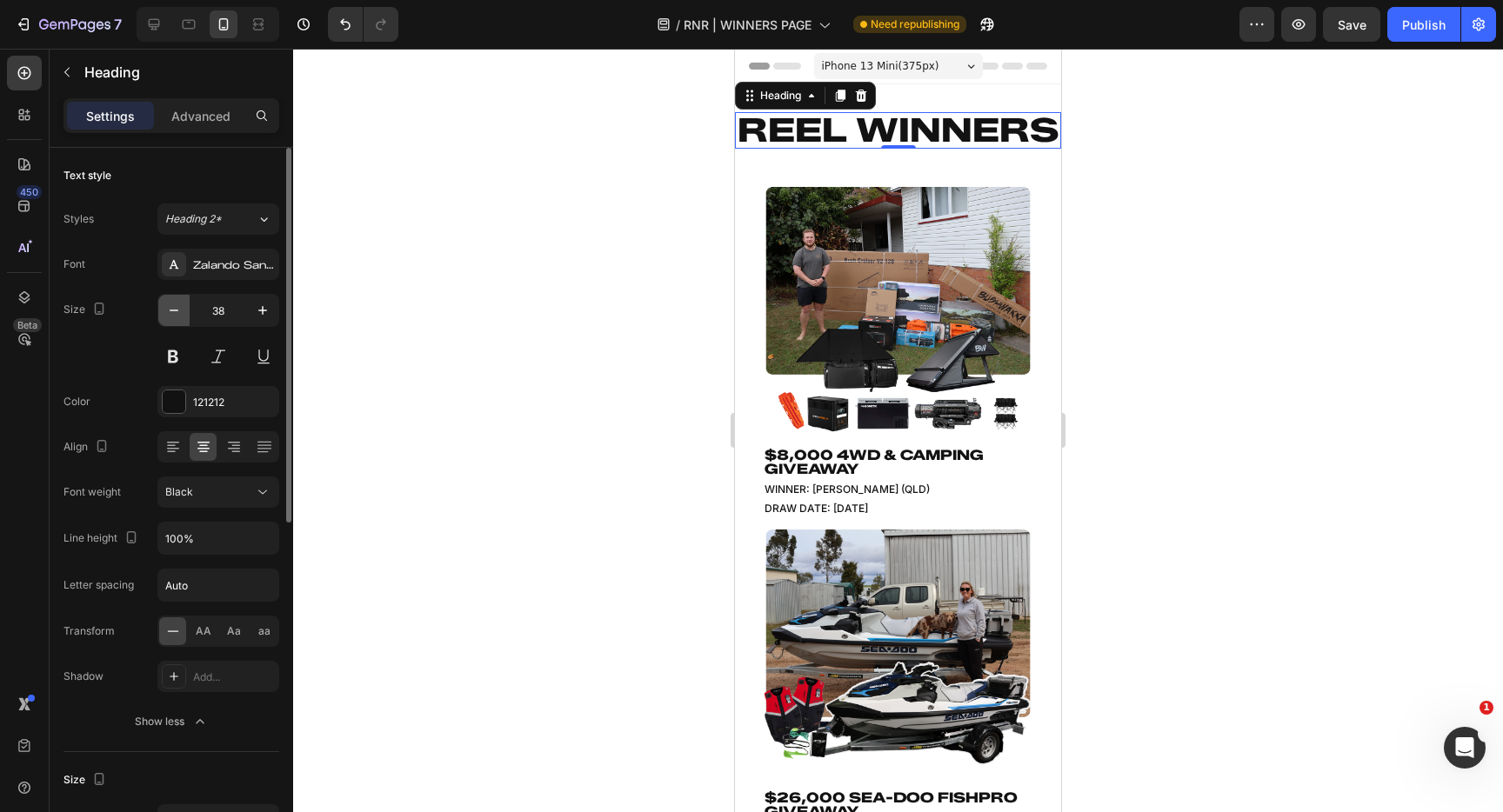
click at [179, 312] on icon "button" at bounding box center [173, 311] width 17 height 17
type input "36"
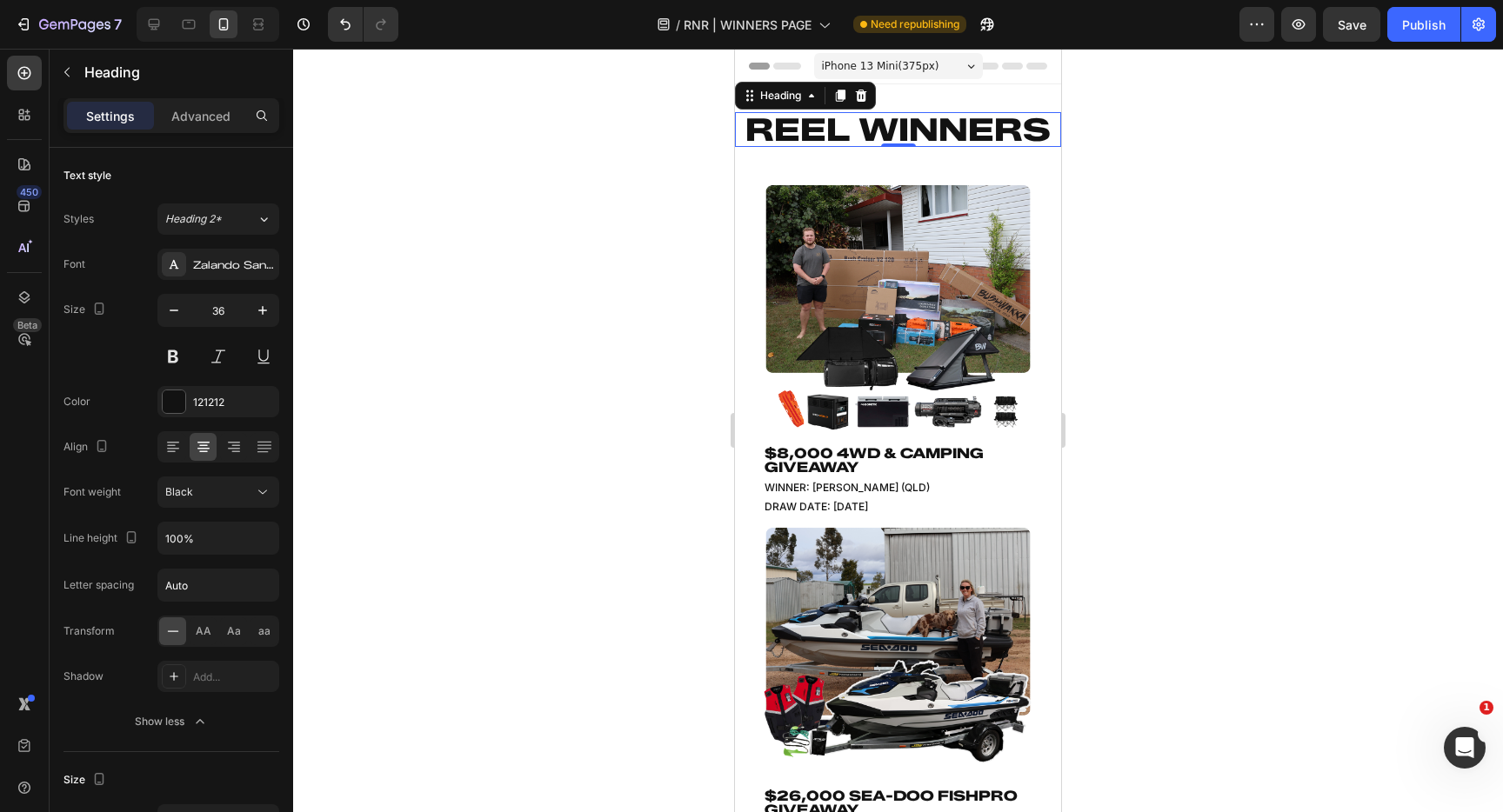
click at [690, 176] on div at bounding box center [897, 430] width 1210 height 764
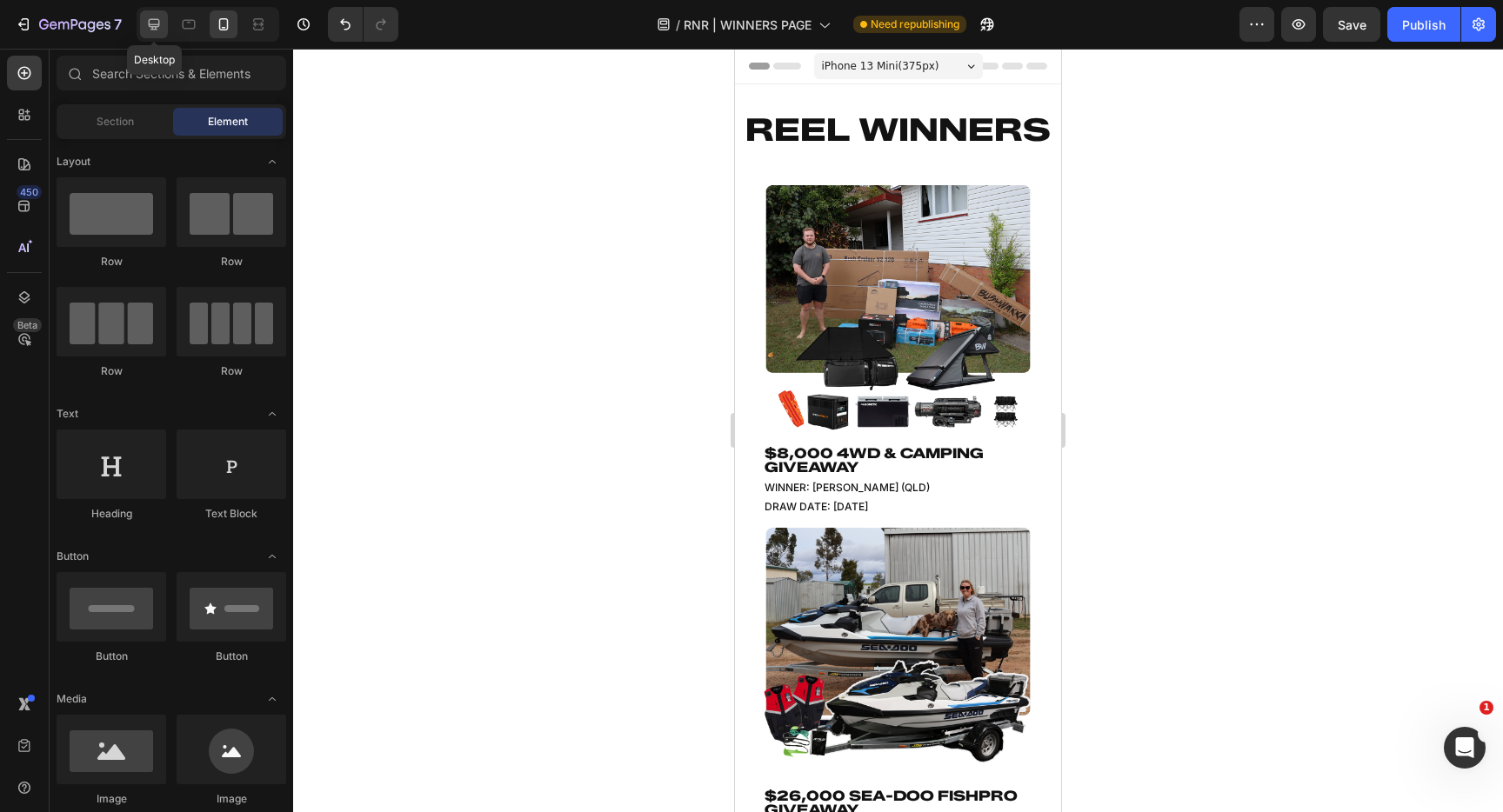
click at [147, 22] on icon at bounding box center [154, 25] width 17 height 17
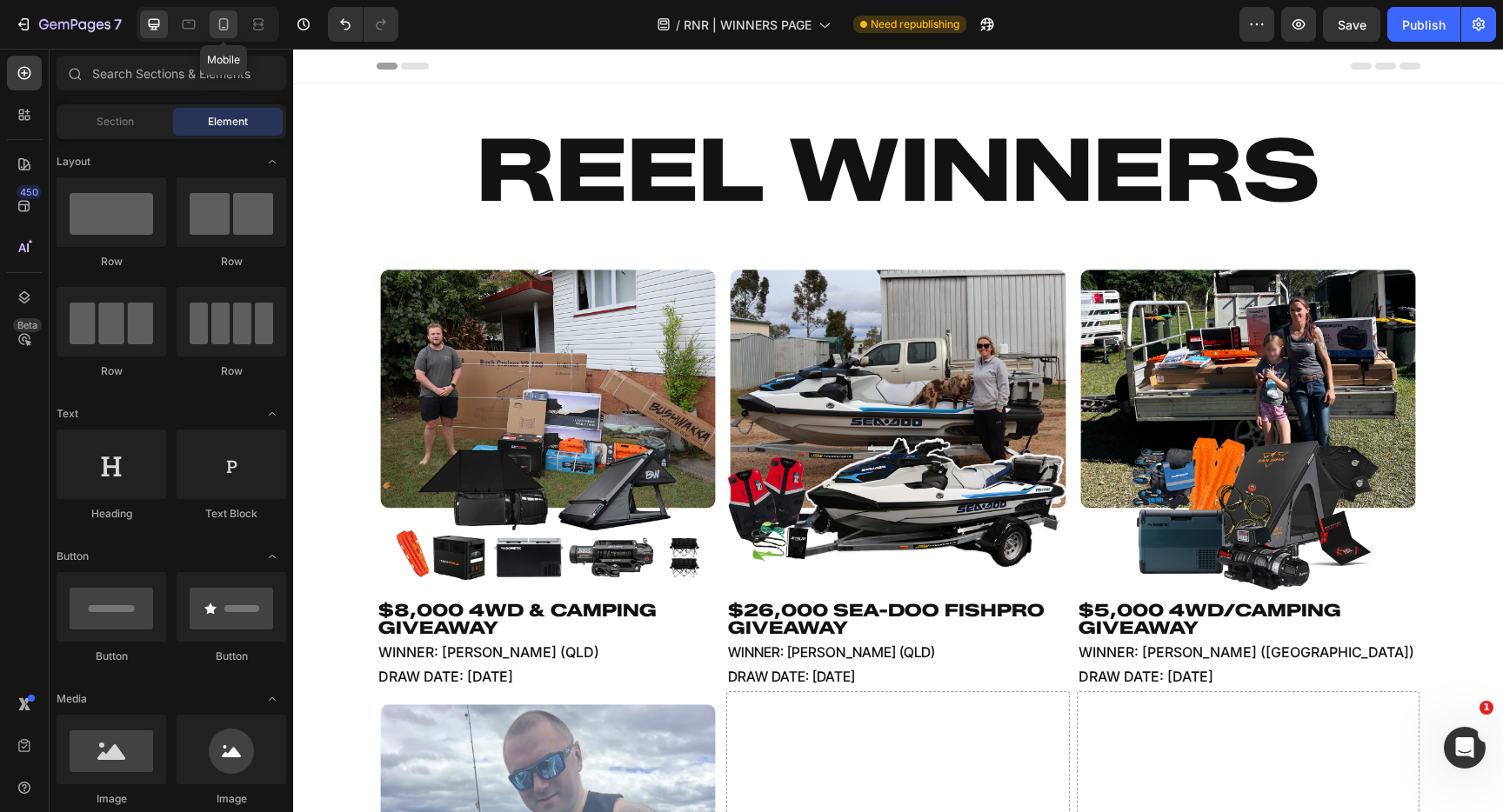
click at [220, 15] on div at bounding box center [223, 24] width 27 height 27
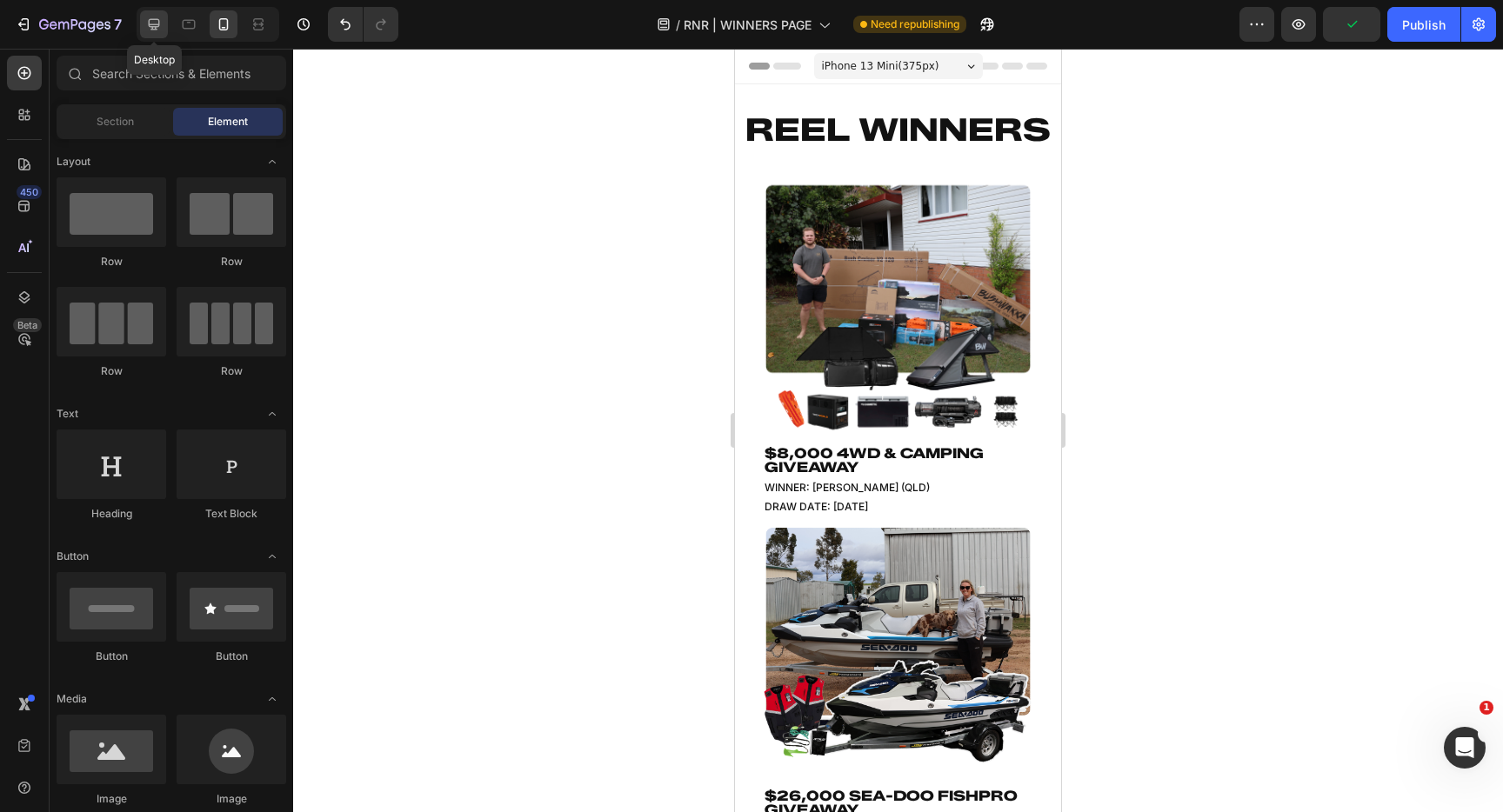
click at [145, 29] on icon at bounding box center [154, 25] width 17 height 17
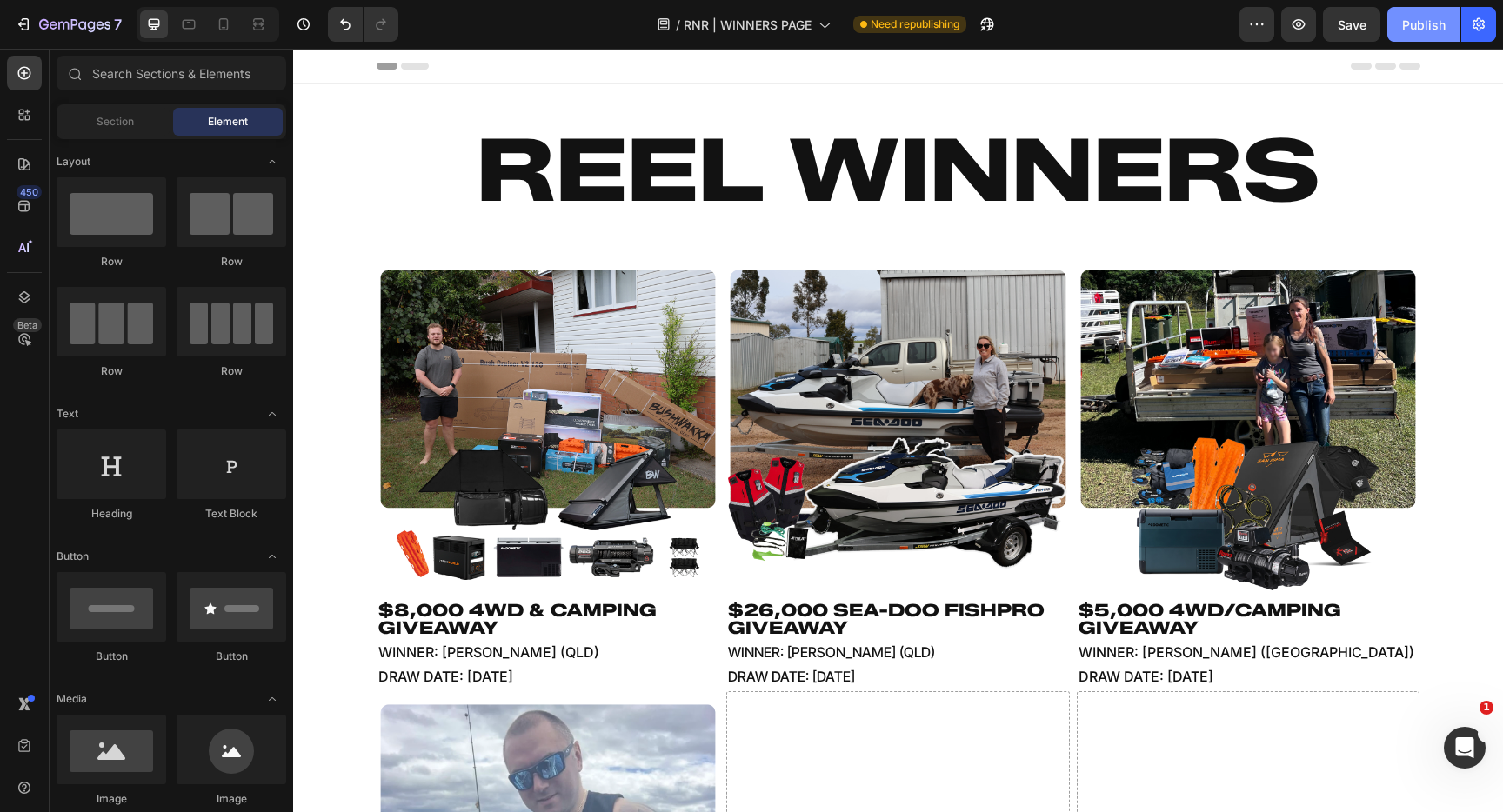
click at [1404, 19] on div "Publish" at bounding box center [1424, 25] width 44 height 18
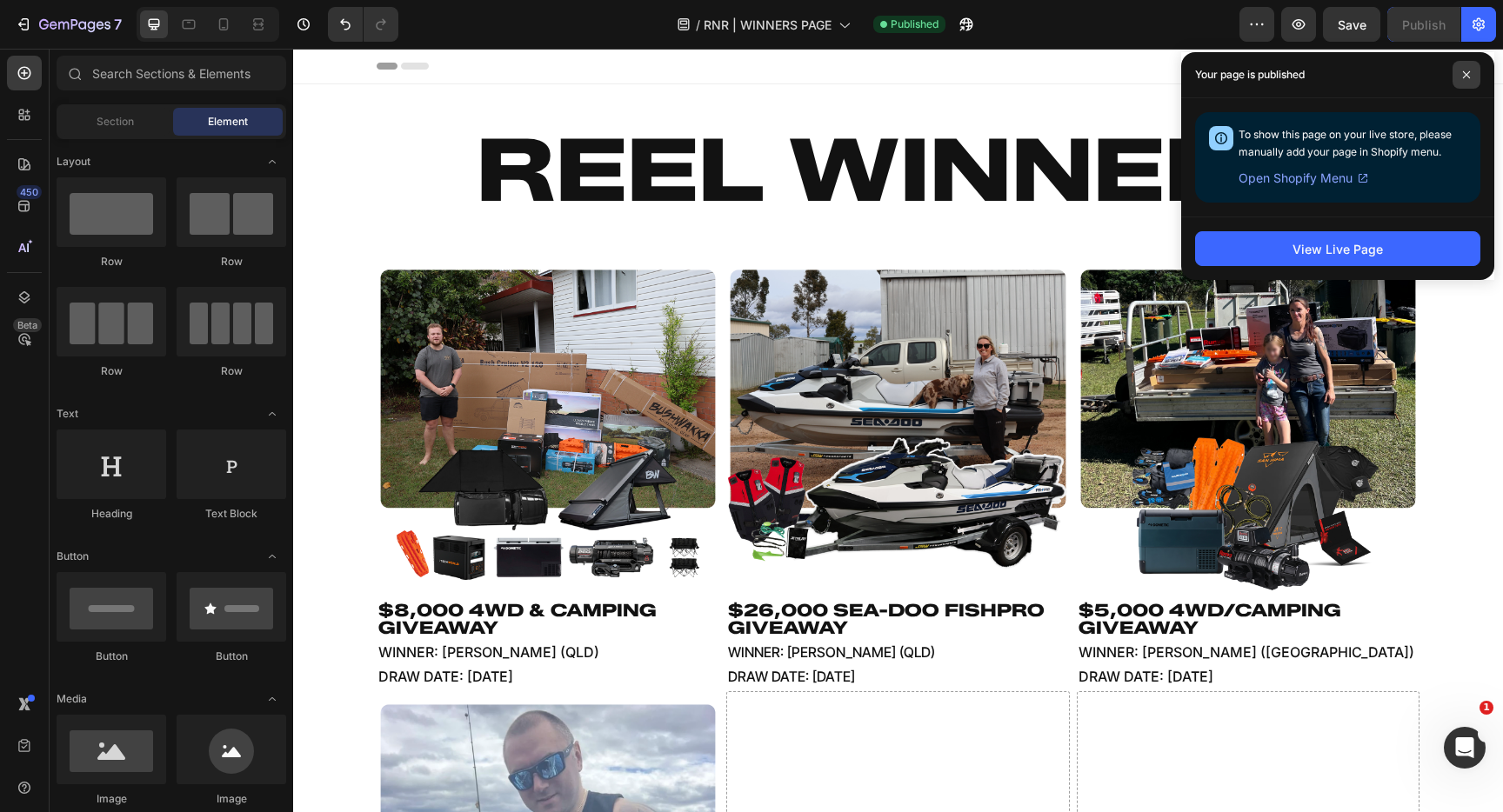
click at [1475, 73] on span at bounding box center [1466, 74] width 27 height 27
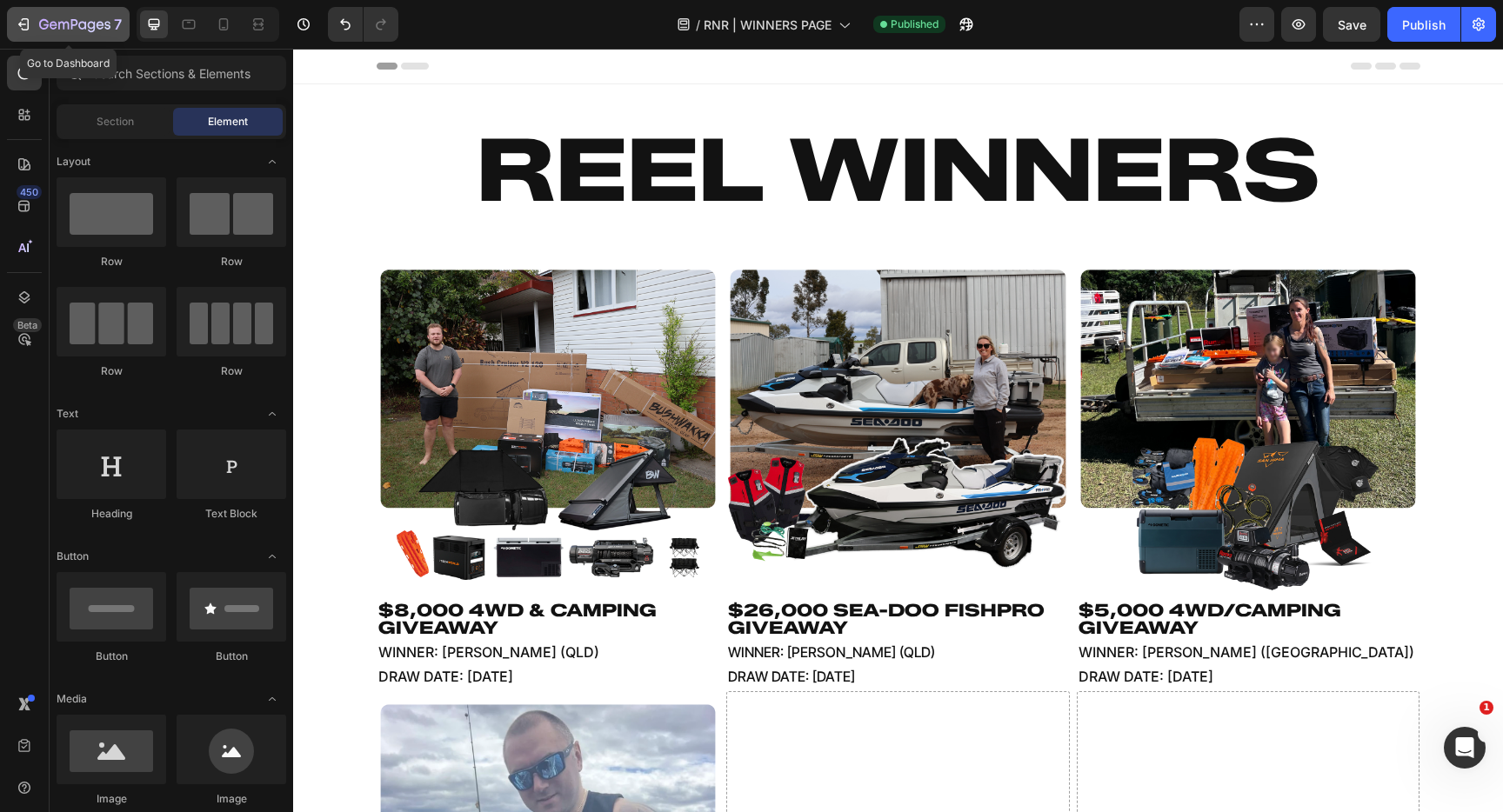
click at [26, 21] on icon "button" at bounding box center [24, 25] width 17 height 17
